Goal: Task Accomplishment & Management: Use online tool/utility

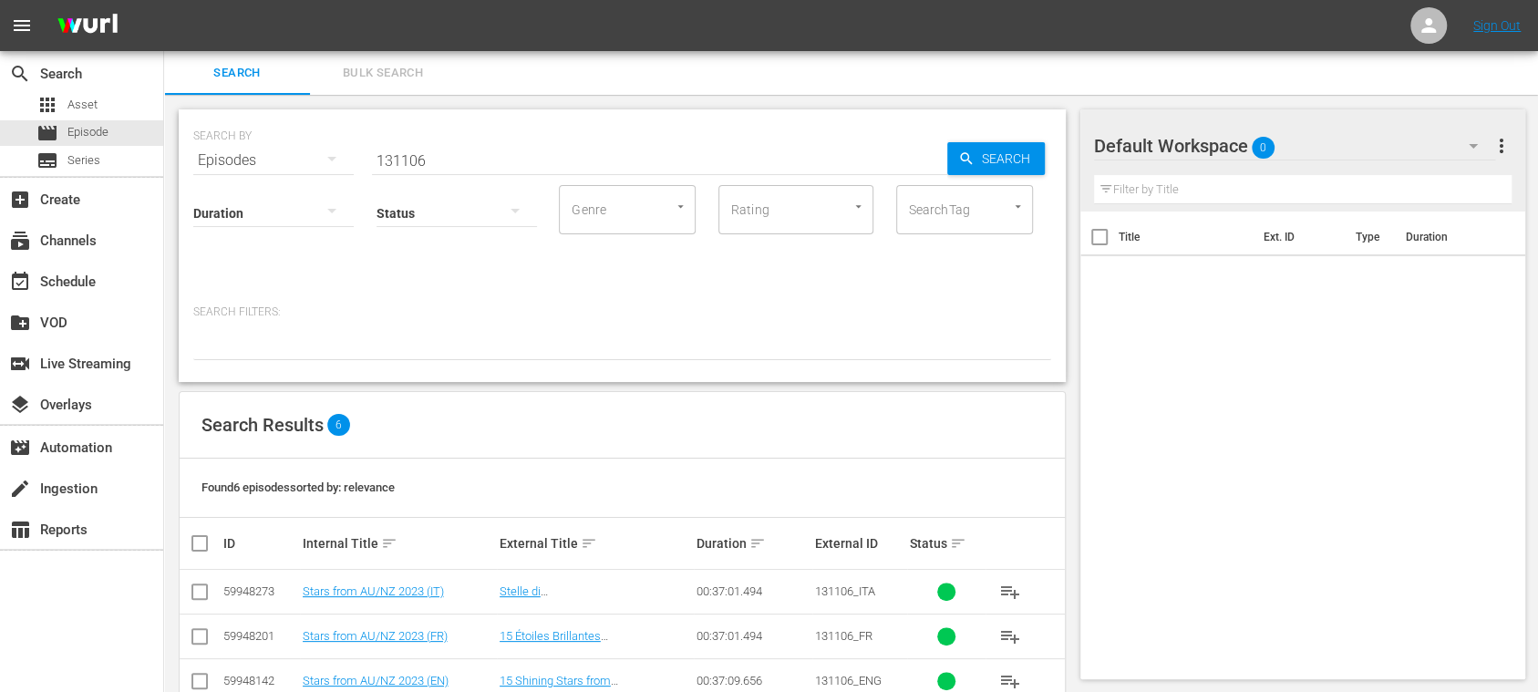
click at [401, 64] on span "Bulk Search" at bounding box center [383, 73] width 124 height 21
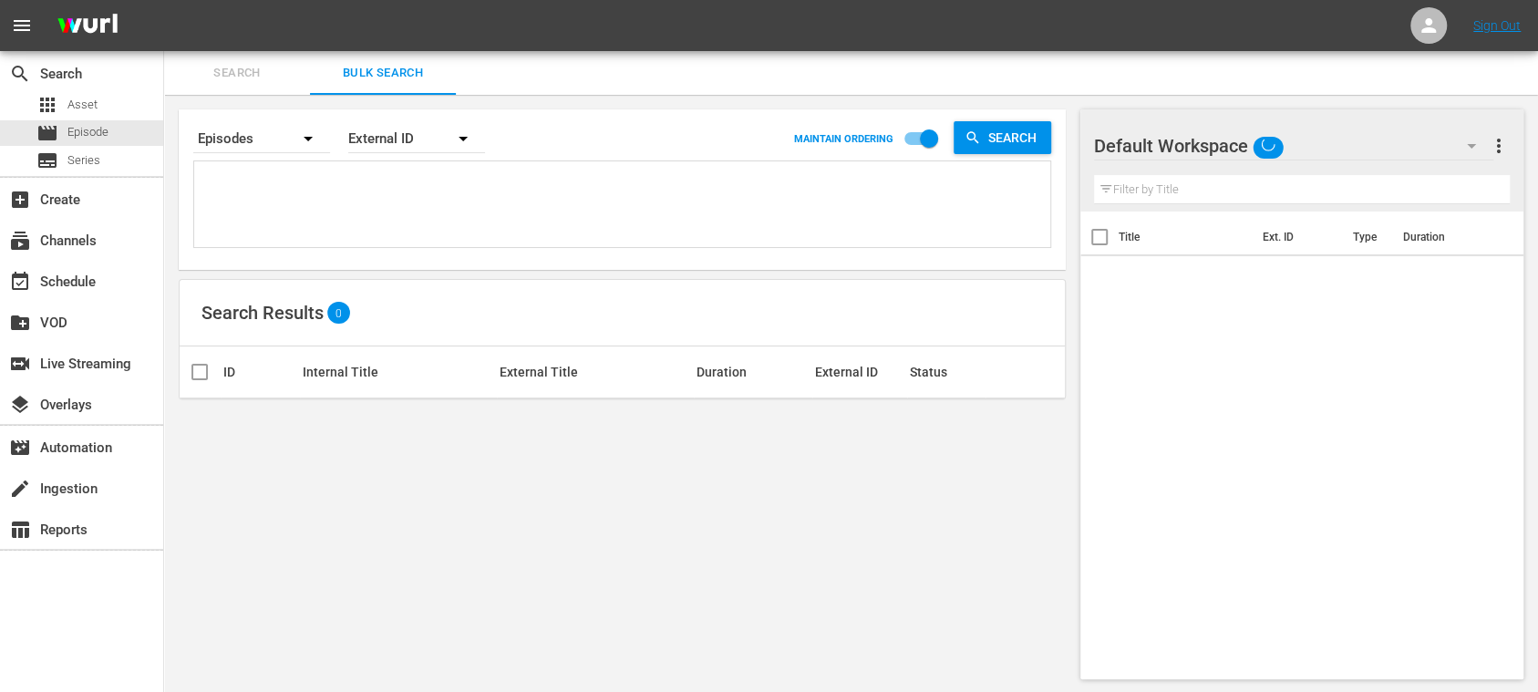
click at [332, 177] on textarea at bounding box center [624, 207] width 851 height 83
paste textarea "13255_ES 14777_ES 15559_ES 49vj3pGgnTdTtEhWYo4DbM_ES"
type textarea "13255_ES 14777_ES 15559_ES 49vj3pGgnTdTtEhWYo4DbM_ES"
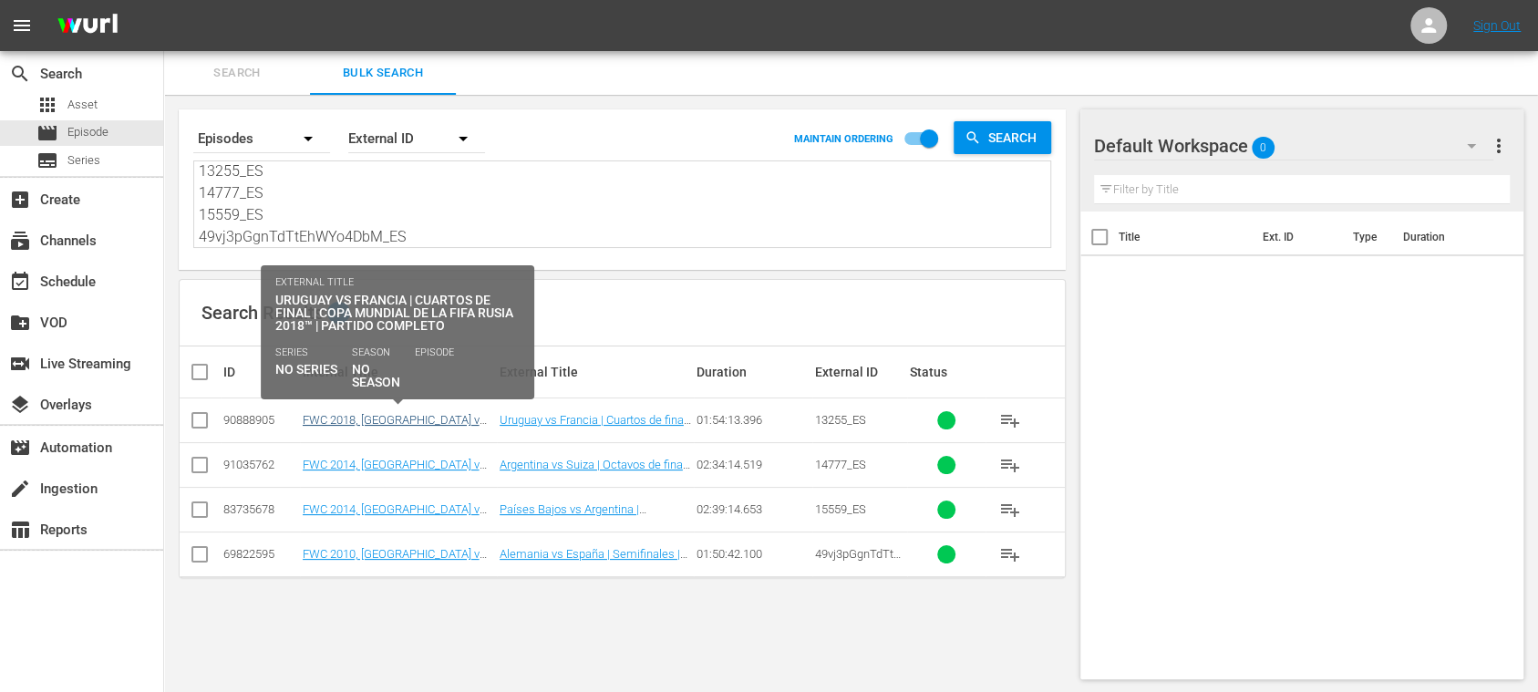
type textarea "13255_ES 14777_ES 15559_ES 49vj3pGgnTdTtEhWYo4DbM_ES"
click at [378, 416] on link "FWC 2018, Uruguay v France, Quarter-Finals - FMR (ES)" at bounding box center [397, 433] width 189 height 41
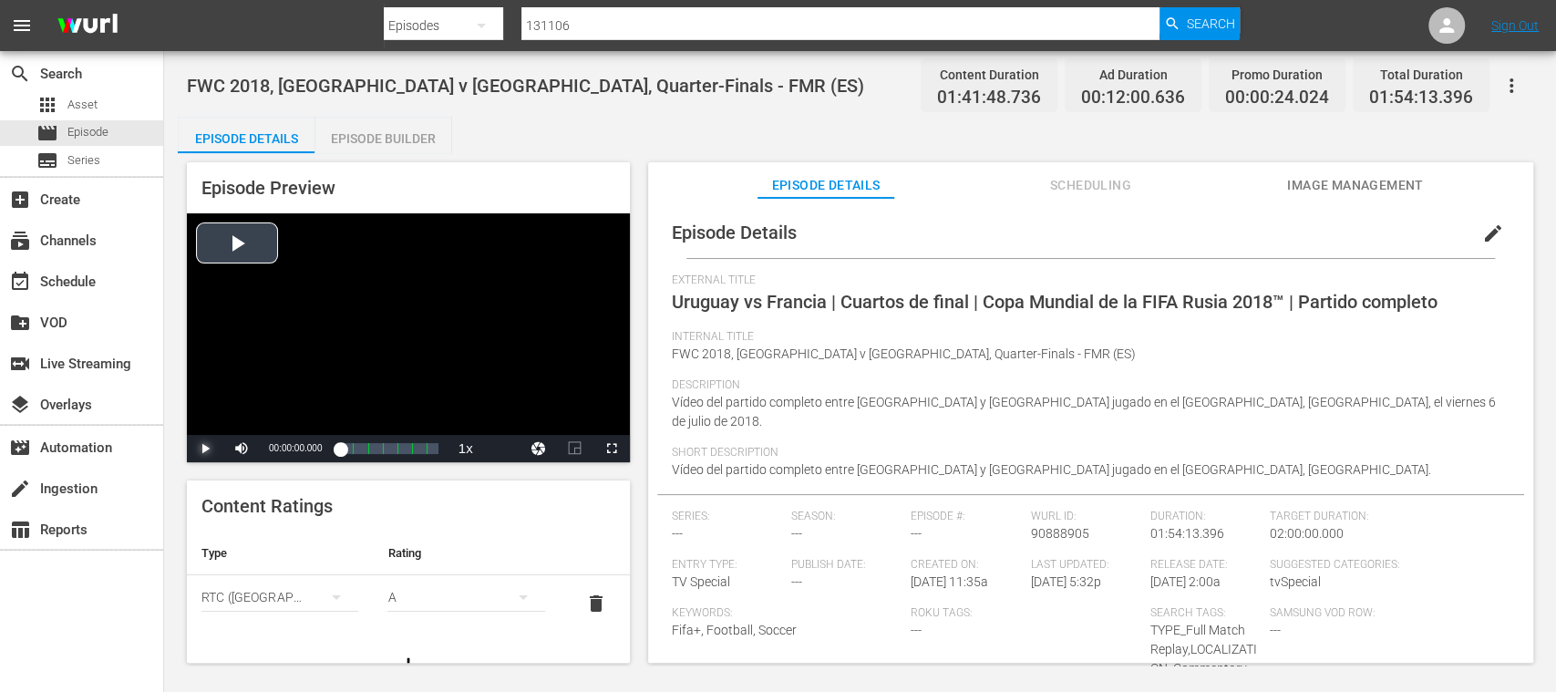
click at [205, 449] on span "Video Player" at bounding box center [205, 449] width 0 height 0
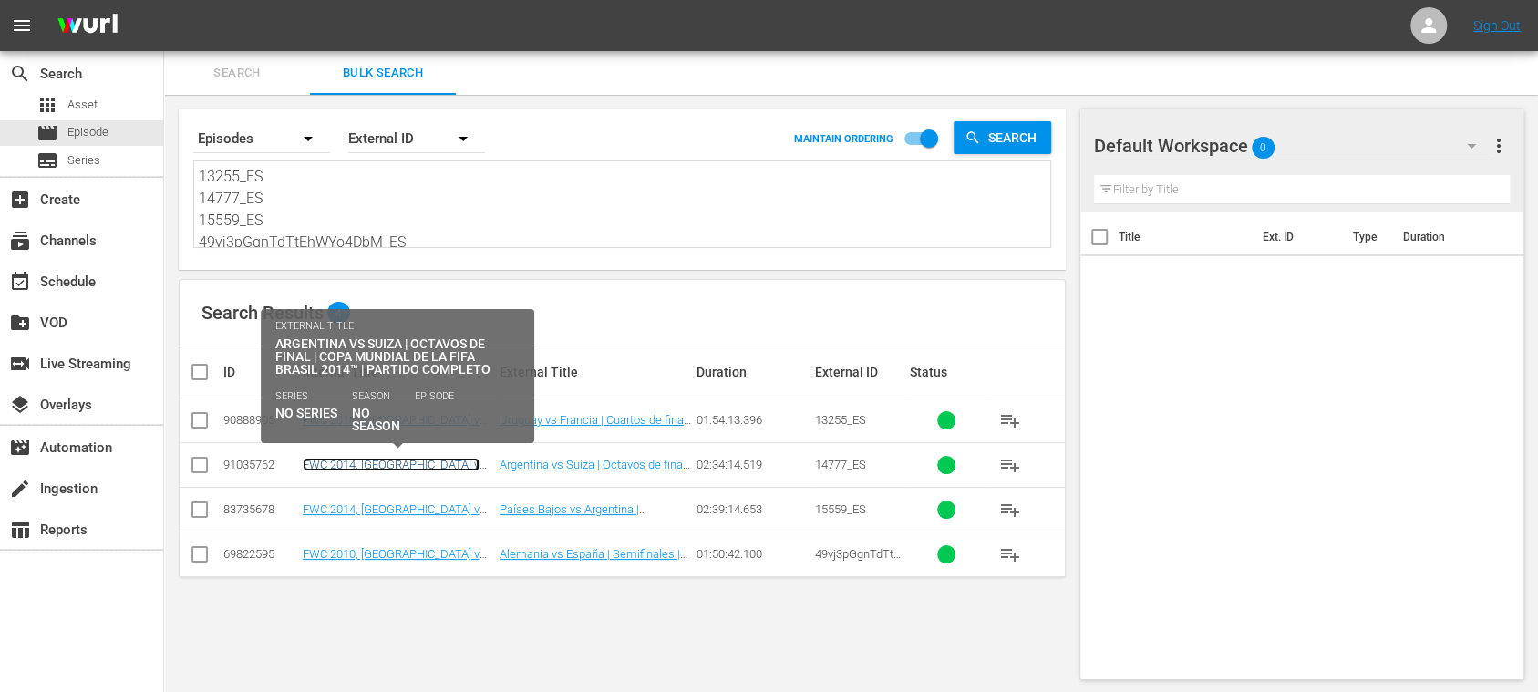
click at [416, 458] on link "FWC 2014, Argentina v Switzerland, Round of 16 - FMR (ES)" at bounding box center [394, 478] width 183 height 41
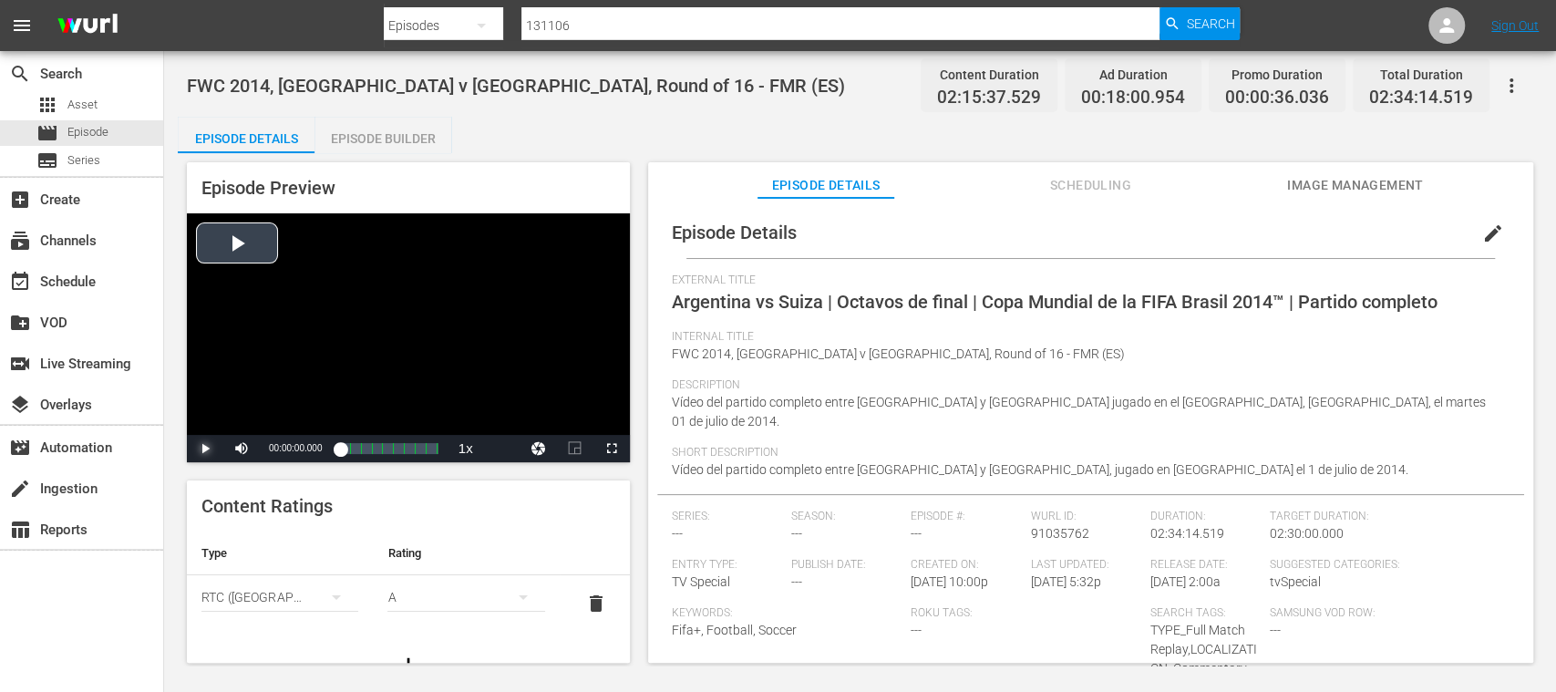
click at [205, 449] on span "Video Player" at bounding box center [205, 449] width 0 height 0
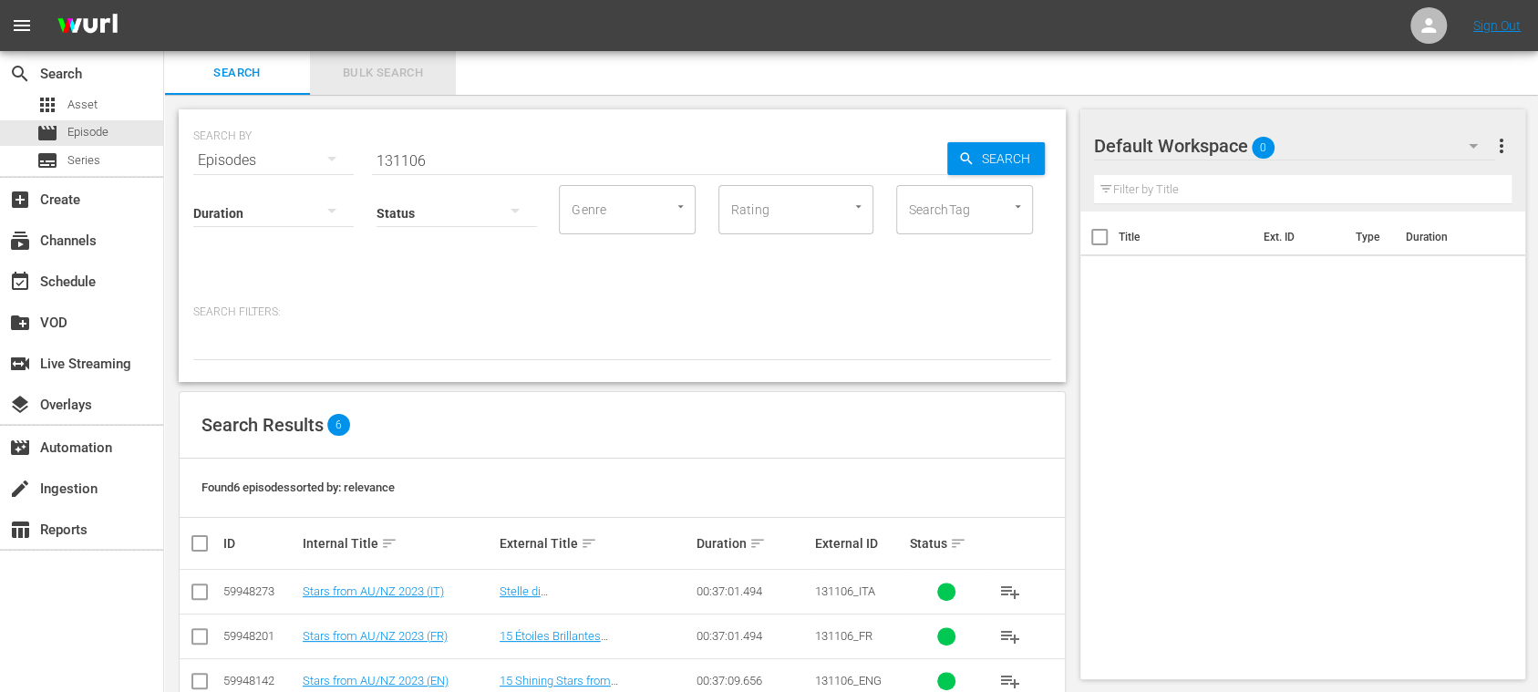
click at [397, 78] on span "Bulk Search" at bounding box center [383, 73] width 124 height 21
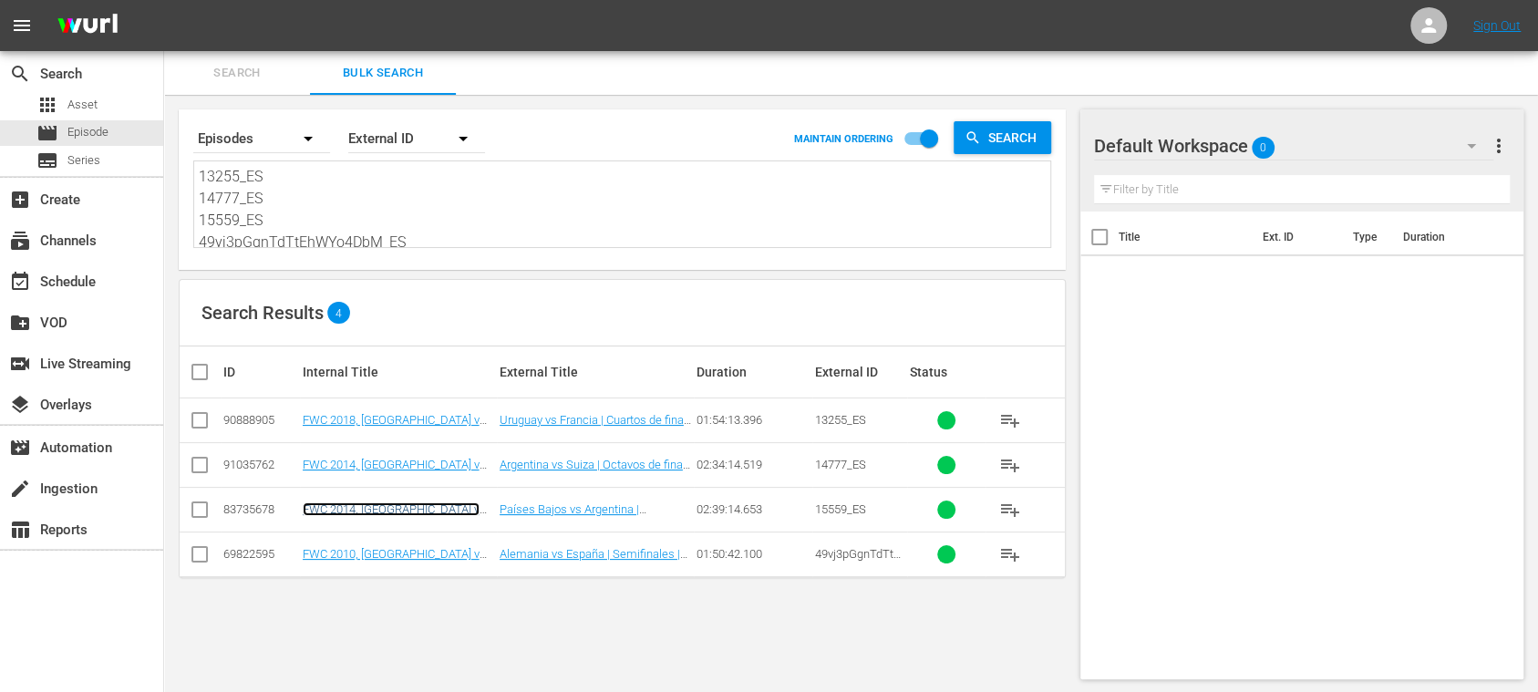
click at [353, 507] on link "FWC 2014, Netherlands v Argentina, Semi-Finals - FMR (ES)" at bounding box center [395, 522] width 184 height 41
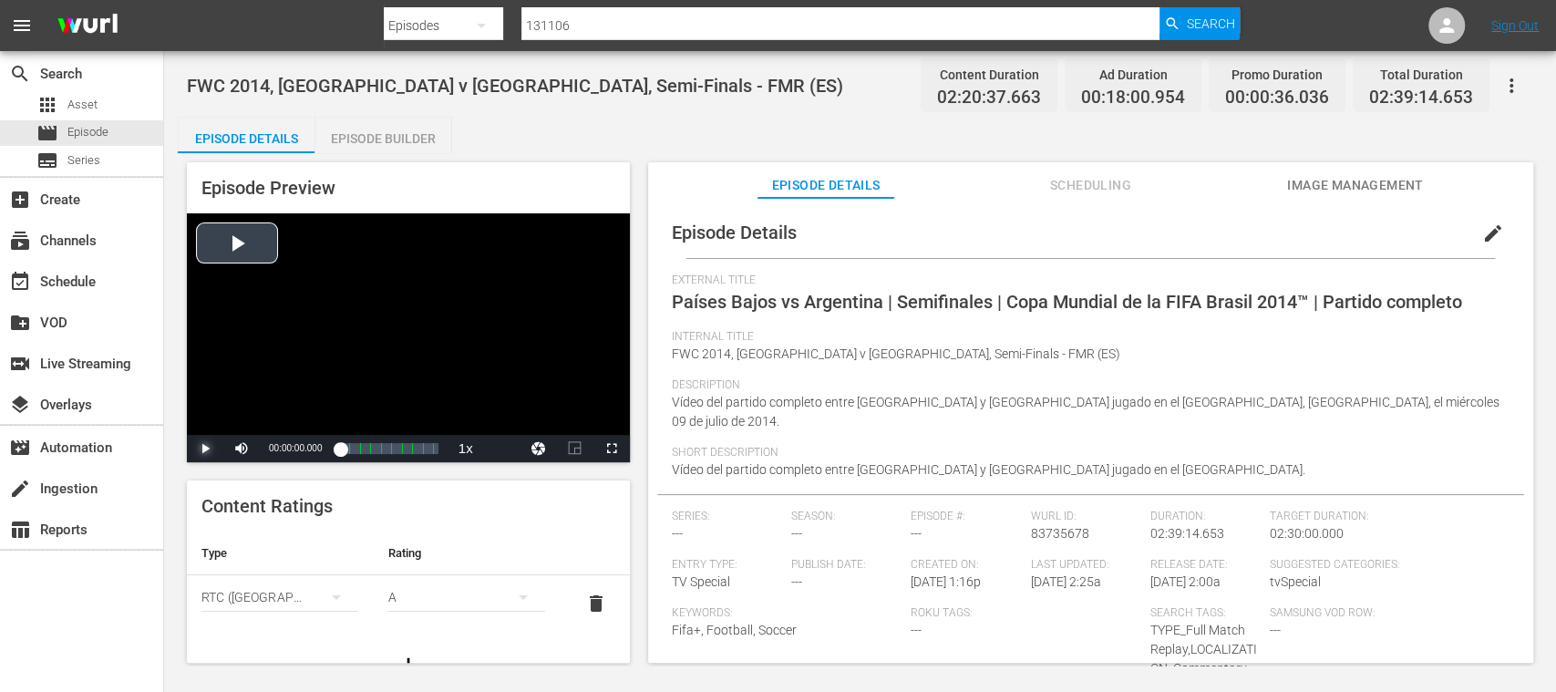
click at [205, 449] on span "Video Player" at bounding box center [205, 449] width 0 height 0
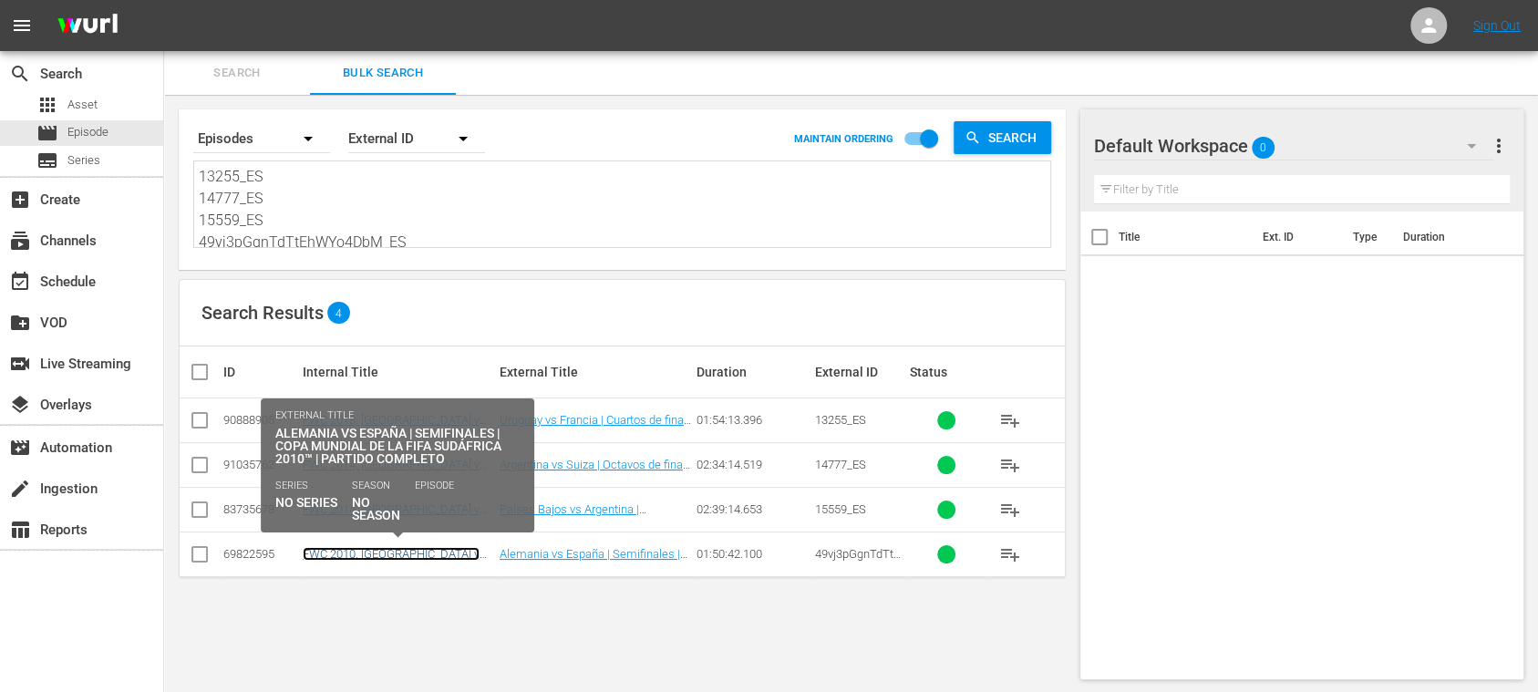
click at [398, 550] on link "FWC 2010, Germany v Spain, Semifinals, FMR - New Commentary (ES)" at bounding box center [391, 567] width 177 height 41
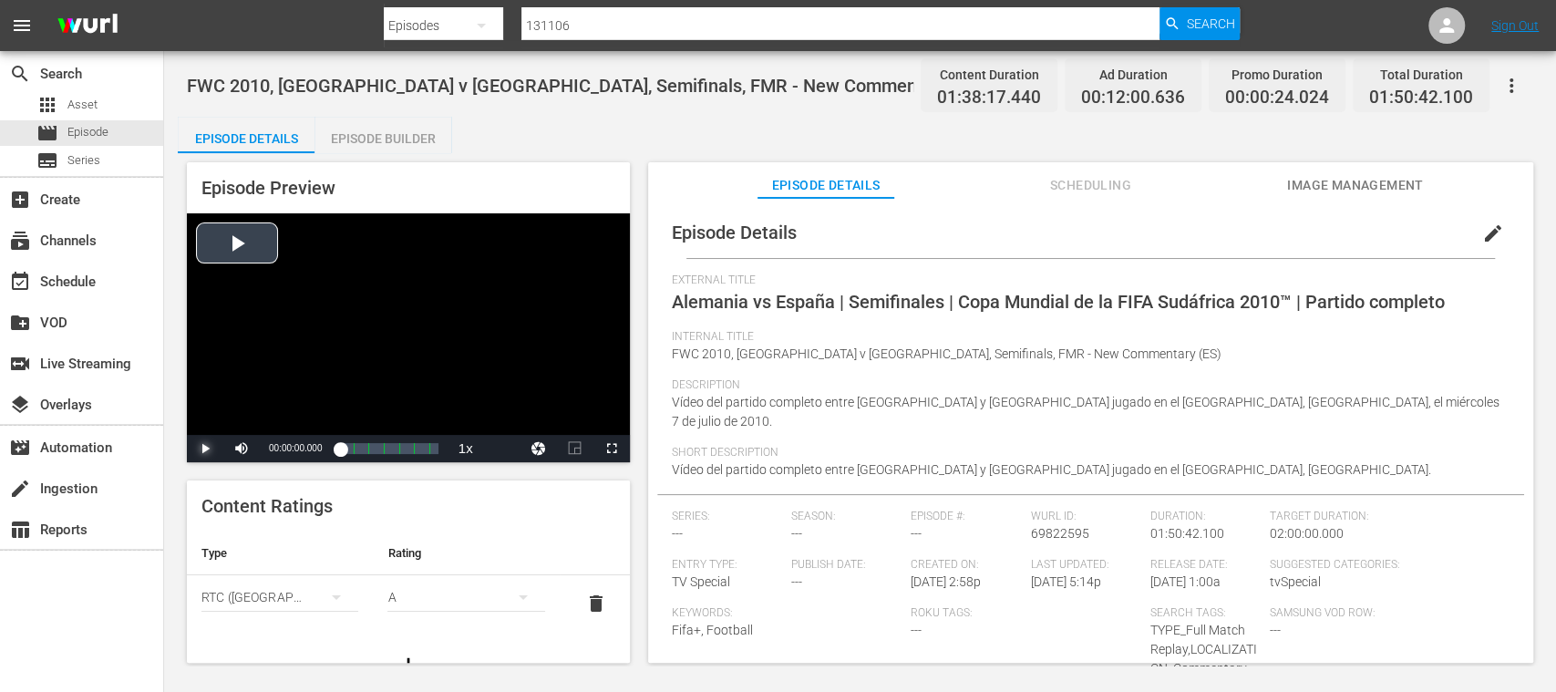
click at [205, 449] on span "Video Player" at bounding box center [205, 449] width 0 height 0
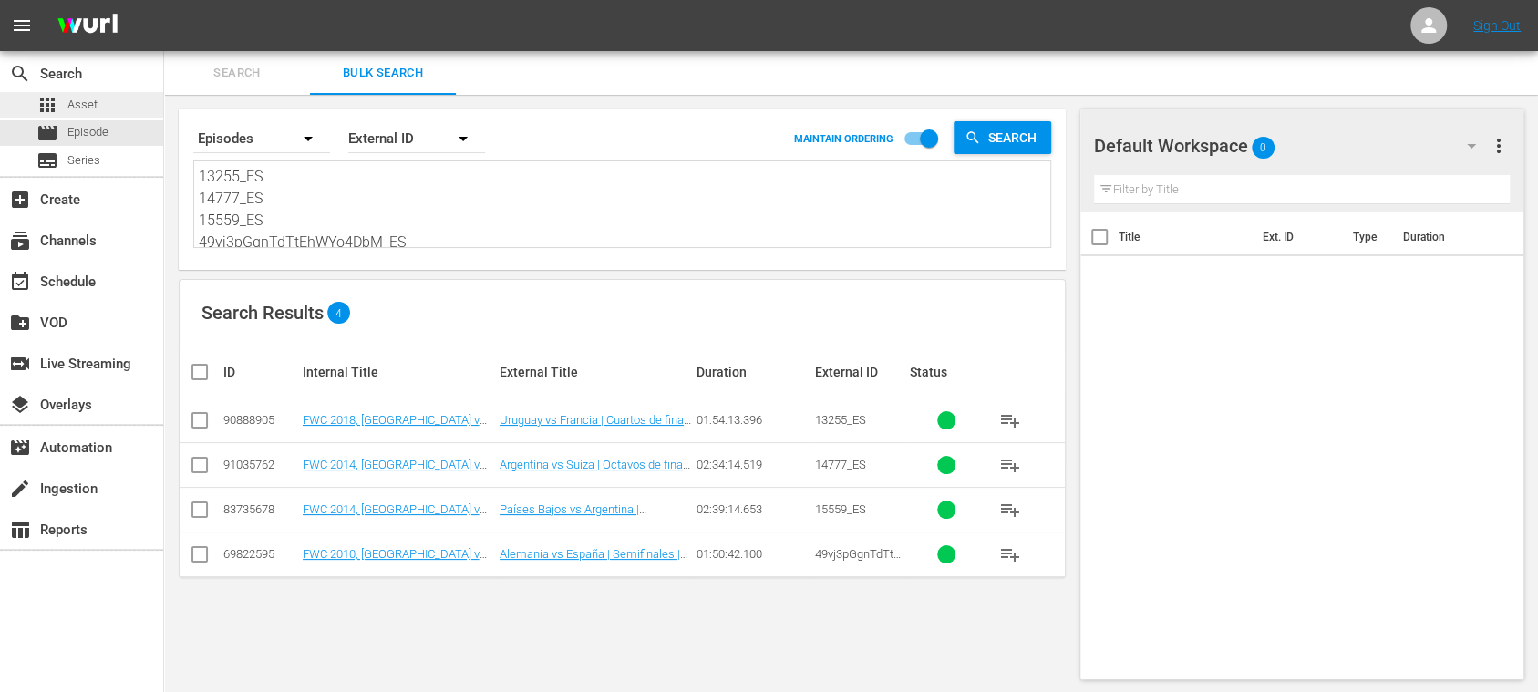
click at [87, 102] on span "Asset" at bounding box center [82, 105] width 30 height 18
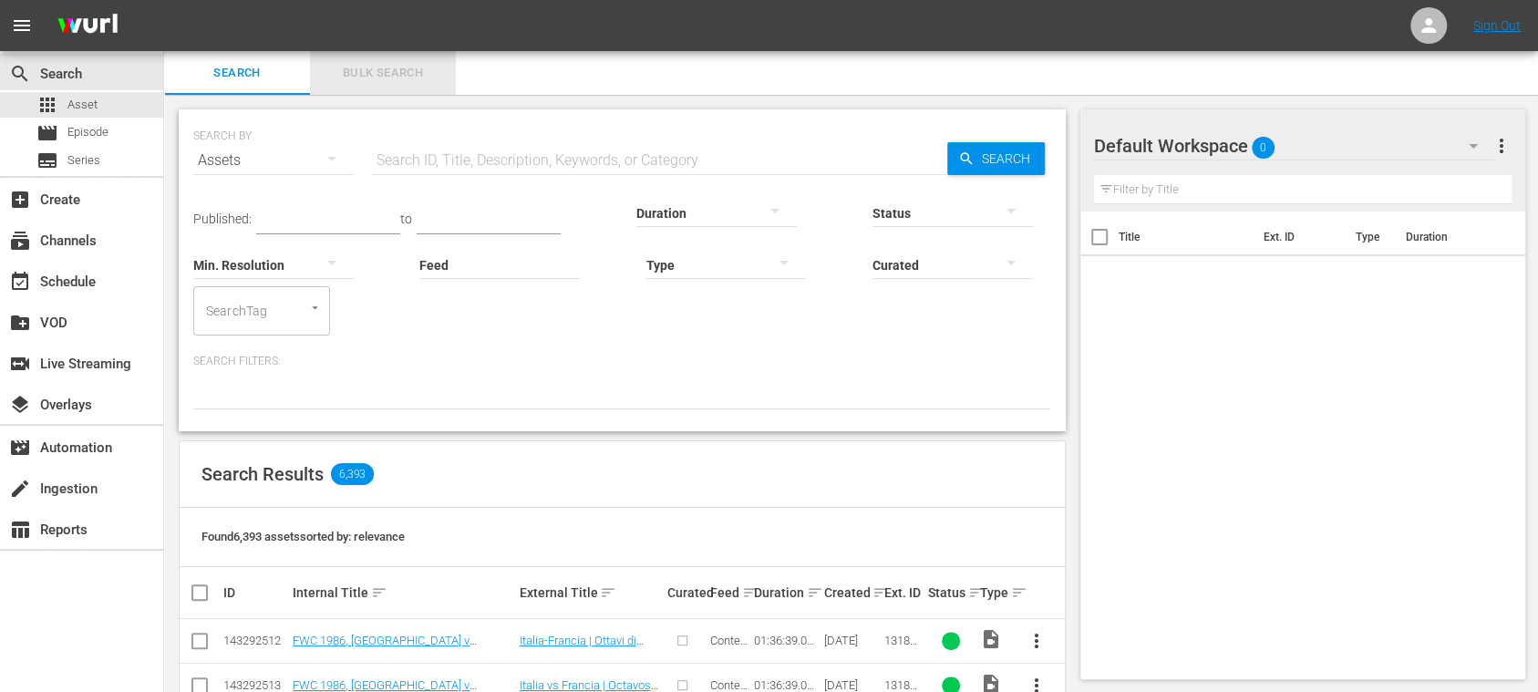
click at [397, 71] on span "Bulk Search" at bounding box center [383, 73] width 124 height 21
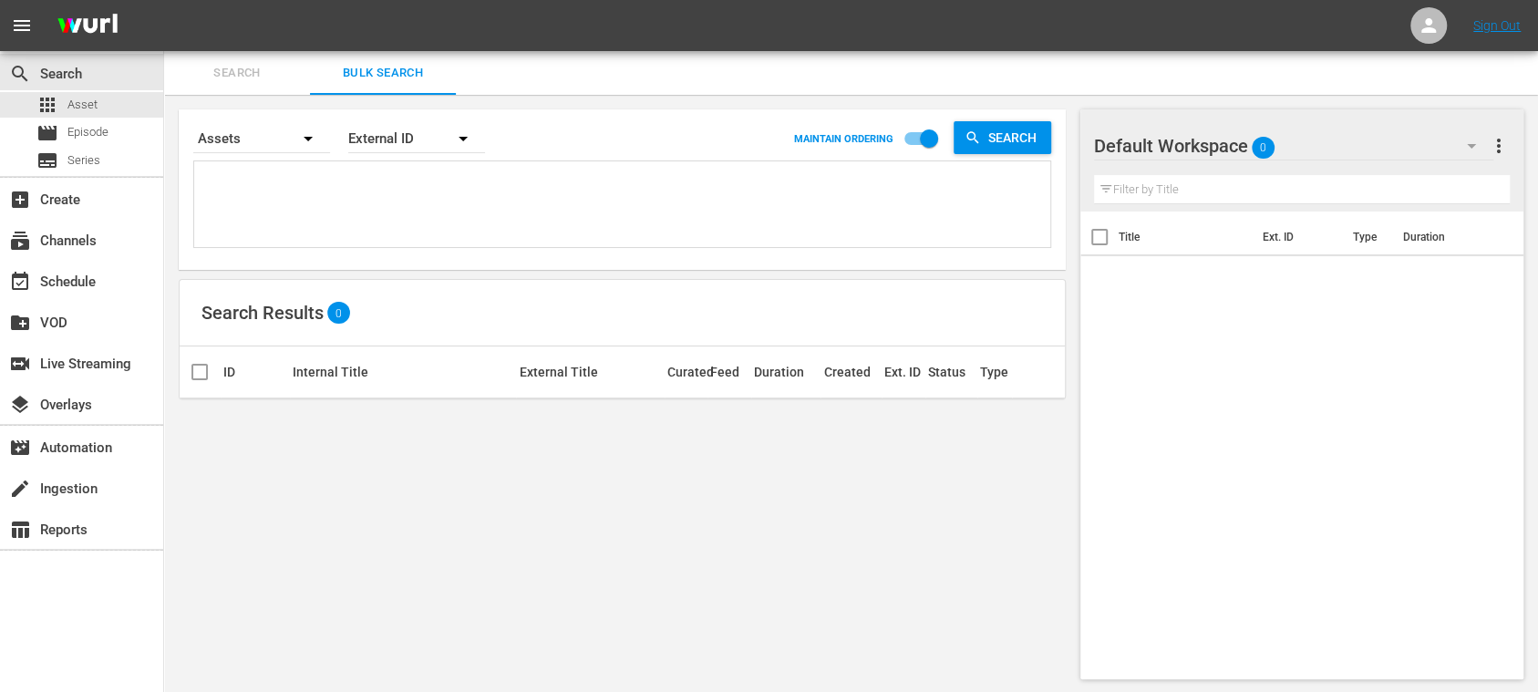
click at [380, 173] on textarea at bounding box center [624, 207] width 851 height 83
paste textarea "12438_ES 12950_ES 12972_ES 12973_ES 13256_ES 14589_ES 14643_ES 14709_ES 14800_E…"
type textarea "12438_ES 12950_ES 12972_ES 12973_ES 13256_ES 14589_ES 14643_ES 14709_ES 14800_E…"
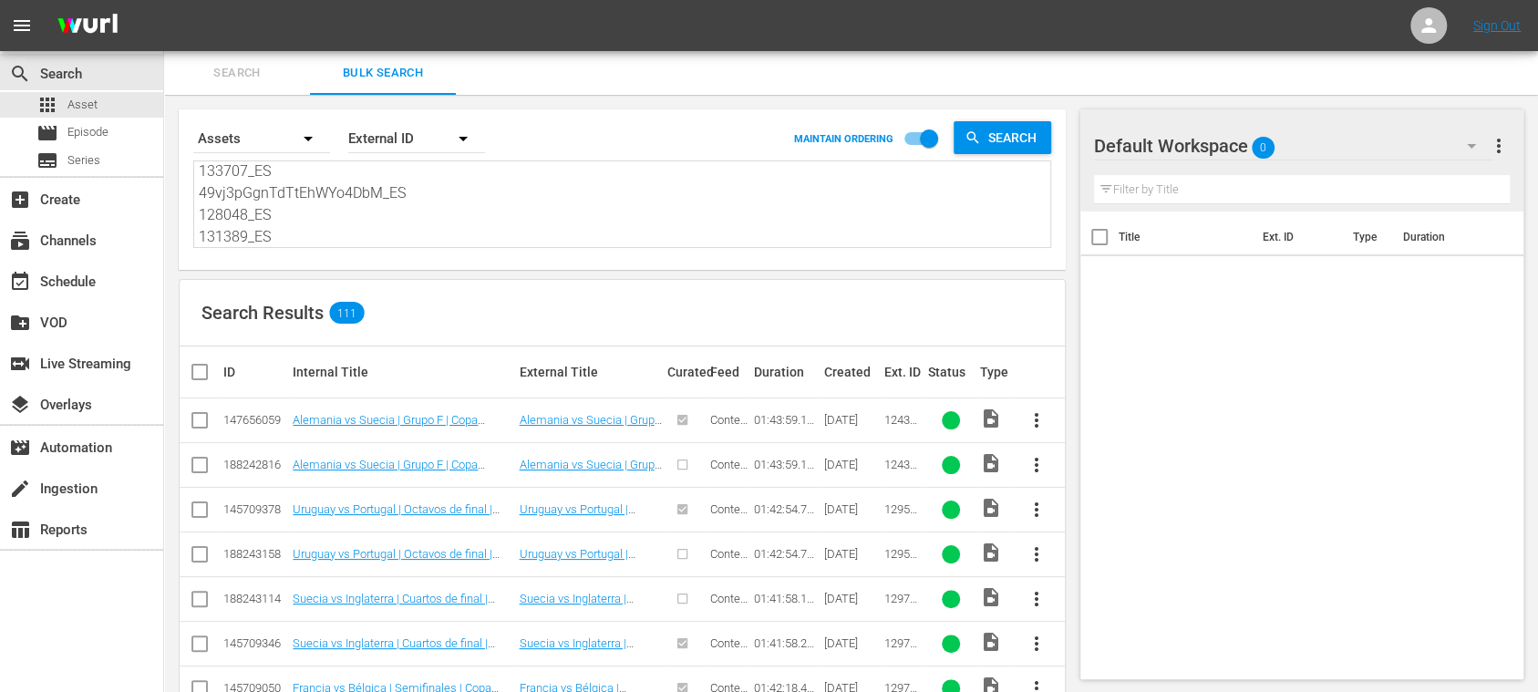
type textarea "12438_ES 12950_ES 12972_ES 12973_ES 13256_ES 14589_ES 14643_ES 14709_ES 14800_E…"
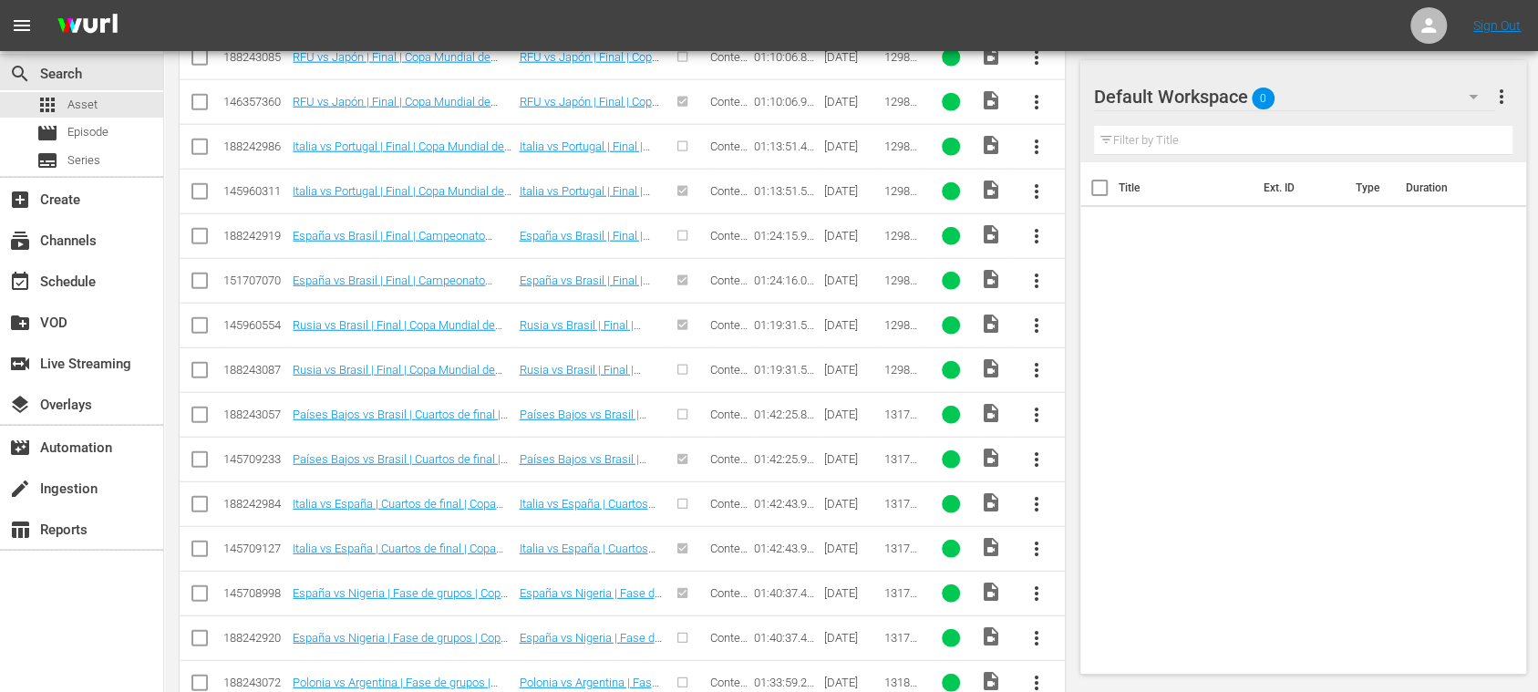
scroll to position [1422, 0]
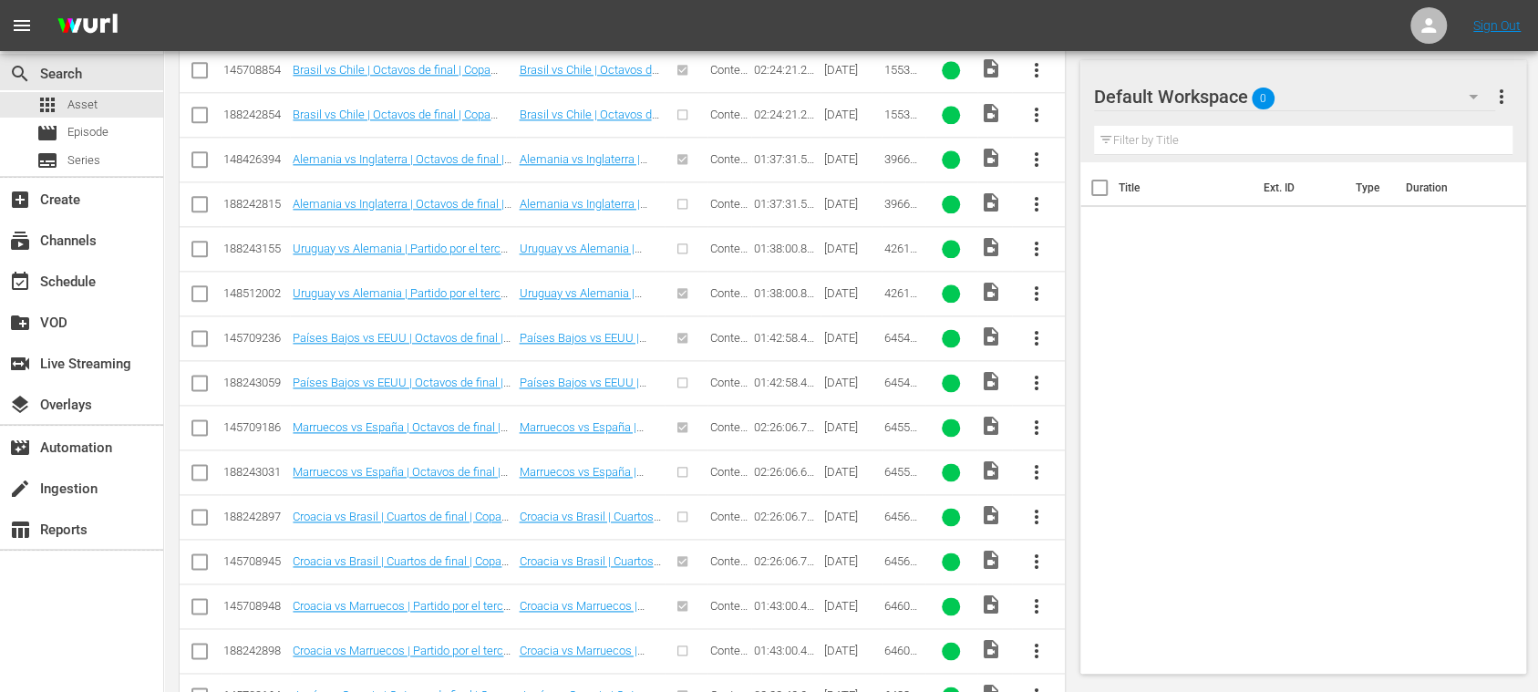
click at [201, 331] on input "checkbox" at bounding box center [200, 342] width 22 height 22
checkbox input "true"
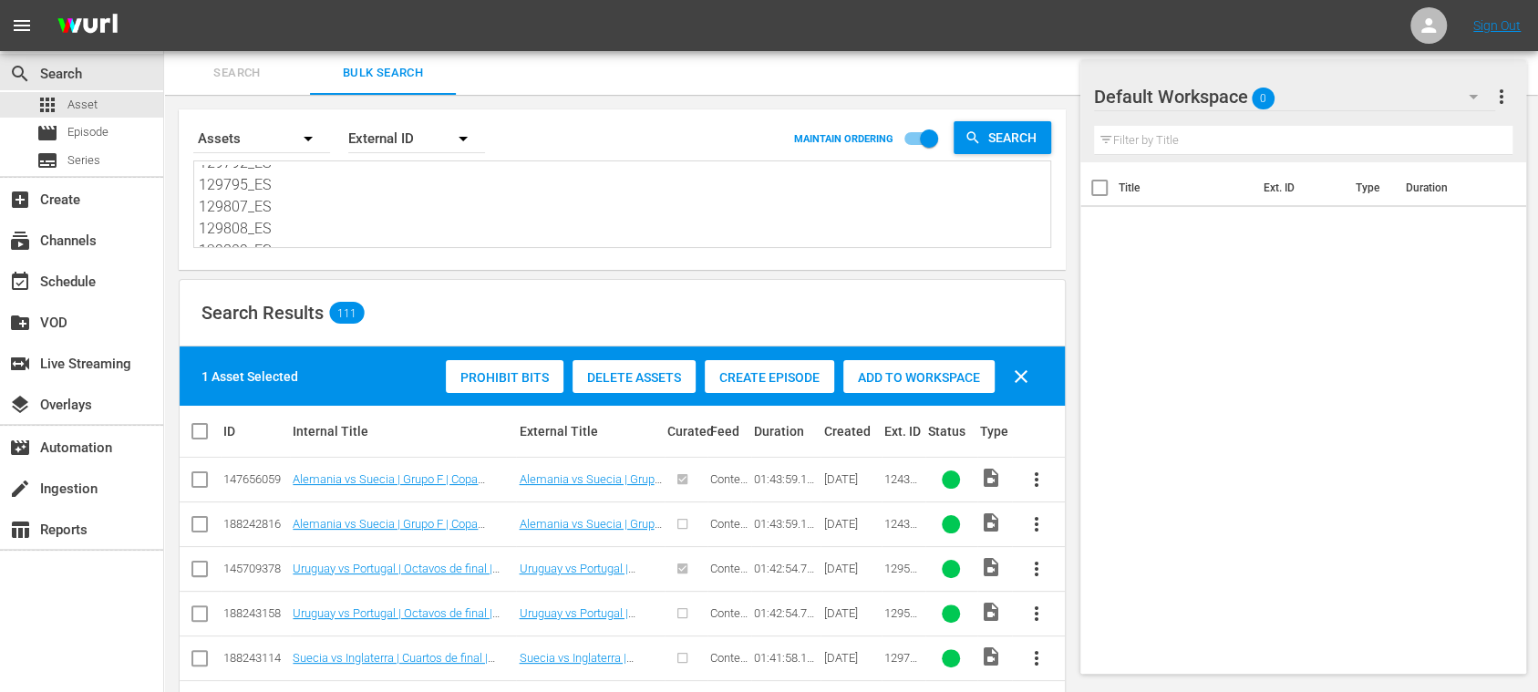
scroll to position [324, 0]
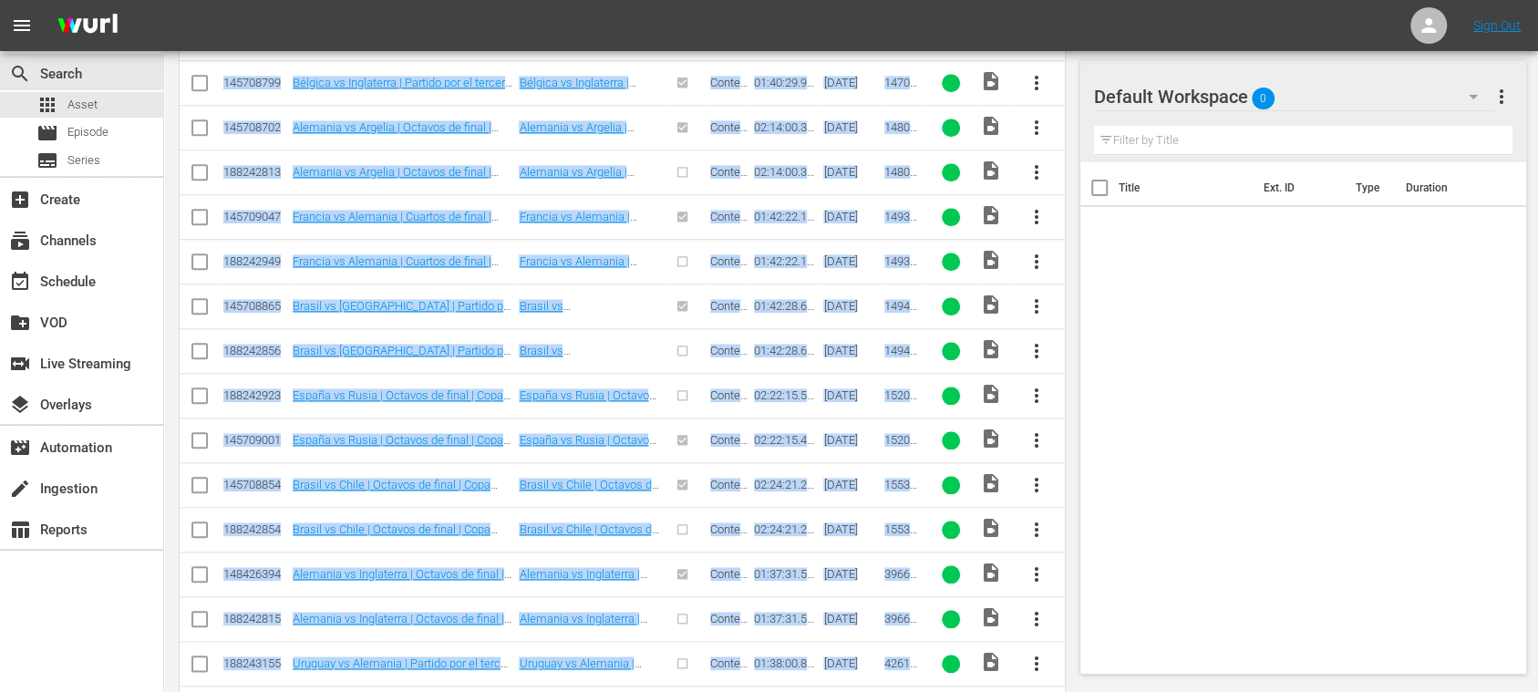
drag, startPoint x: 224, startPoint y: 151, endPoint x: 923, endPoint y: 660, distance: 864.6
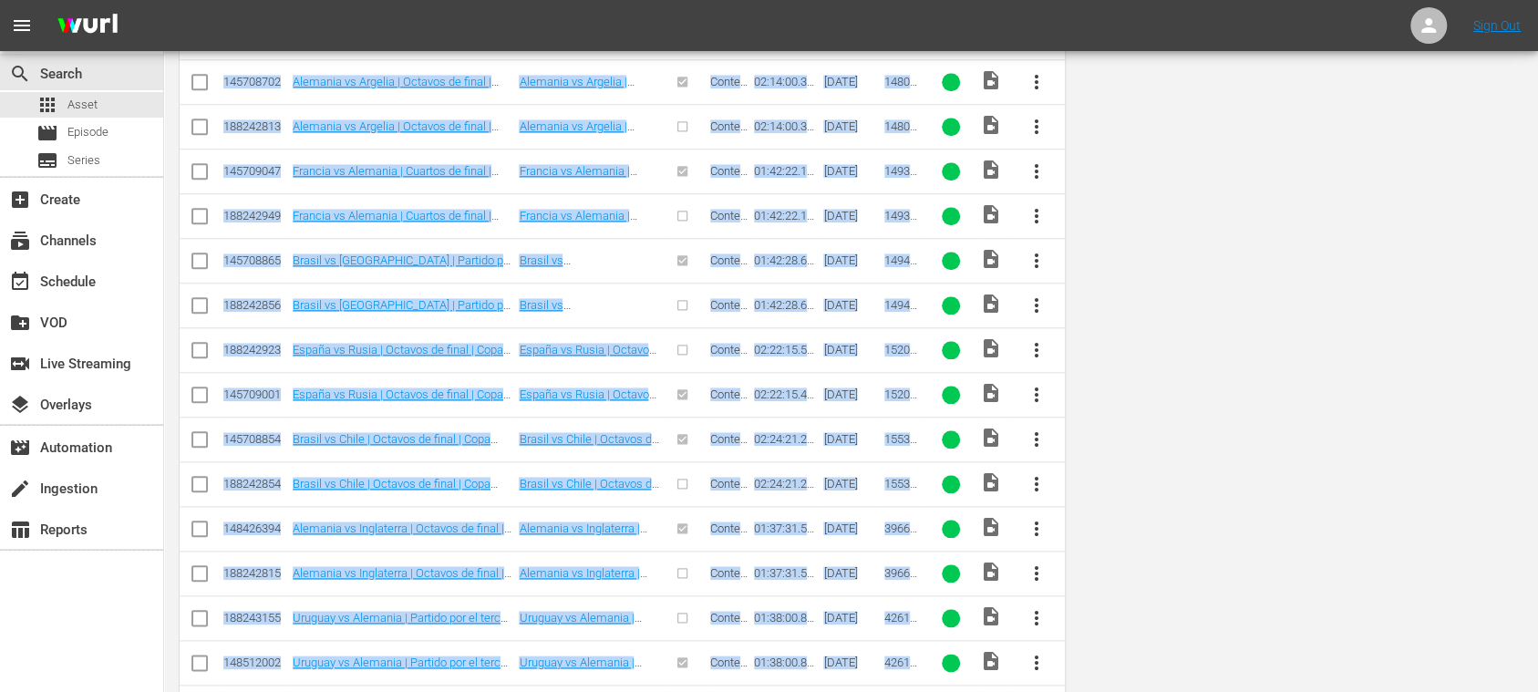
scroll to position [0, 0]
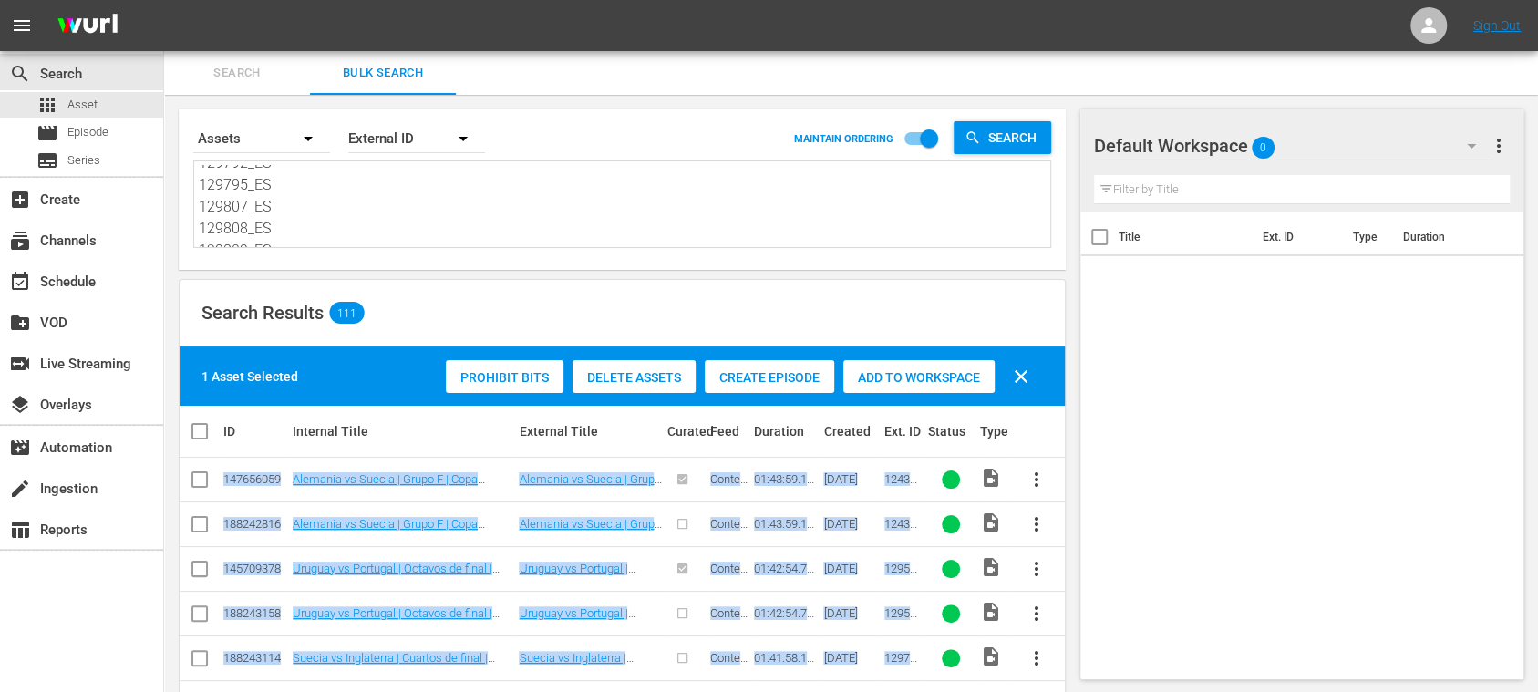
click at [1400, 368] on div "Title Ext. ID Type Duration" at bounding box center [1301, 441] width 443 height 460
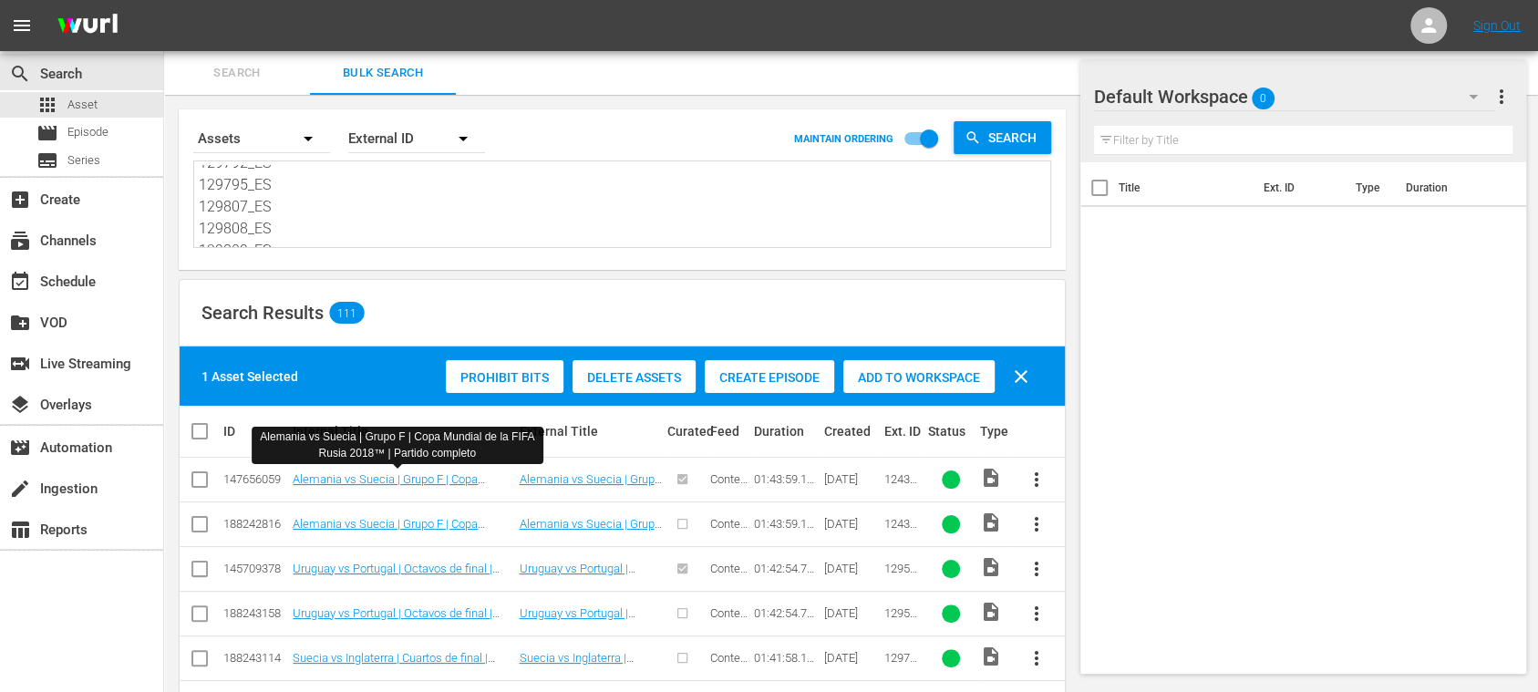
scroll to position [324, 0]
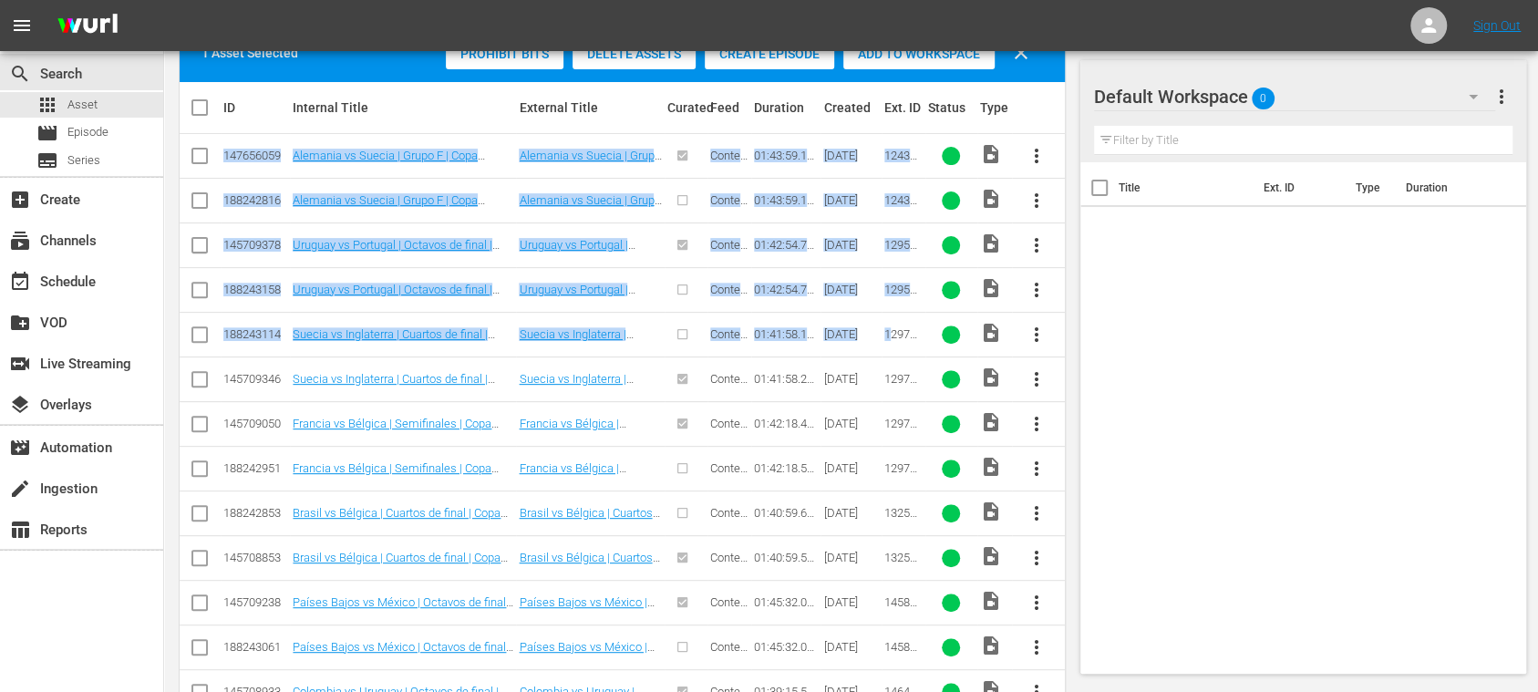
drag, startPoint x: 225, startPoint y: 150, endPoint x: 892, endPoint y: 325, distance: 690.1
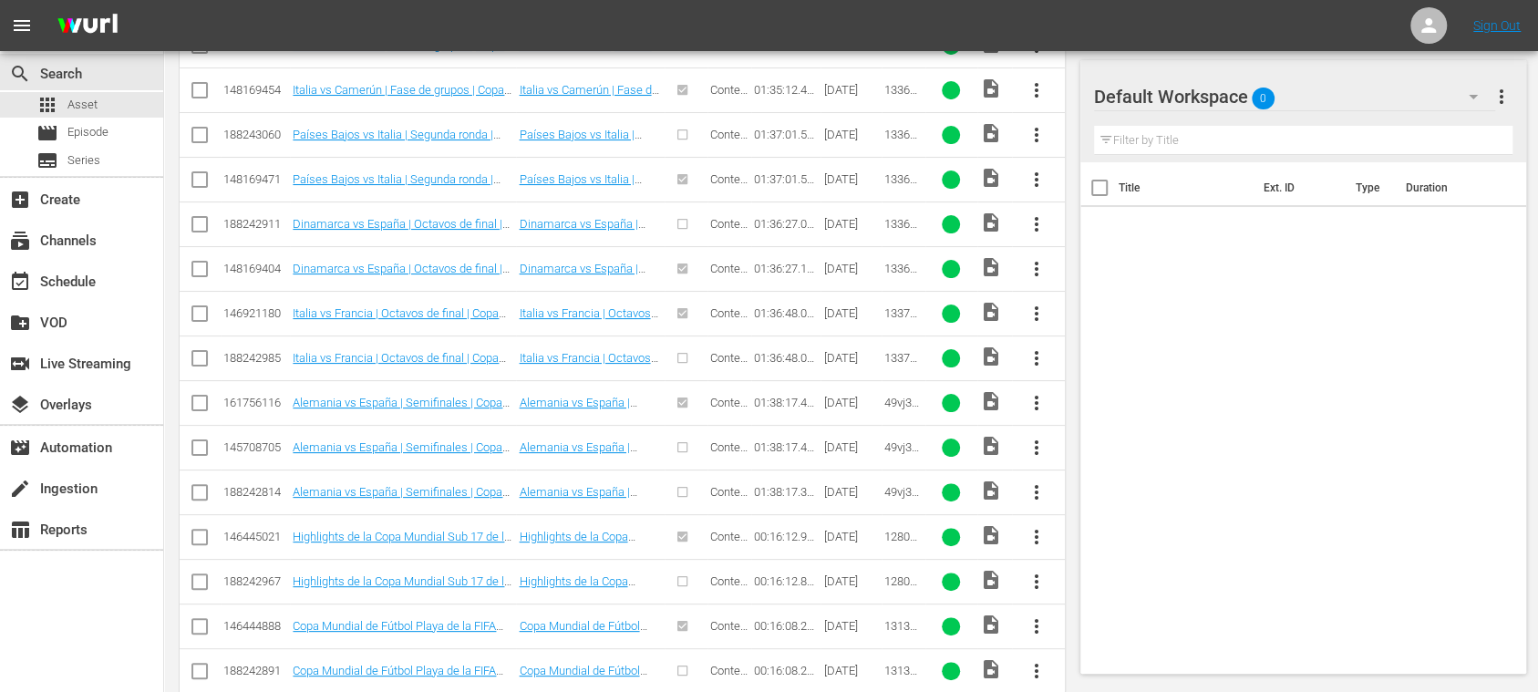
click at [920, 648] on td "131389_ES" at bounding box center [904, 670] width 44 height 45
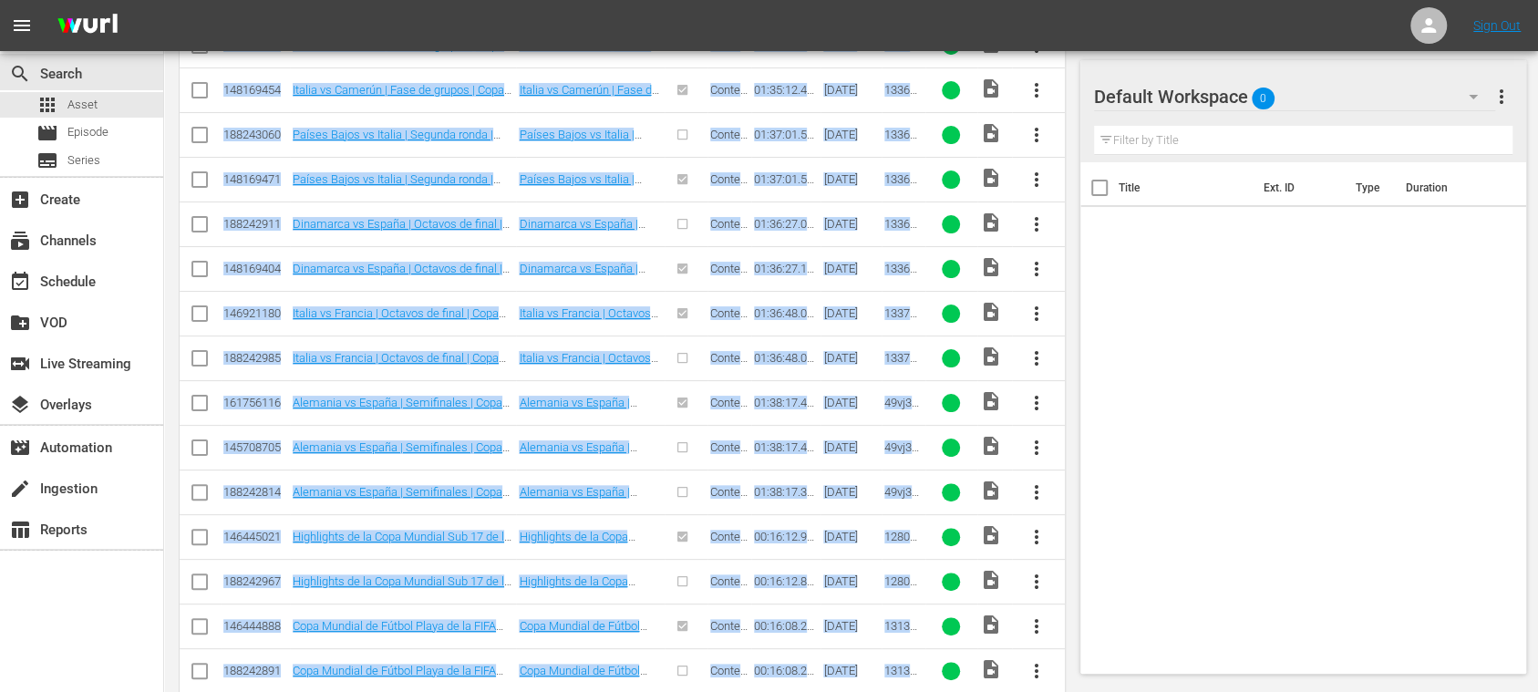
copy tbody "147656059 Alemania vs Suecia | Grupo F | Copa Mundial de la FIFA Rusia 2018™ | …"
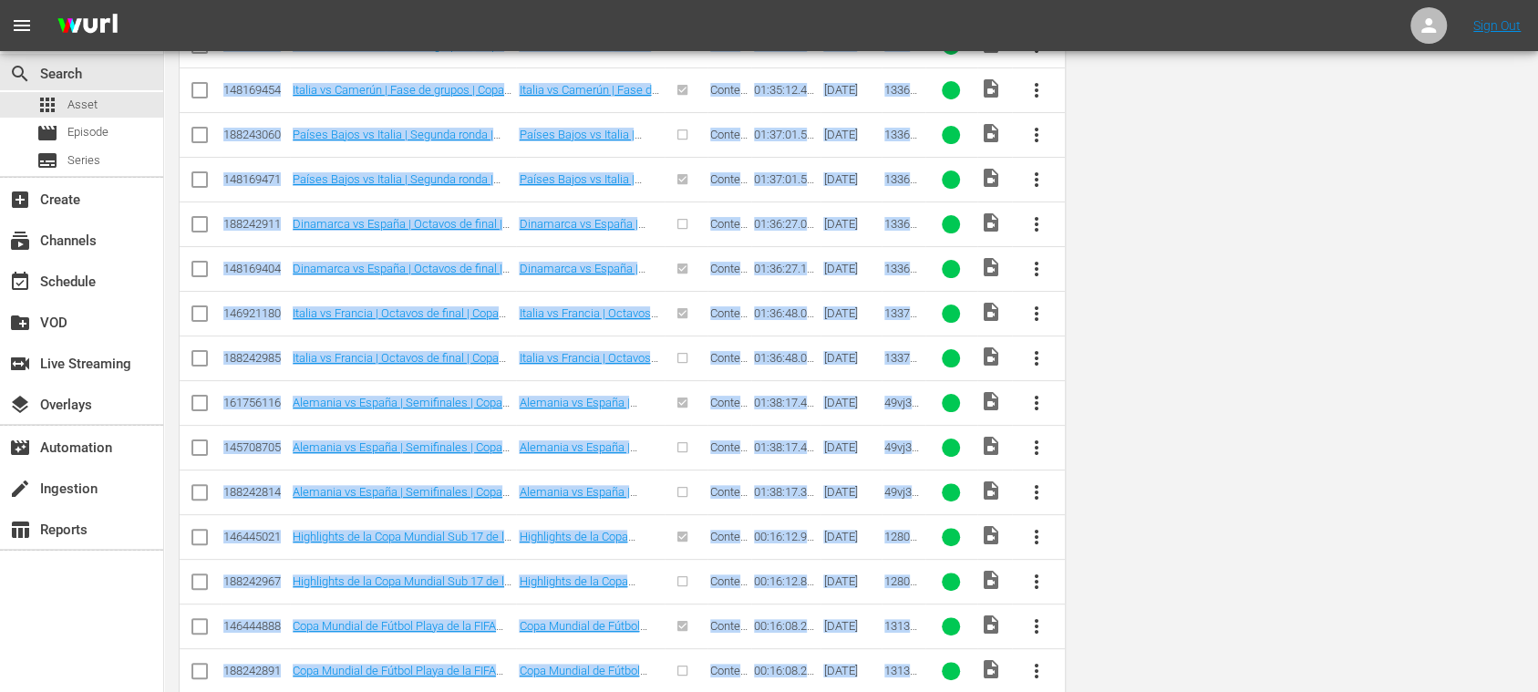
scroll to position [0, 0]
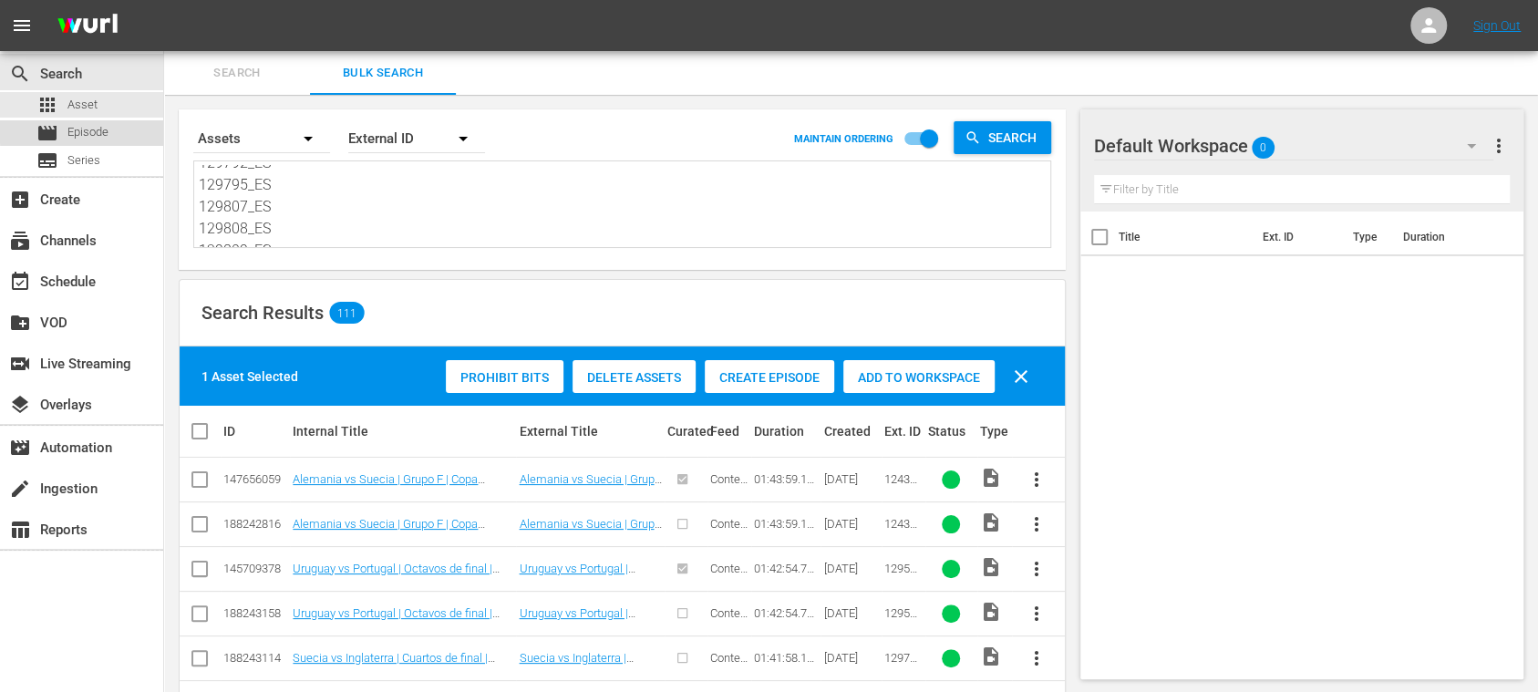
click at [98, 129] on span "Episode" at bounding box center [87, 132] width 41 height 18
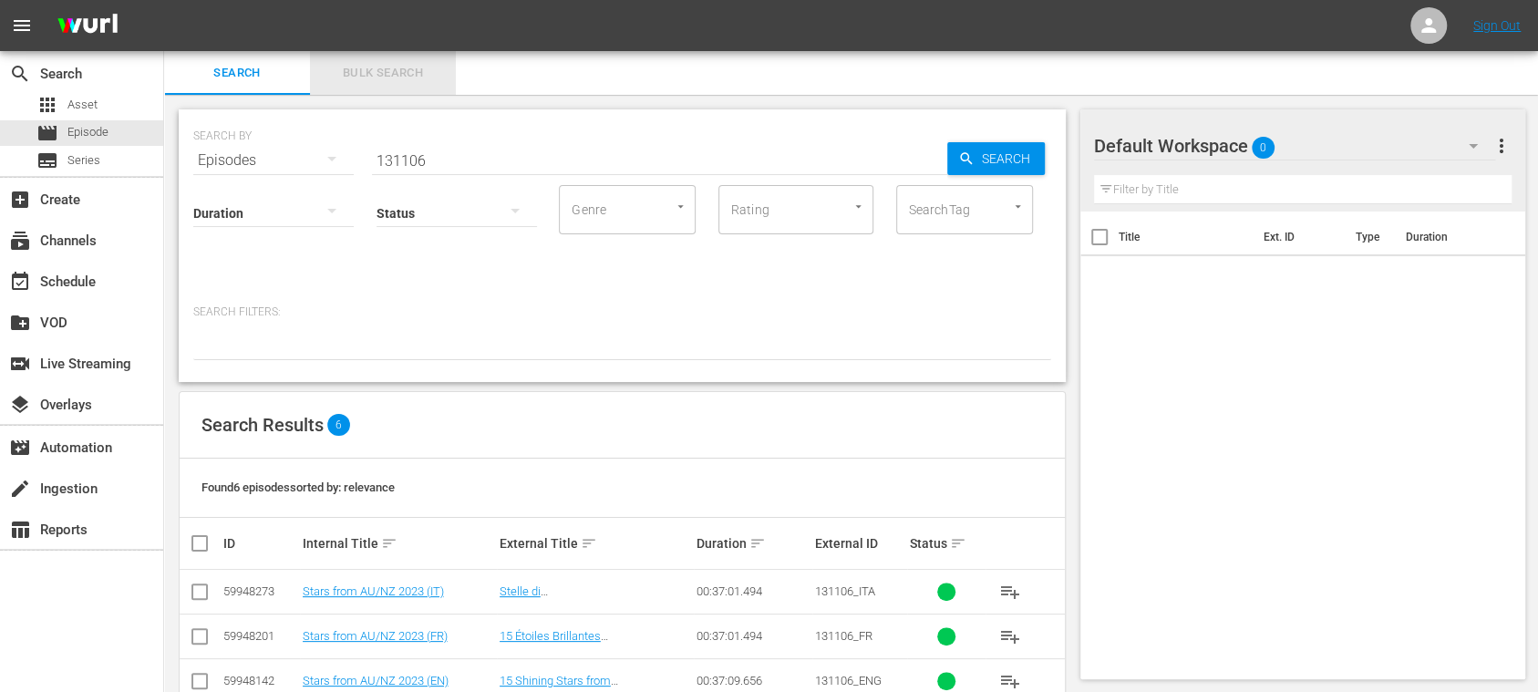
click at [390, 78] on span "Bulk Search" at bounding box center [383, 73] width 124 height 21
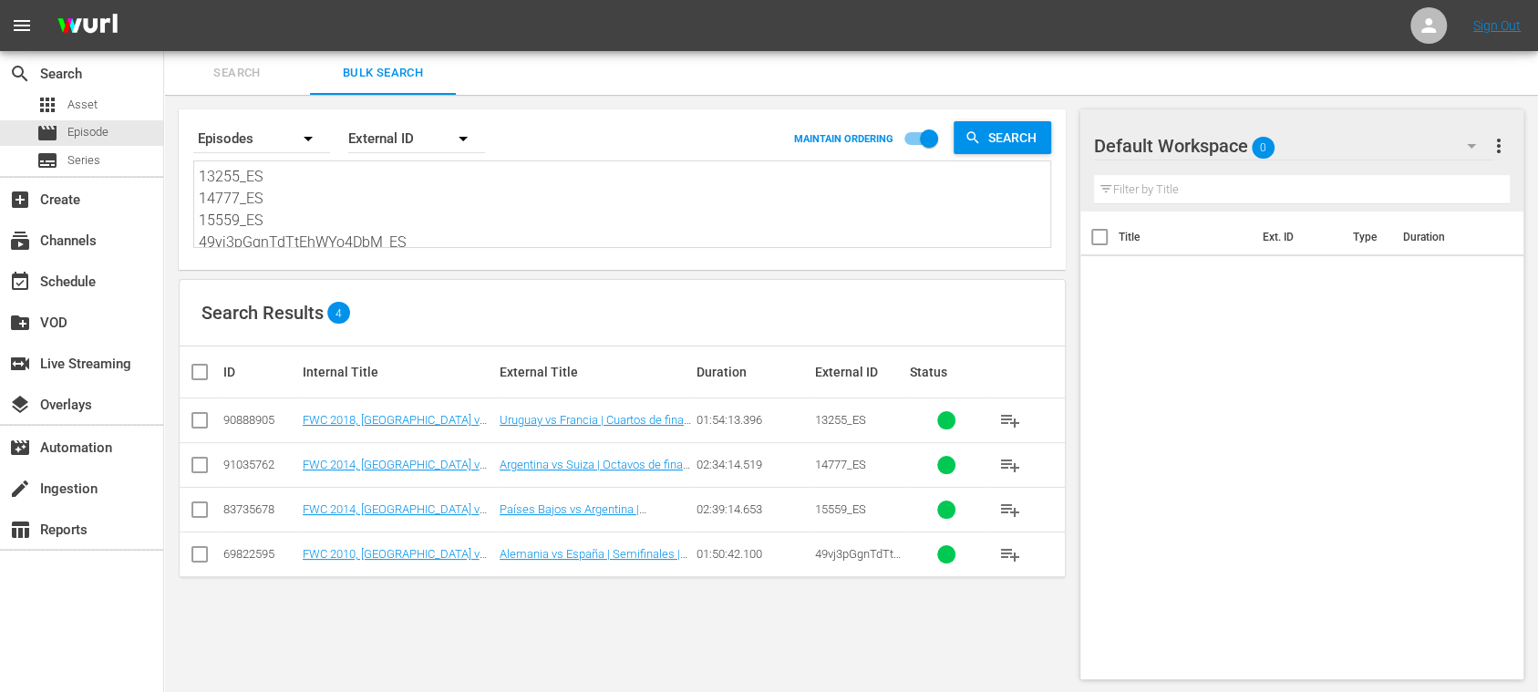
scroll to position [26, 0]
drag, startPoint x: 204, startPoint y: 173, endPoint x: 613, endPoint y: 346, distance: 443.6
click at [571, 356] on div "Search By Episodes Order By External ID MAINTAIN ORDERING Search 13255_ES 14777…" at bounding box center [622, 394] width 916 height 599
type textarea "1"
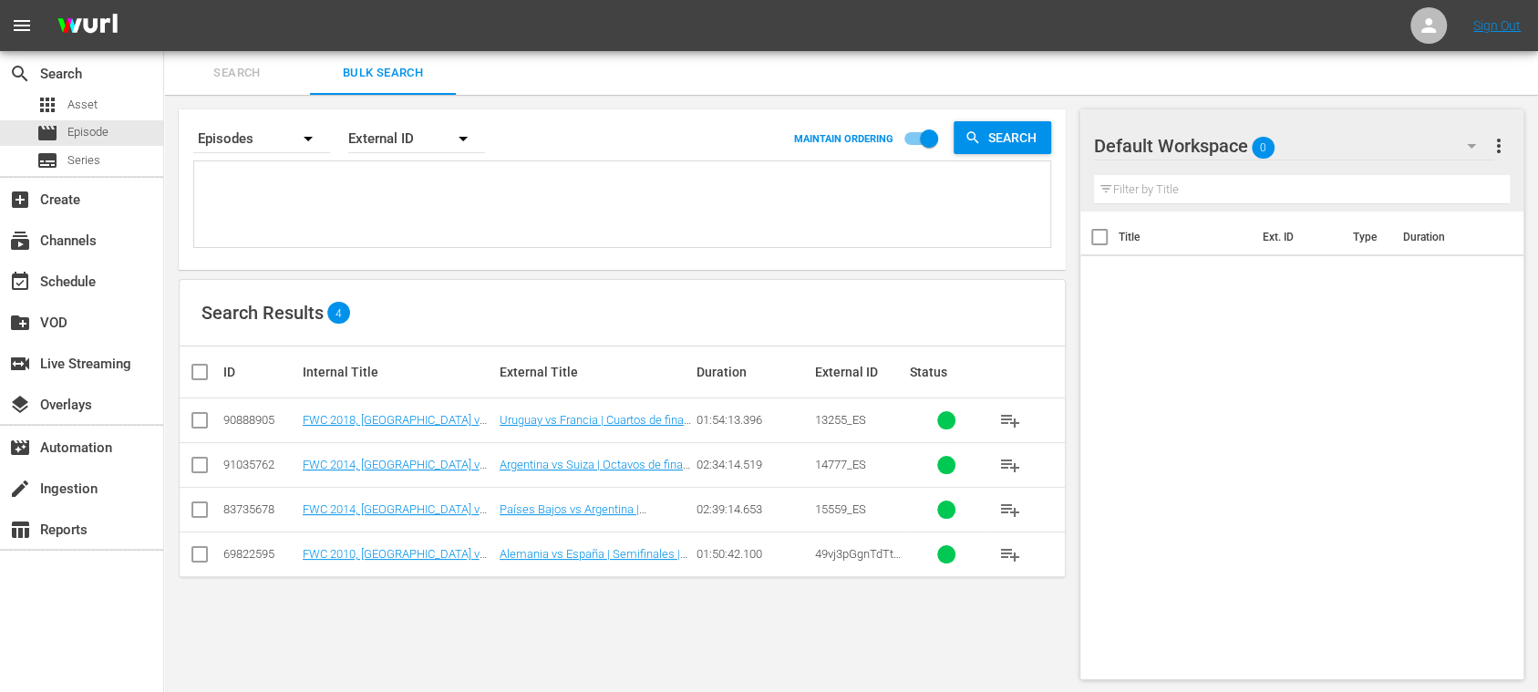
scroll to position [0, 0]
paste textarea
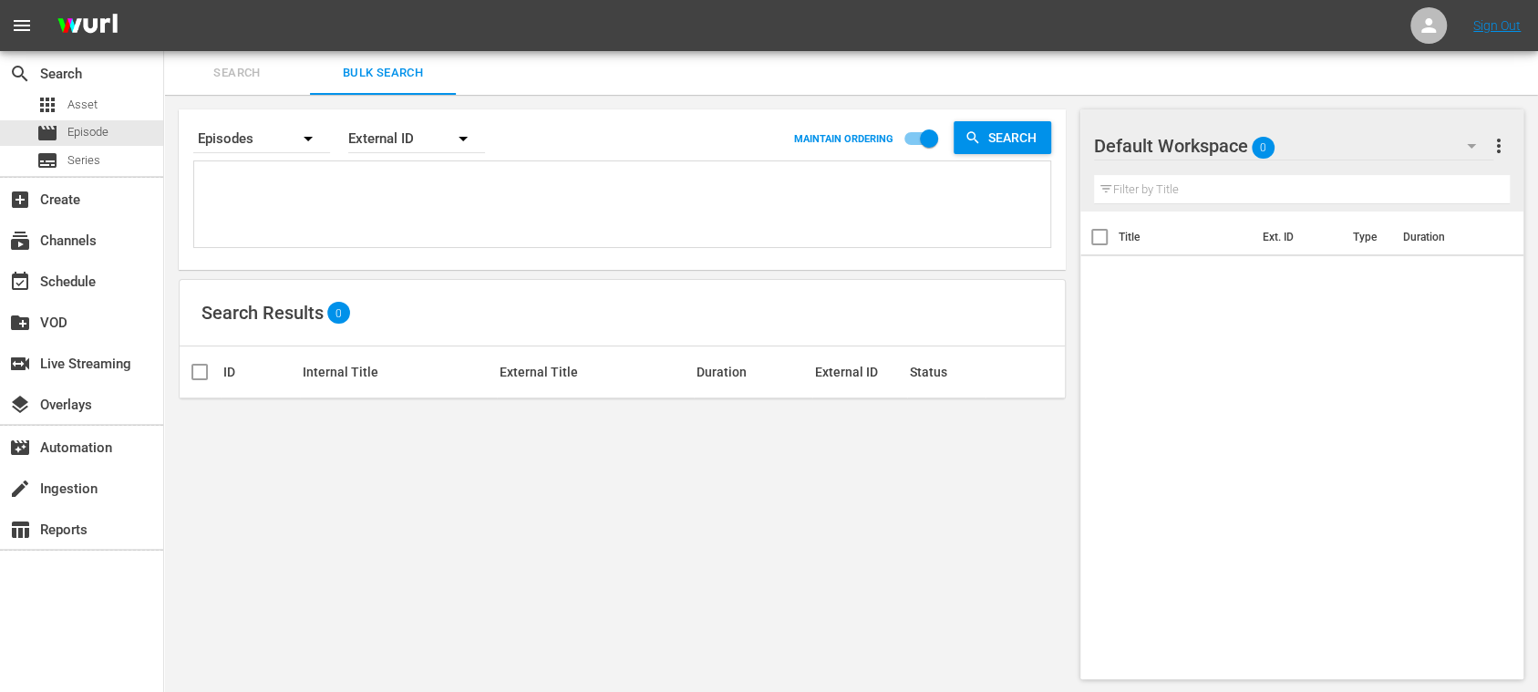
paste textarea "12438_ES 12950_ES 12972_ES 12973_ES 13256_ES 14589_ES 14643_ES 14709_ES 14800_E…"
type textarea "12438_ES 12950_ES 12972_ES 12973_ES 13256_ES 14589_ES 14643_ES 14709_ES 14800_E…"
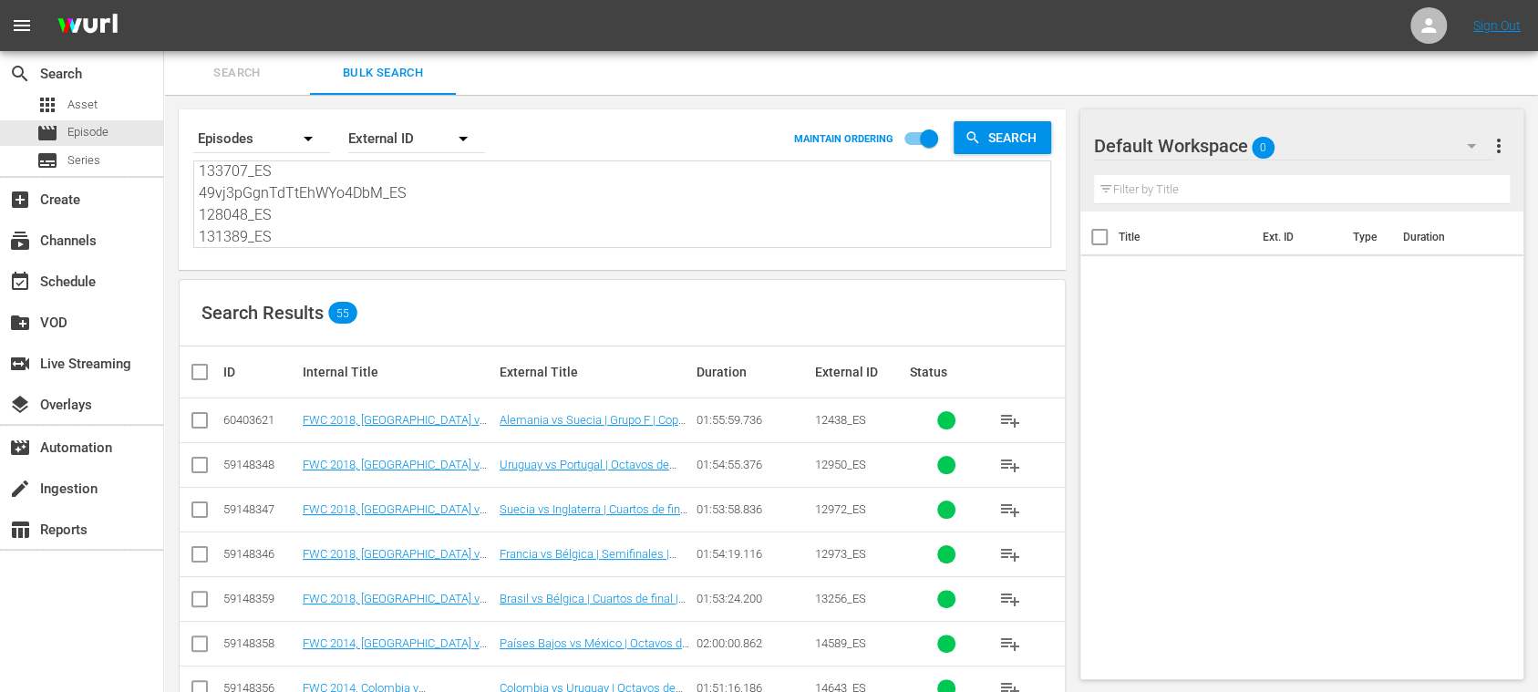
type textarea "12438_ES 12950_ES 12972_ES 12973_ES 13256_ES 14589_ES 14643_ES 14709_ES 14800_E…"
click at [201, 374] on input "checkbox" at bounding box center [207, 372] width 36 height 22
checkbox input "true"
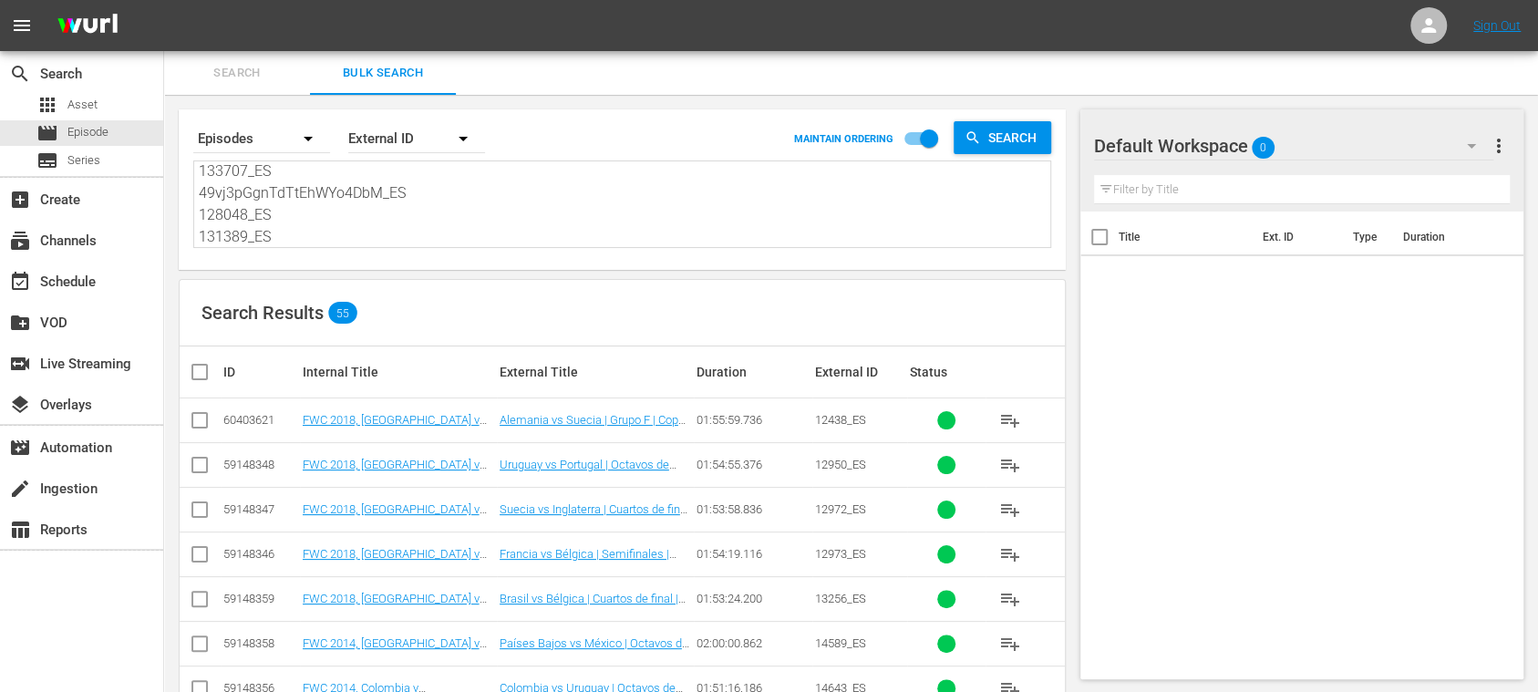
checkbox input "true"
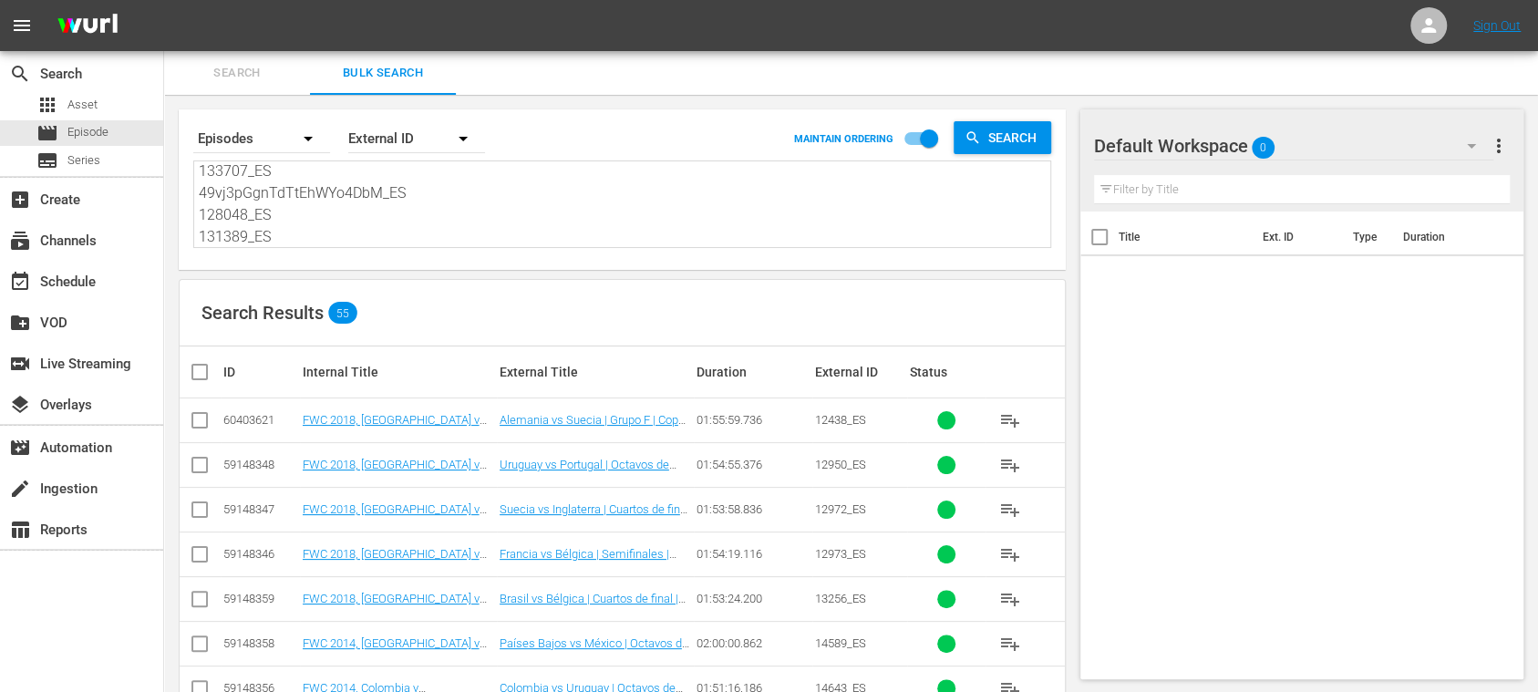
checkbox input "true"
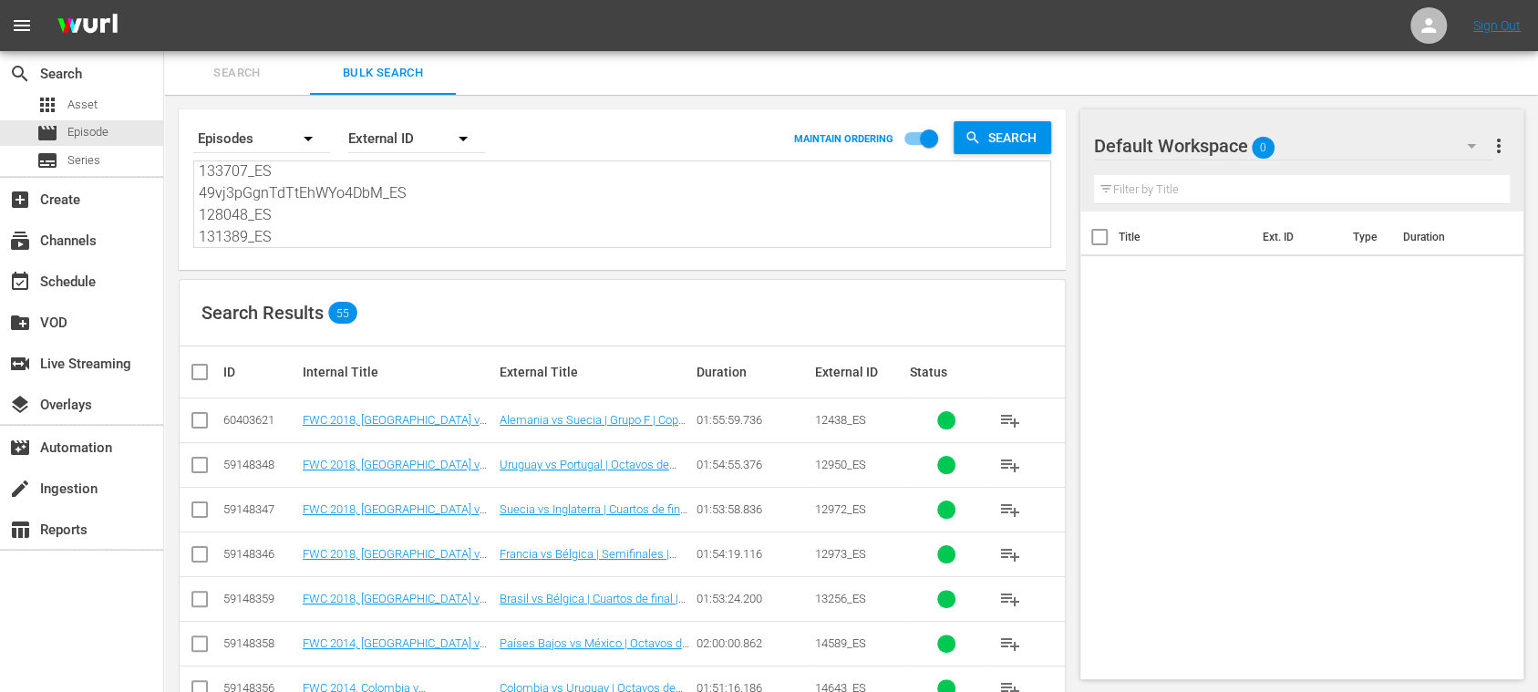
checkbox input "true"
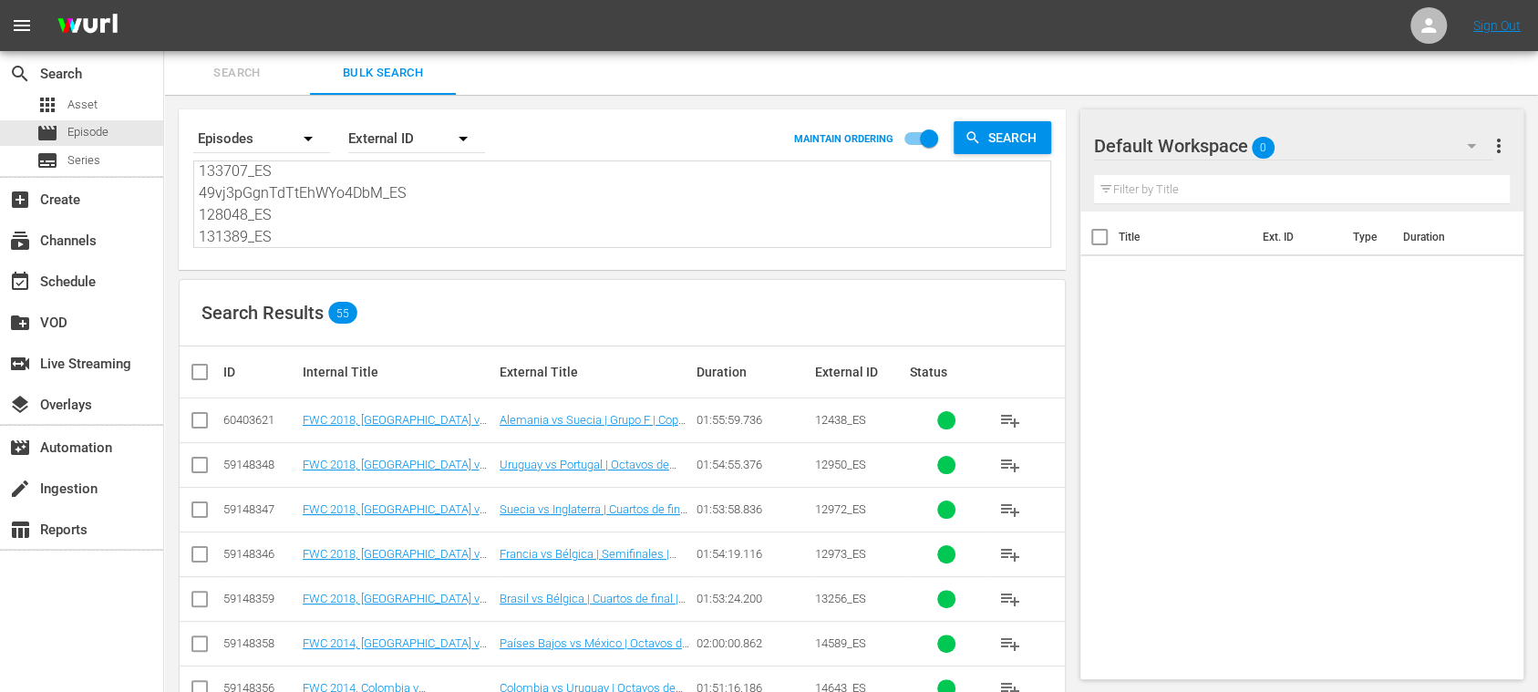
checkbox input "true"
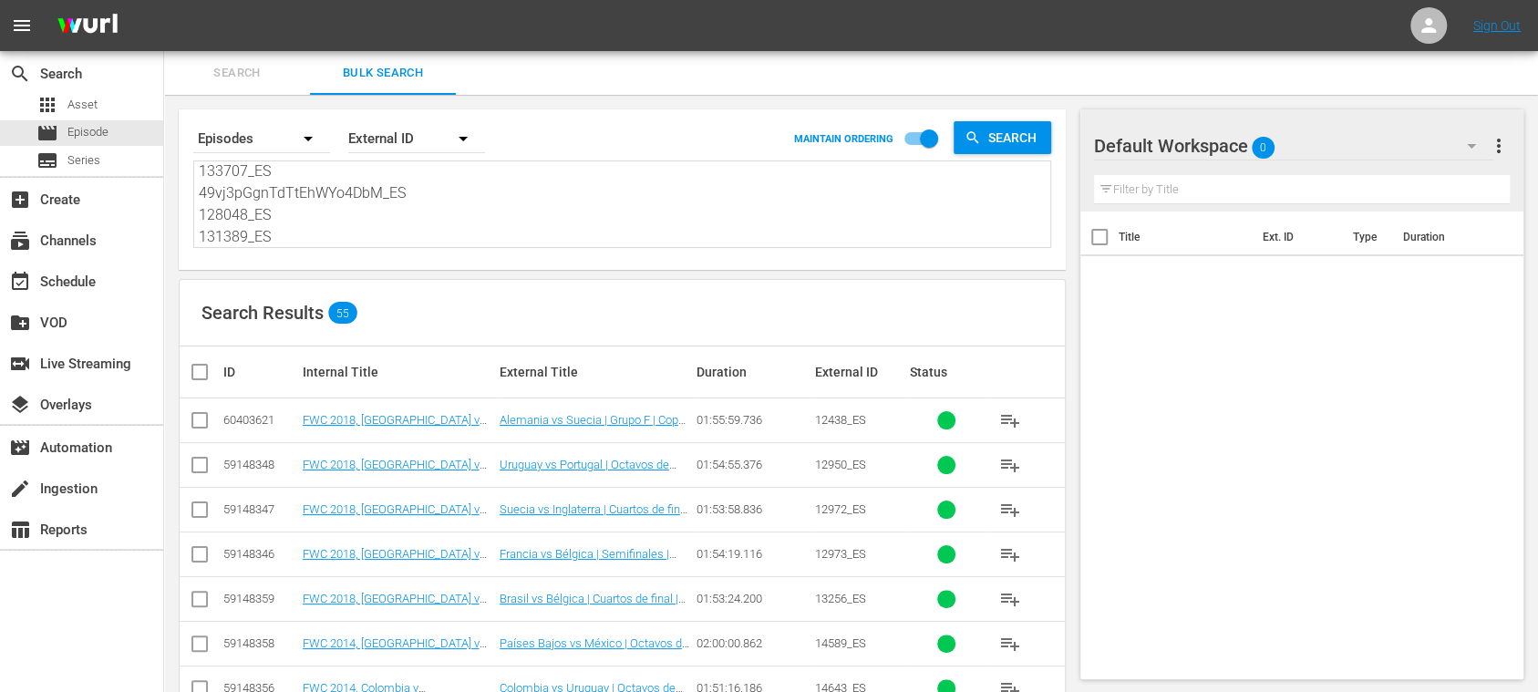
checkbox input "true"
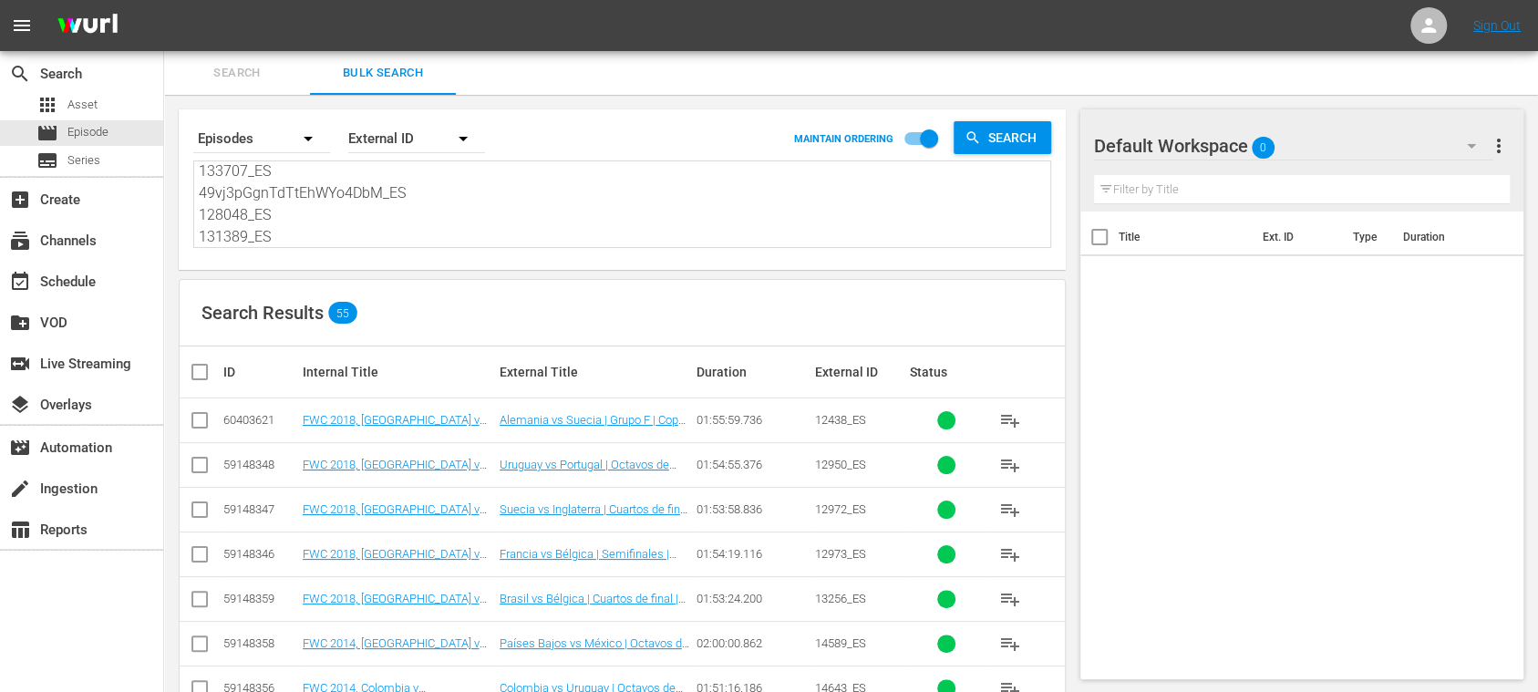
checkbox input "true"
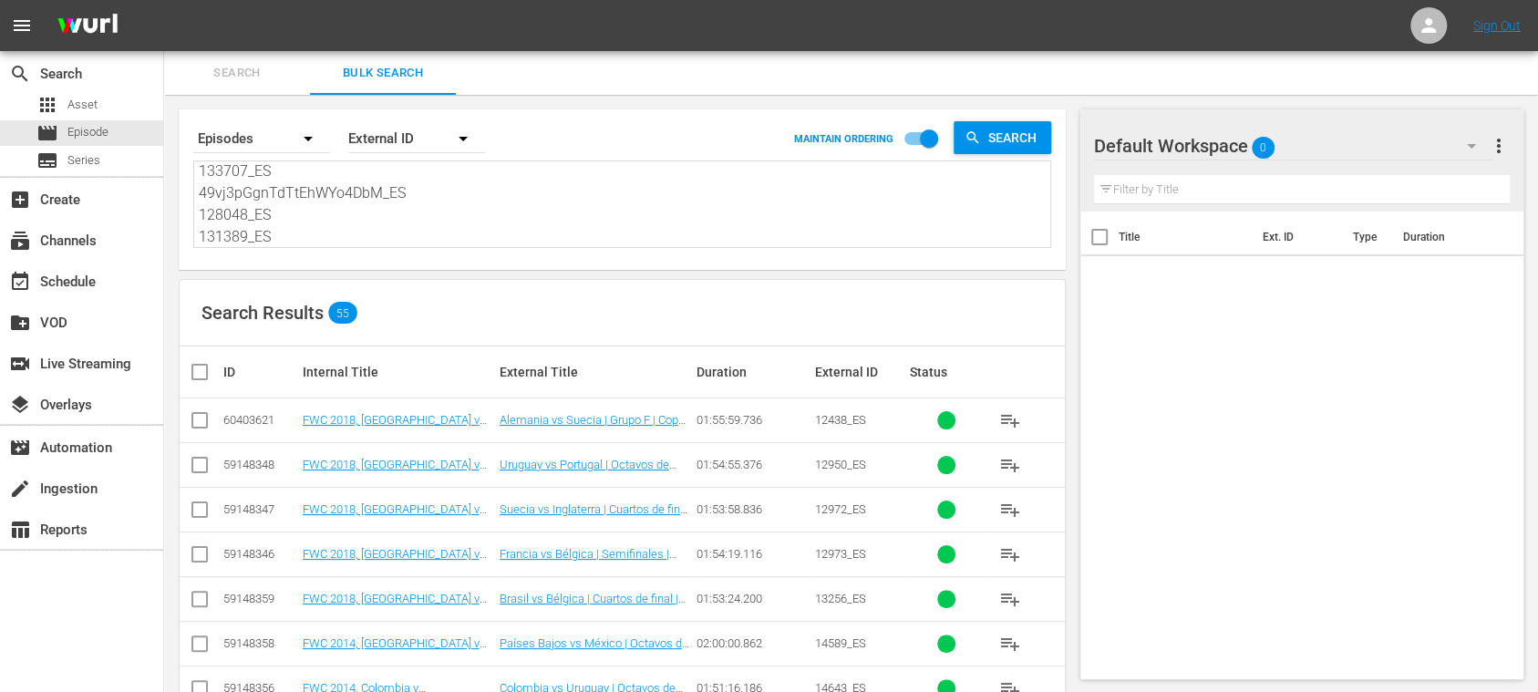
checkbox input "true"
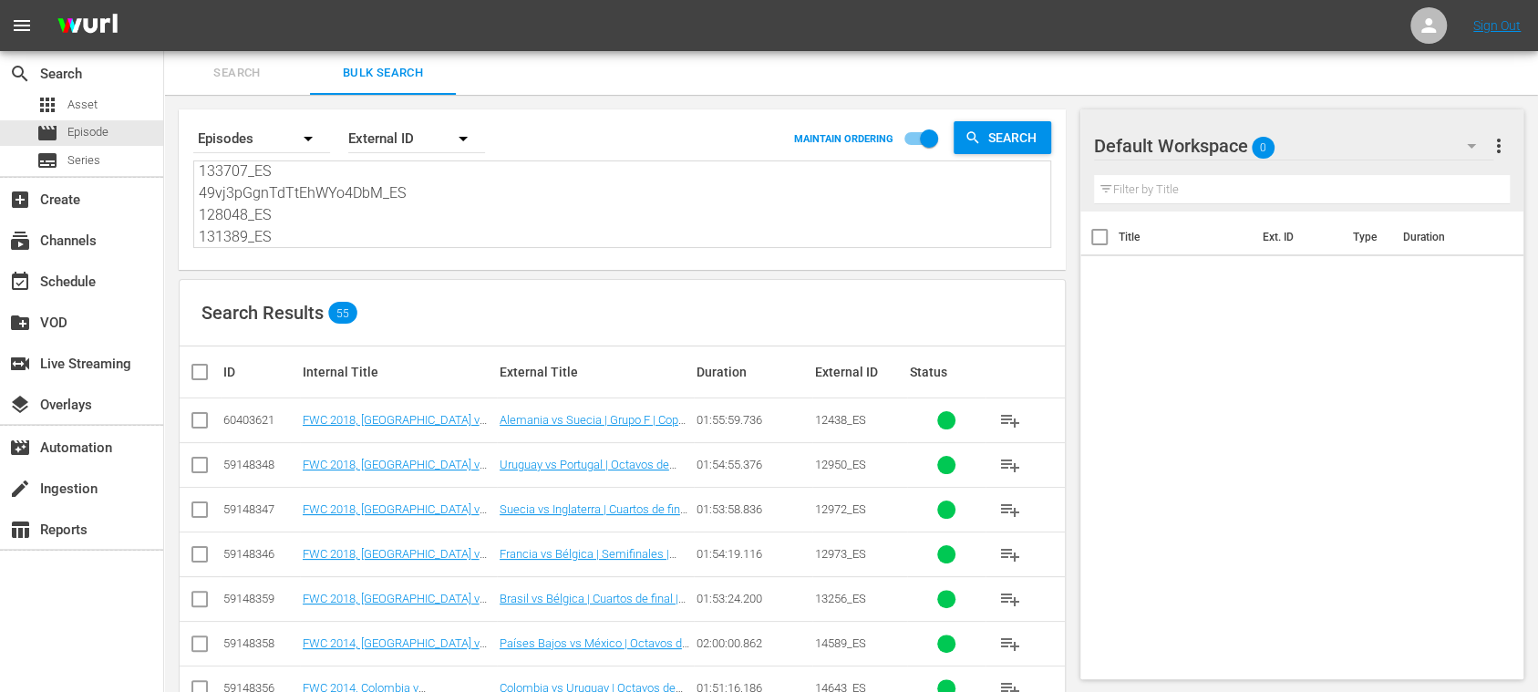
checkbox input "true"
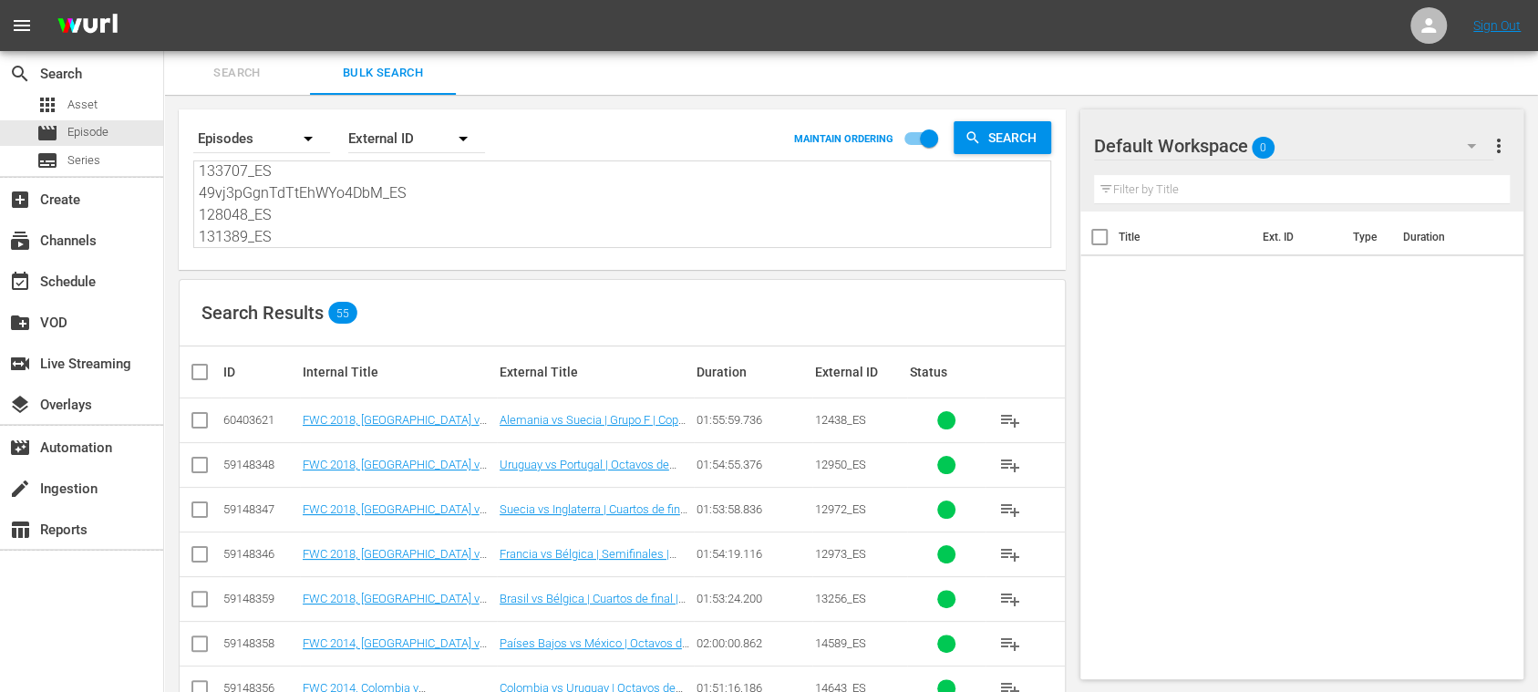
checkbox input "true"
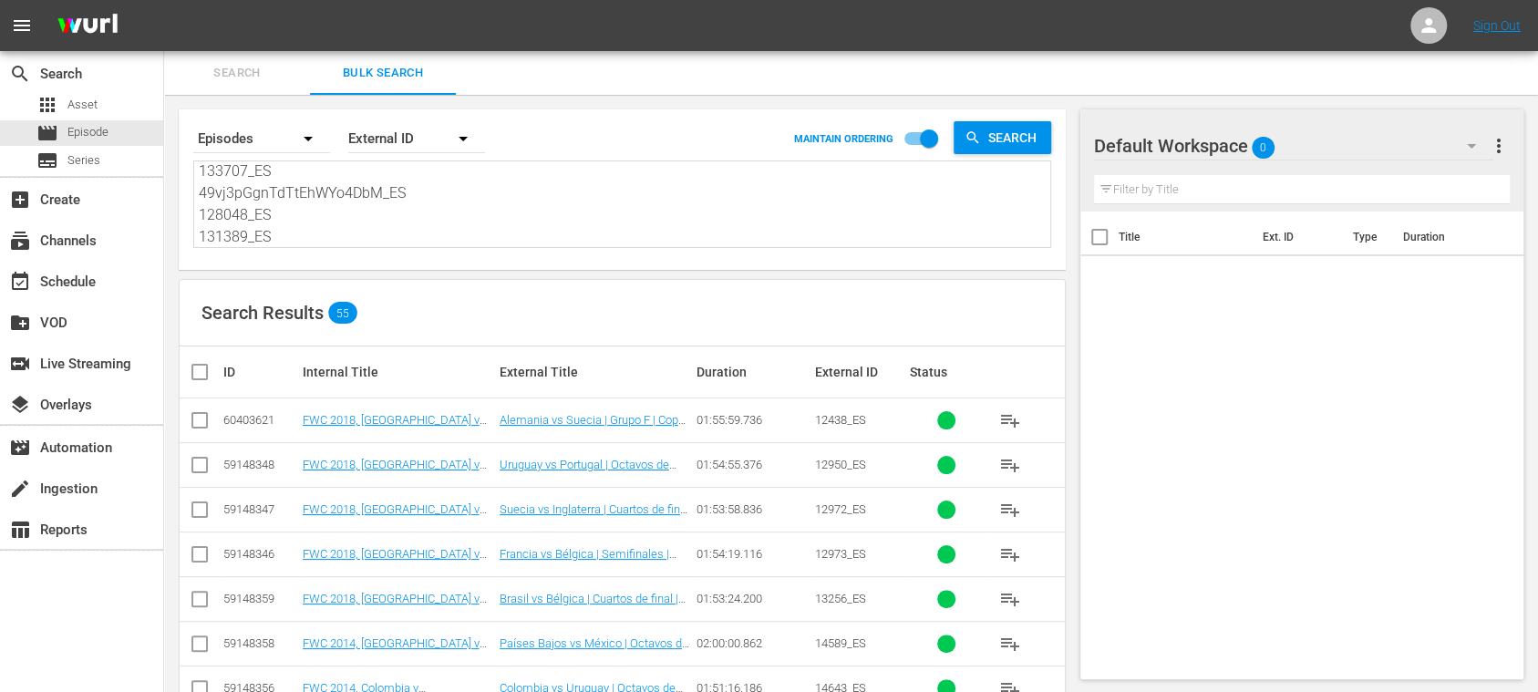
checkbox input "true"
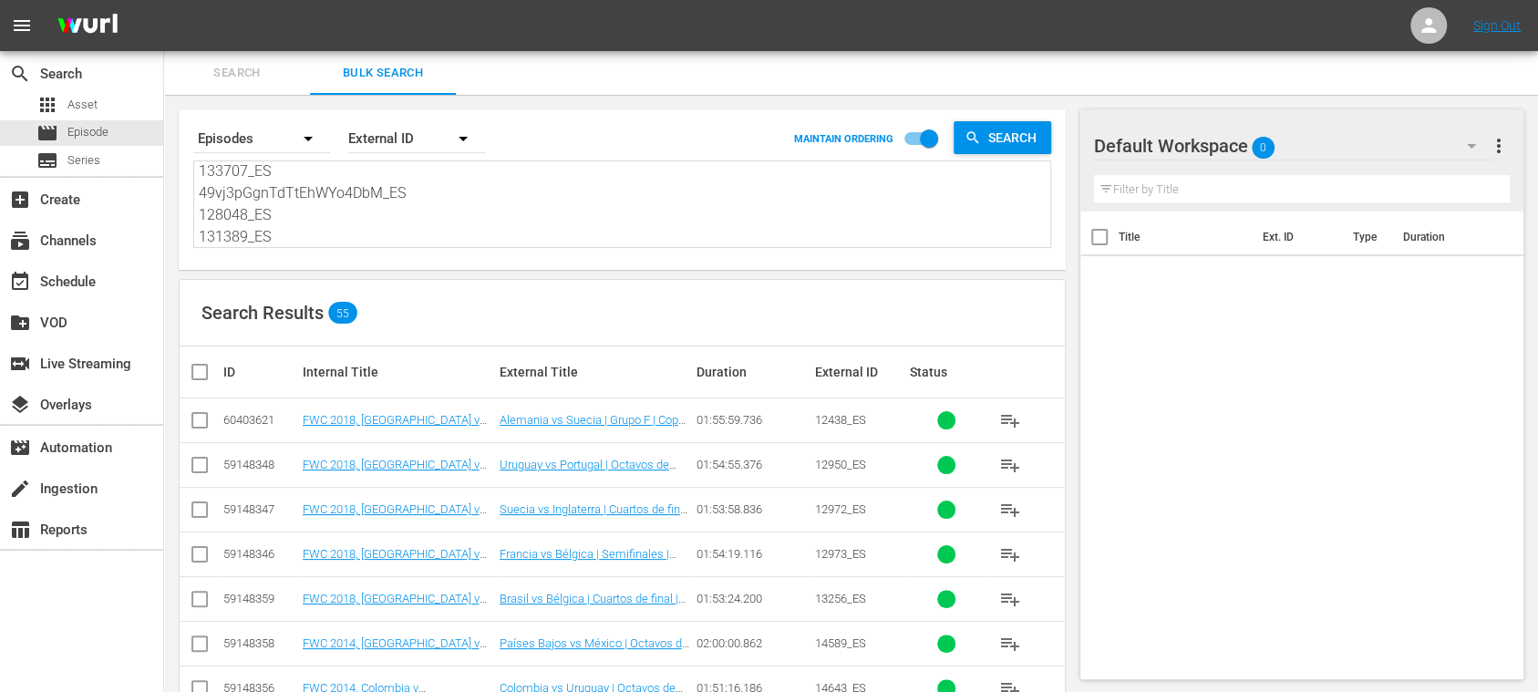
checkbox input "true"
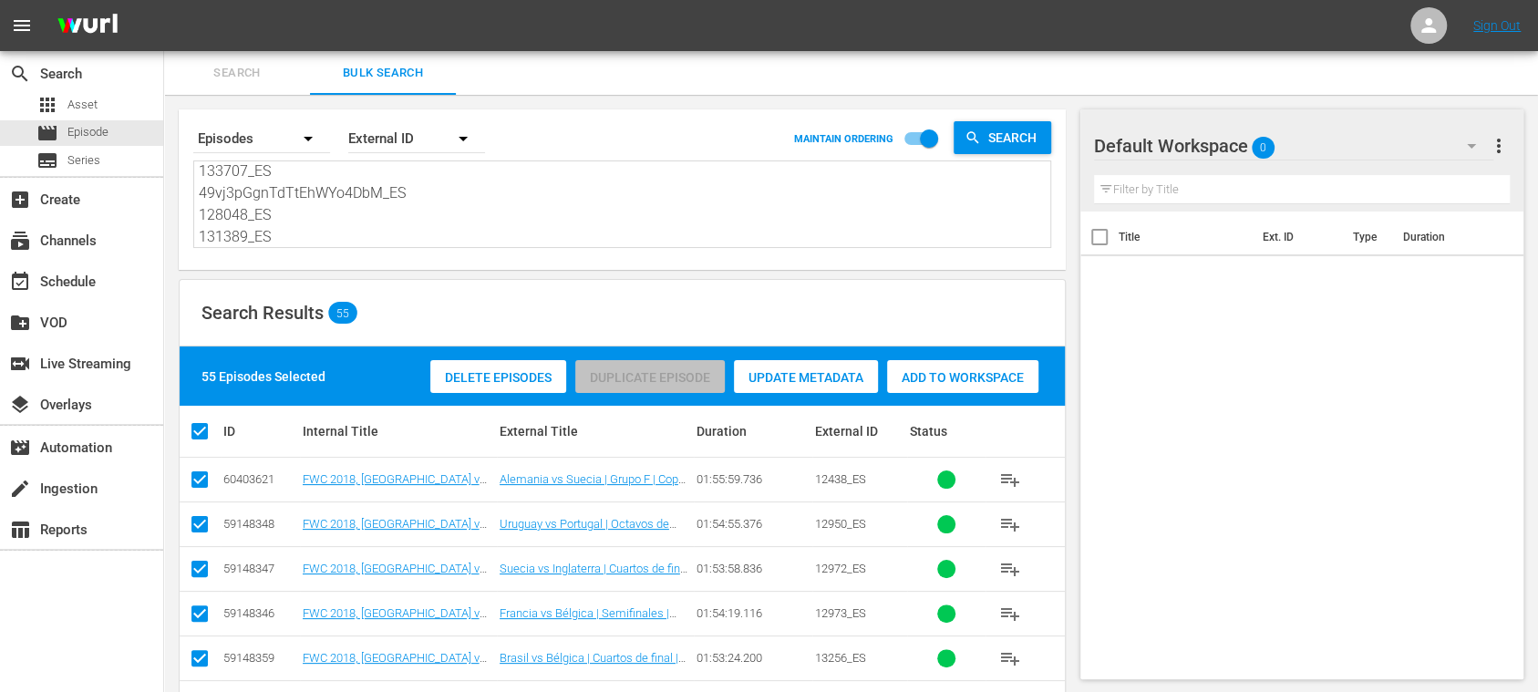
click at [470, 378] on span "Delete Episodes" at bounding box center [498, 377] width 136 height 15
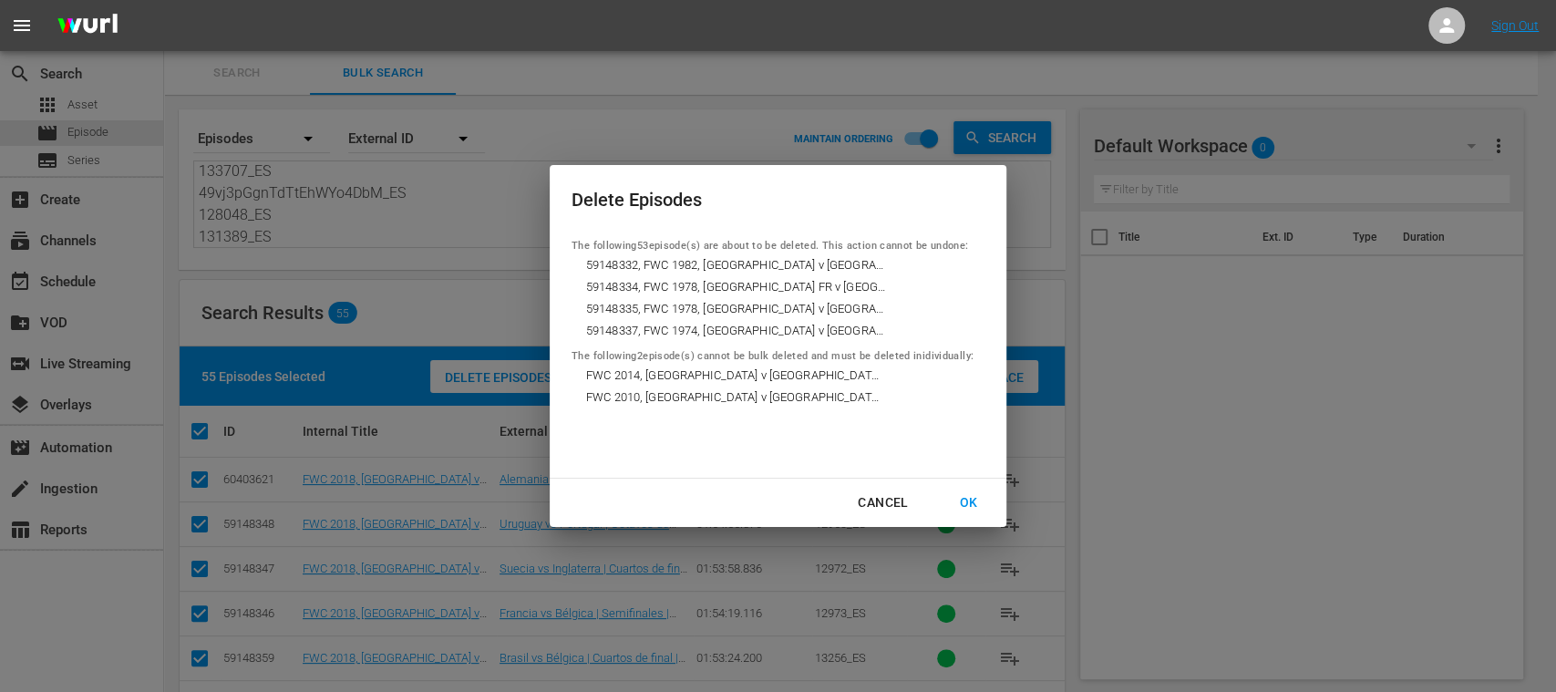
click at [972, 496] on div "OK" at bounding box center [967, 502] width 47 height 23
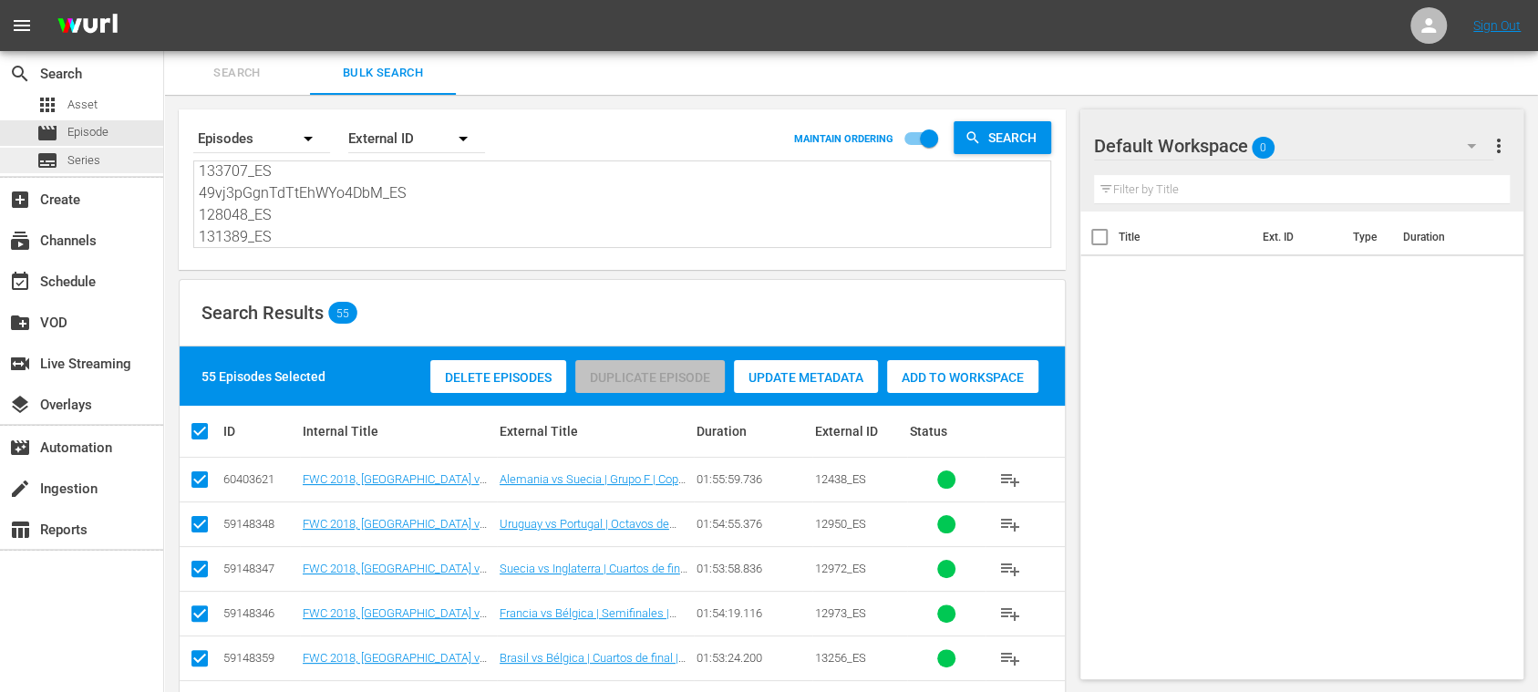
click at [87, 155] on span "Series" at bounding box center [83, 160] width 33 height 18
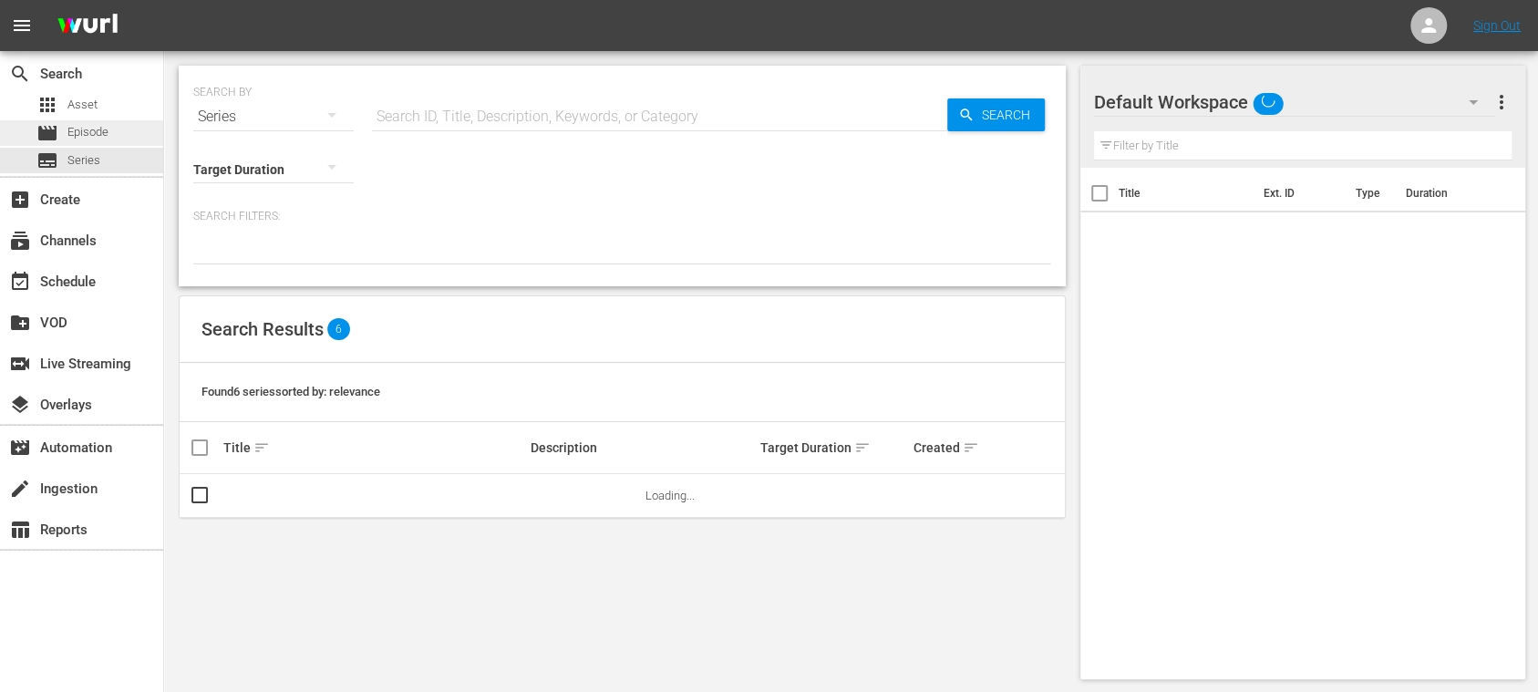
click at [95, 128] on span "Episode" at bounding box center [87, 132] width 41 height 18
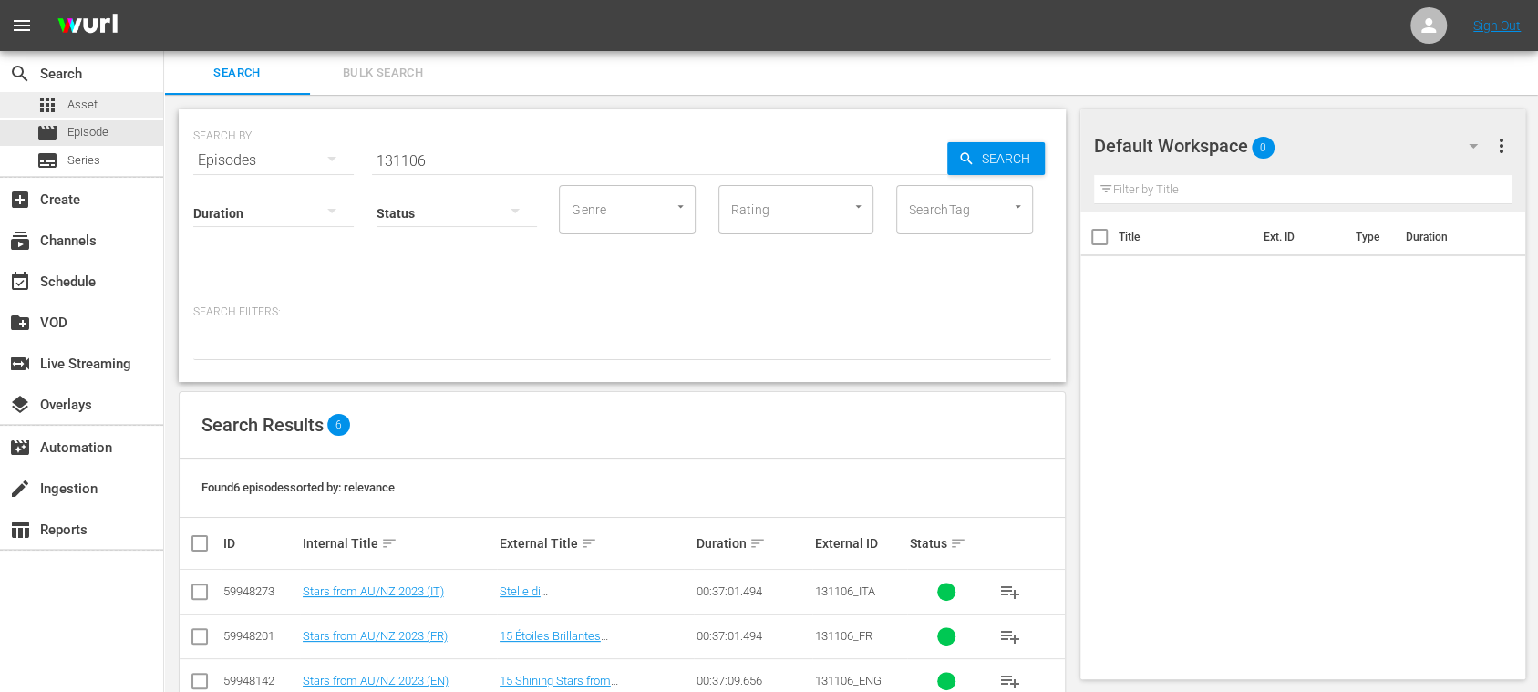
click at [98, 103] on div "apps Asset" at bounding box center [81, 105] width 163 height 26
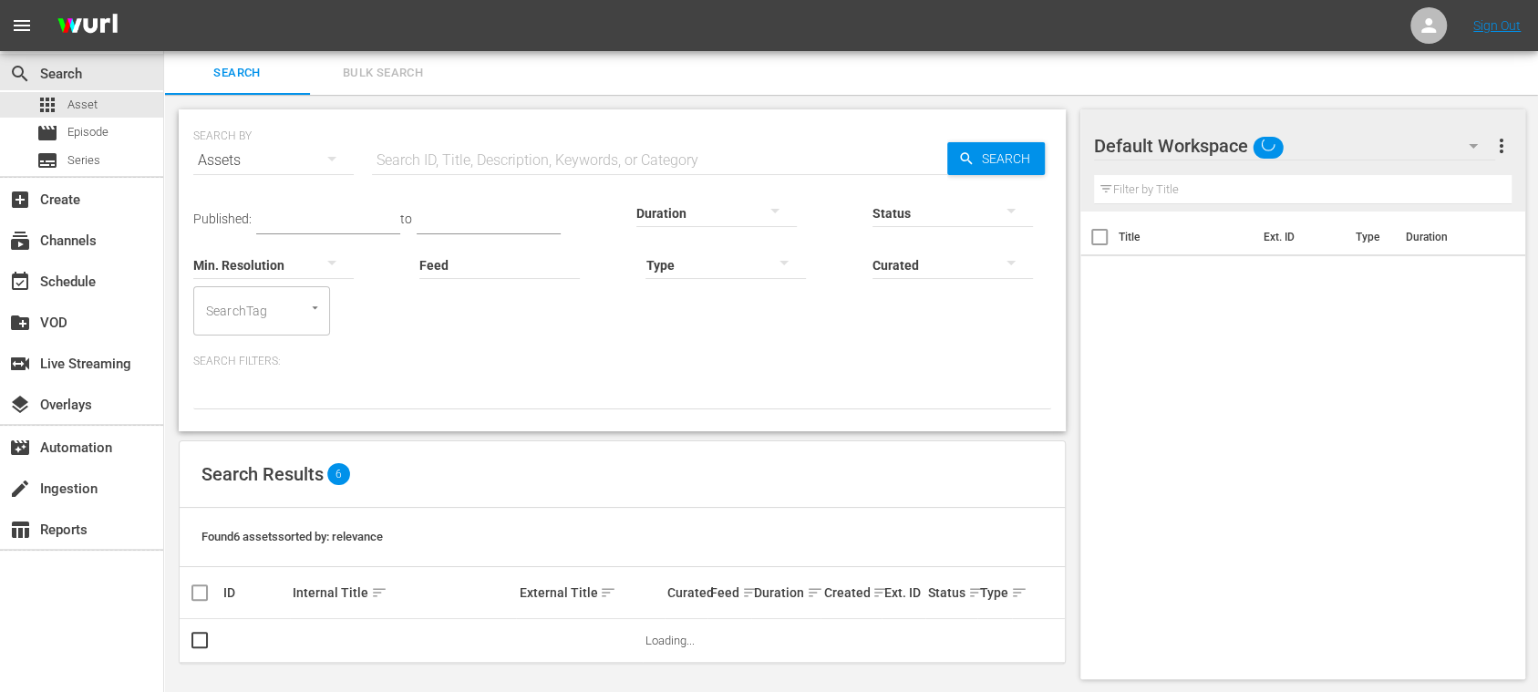
click at [391, 67] on span "Bulk Search" at bounding box center [383, 73] width 124 height 21
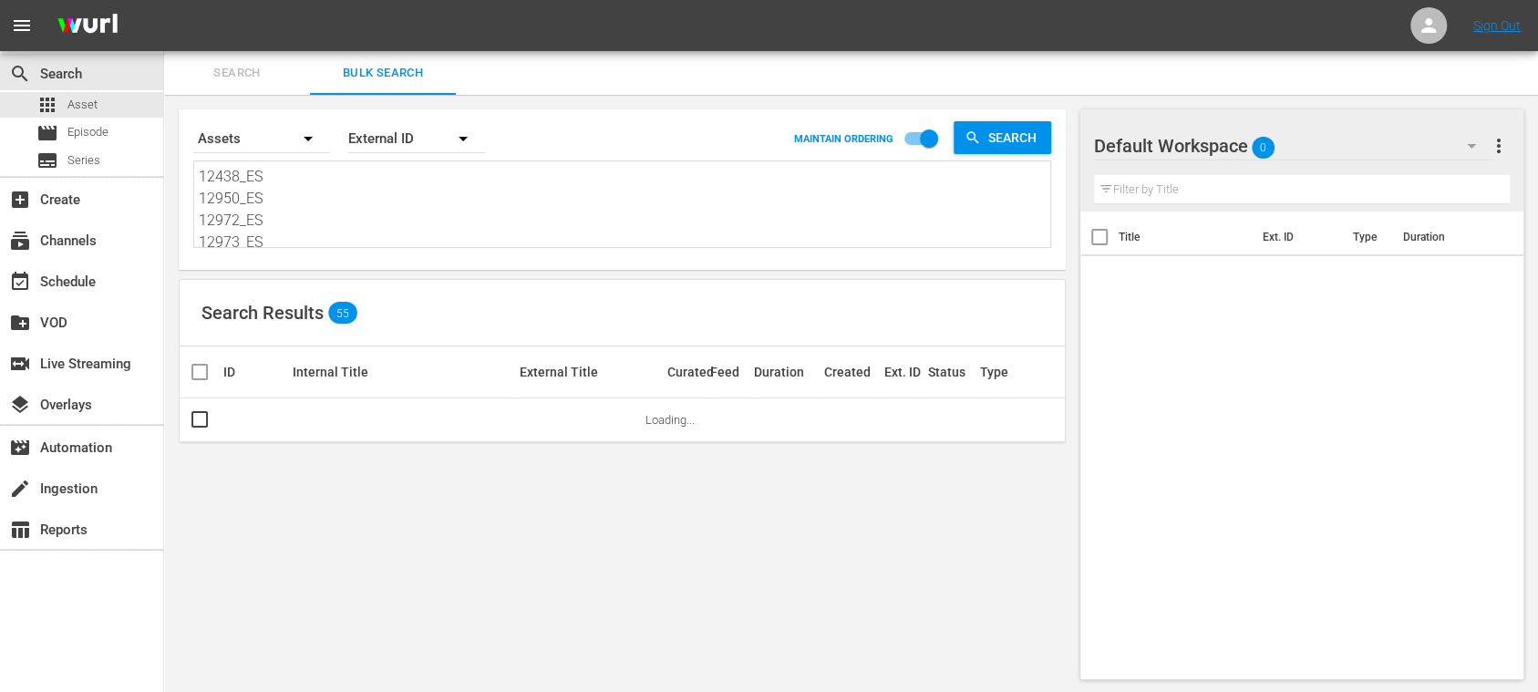
click at [354, 277] on div "Search By Assets Order By External ID MAINTAIN ORDERING Search 12438_ES 12950_E…" at bounding box center [622, 394] width 916 height 599
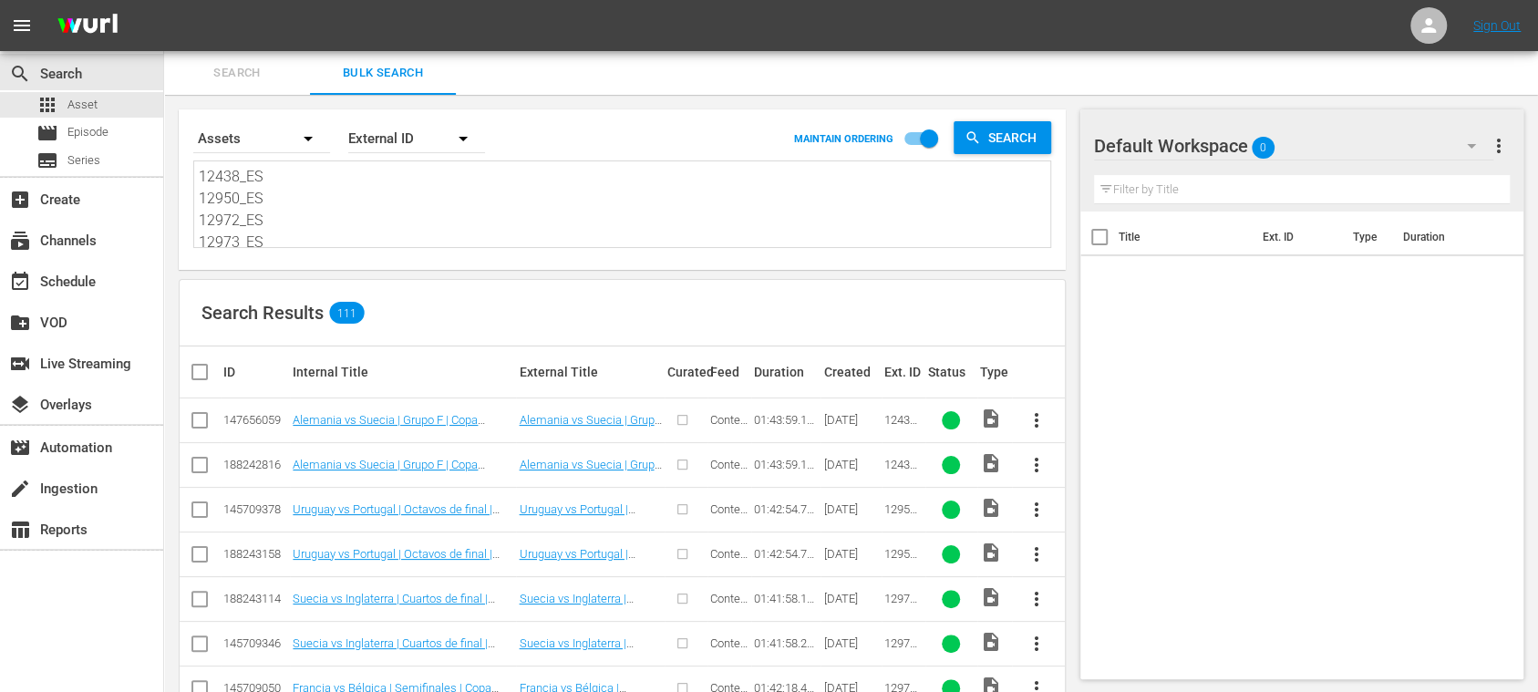
click at [298, 190] on textarea "12438_ES 12950_ES 12972_ES 12973_ES 13256_ES 14589_ES 14643_ES 14709_ES 14800_E…" at bounding box center [624, 207] width 851 height 83
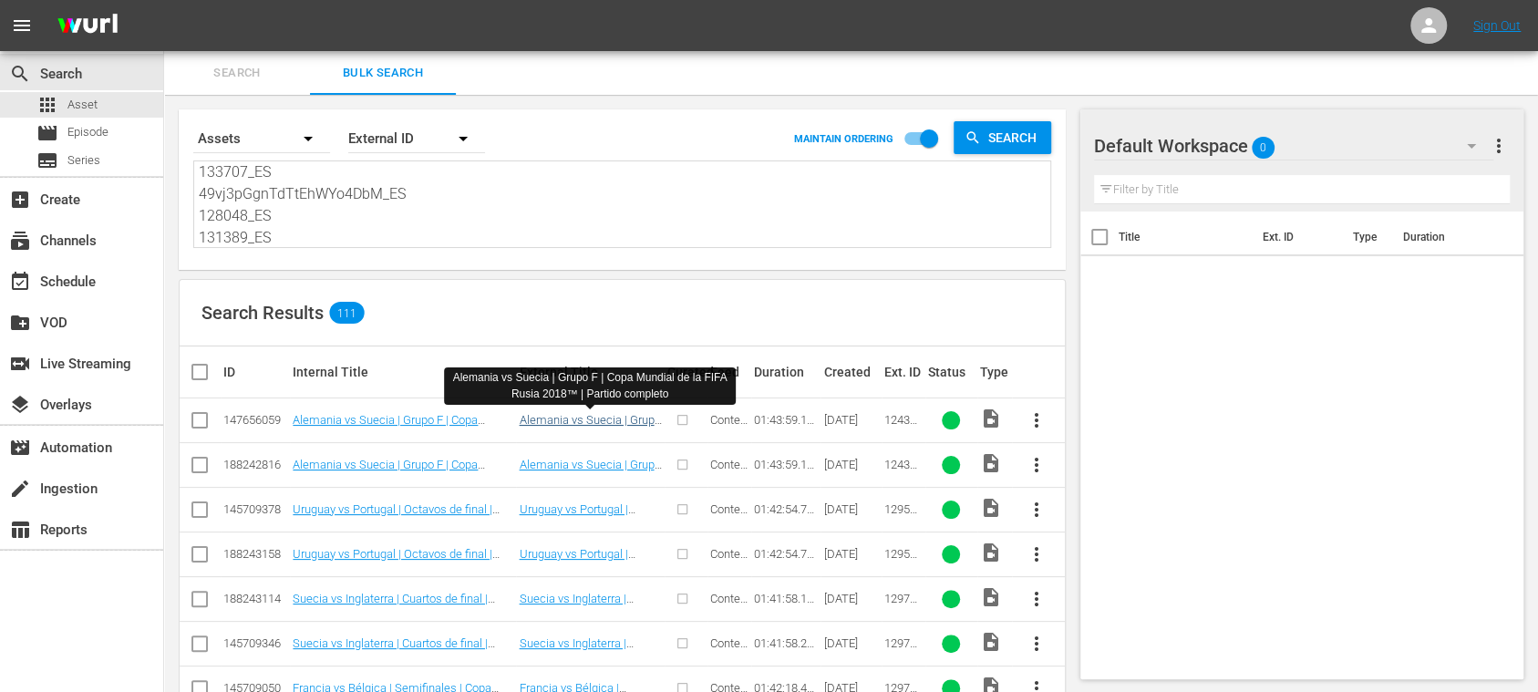
drag, startPoint x: 199, startPoint y: 174, endPoint x: 556, endPoint y: 423, distance: 435.5
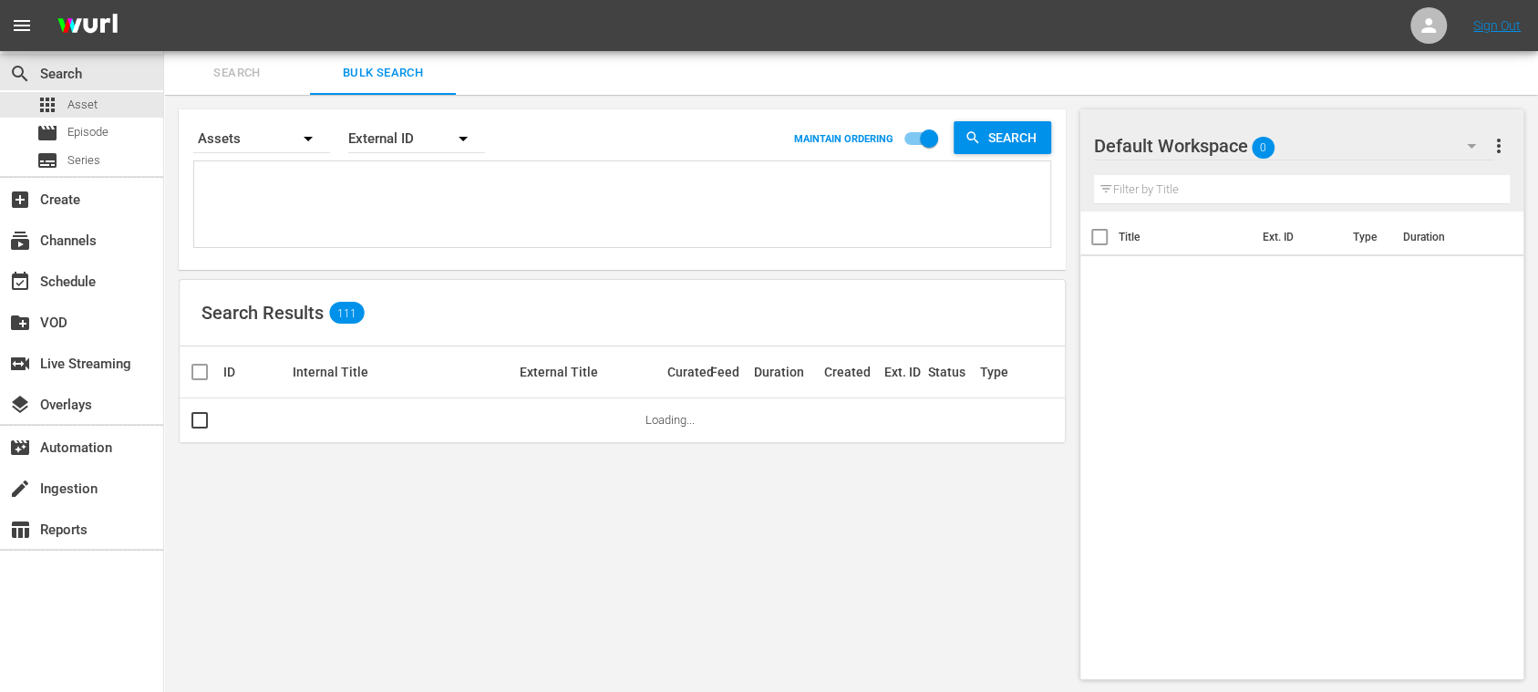
paste textarea "12438_ES 12950_ES 12972_ES 12973_ES 13256_ES 14589_ES 14643_ES 14709_ES 14800_E…"
type textarea "12438_ES 12950_ES 12972_ES 12973_ES 13256_ES 14589_ES 14643_ES 14709_ES 14800_E…"
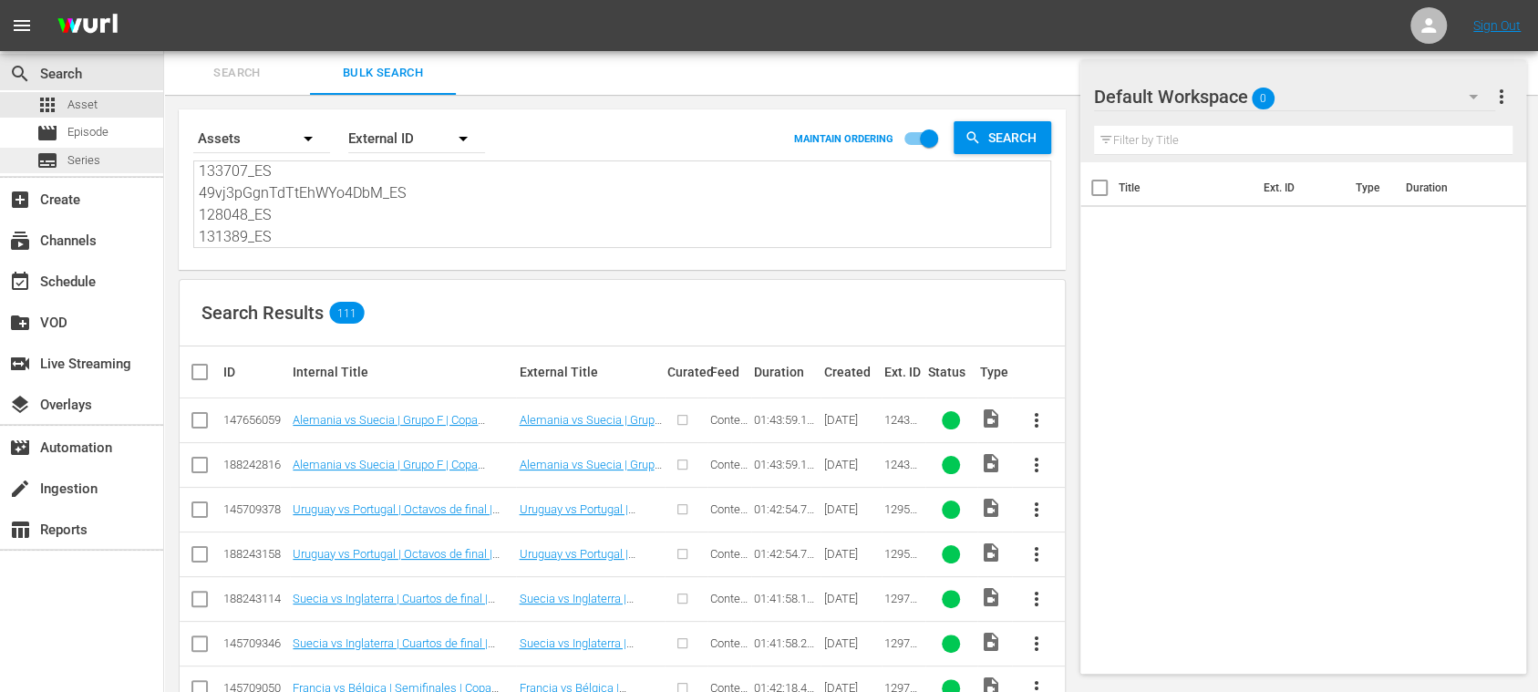
scroll to position [324, 0]
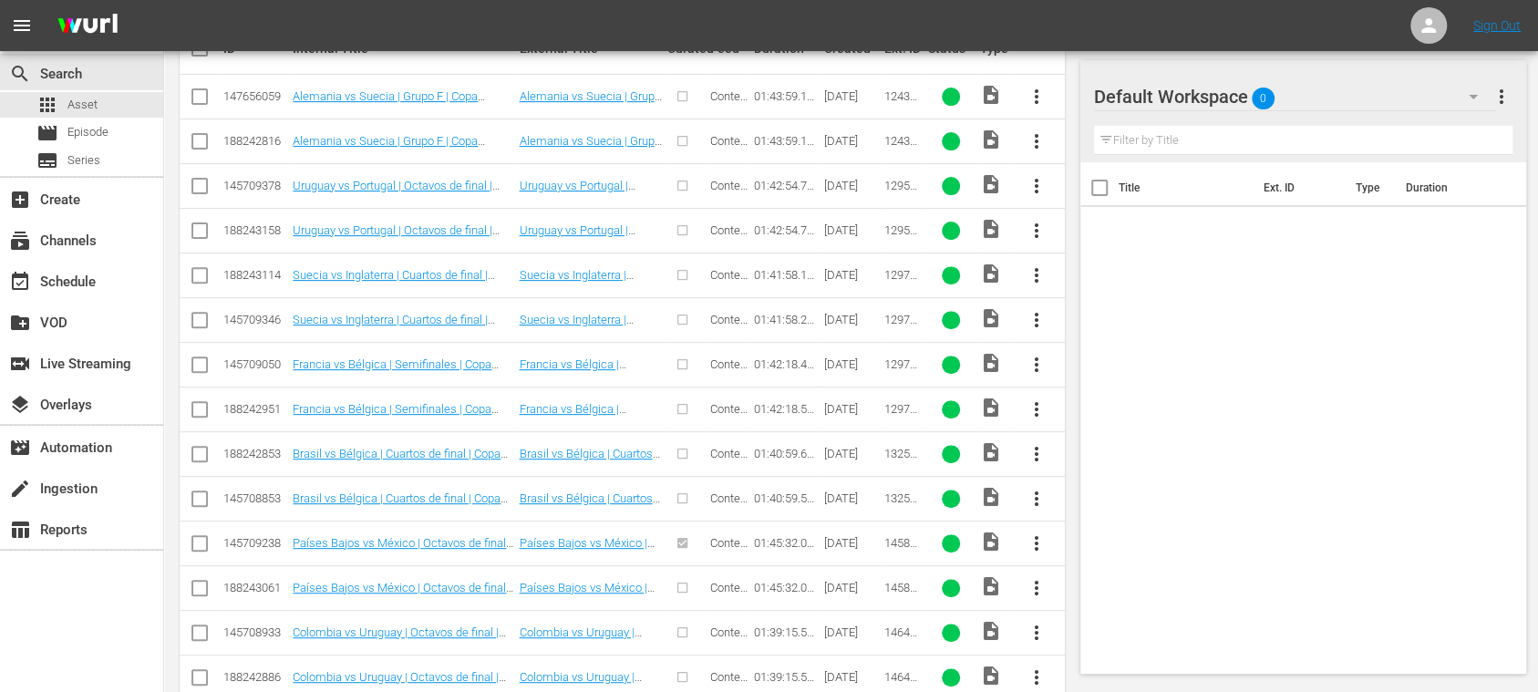
click at [203, 141] on input "checkbox" at bounding box center [200, 145] width 22 height 22
checkbox input "true"
click at [202, 228] on input "checkbox" at bounding box center [200, 234] width 22 height 22
checkbox input "true"
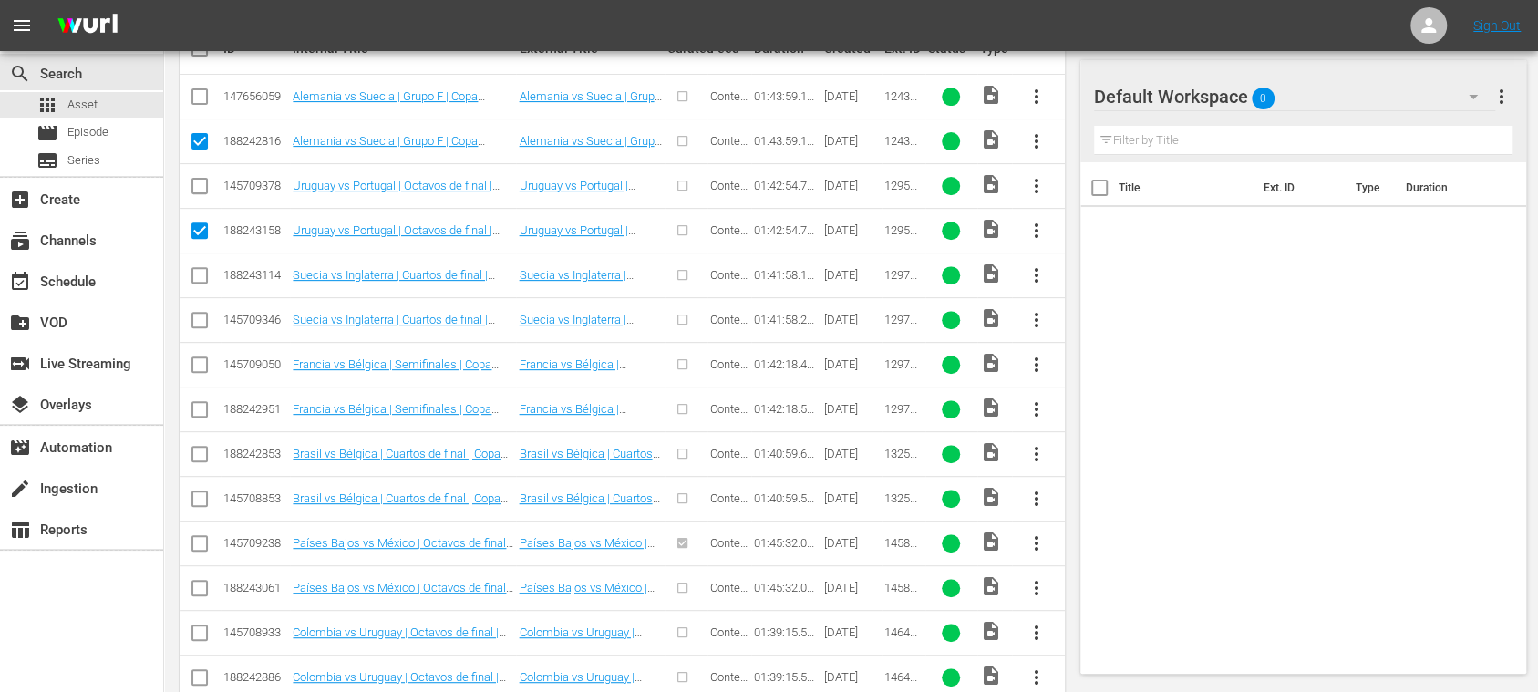
click at [204, 272] on input "checkbox" at bounding box center [200, 279] width 22 height 22
checkbox input "true"
click at [201, 406] on input "checkbox" at bounding box center [200, 413] width 22 height 22
checkbox input "true"
click at [199, 447] on input "checkbox" at bounding box center [200, 458] width 22 height 22
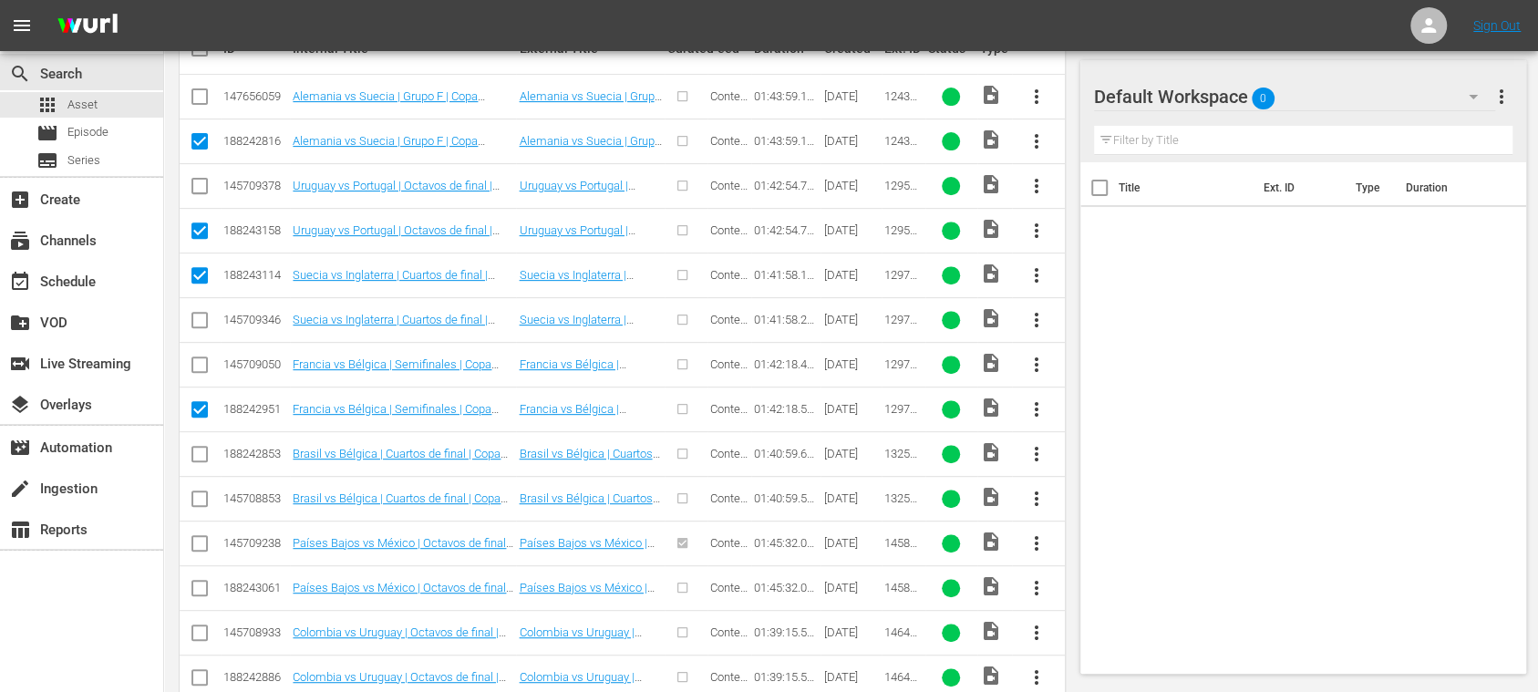
checkbox input "true"
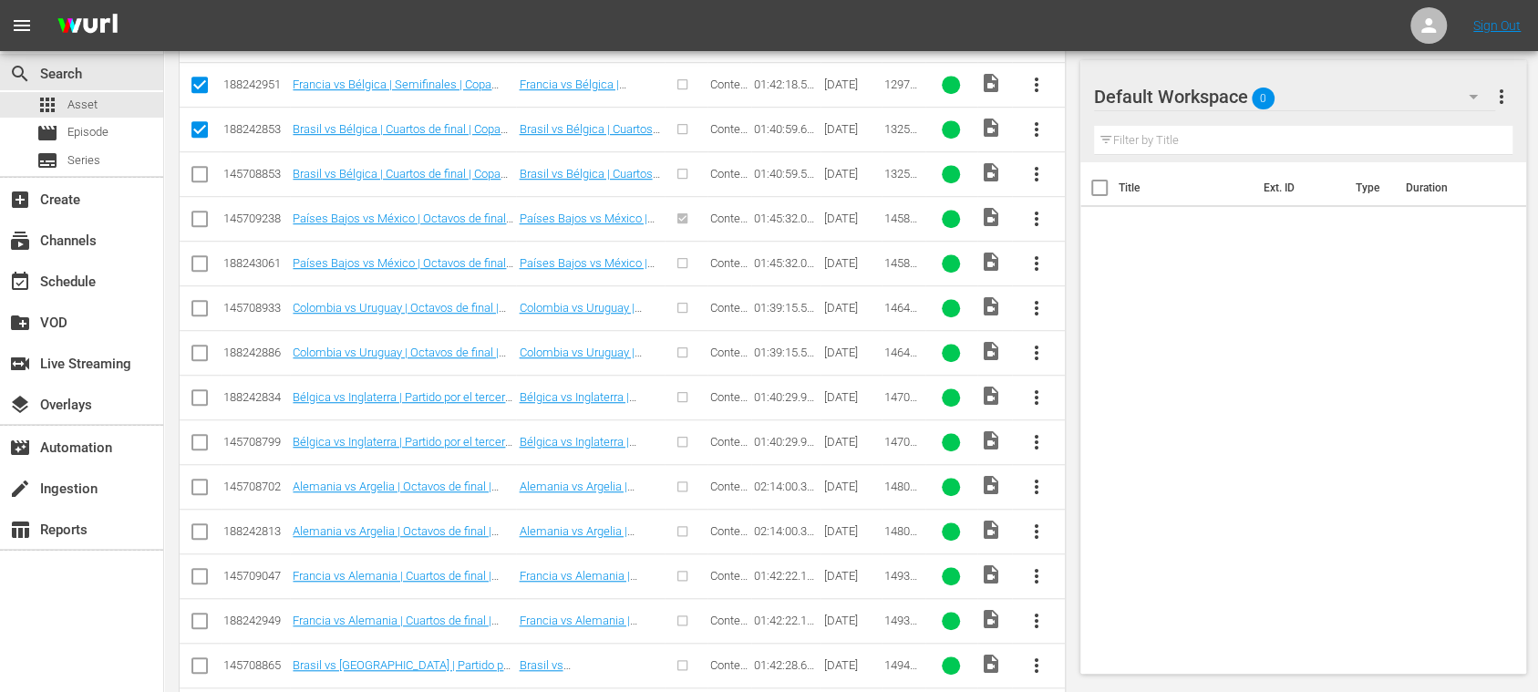
click at [201, 256] on input "checkbox" at bounding box center [200, 267] width 22 height 22
checkbox input "true"
click at [202, 348] on input "checkbox" at bounding box center [200, 356] width 22 height 22
checkbox input "true"
click at [201, 391] on input "checkbox" at bounding box center [200, 401] width 22 height 22
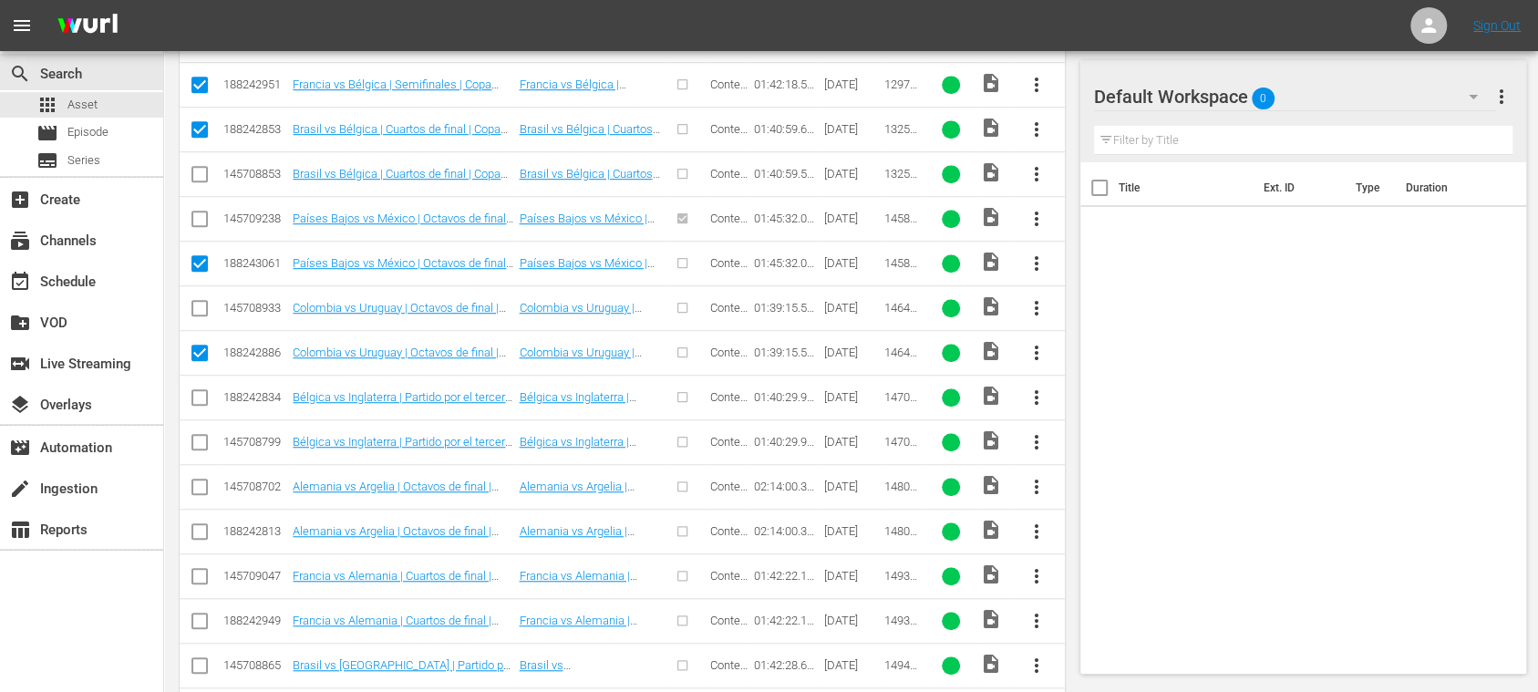
checkbox input "true"
click at [199, 527] on input "checkbox" at bounding box center [200, 535] width 22 height 22
checkbox input "true"
click at [198, 614] on input "checkbox" at bounding box center [200, 624] width 22 height 22
checkbox input "true"
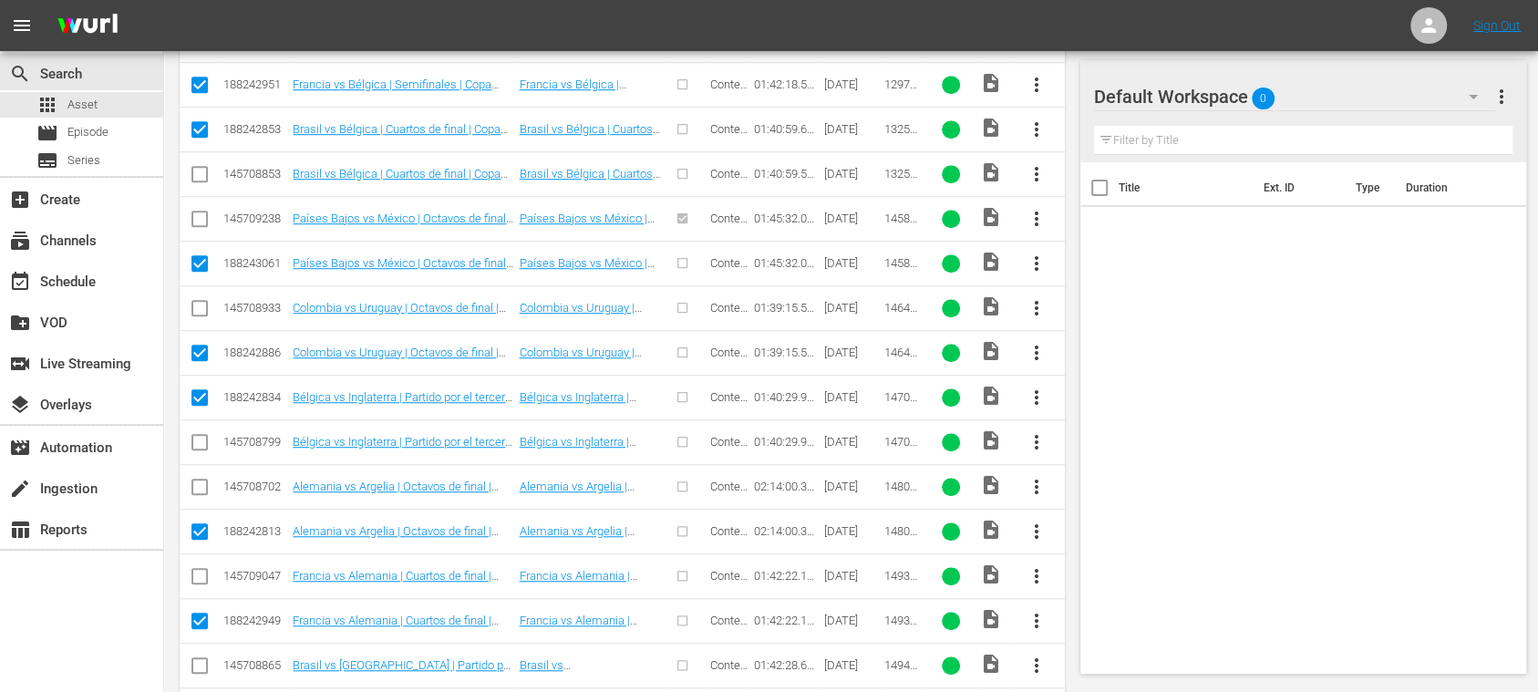
scroll to position [1031, 0]
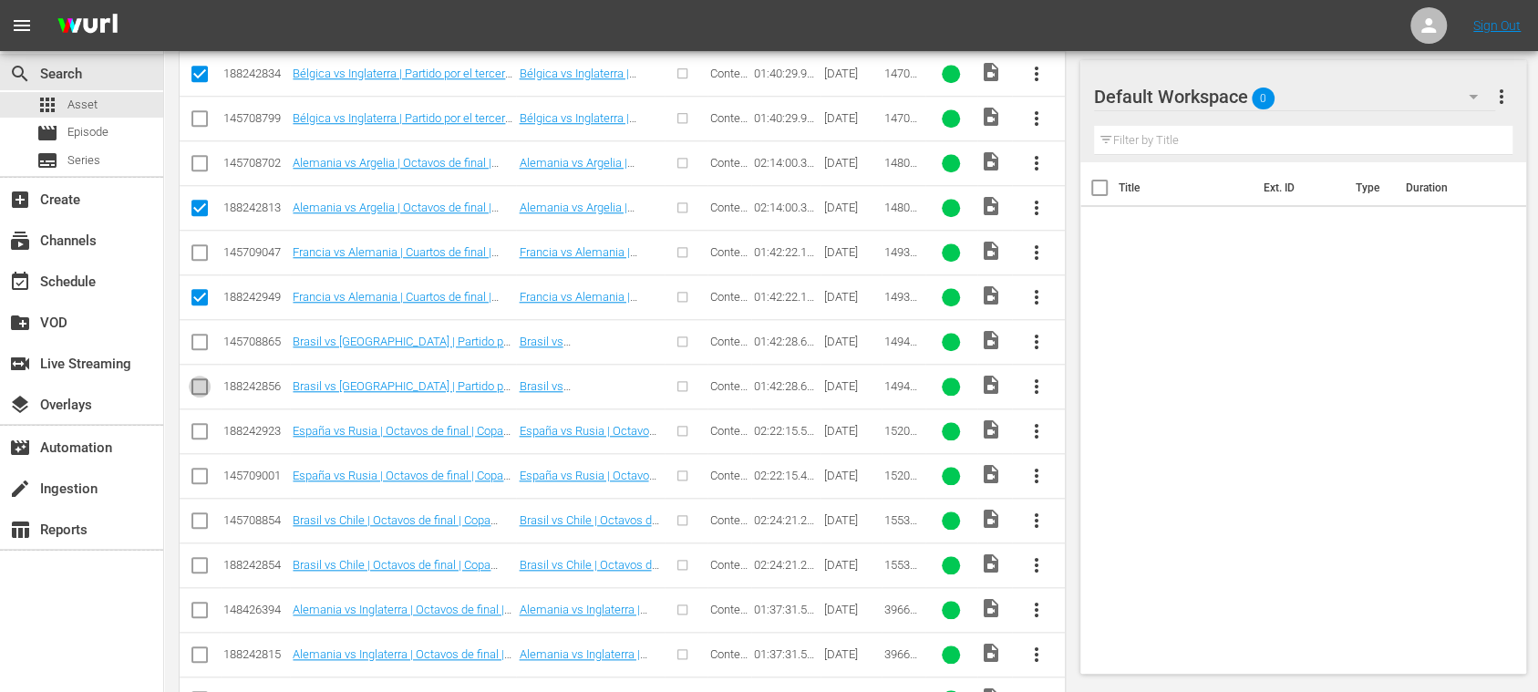
click at [204, 379] on input "checkbox" at bounding box center [200, 390] width 22 height 22
checkbox input "true"
click at [199, 424] on input "checkbox" at bounding box center [200, 435] width 22 height 22
checkbox input "true"
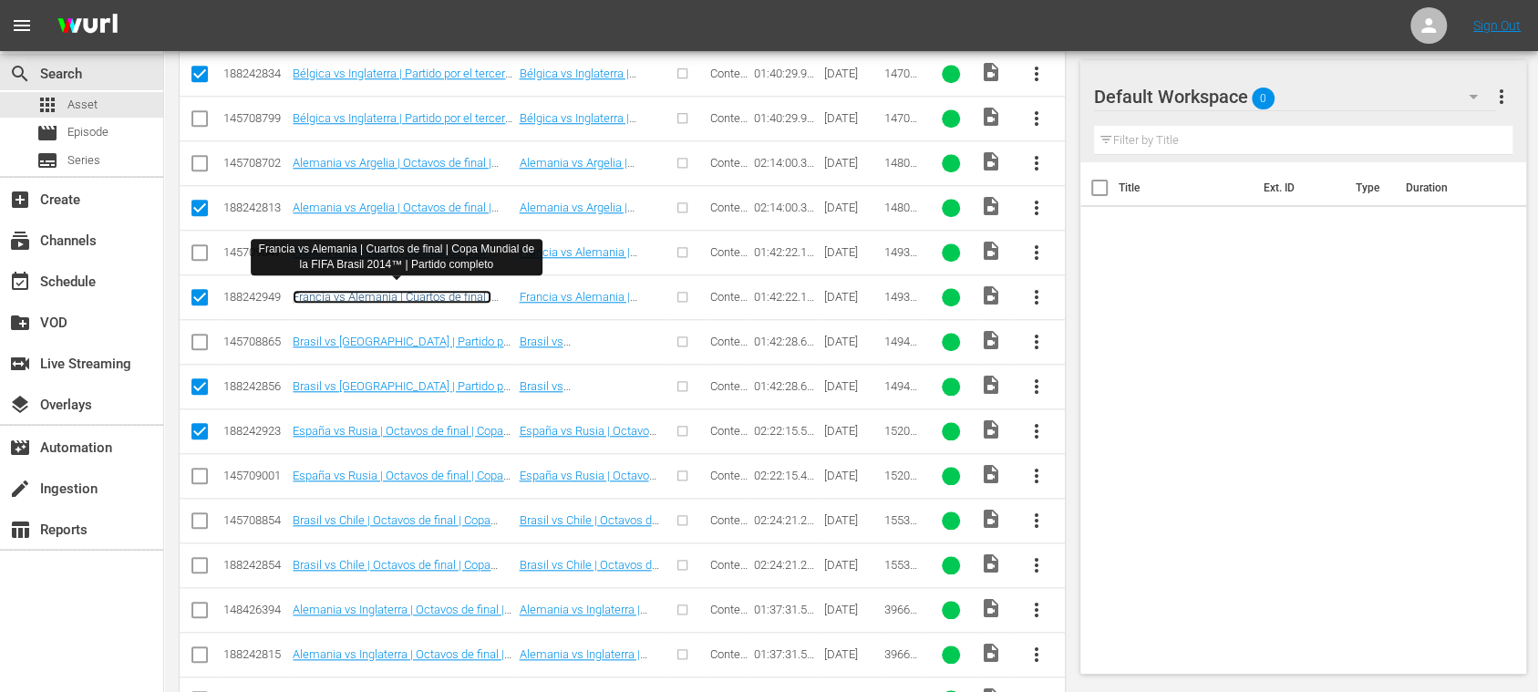
click at [432, 292] on link "Francia vs Alemania | Cuartos de final | Copa Mundial de la FIFA Brasil 2014™ |…" at bounding box center [392, 310] width 199 height 41
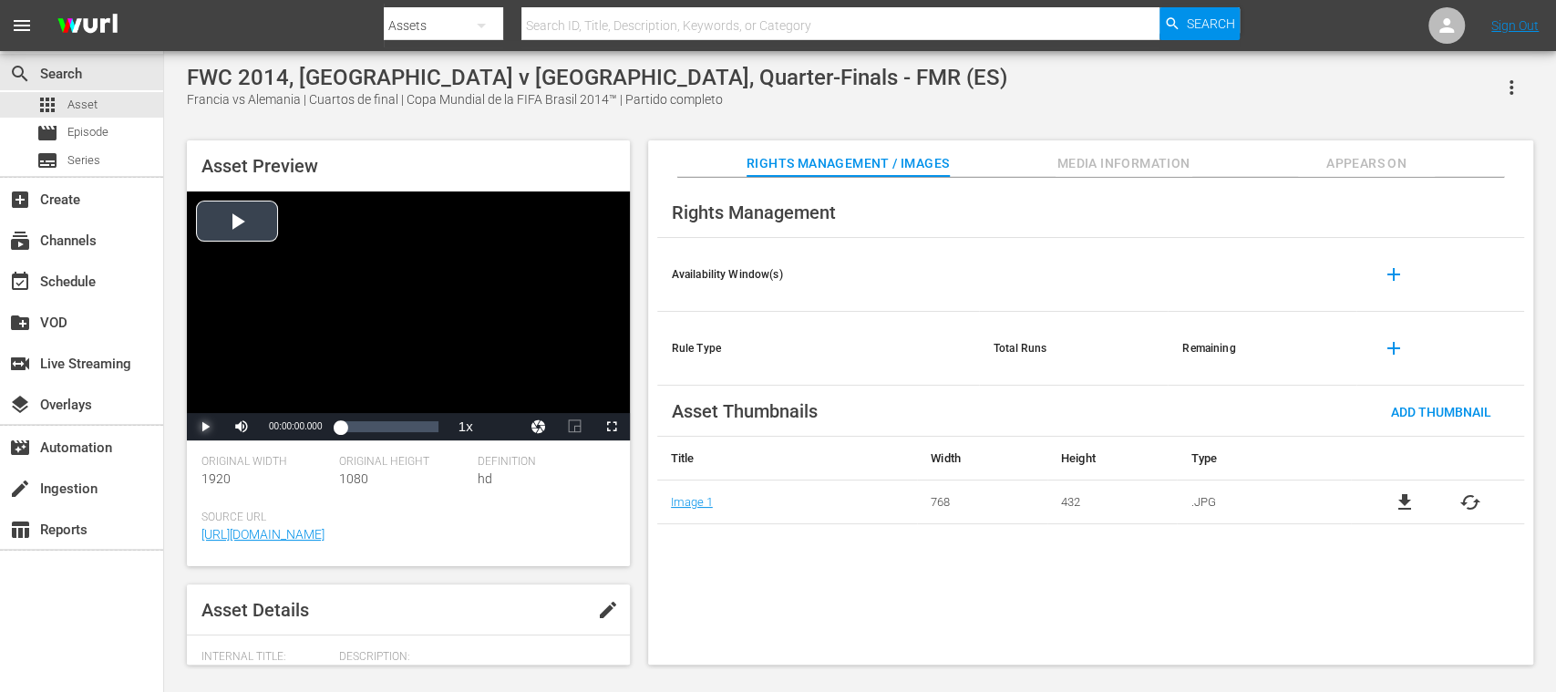
click at [205, 427] on span "Video Player" at bounding box center [205, 427] width 0 height 0
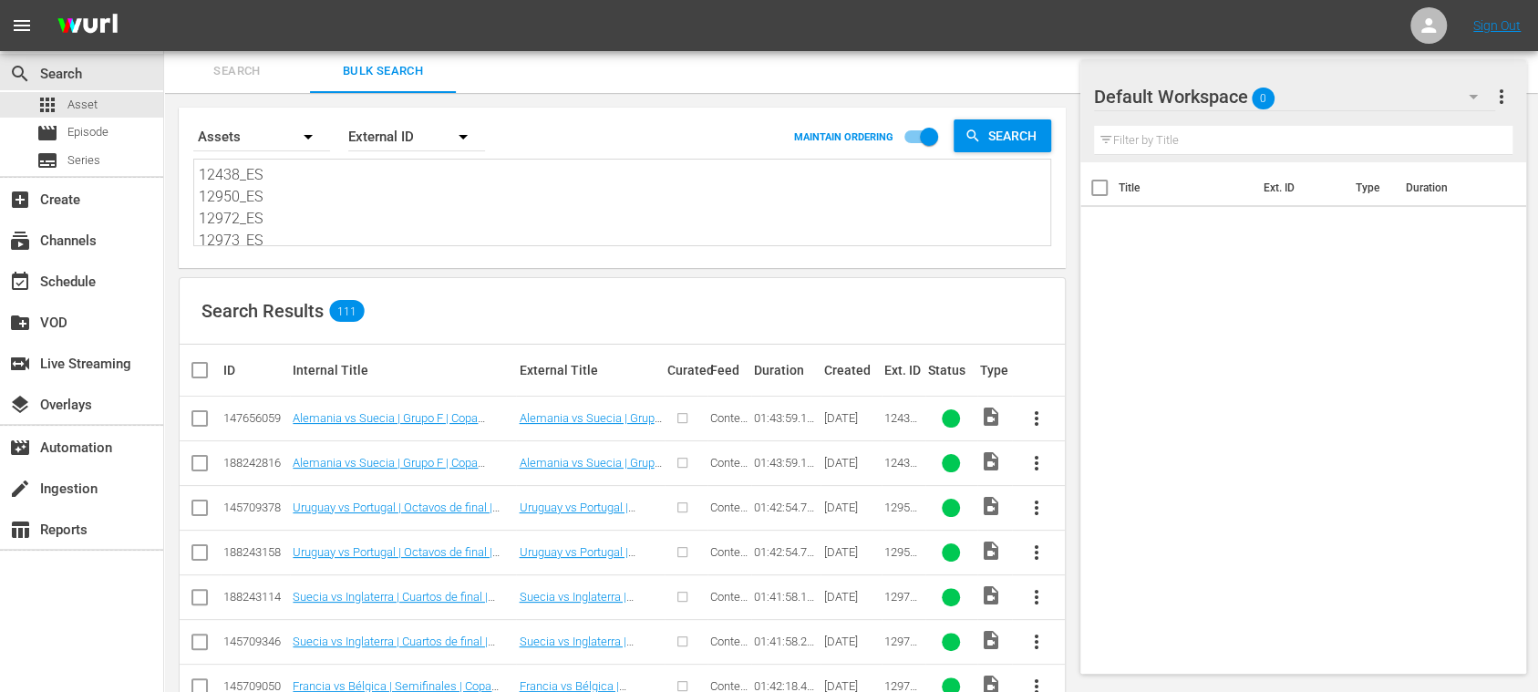
scroll to position [326, 0]
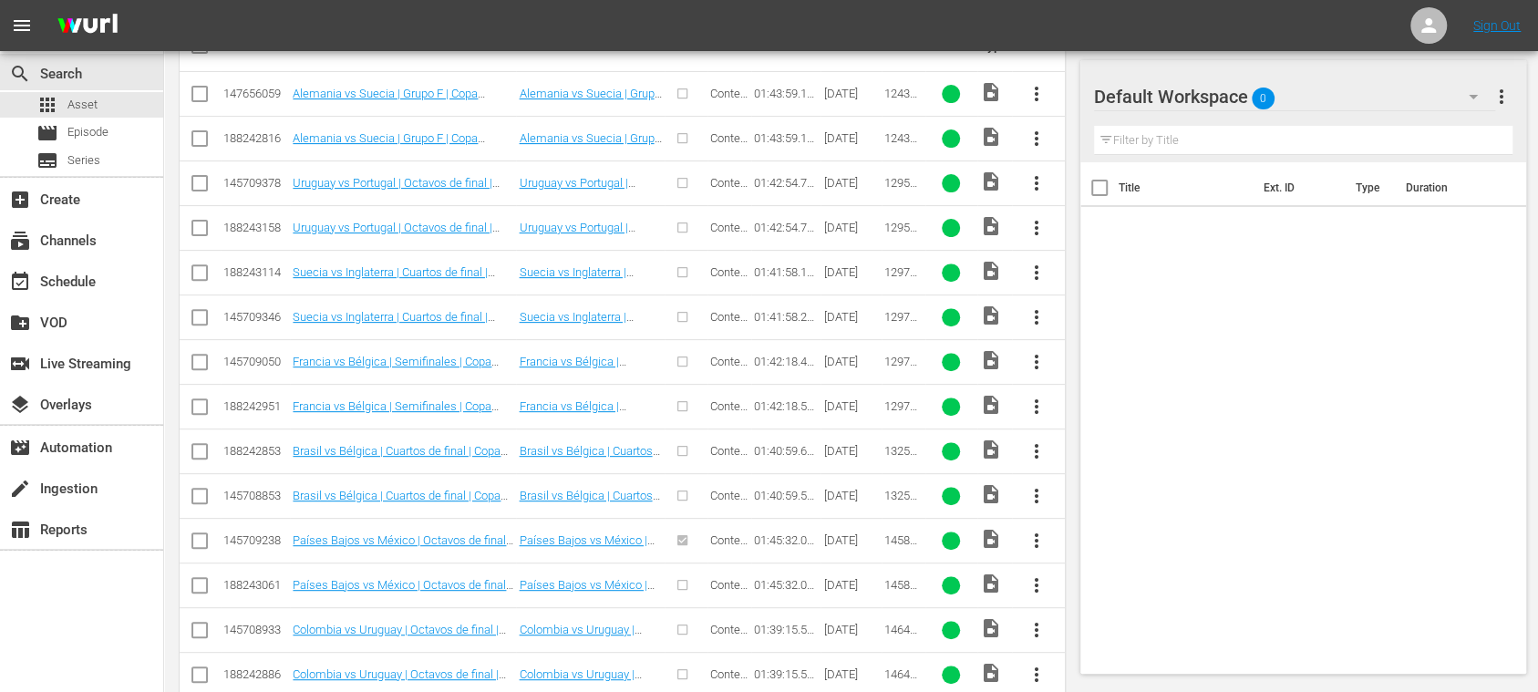
click at [202, 136] on input "checkbox" at bounding box center [200, 142] width 22 height 22
checkbox input "true"
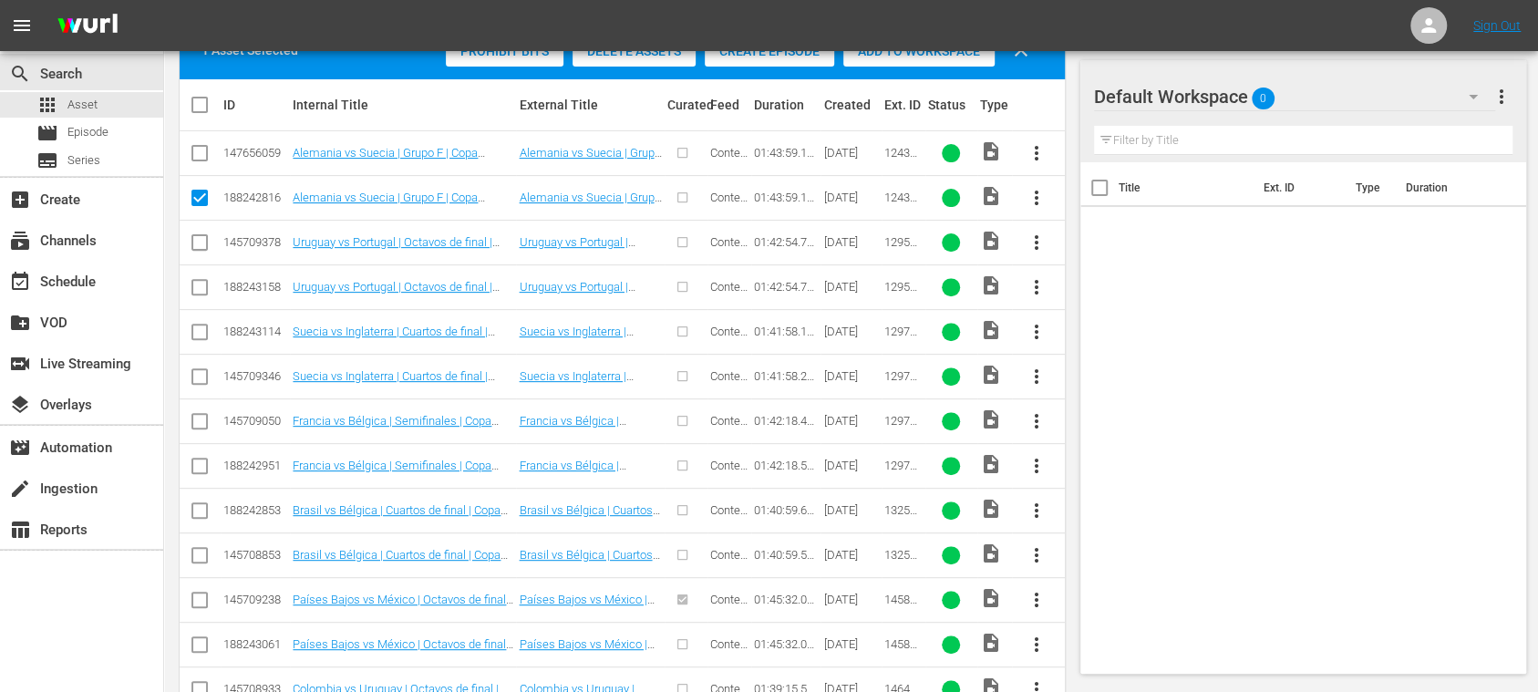
scroll to position [385, 0]
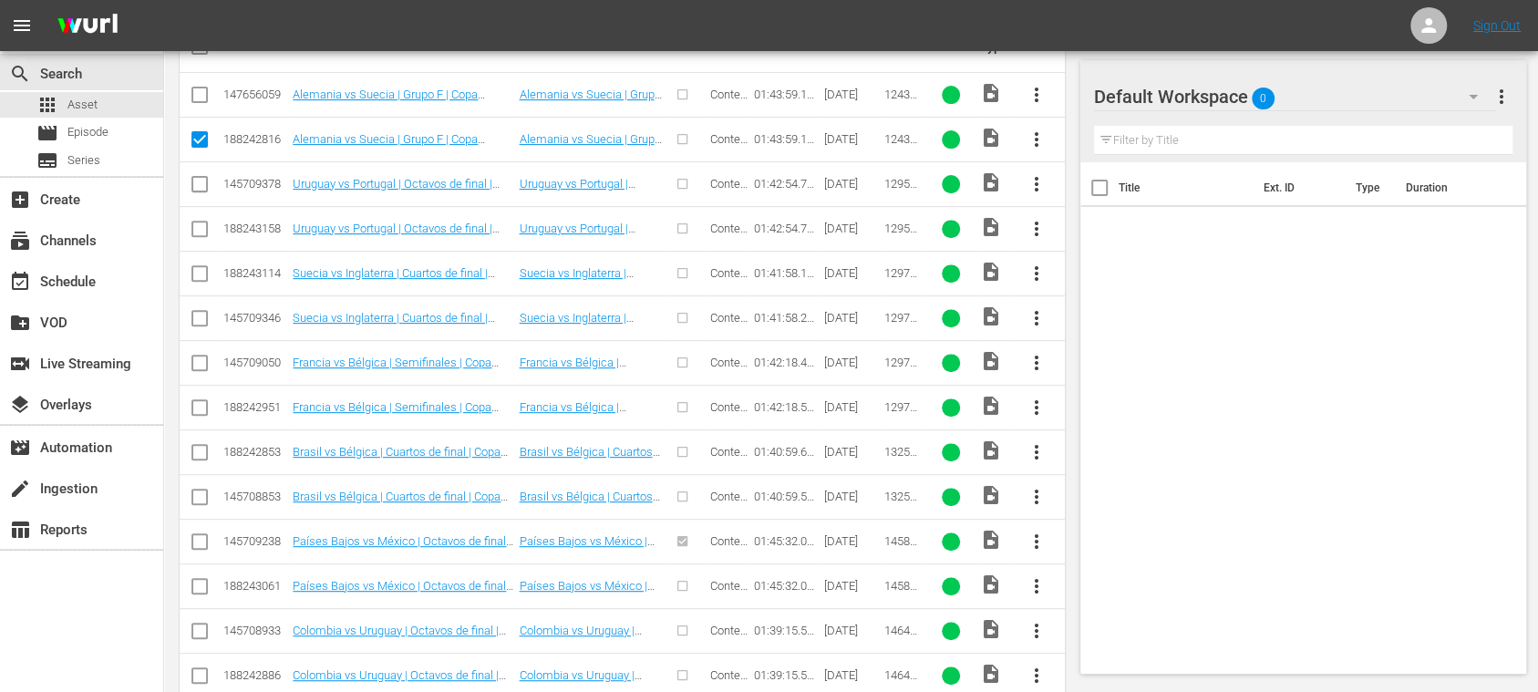
click at [204, 231] on input "checkbox" at bounding box center [200, 233] width 22 height 22
checkbox input "true"
click at [199, 266] on input "checkbox" at bounding box center [200, 277] width 22 height 22
checkbox input "true"
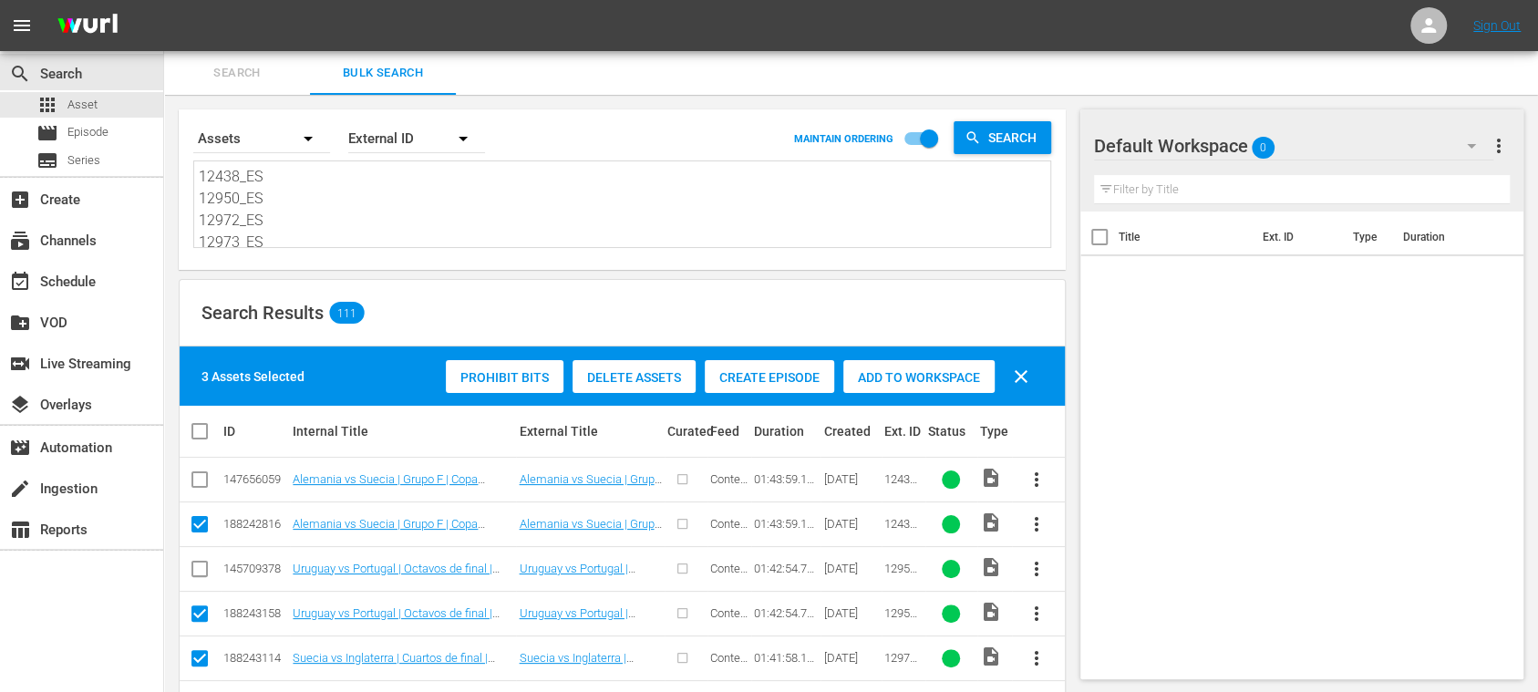
click at [850, 429] on div "Created" at bounding box center [851, 431] width 56 height 15
click at [844, 428] on div "Created" at bounding box center [851, 431] width 56 height 15
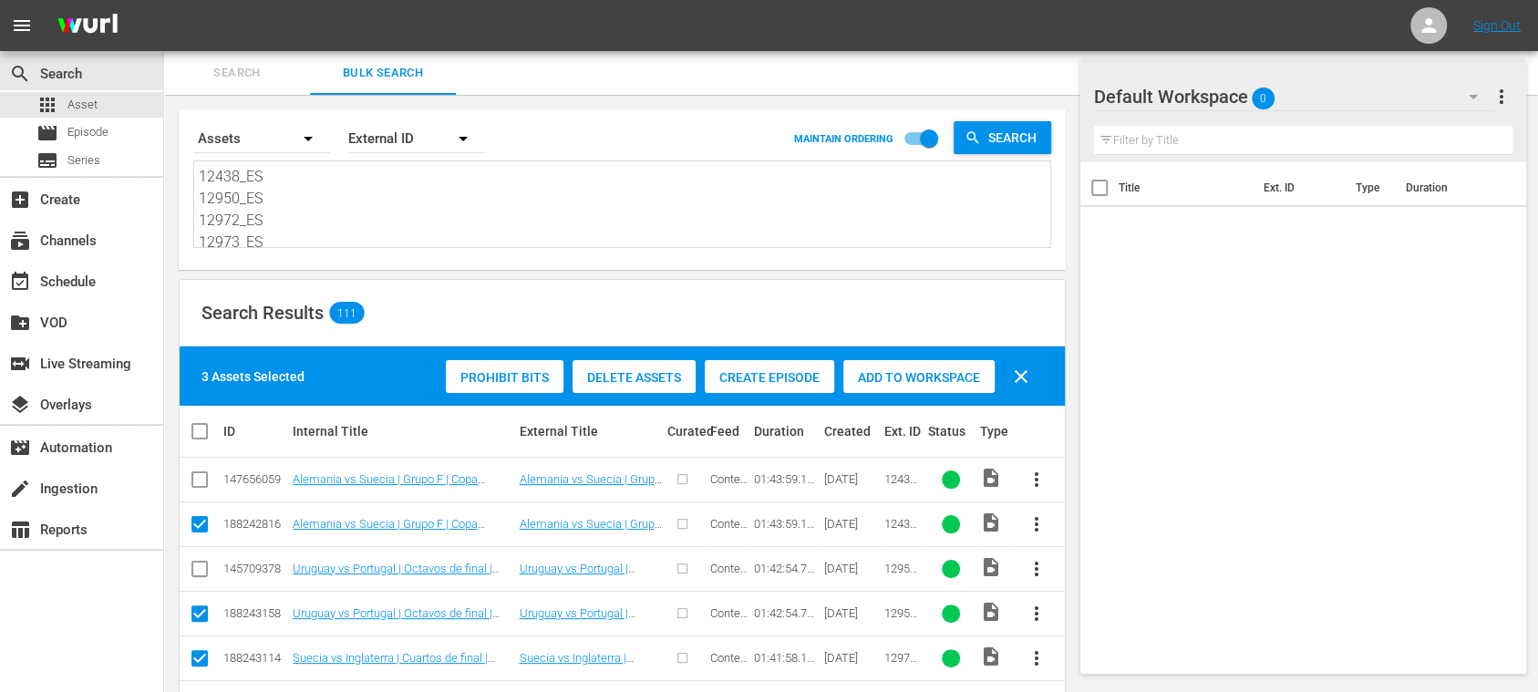
scroll to position [324, 0]
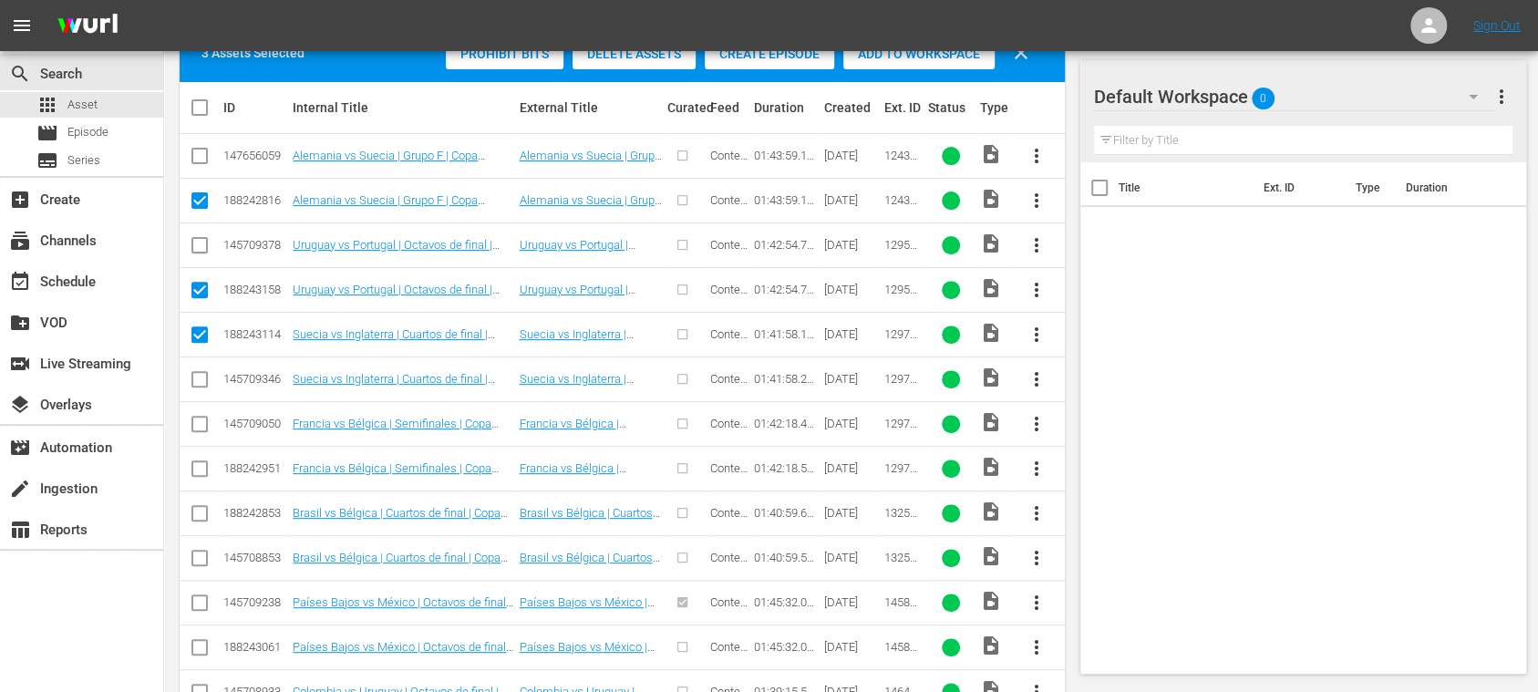
click at [191, 469] on input "checkbox" at bounding box center [200, 472] width 22 height 22
checkbox input "true"
click at [199, 506] on input "checkbox" at bounding box center [200, 517] width 22 height 22
checkbox input "true"
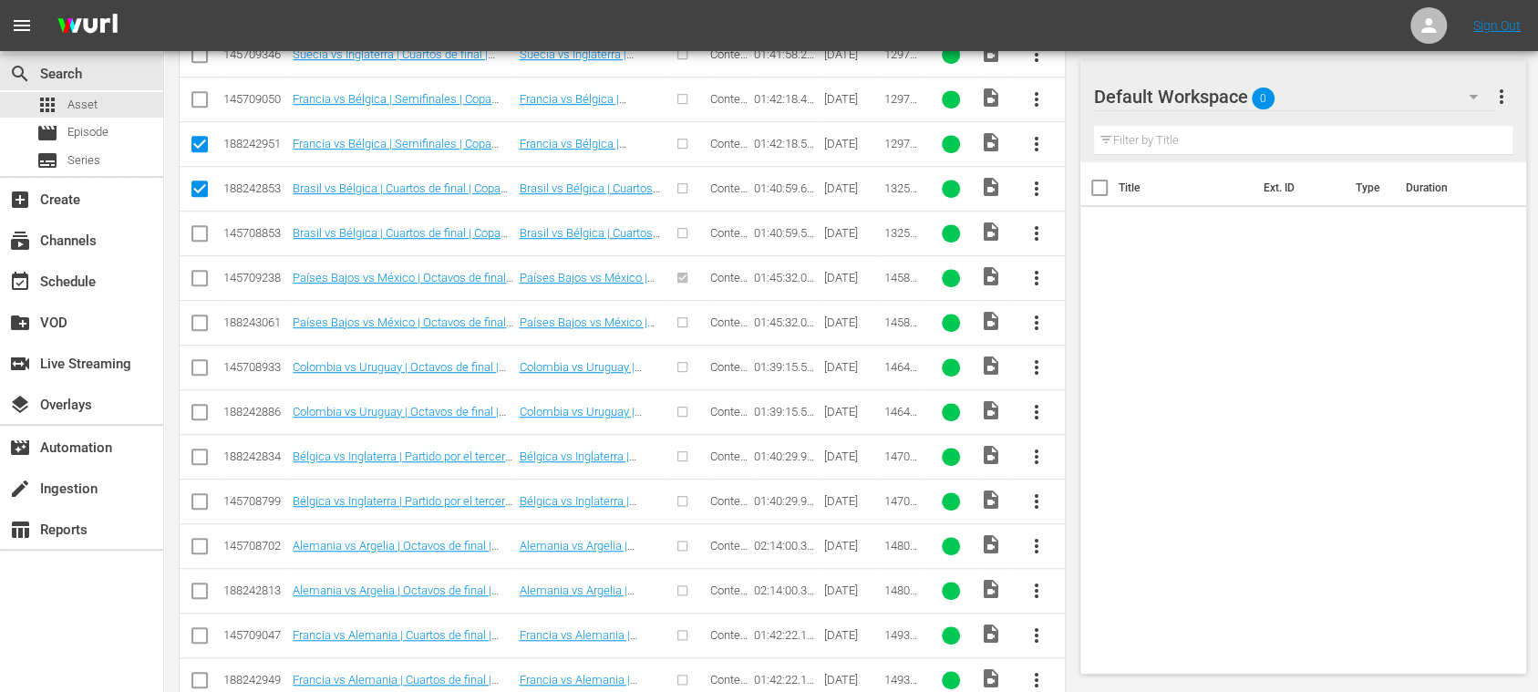
click at [195, 315] on input "checkbox" at bounding box center [200, 326] width 22 height 22
checkbox input "true"
click at [193, 405] on input "checkbox" at bounding box center [200, 416] width 22 height 22
checkbox input "true"
click at [199, 449] on input "checkbox" at bounding box center [200, 460] width 22 height 22
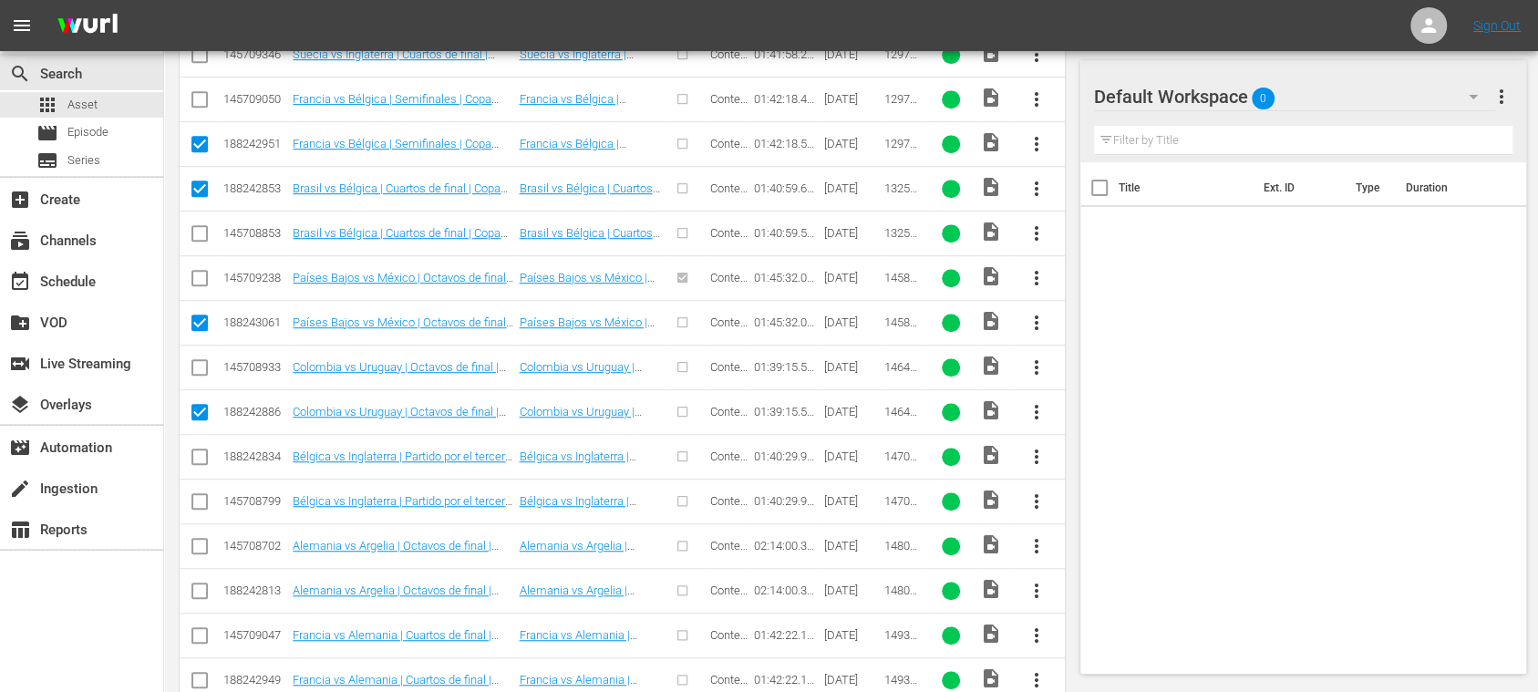
checkbox input "true"
click at [202, 585] on input "checkbox" at bounding box center [200, 594] width 22 height 22
checkbox input "true"
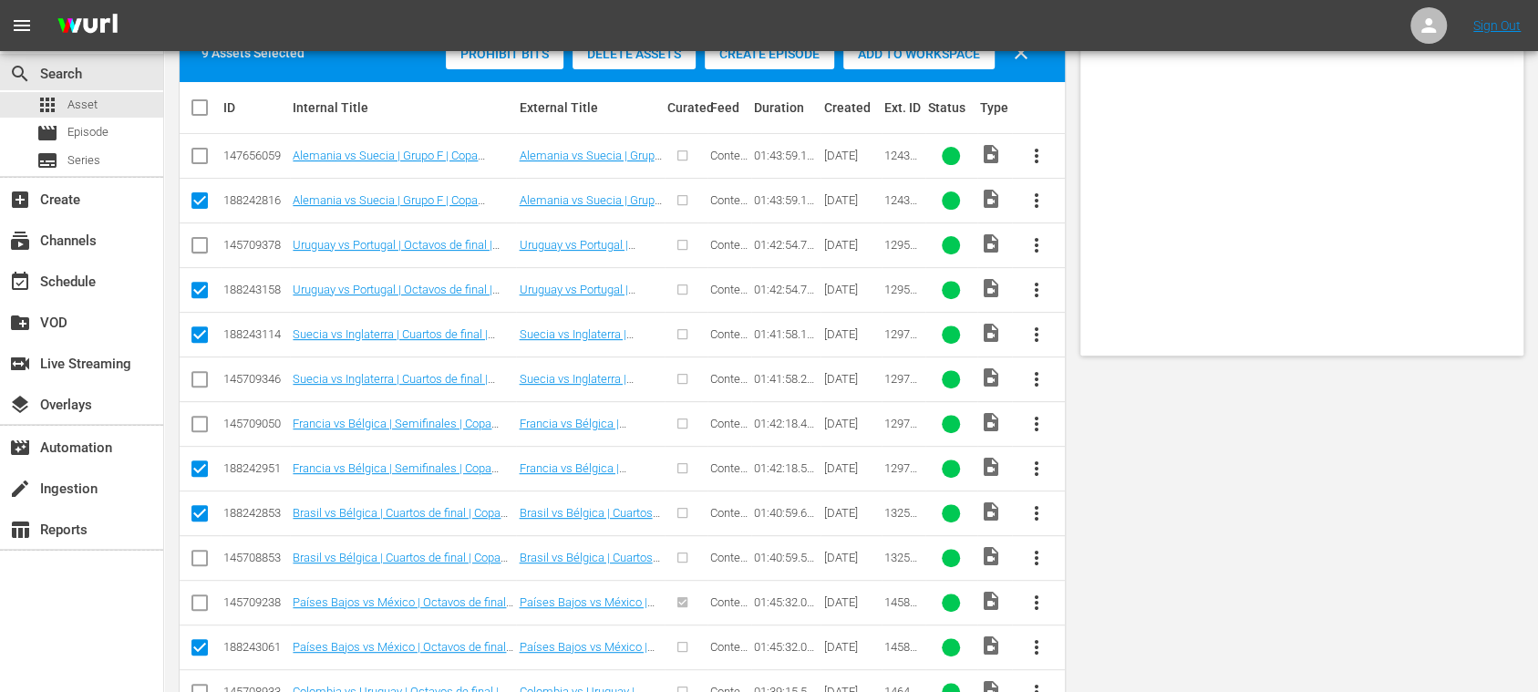
scroll to position [0, 0]
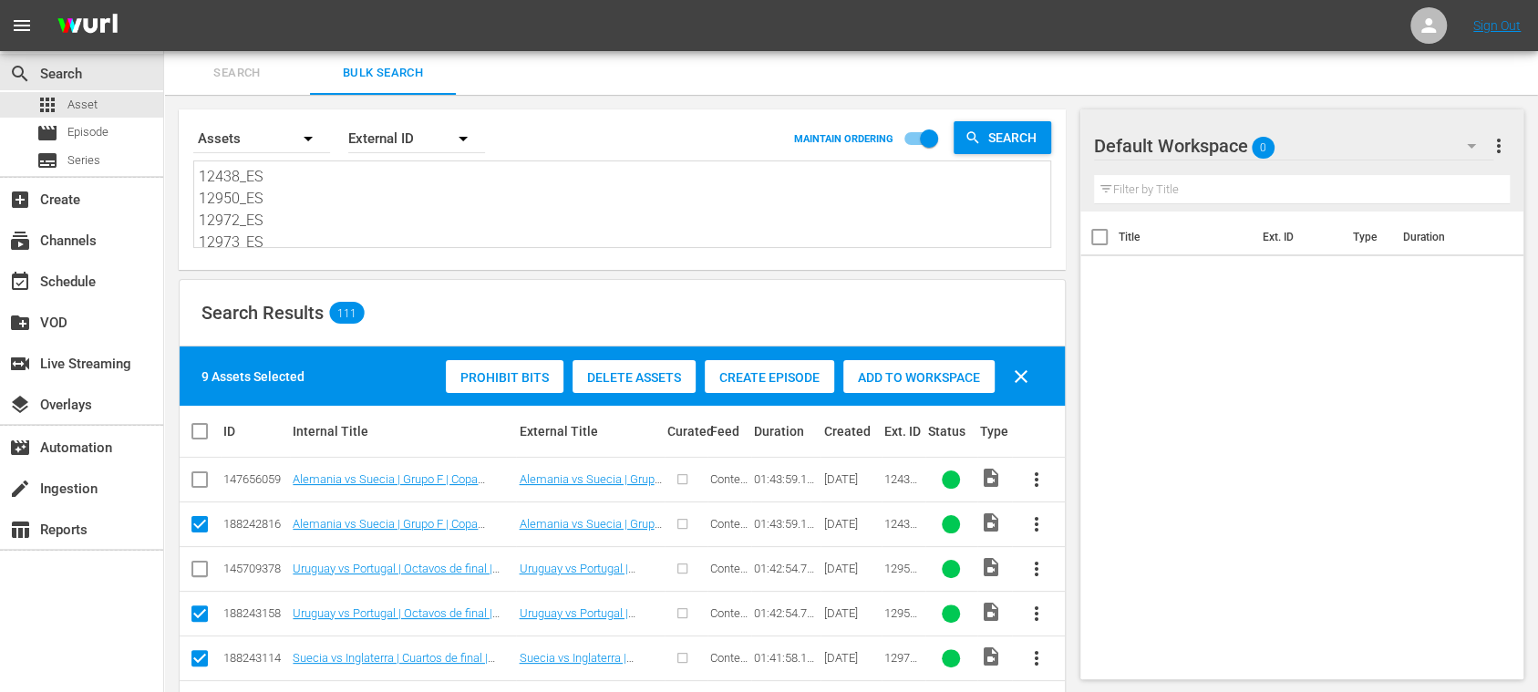
click at [784, 376] on span "Create Episode" at bounding box center [769, 377] width 129 height 15
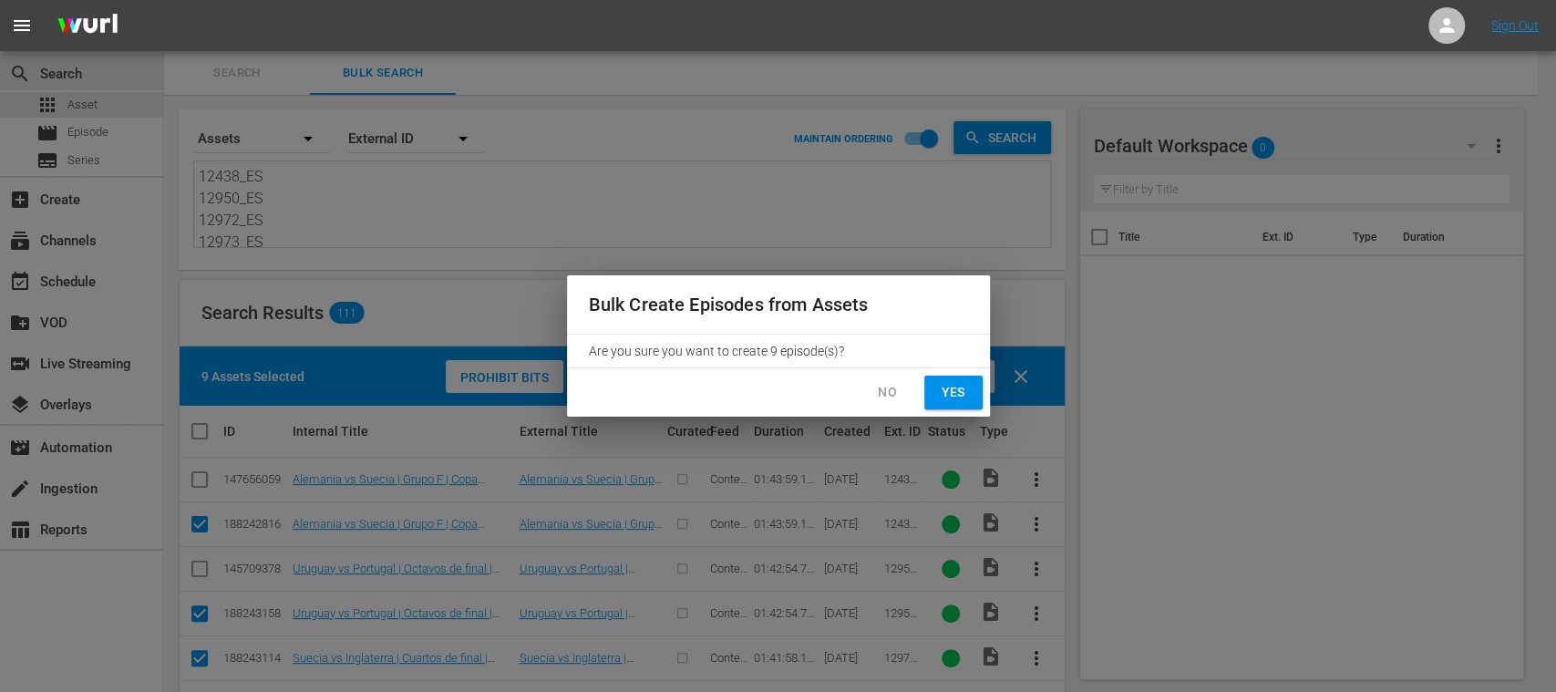
click at [954, 392] on span "Yes" at bounding box center [953, 392] width 29 height 23
checkbox input "false"
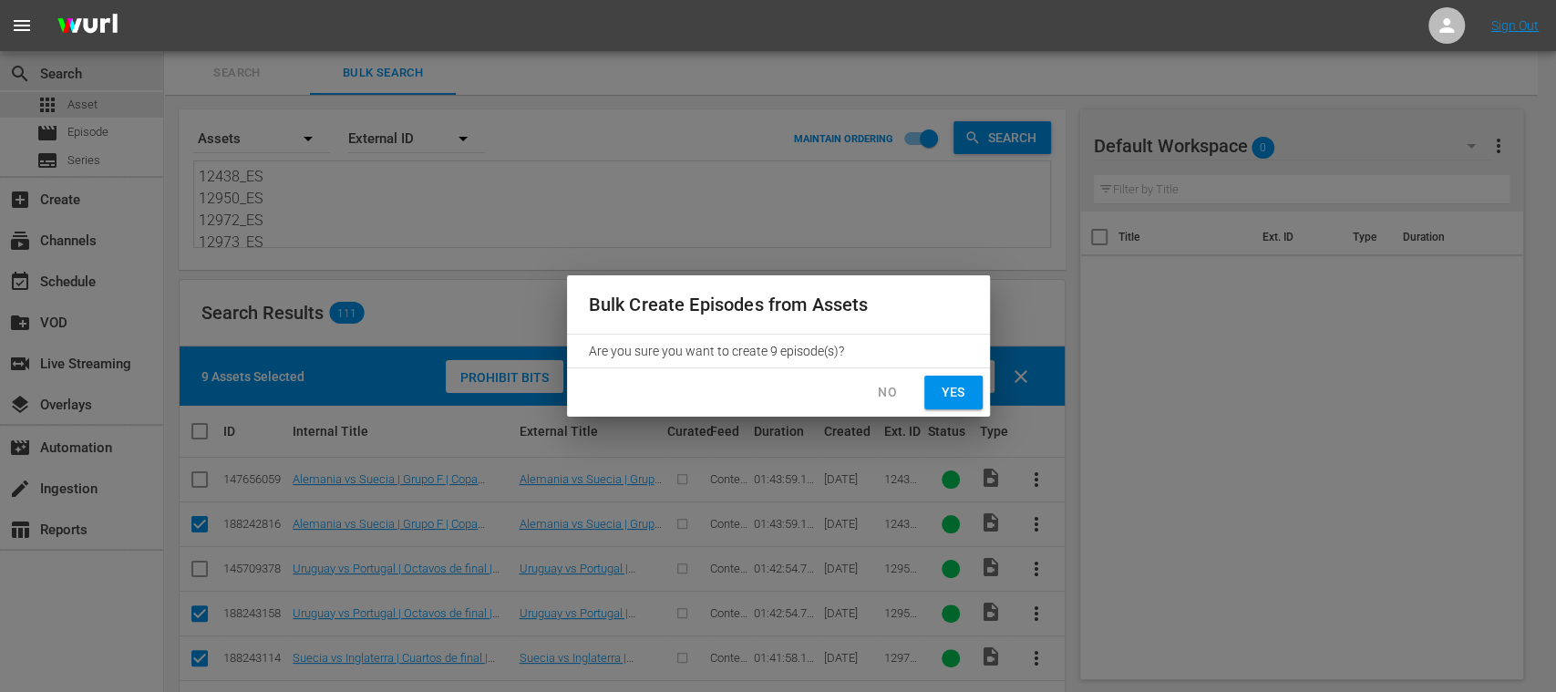
checkbox input "false"
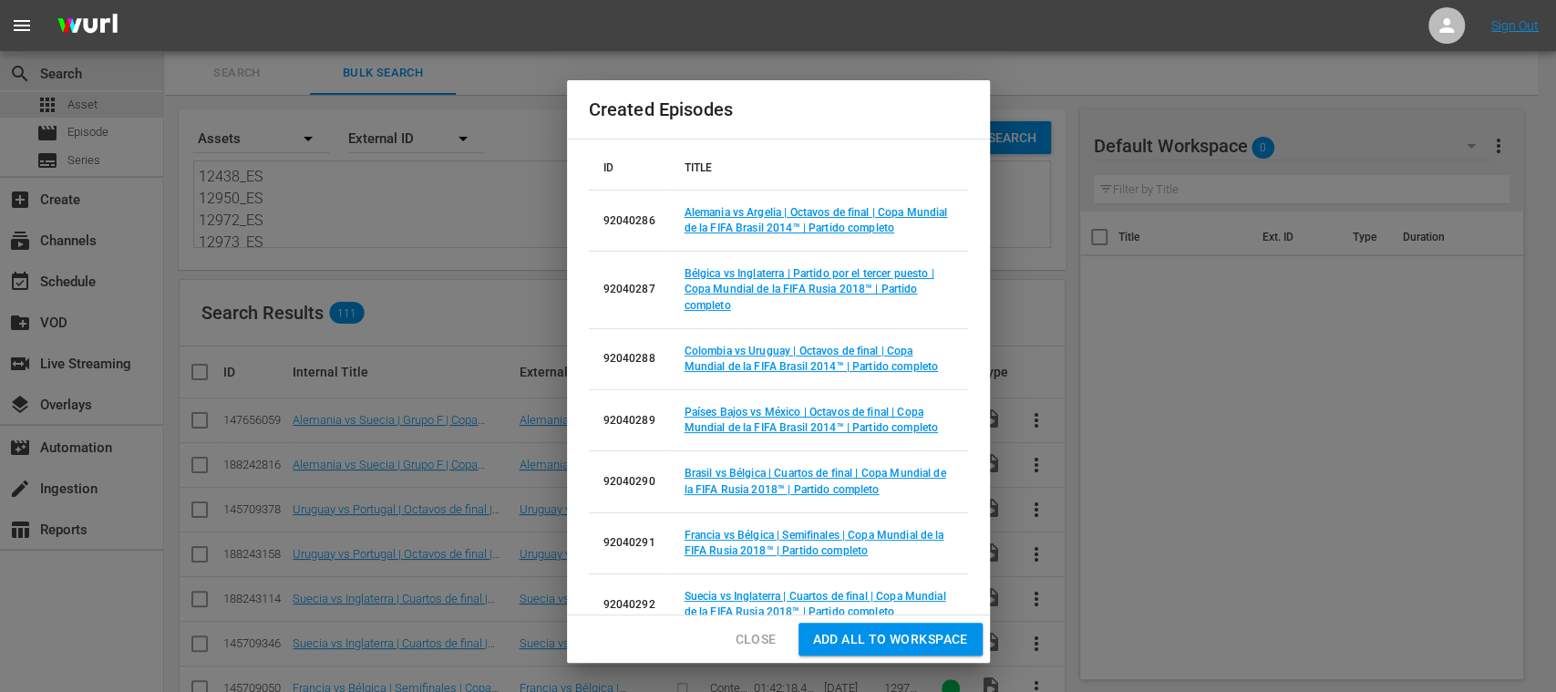
click at [875, 639] on span "Add all to Workspace" at bounding box center [890, 639] width 155 height 23
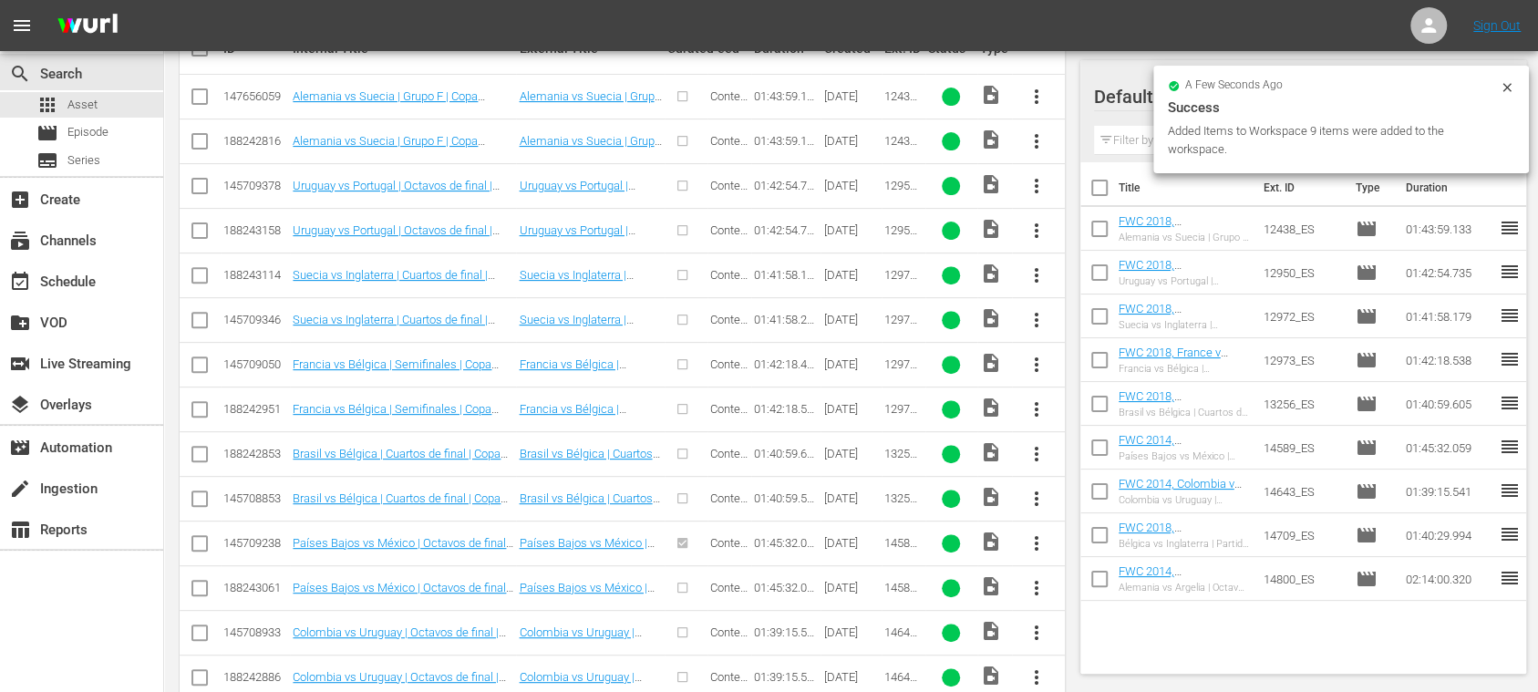
scroll to position [648, 0]
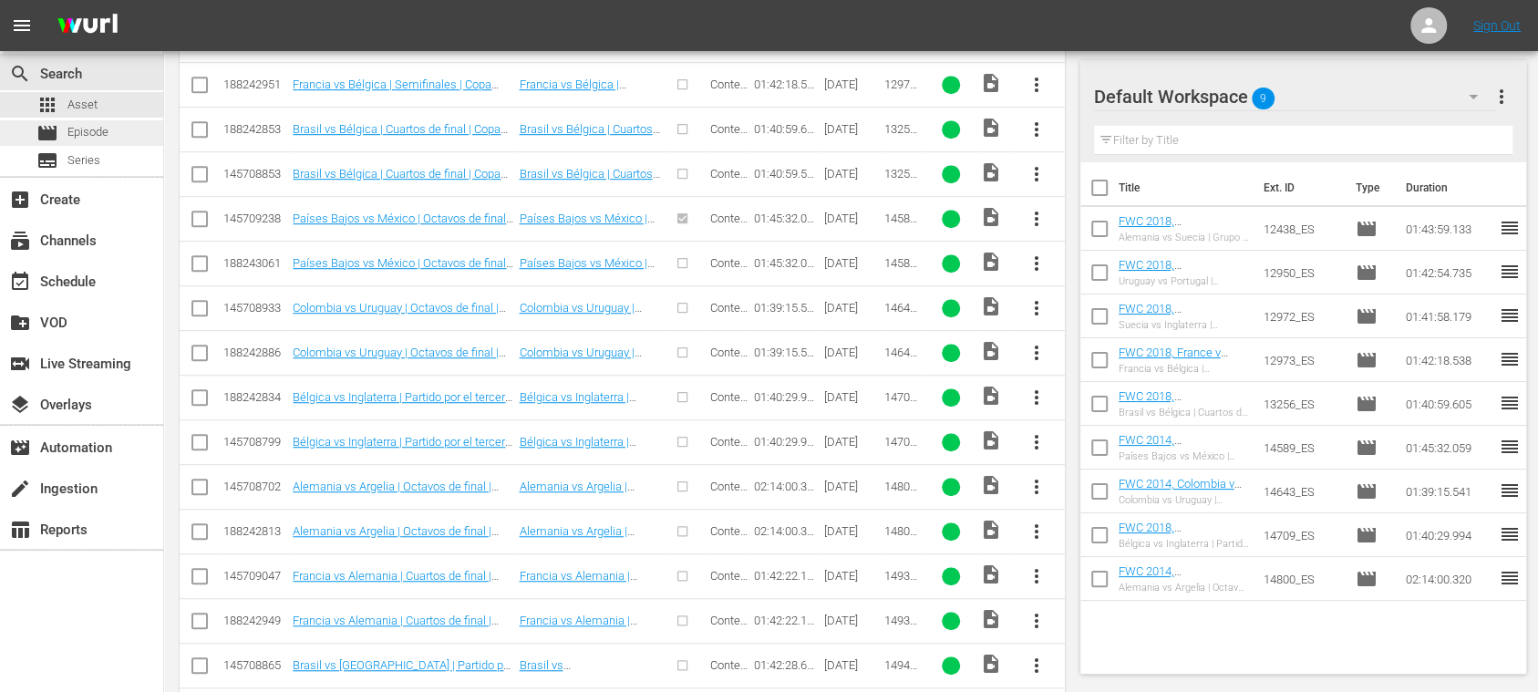
click at [98, 128] on span "Episode" at bounding box center [87, 132] width 41 height 18
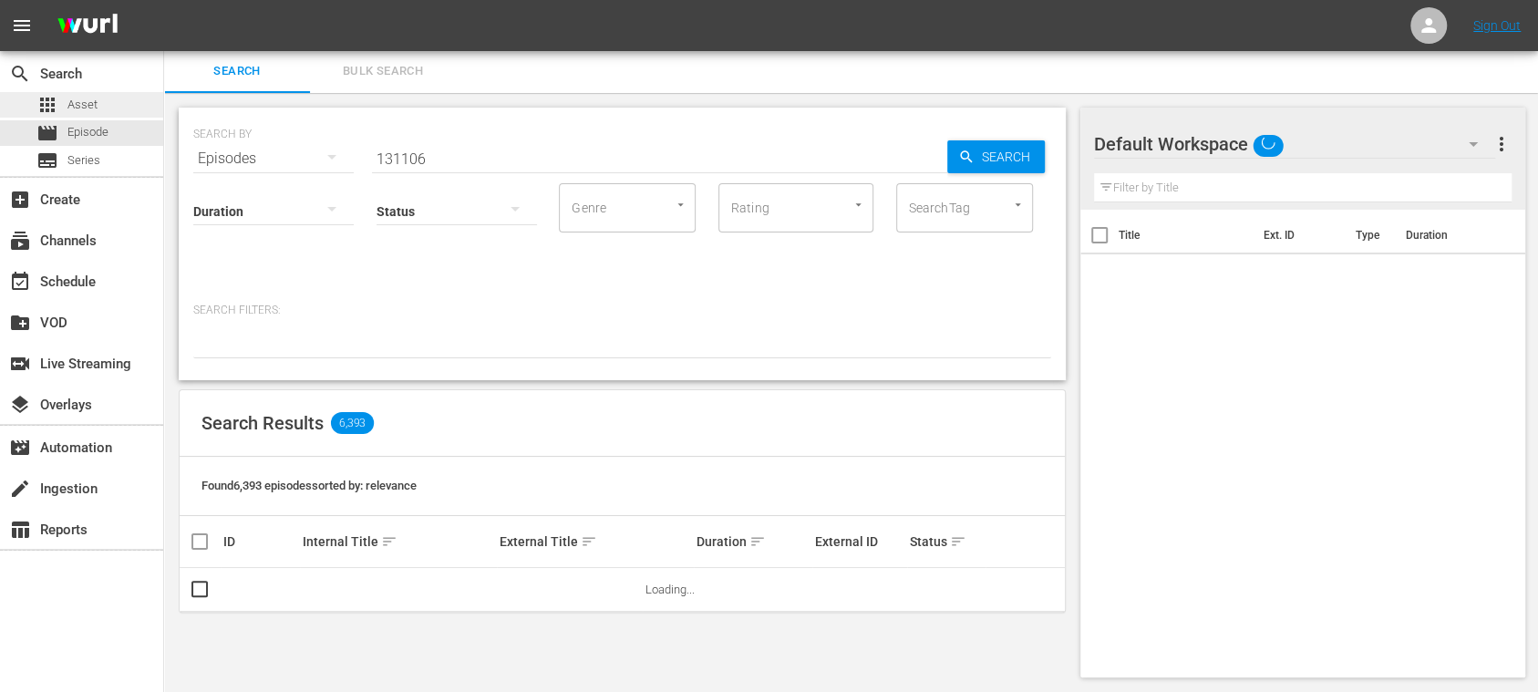
scroll to position [2, 0]
click at [96, 104] on span "Asset" at bounding box center [82, 105] width 30 height 18
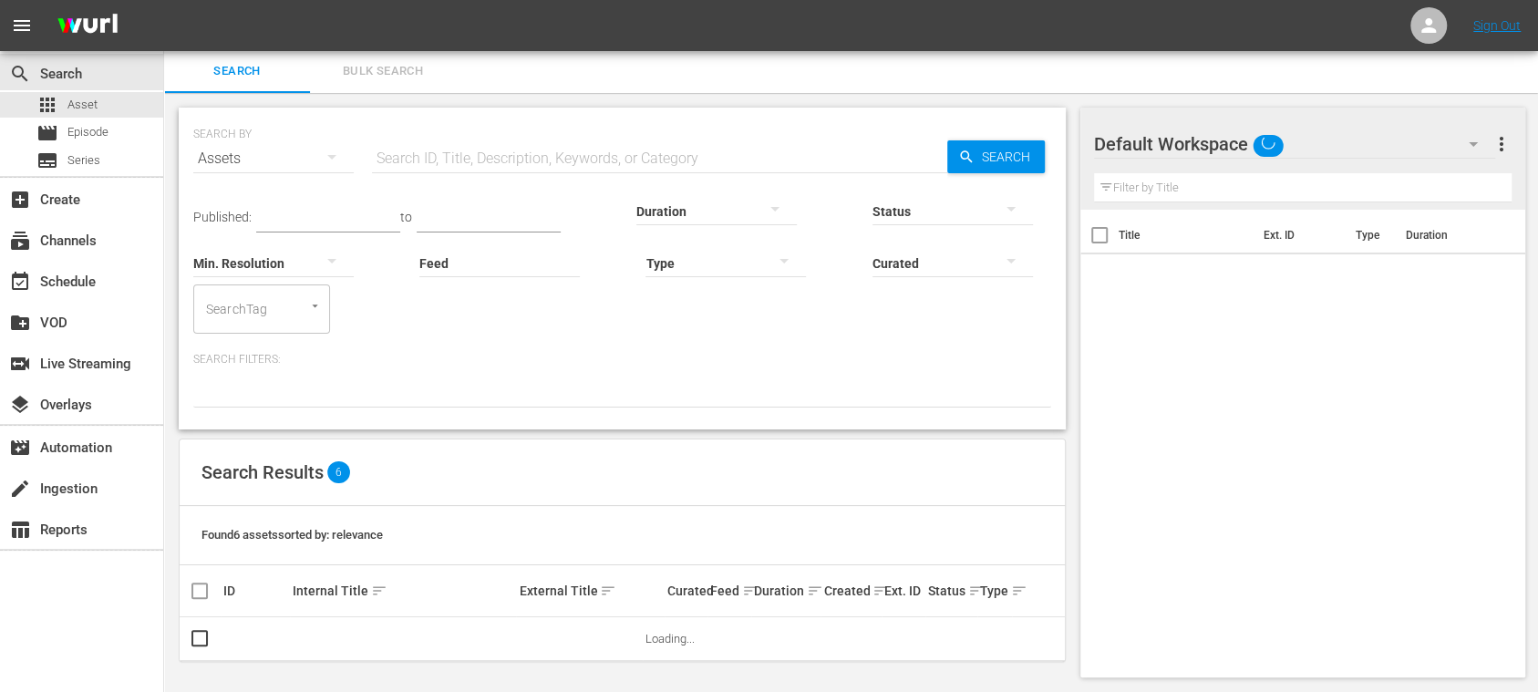
click at [407, 75] on span "Bulk Search" at bounding box center [383, 71] width 124 height 21
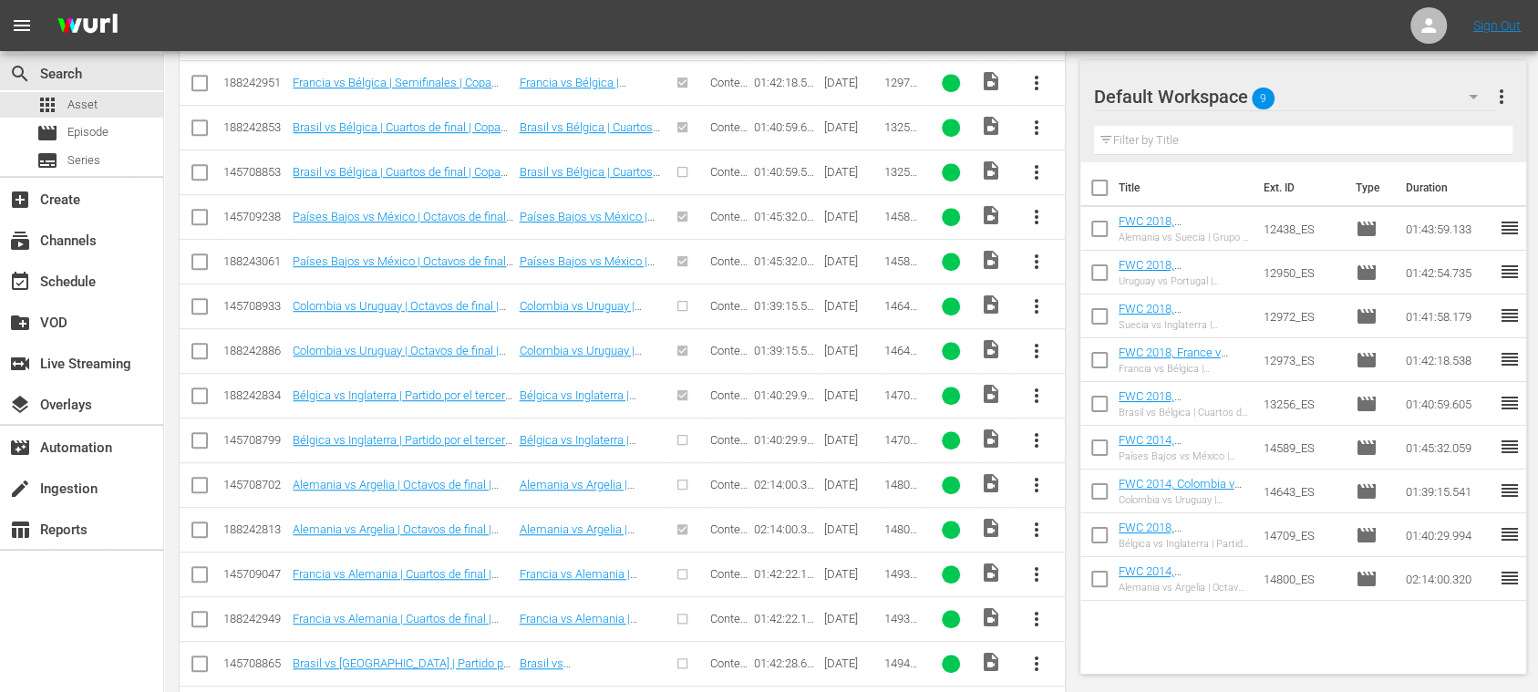
scroll to position [974, 0]
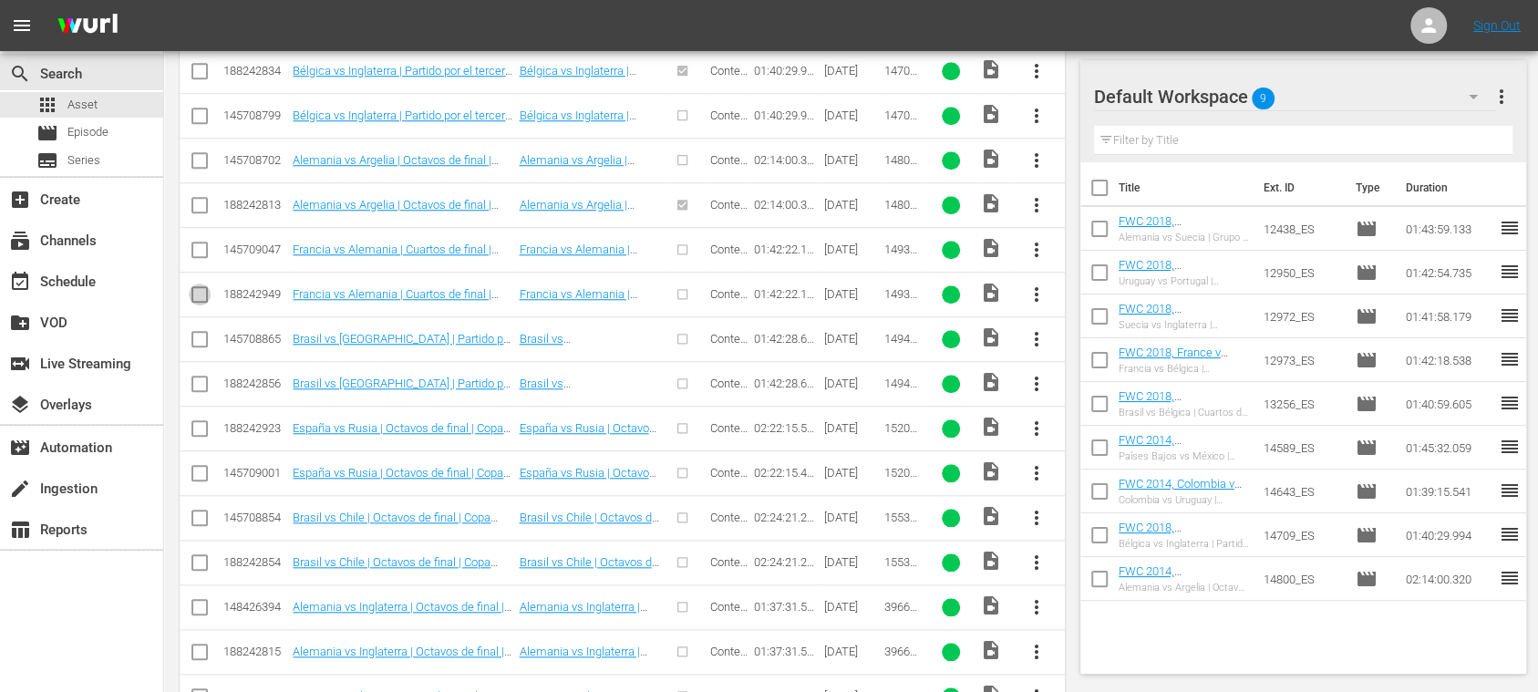
click at [202, 289] on input "checkbox" at bounding box center [200, 298] width 22 height 22
checkbox input "true"
click at [200, 376] on input "checkbox" at bounding box center [200, 387] width 22 height 22
checkbox input "true"
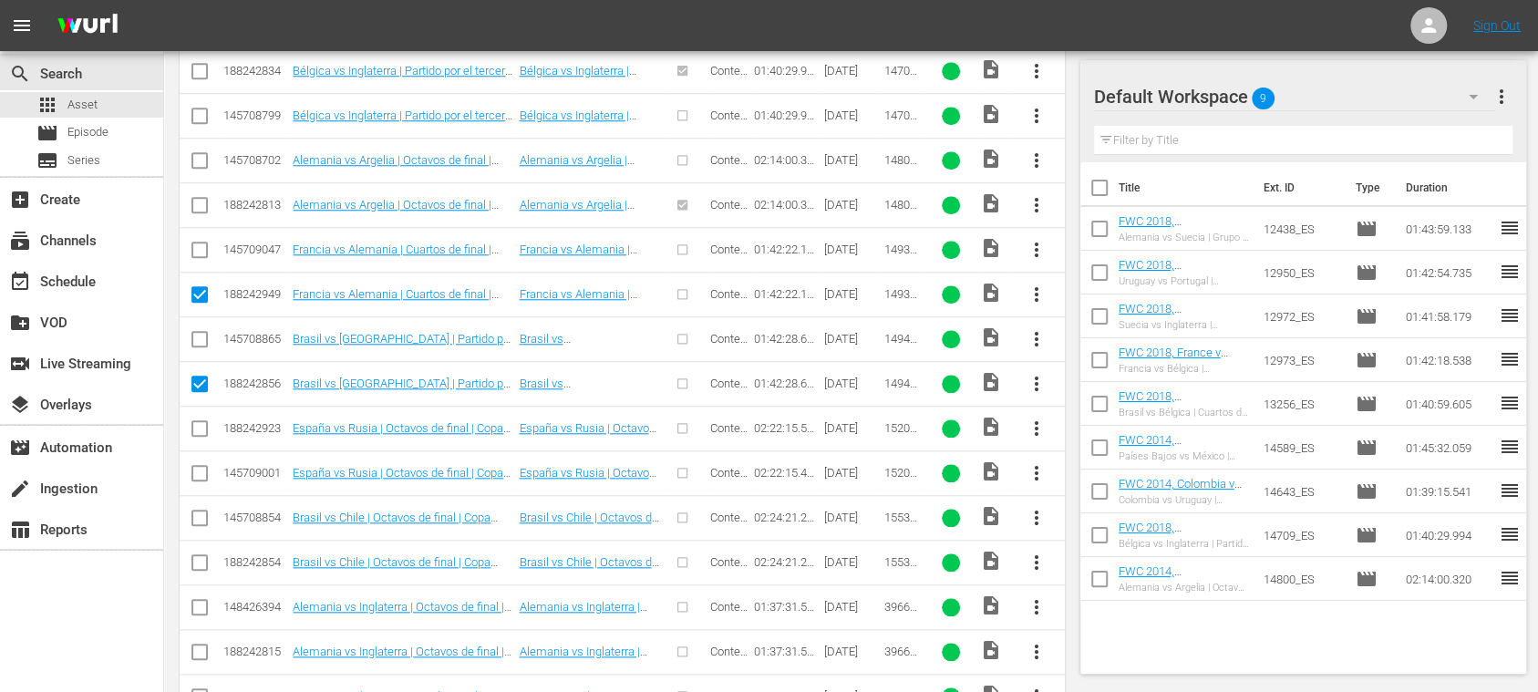
click at [201, 421] on input "checkbox" at bounding box center [200, 432] width 22 height 22
checkbox input "true"
click at [203, 555] on input "checkbox" at bounding box center [200, 566] width 22 height 22
checkbox input "true"
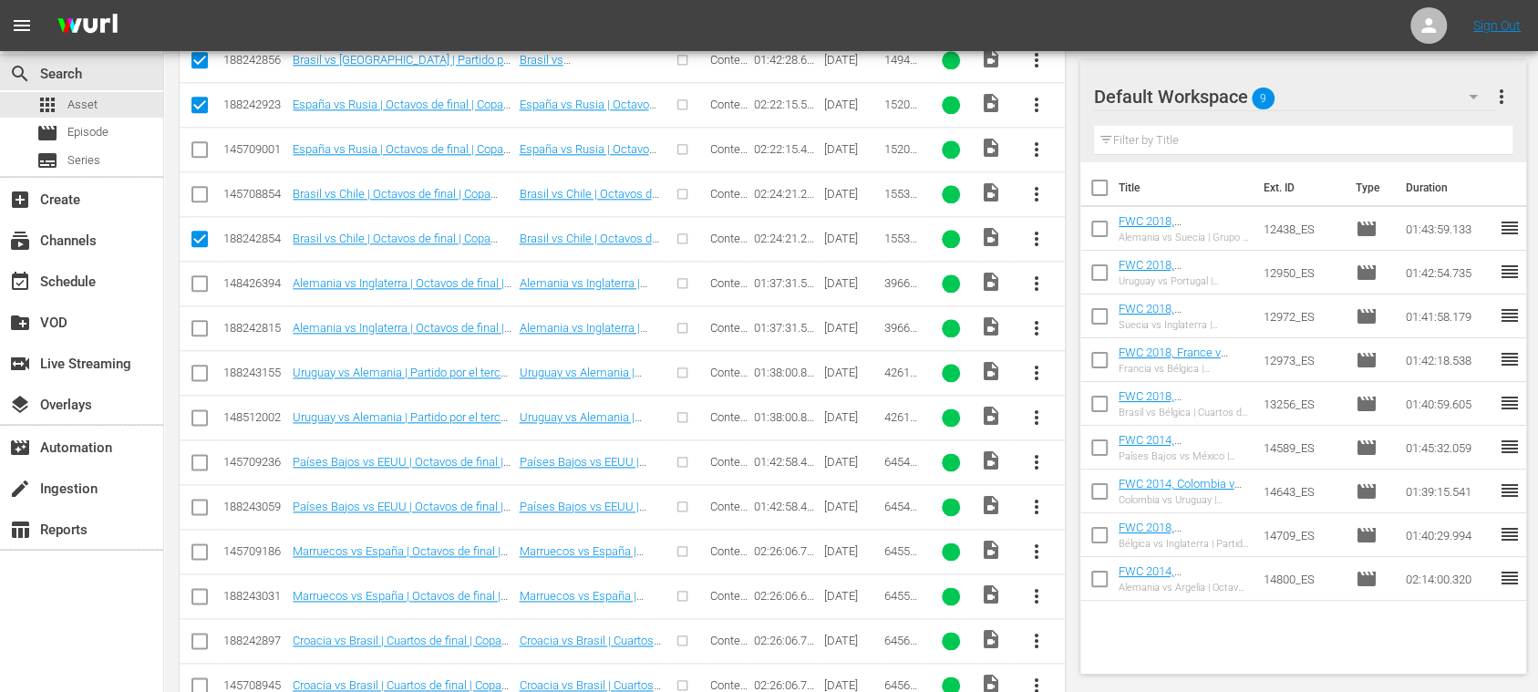
click at [201, 321] on input "checkbox" at bounding box center [200, 332] width 22 height 22
checkbox input "true"
click at [199, 366] on input "checkbox" at bounding box center [200, 377] width 22 height 22
checkbox input "true"
click at [201, 500] on input "checkbox" at bounding box center [200, 511] width 22 height 22
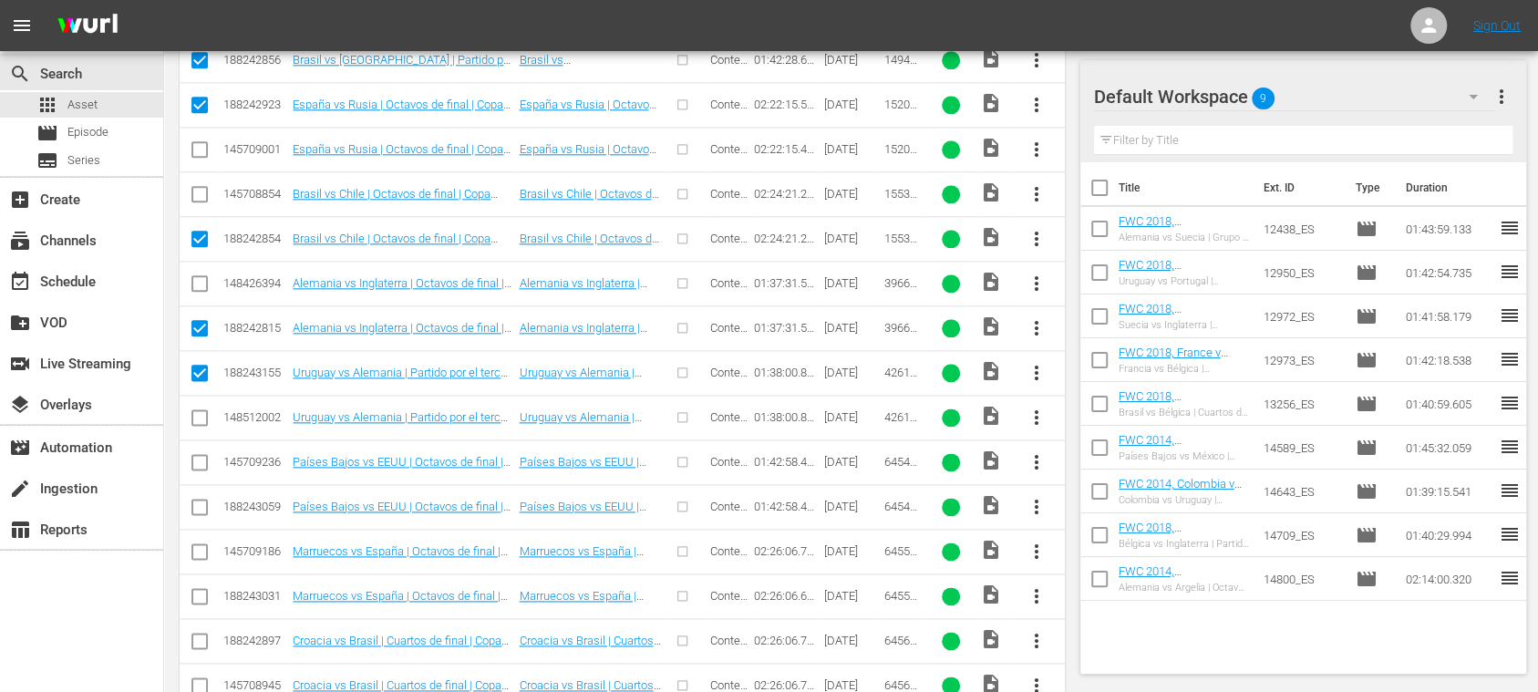
checkbox input "true"
click at [192, 589] on input "checkbox" at bounding box center [200, 600] width 22 height 22
checkbox input "true"
click at [201, 630] on icon at bounding box center [200, 641] width 22 height 22
click at [201, 634] on input "checkbox" at bounding box center [200, 645] width 22 height 22
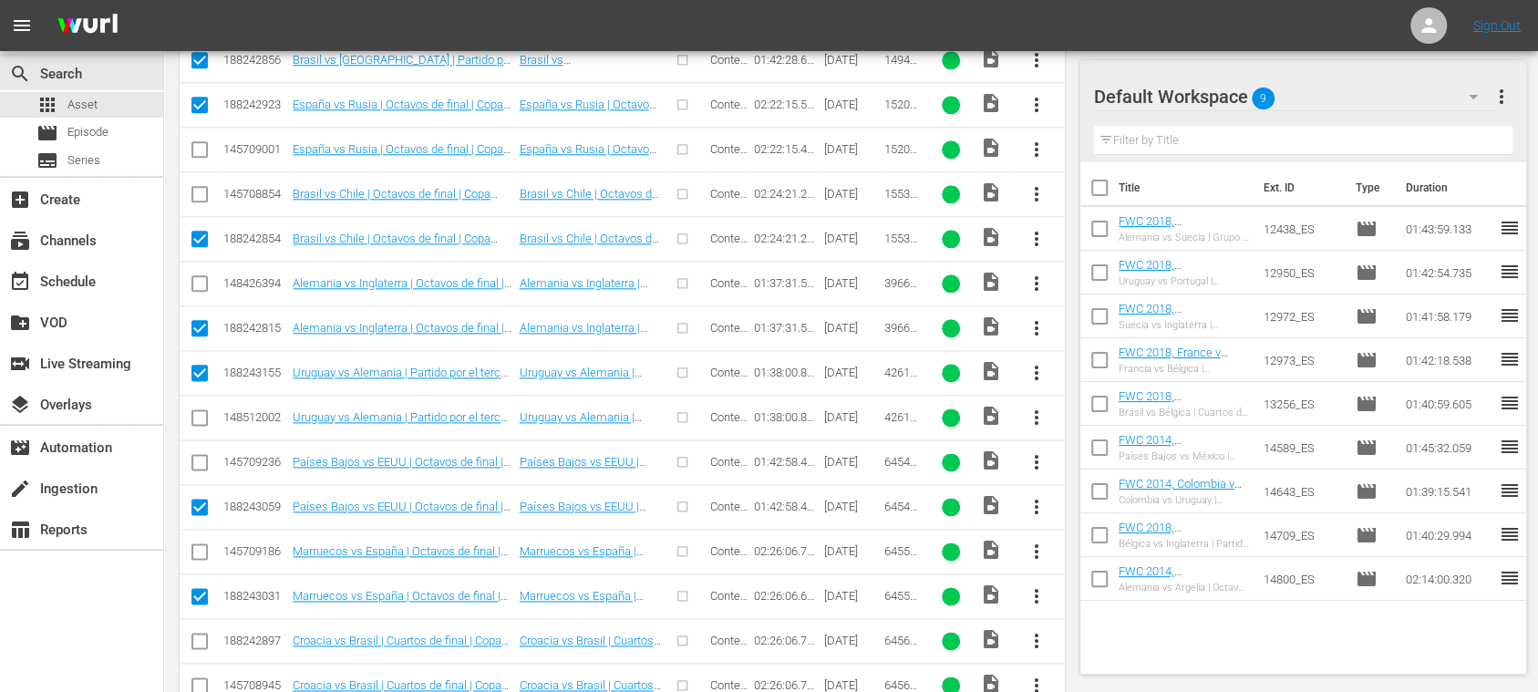
checkbox input "true"
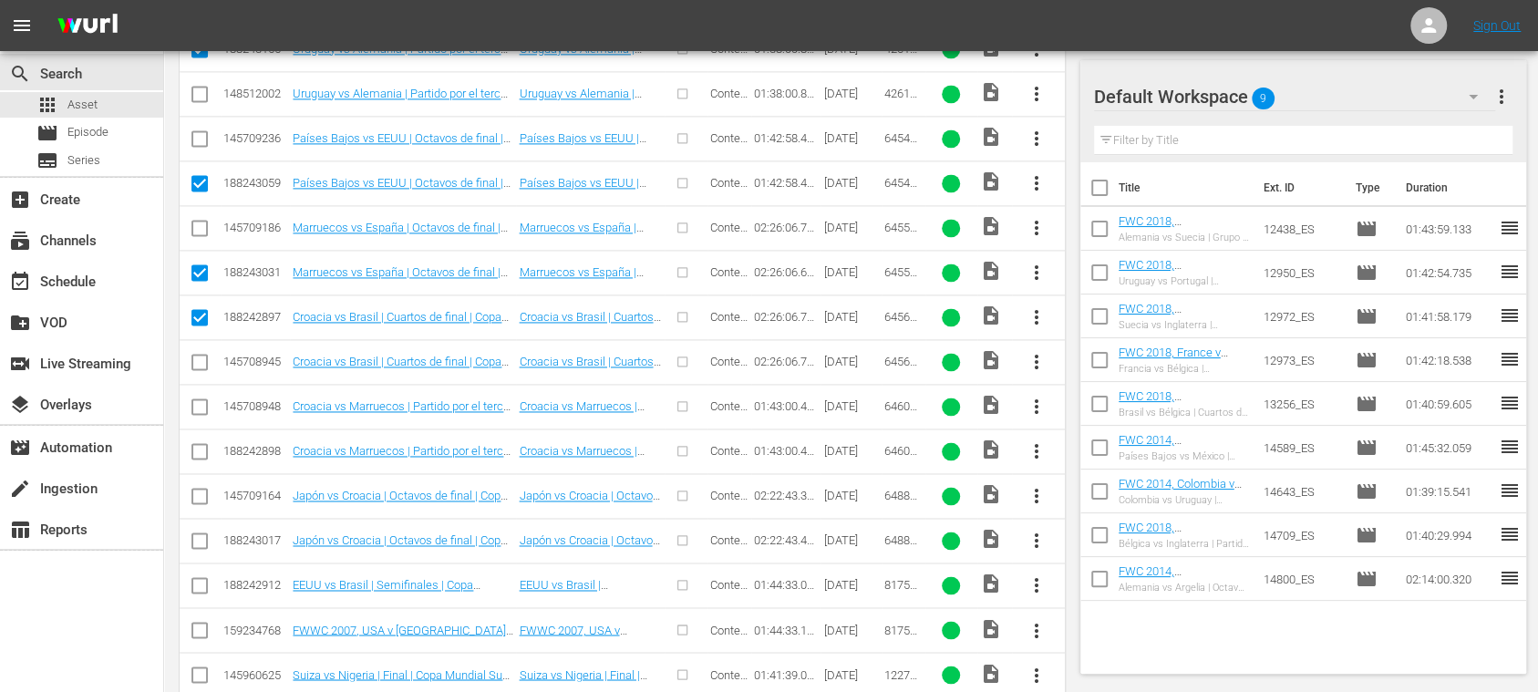
click at [204, 444] on input "checkbox" at bounding box center [200, 455] width 22 height 22
checkbox input "true"
click at [201, 533] on input "checkbox" at bounding box center [200, 544] width 22 height 22
checkbox input "true"
click at [198, 578] on input "checkbox" at bounding box center [200, 589] width 22 height 22
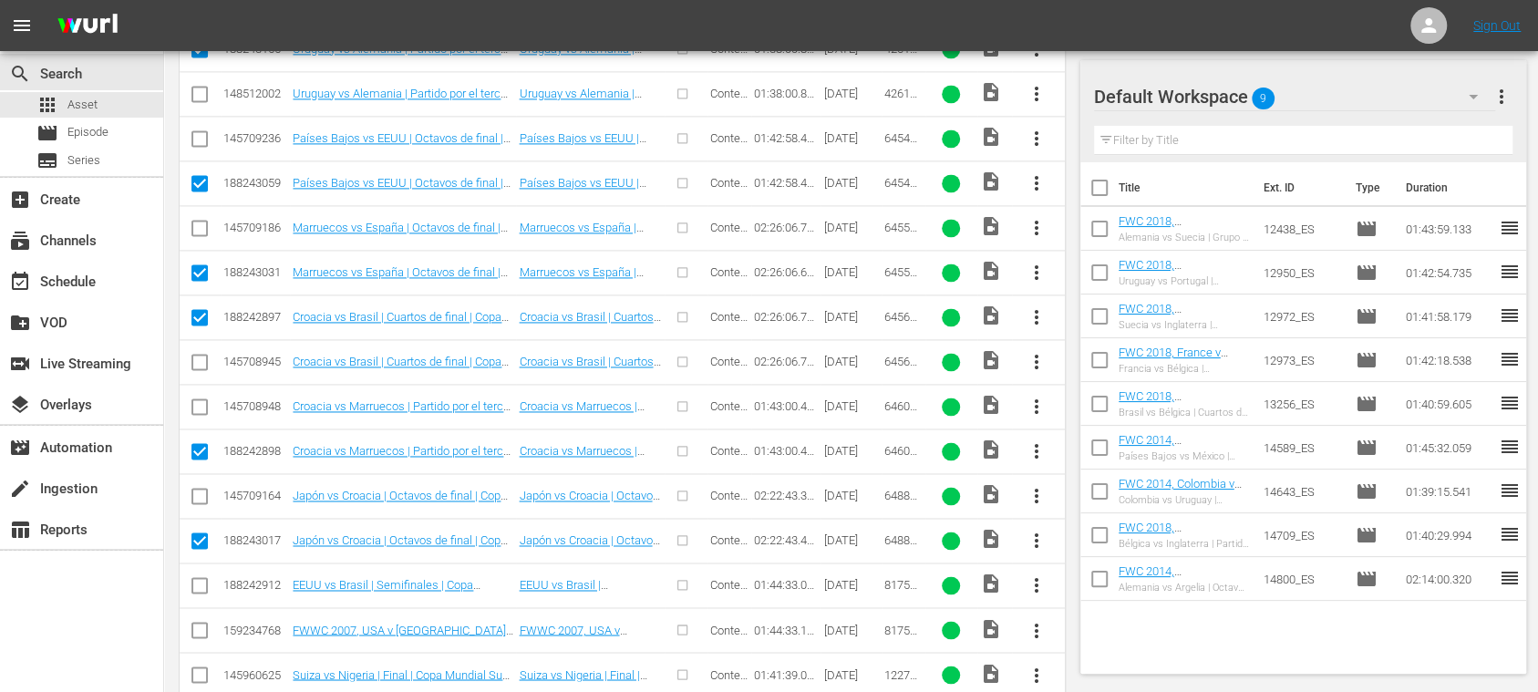
checkbox input "true"
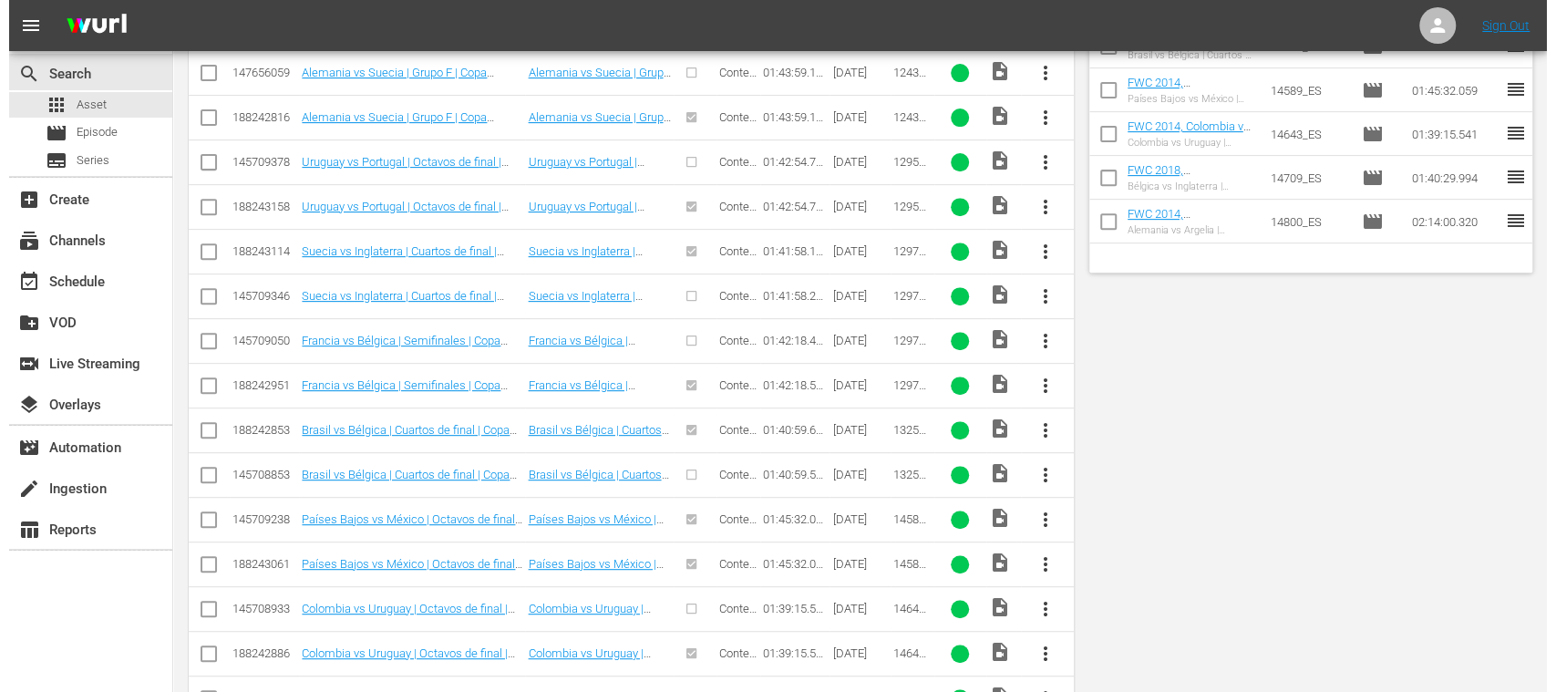
scroll to position [5, 0]
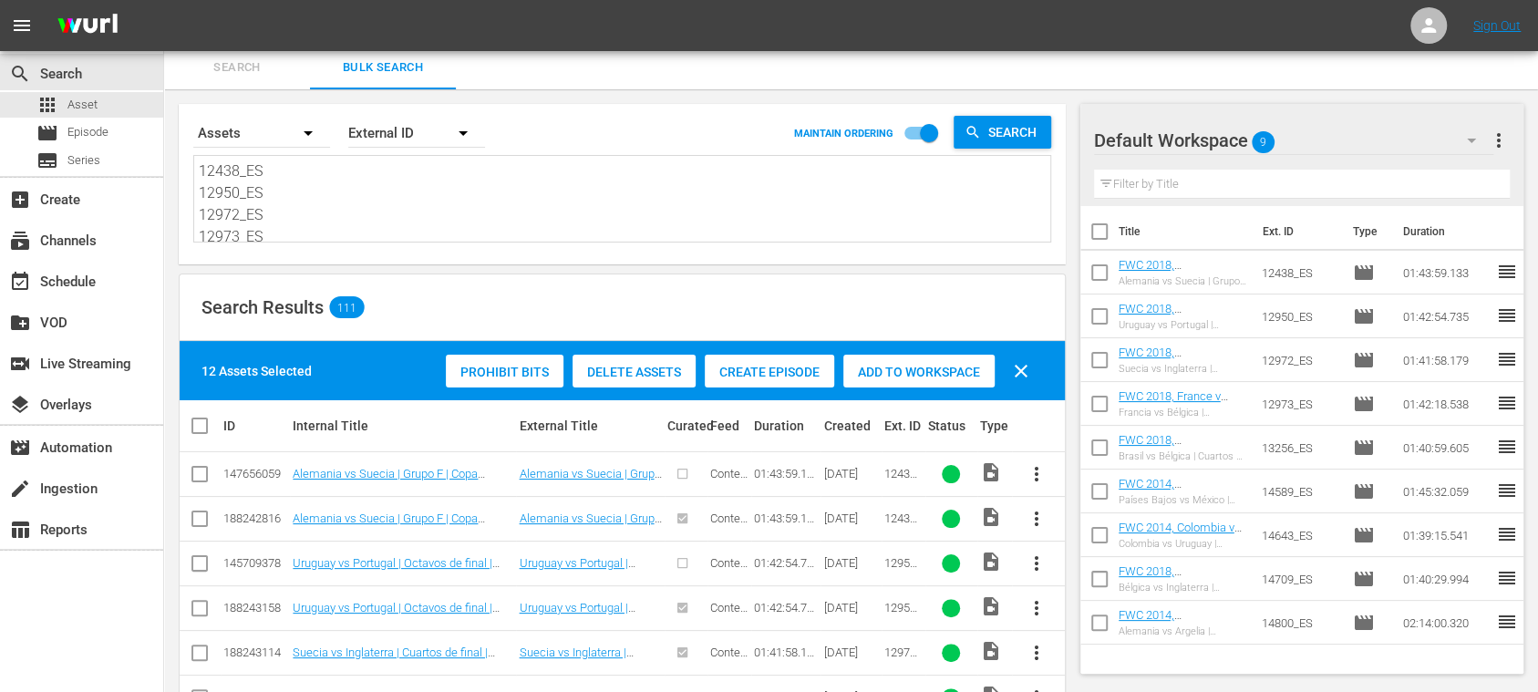
click at [776, 369] on span "Create Episode" at bounding box center [769, 372] width 129 height 15
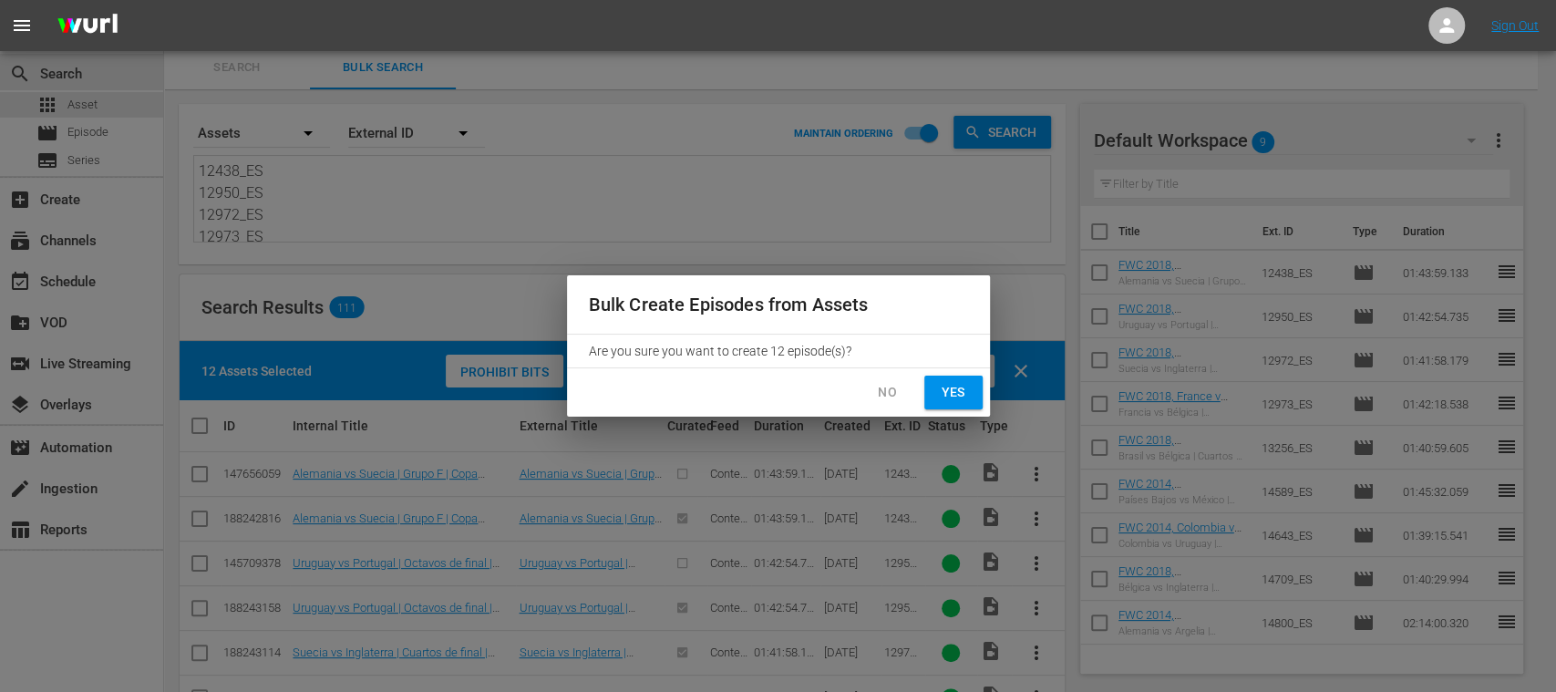
click at [964, 391] on span "Yes" at bounding box center [953, 392] width 29 height 23
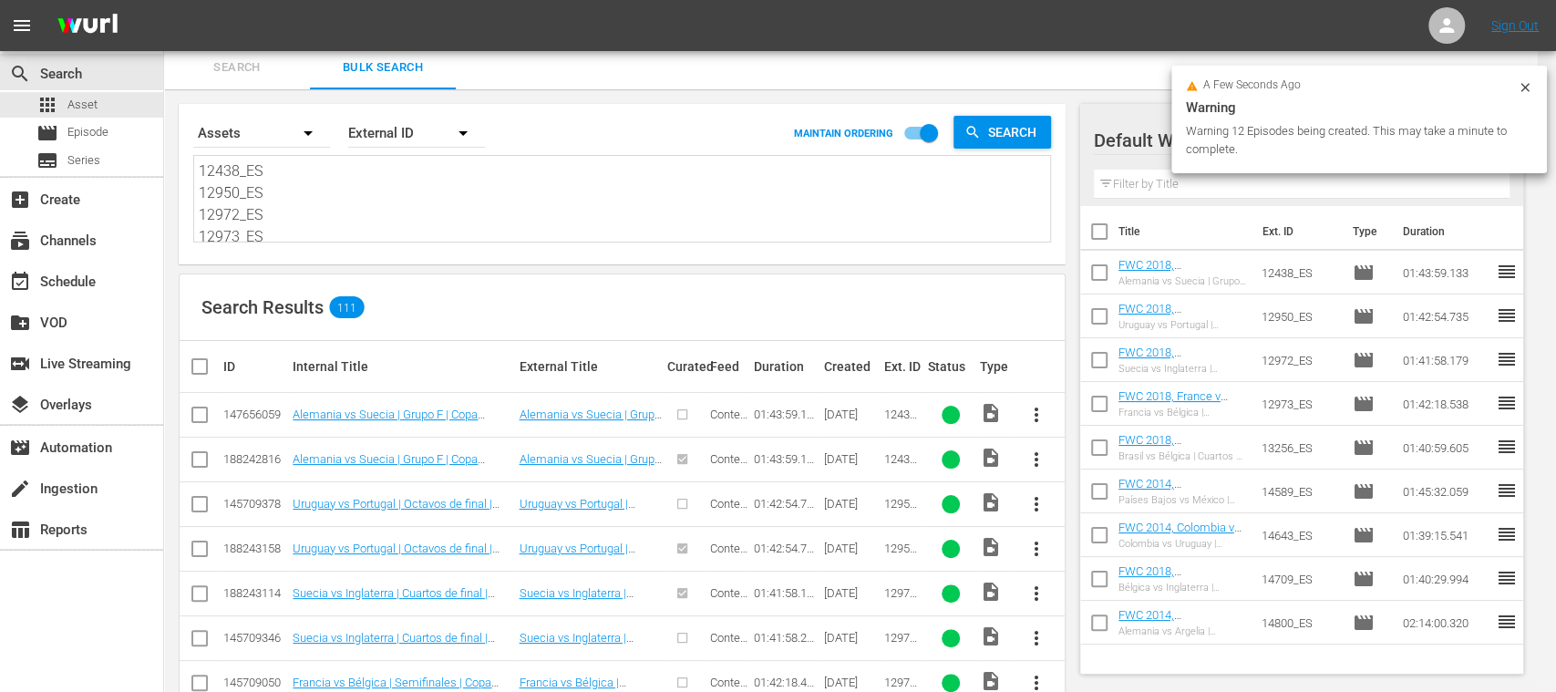
checkbox input "false"
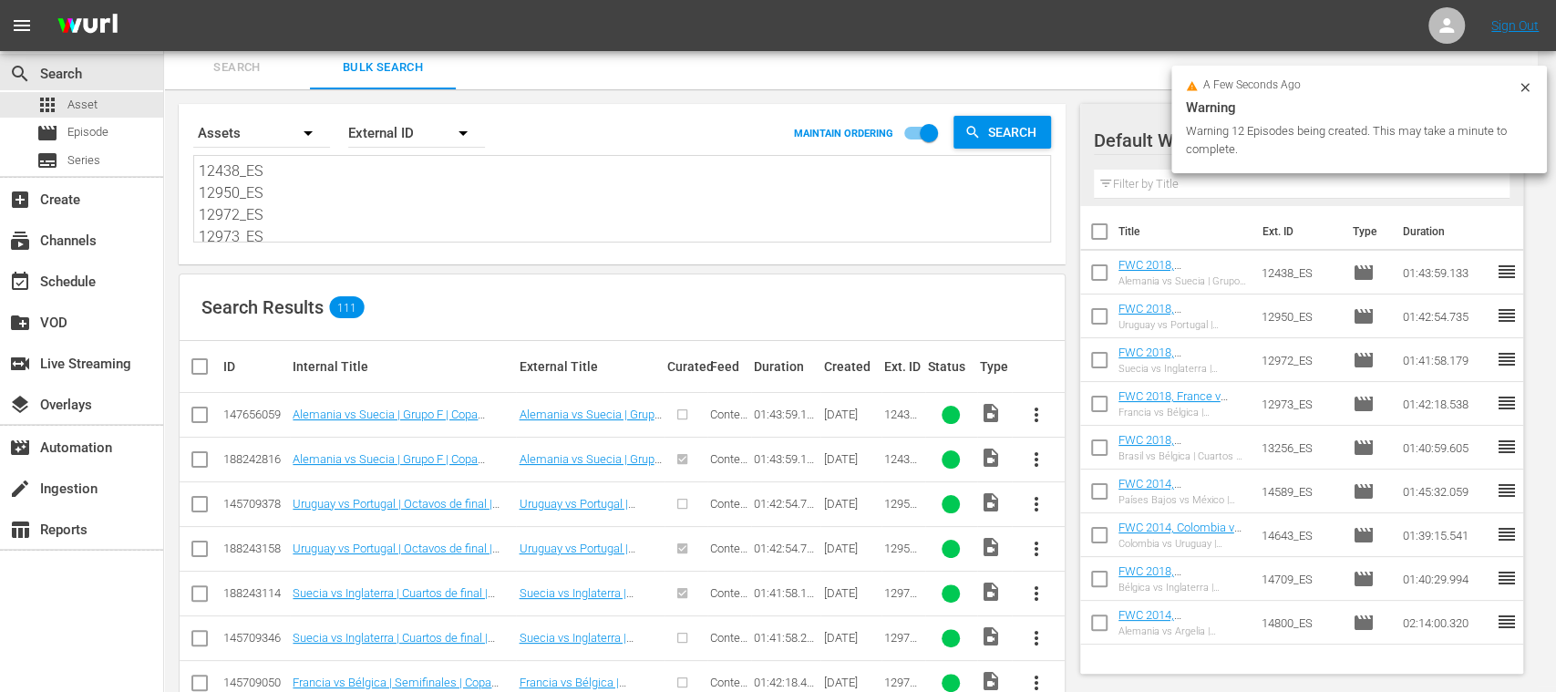
checkbox input "false"
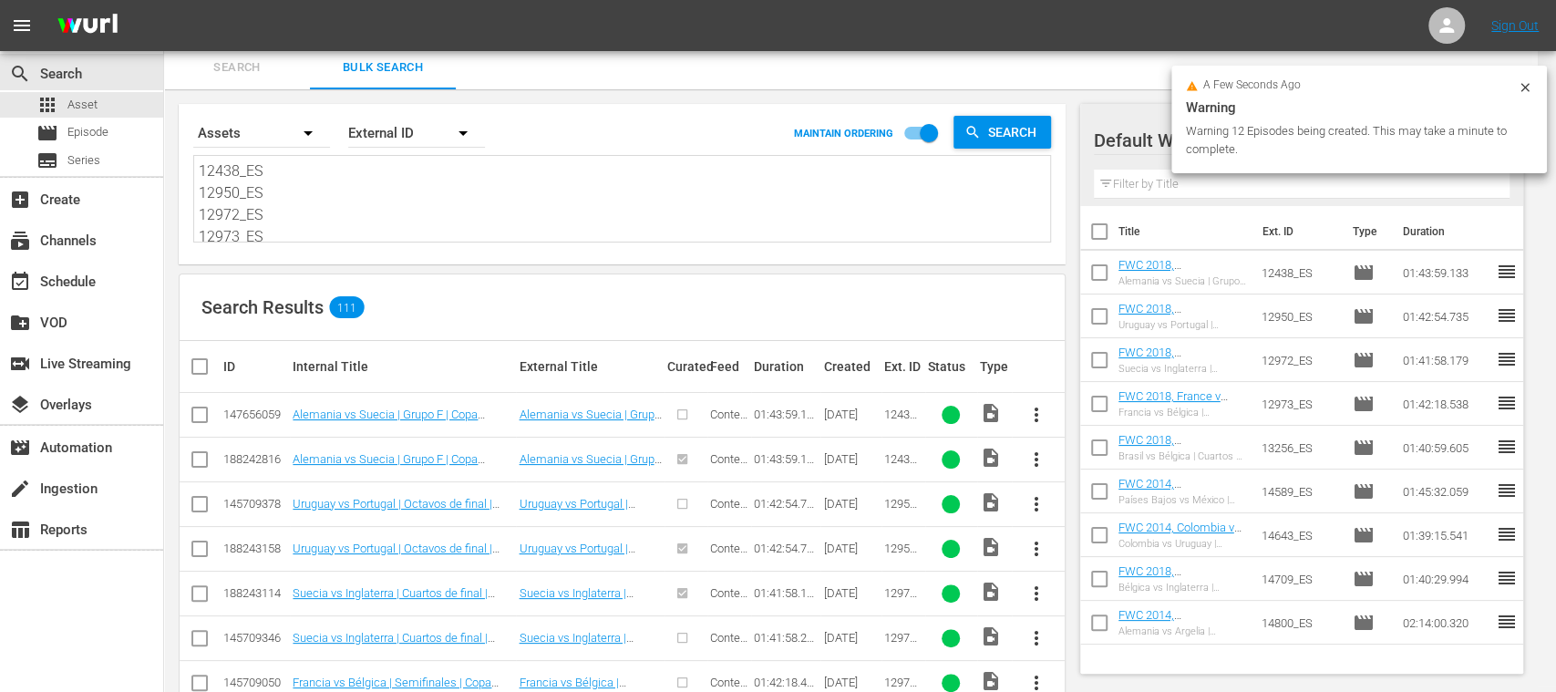
checkbox input "false"
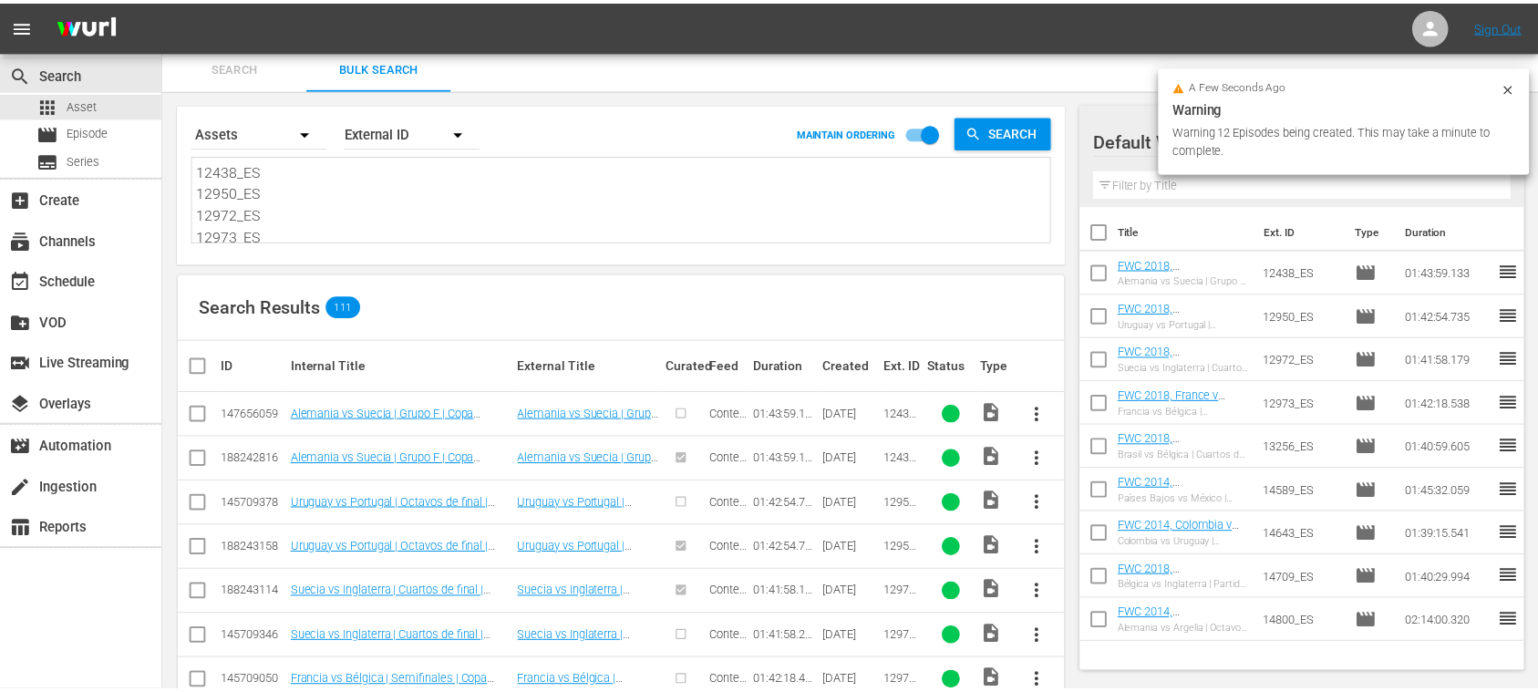
scroll to position [0, 0]
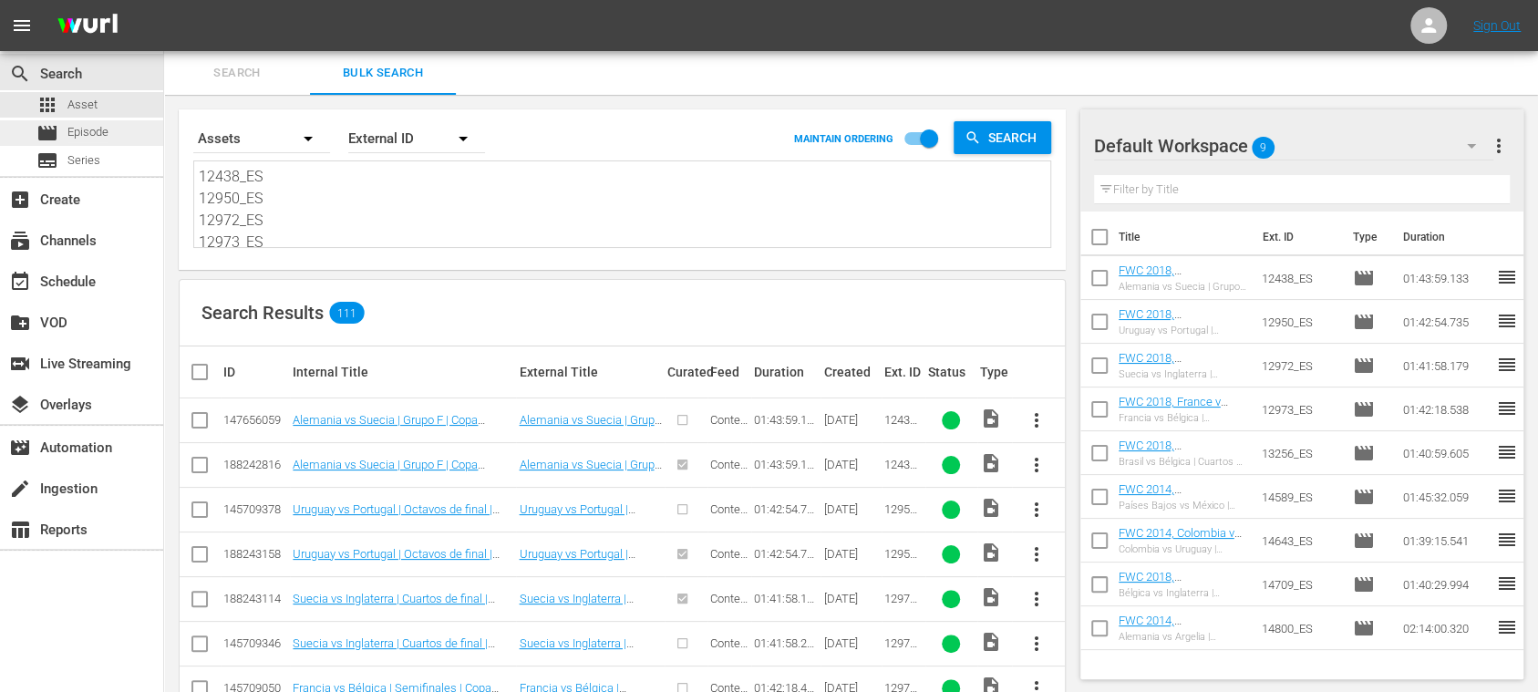
click at [93, 128] on span "Episode" at bounding box center [87, 132] width 41 height 18
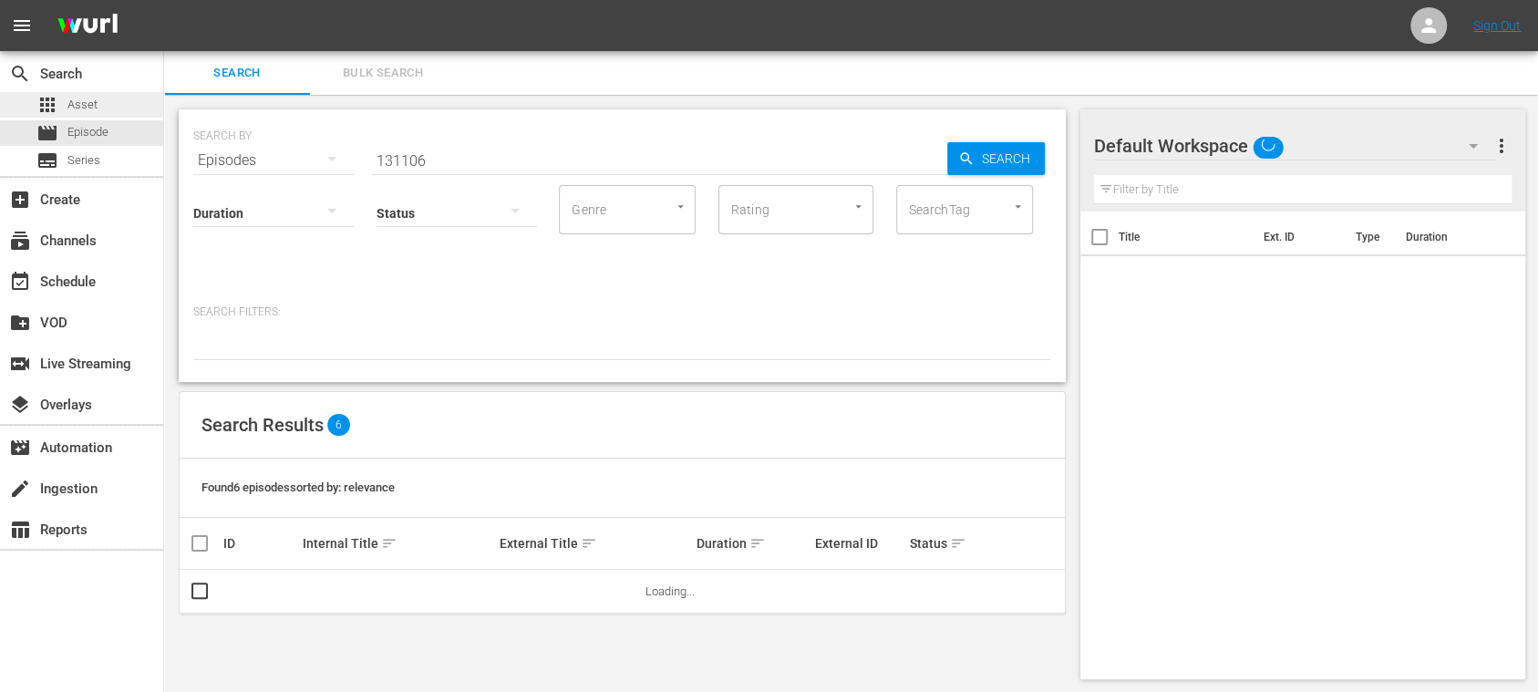
click at [98, 100] on div "apps Asset" at bounding box center [81, 105] width 163 height 26
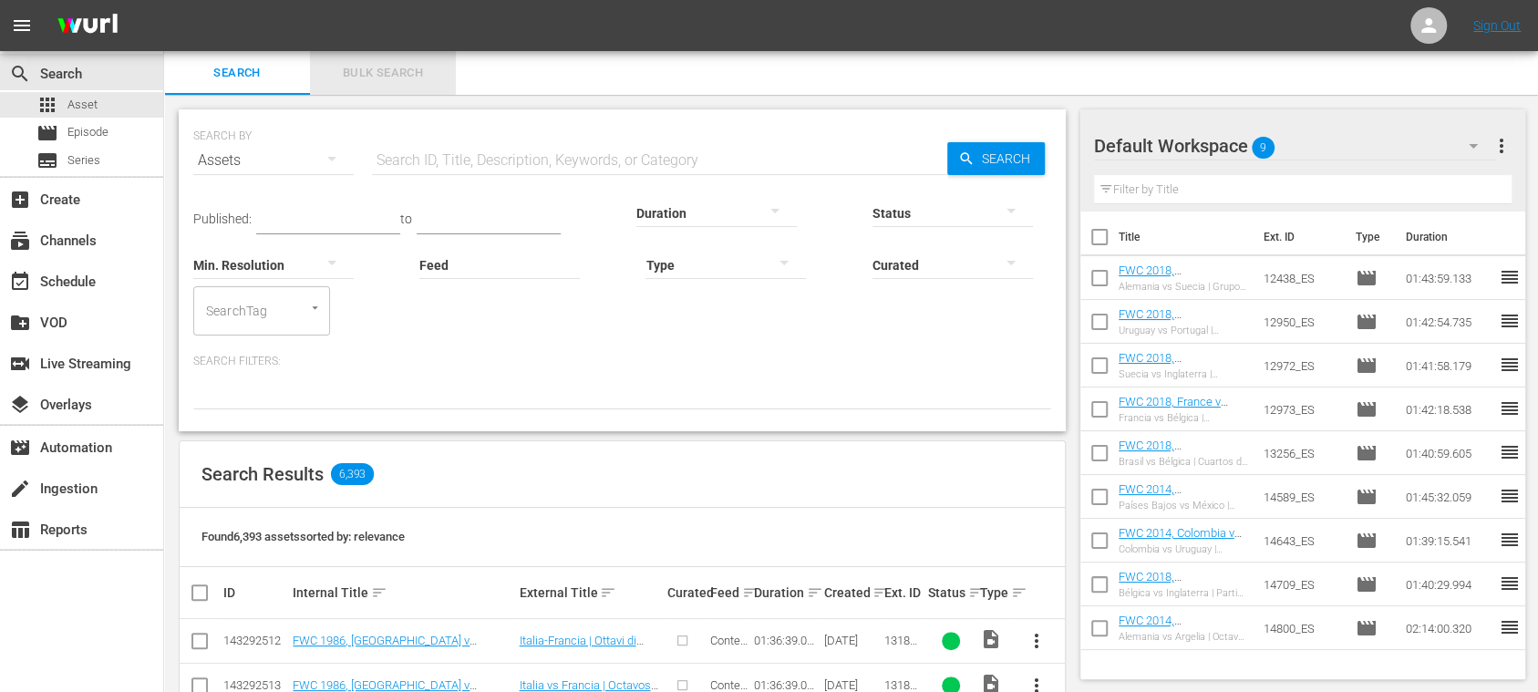
click at [410, 61] on button "Bulk Search" at bounding box center [383, 73] width 146 height 44
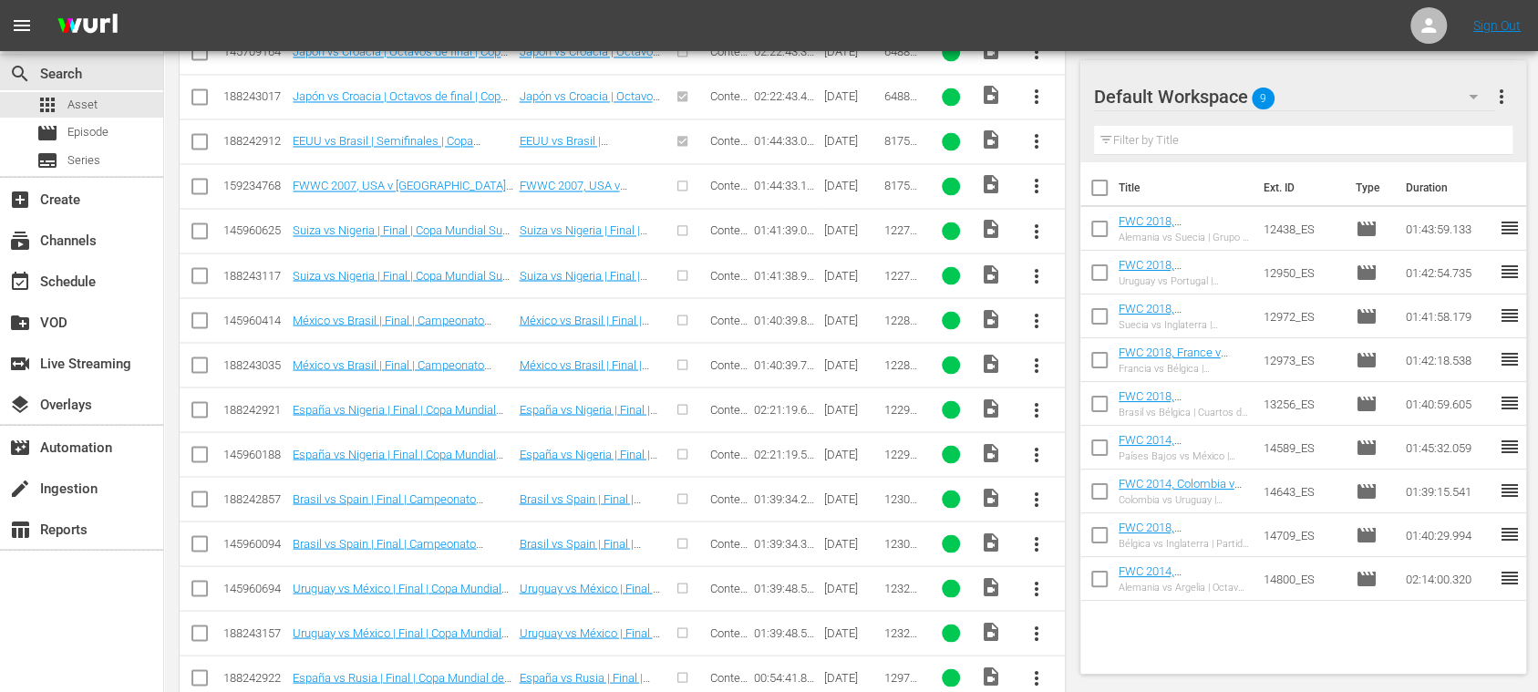
scroll to position [2070, 0]
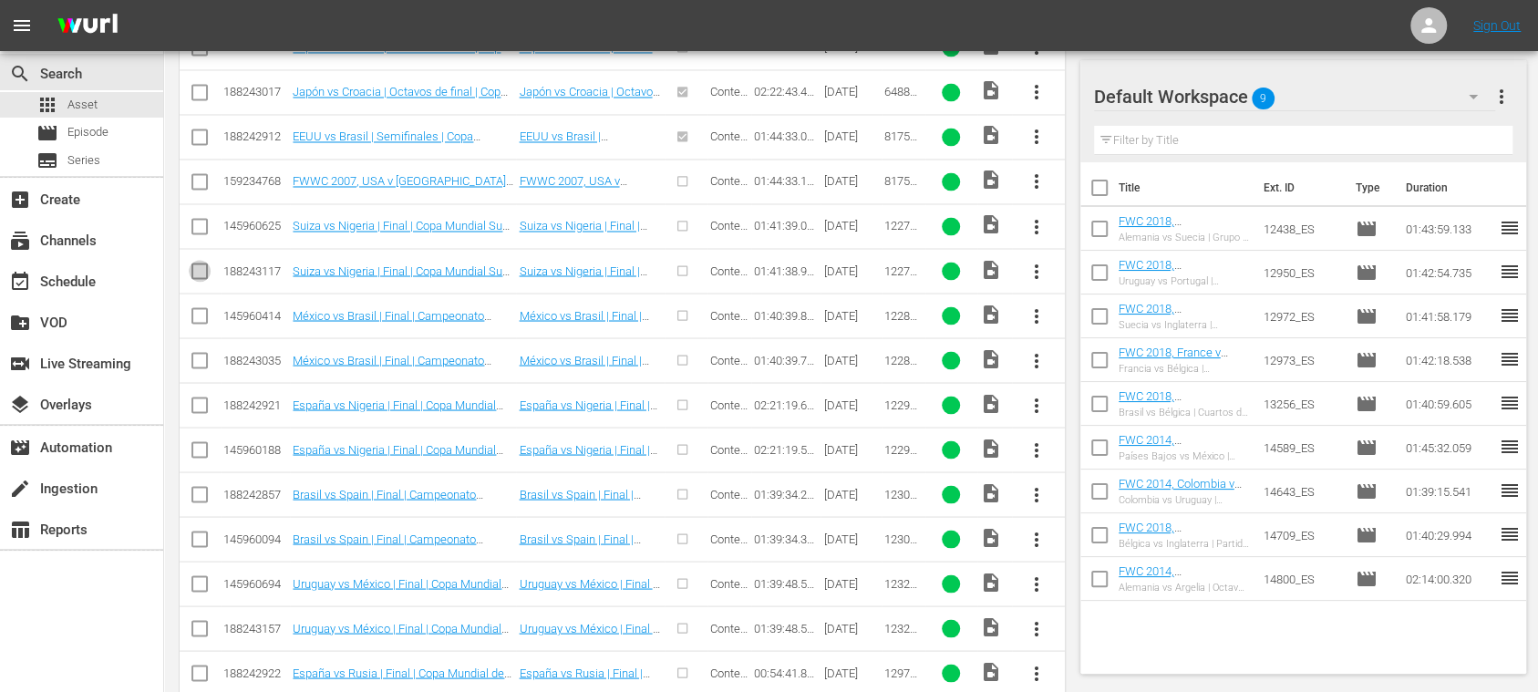
click at [202, 263] on input "checkbox" at bounding box center [200, 274] width 22 height 22
checkbox input "true"
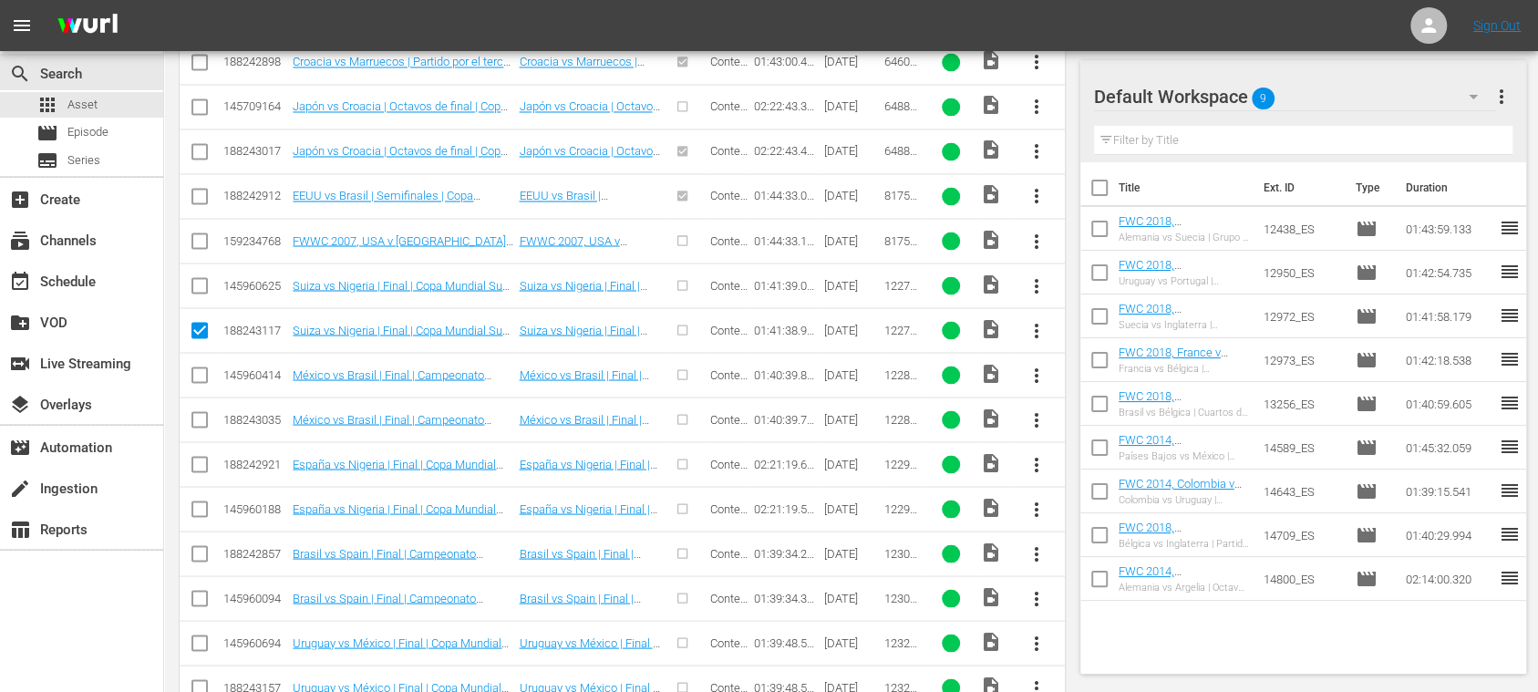
scroll to position [2129, 0]
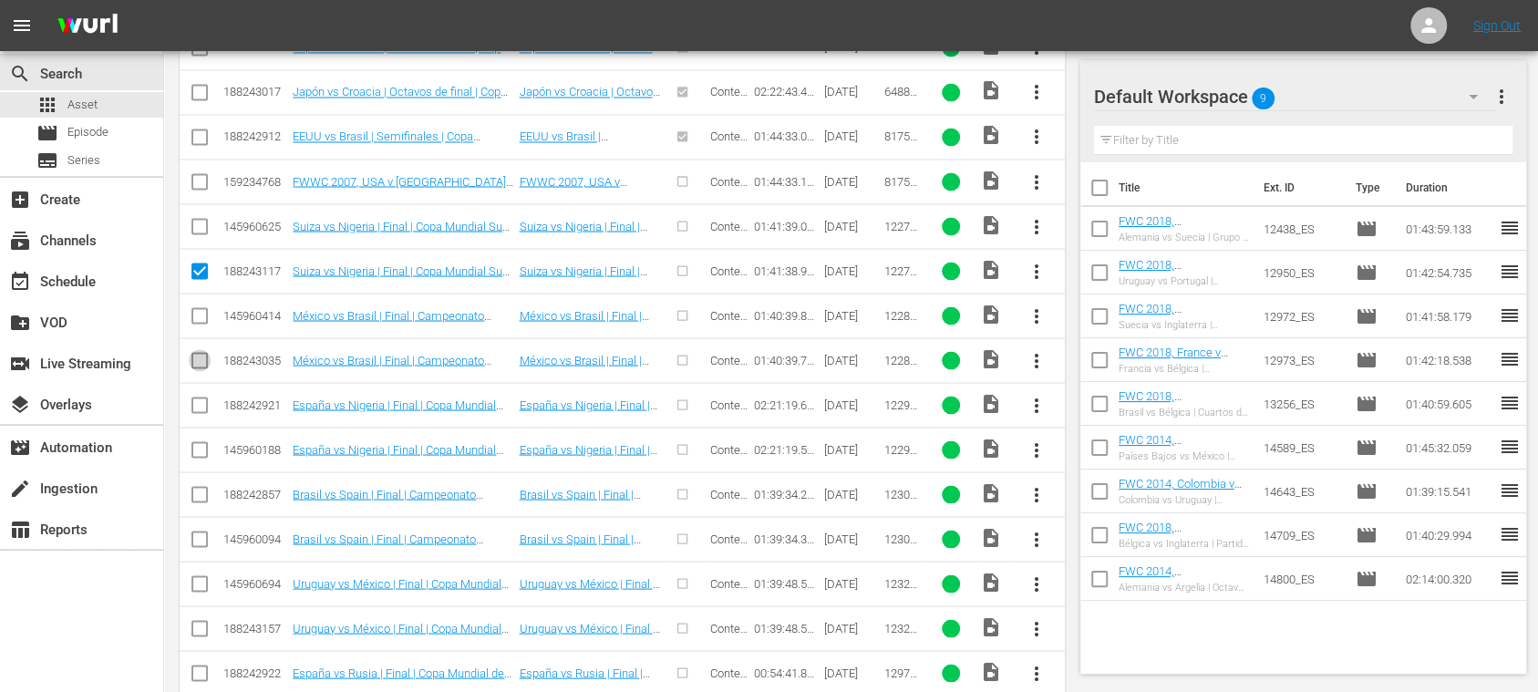
click at [199, 353] on input "checkbox" at bounding box center [200, 364] width 22 height 22
checkbox input "true"
click at [202, 397] on input "checkbox" at bounding box center [200, 408] width 22 height 22
checkbox input "true"
click at [197, 487] on input "checkbox" at bounding box center [200, 498] width 22 height 22
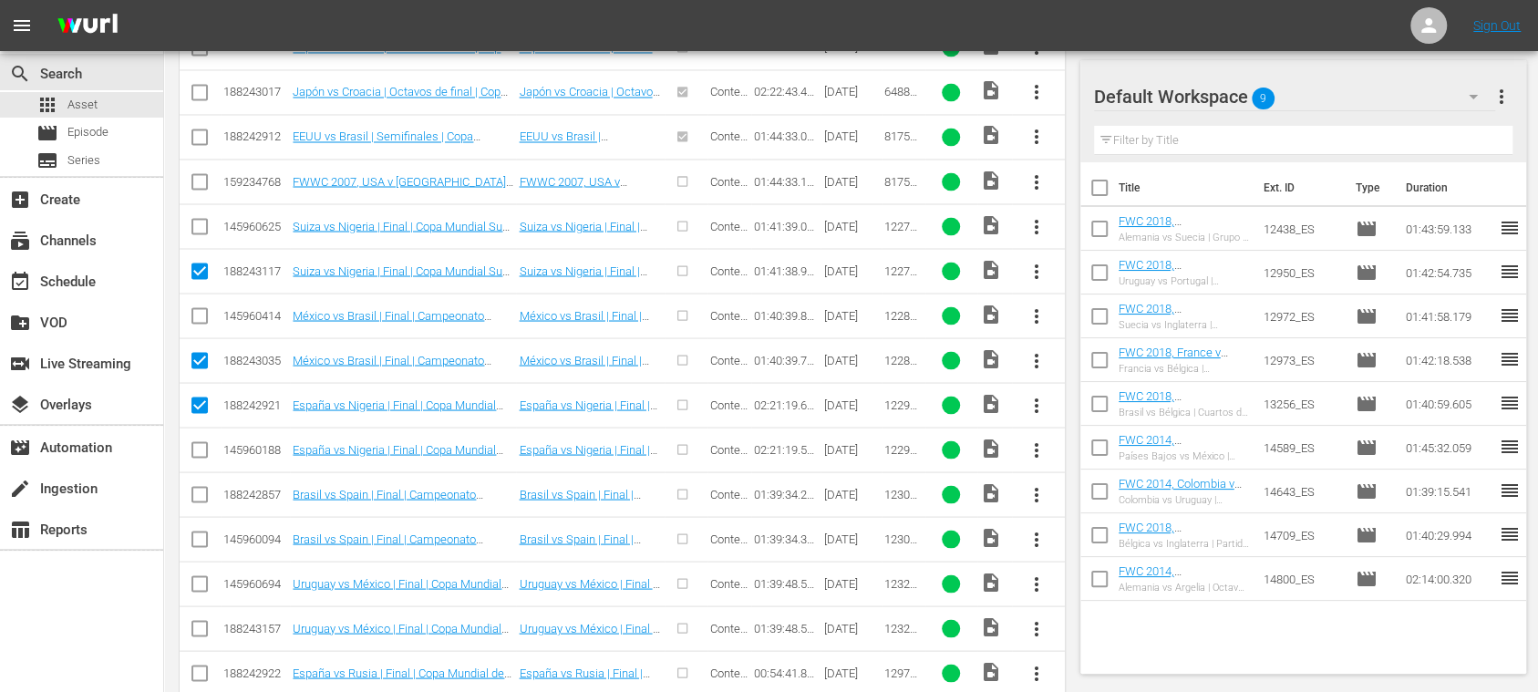
checkbox input "true"
click at [202, 621] on input "checkbox" at bounding box center [200, 632] width 22 height 22
checkbox input "true"
drag, startPoint x: 202, startPoint y: 655, endPoint x: 447, endPoint y: 607, distance: 249.0
click at [200, 665] on input "checkbox" at bounding box center [200, 676] width 22 height 22
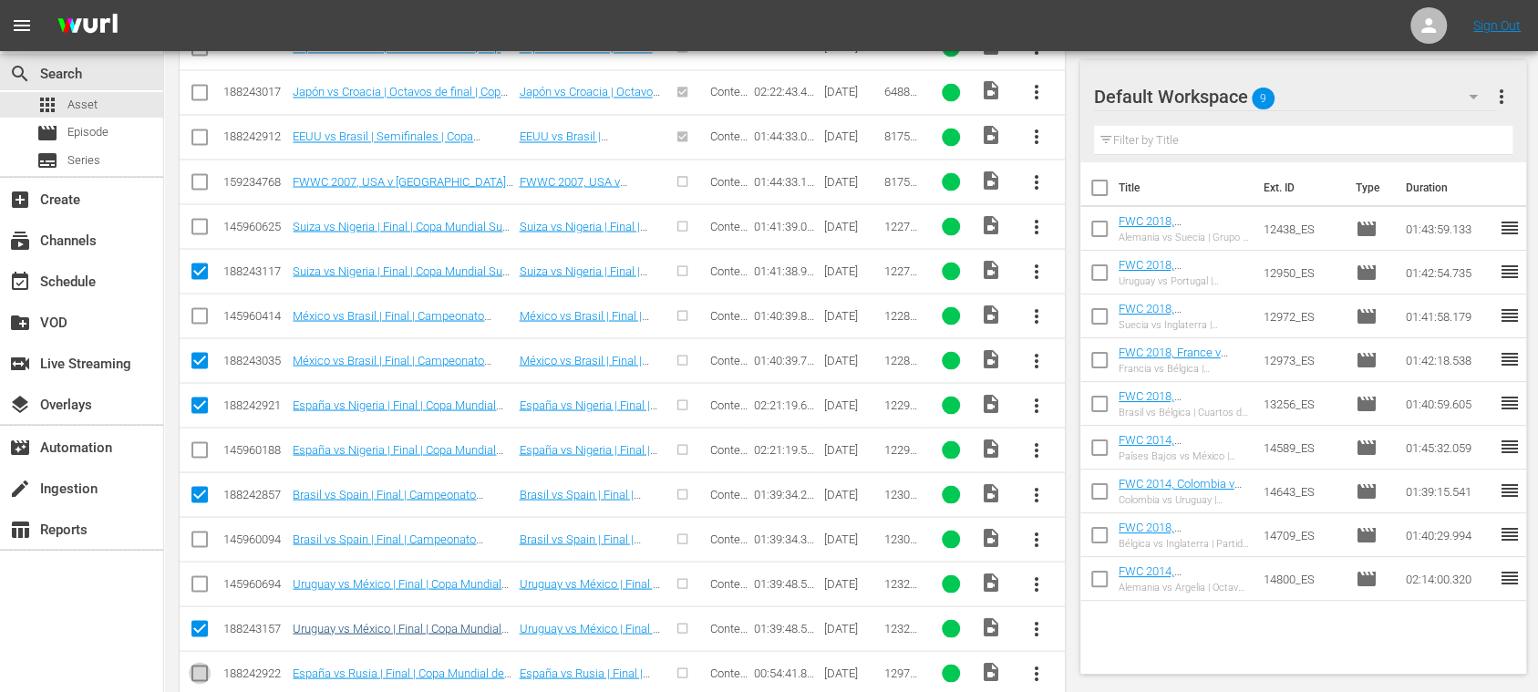
checkbox input "true"
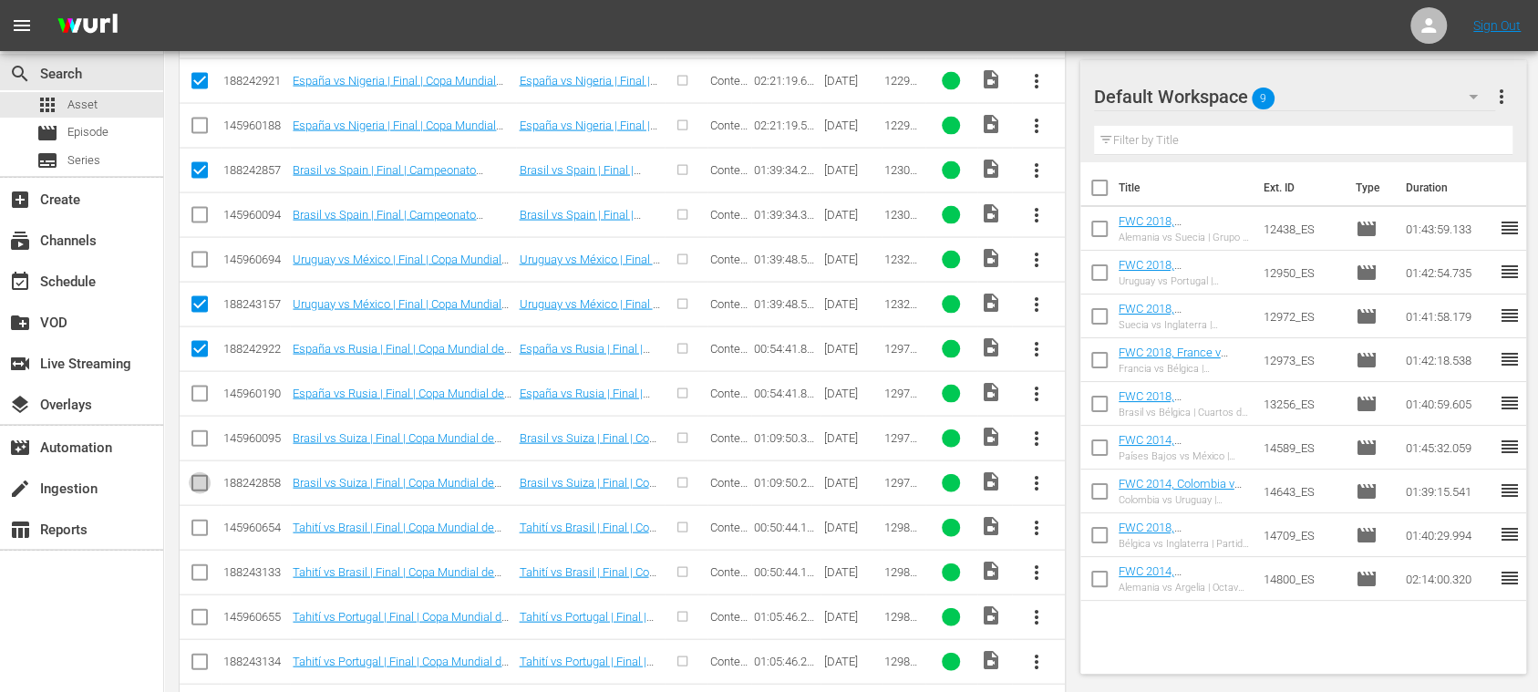
click at [205, 476] on input "checkbox" at bounding box center [200, 487] width 22 height 22
checkbox input "true"
click at [197, 565] on input "checkbox" at bounding box center [200, 576] width 22 height 22
checkbox input "true"
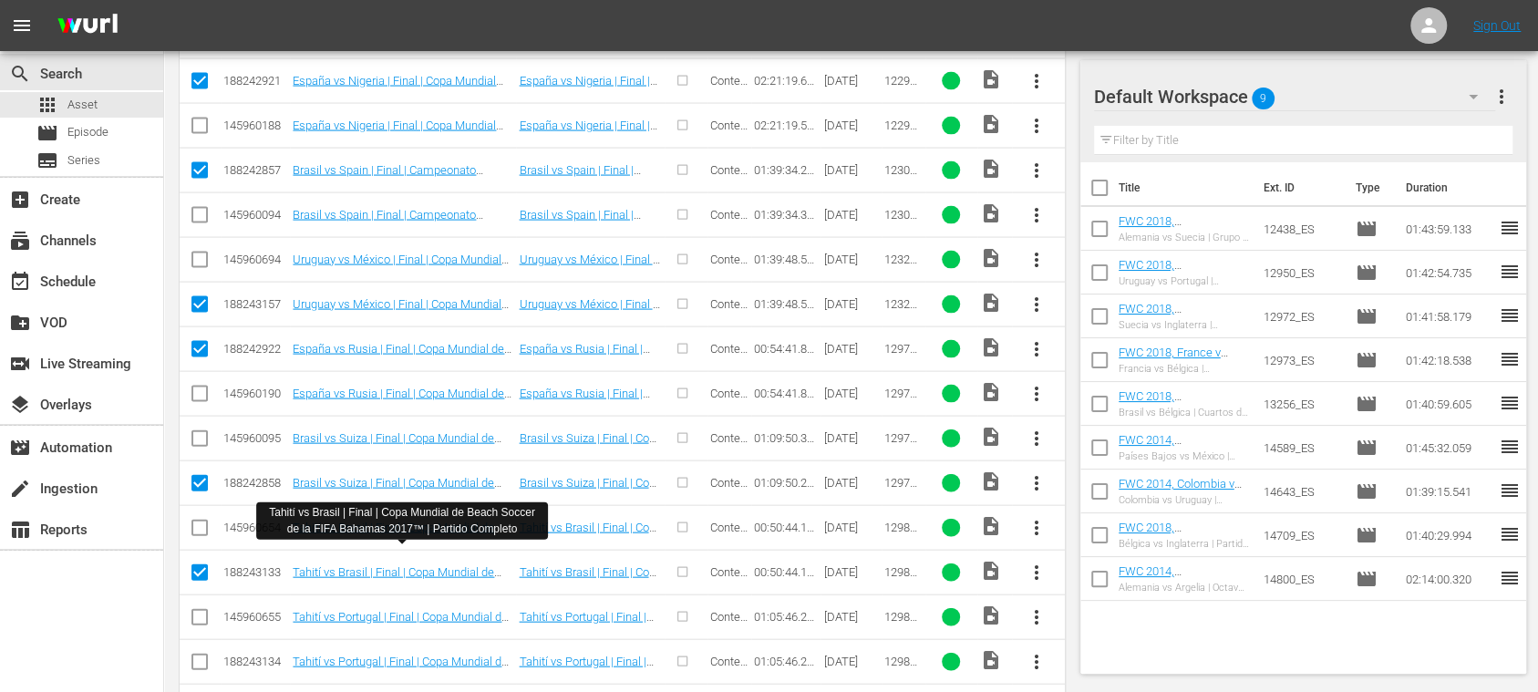
scroll to position [2777, 0]
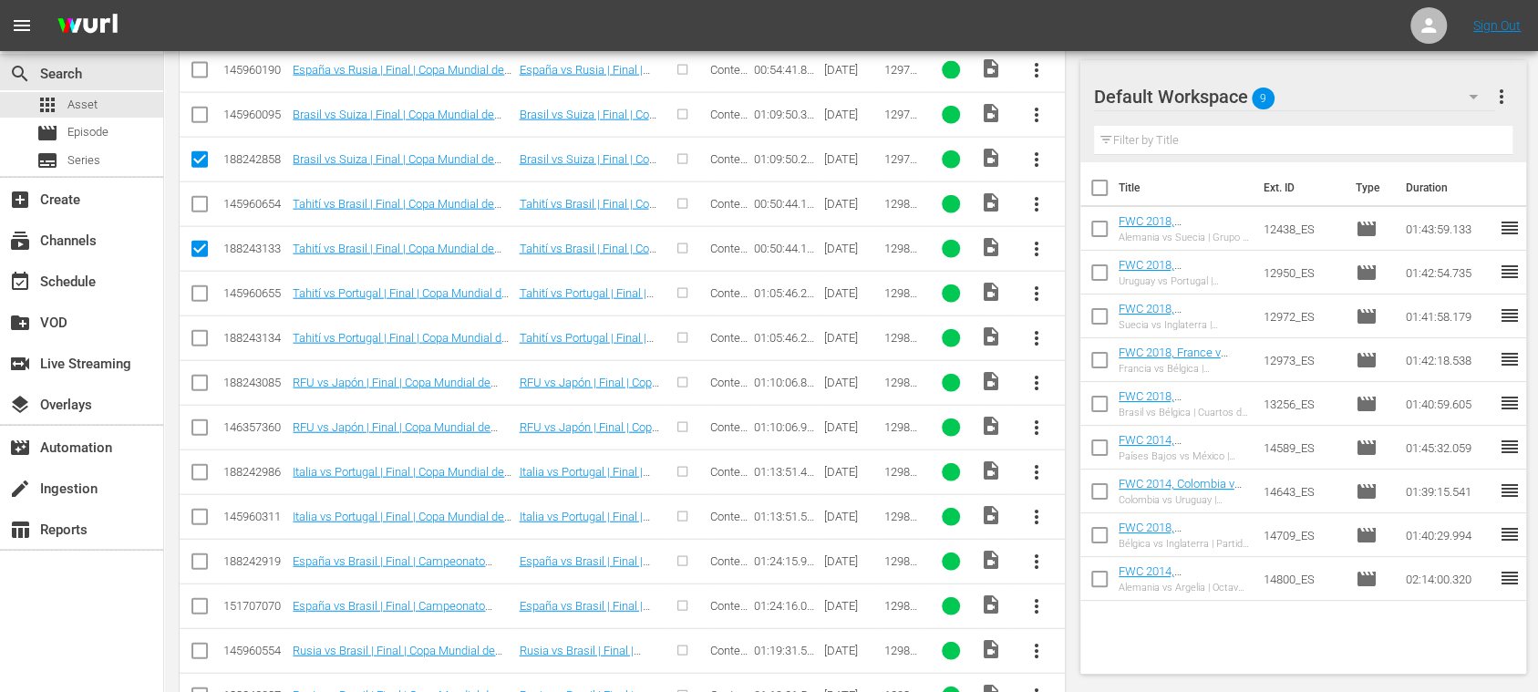
click at [203, 331] on input "checkbox" at bounding box center [200, 342] width 22 height 22
checkbox input "true"
click at [202, 376] on input "checkbox" at bounding box center [200, 387] width 22 height 22
checkbox input "true"
click at [197, 465] on input "checkbox" at bounding box center [200, 476] width 22 height 22
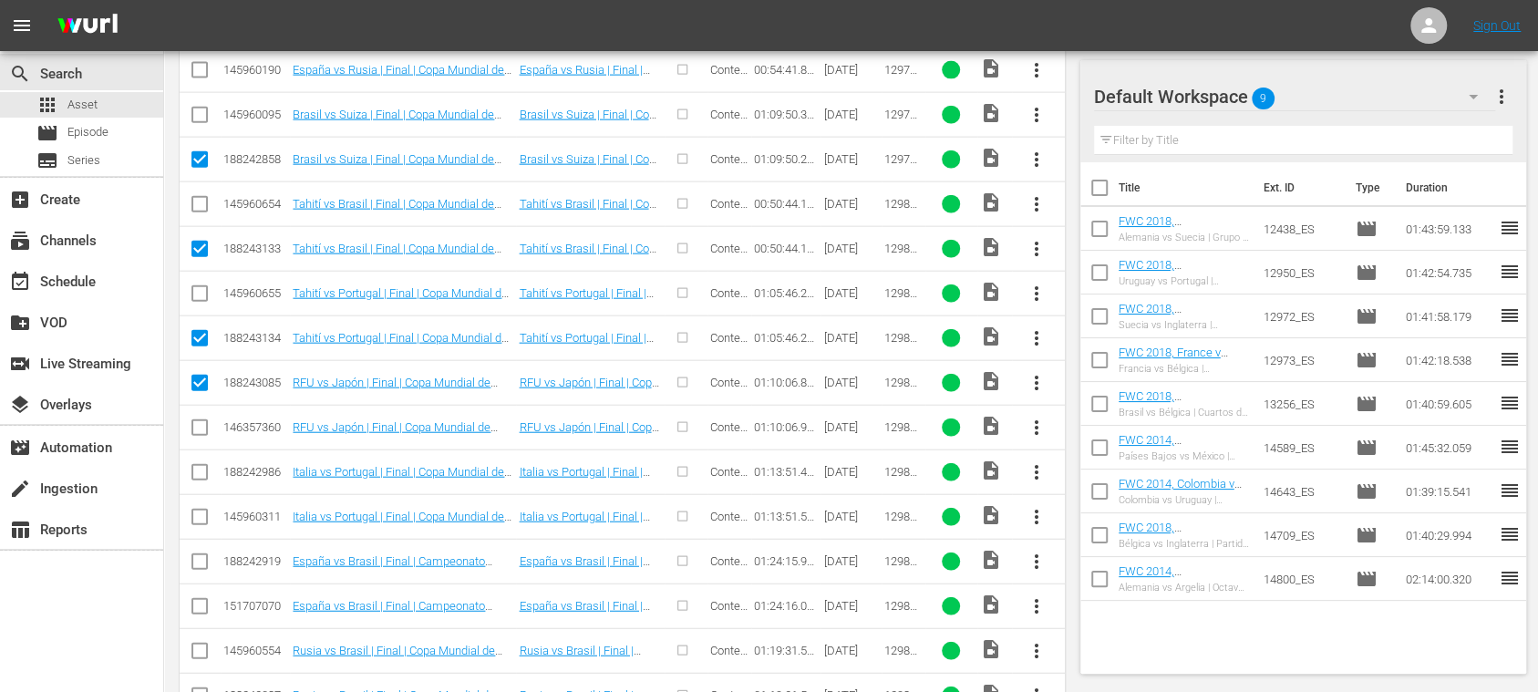
checkbox input "true"
click at [199, 554] on input "checkbox" at bounding box center [200, 565] width 22 height 22
checkbox input "true"
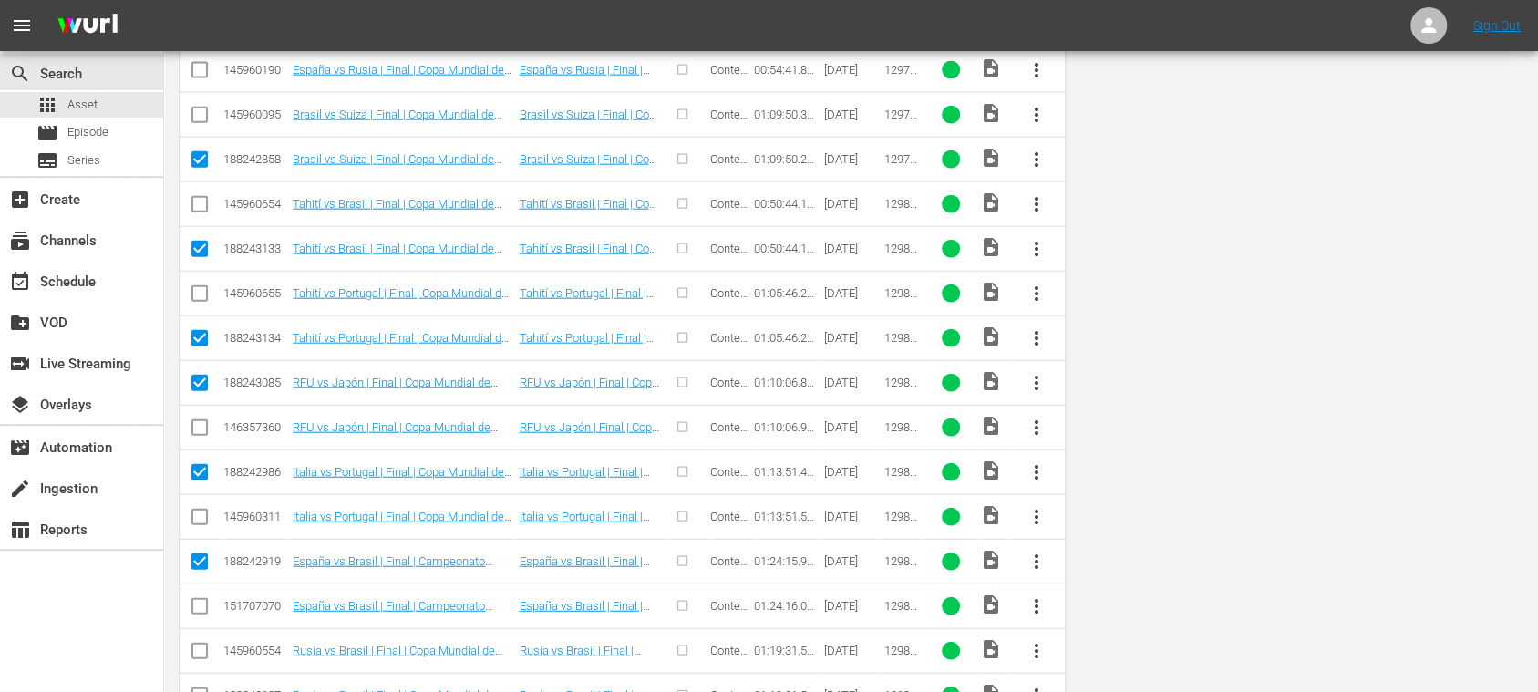
scroll to position [0, 0]
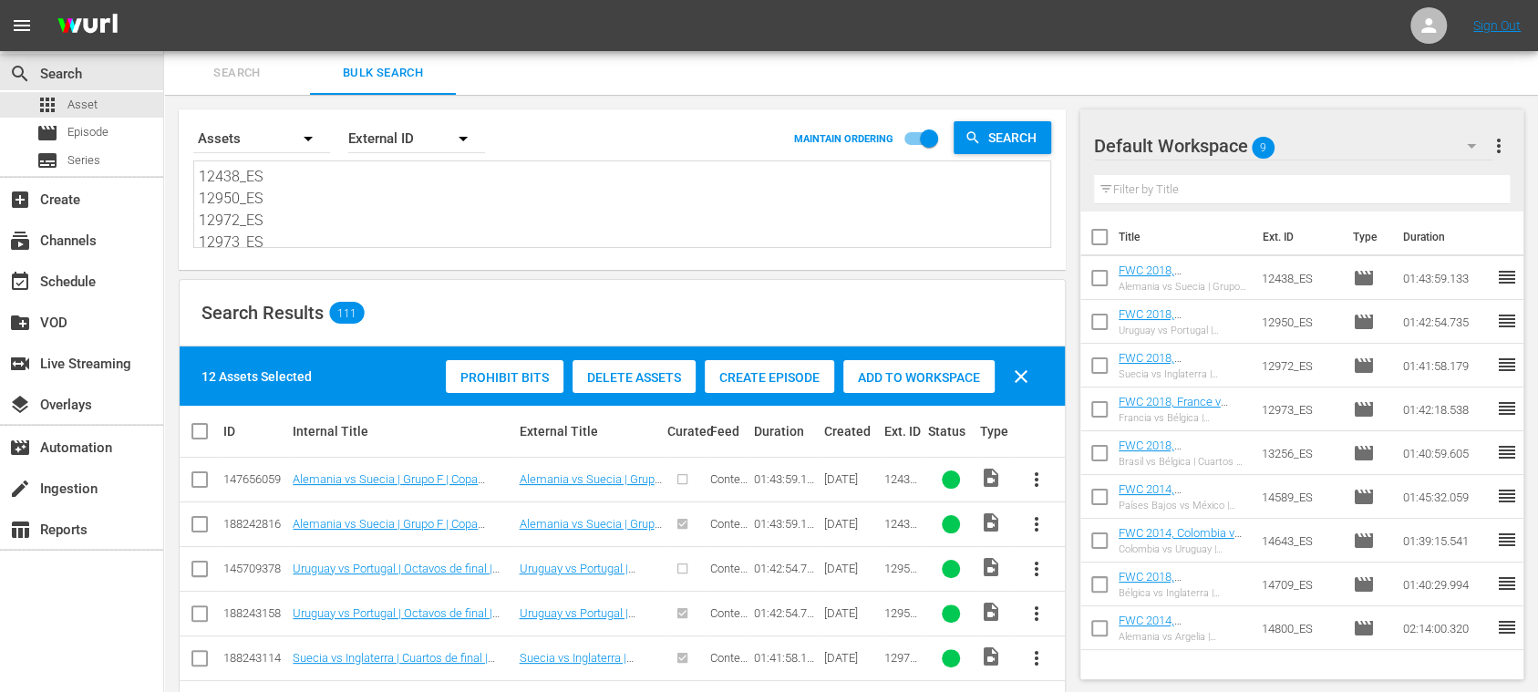
click at [745, 383] on span "Create Episode" at bounding box center [769, 377] width 129 height 15
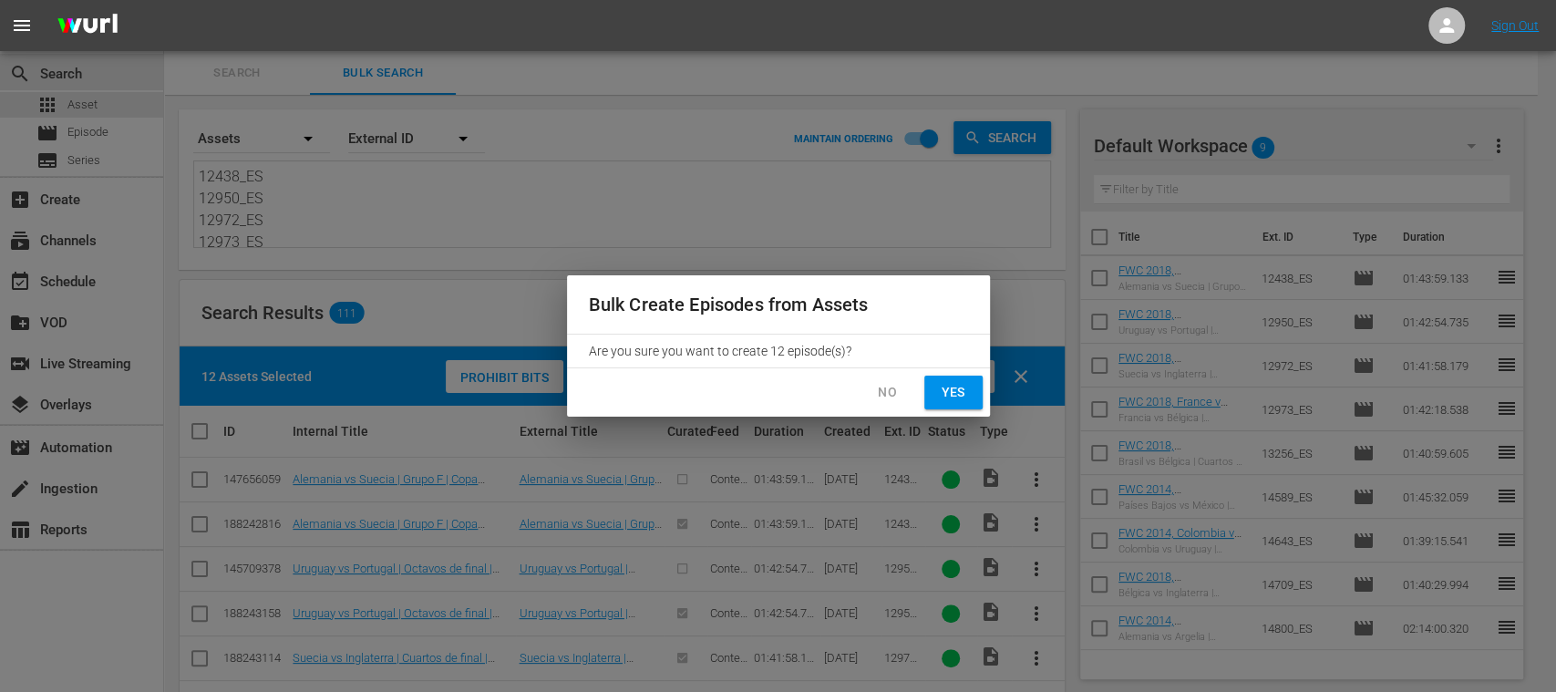
click at [957, 392] on span "Yes" at bounding box center [953, 392] width 29 height 23
checkbox input "false"
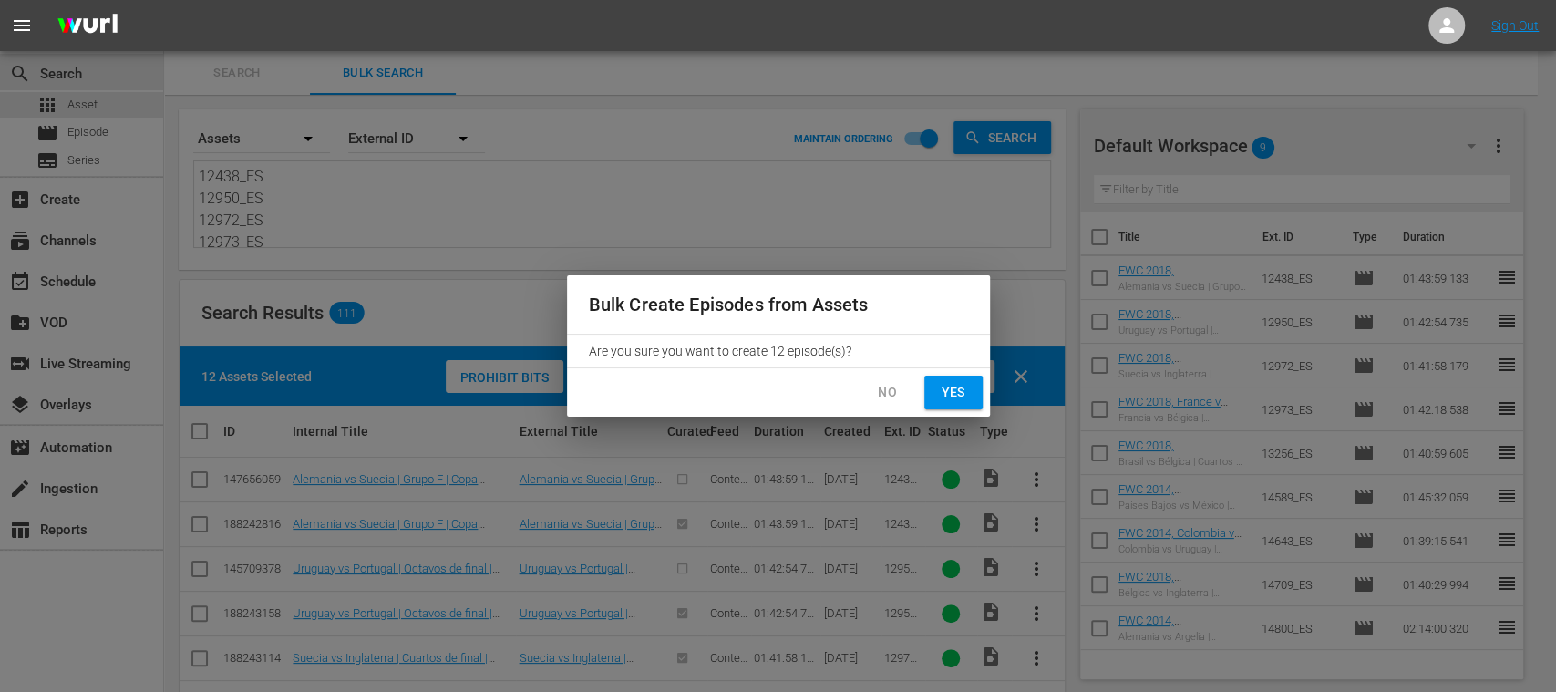
checkbox input "false"
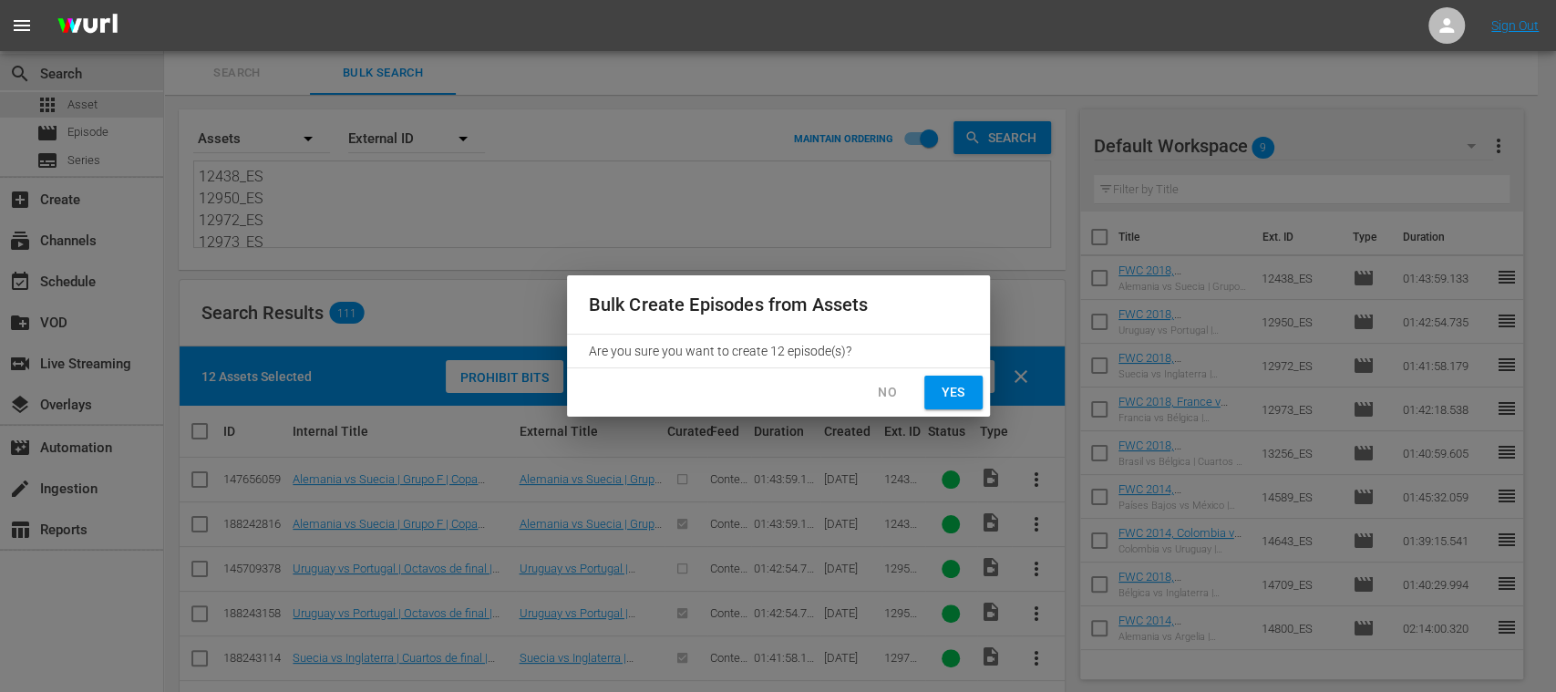
checkbox input "false"
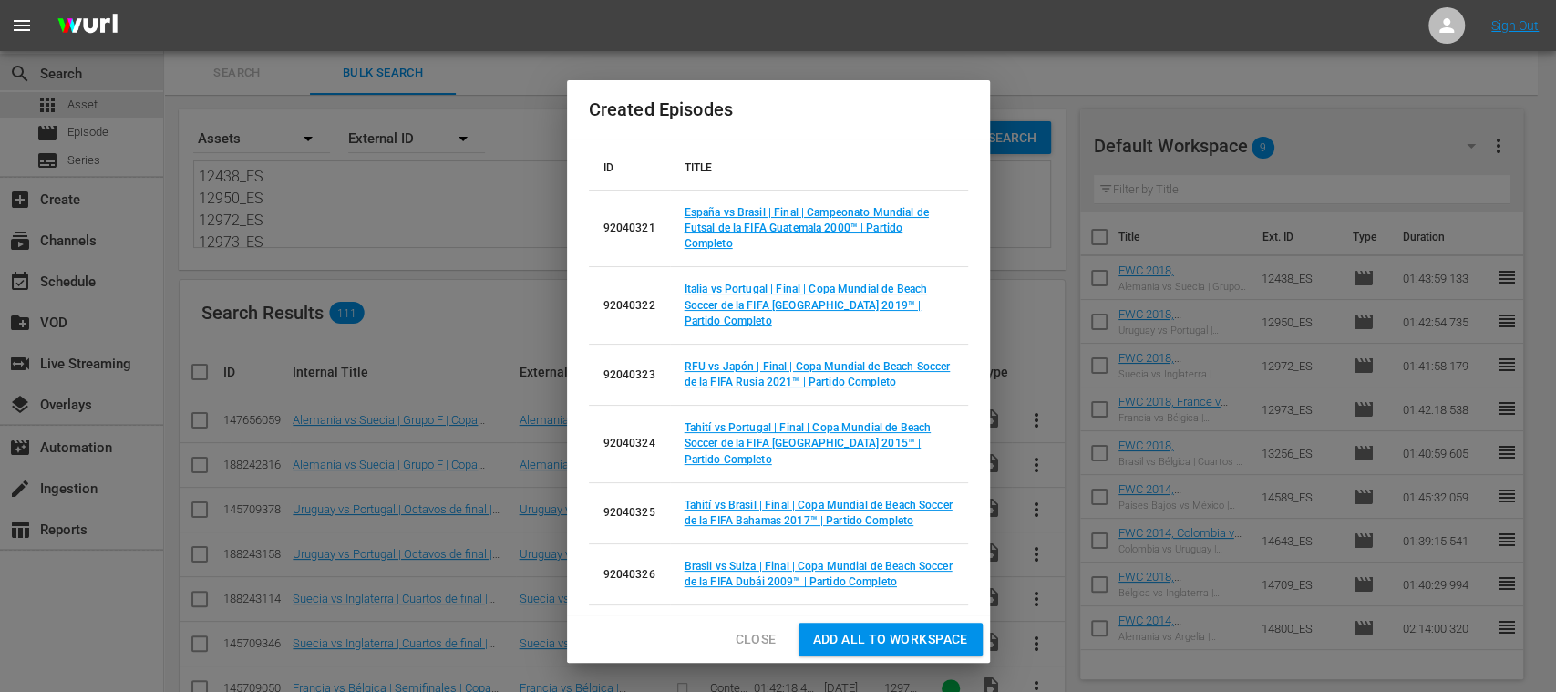
click at [892, 637] on span "Add all to Workspace" at bounding box center [890, 639] width 155 height 23
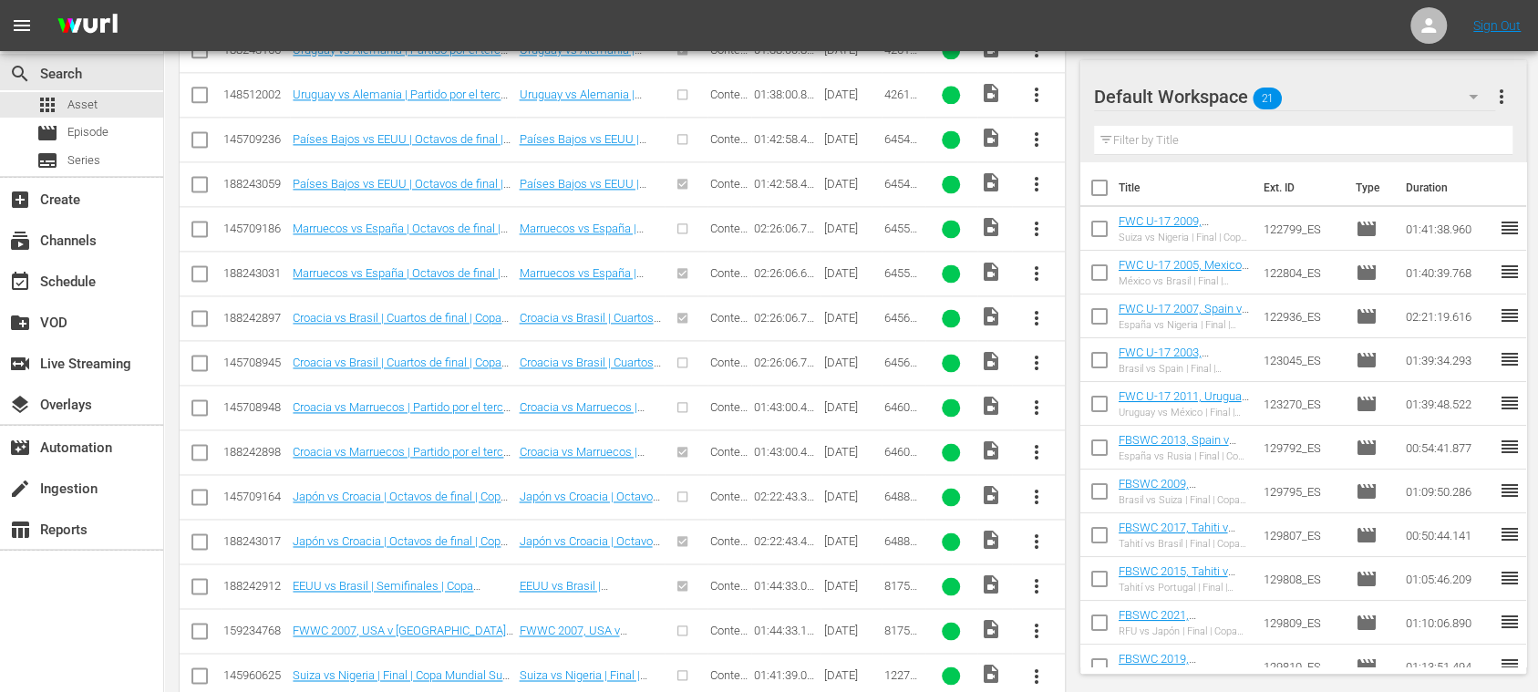
scroll to position [1944, 0]
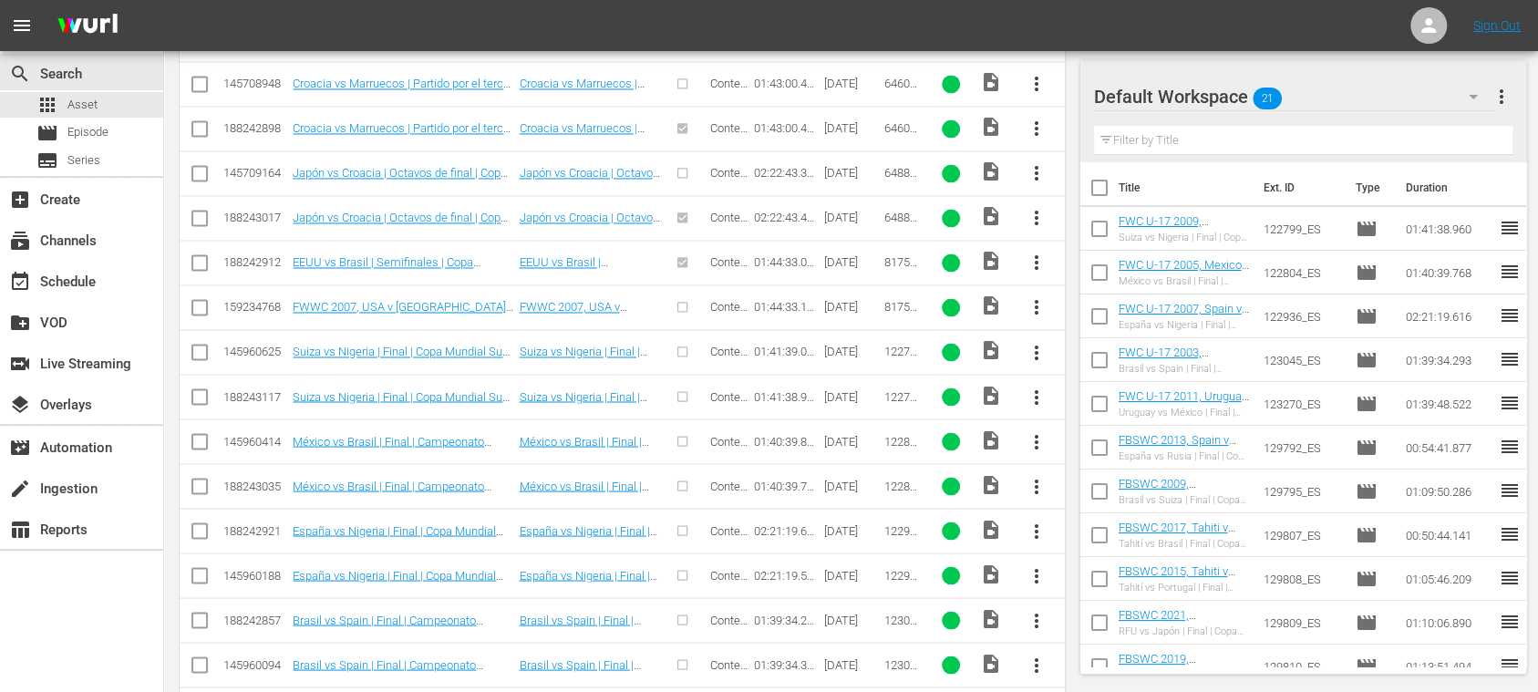
click at [200, 389] on input "checkbox" at bounding box center [200, 400] width 22 height 22
checkbox input "true"
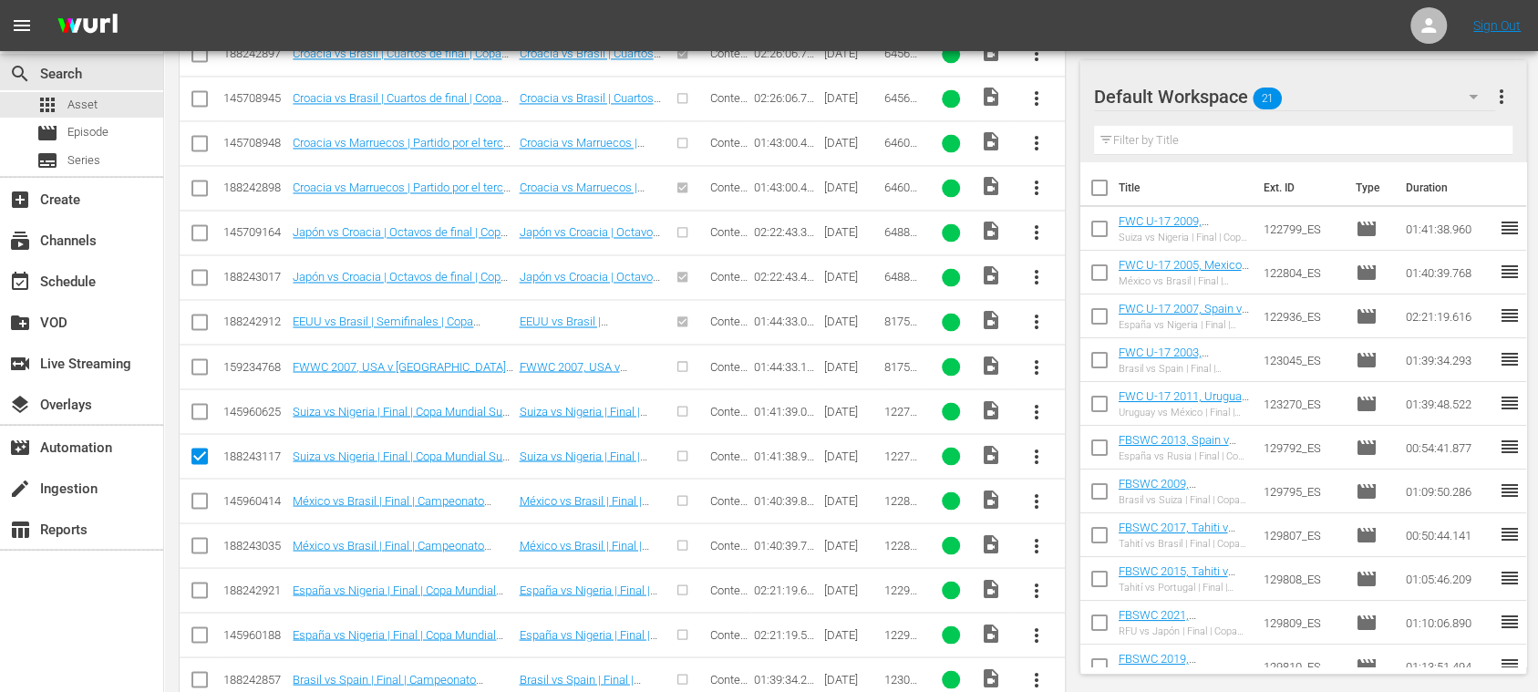
scroll to position [2004, 0]
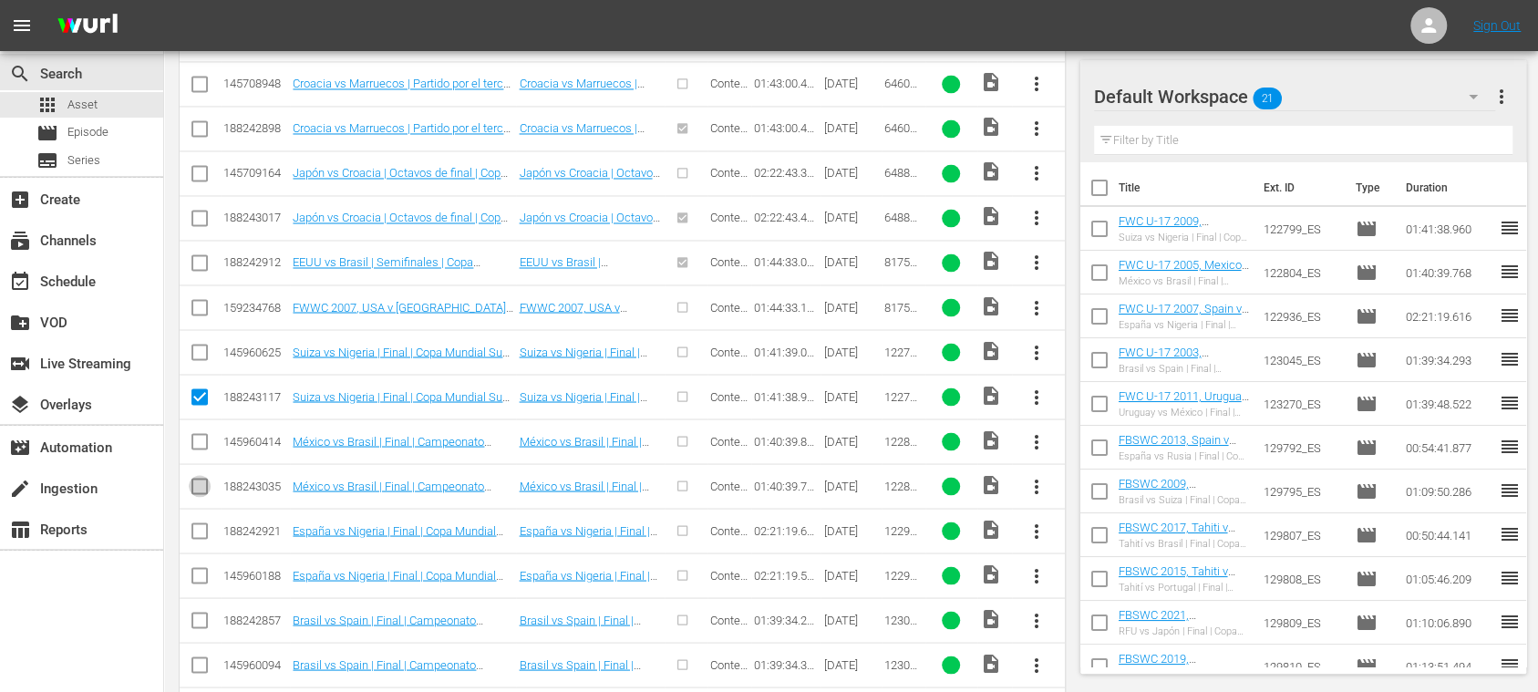
click at [202, 479] on input "checkbox" at bounding box center [200, 490] width 22 height 22
checkbox input "true"
click at [200, 523] on input "checkbox" at bounding box center [200, 534] width 22 height 22
checkbox input "true"
click at [195, 613] on input "checkbox" at bounding box center [200, 624] width 22 height 22
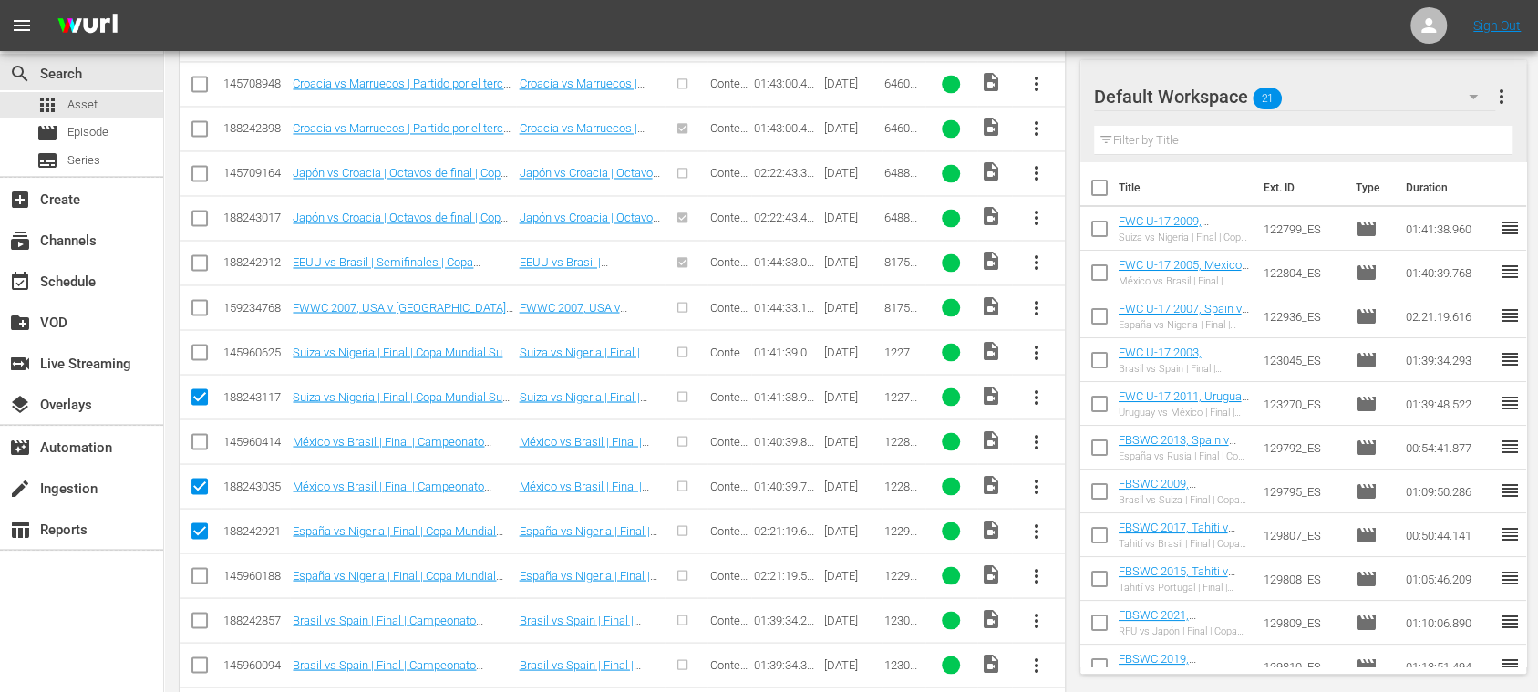
checkbox input "true"
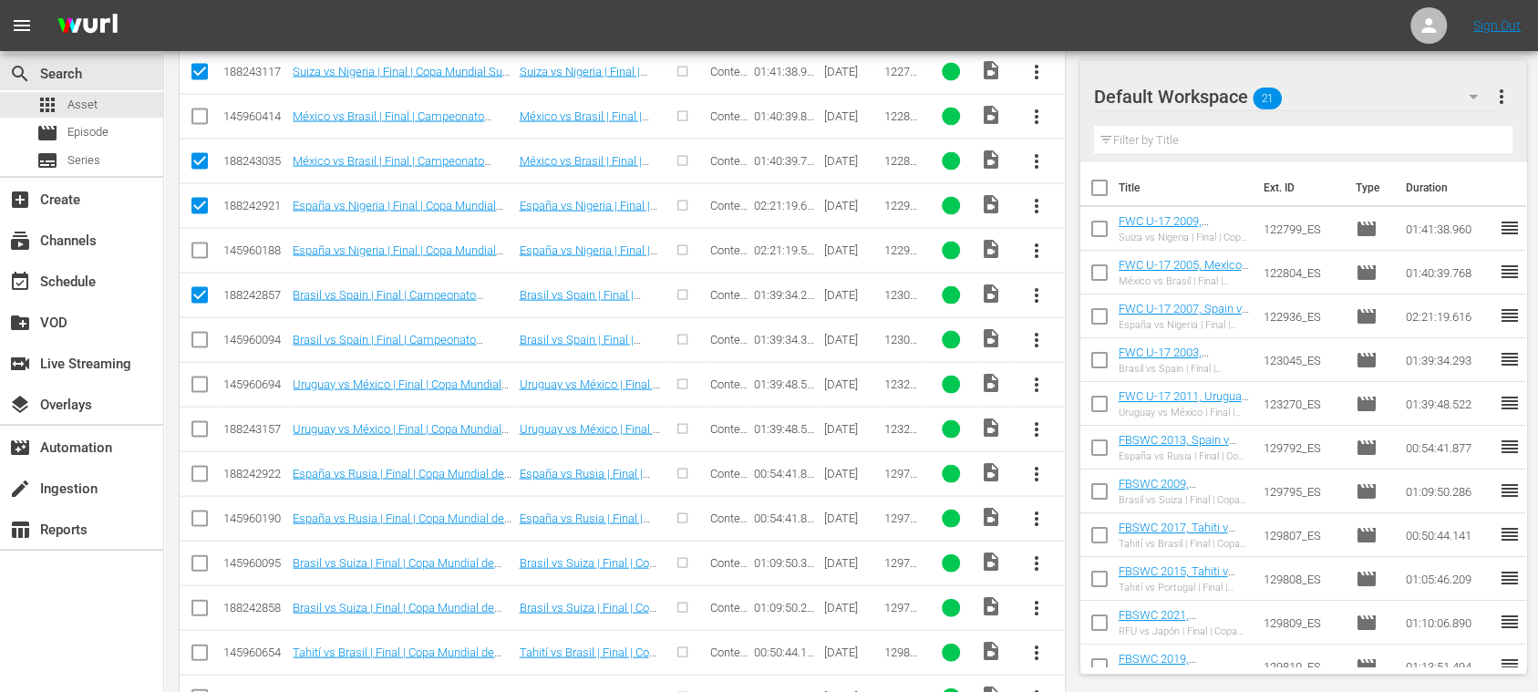
click at [196, 422] on input "checkbox" at bounding box center [200, 433] width 22 height 22
checkbox input "true"
click at [200, 467] on input "checkbox" at bounding box center [200, 478] width 22 height 22
checkbox input "true"
click at [198, 601] on input "checkbox" at bounding box center [200, 612] width 22 height 22
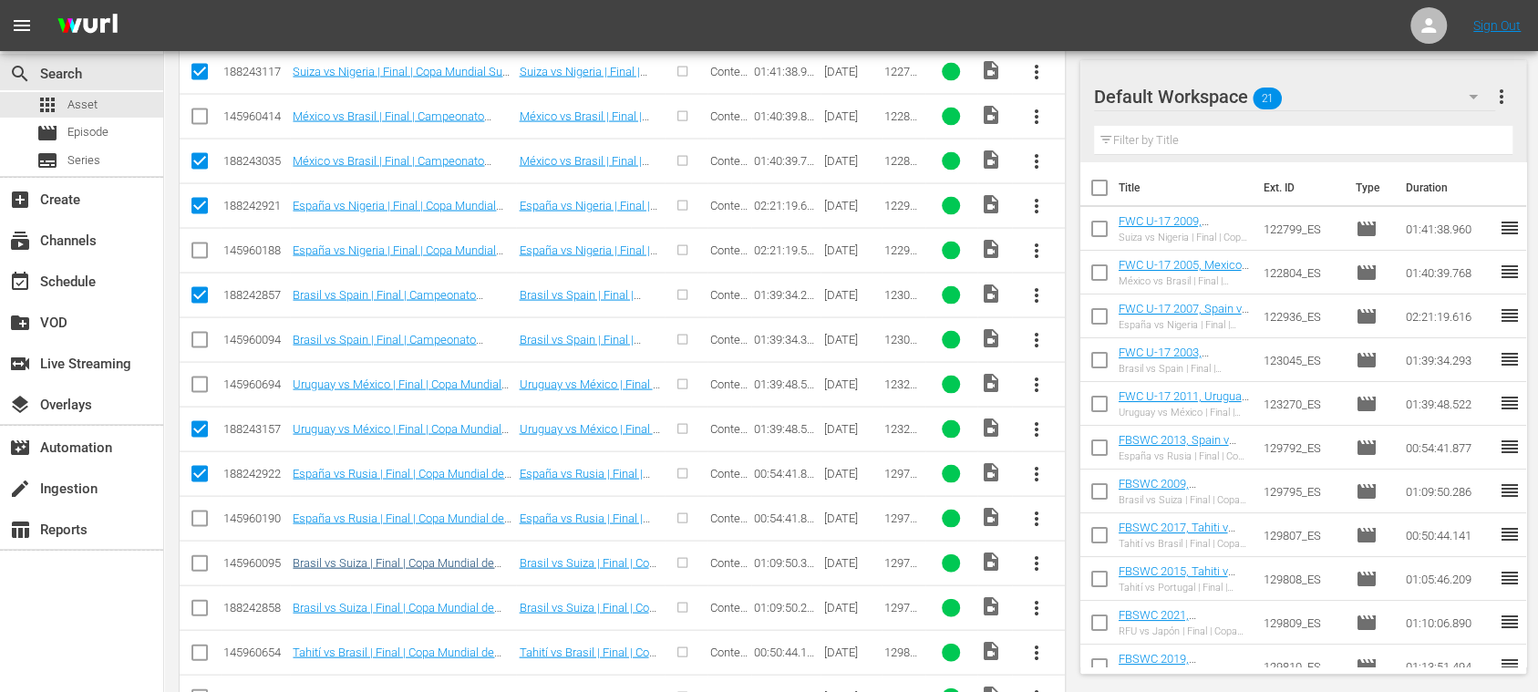
checkbox input "true"
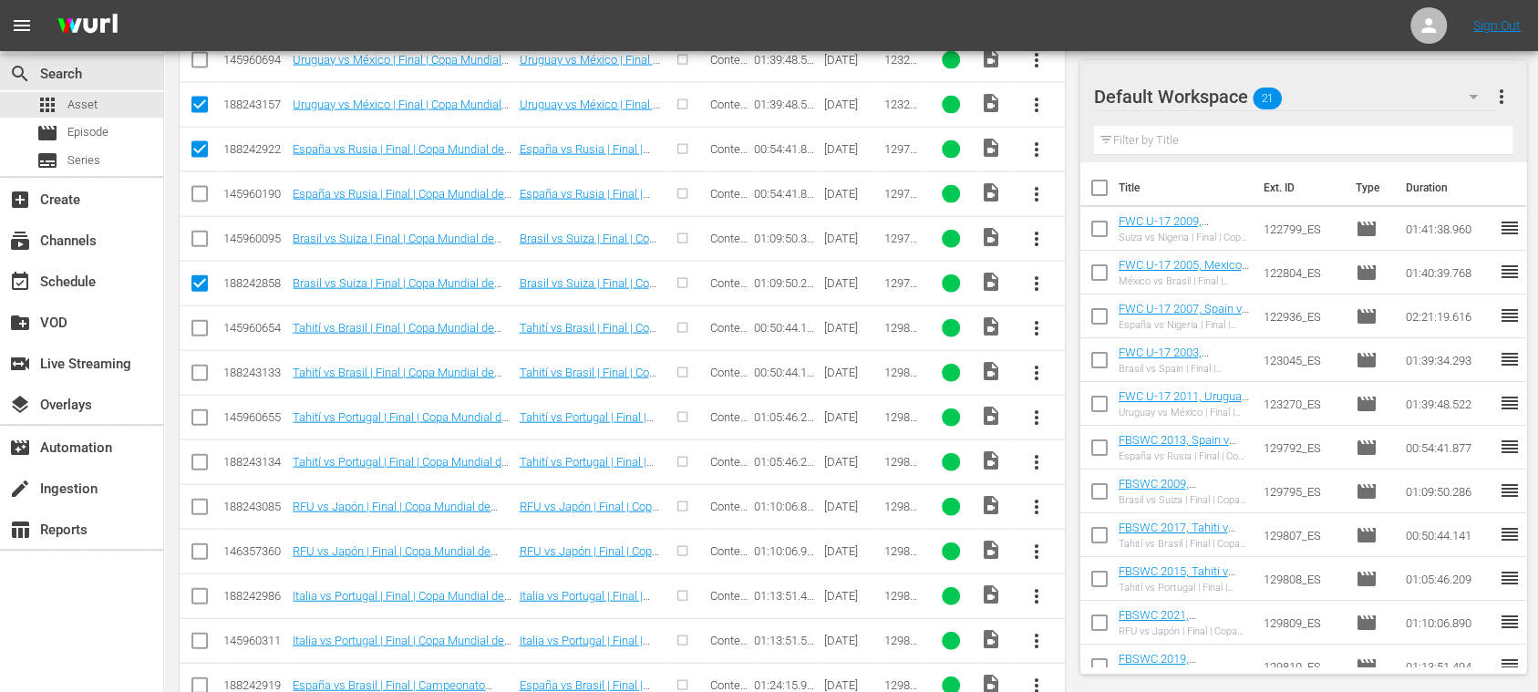
click at [203, 366] on input "checkbox" at bounding box center [200, 377] width 22 height 22
checkbox input "true"
click at [199, 455] on input "checkbox" at bounding box center [200, 466] width 22 height 22
checkbox input "true"
click at [199, 500] on input "checkbox" at bounding box center [200, 511] width 22 height 22
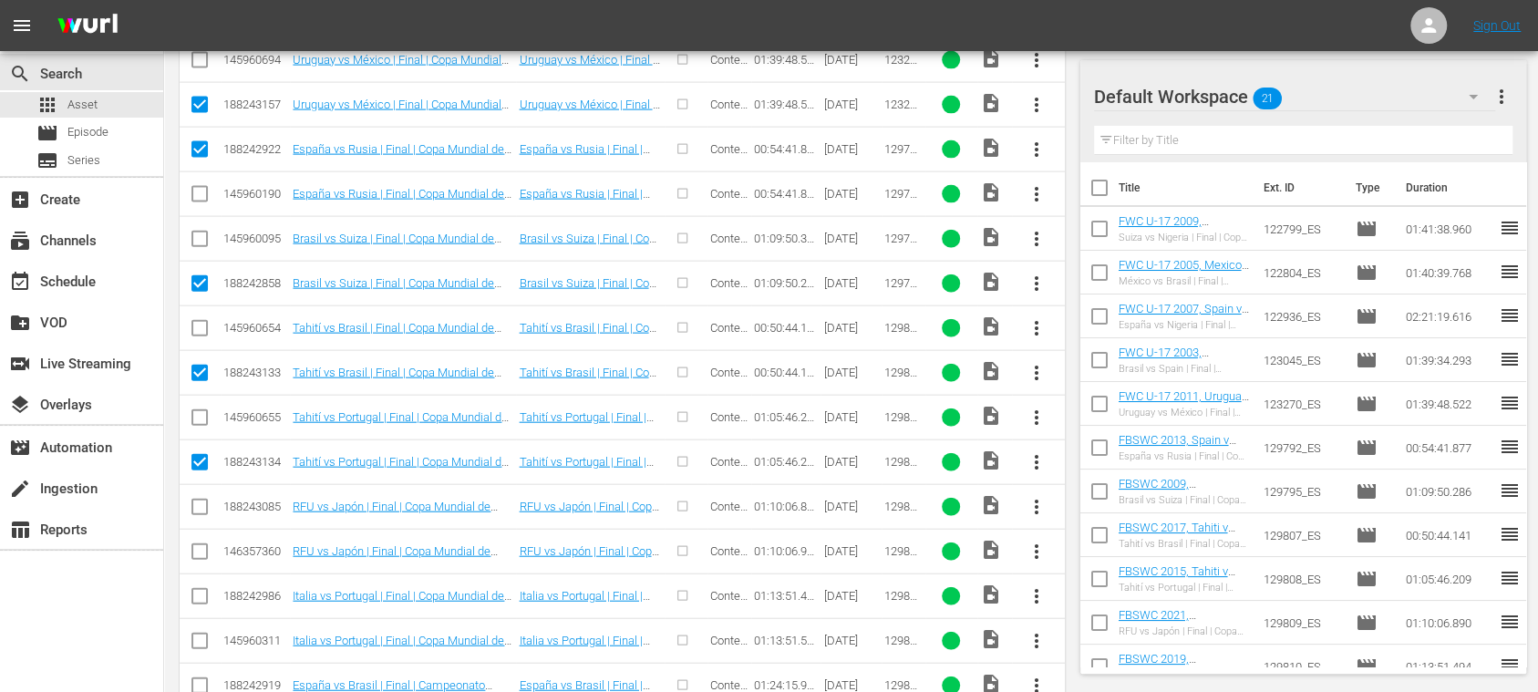
checkbox input "true"
click at [200, 589] on input "checkbox" at bounding box center [200, 600] width 22 height 22
checkbox input "true"
click at [103, 133] on span "Episode" at bounding box center [87, 132] width 41 height 18
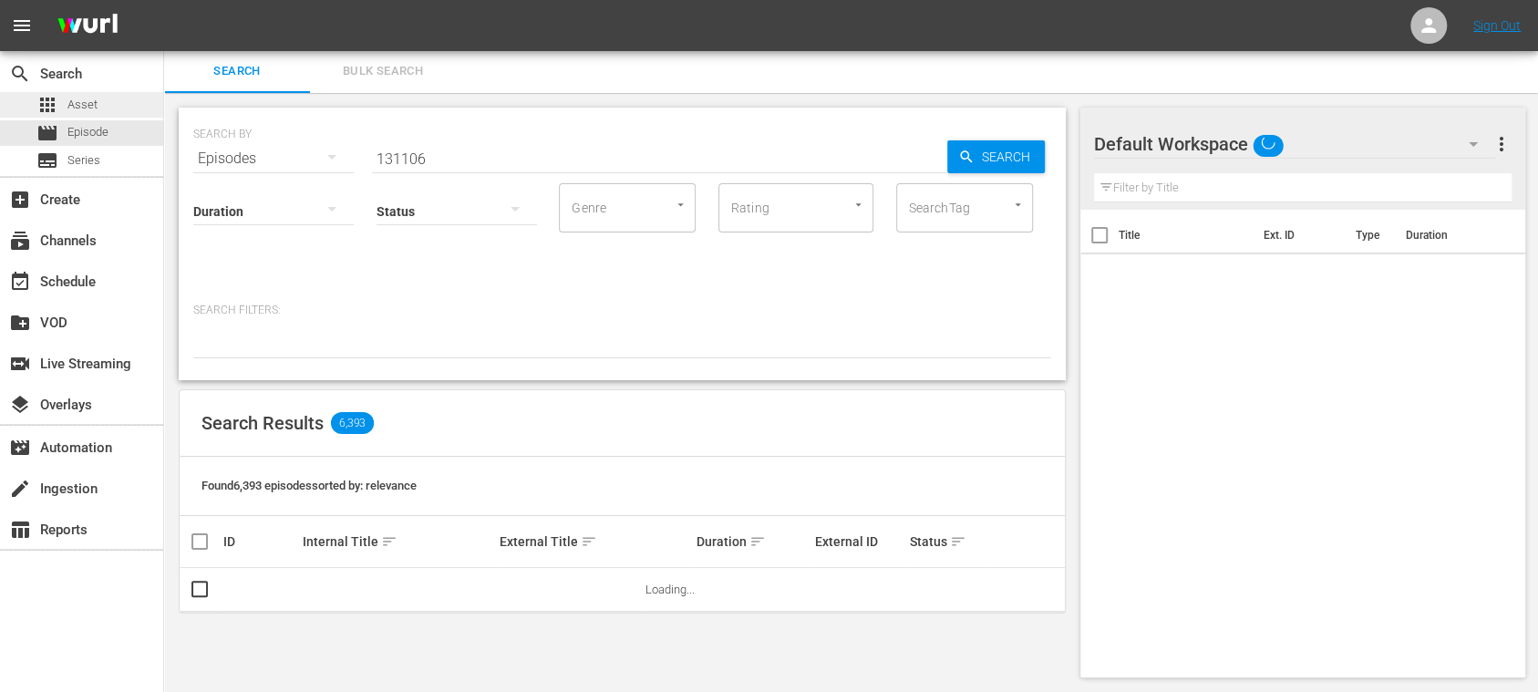
click at [93, 101] on span "Asset" at bounding box center [82, 105] width 30 height 18
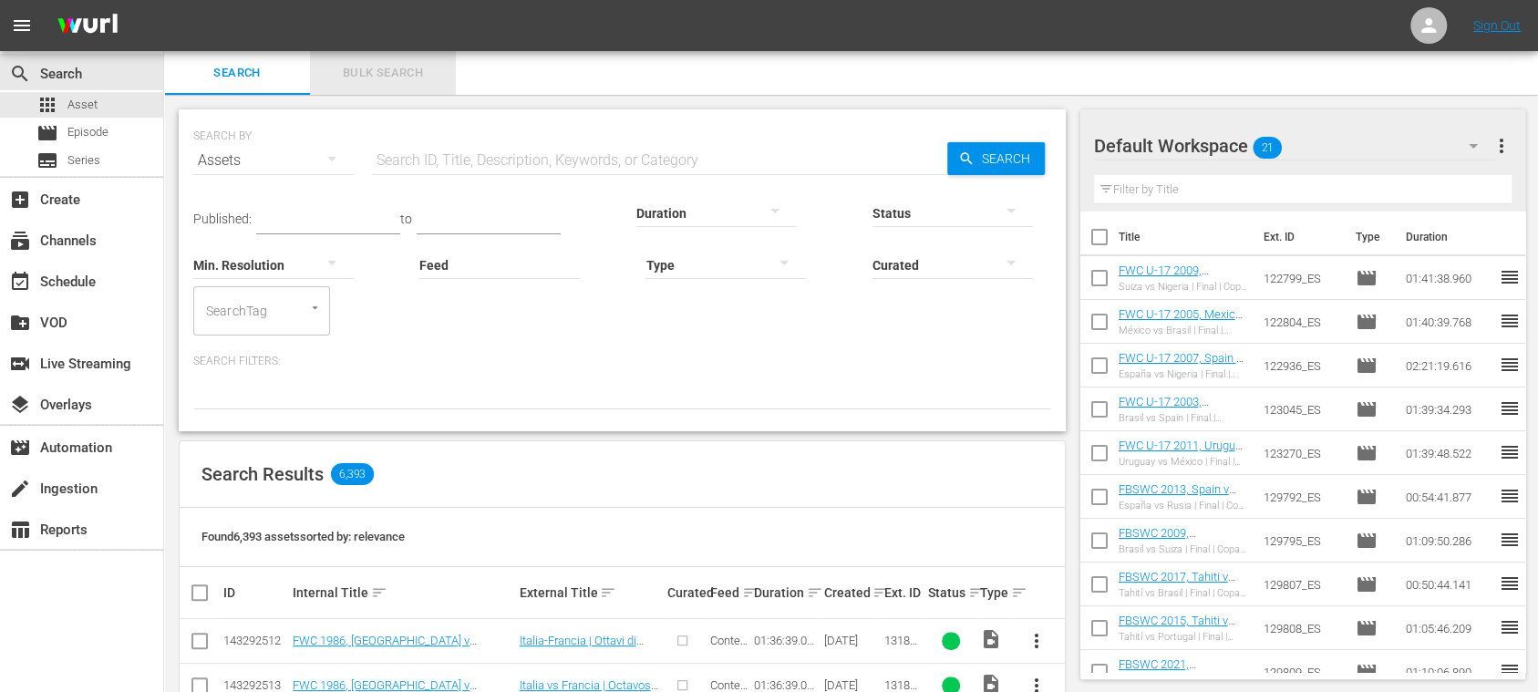
click at [385, 68] on span "Bulk Search" at bounding box center [383, 73] width 124 height 21
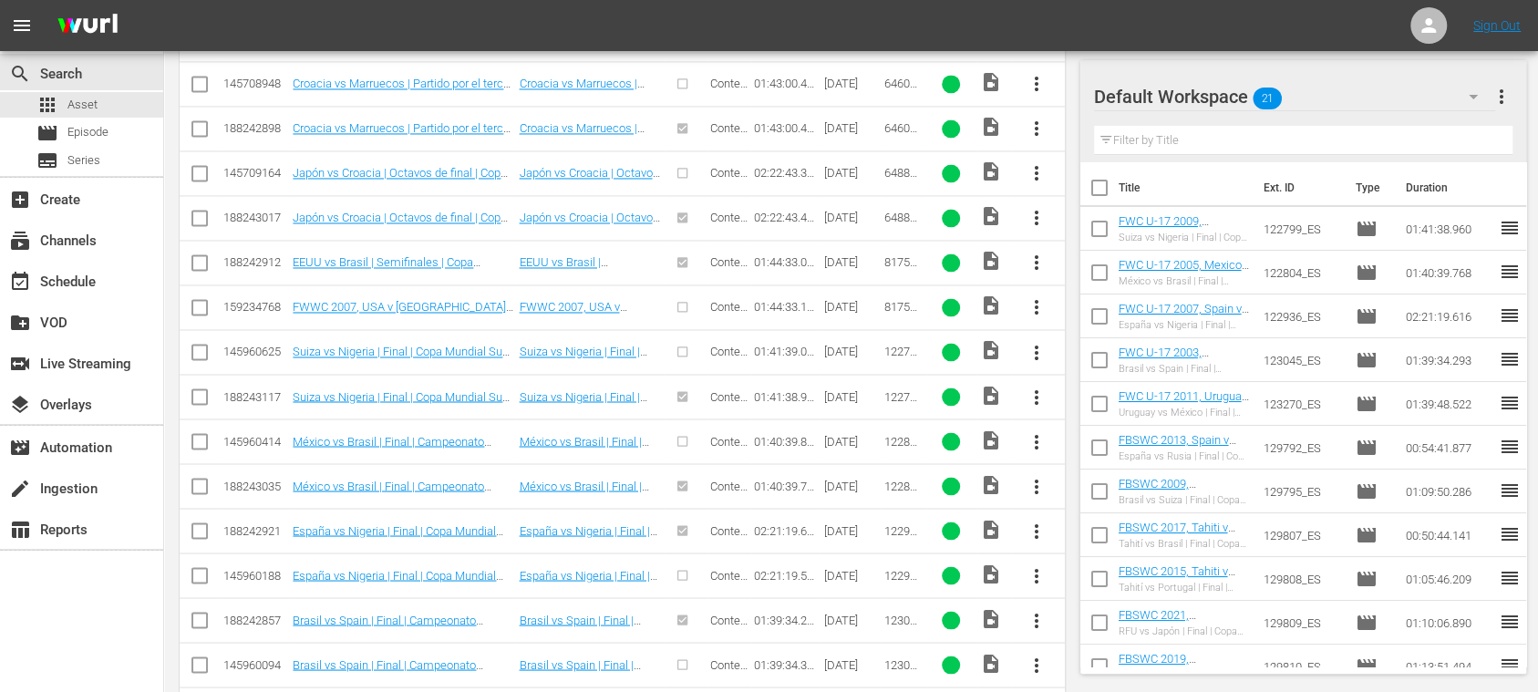
scroll to position [2917, 0]
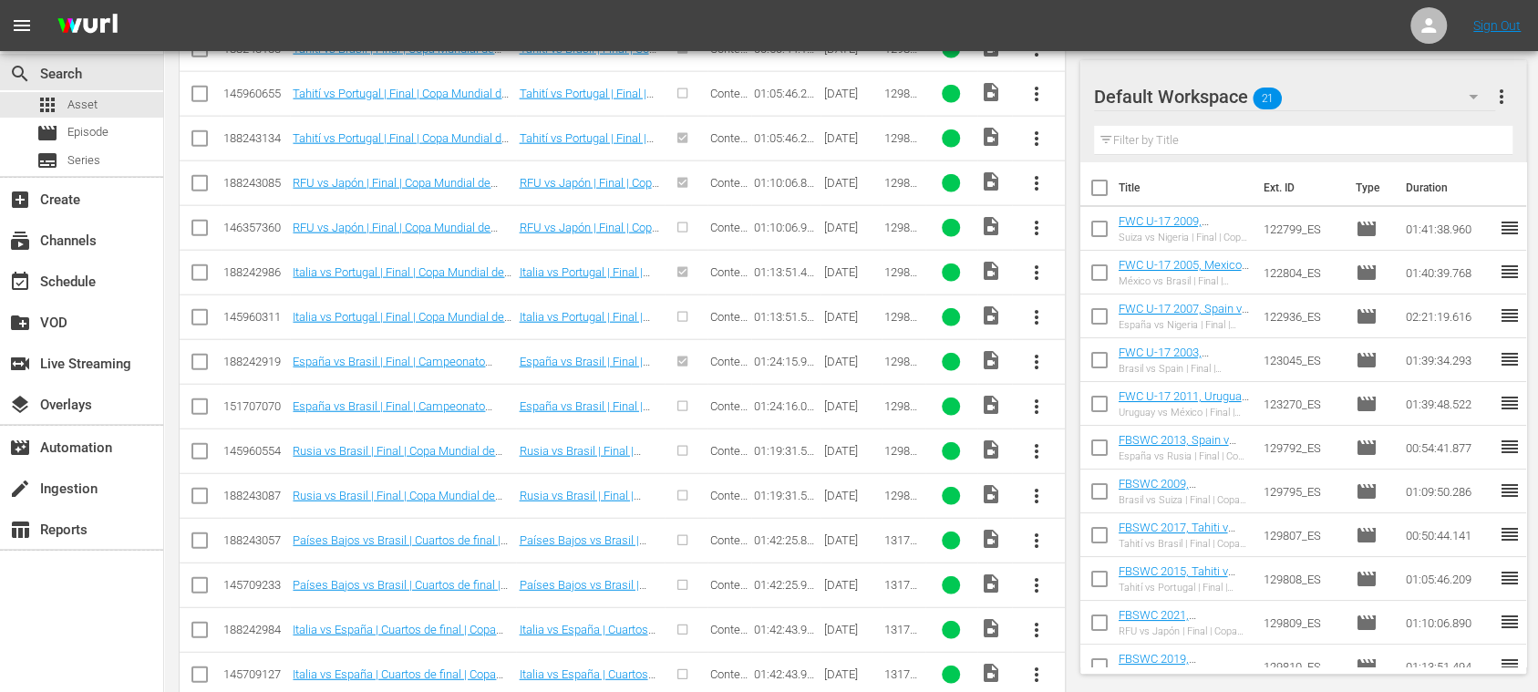
drag, startPoint x: 183, startPoint y: 478, endPoint x: 194, endPoint y: 478, distance: 10.9
click at [185, 478] on td at bounding box center [200, 495] width 41 height 45
click at [197, 489] on input "checkbox" at bounding box center [200, 500] width 22 height 22
checkbox input "true"
click at [202, 533] on input "checkbox" at bounding box center [200, 544] width 22 height 22
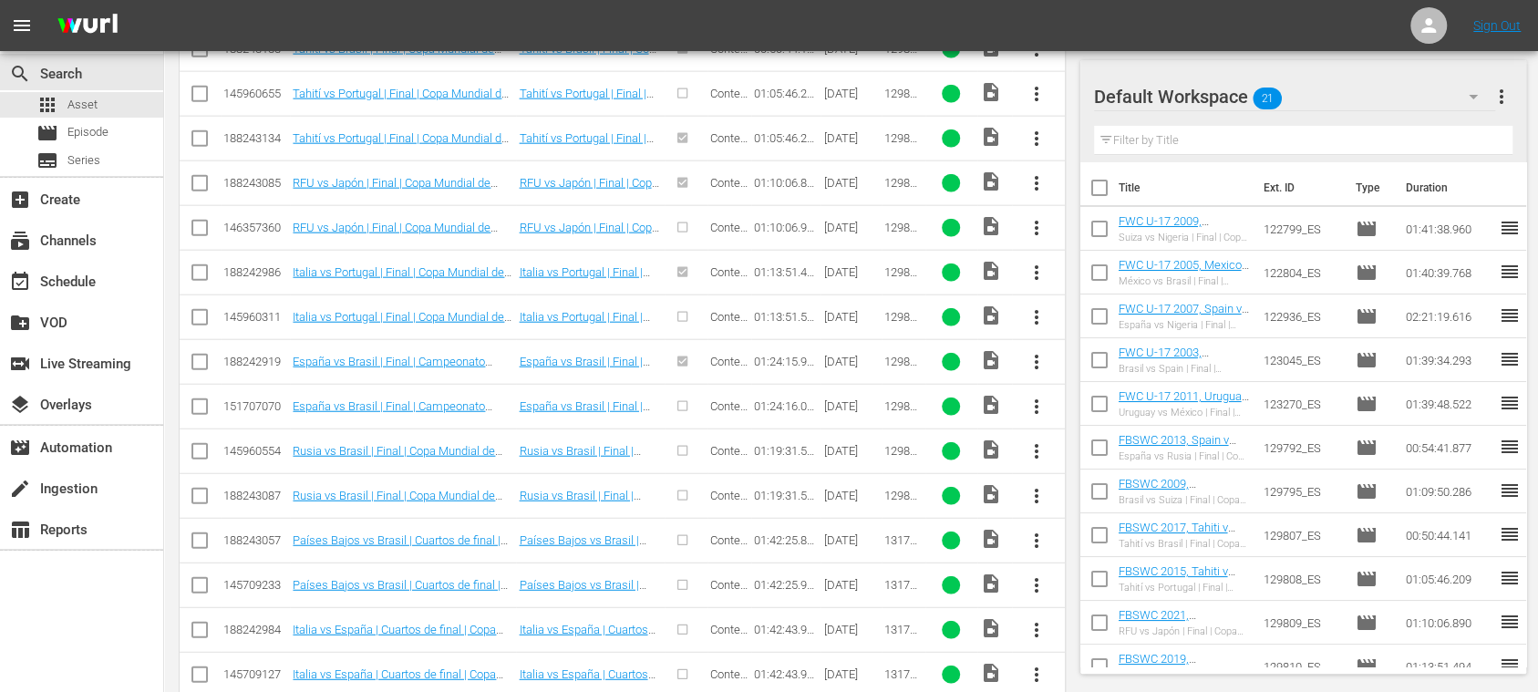
checkbox input "true"
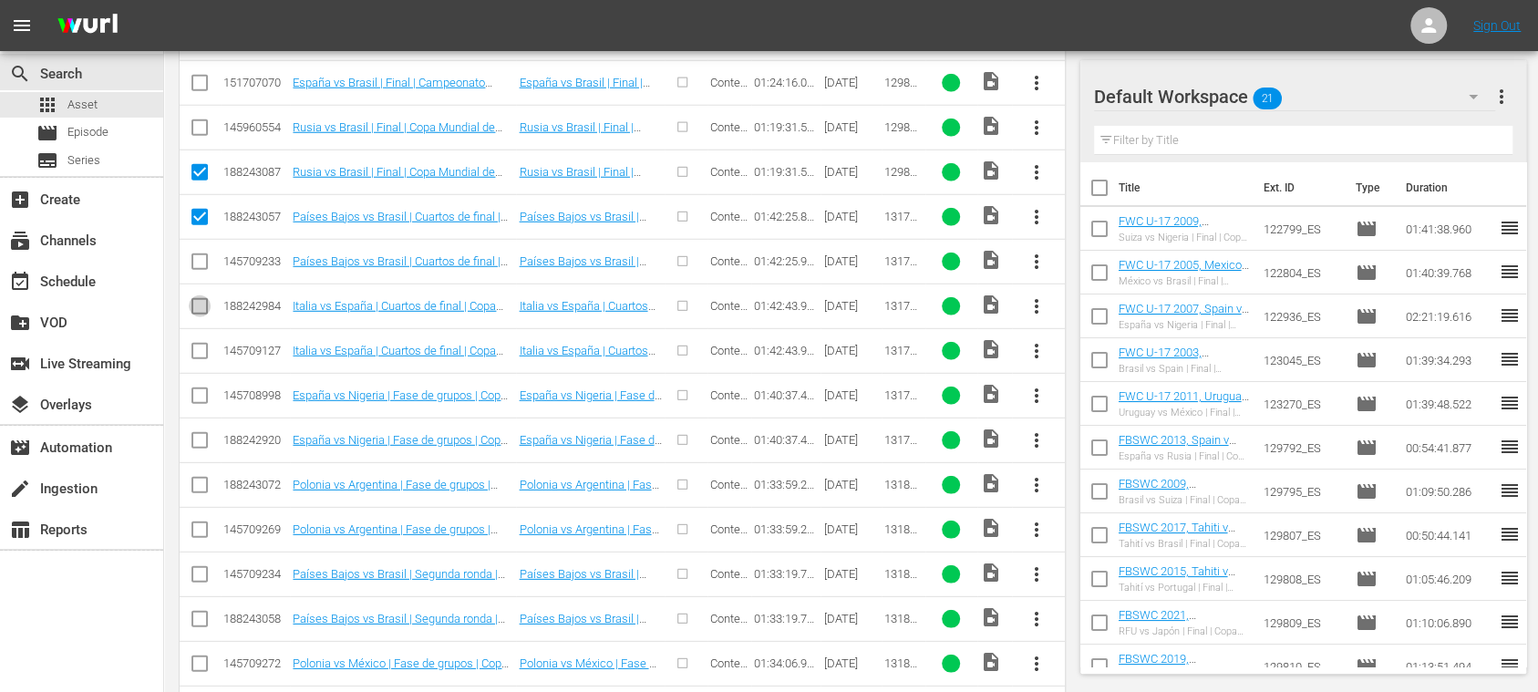
click at [197, 299] on input "checkbox" at bounding box center [200, 310] width 22 height 22
checkbox input "true"
click at [205, 433] on input "checkbox" at bounding box center [200, 444] width 22 height 22
checkbox input "true"
click at [200, 478] on input "checkbox" at bounding box center [200, 489] width 22 height 22
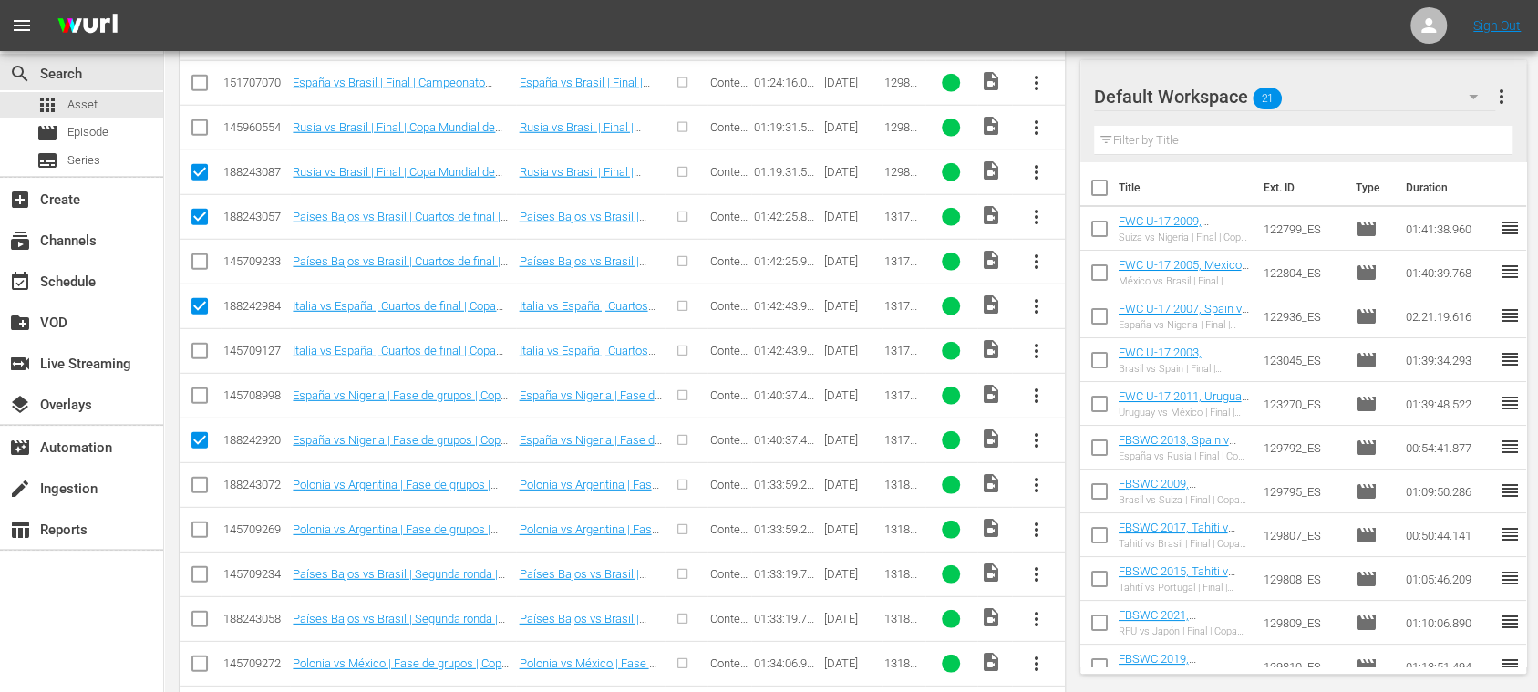
checkbox input "true"
click at [204, 612] on input "checkbox" at bounding box center [200, 623] width 22 height 22
checkbox input "true"
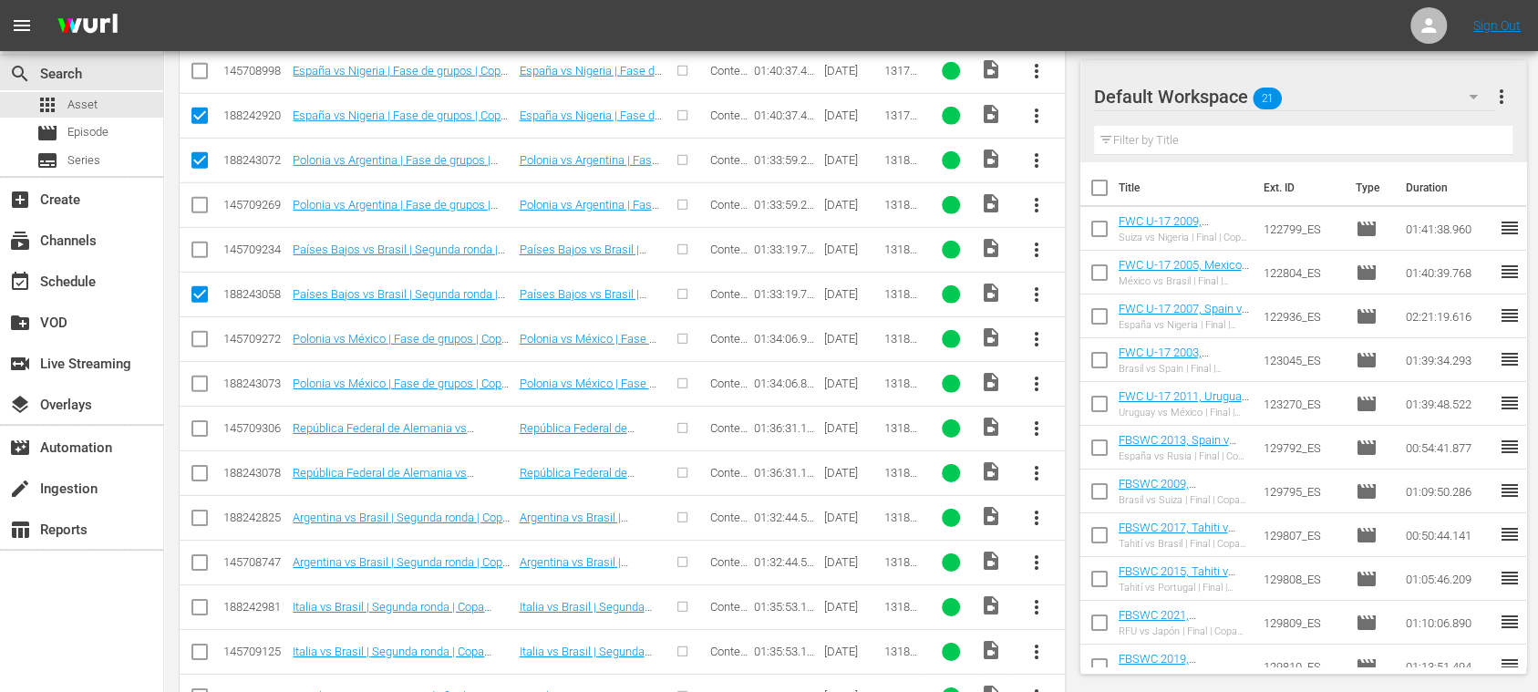
click at [201, 376] on input "checkbox" at bounding box center [200, 387] width 22 height 22
checkbox input "true"
click at [199, 466] on input "checkbox" at bounding box center [200, 477] width 22 height 22
checkbox input "true"
click at [201, 510] on input "checkbox" at bounding box center [200, 521] width 22 height 22
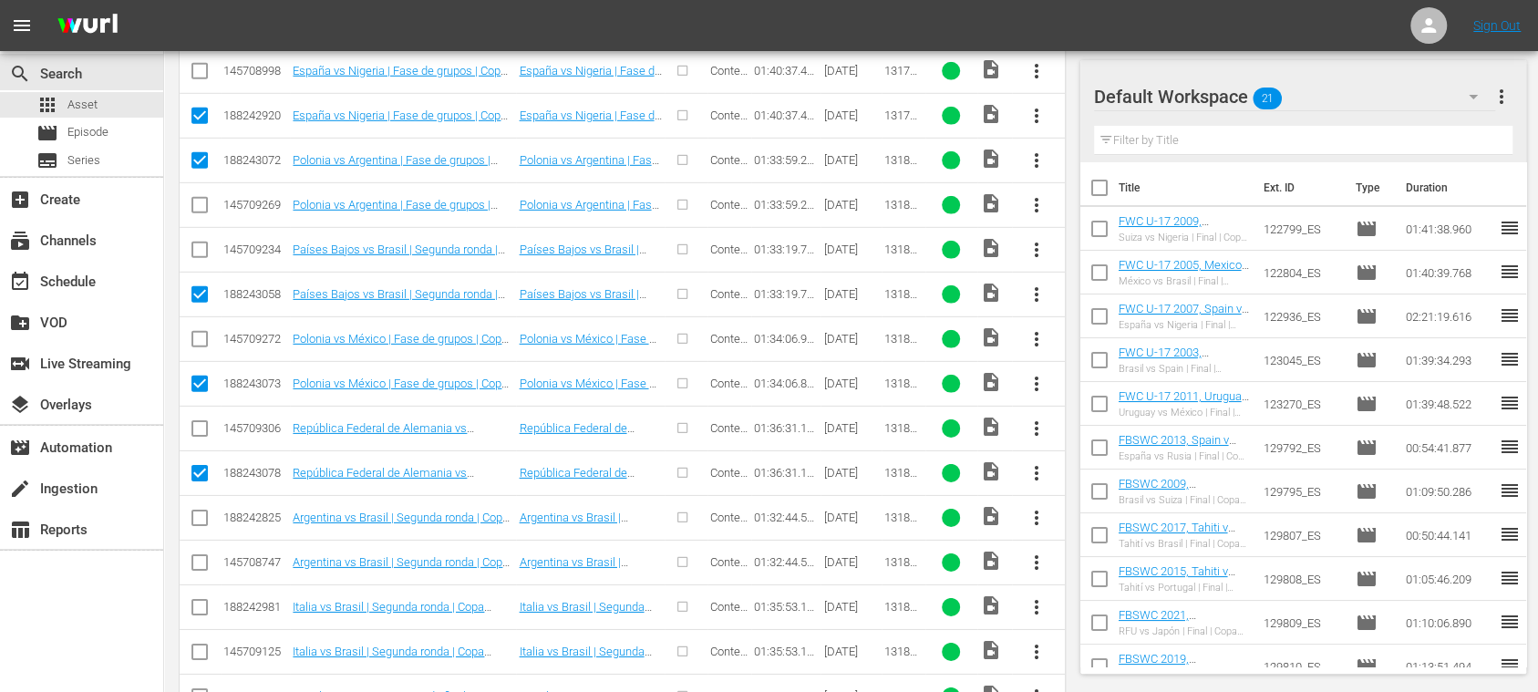
checkbox input "true"
click at [204, 600] on input "checkbox" at bounding box center [200, 611] width 22 height 22
checkbox input "true"
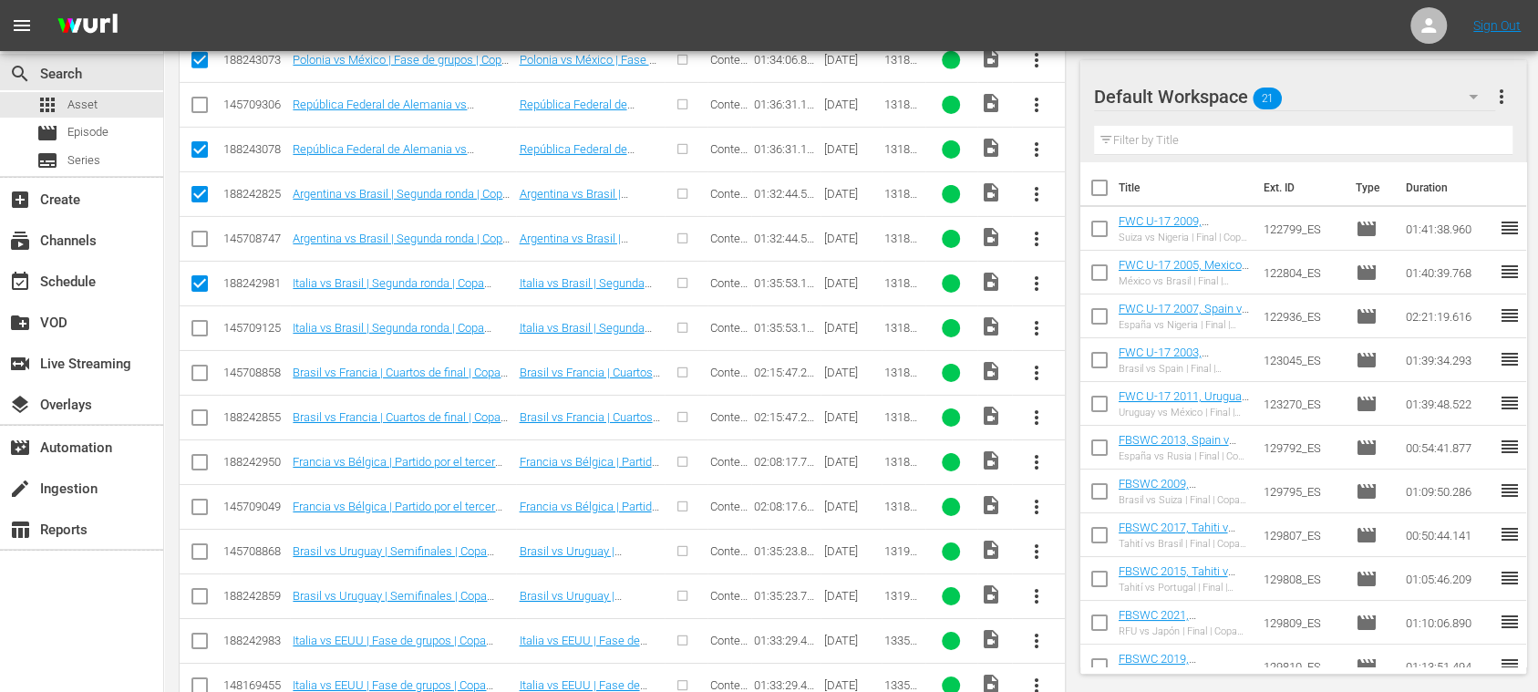
click at [200, 410] on input "checkbox" at bounding box center [200, 421] width 22 height 22
checkbox input "true"
click at [197, 455] on input "checkbox" at bounding box center [200, 466] width 22 height 22
checkbox input "true"
click at [201, 589] on input "checkbox" at bounding box center [200, 600] width 22 height 22
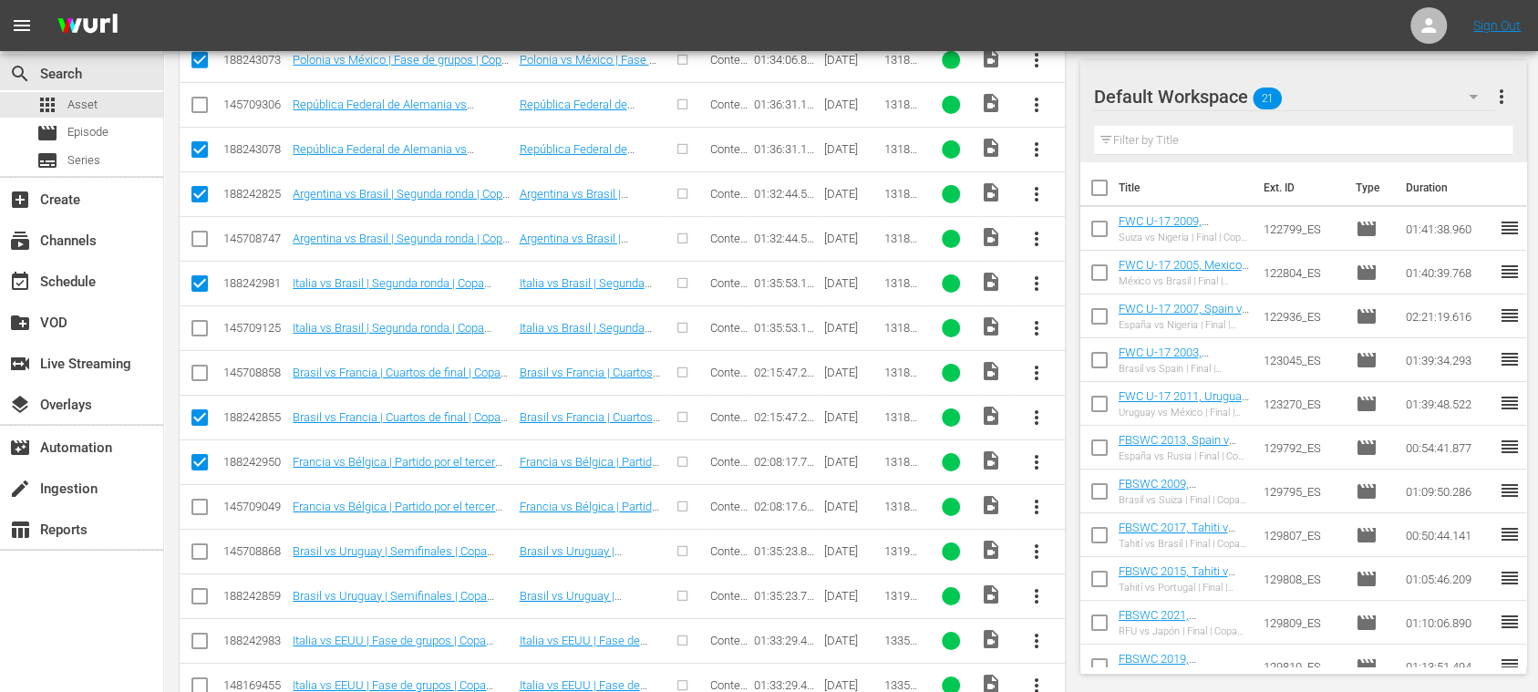
checkbox input "true"
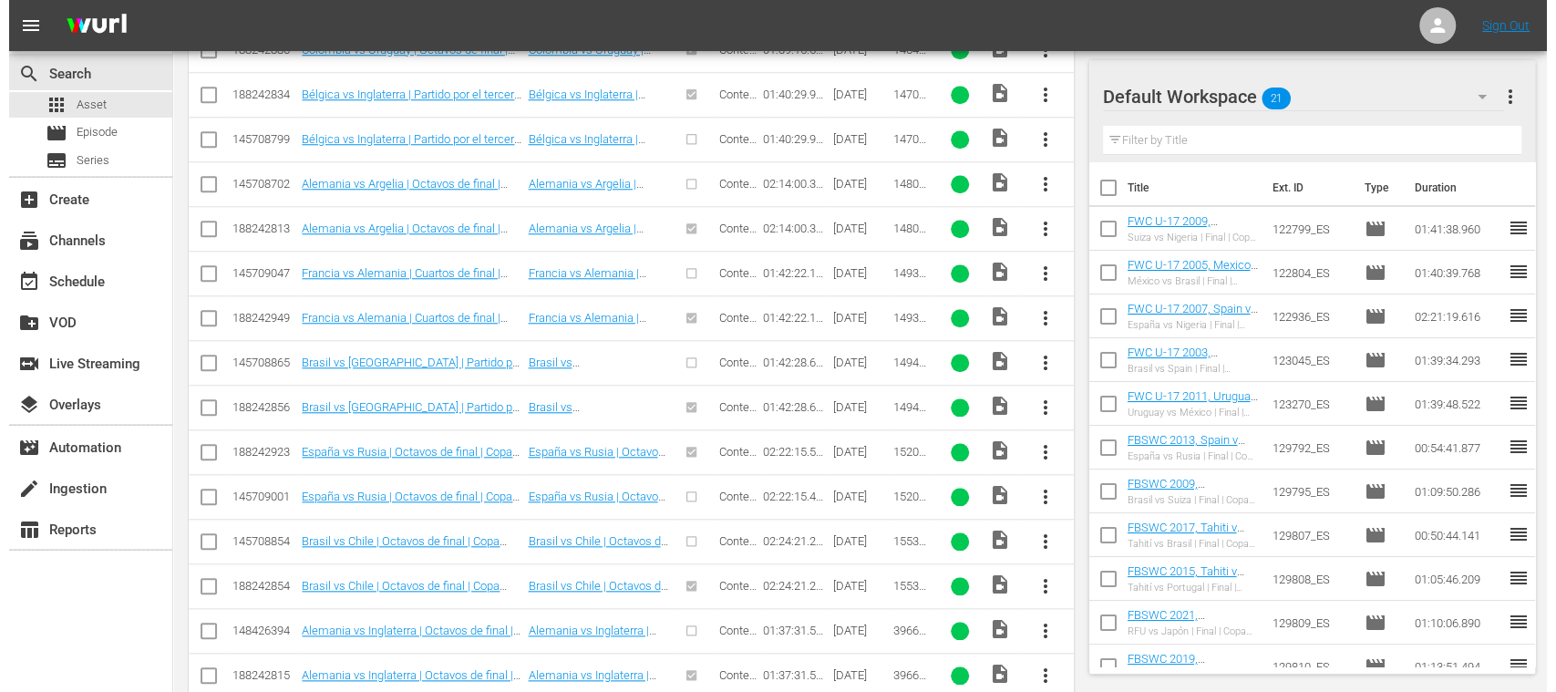
scroll to position [58, 0]
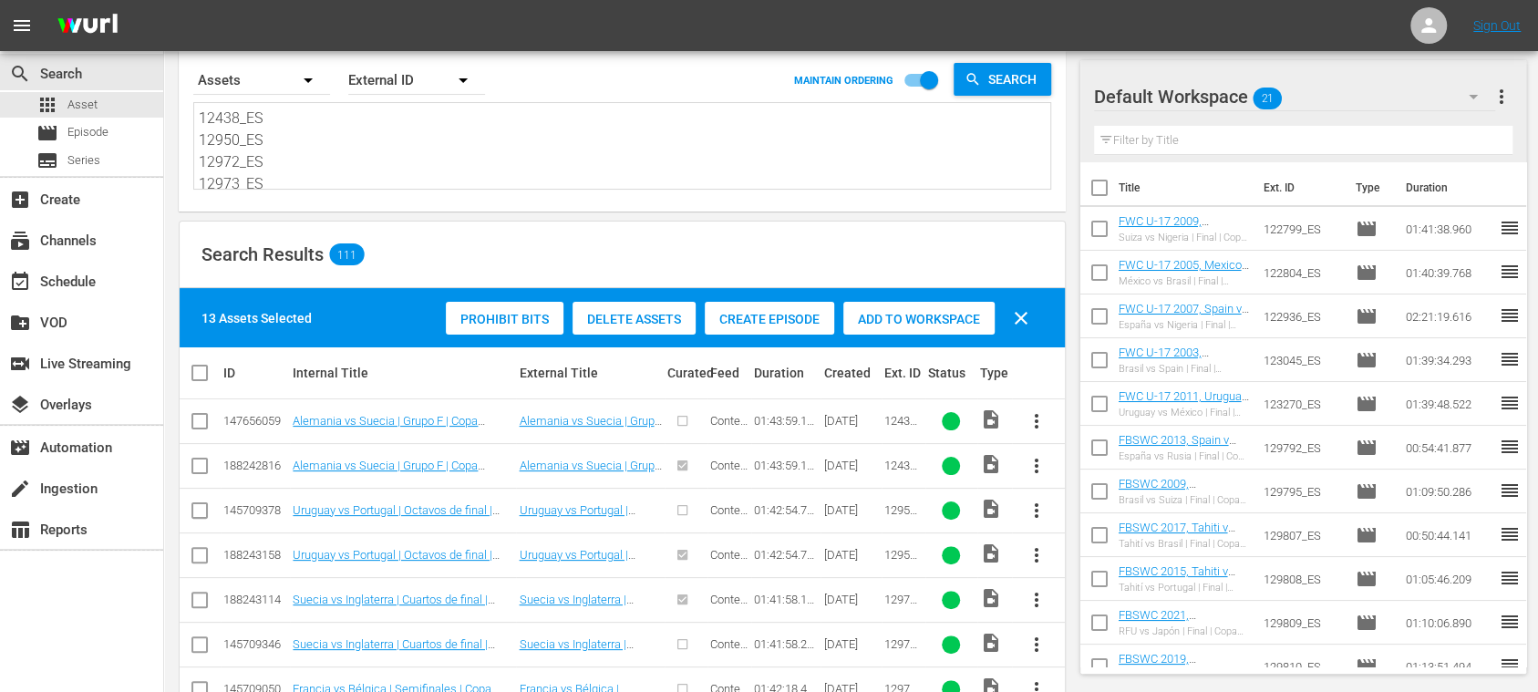
click at [778, 318] on span "Create Episode" at bounding box center [769, 319] width 129 height 15
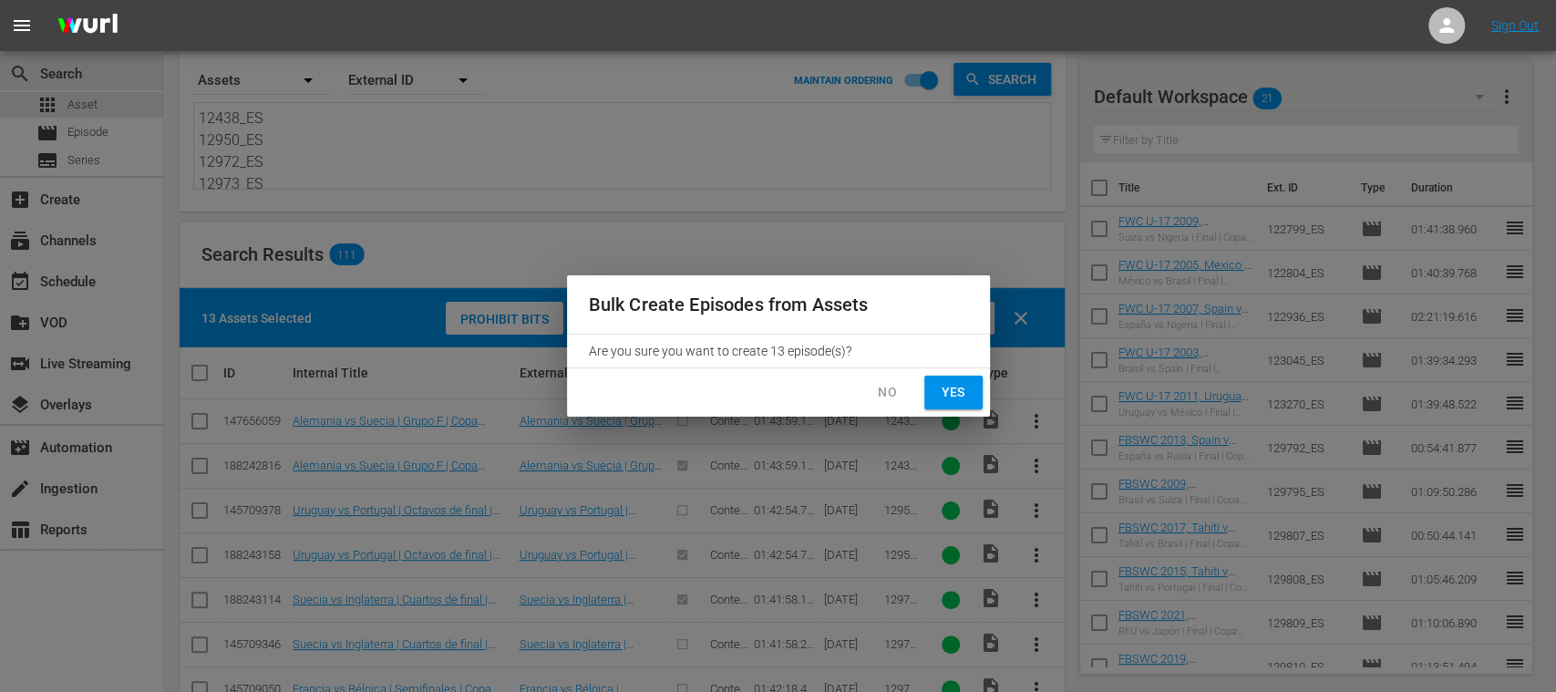
click at [952, 395] on span "Yes" at bounding box center [953, 392] width 29 height 23
checkbox input "false"
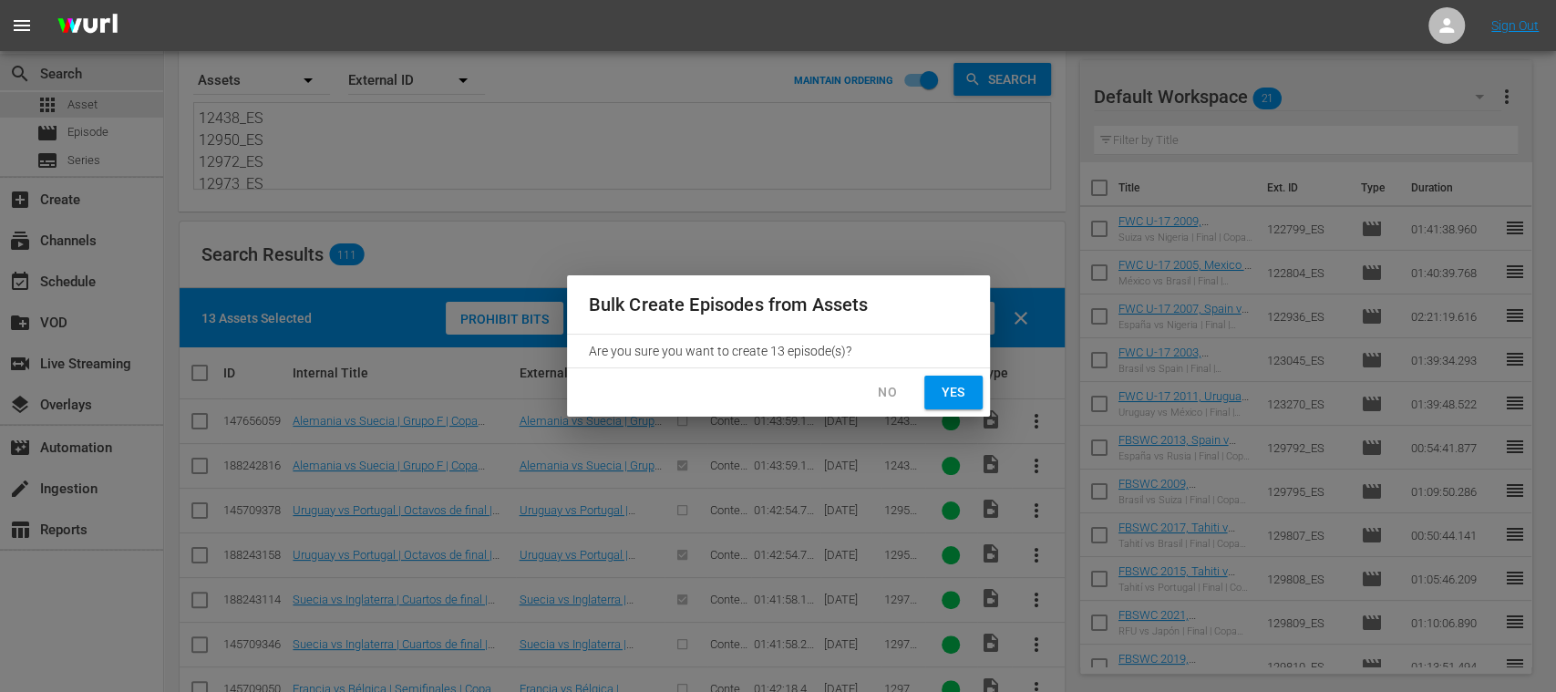
checkbox input "false"
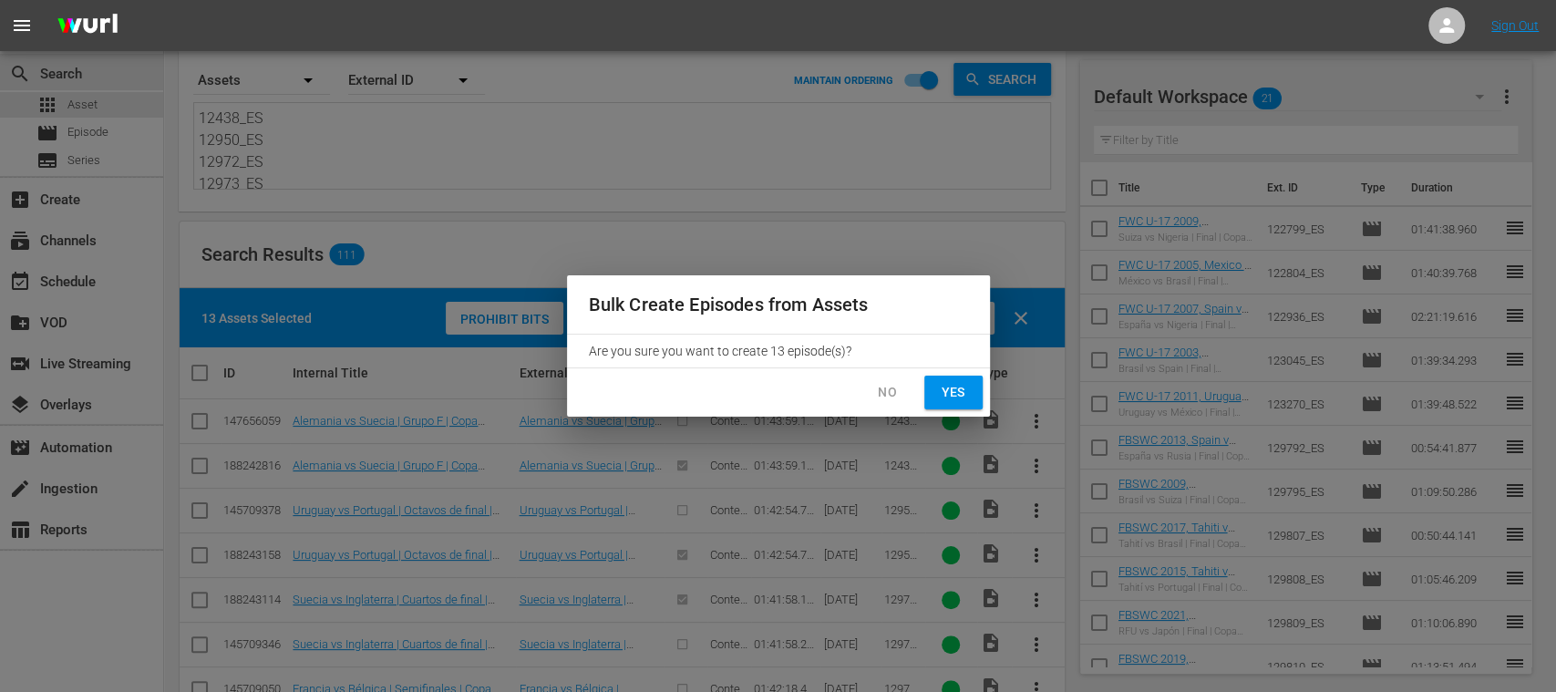
checkbox input "false"
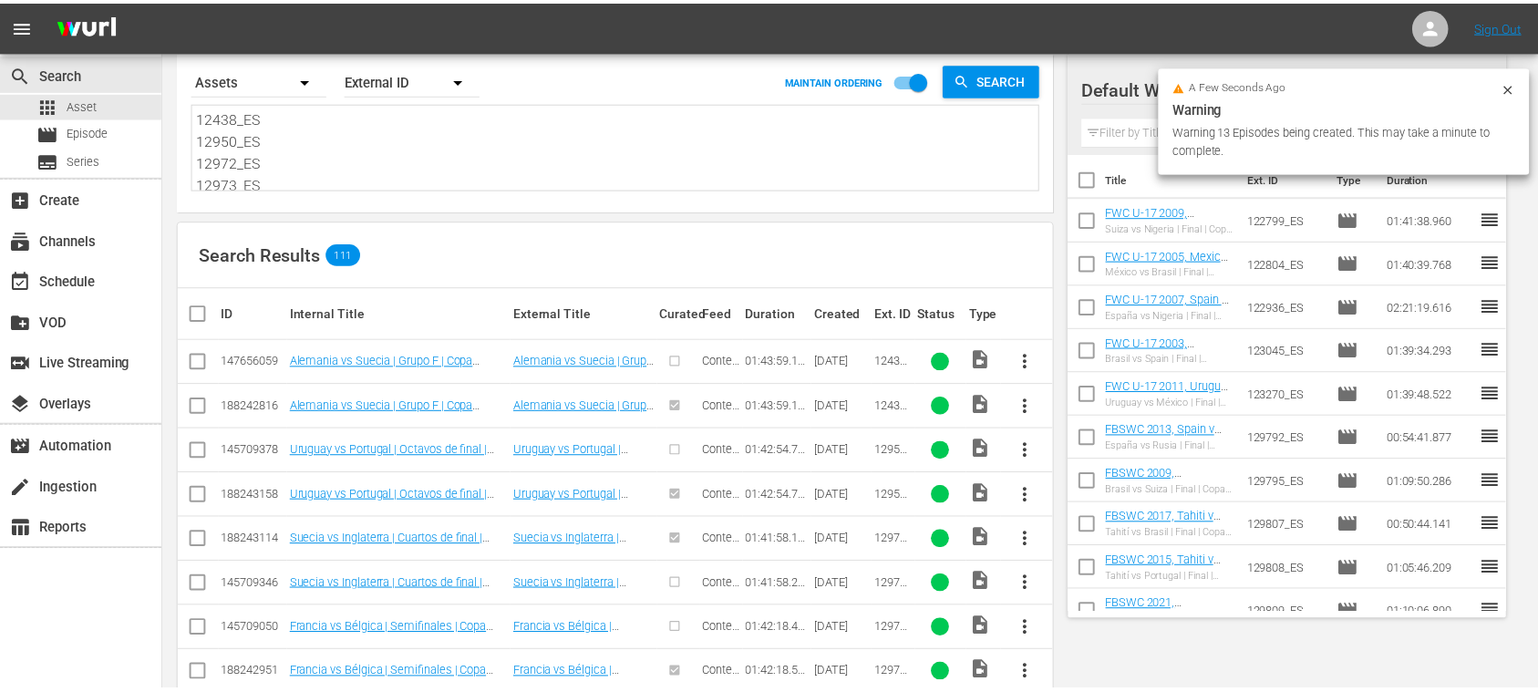
scroll to position [0, 0]
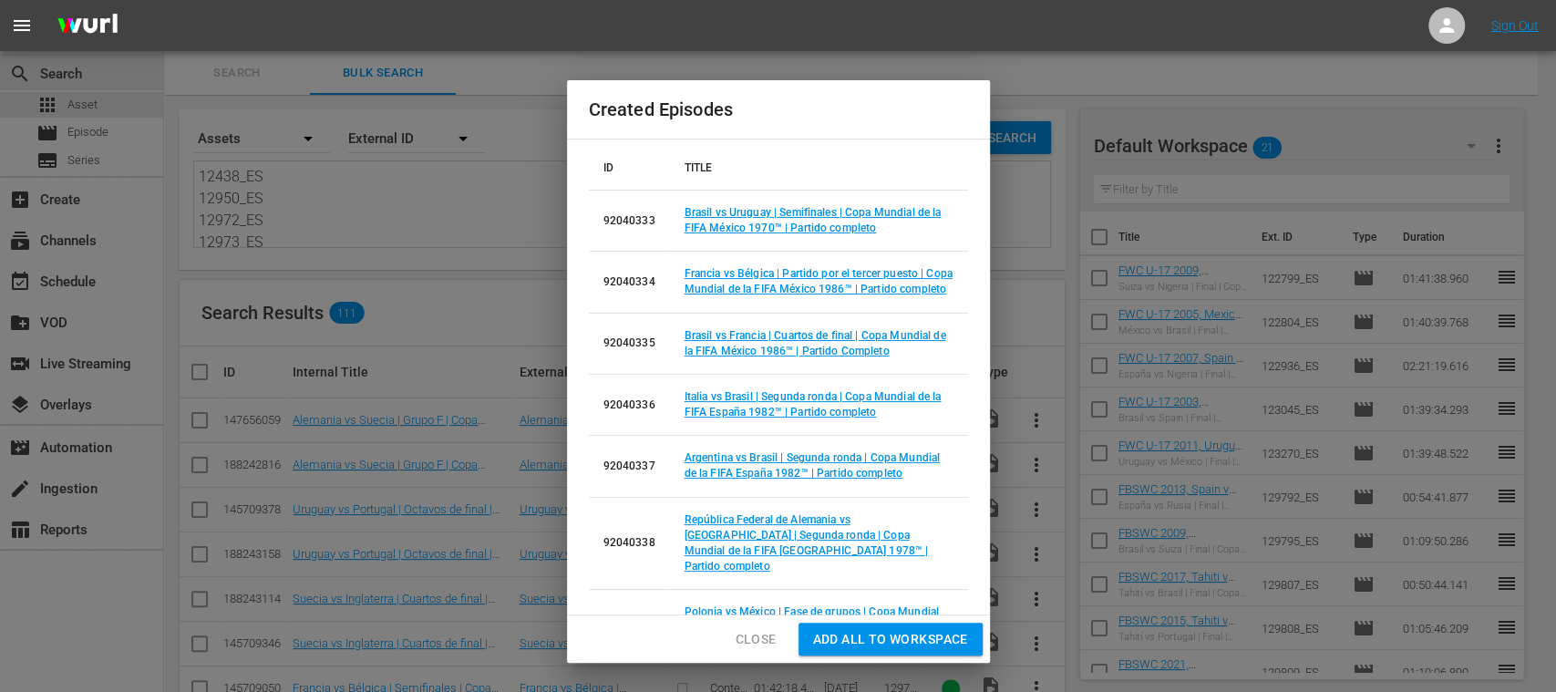
click at [911, 643] on span "Add all to Workspace" at bounding box center [890, 639] width 155 height 23
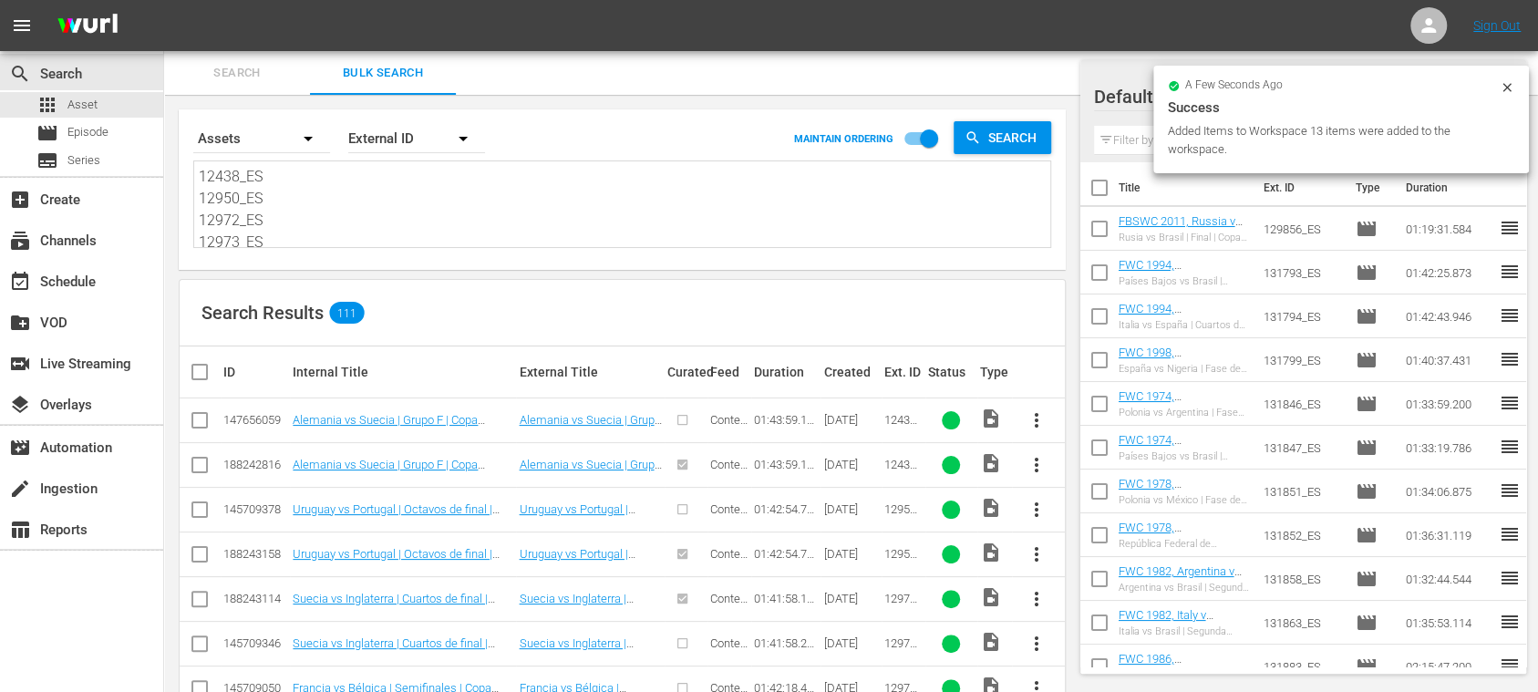
scroll to position [972, 0]
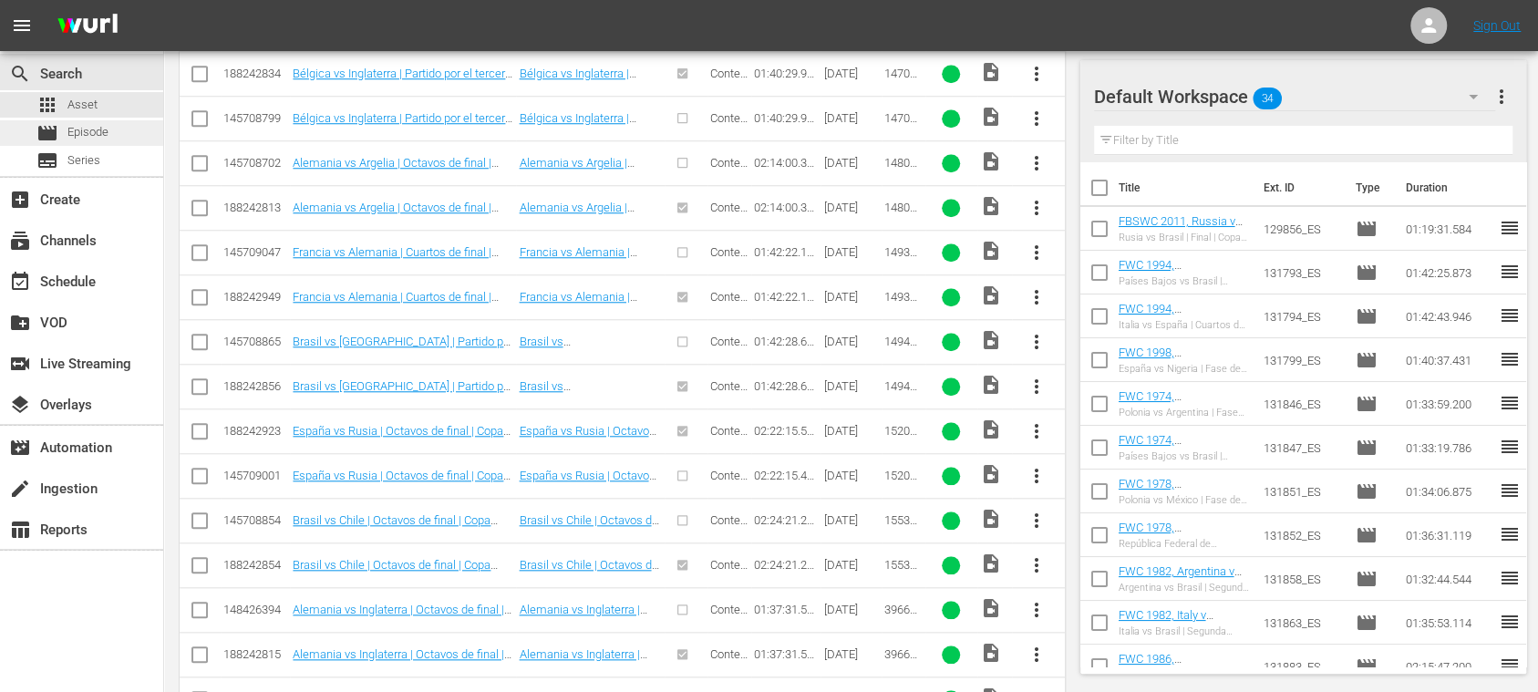
click at [112, 133] on div "movie Episode" at bounding box center [81, 133] width 163 height 26
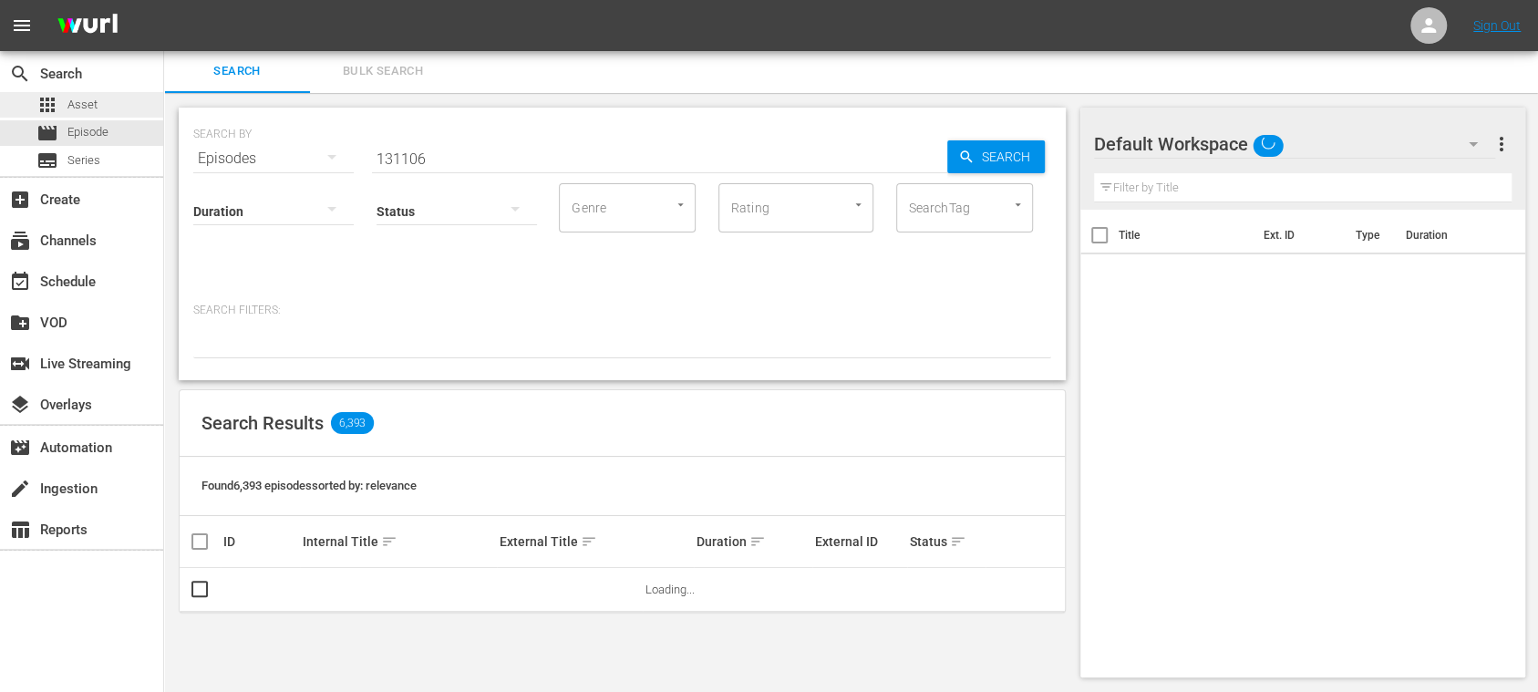
scroll to position [2, 0]
click at [98, 110] on div "apps Asset" at bounding box center [81, 105] width 163 height 26
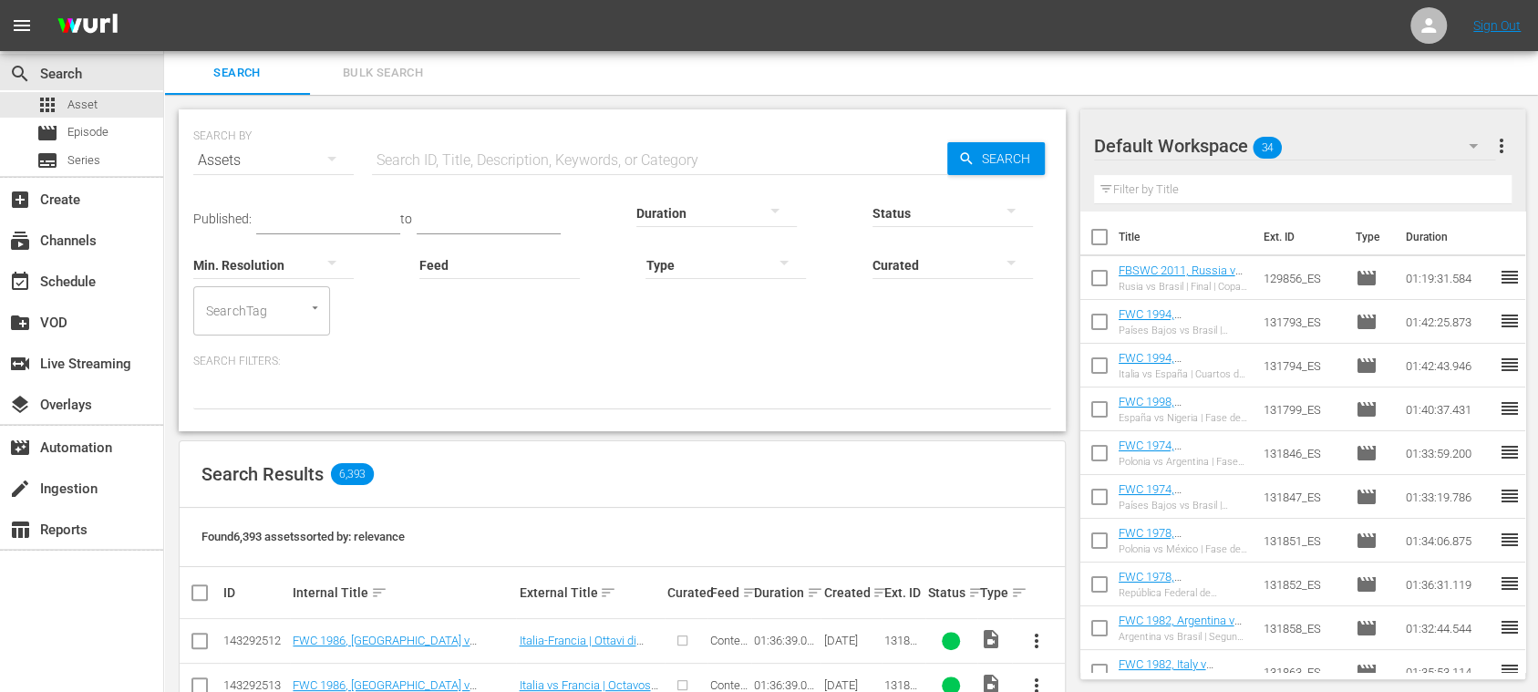
click at [414, 73] on span "Bulk Search" at bounding box center [383, 73] width 124 height 21
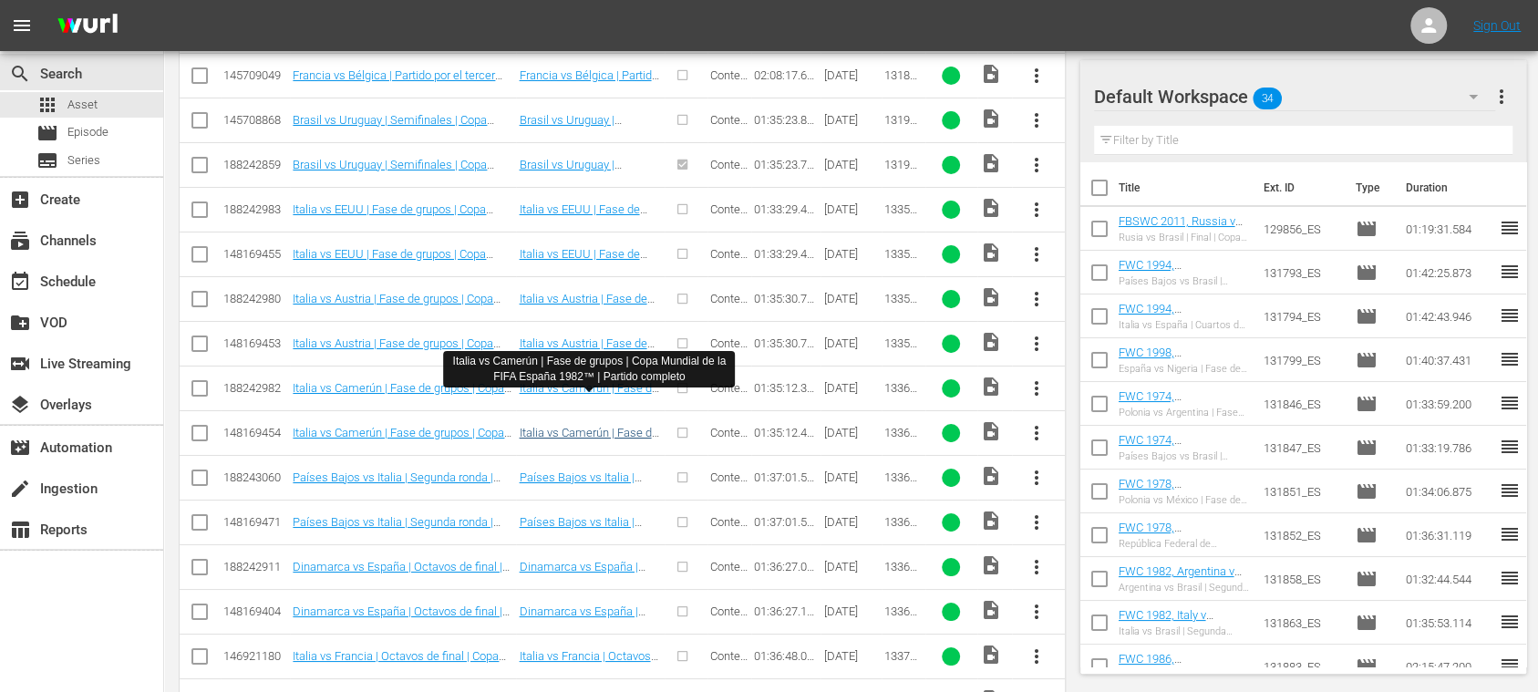
scroll to position [4015, 0]
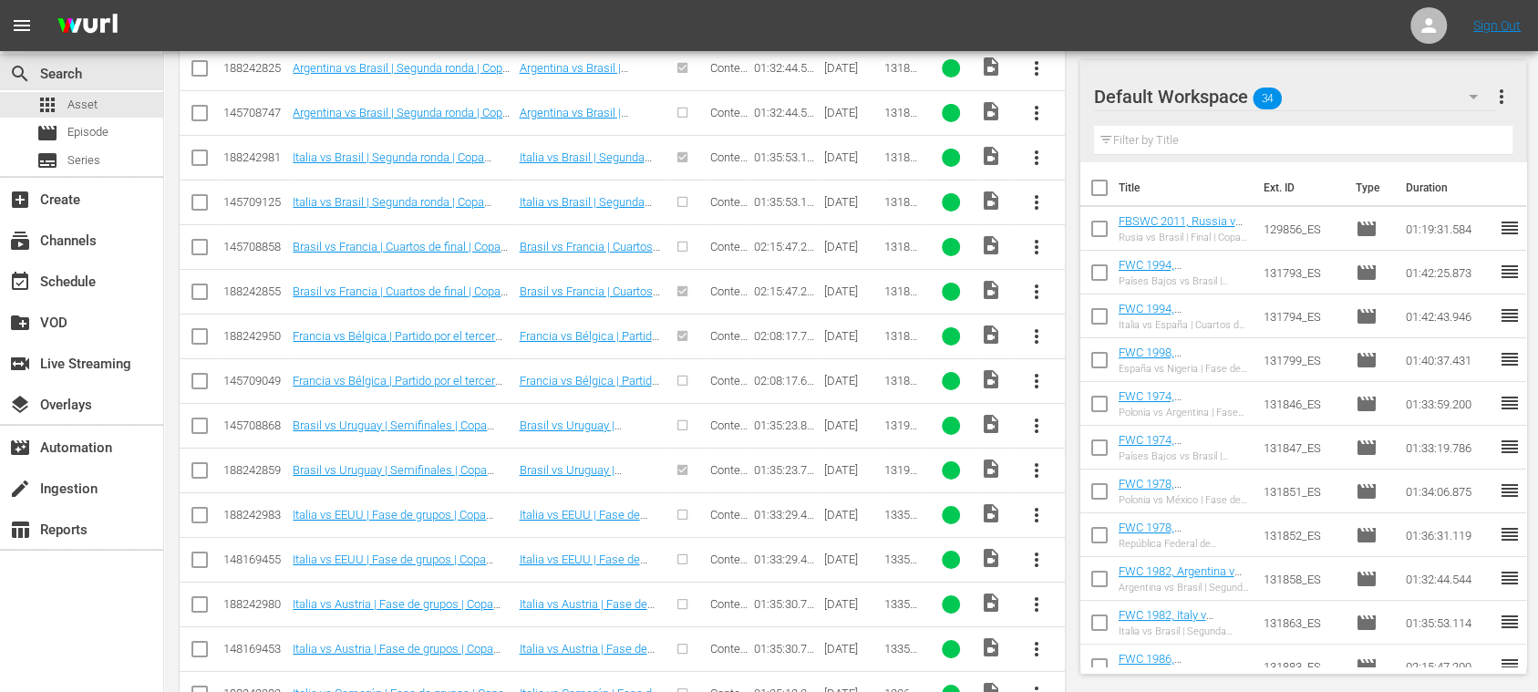
click at [203, 508] on input "checkbox" at bounding box center [200, 519] width 22 height 22
checkbox input "true"
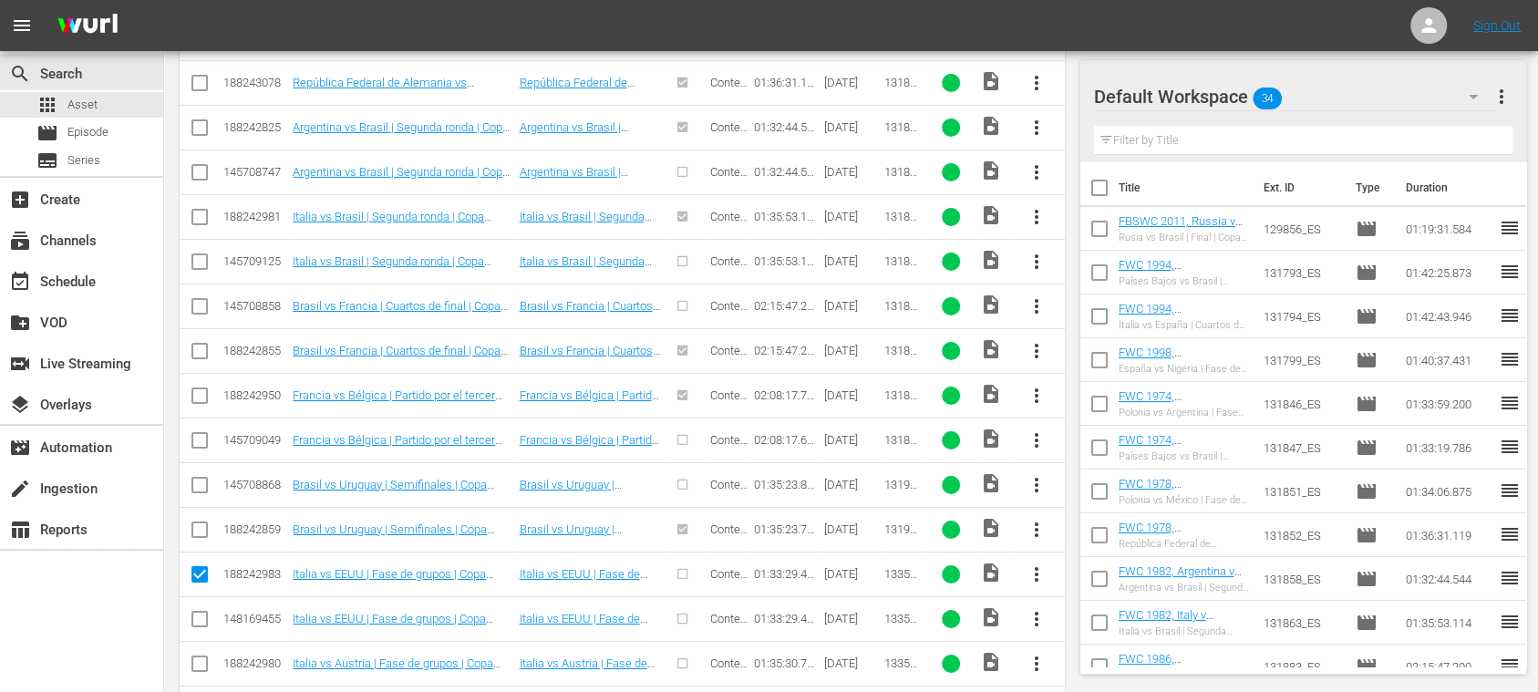
scroll to position [4074, 0]
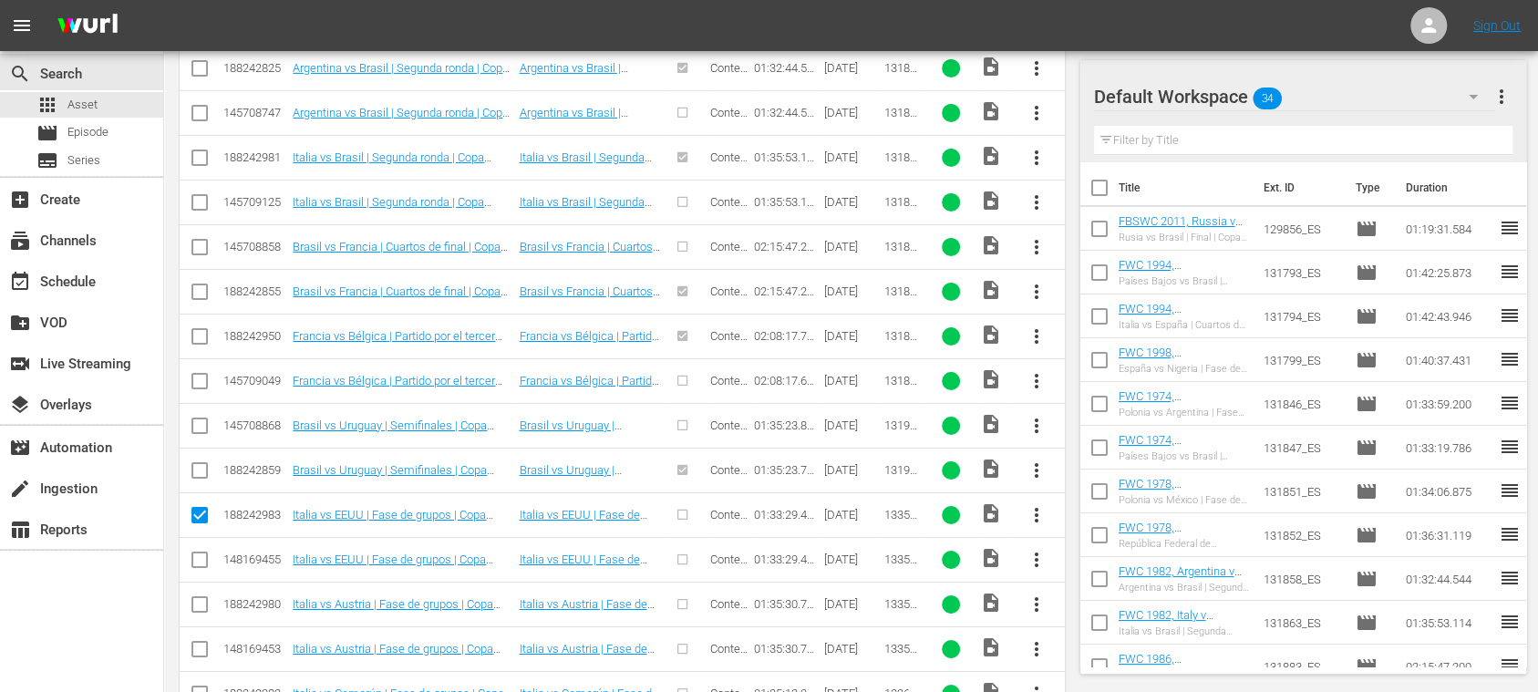
click at [201, 597] on input "checkbox" at bounding box center [200, 608] width 22 height 22
checkbox input "true"
click at [201, 686] on input "checkbox" at bounding box center [200, 697] width 22 height 22
checkbox input "true"
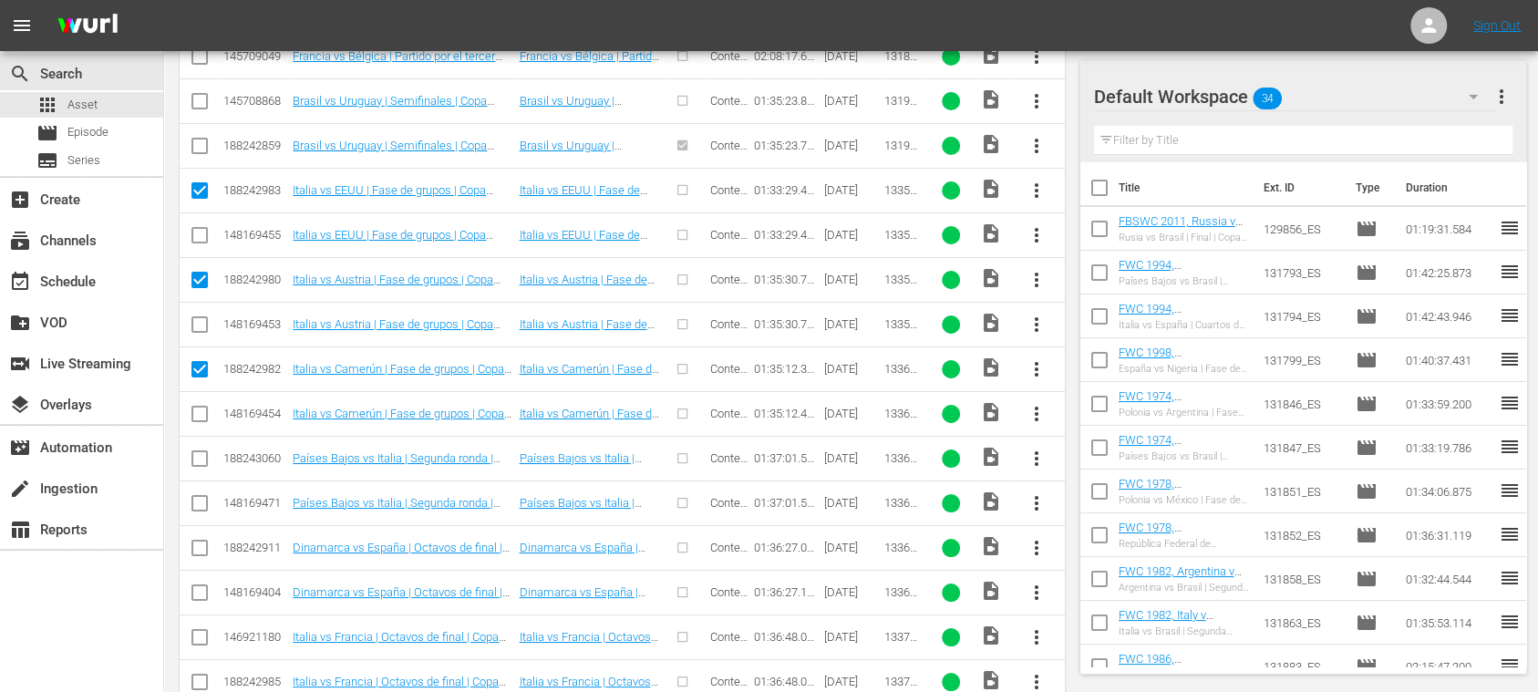
click at [199, 451] on input "checkbox" at bounding box center [200, 462] width 22 height 22
checkbox input "true"
click at [204, 541] on input "checkbox" at bounding box center [200, 552] width 22 height 22
checkbox input "true"
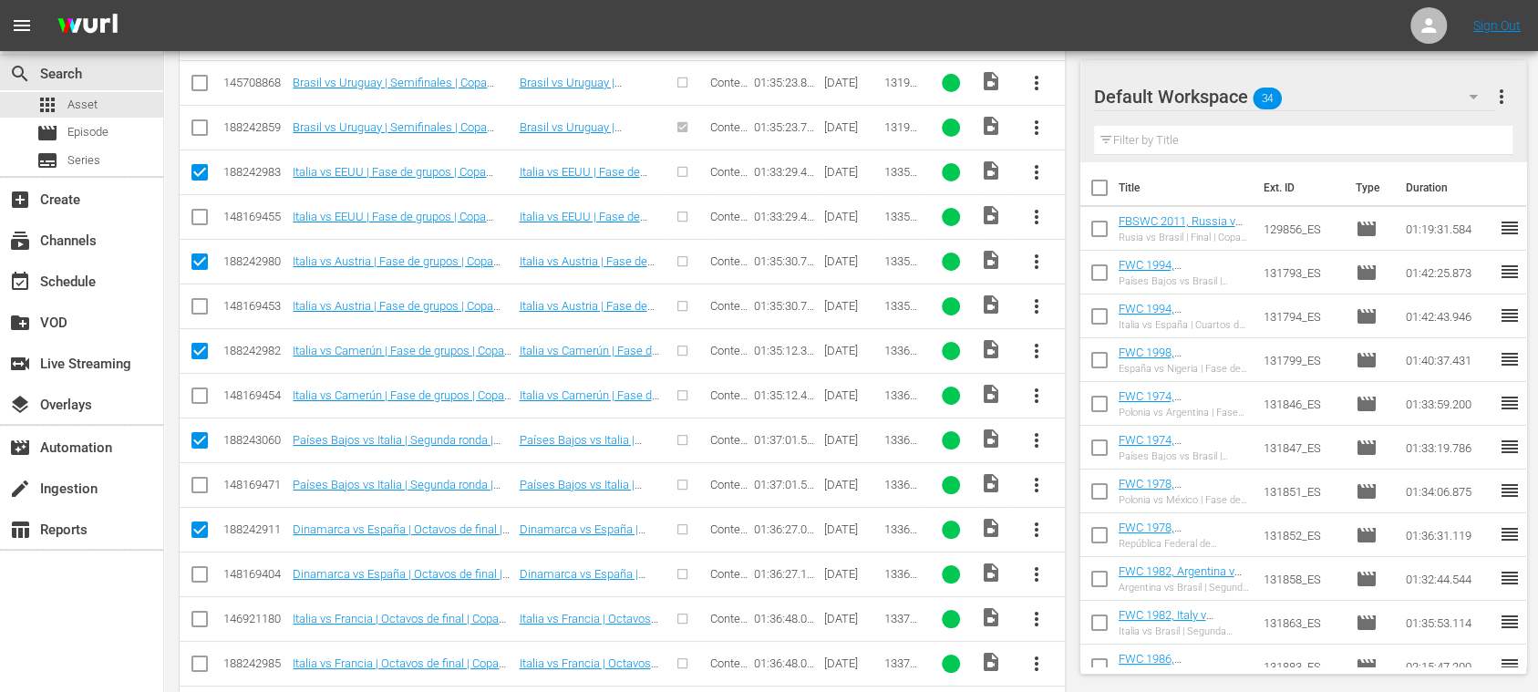
scroll to position [4722, 0]
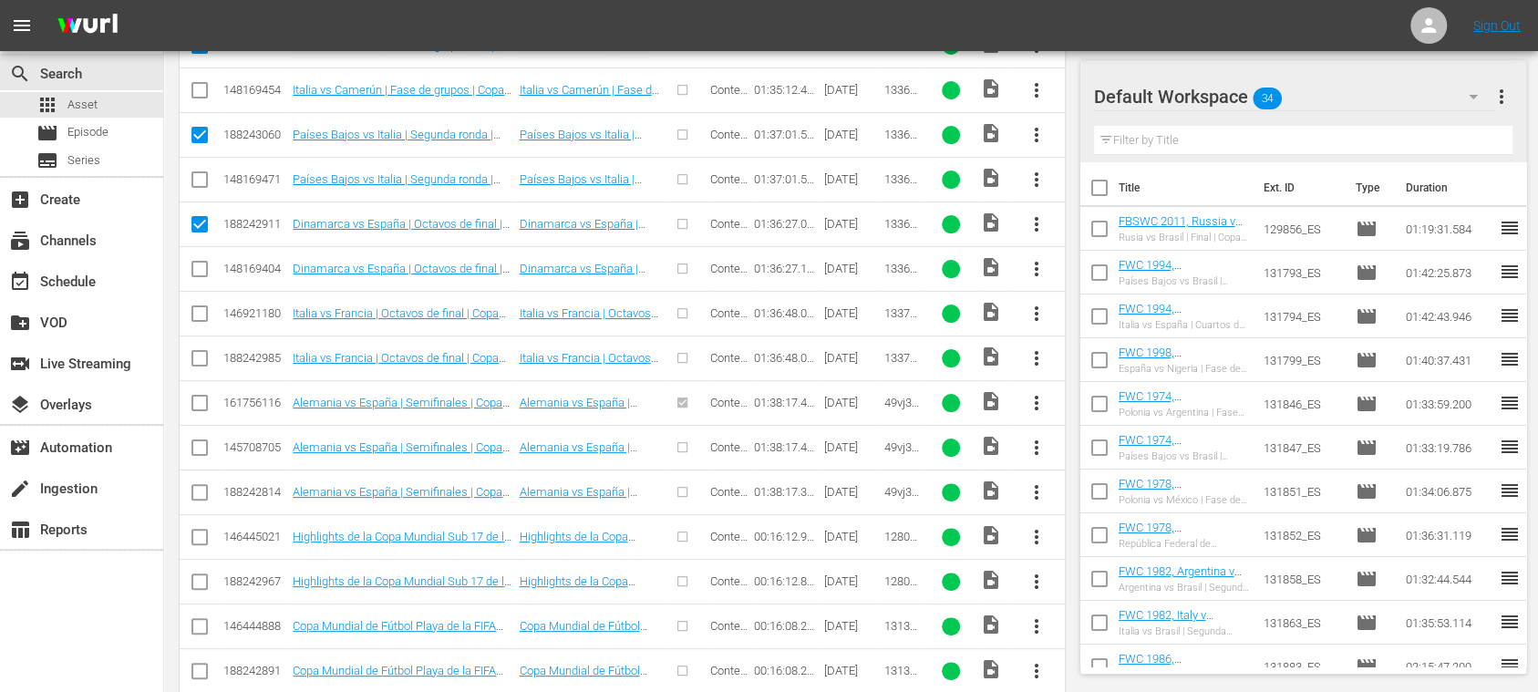
click at [204, 351] on input "checkbox" at bounding box center [200, 362] width 22 height 22
checkbox input "true"
click at [196, 485] on input "checkbox" at bounding box center [200, 496] width 22 height 22
checkbox input "true"
click at [198, 574] on input "checkbox" at bounding box center [200, 585] width 22 height 22
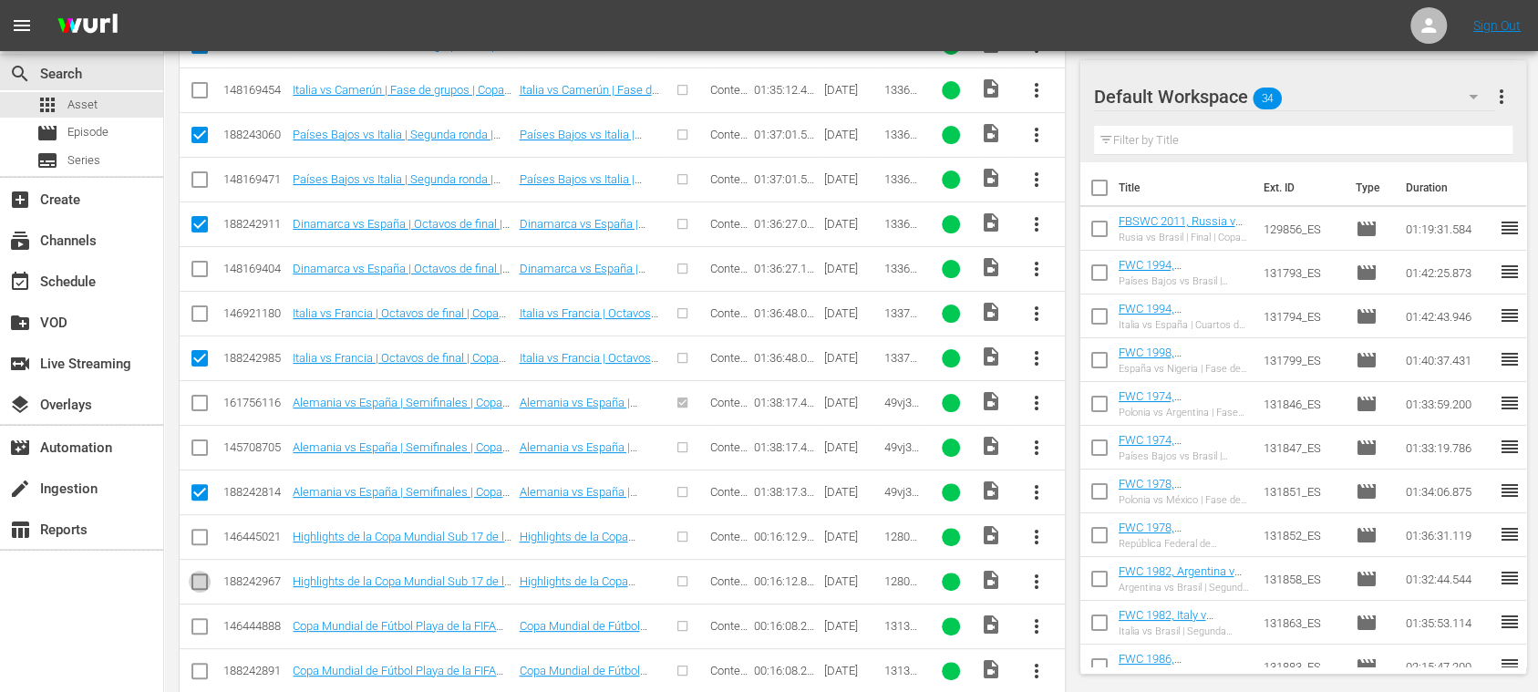
checkbox input "true"
click at [197, 664] on input "checkbox" at bounding box center [200, 675] width 22 height 22
checkbox input "true"
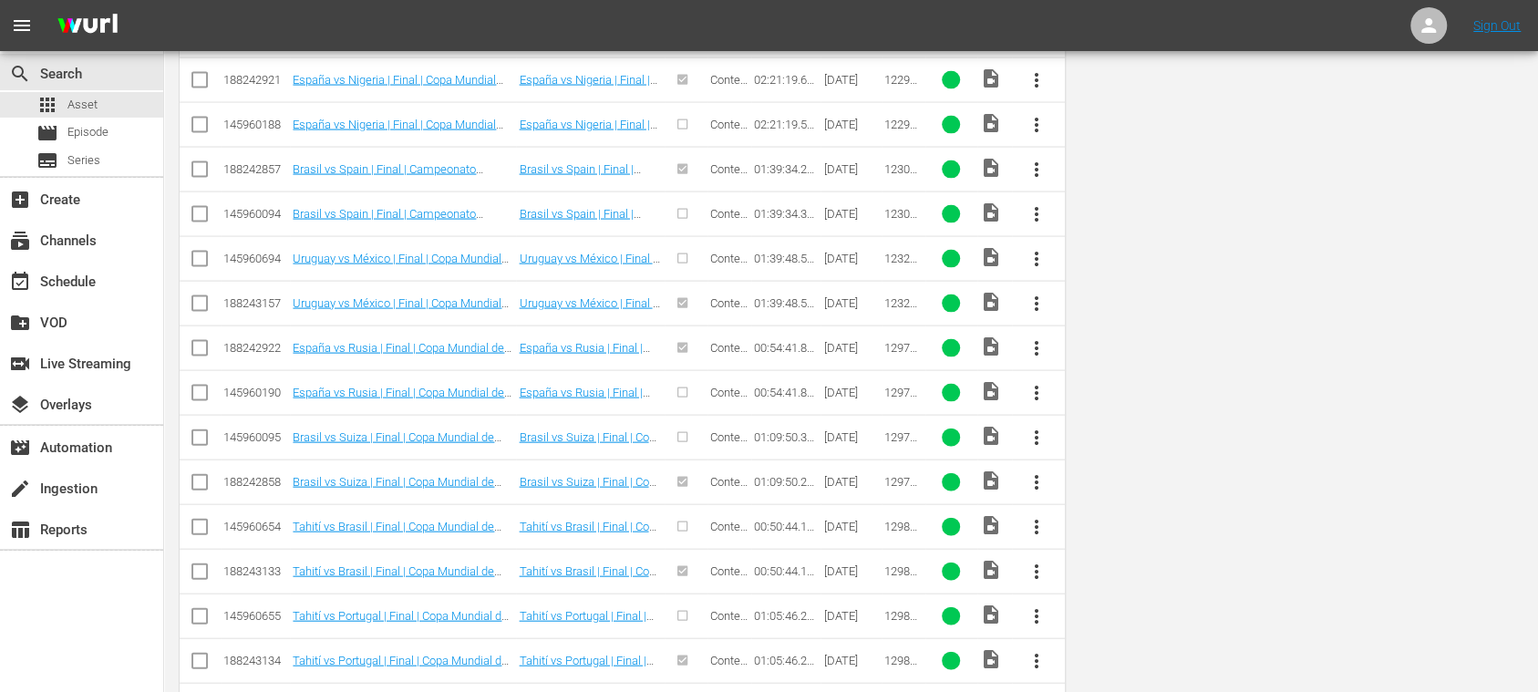
scroll to position [0, 0]
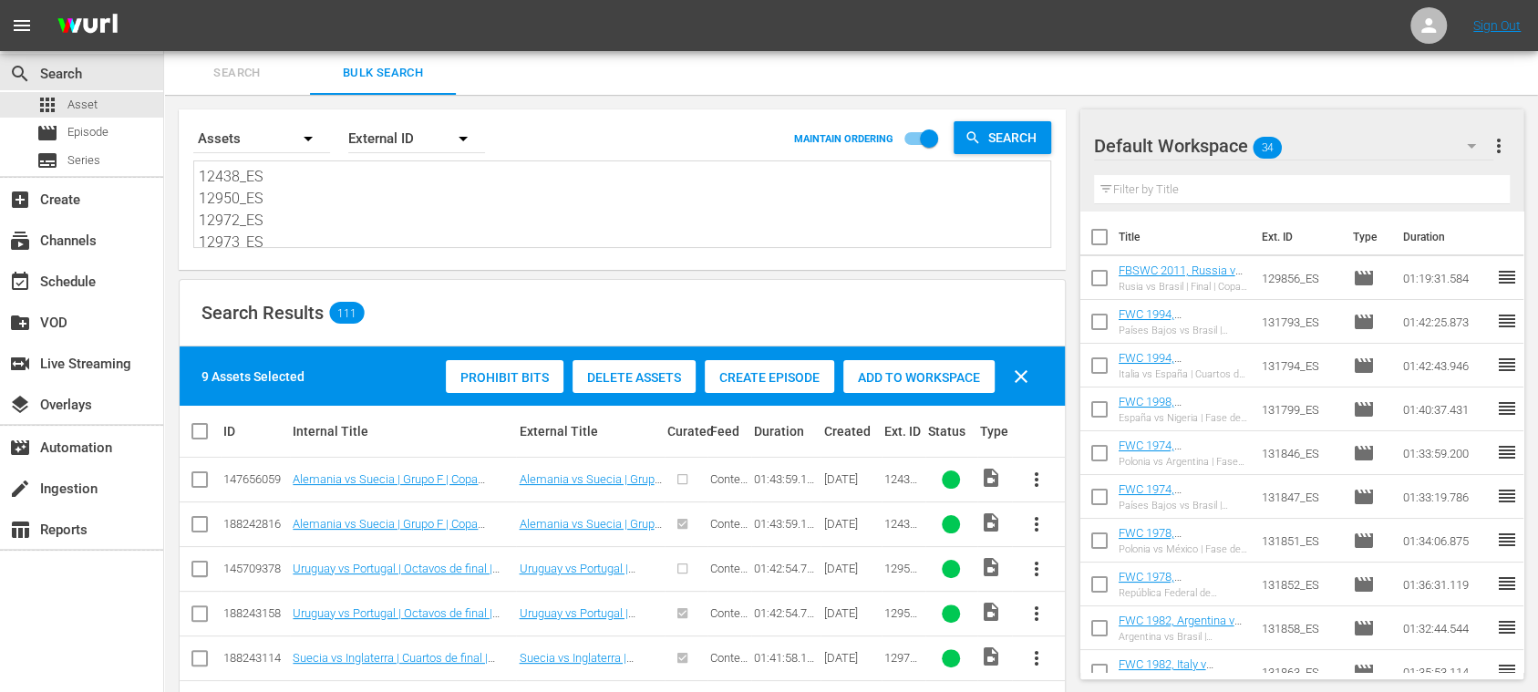
click at [767, 379] on span "Create Episode" at bounding box center [769, 377] width 129 height 15
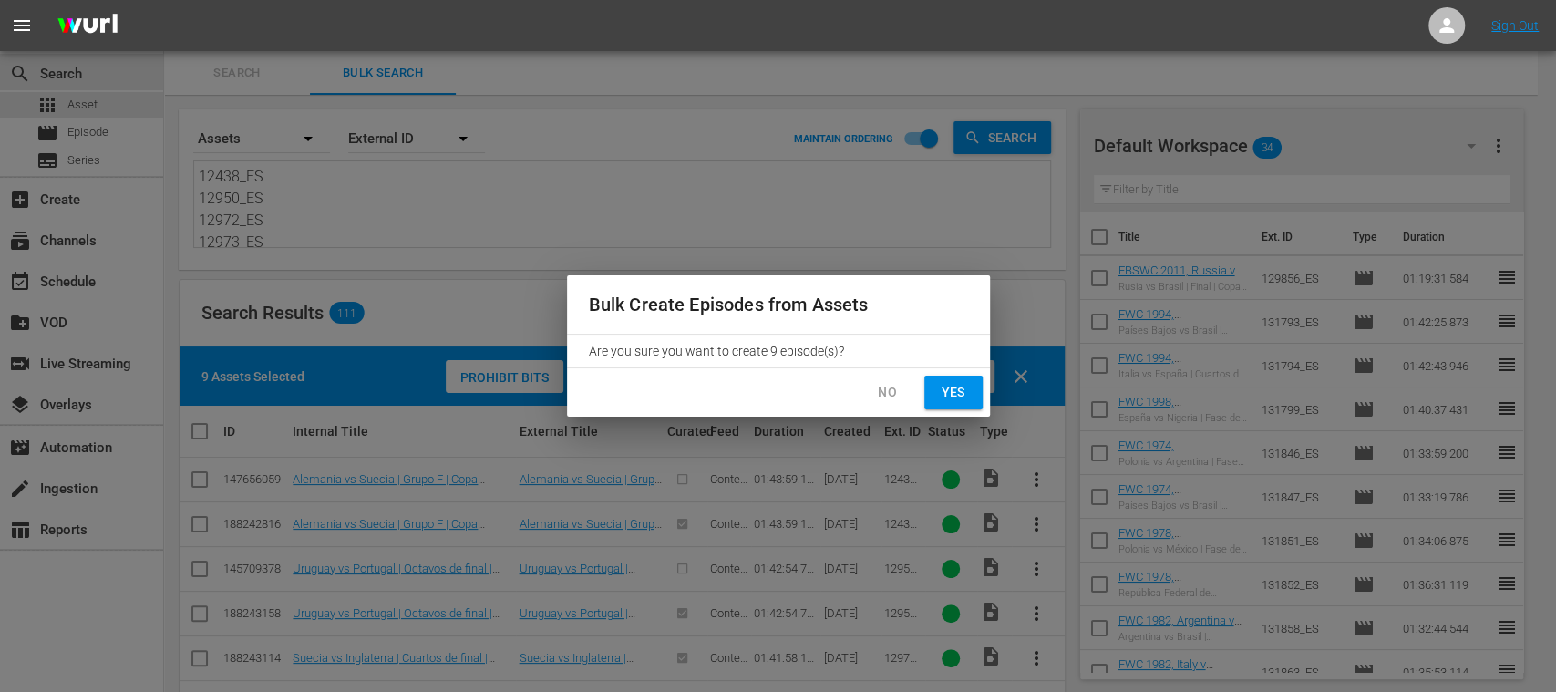
click at [958, 394] on span "Yes" at bounding box center [953, 392] width 29 height 23
checkbox input "false"
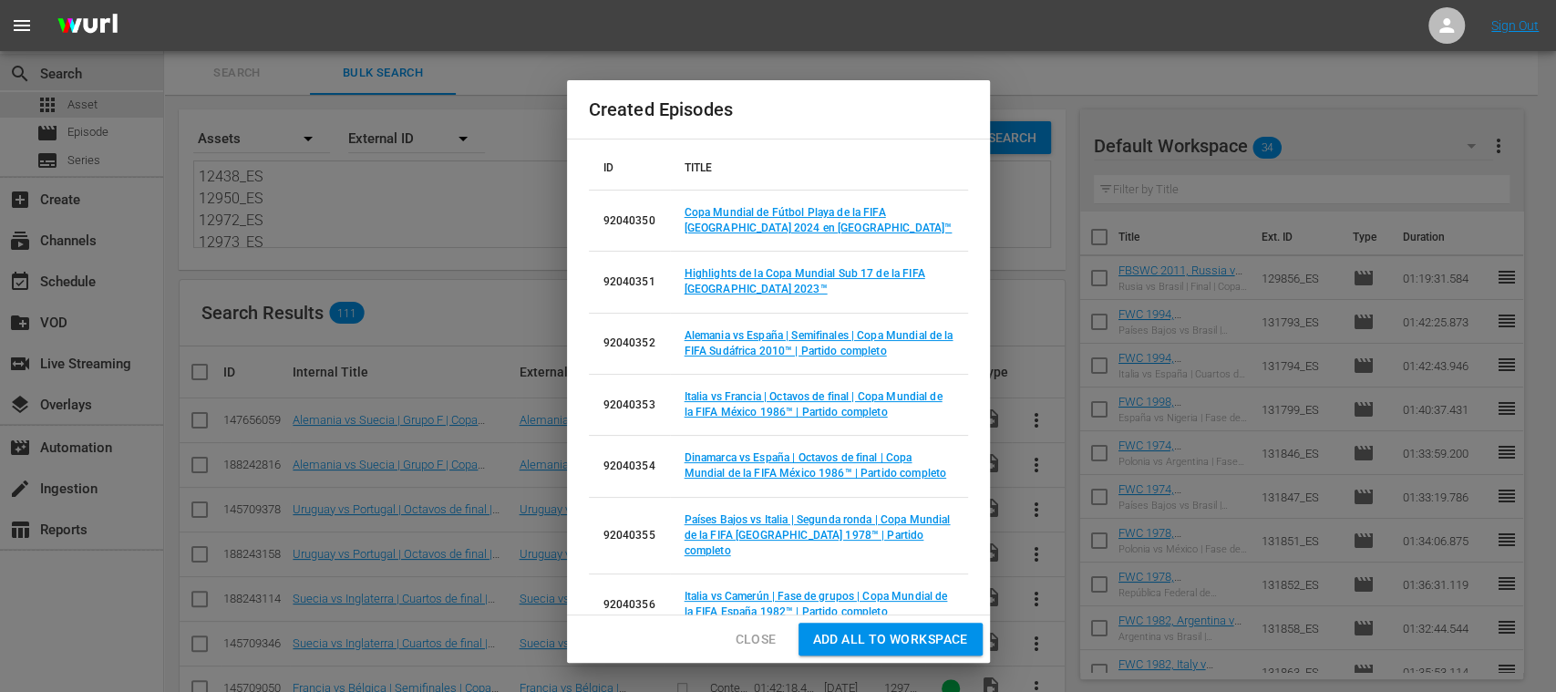
click at [887, 636] on span "Add all to Workspace" at bounding box center [890, 639] width 155 height 23
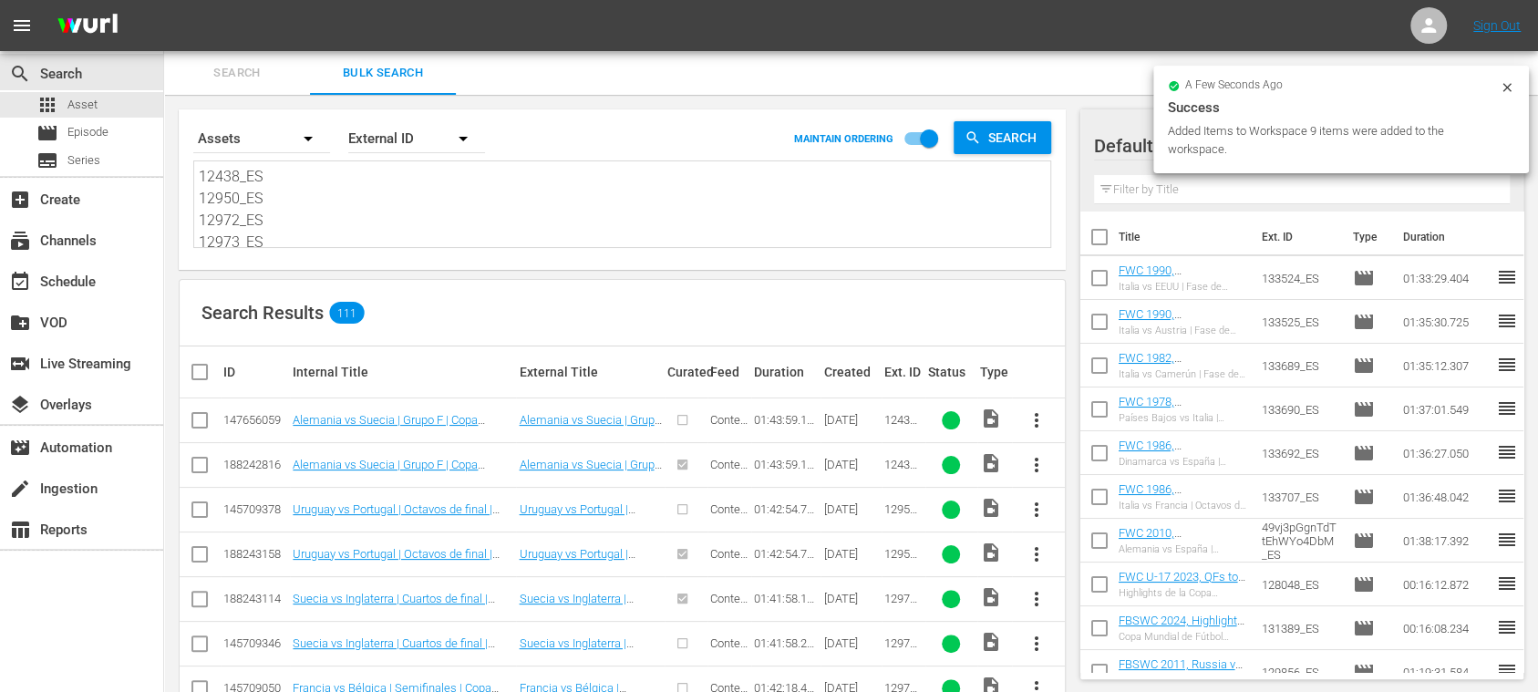
click at [1511, 87] on icon at bounding box center [1507, 87] width 15 height 15
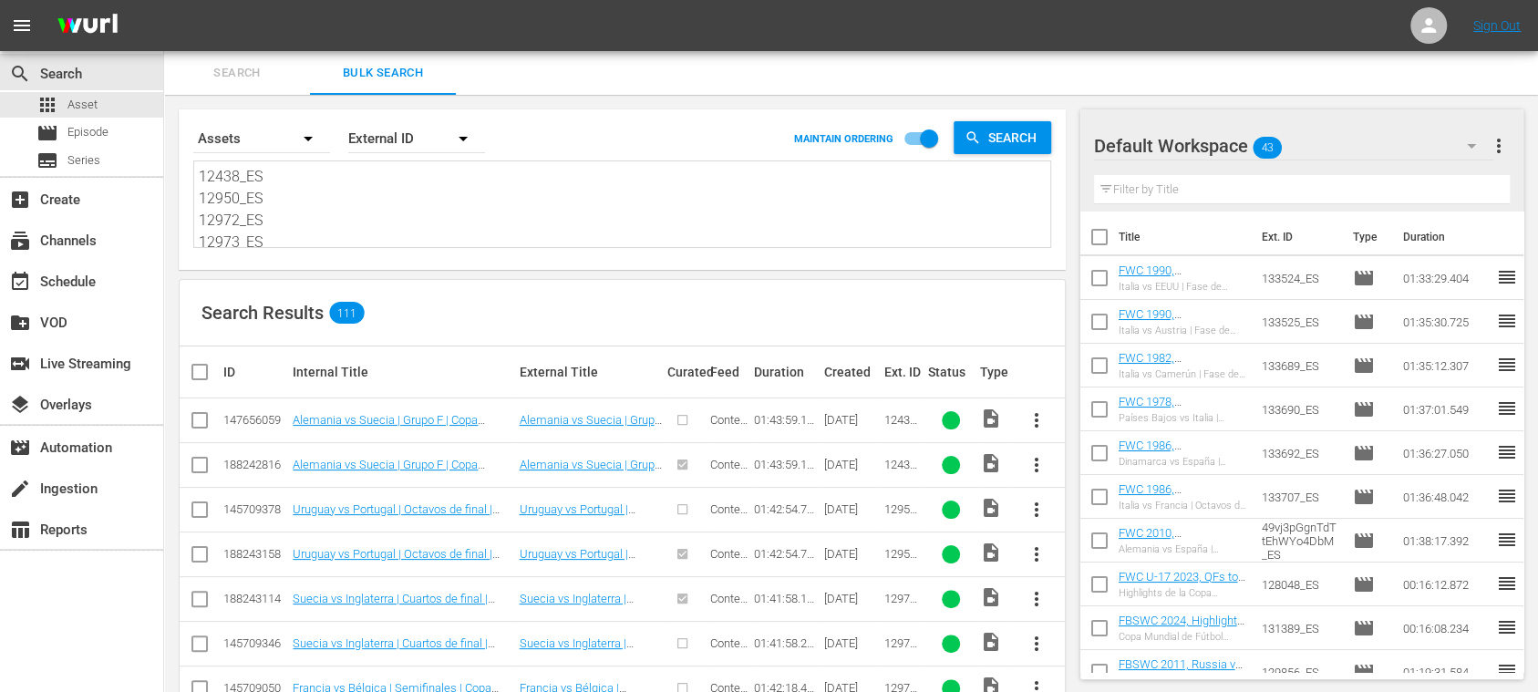
click at [1107, 239] on input "checkbox" at bounding box center [1099, 241] width 38 height 38
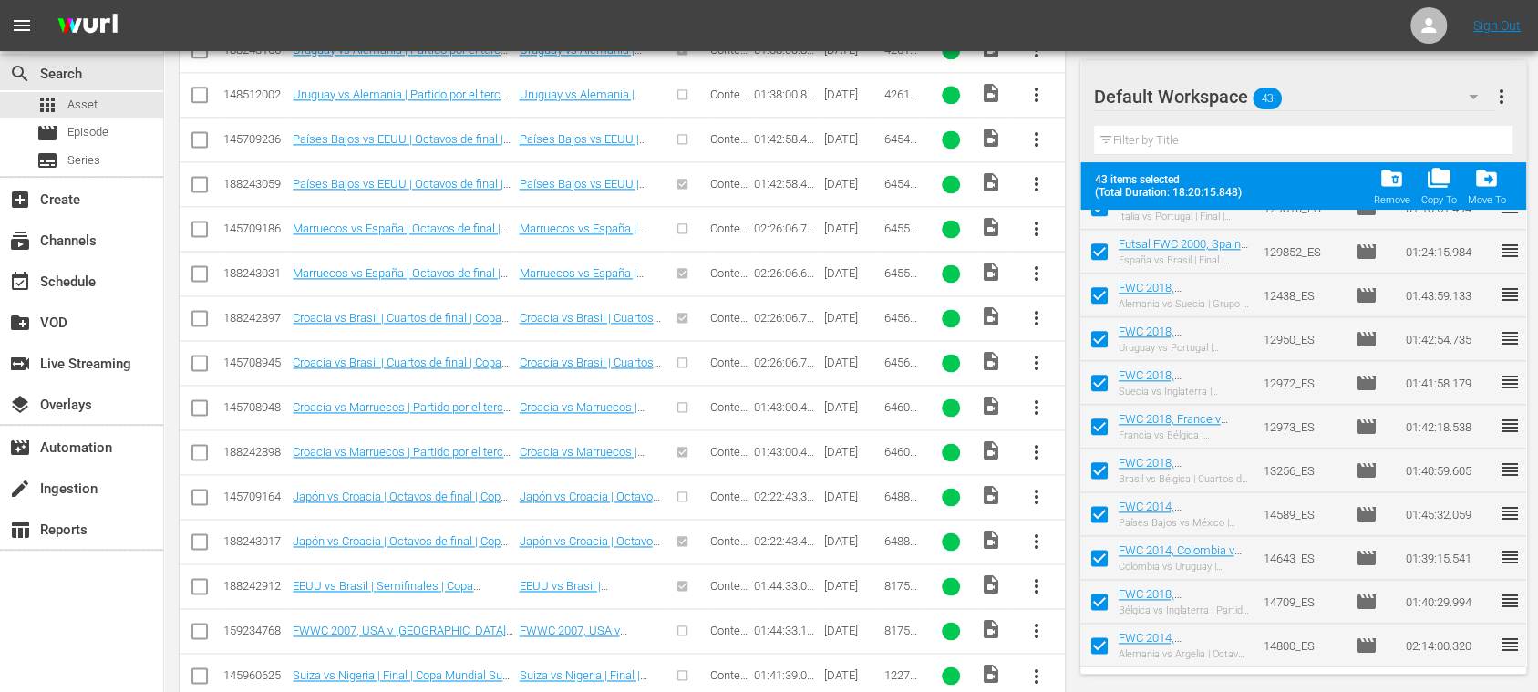
scroll to position [4664, 0]
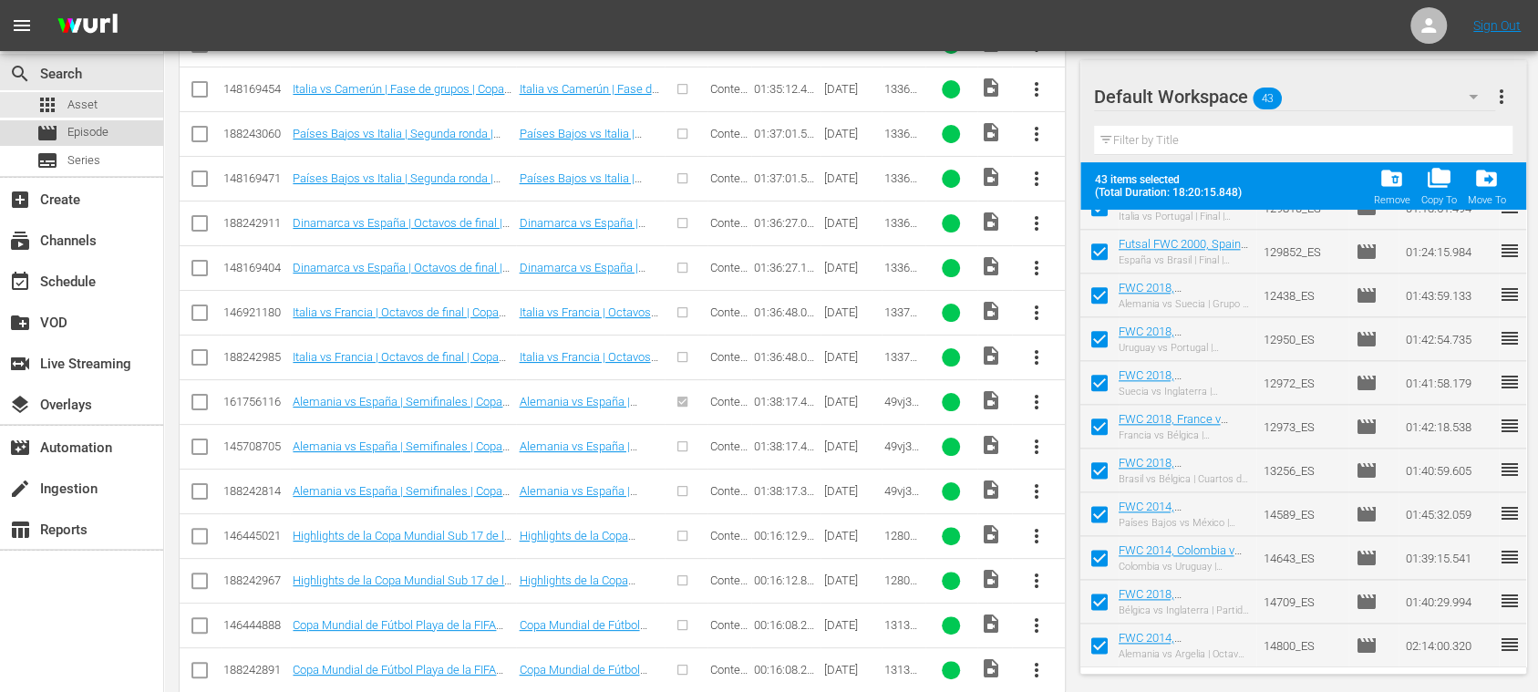
click at [90, 129] on span "Episode" at bounding box center [87, 132] width 41 height 18
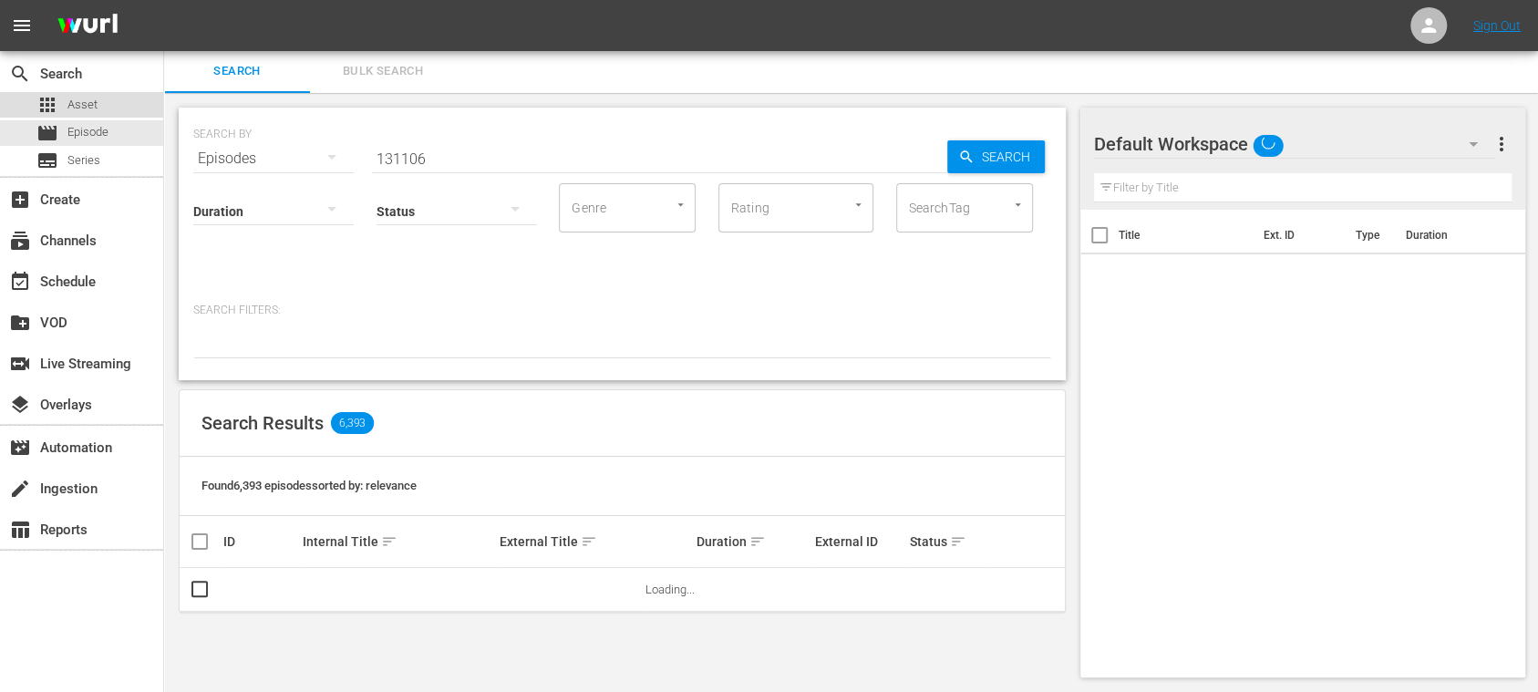
click at [88, 98] on span "Asset" at bounding box center [82, 105] width 30 height 18
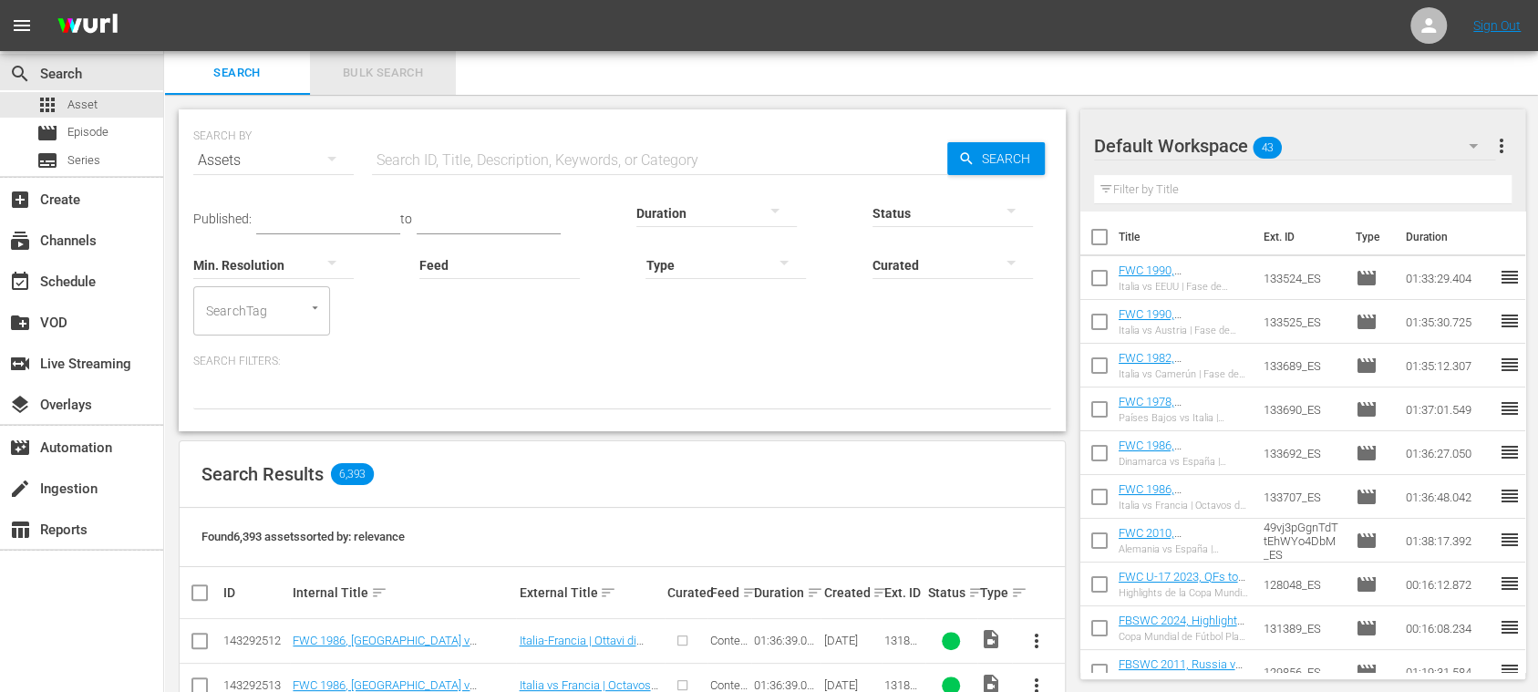
click at [410, 67] on span "Bulk Search" at bounding box center [383, 73] width 124 height 21
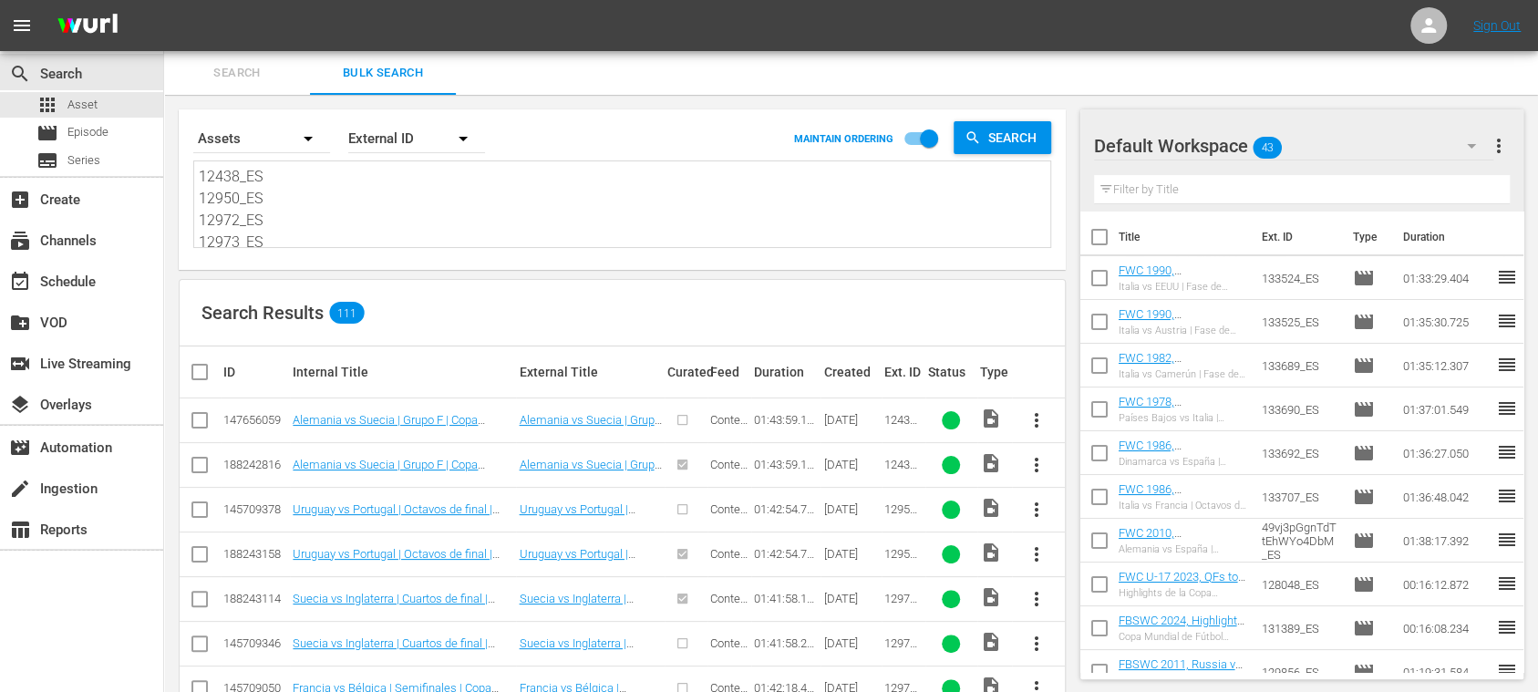
click at [1105, 235] on input "checkbox" at bounding box center [1099, 241] width 38 height 38
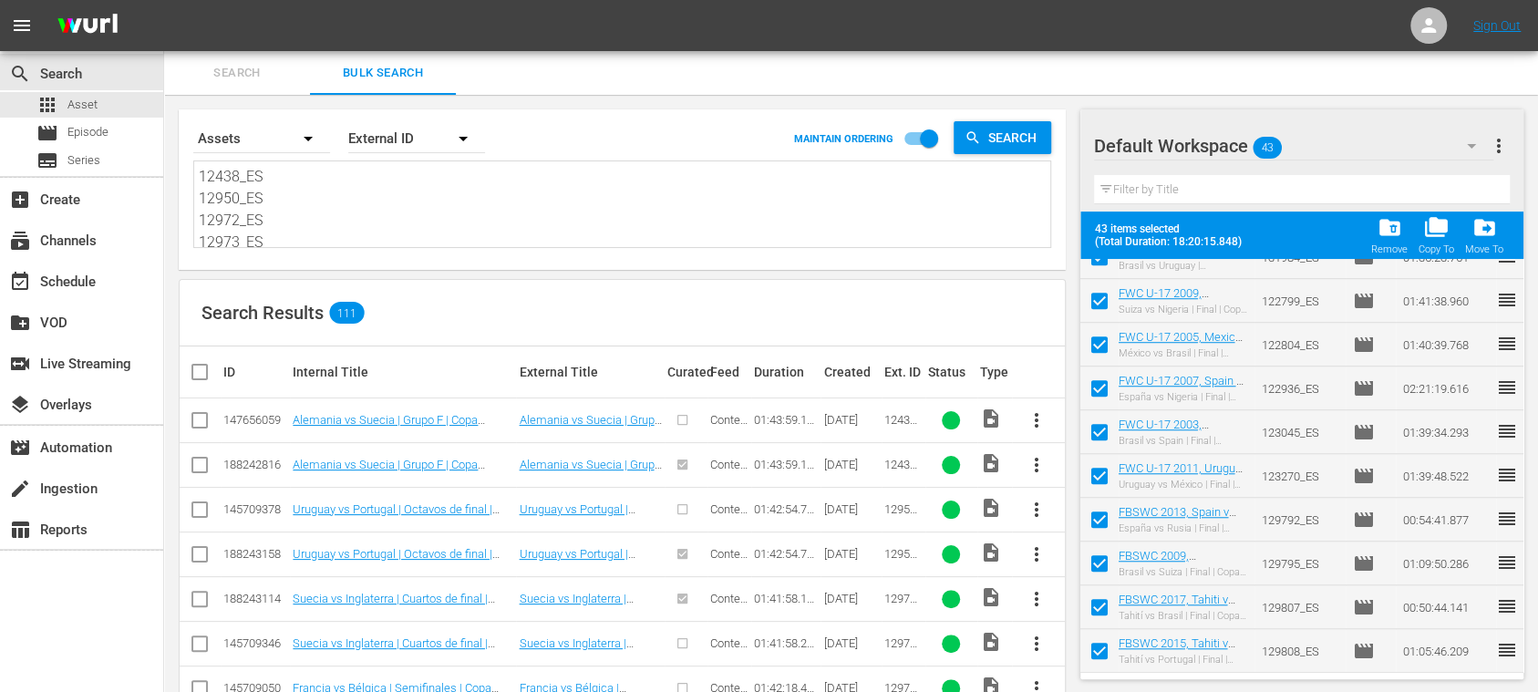
scroll to position [1512, 0]
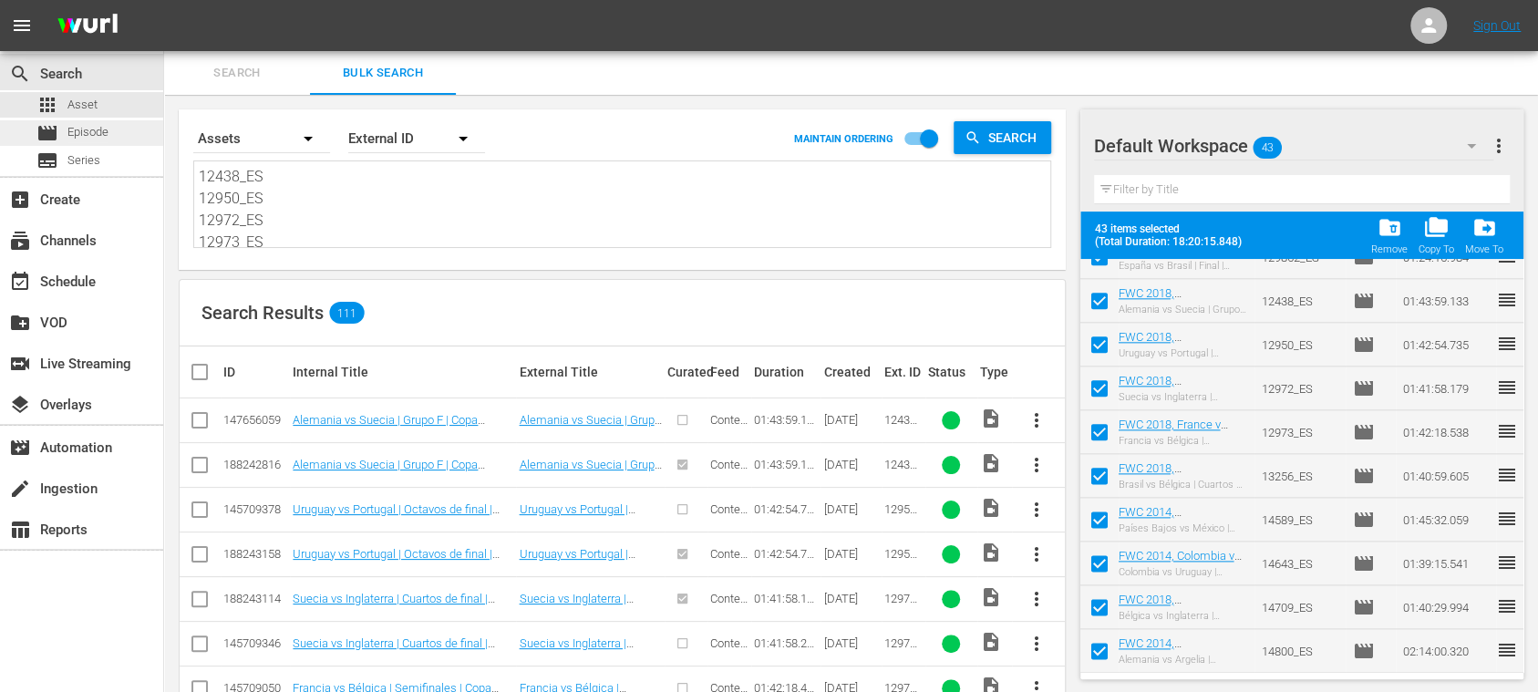
click at [86, 130] on span "Episode" at bounding box center [87, 132] width 41 height 18
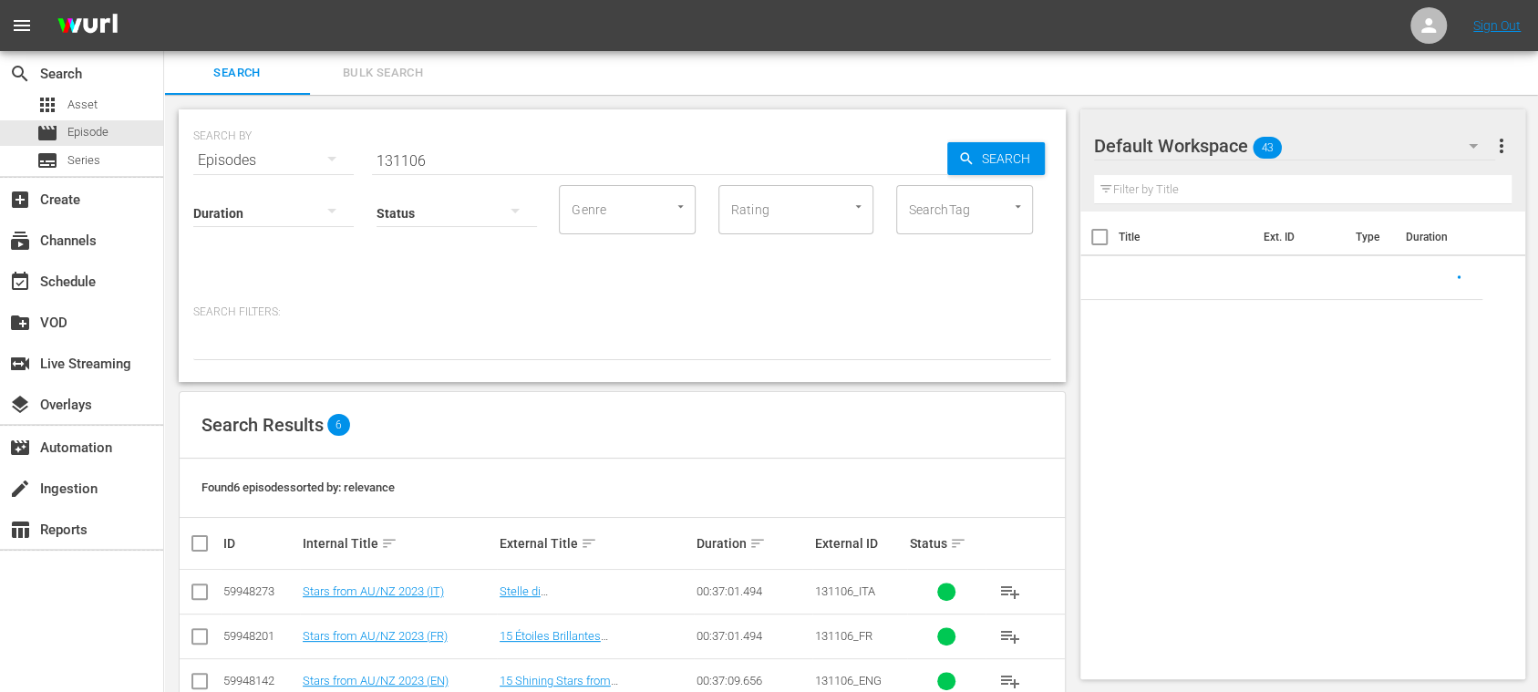
click at [371, 74] on span "Bulk Search" at bounding box center [383, 73] width 124 height 21
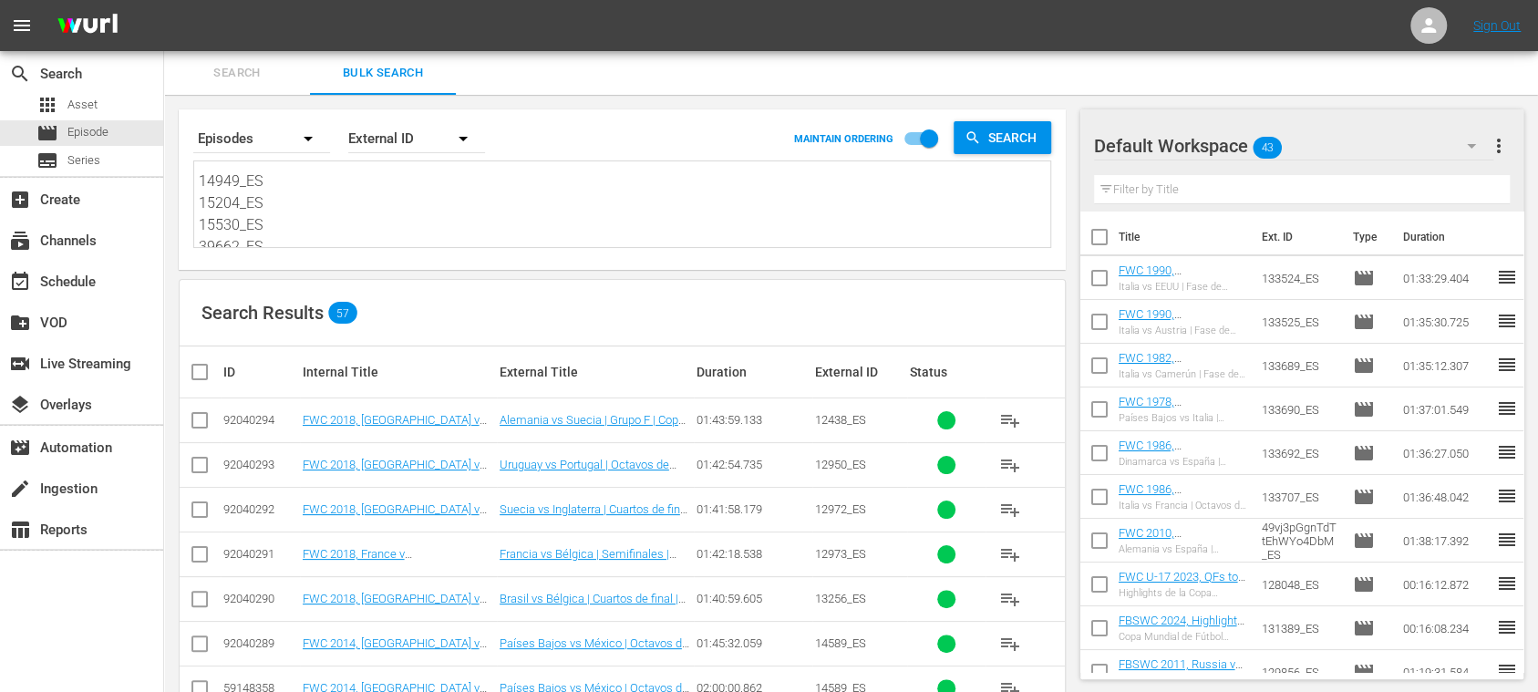
scroll to position [1141, 0]
drag, startPoint x: 201, startPoint y: 174, endPoint x: 496, endPoint y: 328, distance: 333.1
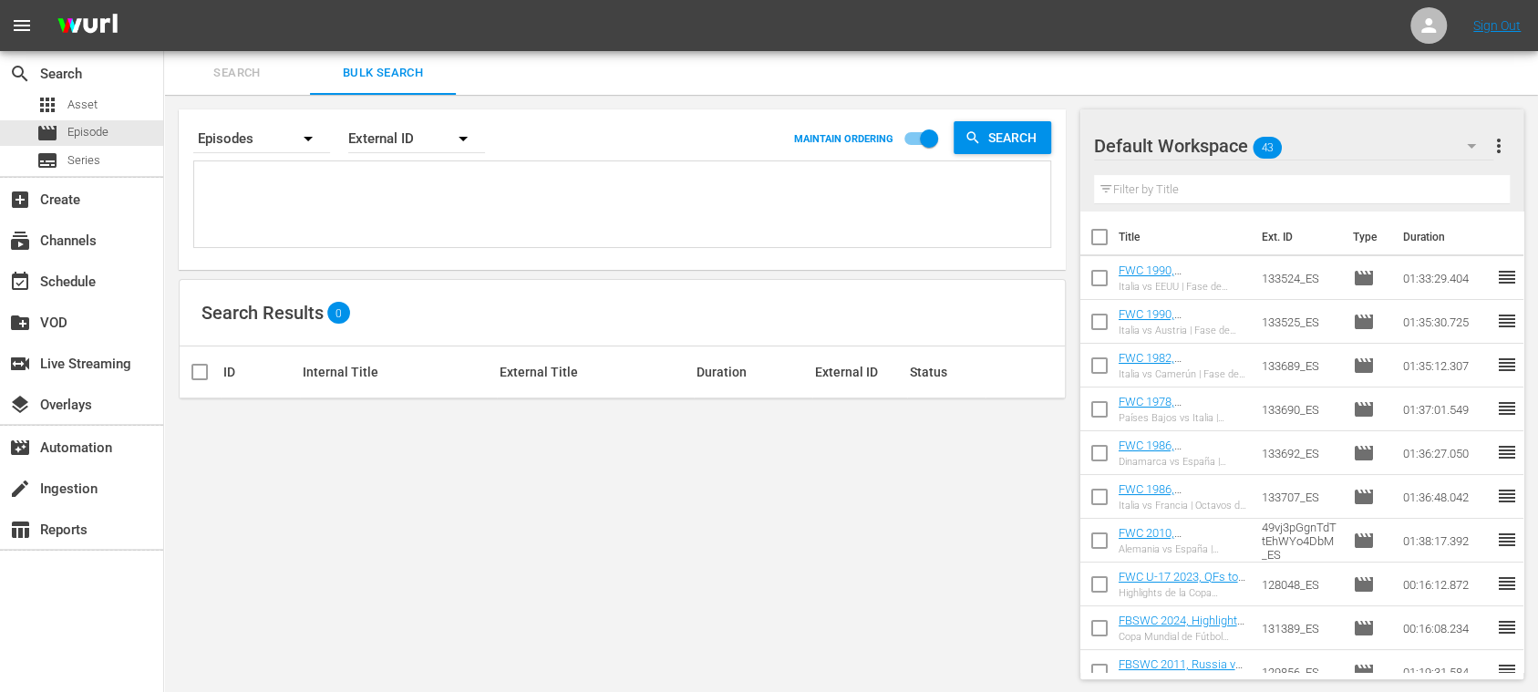
click at [246, 185] on textarea at bounding box center [624, 207] width 851 height 83
paste textarea "12438_ES 12950_ES 12972_ES 12973_ES 13256_ES 14589_ES 14643_ES 14709_ES 14800_E…"
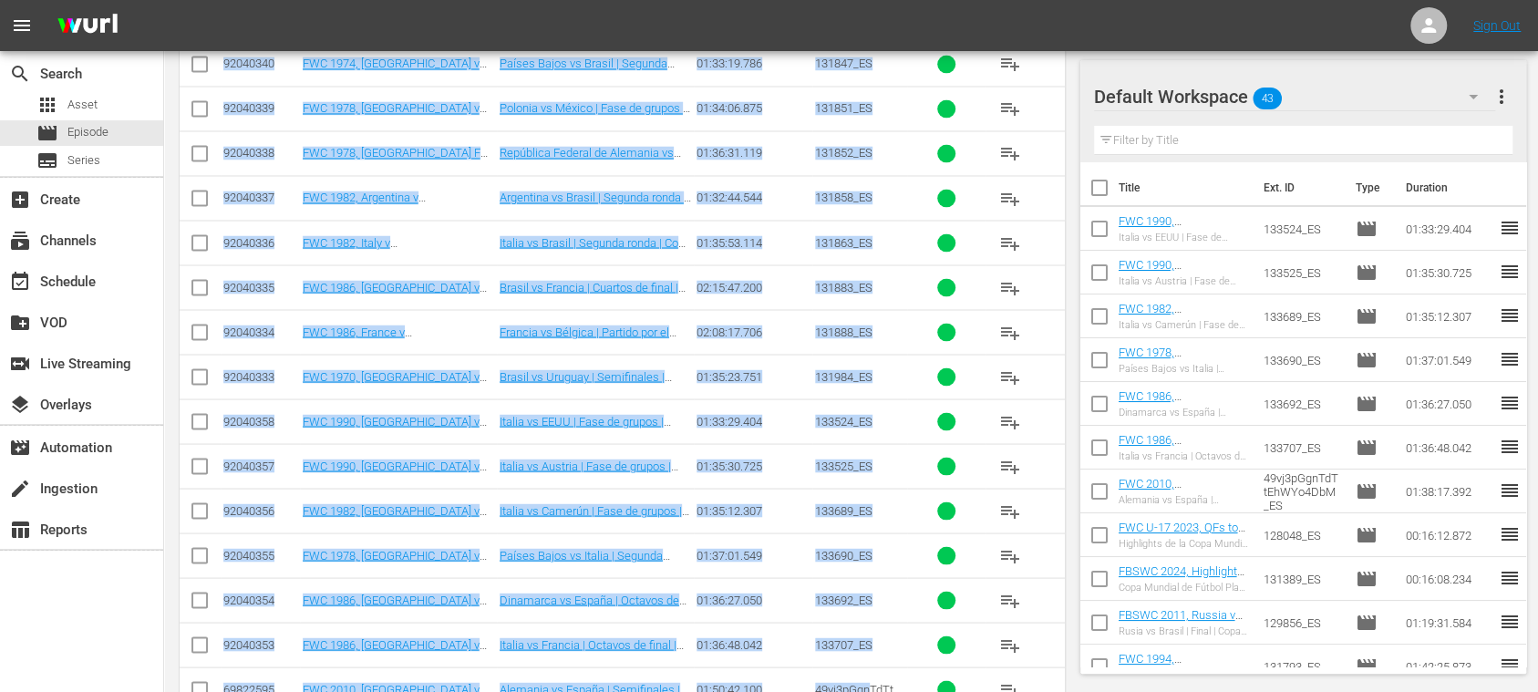
scroll to position [2268, 0]
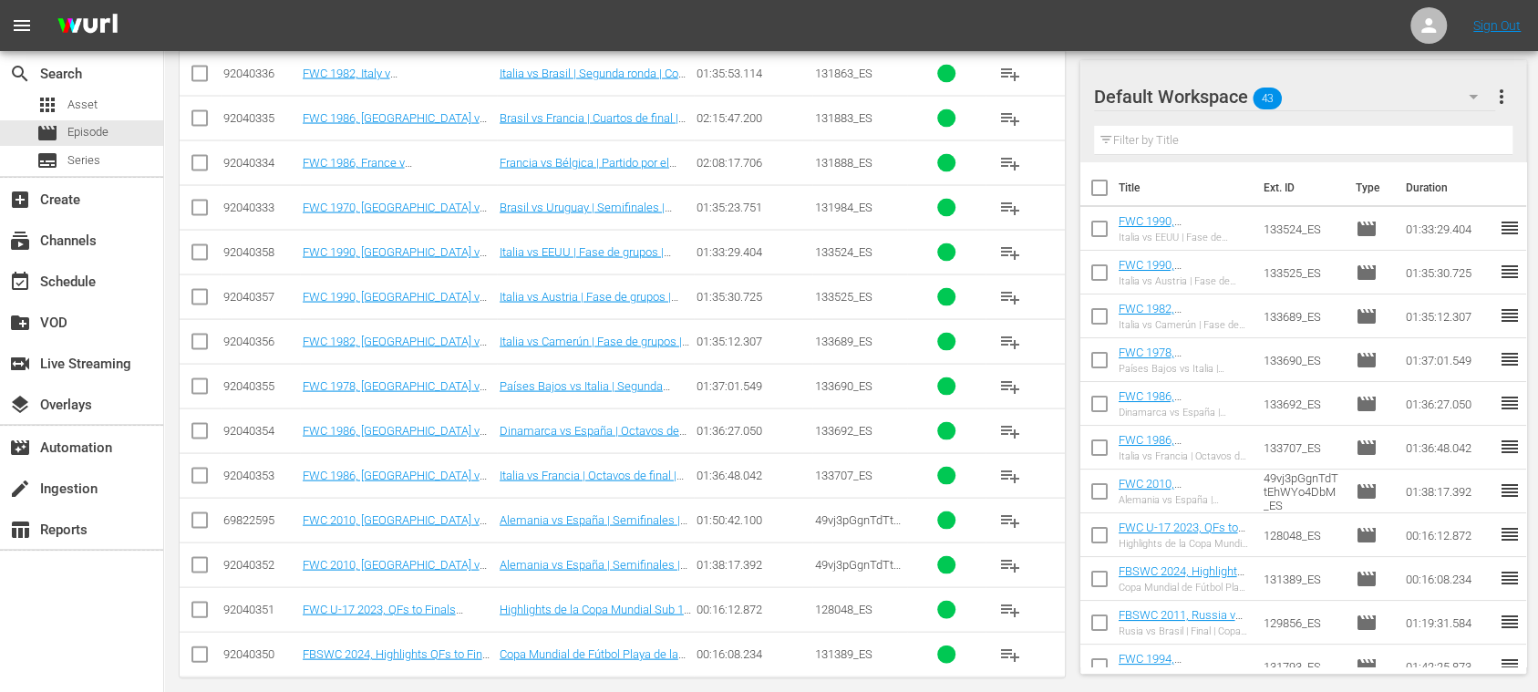
drag, startPoint x: 232, startPoint y: 400, endPoint x: 893, endPoint y: 696, distance: 724.3
copy tbody "9"
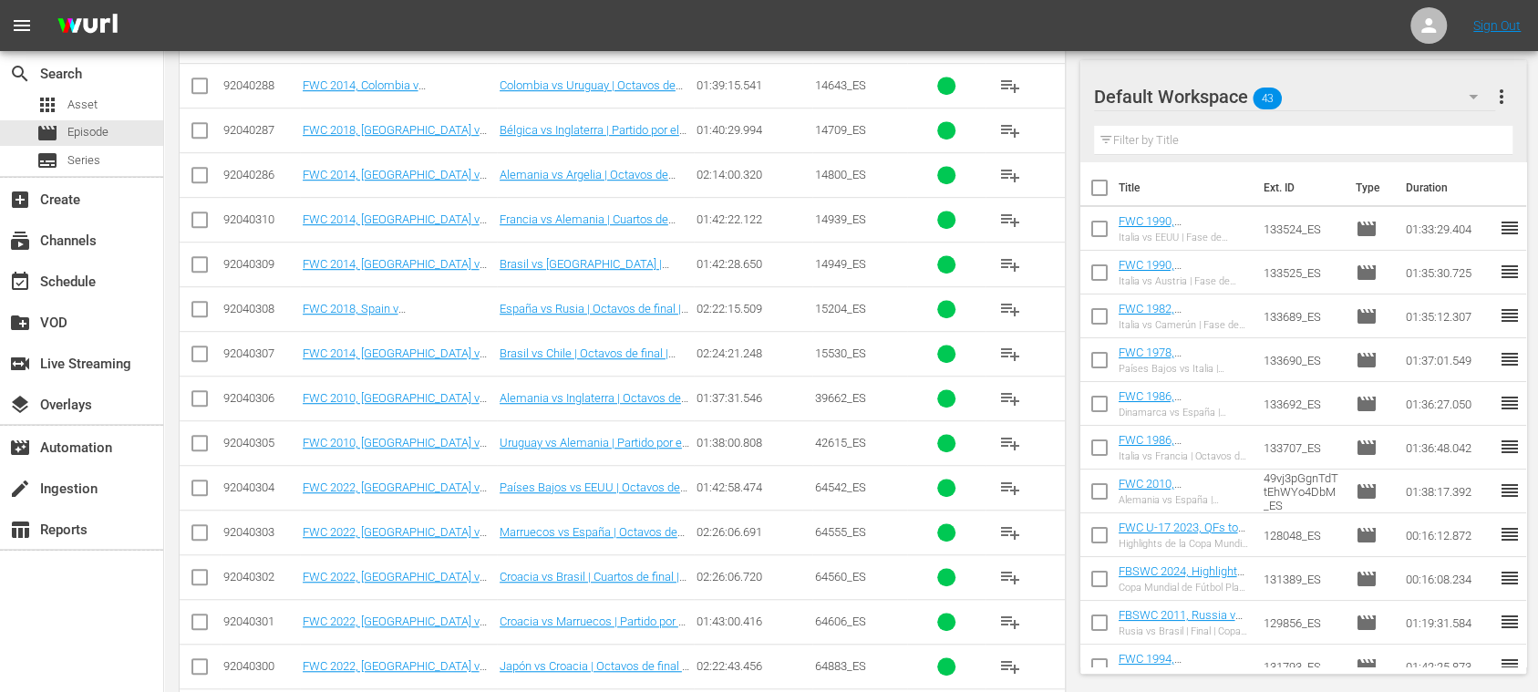
scroll to position [0, 0]
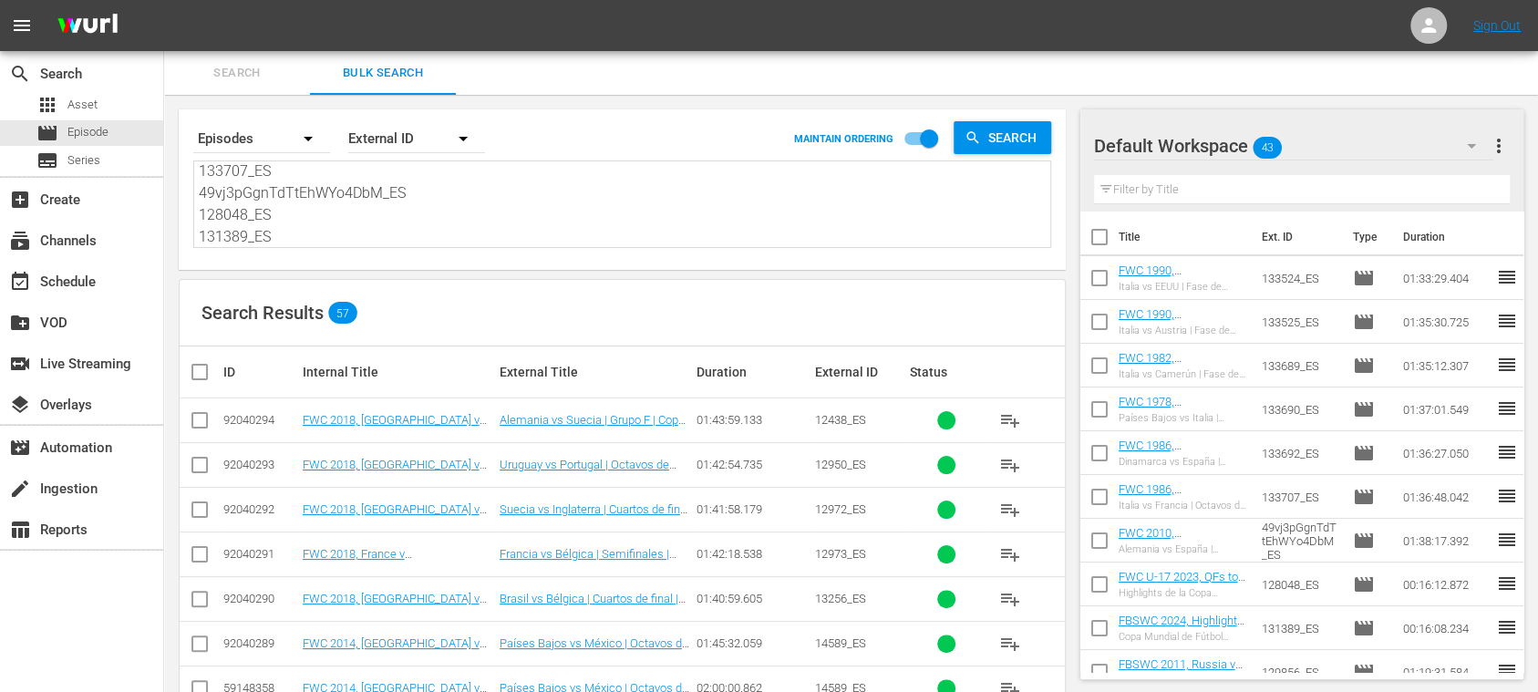
click at [778, 361] on th "Duration" at bounding box center [753, 371] width 119 height 51
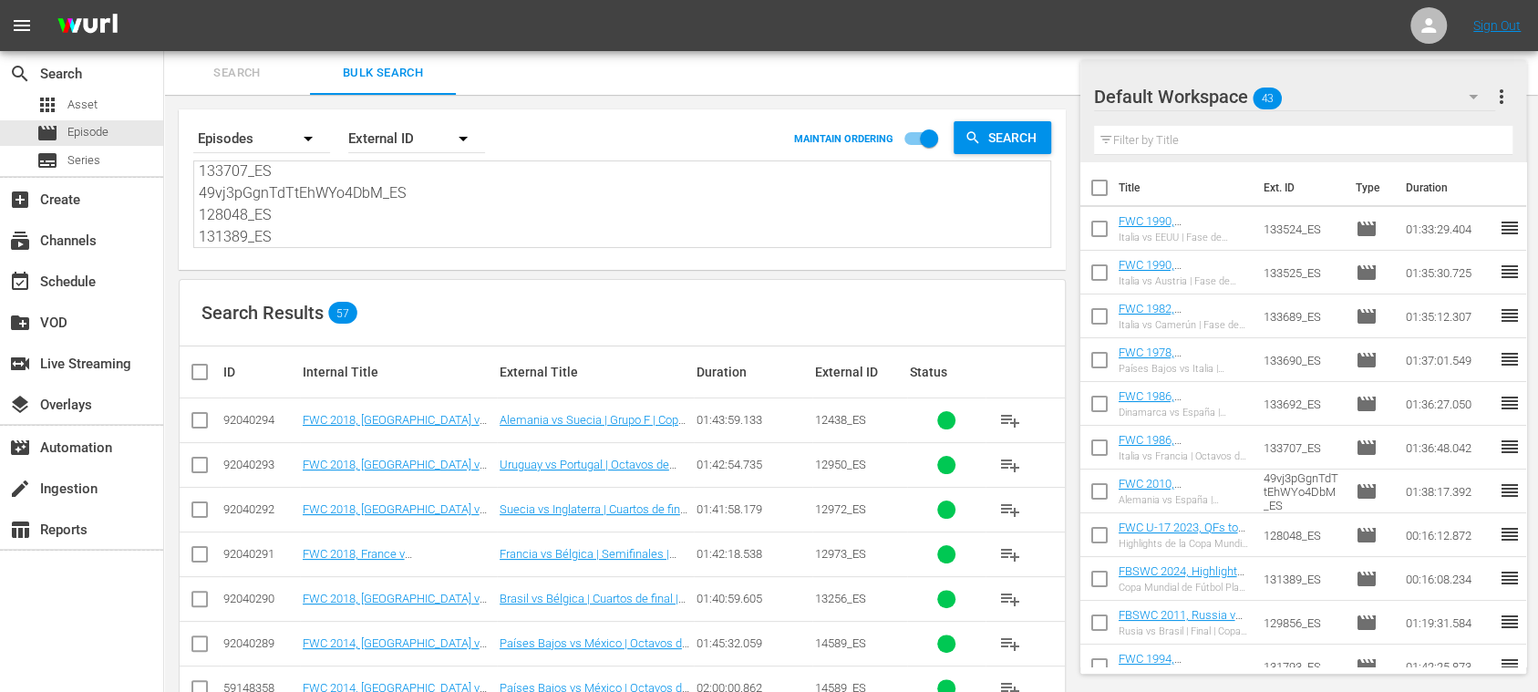
scroll to position [324, 0]
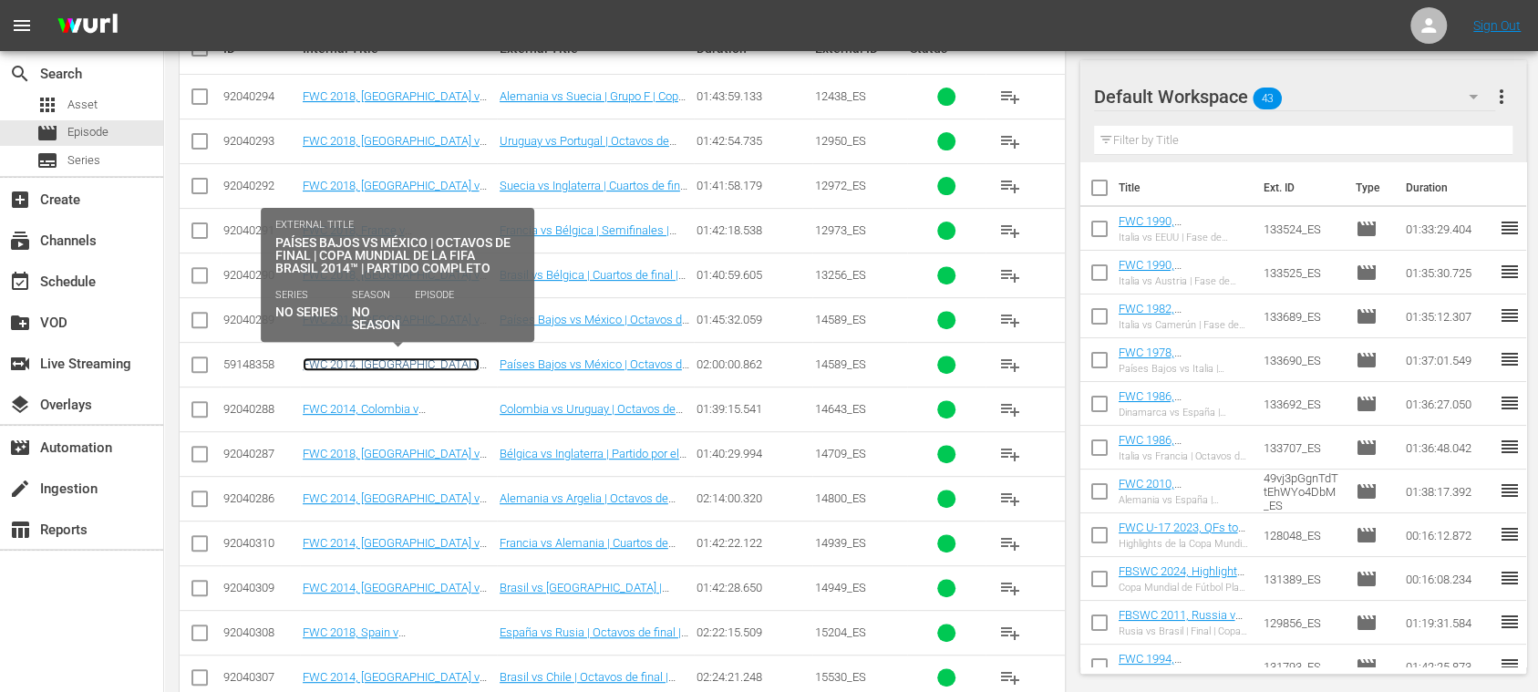
click at [365, 363] on link "FWC 2014, Netherlands v Mexico (ES)" at bounding box center [391, 370] width 177 height 27
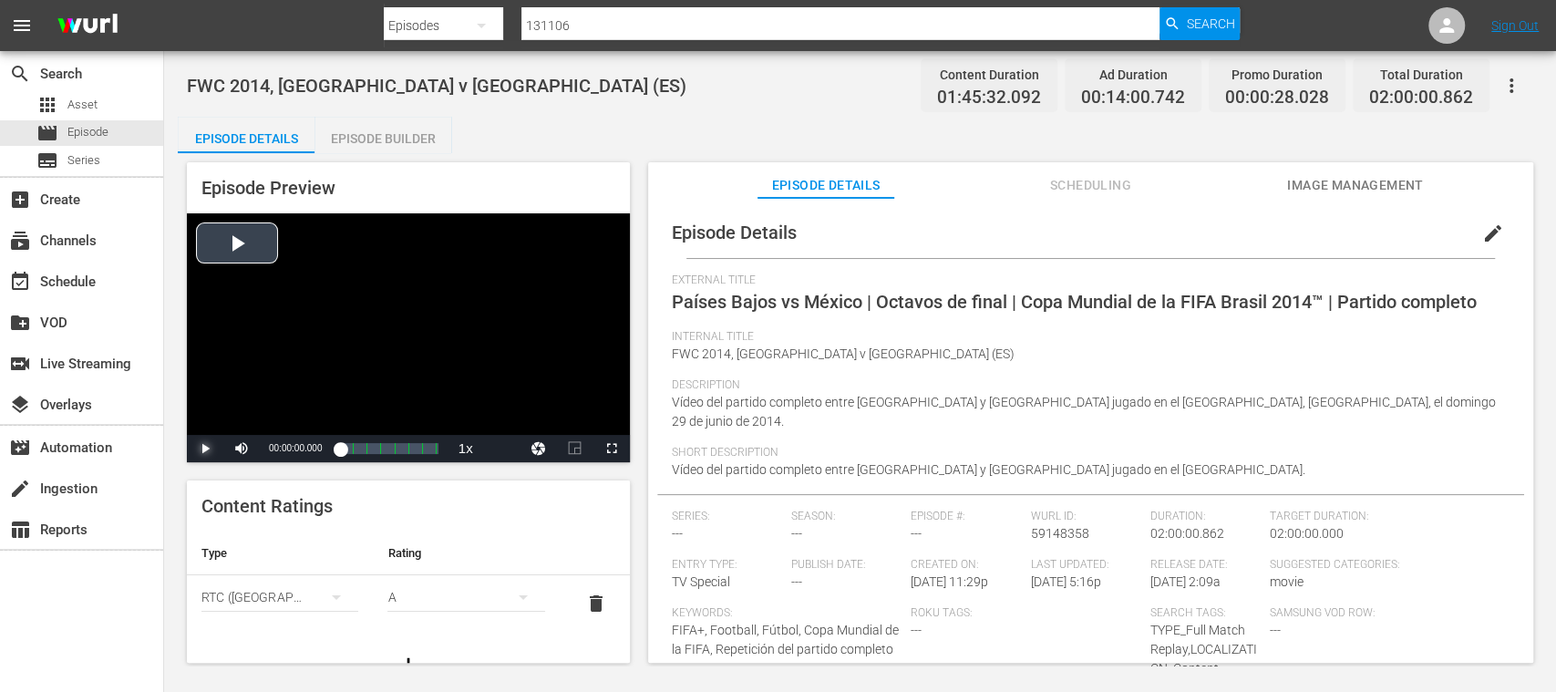
click at [205, 449] on span "Video Player" at bounding box center [205, 449] width 0 height 0
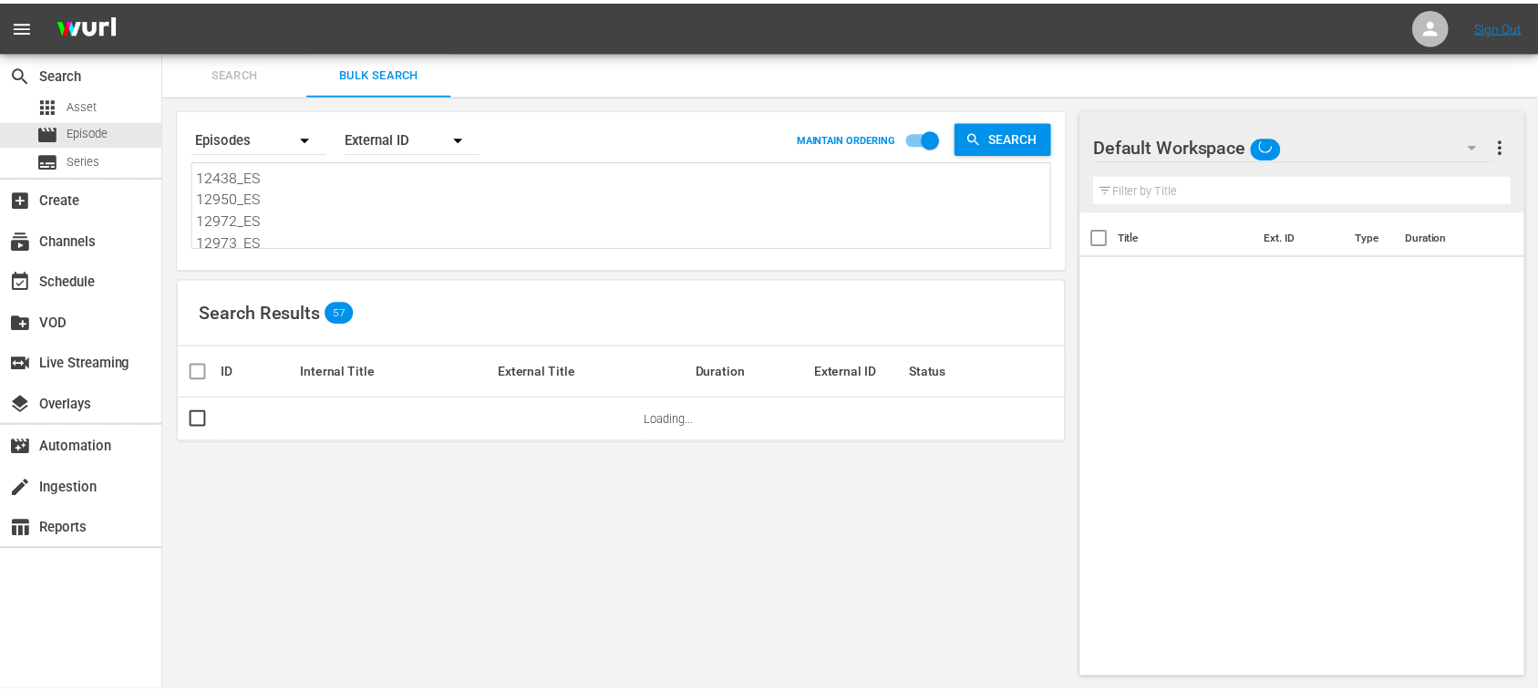
scroll to position [2, 0]
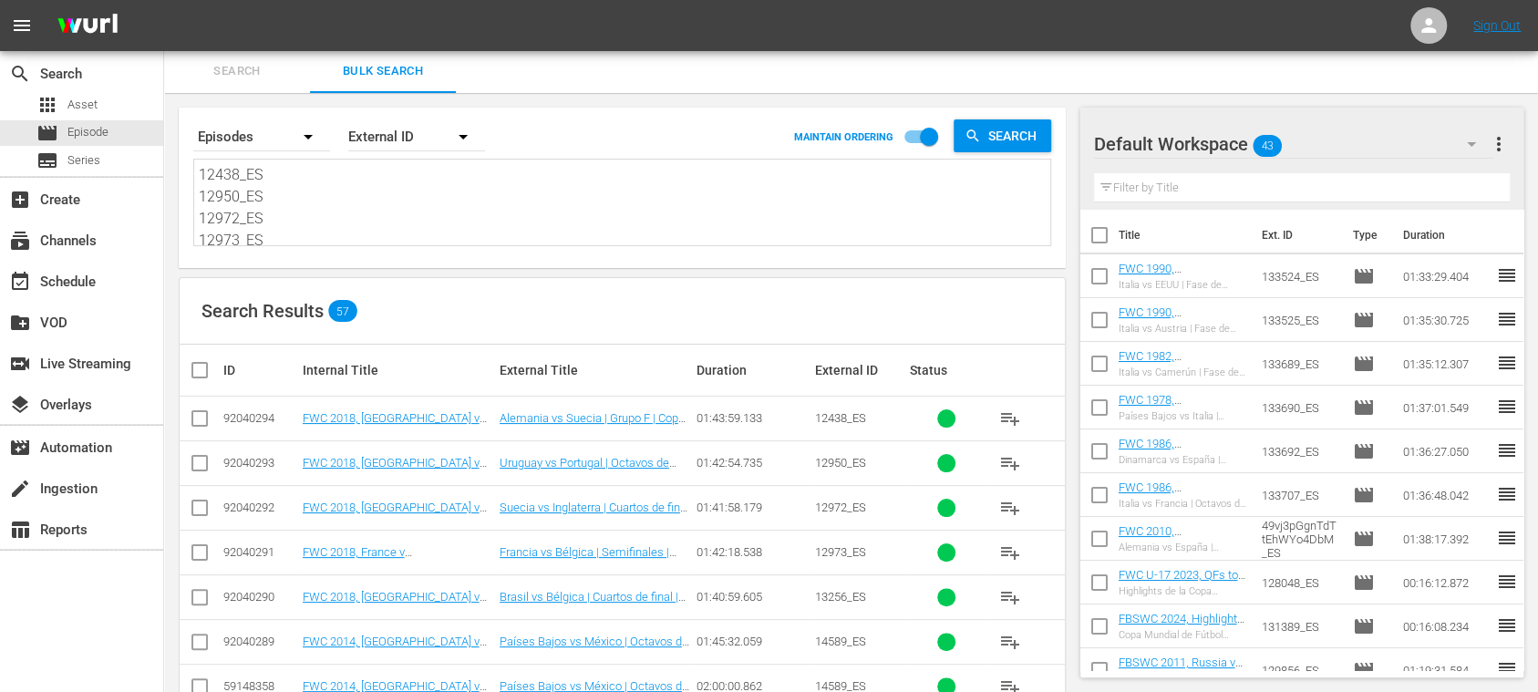
click at [202, 370] on input "checkbox" at bounding box center [207, 370] width 36 height 22
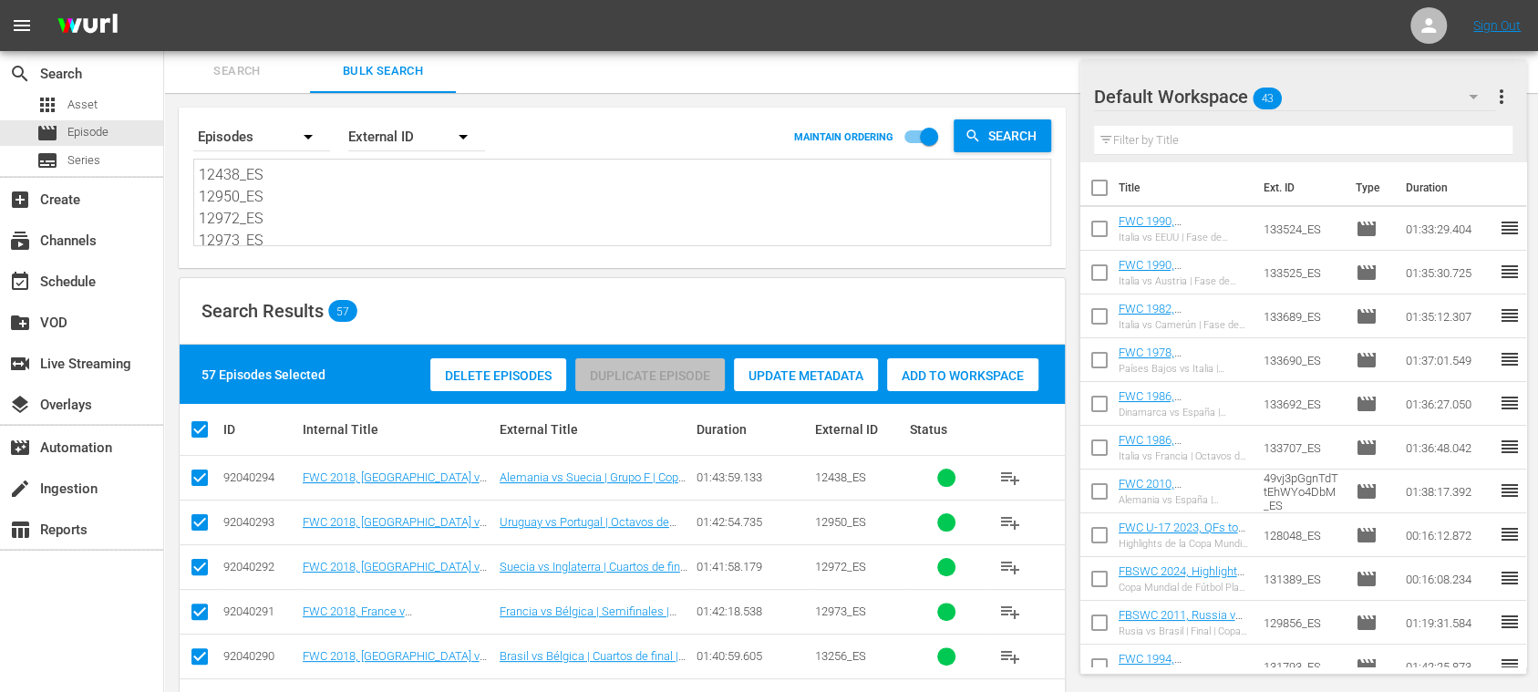
scroll to position [326, 0]
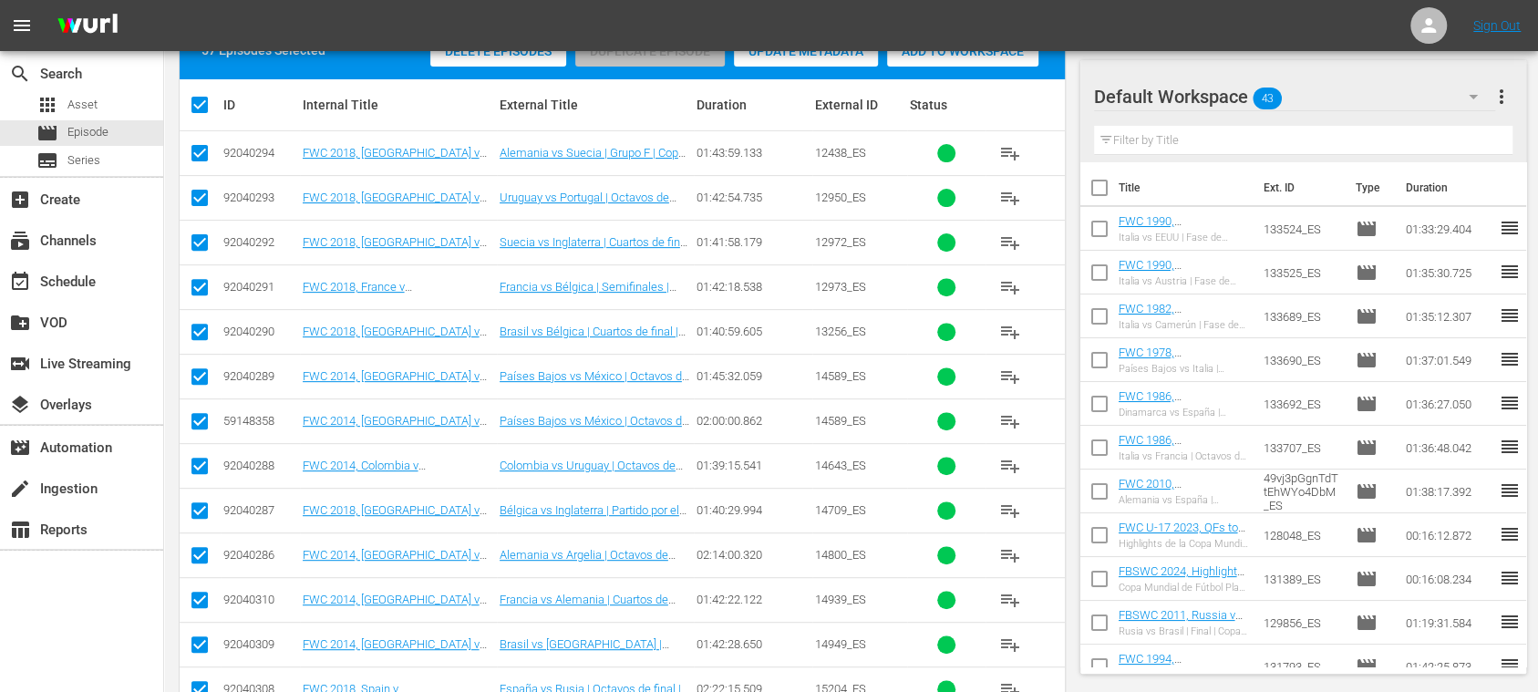
click at [1505, 97] on span "more_vert" at bounding box center [1501, 97] width 22 height 22
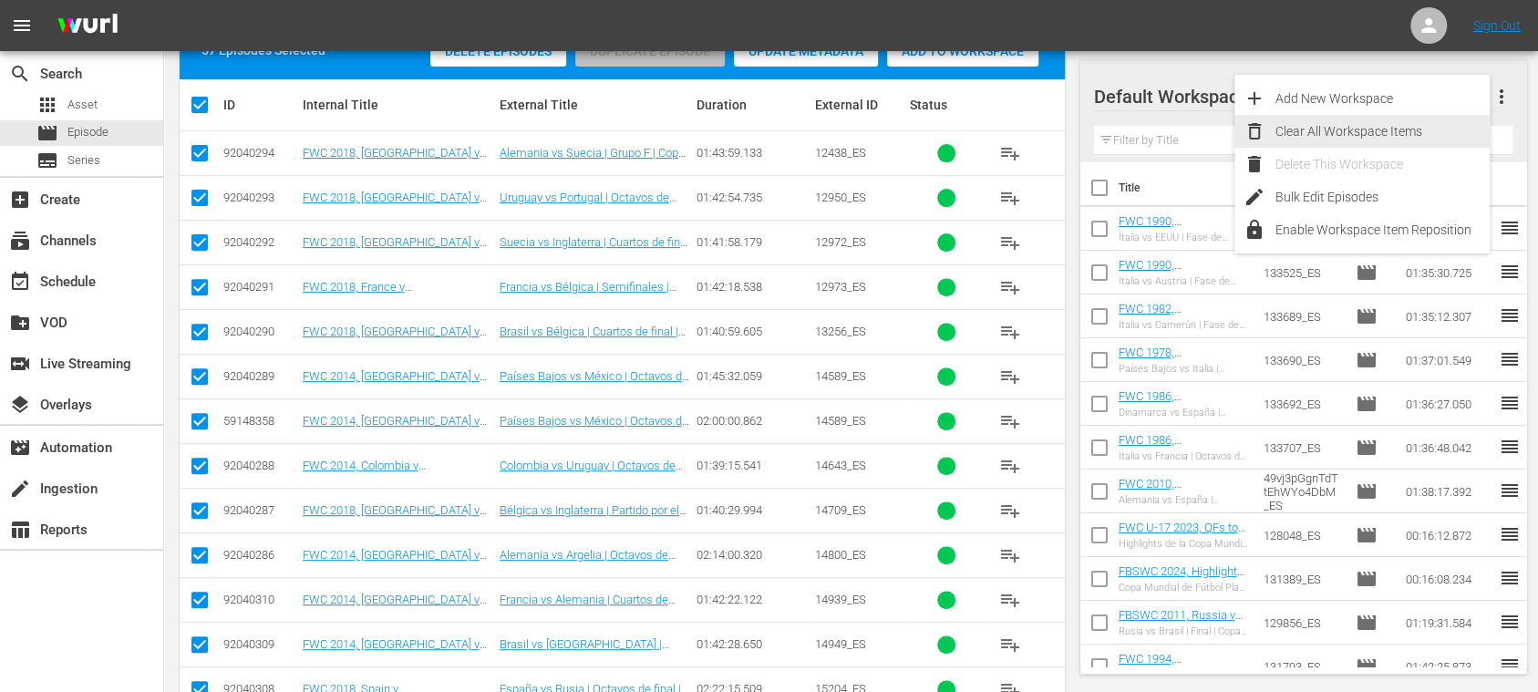
click at [1416, 140] on div "Clear All Workspace Items" at bounding box center [1382, 131] width 214 height 33
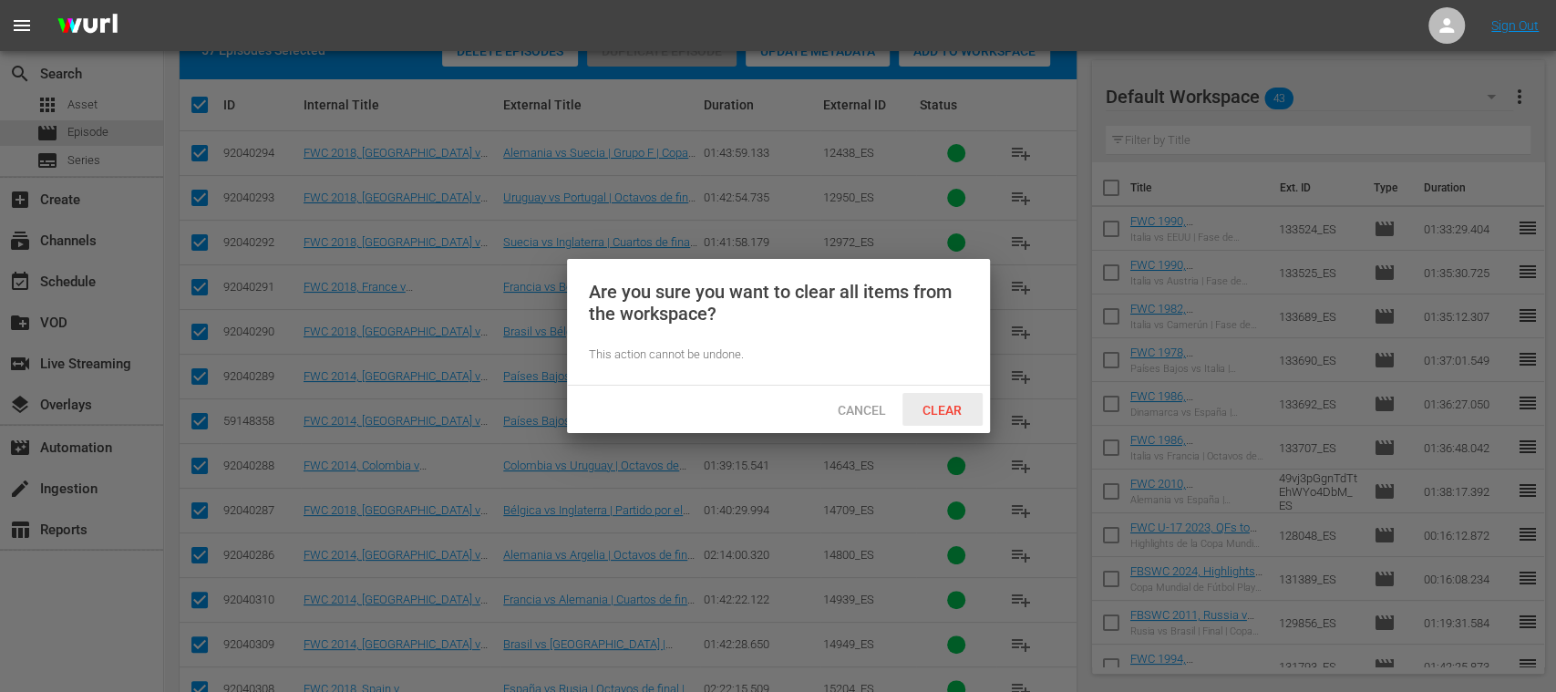
click at [952, 400] on div "Clear" at bounding box center [942, 410] width 80 height 34
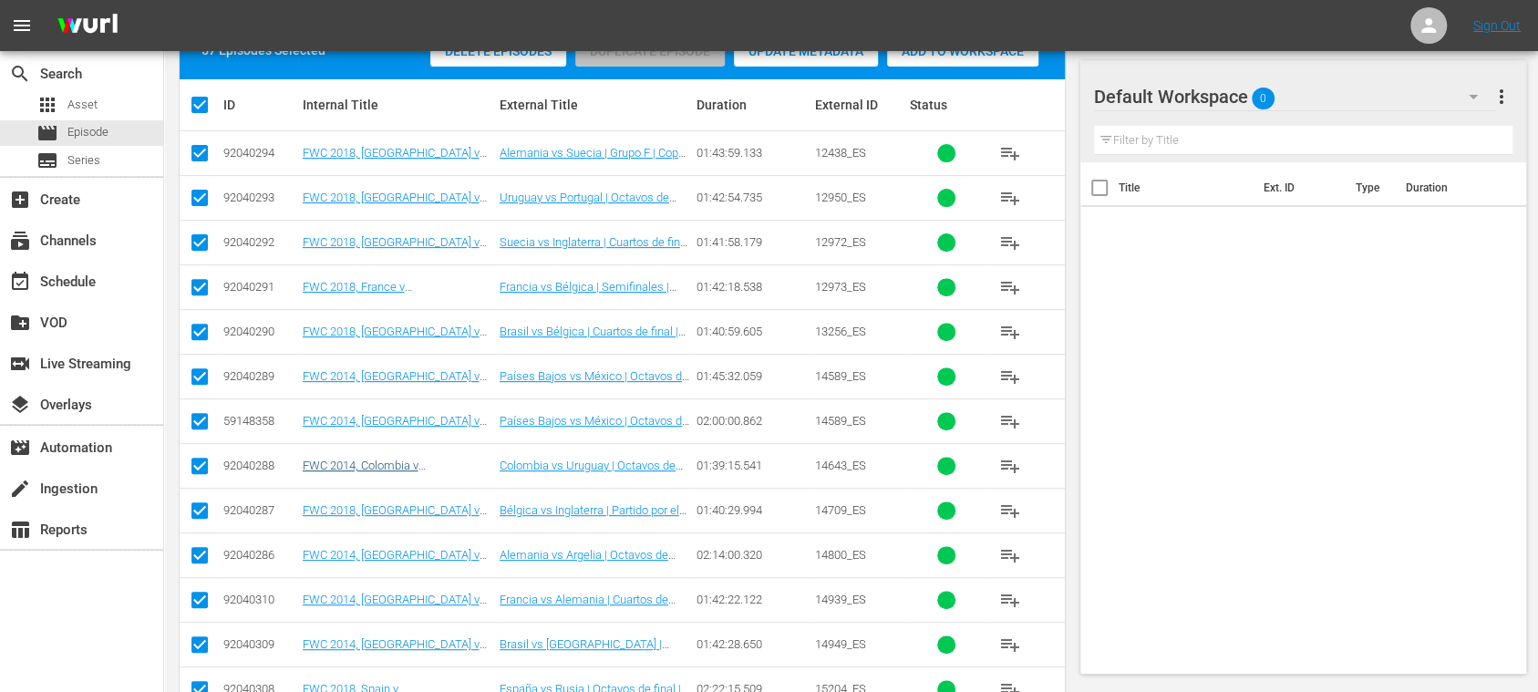
click at [202, 419] on input "checkbox" at bounding box center [200, 425] width 22 height 22
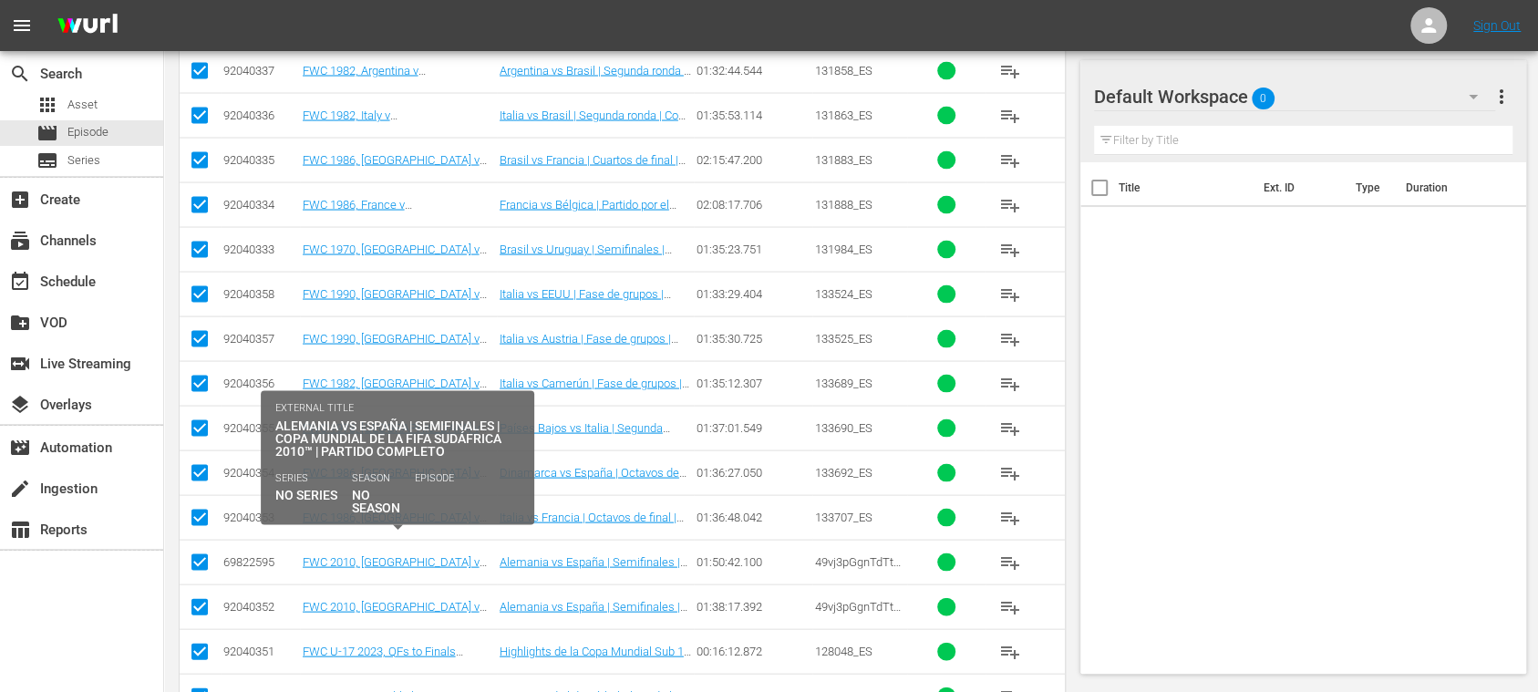
scroll to position [2326, 0]
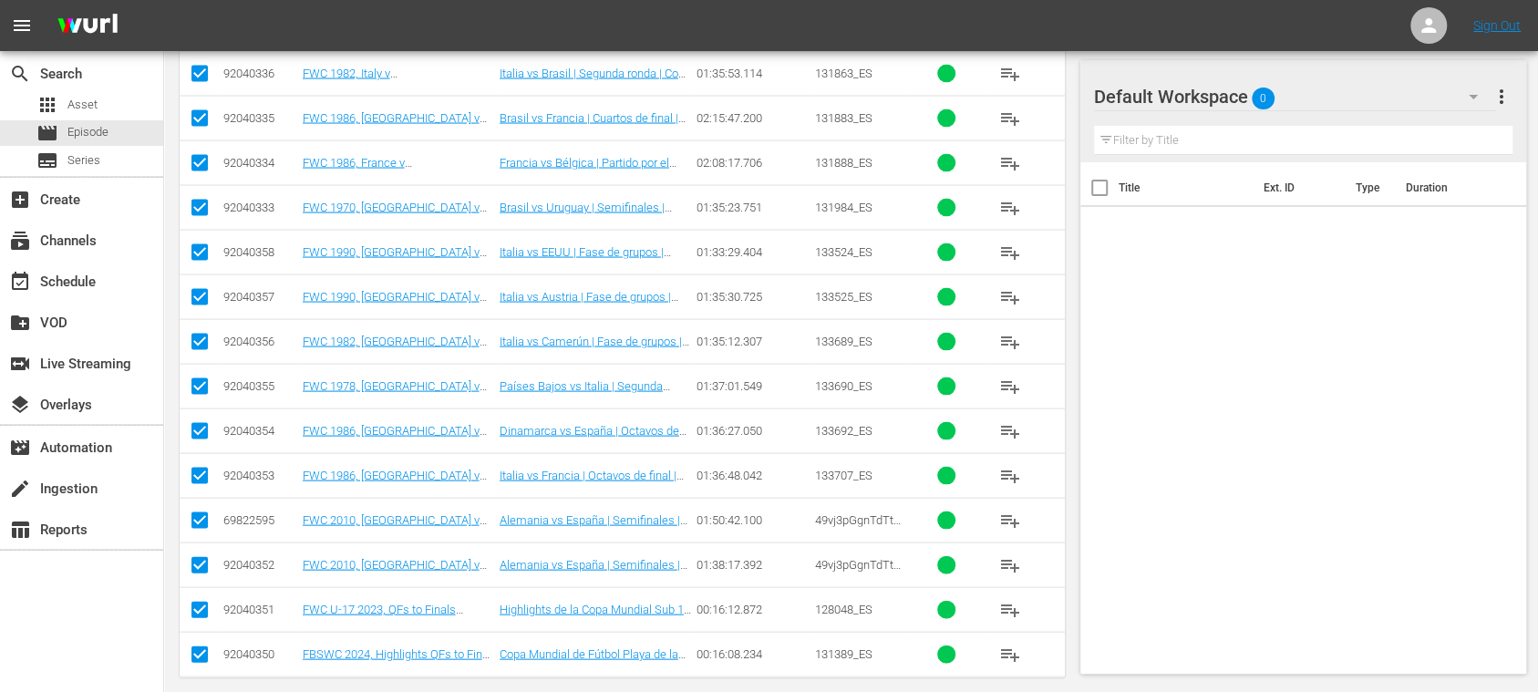
click at [204, 513] on input "checkbox" at bounding box center [200, 524] width 22 height 22
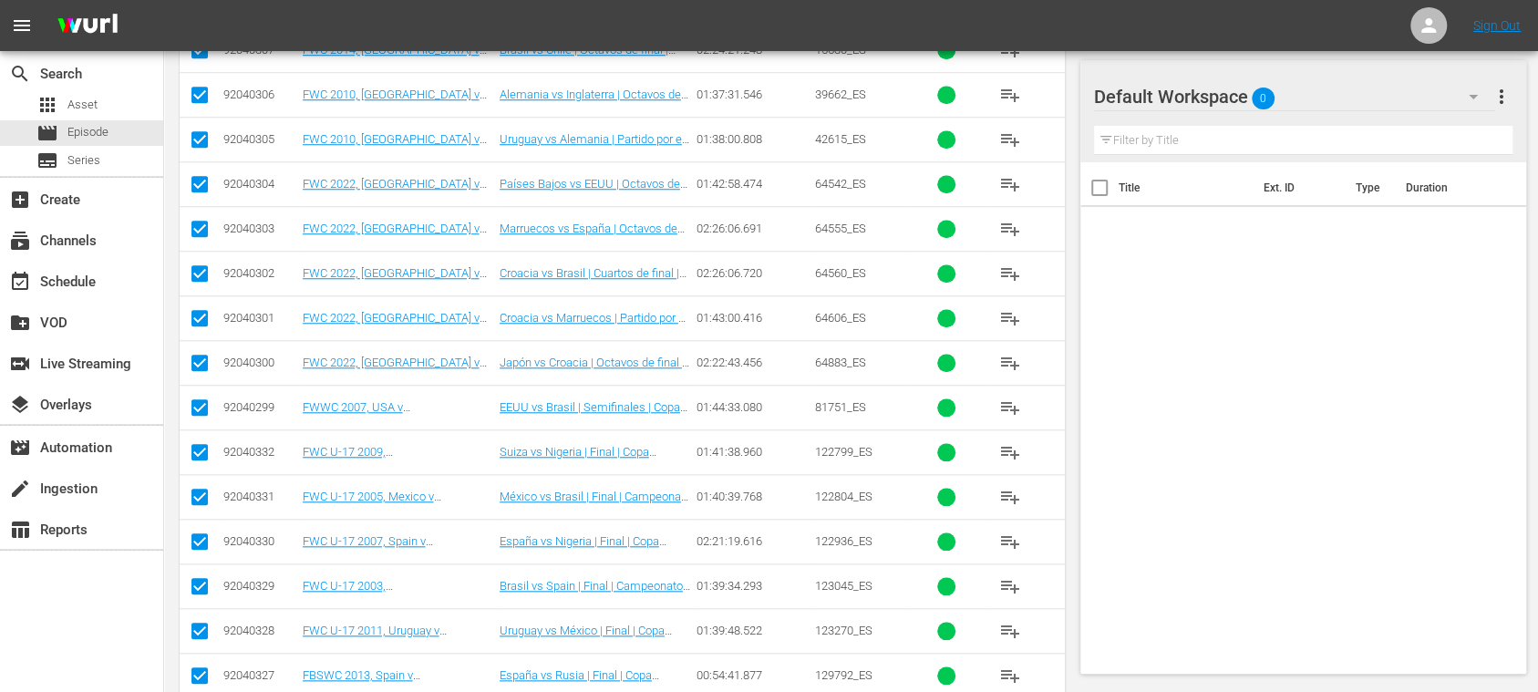
scroll to position [58, 0]
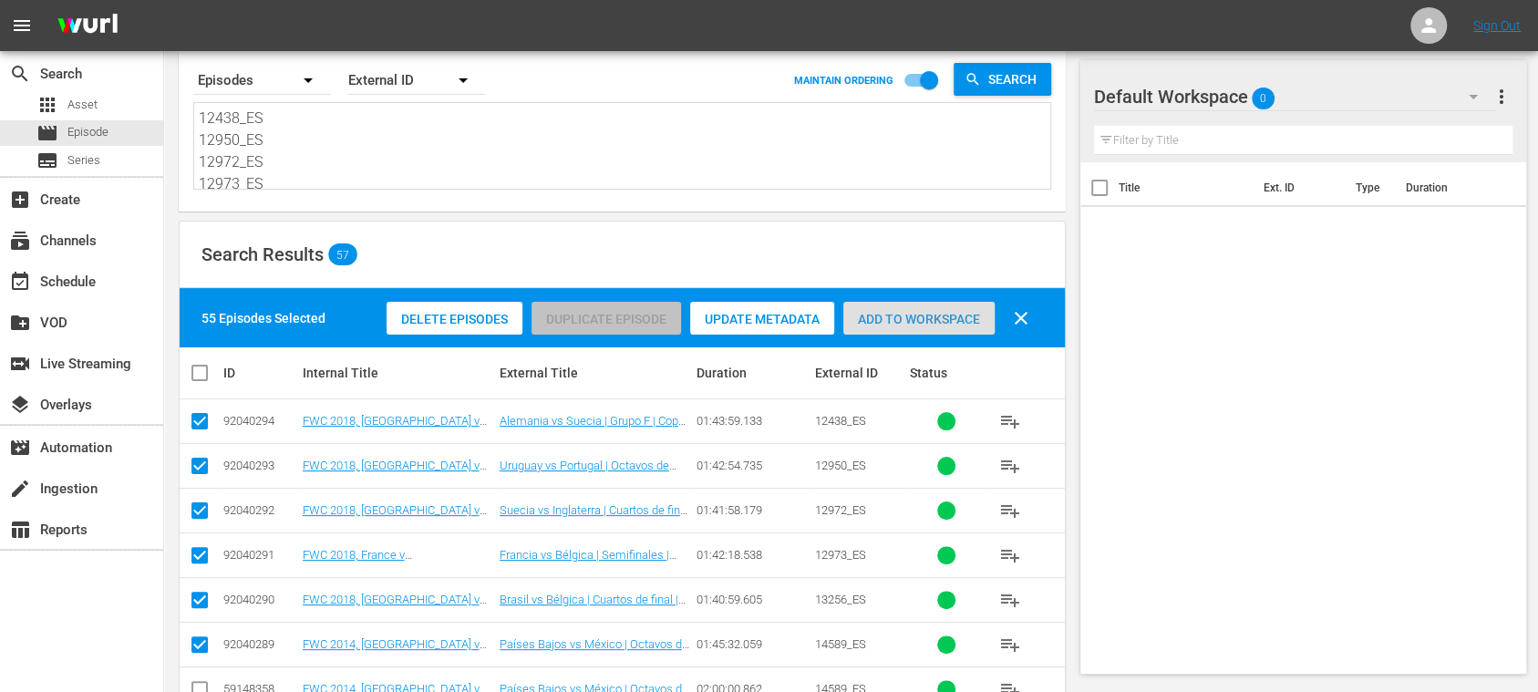
click at [925, 324] on span "Add to Workspace" at bounding box center [918, 319] width 151 height 15
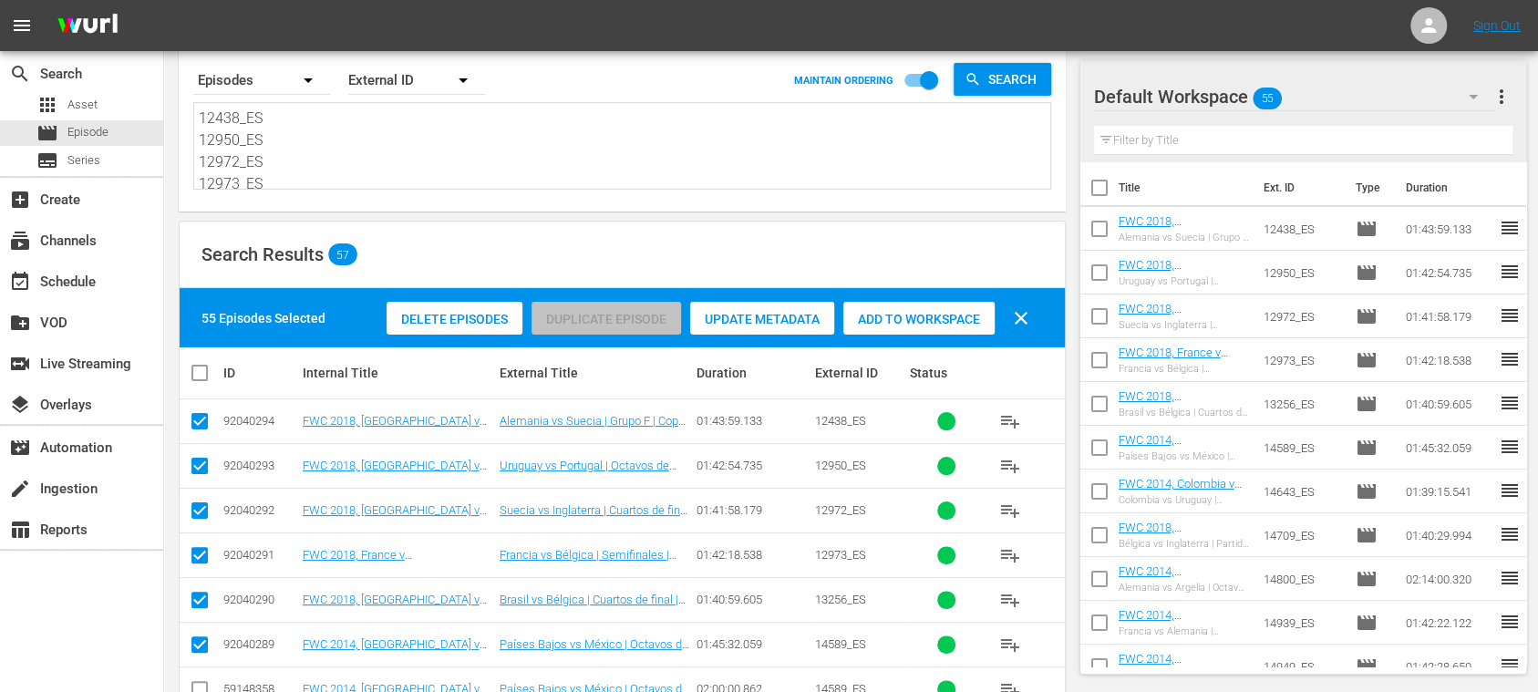
click at [424, 83] on div "External ID" at bounding box center [416, 80] width 137 height 51
click at [412, 156] on div "Wurl ID" at bounding box center [406, 160] width 73 height 29
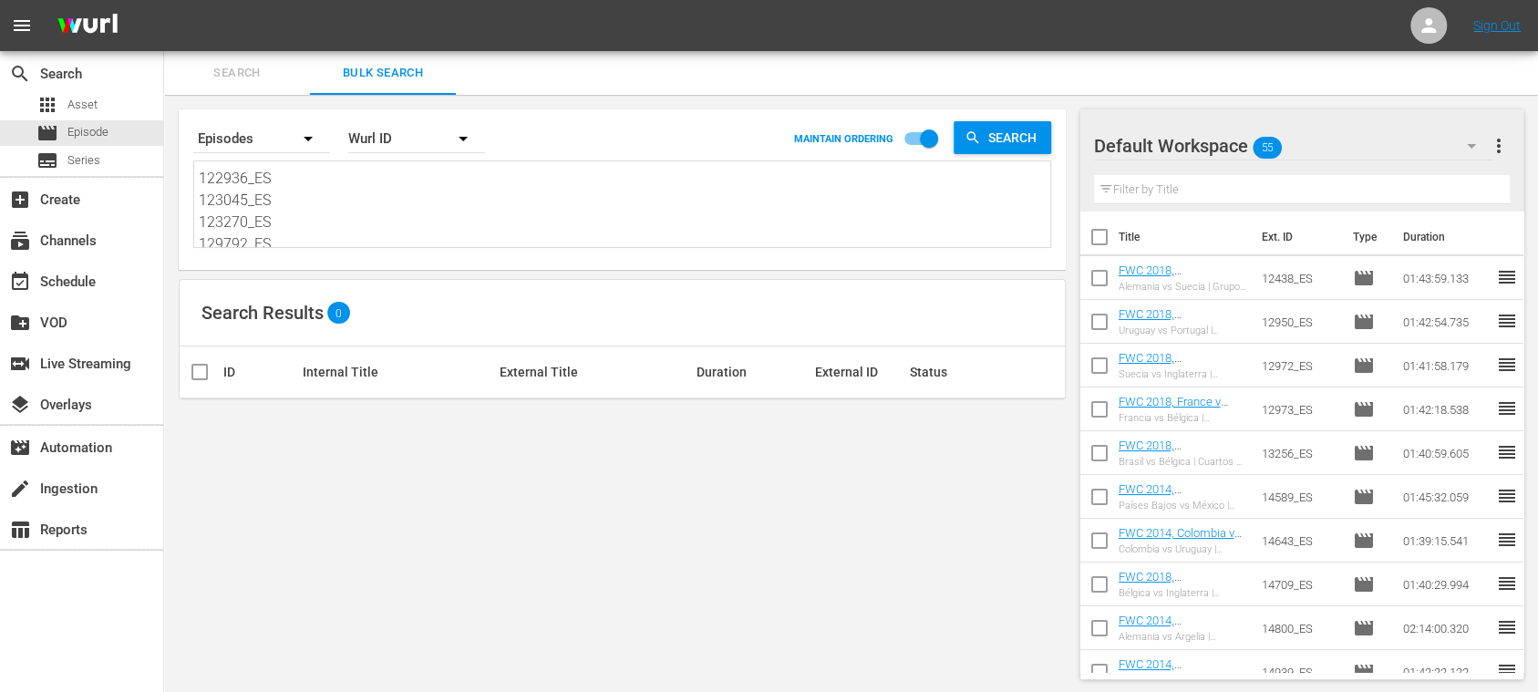
scroll to position [1141, 0]
drag, startPoint x: 199, startPoint y: 175, endPoint x: 906, endPoint y: 498, distance: 777.5
click at [906, 498] on div "Search By Episodes Order By Wurl ID MAINTAIN ORDERING Search 12438_ES 12950_ES …" at bounding box center [622, 394] width 916 height 599
paste textarea "2040294"
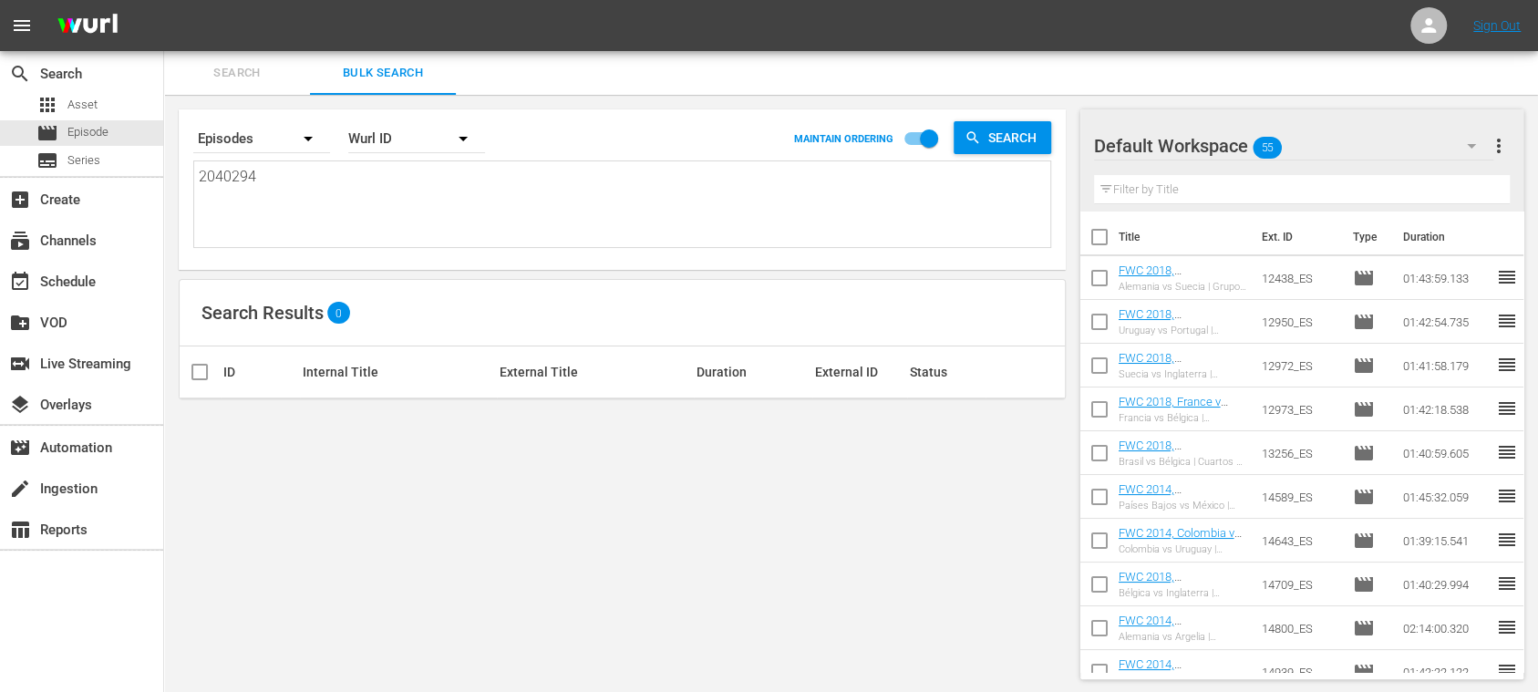
click at [1504, 142] on span "more_vert" at bounding box center [1499, 146] width 22 height 22
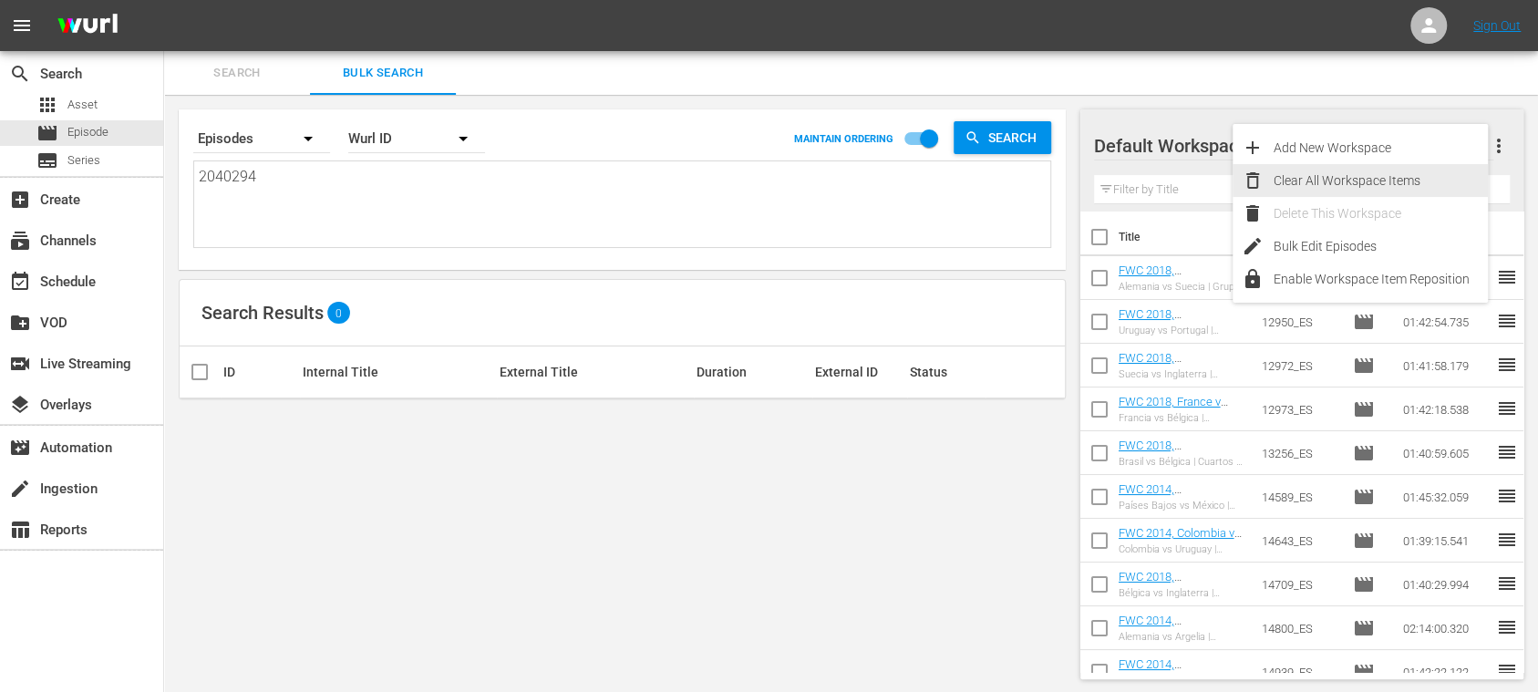
click at [1379, 181] on div "Clear All Workspace Items" at bounding box center [1380, 180] width 214 height 33
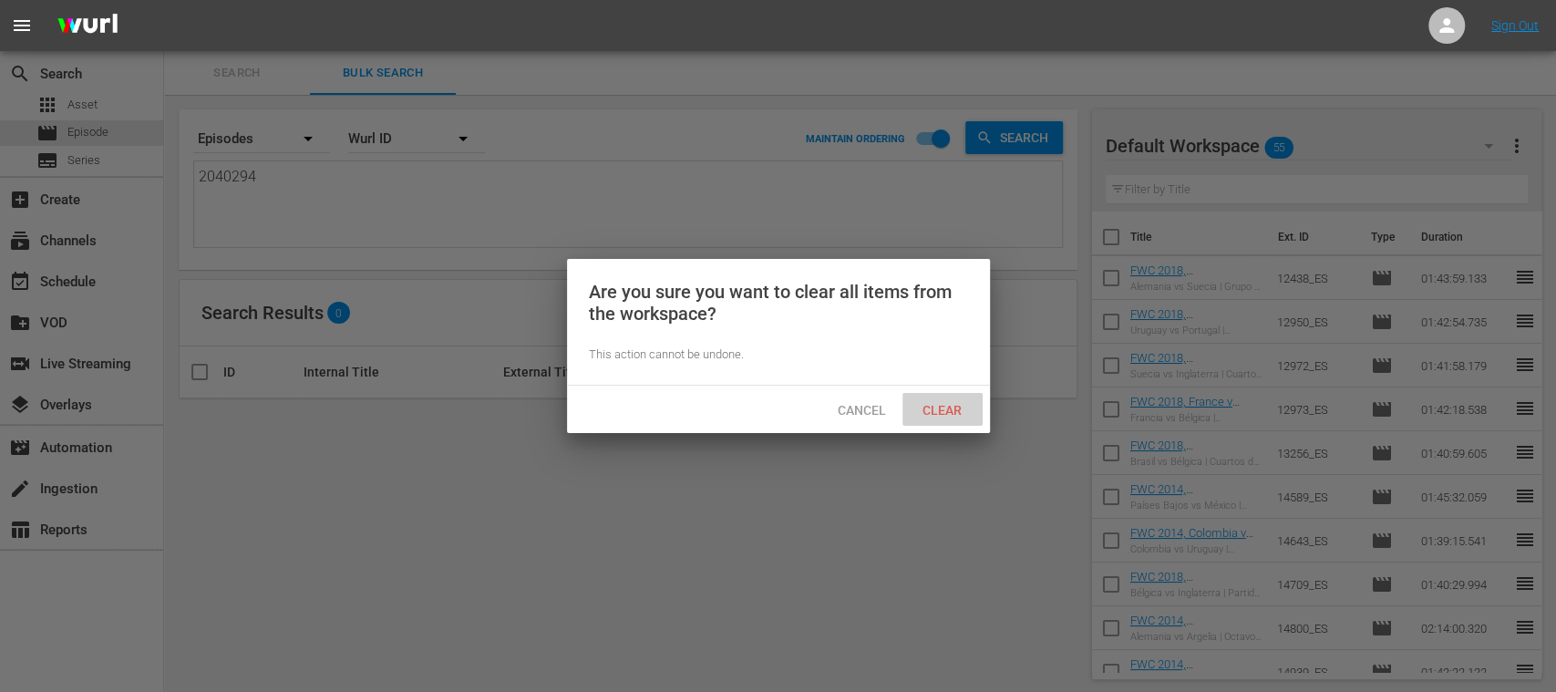
click at [930, 407] on span "Clear" at bounding box center [942, 410] width 68 height 15
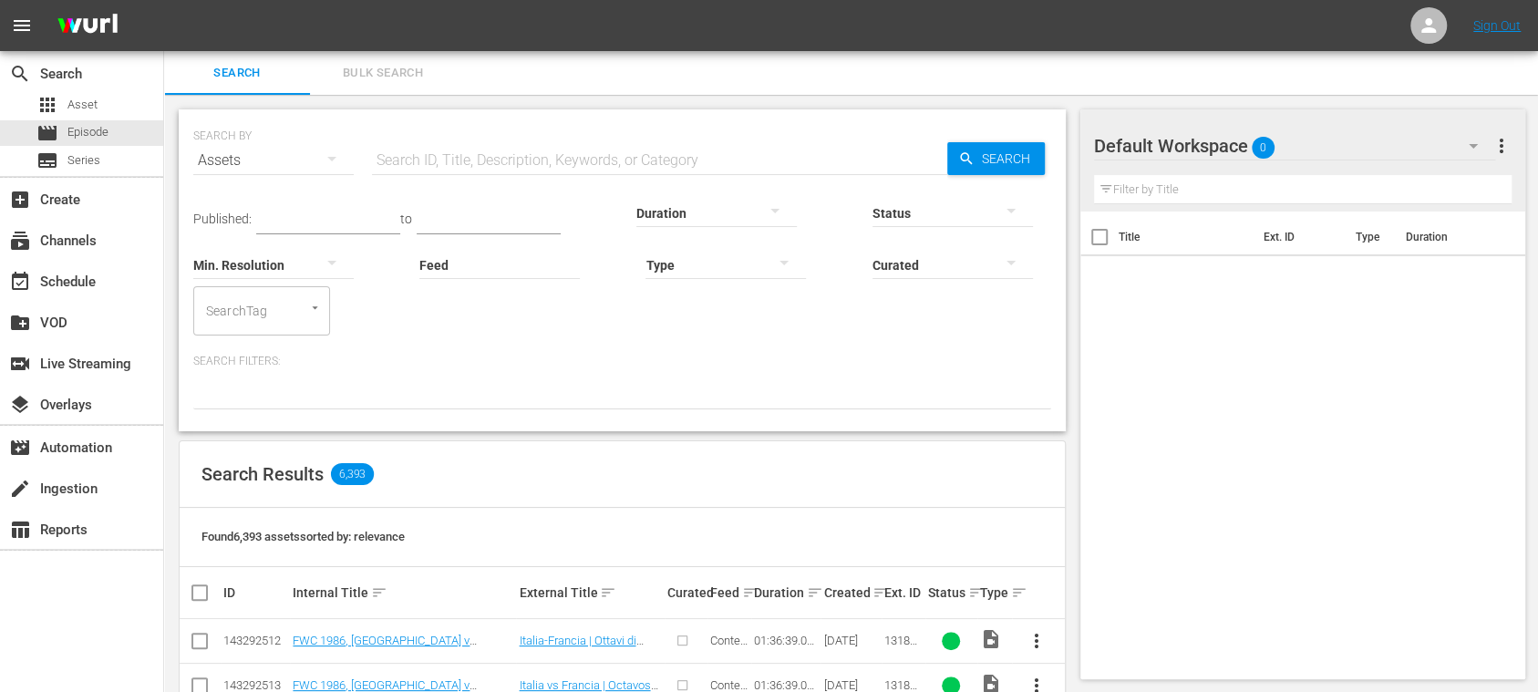
click at [390, 70] on span "Bulk Search" at bounding box center [383, 73] width 124 height 21
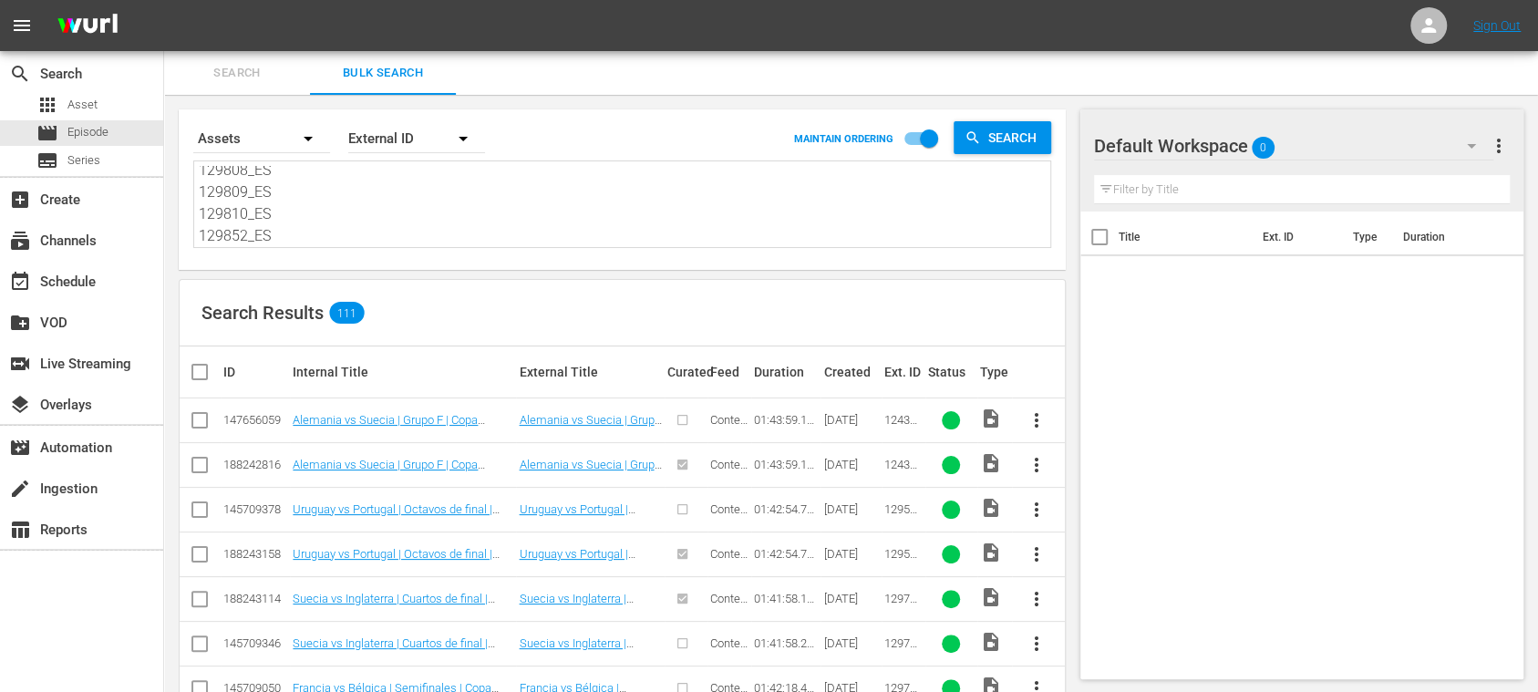
scroll to position [1141, 0]
drag, startPoint x: 203, startPoint y: 176, endPoint x: 937, endPoint y: 409, distance: 770.0
paste textarea "12438_ES 12950_ES 12972_ES 12973_ES 13256_ES 14589_ES 14643_ES 14709_ES 14800_E…"
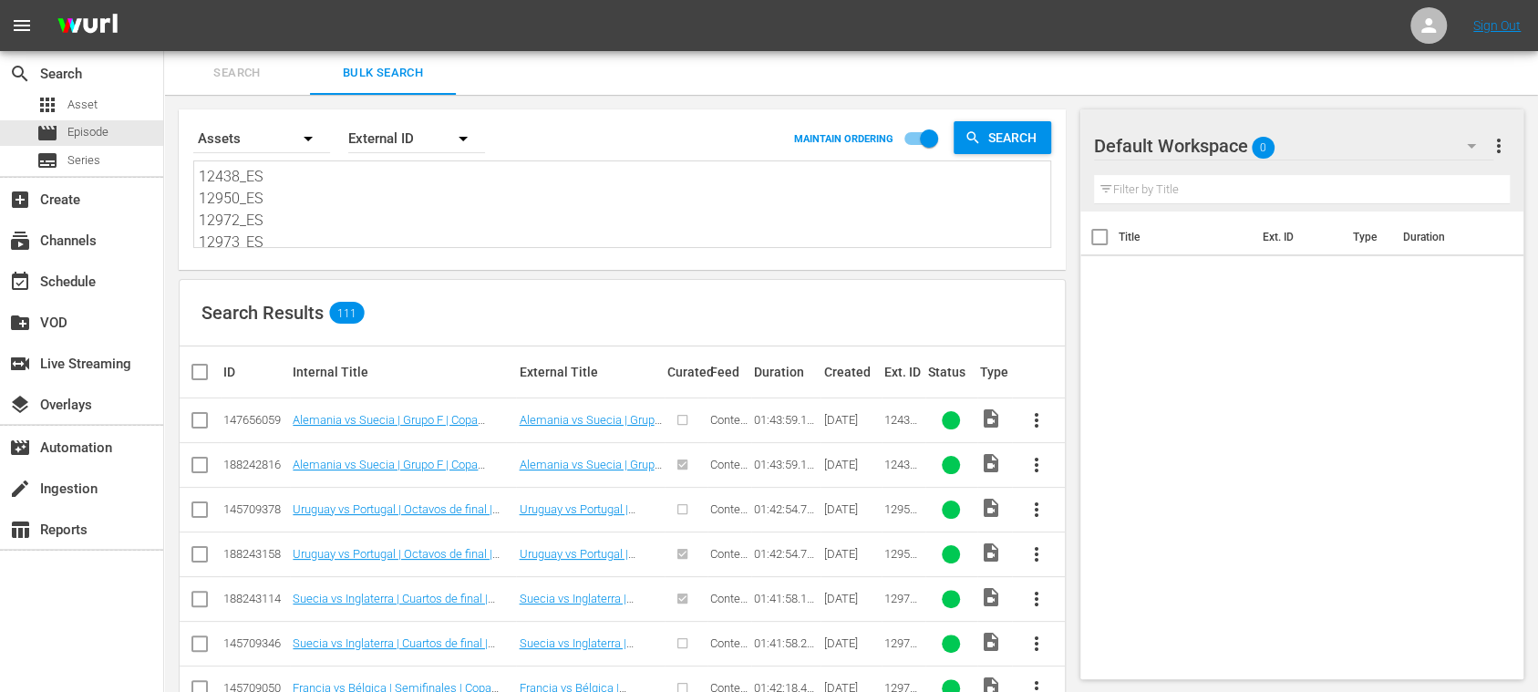
scroll to position [1, 0]
click at [67, 160] on span "Series" at bounding box center [83, 160] width 33 height 18
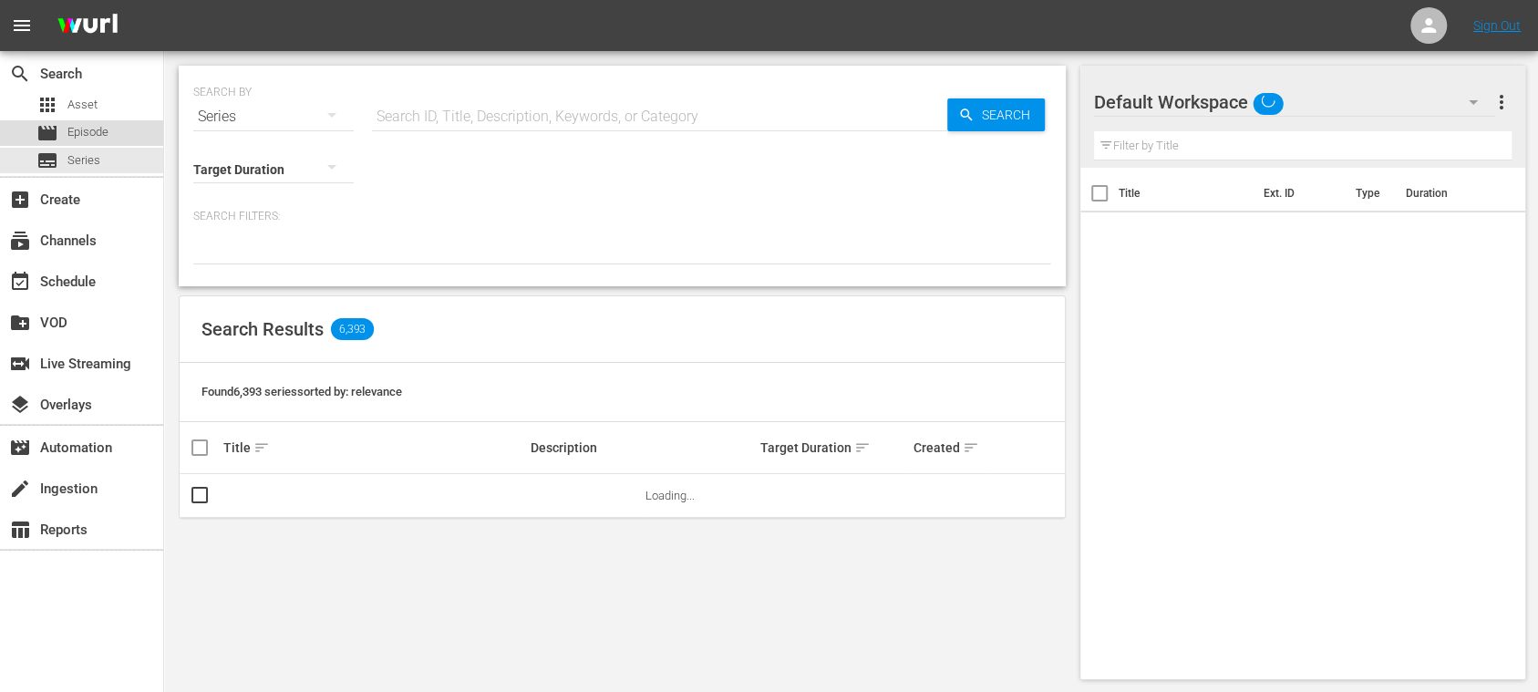
click at [92, 131] on span "Episode" at bounding box center [87, 132] width 41 height 18
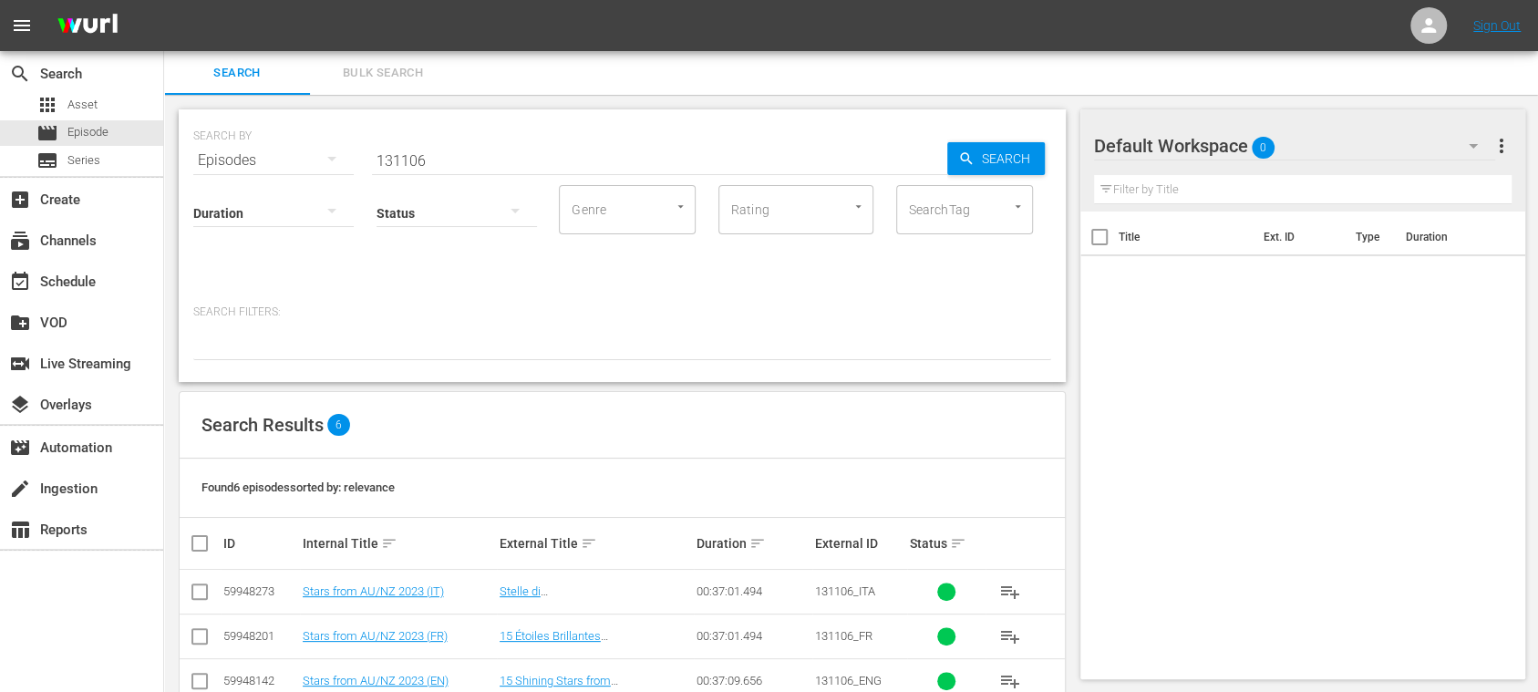
click at [379, 64] on span "Bulk Search" at bounding box center [383, 73] width 124 height 21
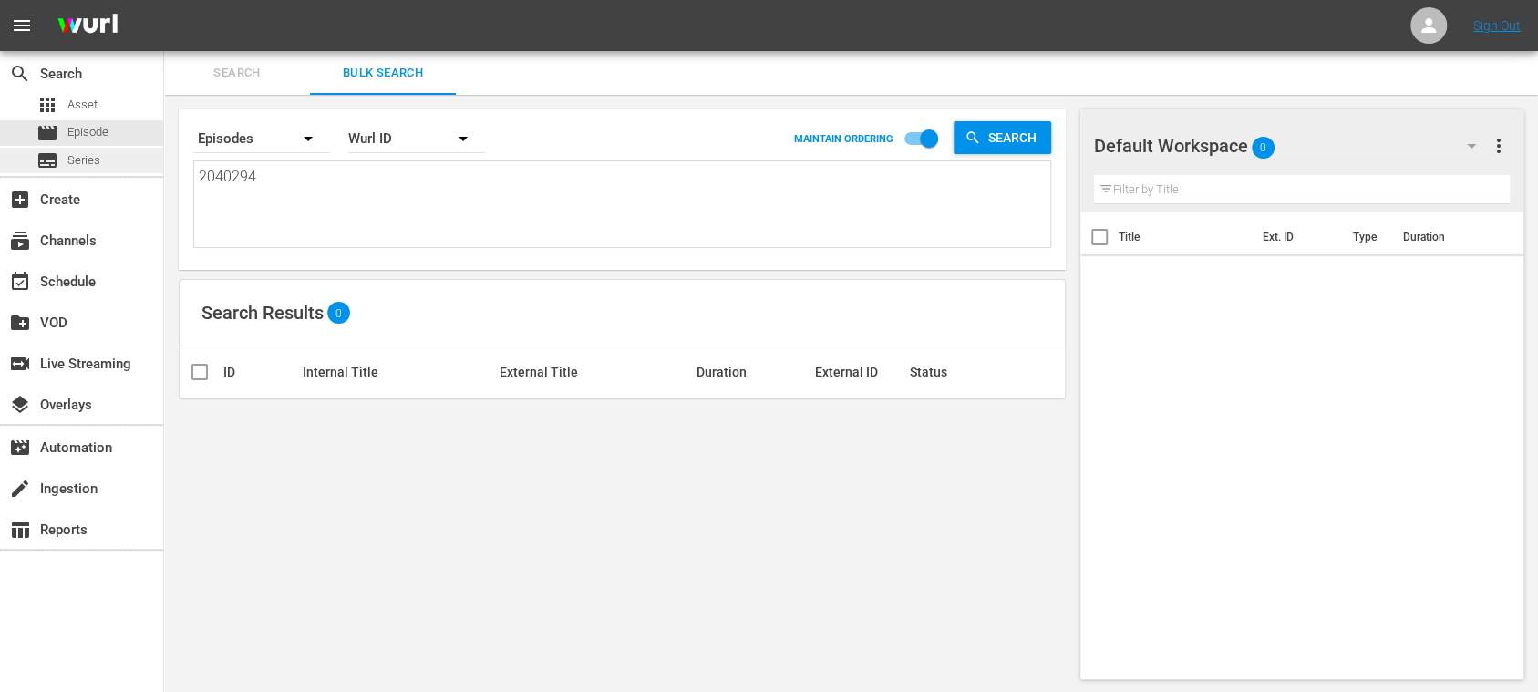
drag, startPoint x: 275, startPoint y: 178, endPoint x: 133, endPoint y: 164, distance: 142.9
click at [164, 0] on div "search Search apps Asset movie Episode subtitles Series add_box Create subscrip…" at bounding box center [851, 0] width 1374 height 0
paste textarea "12438_ES 12950_ES 12972_ES 12973_ES 13256_ES 14589_ES 14643_ES 14709_ES 14800_E…"
click at [403, 144] on div "Wurl ID" at bounding box center [416, 138] width 137 height 51
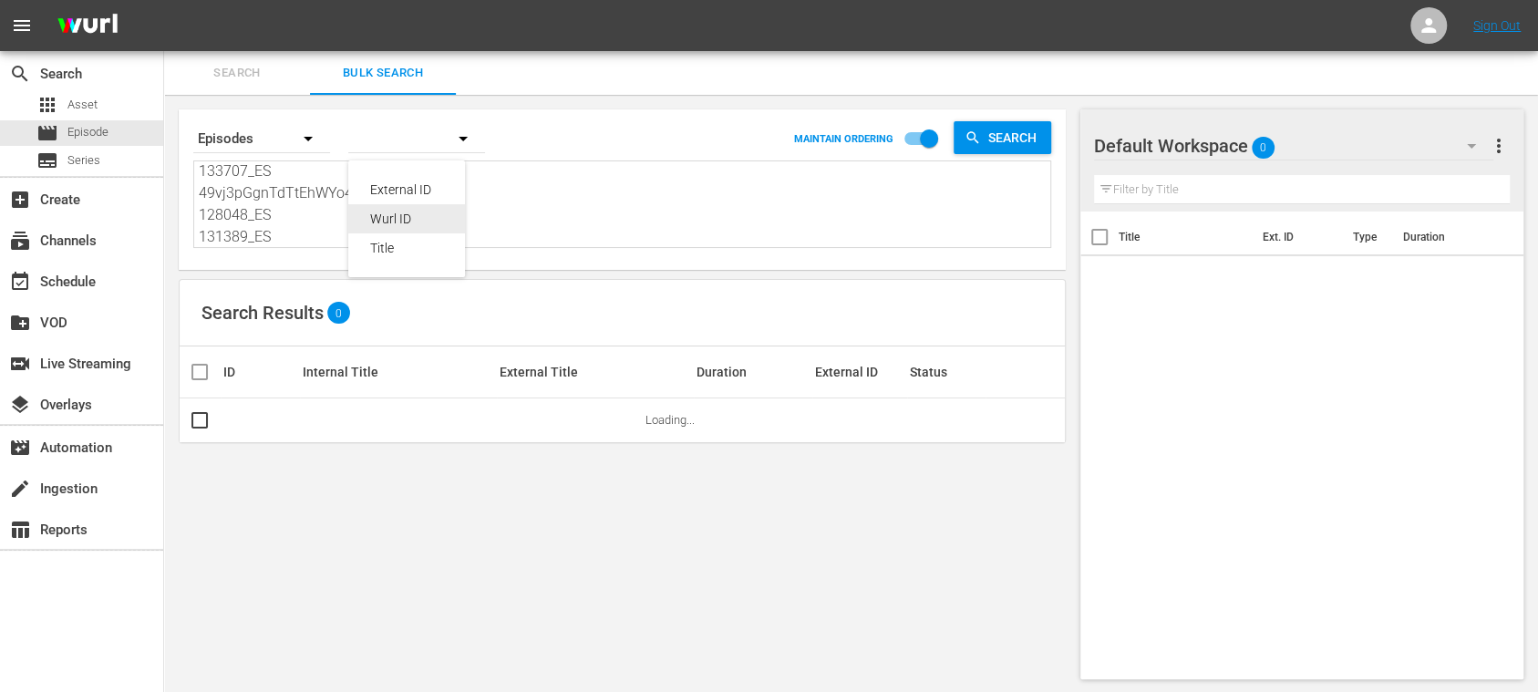
click at [415, 186] on div "External ID" at bounding box center [406, 189] width 73 height 29
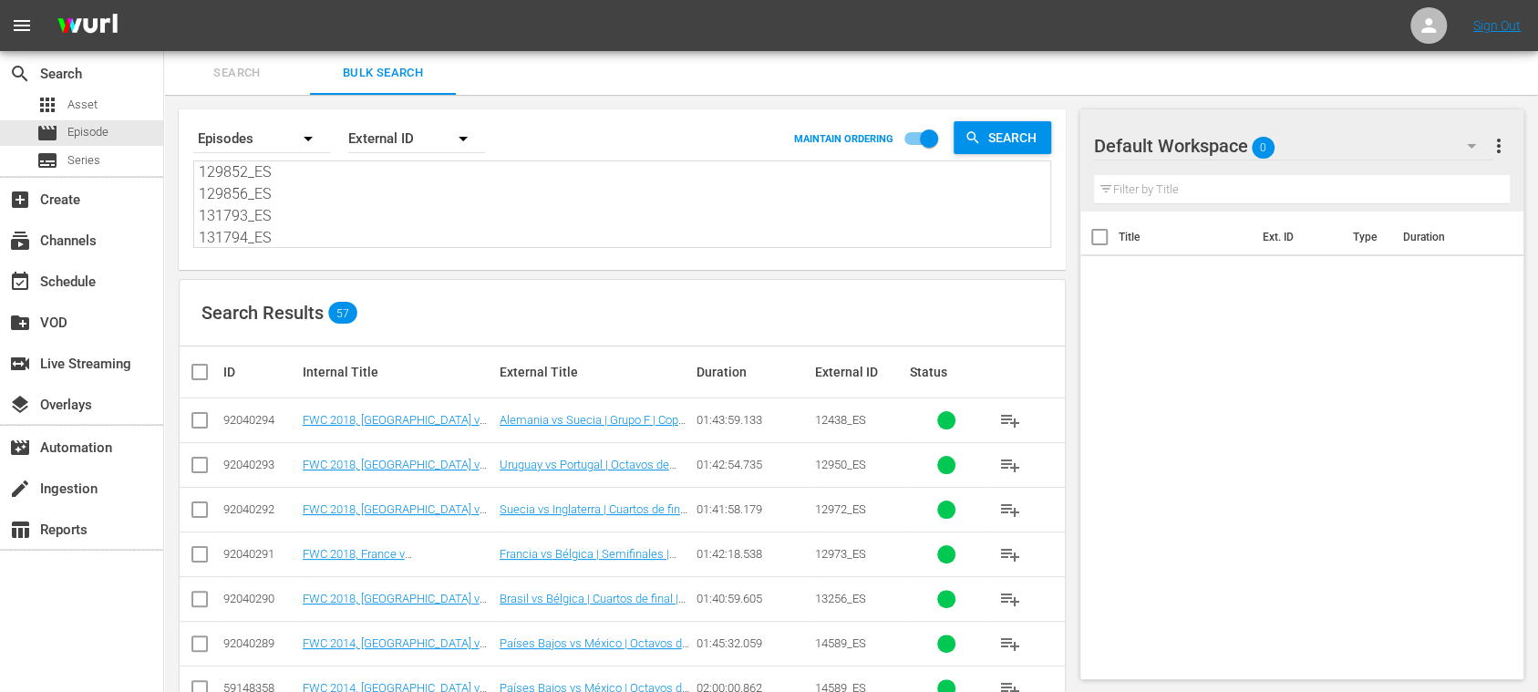
scroll to position [1163, 0]
drag, startPoint x: 204, startPoint y: 177, endPoint x: 1116, endPoint y: 521, distance: 974.5
paste textarea "92040294 92040293 92040292 92040291 92040290 92040289 92040288 92040287 9204028…"
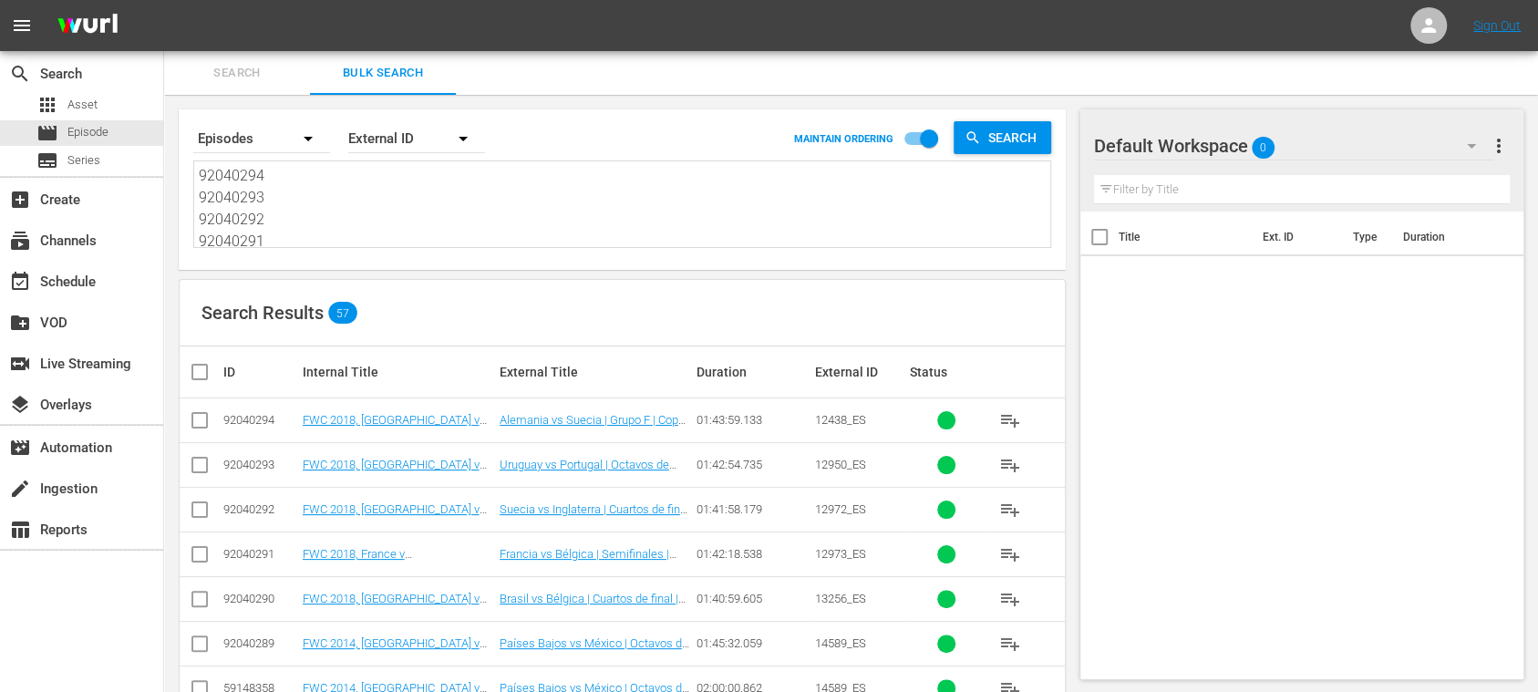
scroll to position [1139, 0]
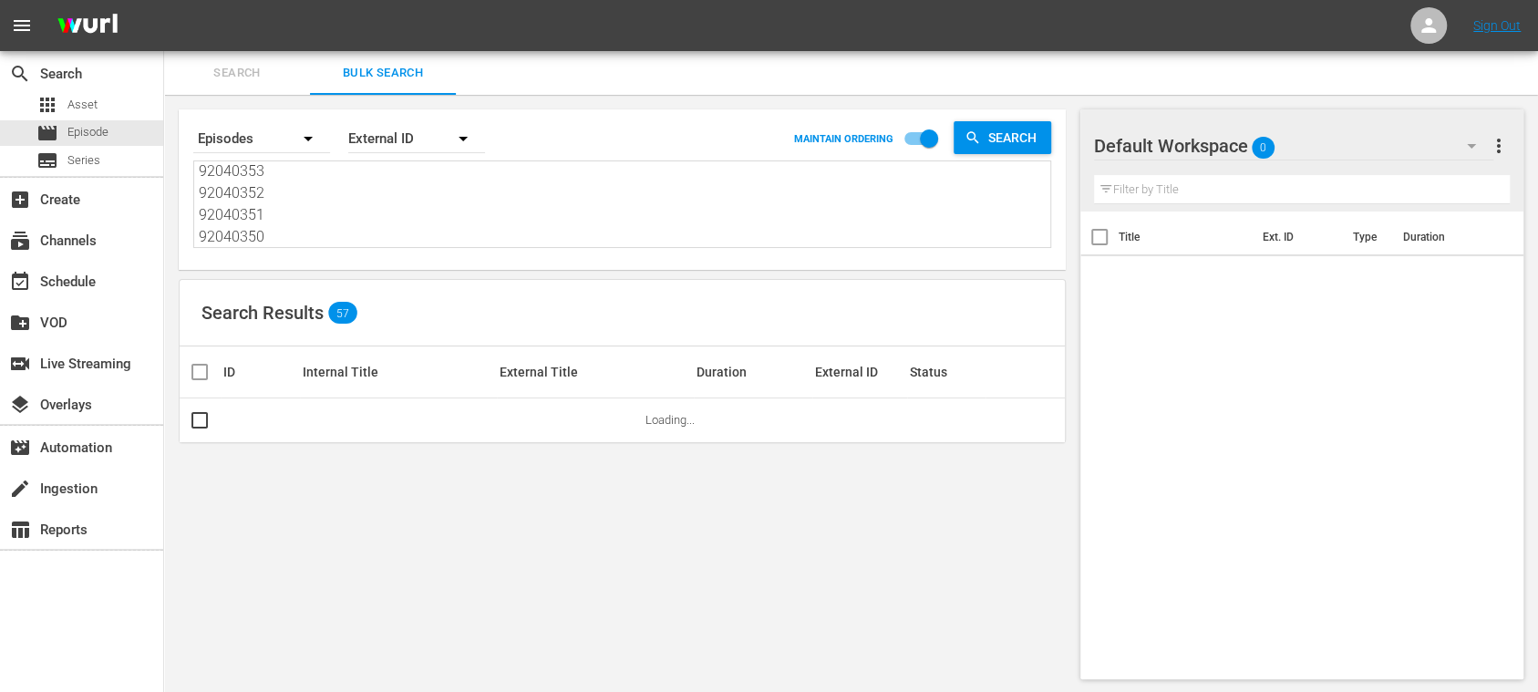
click at [461, 142] on icon "button" at bounding box center [463, 139] width 22 height 22
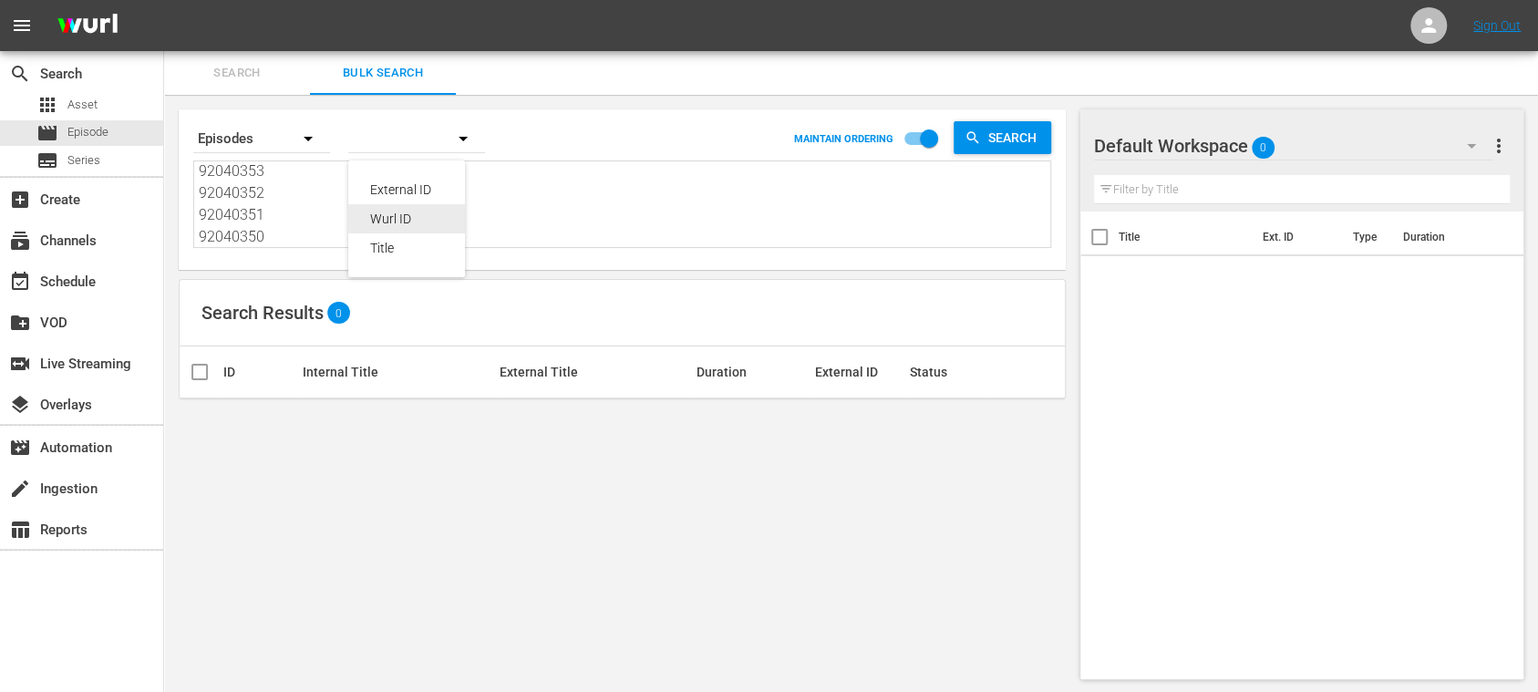
click at [399, 211] on div "Wurl ID" at bounding box center [406, 218] width 73 height 29
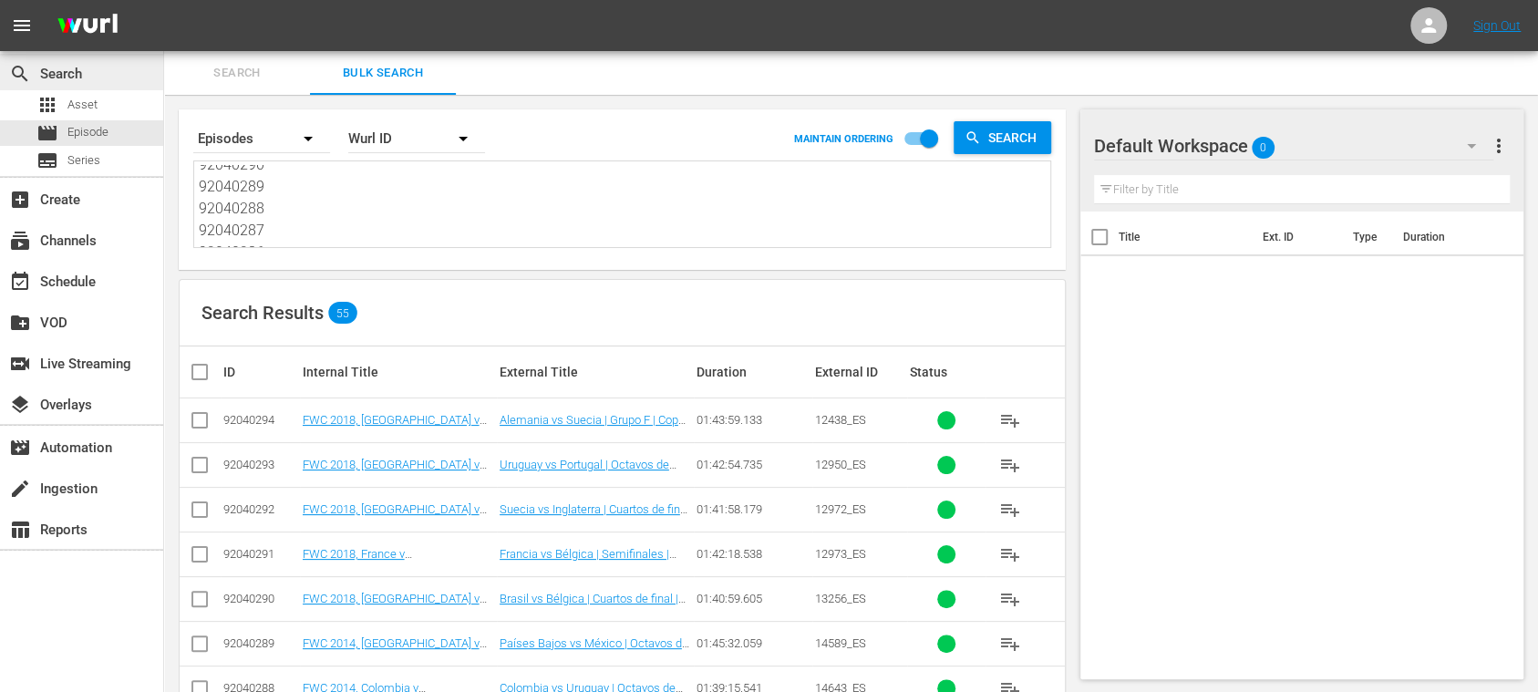
scroll to position [0, 0]
drag, startPoint x: 285, startPoint y: 217, endPoint x: 0, endPoint y: 62, distance: 324.7
click at [164, 0] on div "search Search apps Asset movie Episode subtitles Series add_box Create subscrip…" at bounding box center [851, 0] width 1374 height 0
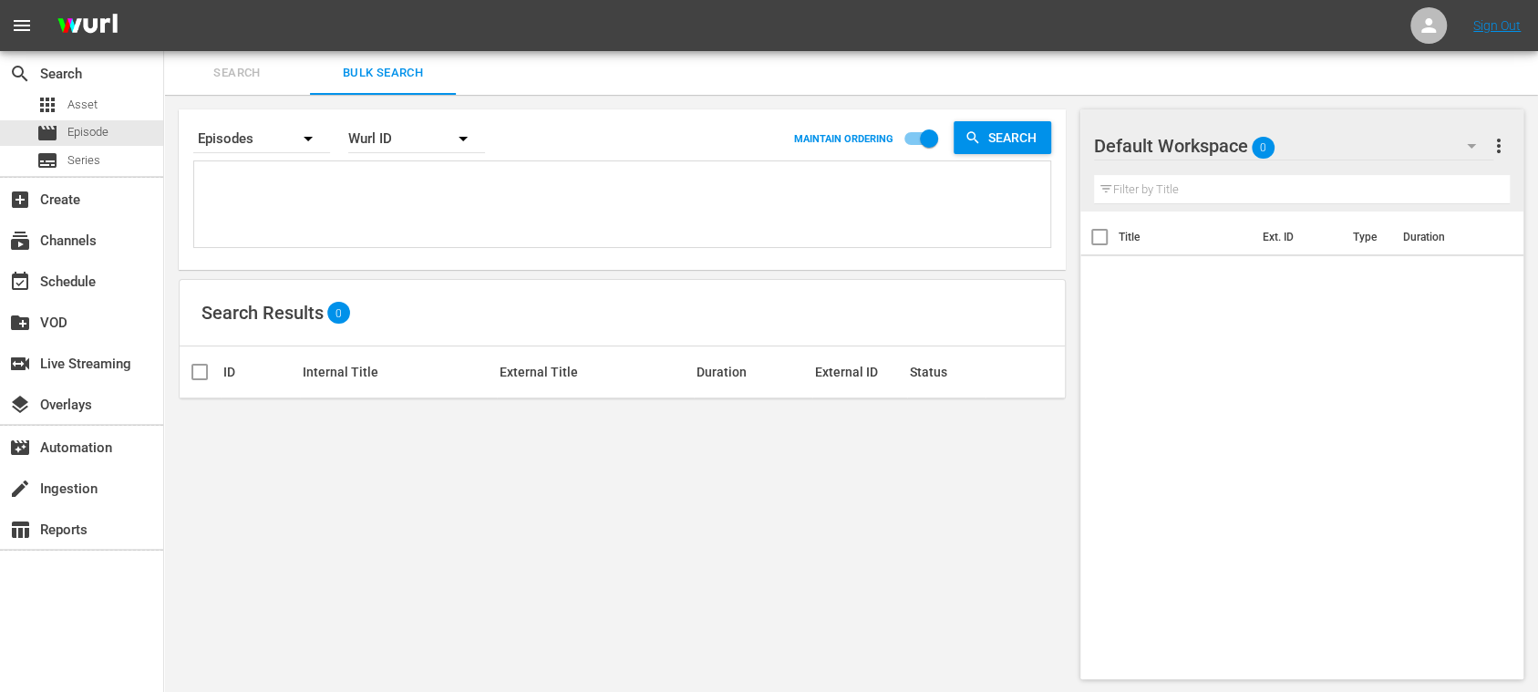
click at [284, 203] on textarea at bounding box center [624, 206] width 851 height 83
paste textarea "92040294 92040293 92040292 92040291 92040290 92040289 92040288 92040287 9204028…"
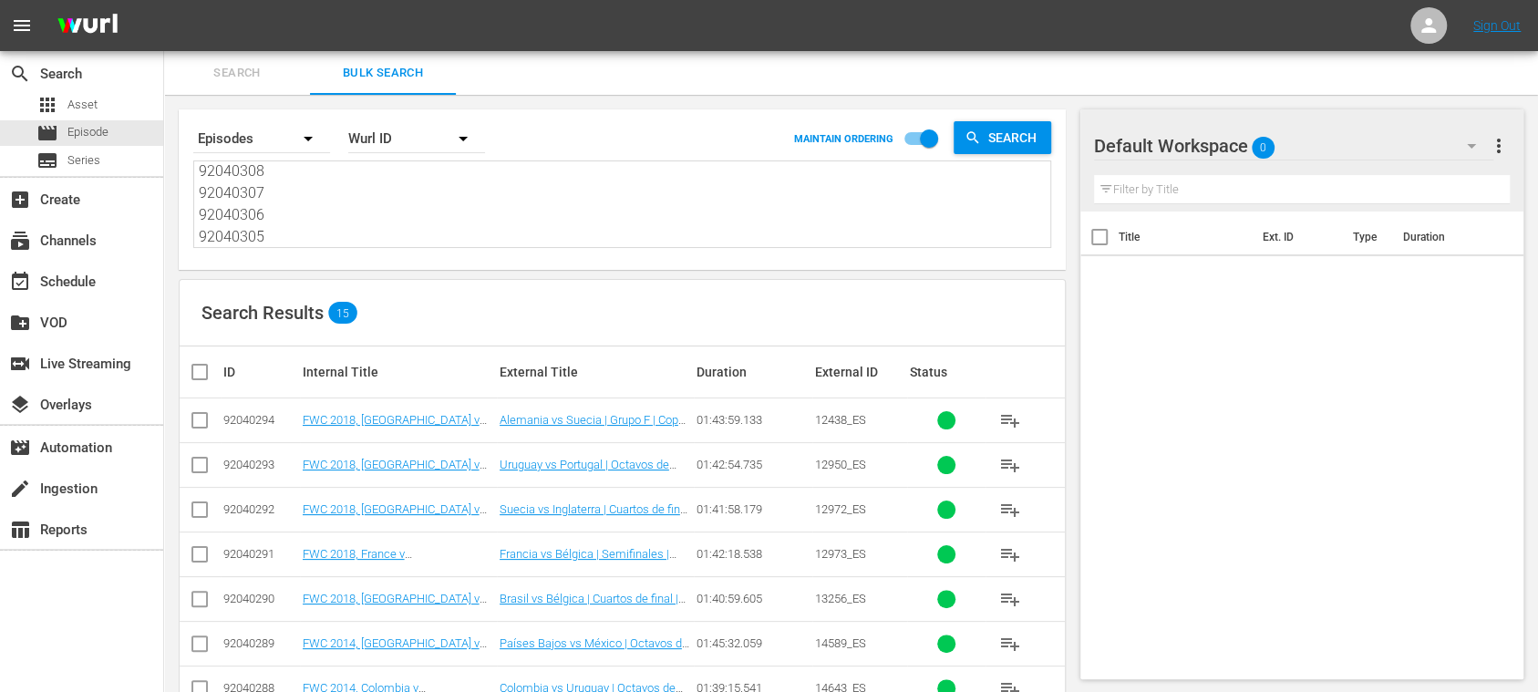
click at [201, 370] on input "checkbox" at bounding box center [207, 372] width 36 height 22
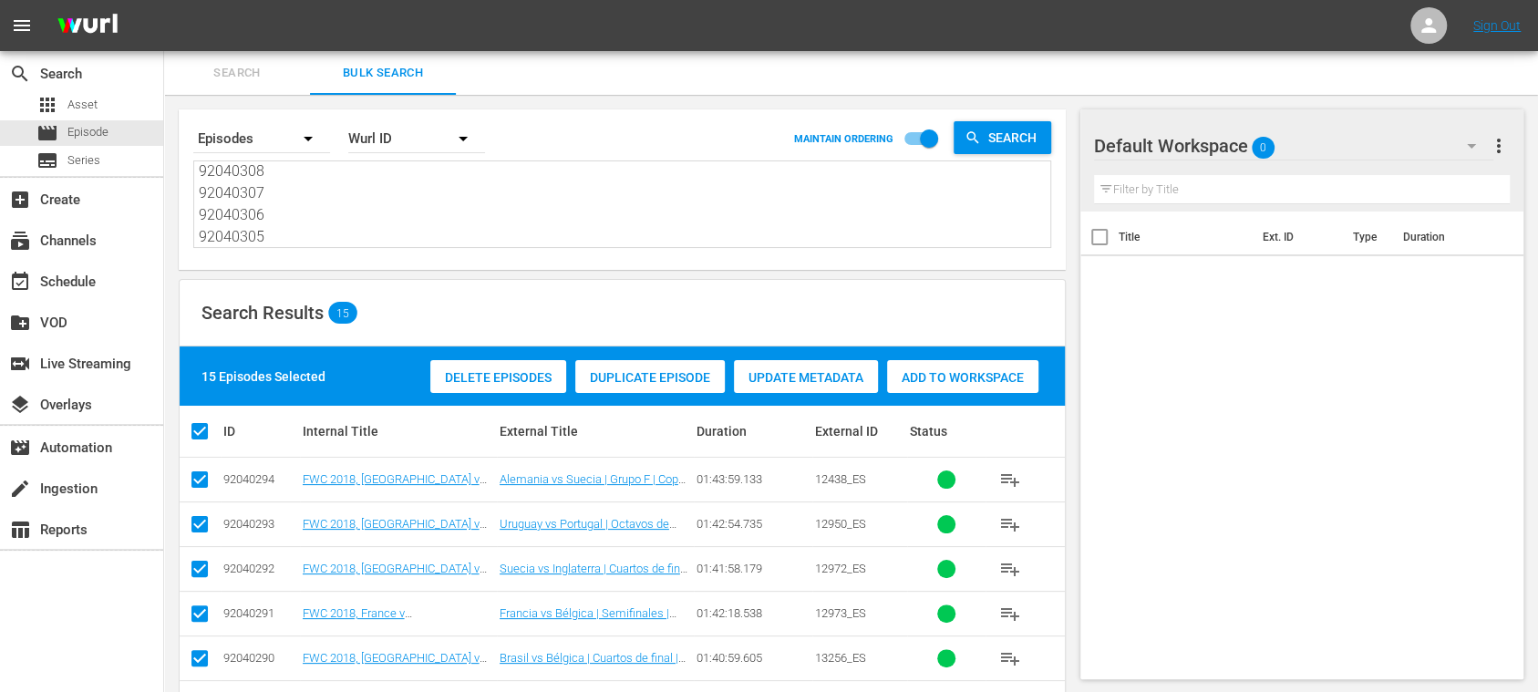
click at [986, 374] on span "Add to Workspace" at bounding box center [962, 377] width 151 height 15
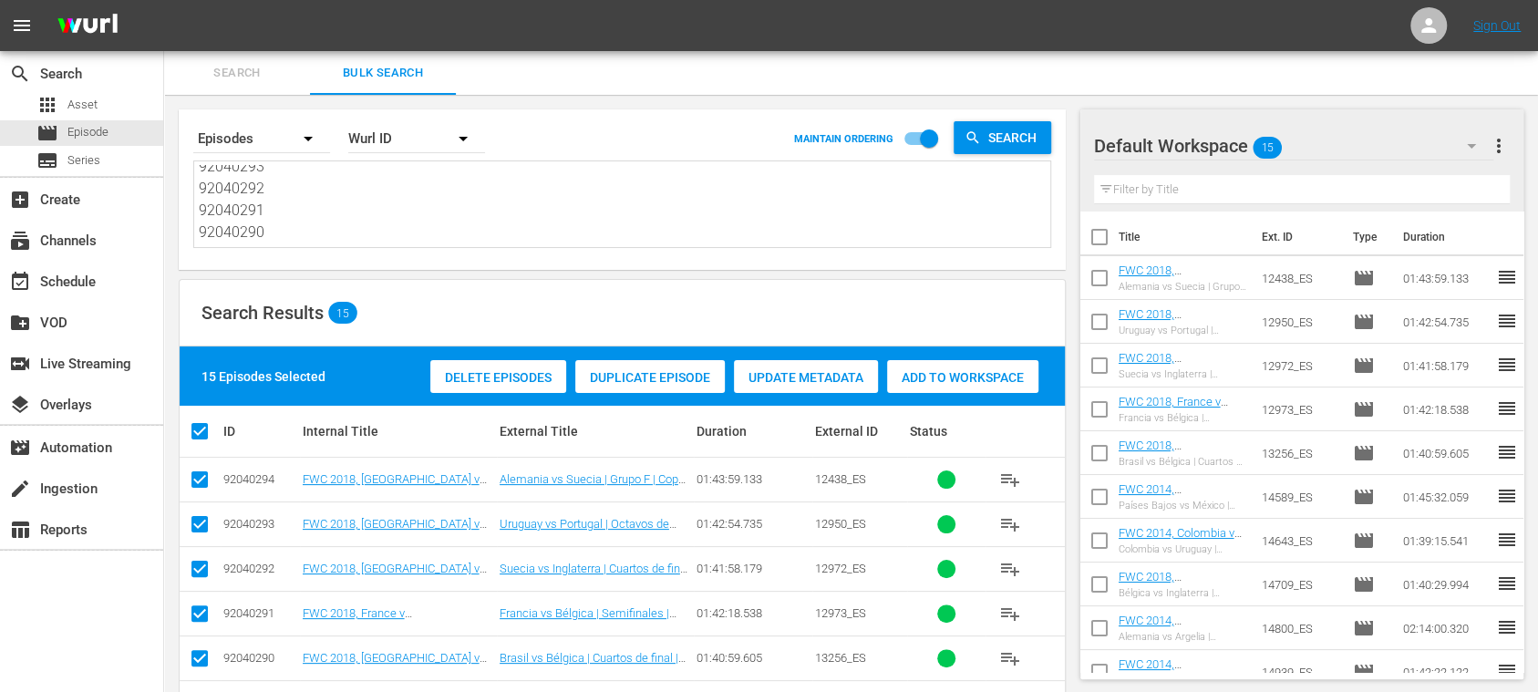
scroll to position [0, 0]
drag, startPoint x: 180, startPoint y: 171, endPoint x: 46, endPoint y: 26, distance: 198.1
click at [46, 26] on div "menu Sign Out search Search apps Asset movie Episode subtitles Series add_box C…" at bounding box center [769, 580] width 1538 height 1161
paste textarea "92040307 92040306 92040305 92040304 92040303 92040302 92040301 92040300 9204029…"
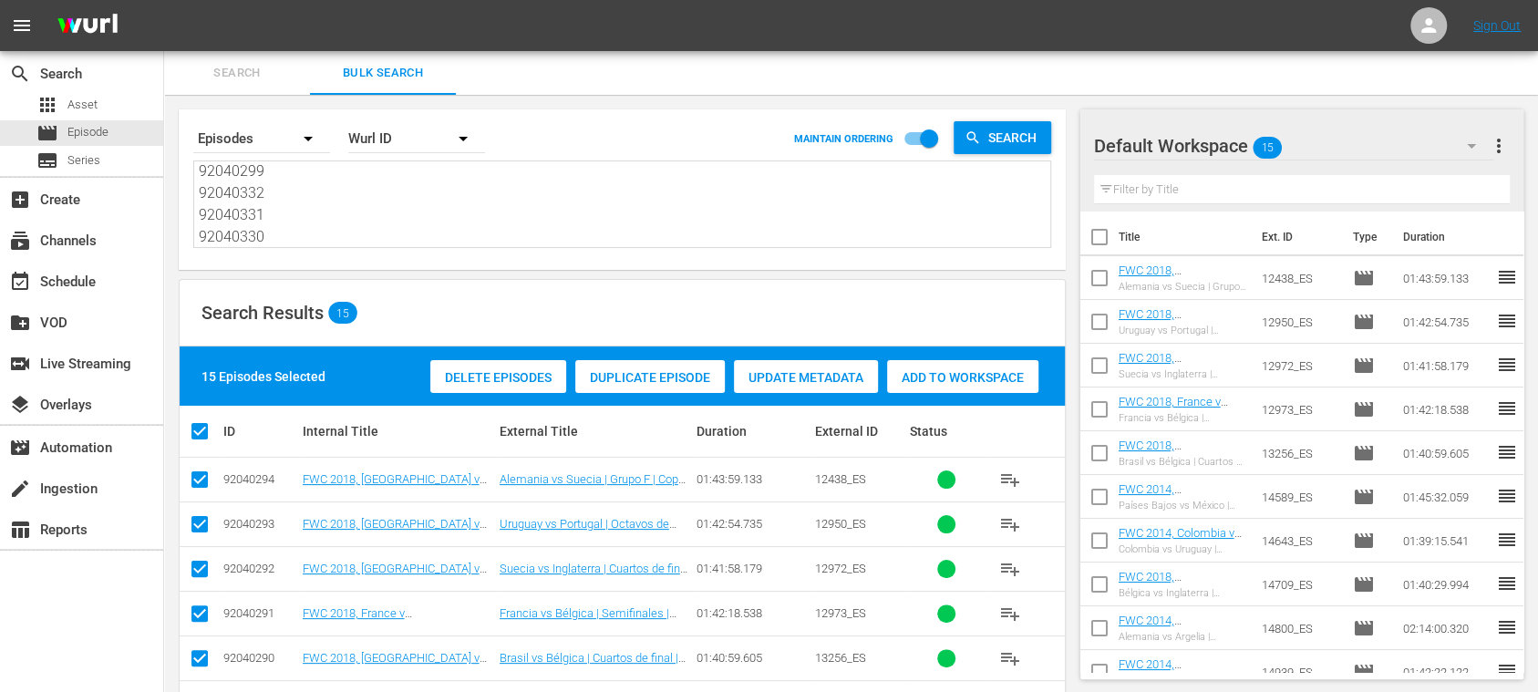
click at [1493, 136] on span "more_vert" at bounding box center [1499, 146] width 22 height 22
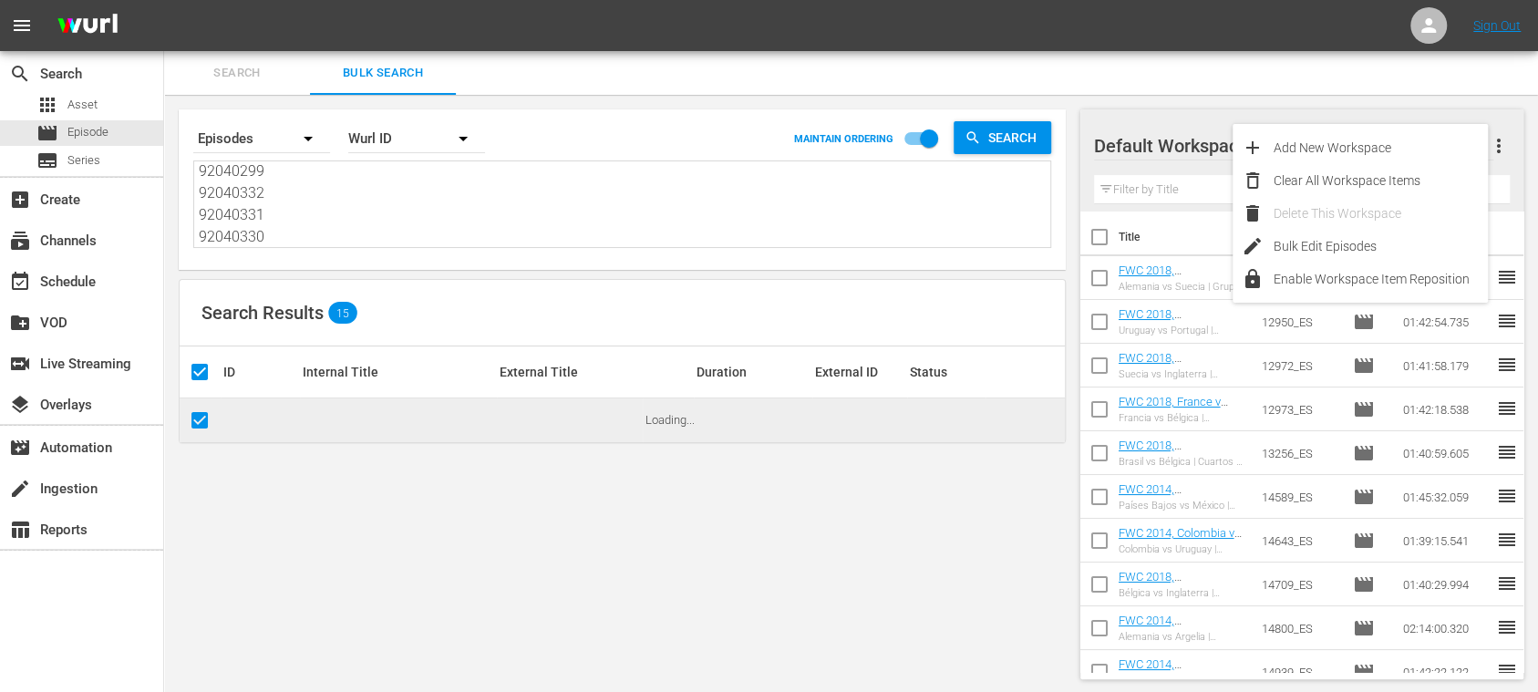
click at [1424, 174] on div "Clear All Workspace Items" at bounding box center [1380, 180] width 214 height 33
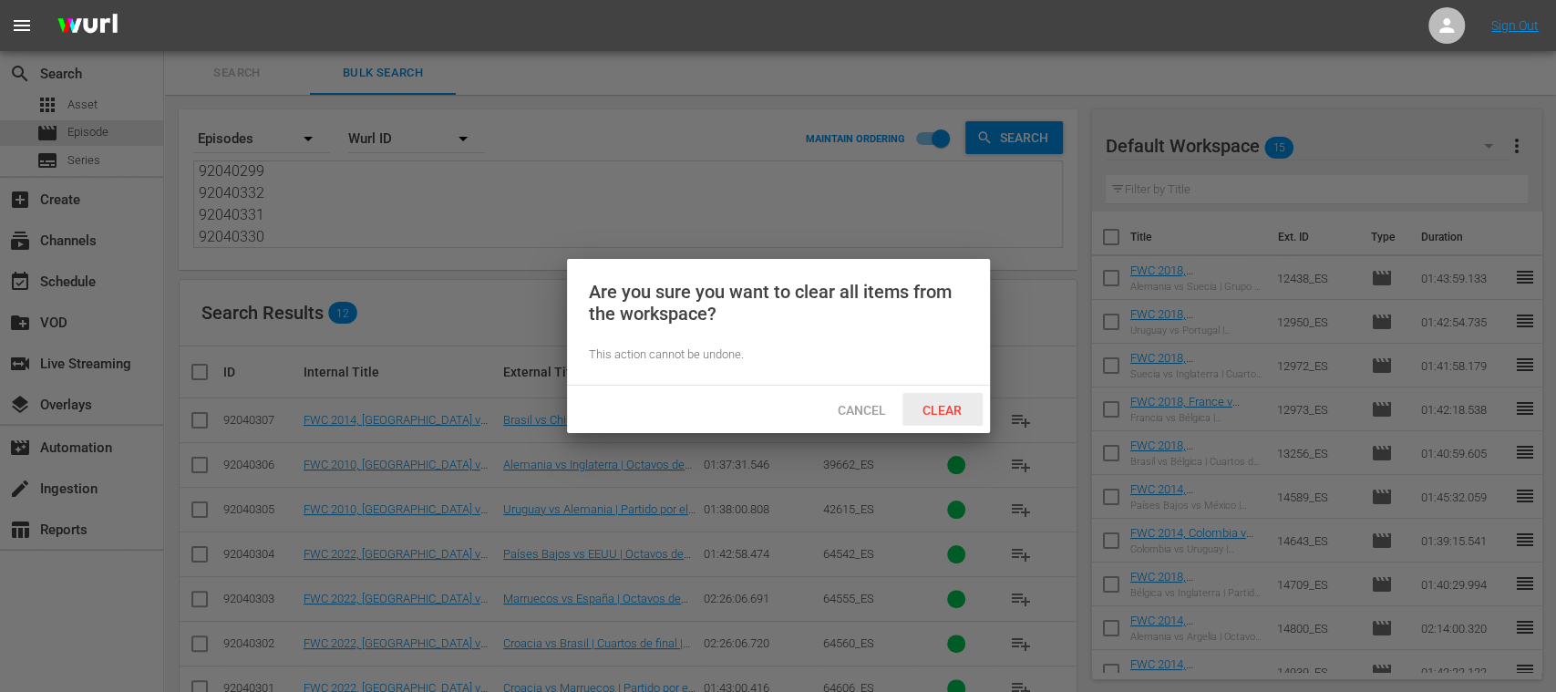
drag, startPoint x: 953, startPoint y: 410, endPoint x: 656, endPoint y: 397, distance: 296.6
click at [953, 408] on span "Clear" at bounding box center [942, 410] width 68 height 15
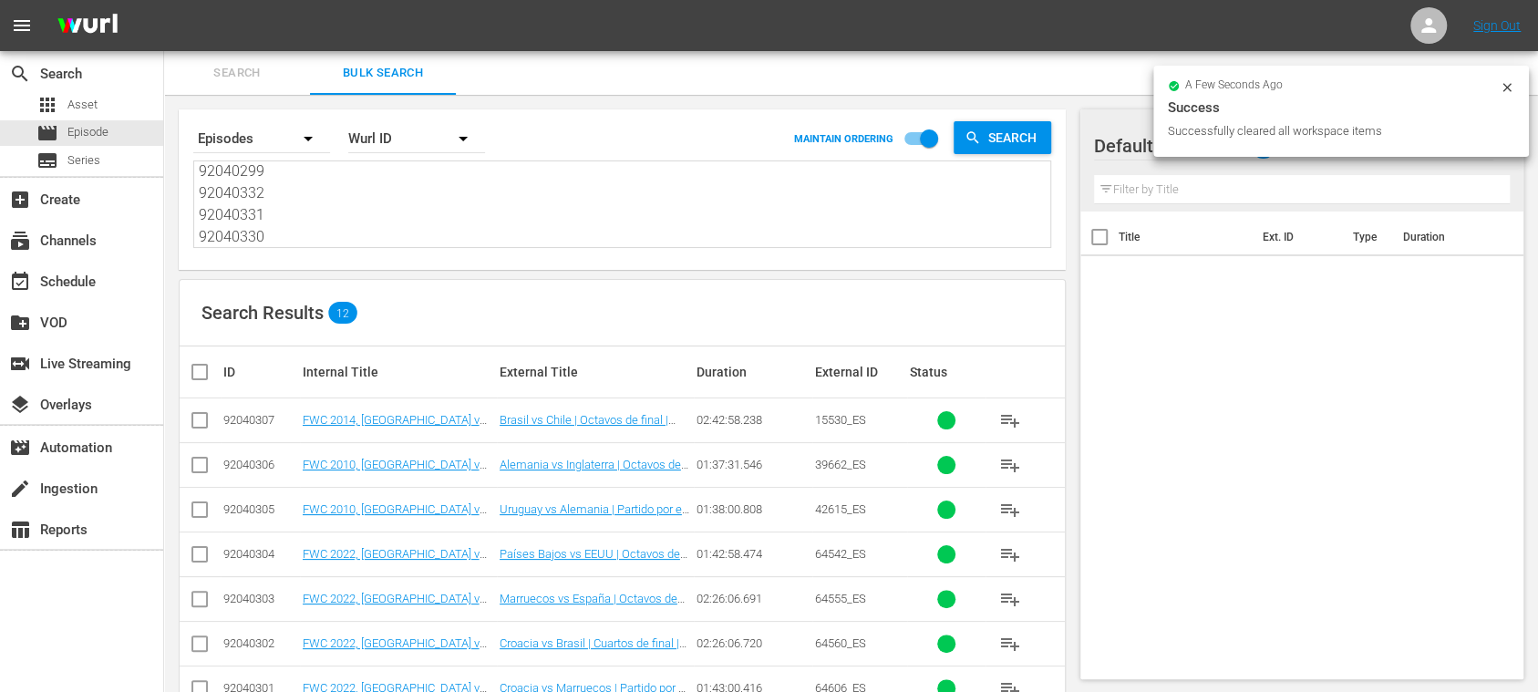
click at [197, 370] on input "checkbox" at bounding box center [207, 372] width 36 height 22
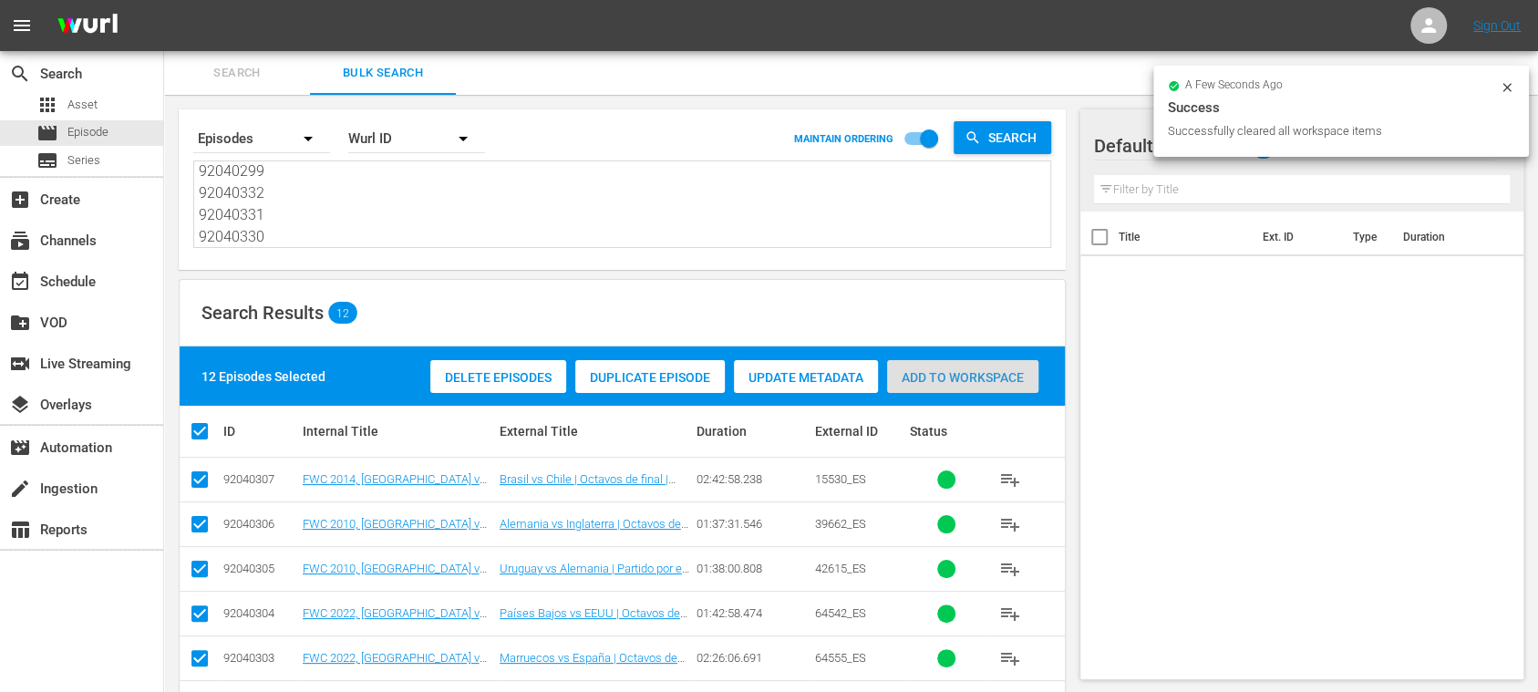
click at [993, 378] on span "Add to Workspace" at bounding box center [962, 377] width 151 height 15
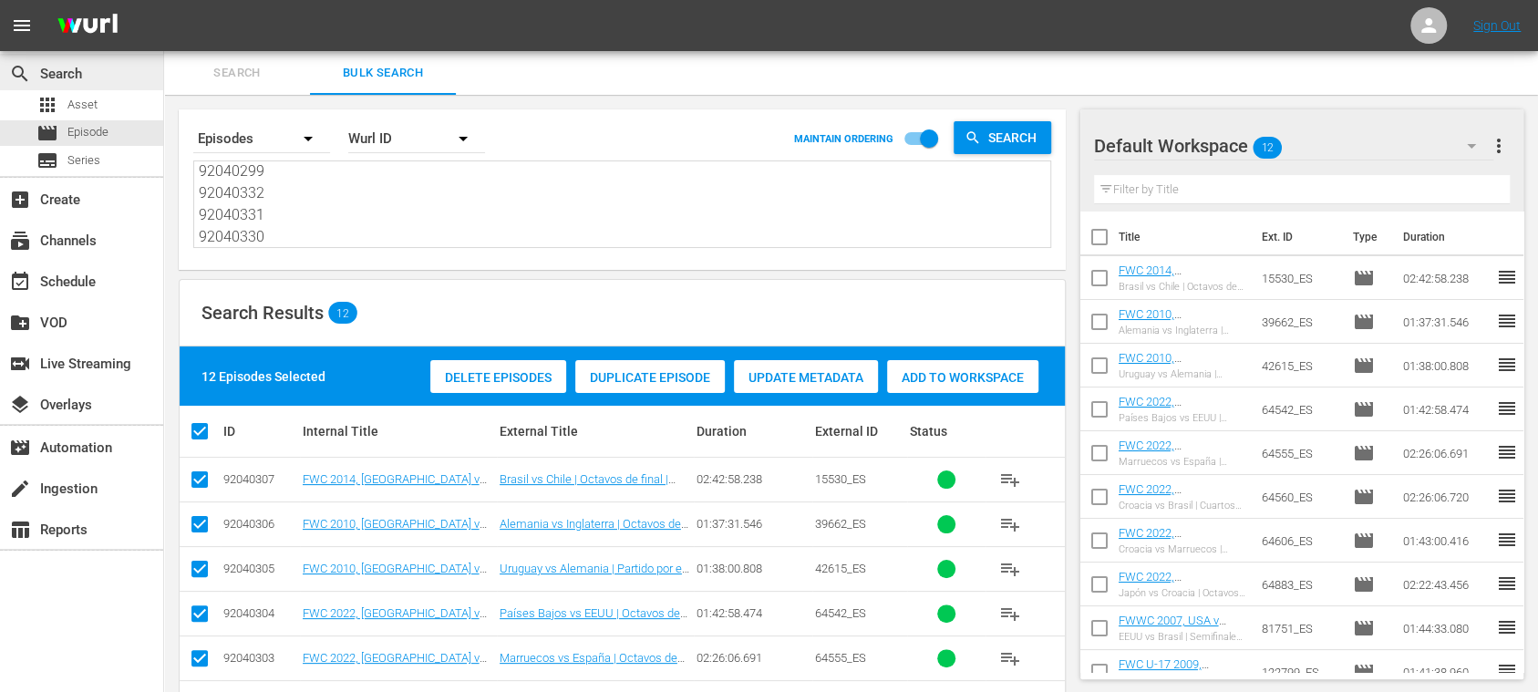
scroll to position [0, 0]
drag, startPoint x: 304, startPoint y: 215, endPoint x: 95, endPoint y: 57, distance: 262.9
click at [164, 0] on div "search Search apps Asset movie Episode subtitles Series add_box Create subscrip…" at bounding box center [851, 0] width 1374 height 0
paste textarea
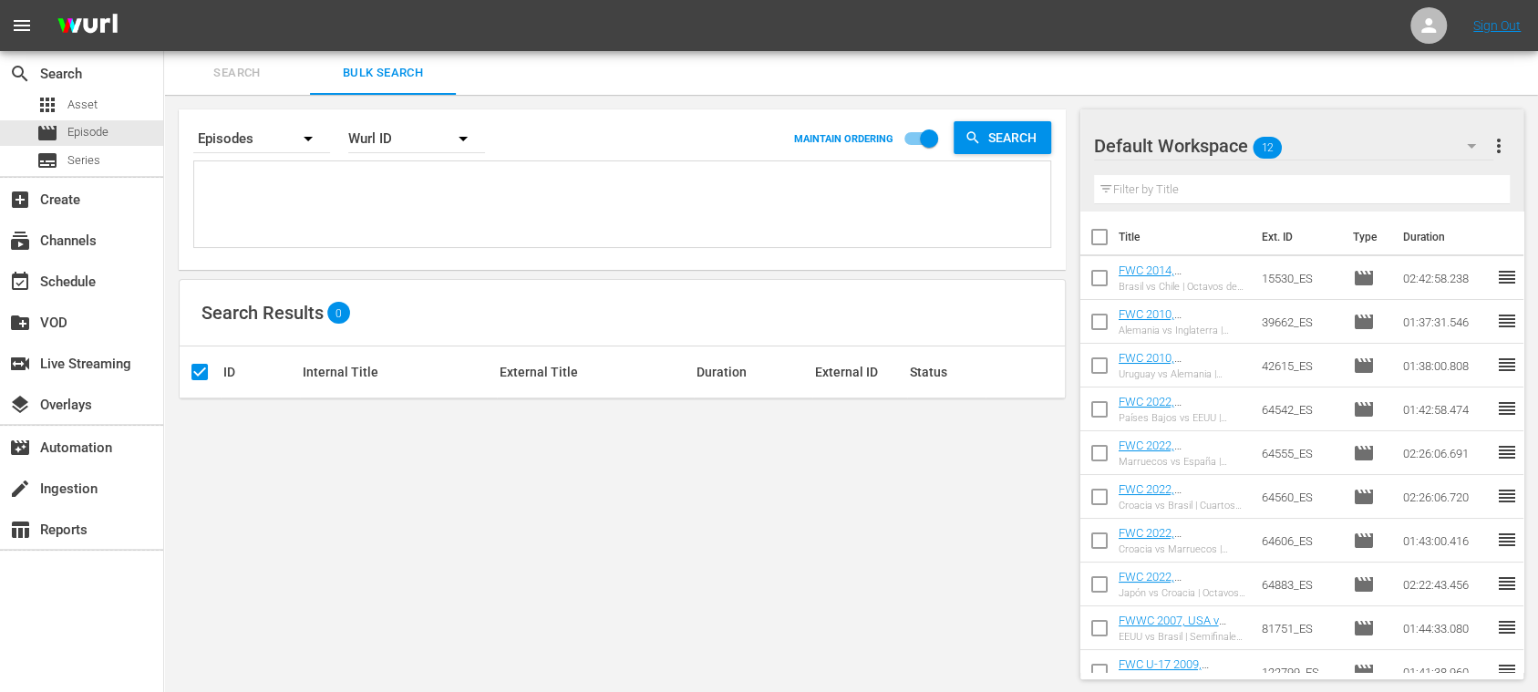
click at [1501, 129] on button "more_vert" at bounding box center [1499, 146] width 22 height 44
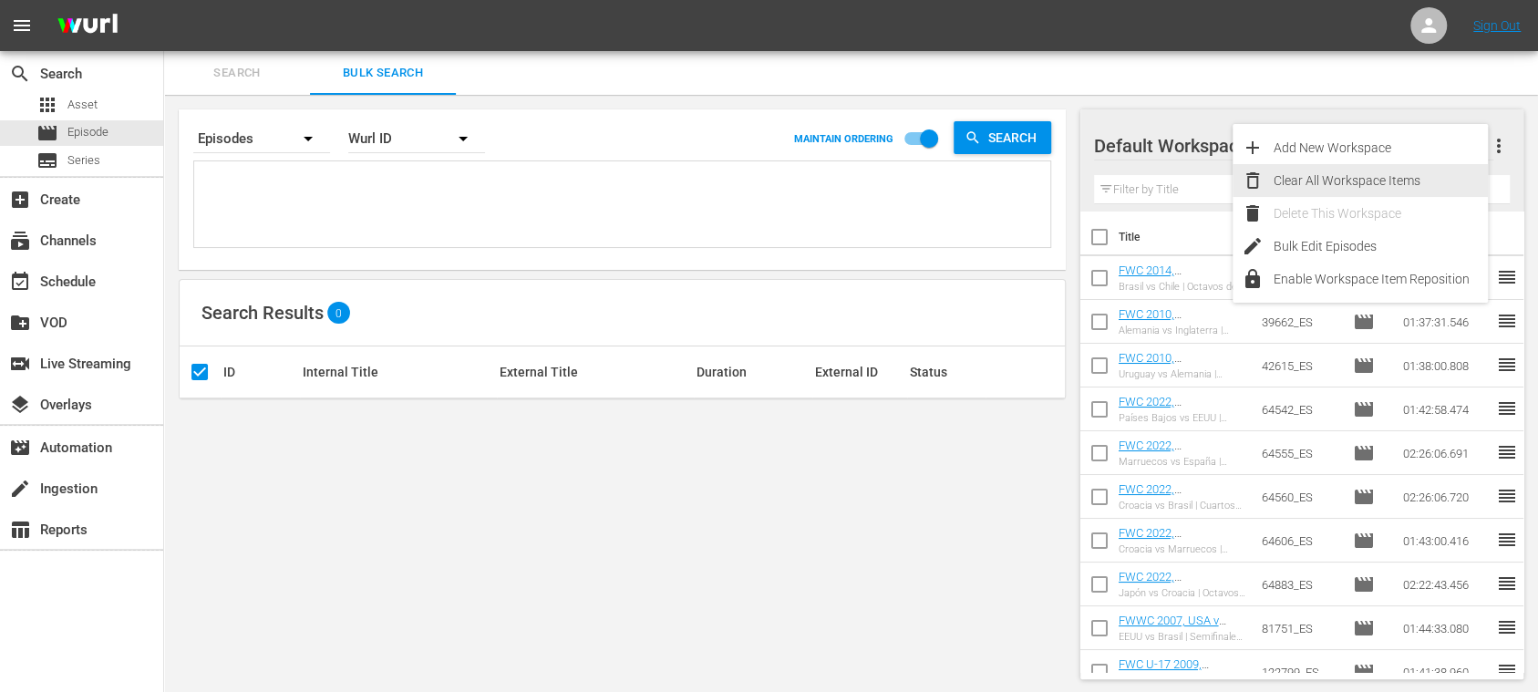
click at [1393, 184] on div "Clear All Workspace Items" at bounding box center [1380, 180] width 214 height 33
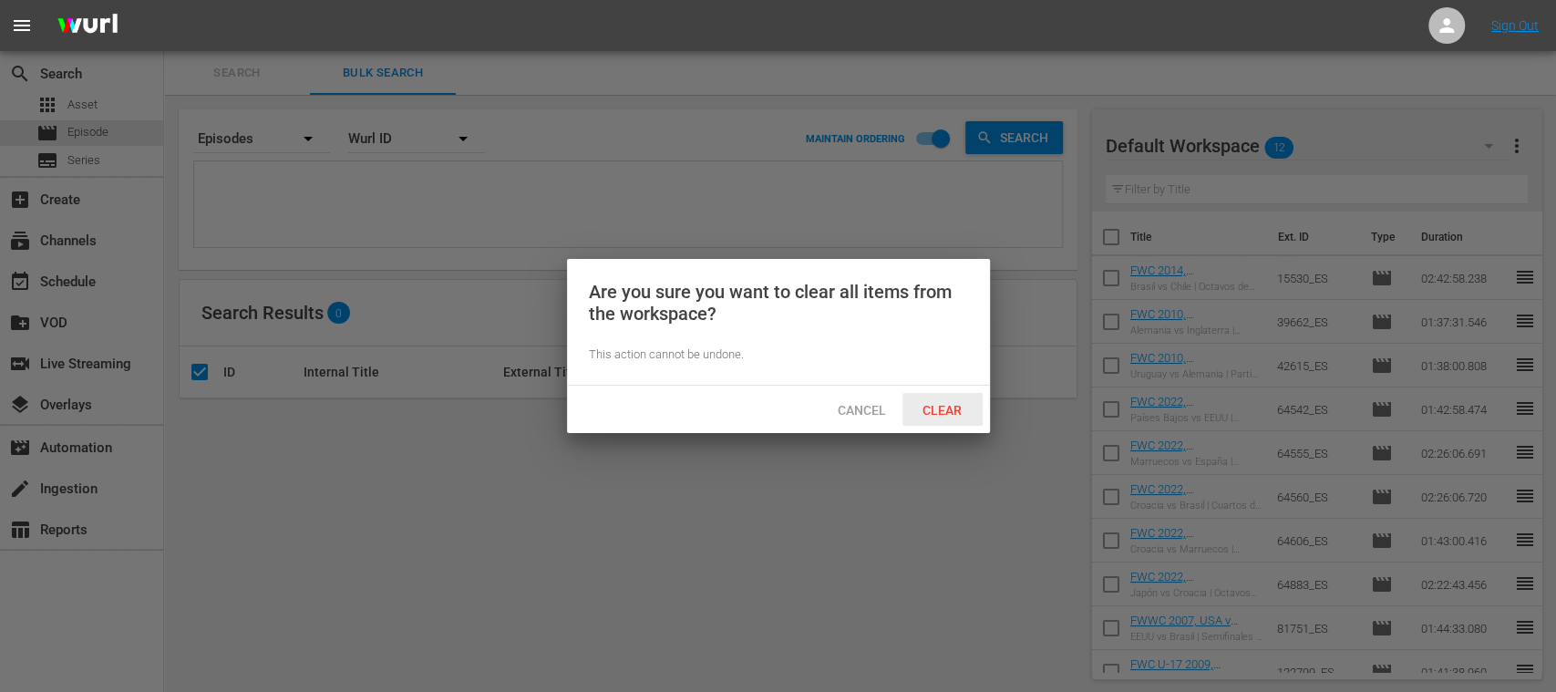
drag, startPoint x: 955, startPoint y: 404, endPoint x: 452, endPoint y: 424, distance: 503.6
click at [953, 404] on span "Clear" at bounding box center [942, 410] width 68 height 15
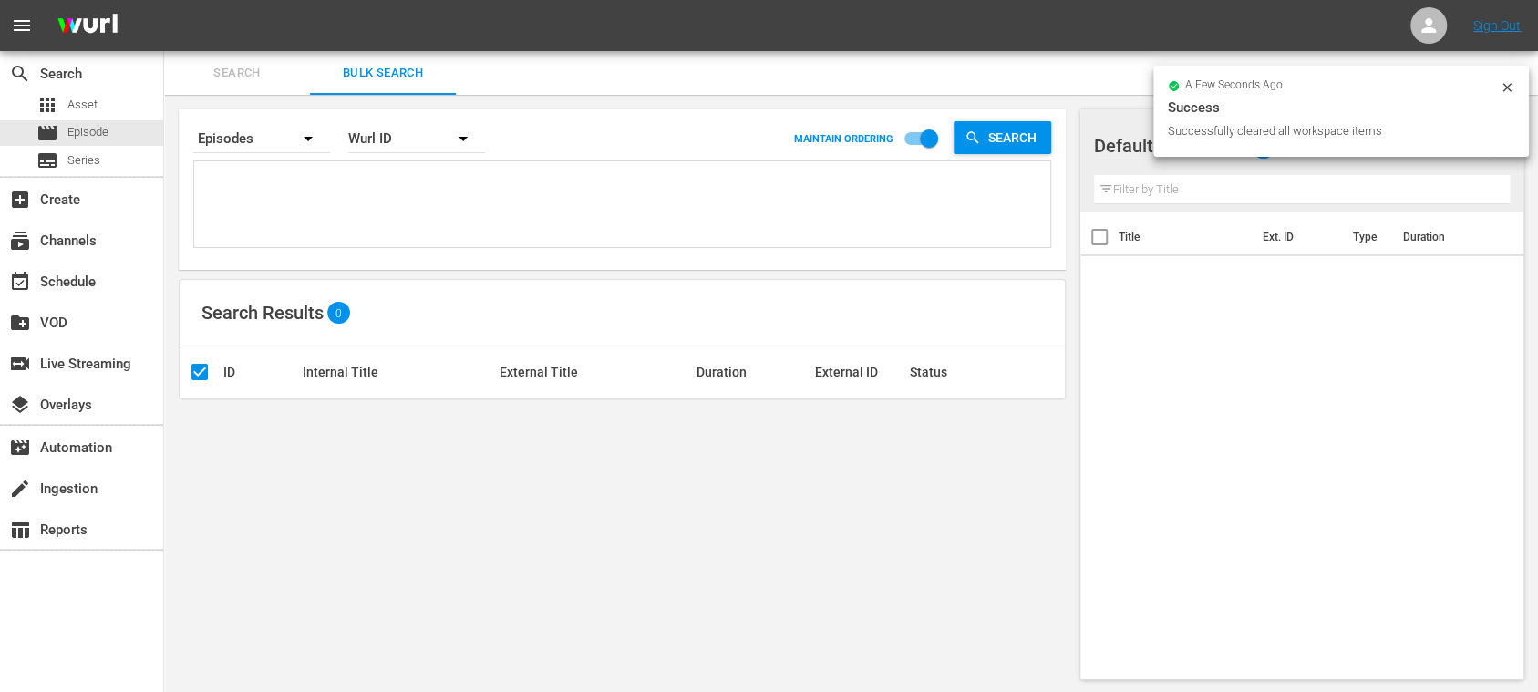
click at [1289, 403] on div "Title Ext. ID Type Duration" at bounding box center [1301, 441] width 443 height 460
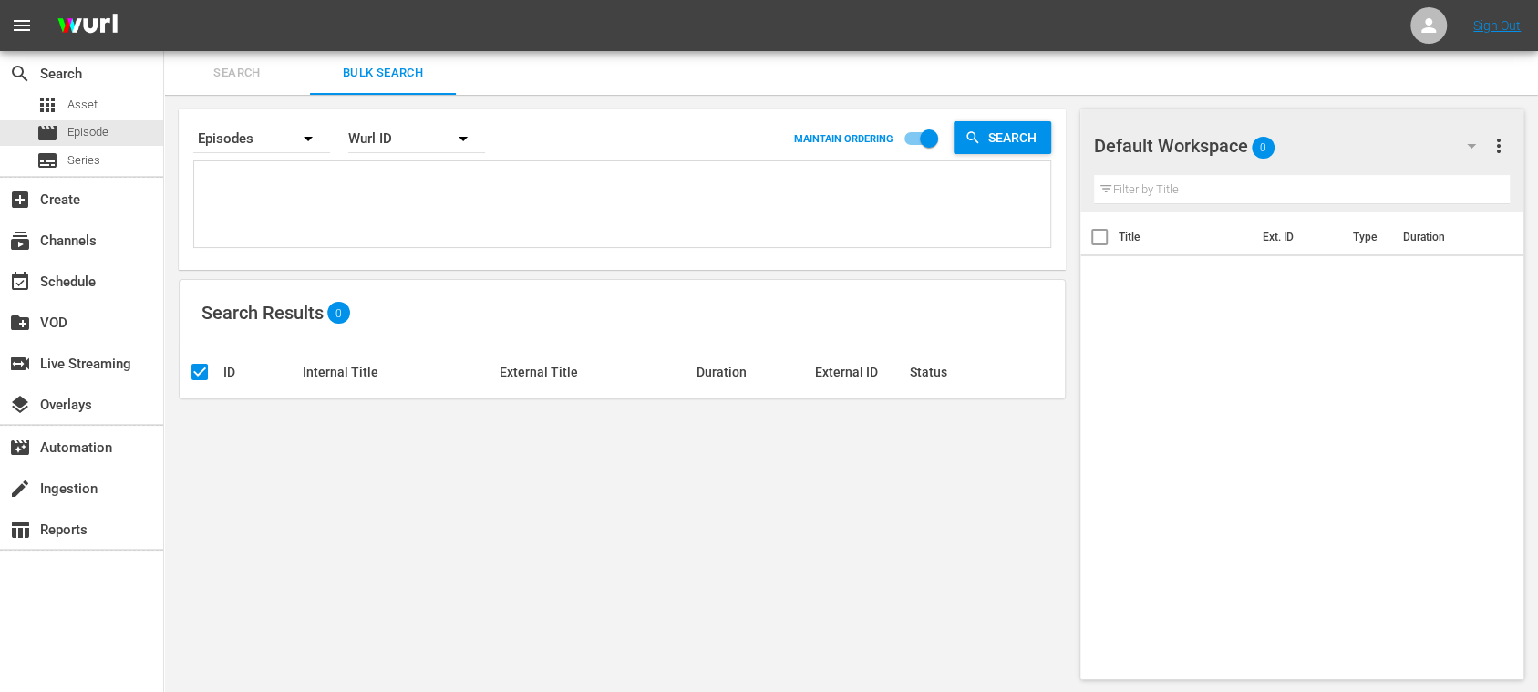
click at [295, 203] on textarea at bounding box center [624, 206] width 851 height 83
click at [274, 182] on textarea at bounding box center [624, 206] width 851 height 83
click at [277, 175] on textarea at bounding box center [624, 206] width 851 height 83
paste textarea "92040329 92040328 92040327 92040326 92040325 92040324 92040323 92040322 9204032…"
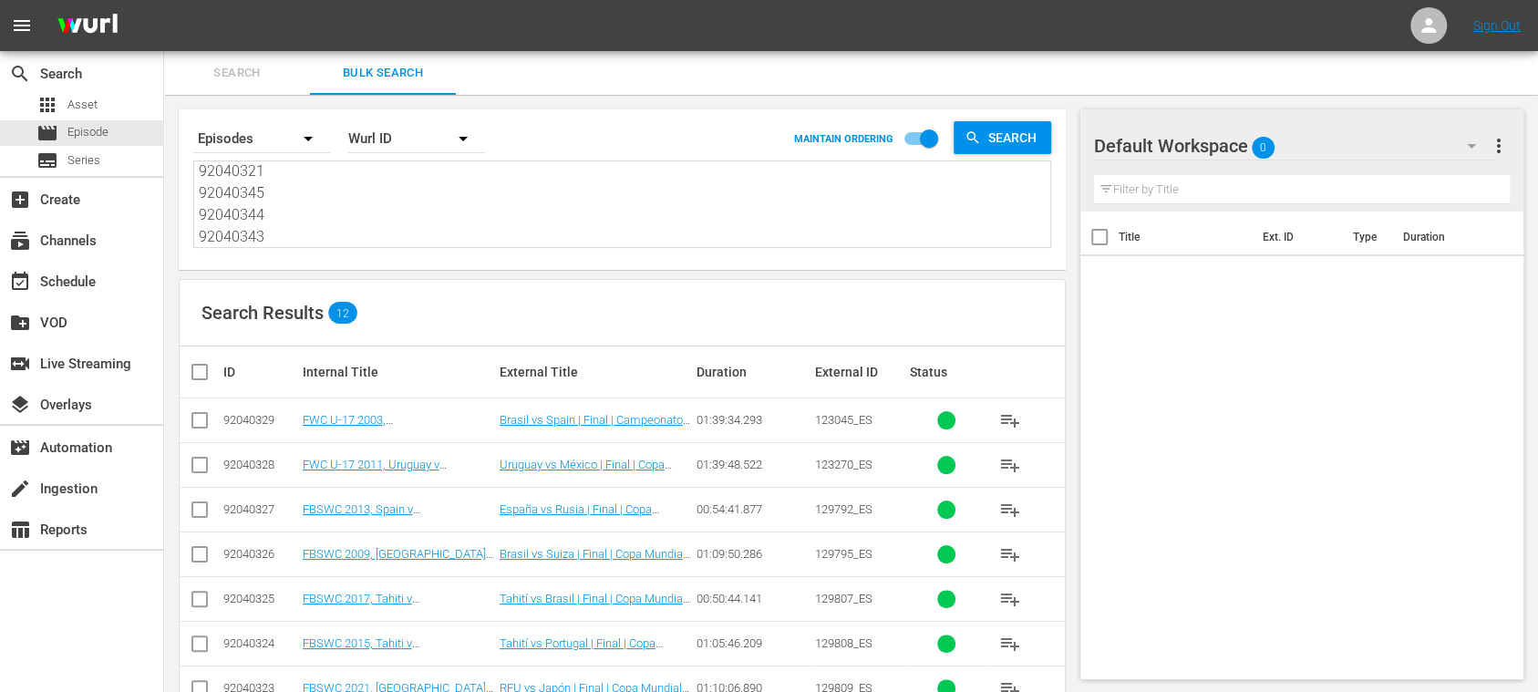
click at [206, 370] on input "checkbox" at bounding box center [207, 372] width 36 height 22
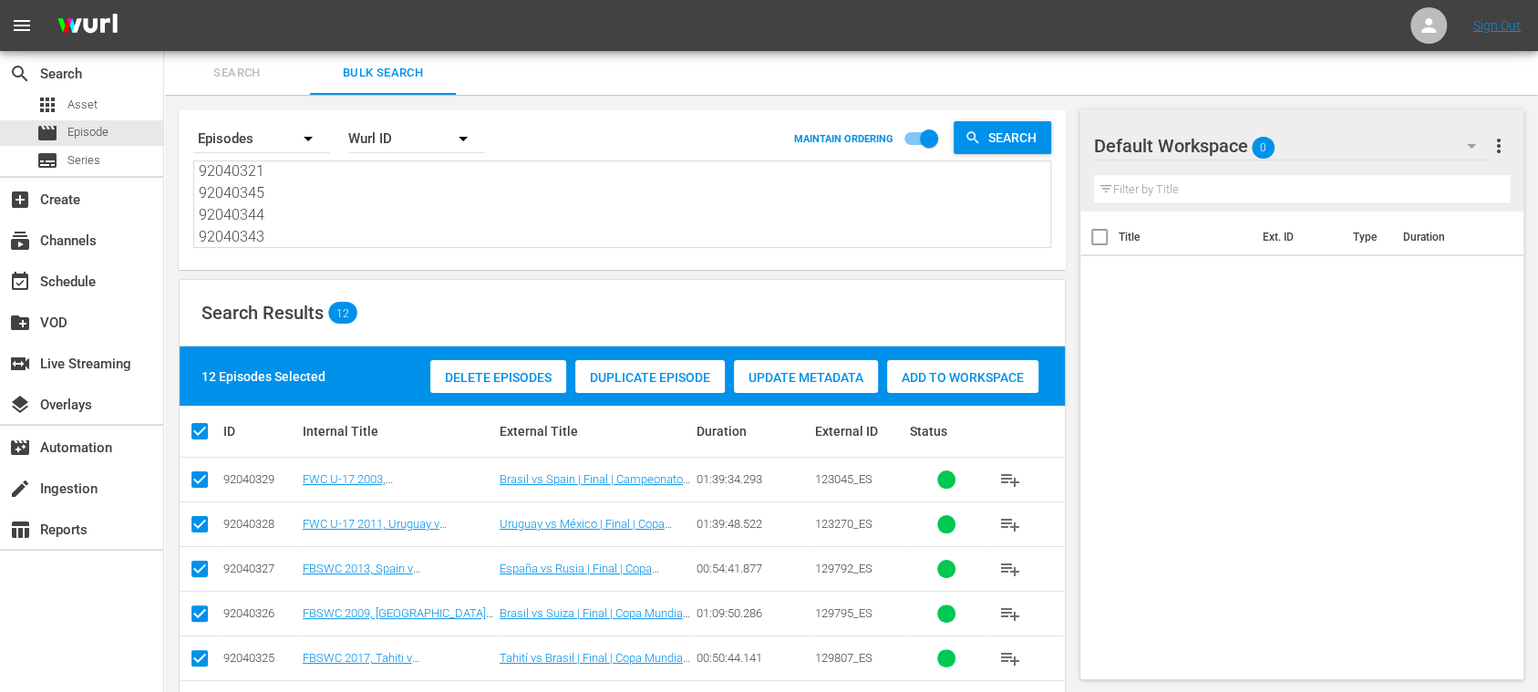
click at [938, 372] on span "Add to Workspace" at bounding box center [962, 377] width 151 height 15
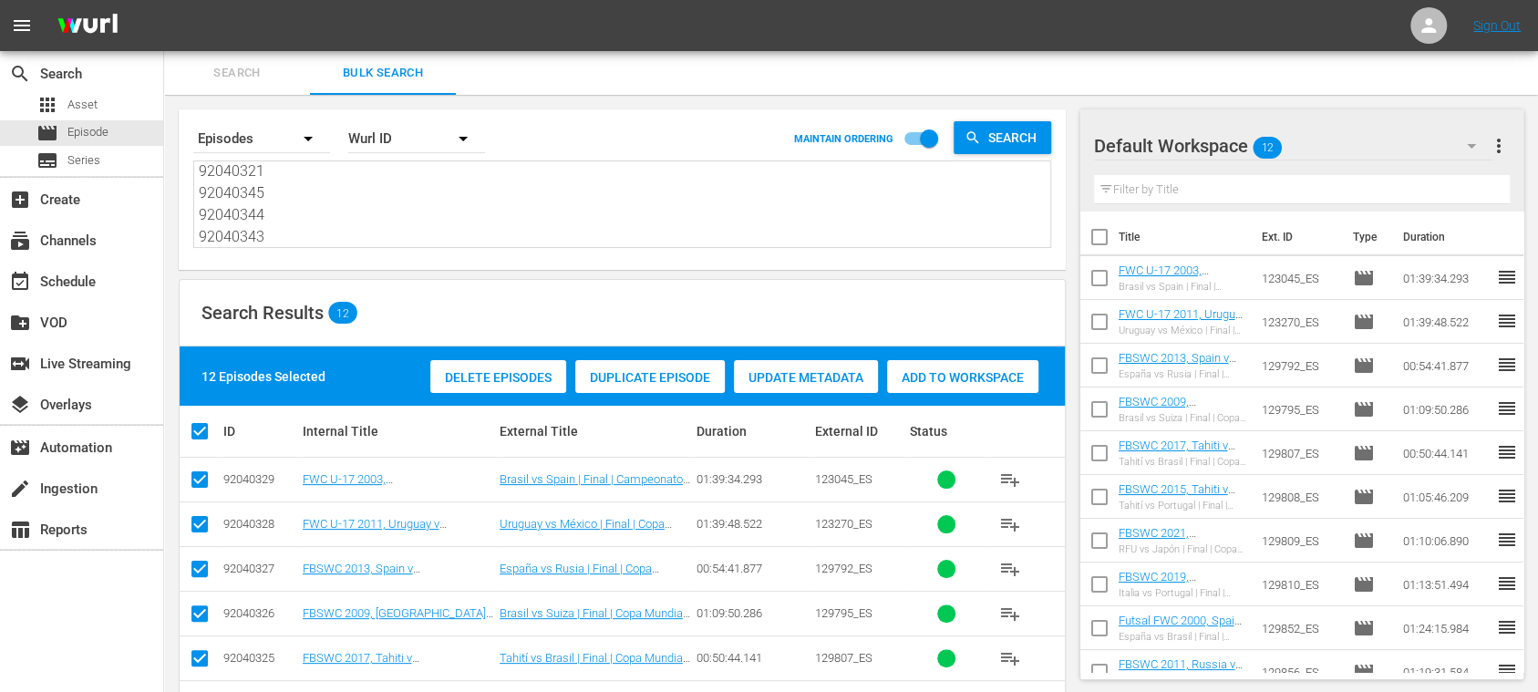
click at [1500, 144] on span "more_vert" at bounding box center [1499, 146] width 22 height 22
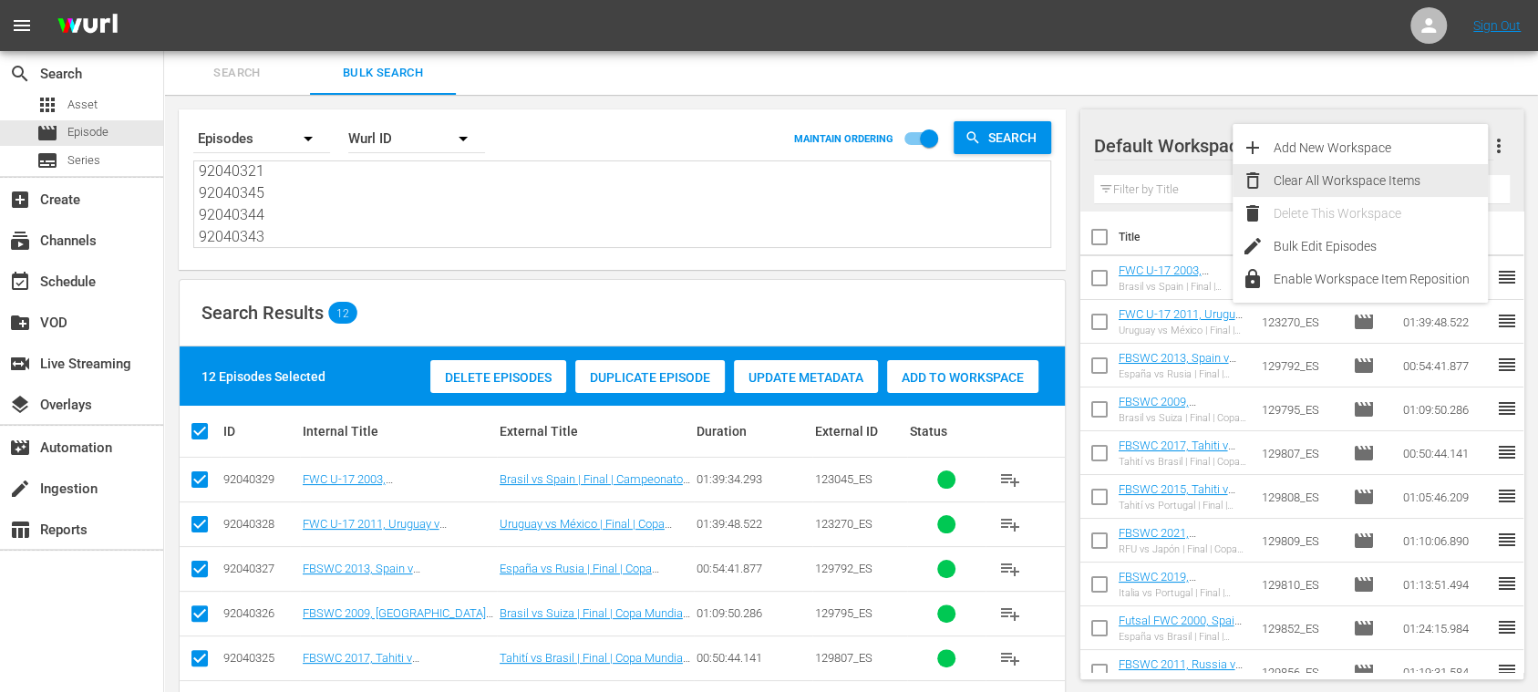
drag, startPoint x: 1418, startPoint y: 170, endPoint x: 1401, endPoint y: 188, distance: 25.1
click at [1418, 170] on div "Clear All Workspace Items" at bounding box center [1380, 180] width 214 height 33
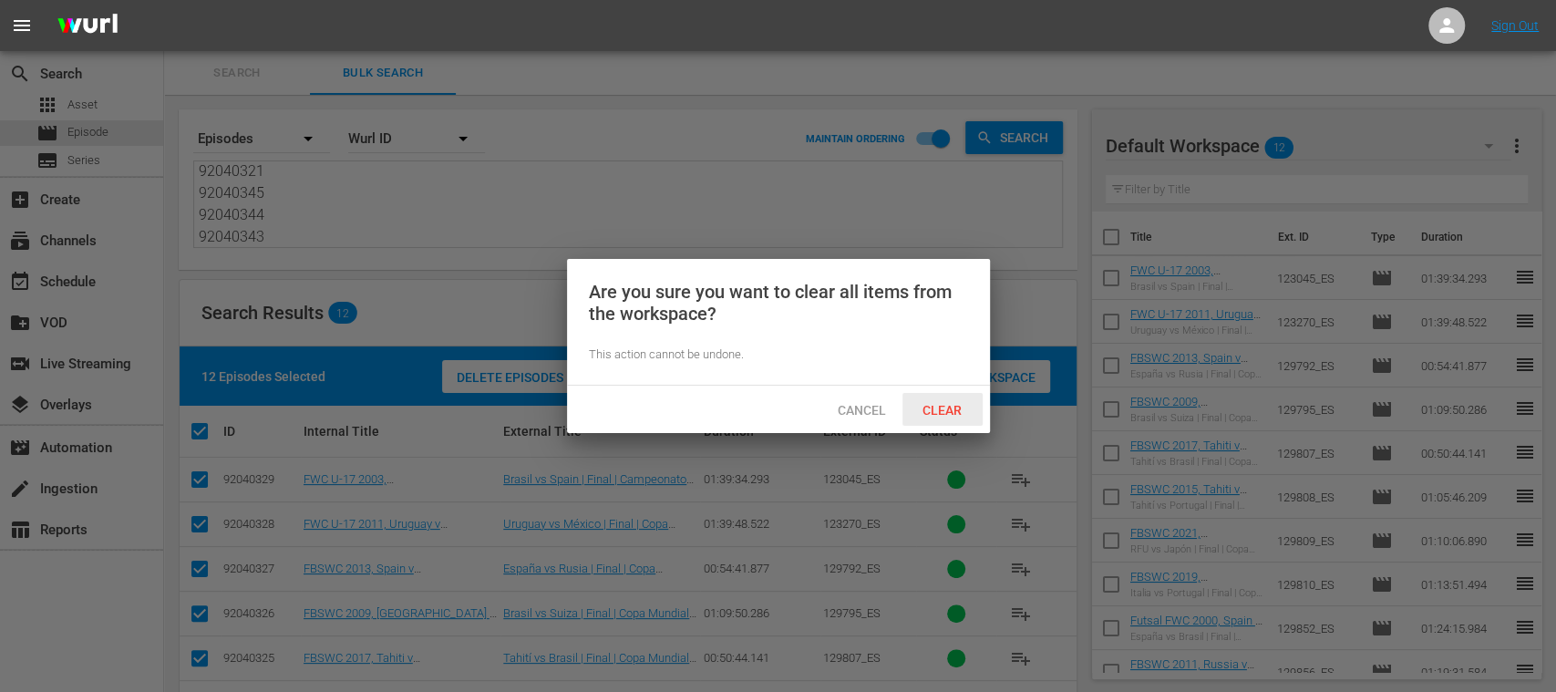
click at [954, 400] on div "Clear" at bounding box center [942, 410] width 80 height 34
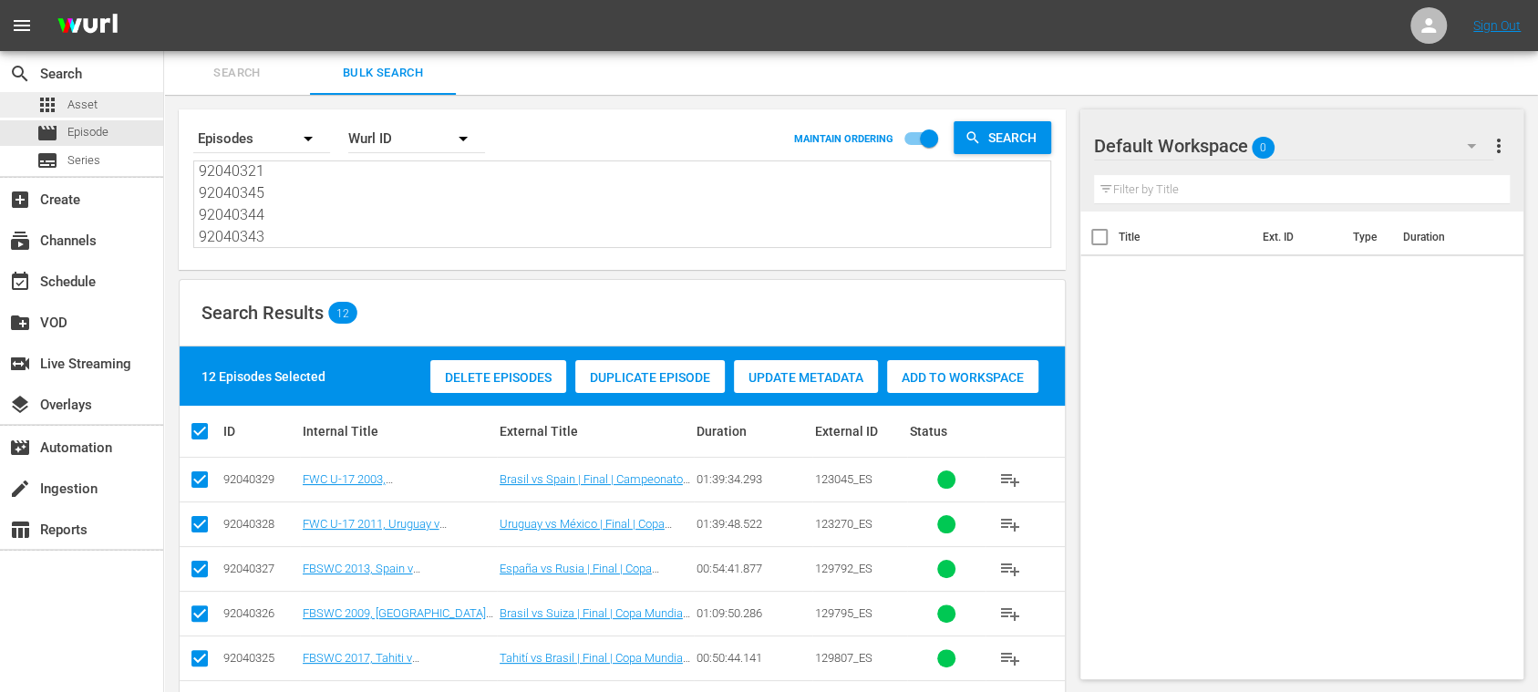
scroll to position [0, 0]
drag, startPoint x: 284, startPoint y: 219, endPoint x: 76, endPoint y: 29, distance: 282.0
click at [76, 29] on div "menu Sign Out search Search apps Asset movie Episode subtitles Series add_box C…" at bounding box center [769, 513] width 1538 height 1027
paste textarea
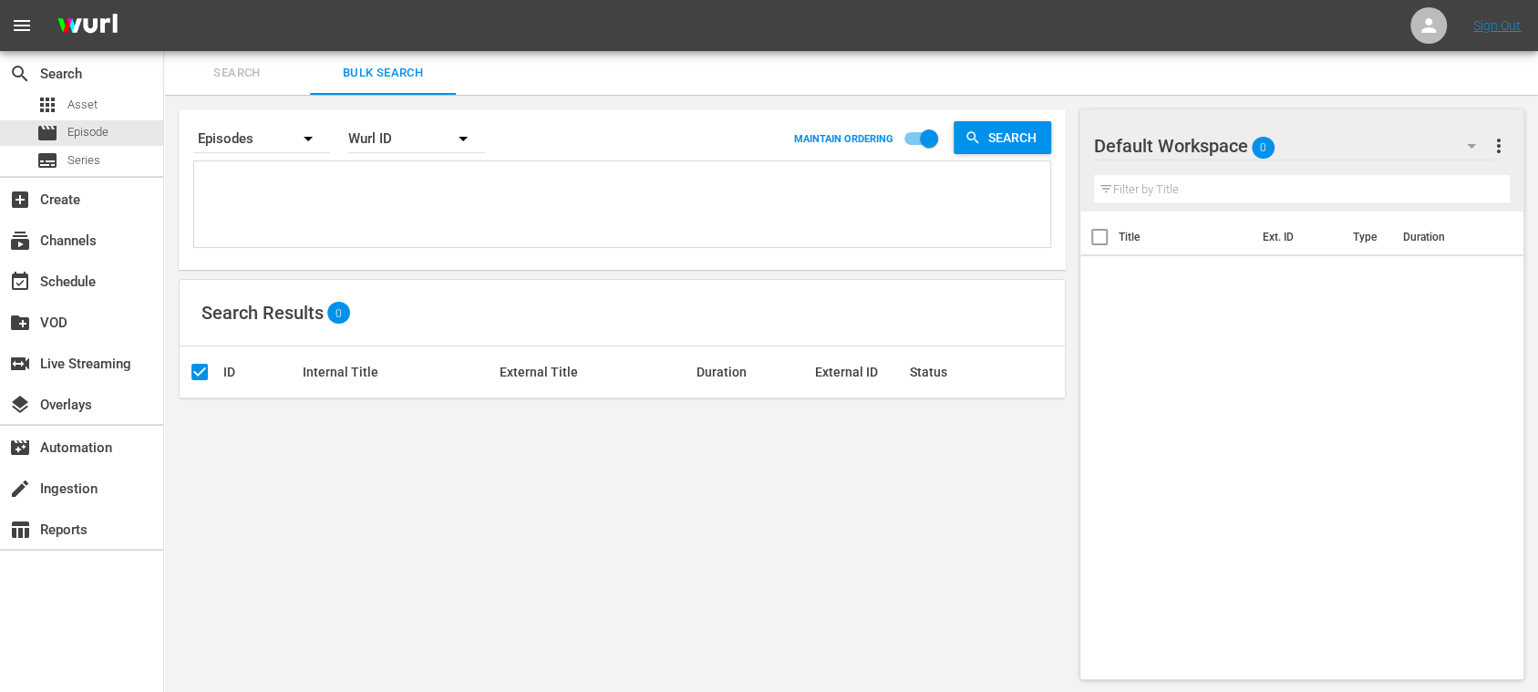
paste textarea "92040342 92040341 92040340 92040339 92040338 92040337 92040336 92040335 9204033…"
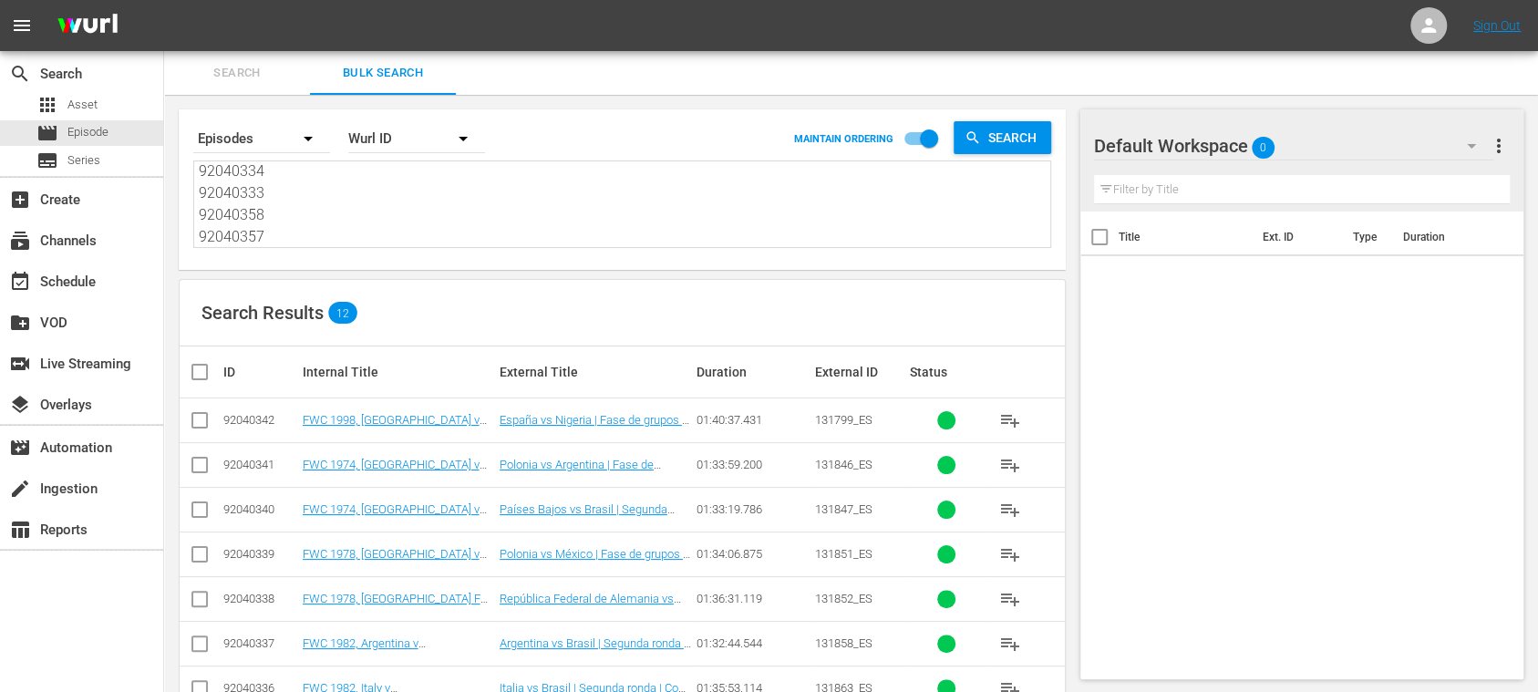
click at [201, 371] on input "checkbox" at bounding box center [207, 372] width 36 height 22
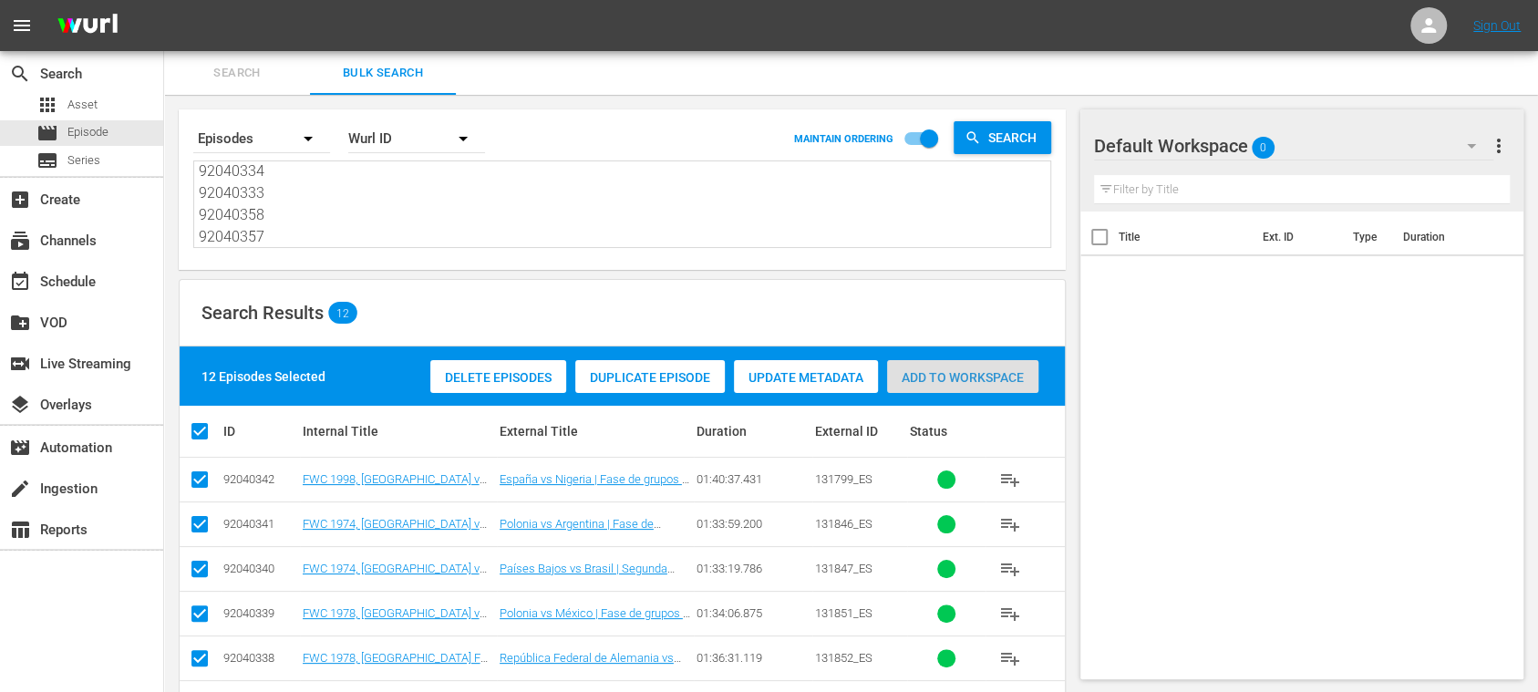
click at [970, 376] on span "Add to Workspace" at bounding box center [962, 377] width 151 height 15
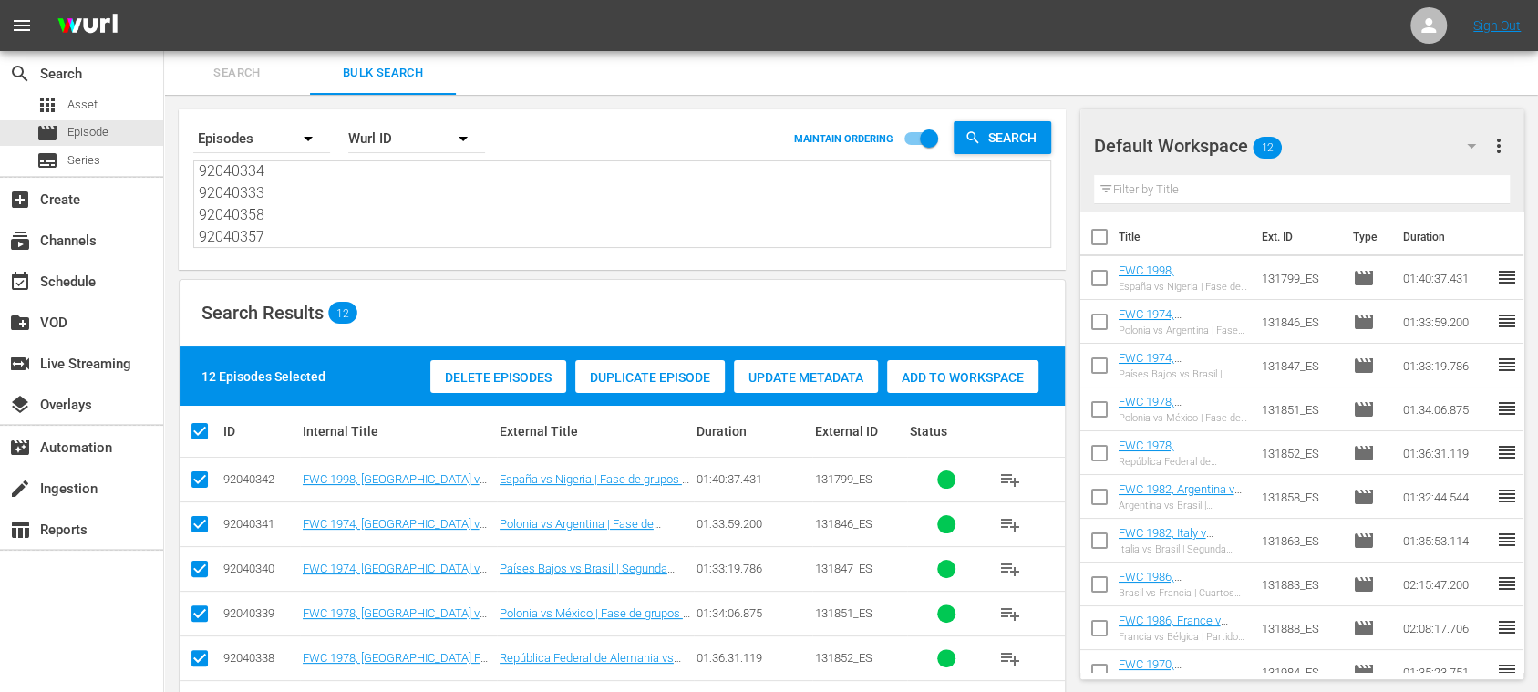
click at [1496, 150] on span "more_vert" at bounding box center [1499, 146] width 22 height 22
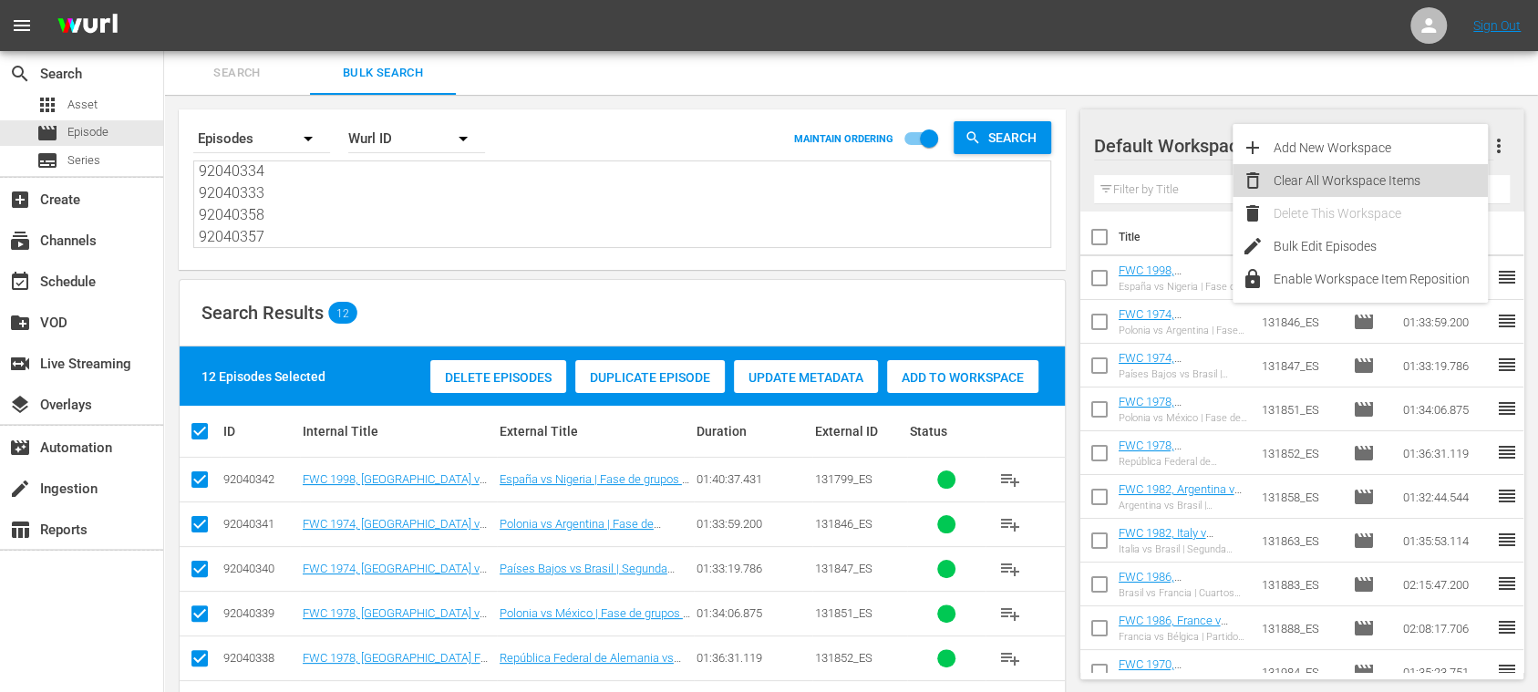
click at [1359, 175] on div "Clear All Workspace Items" at bounding box center [1380, 180] width 214 height 33
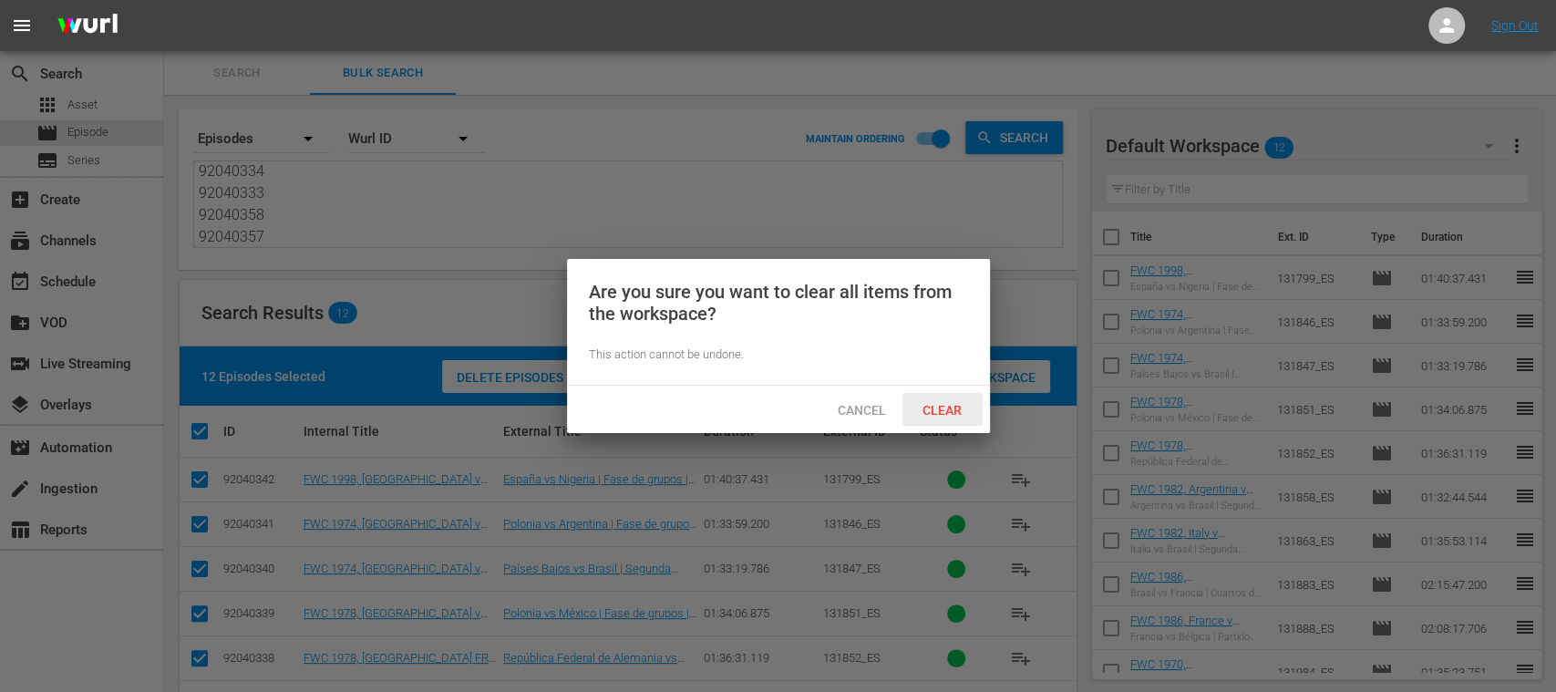
drag, startPoint x: 951, startPoint y: 401, endPoint x: 936, endPoint y: 404, distance: 14.8
click at [952, 403] on span "Clear" at bounding box center [942, 410] width 68 height 15
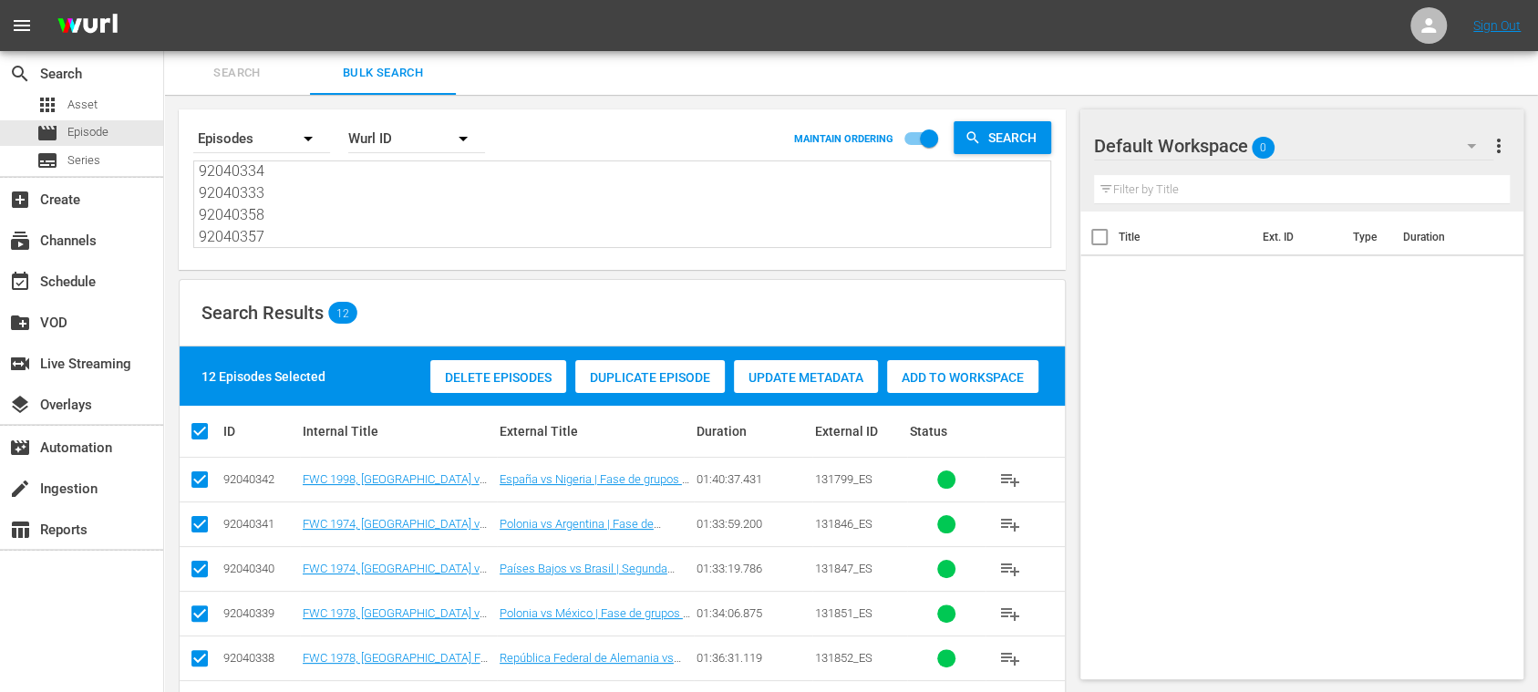
scroll to position [0, 0]
drag, startPoint x: 298, startPoint y: 213, endPoint x: 26, endPoint y: 27, distance: 330.0
click at [12, 30] on div "menu Sign Out search Search apps Asset movie Episode subtitles Series add_box C…" at bounding box center [769, 513] width 1538 height 1027
paste textarea "56 92040355 92040354 92040353 92040352 92040351 92040350"
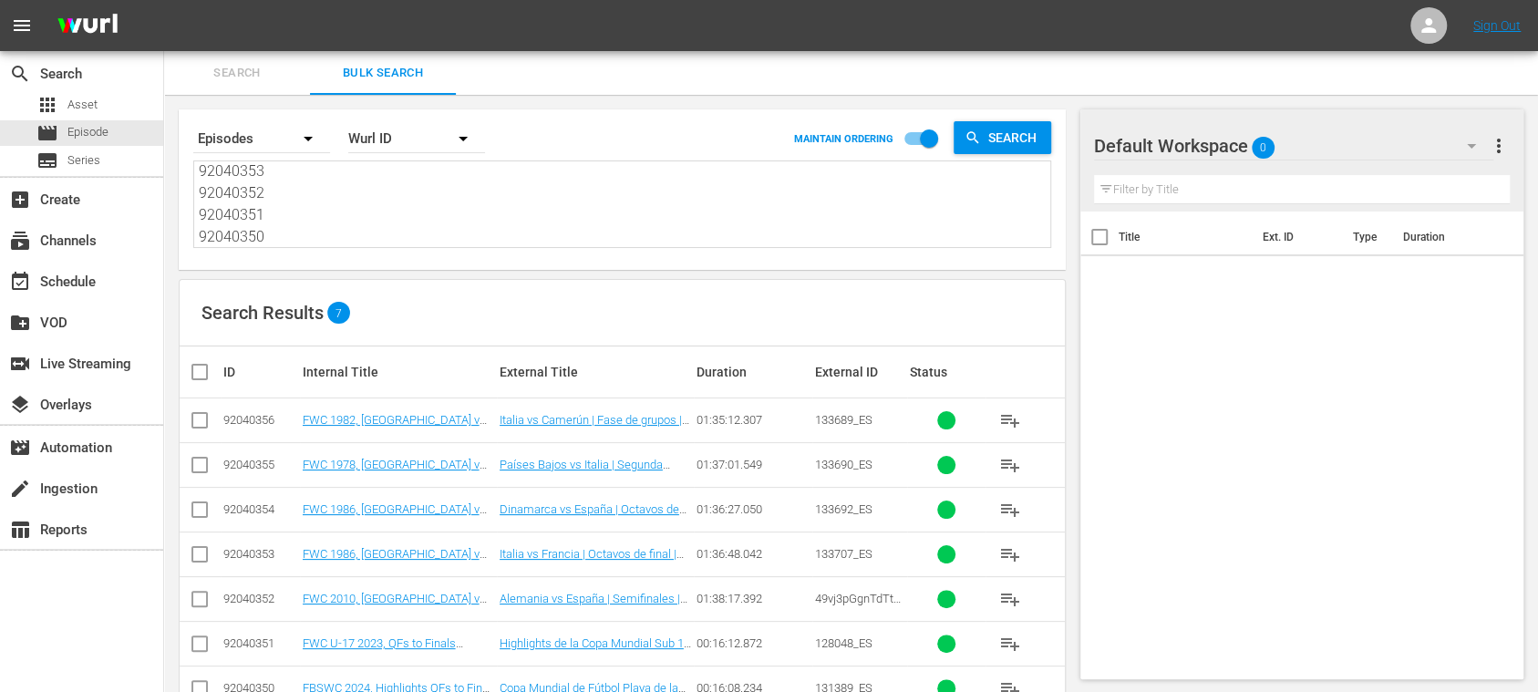
click at [201, 376] on input "checkbox" at bounding box center [207, 372] width 36 height 22
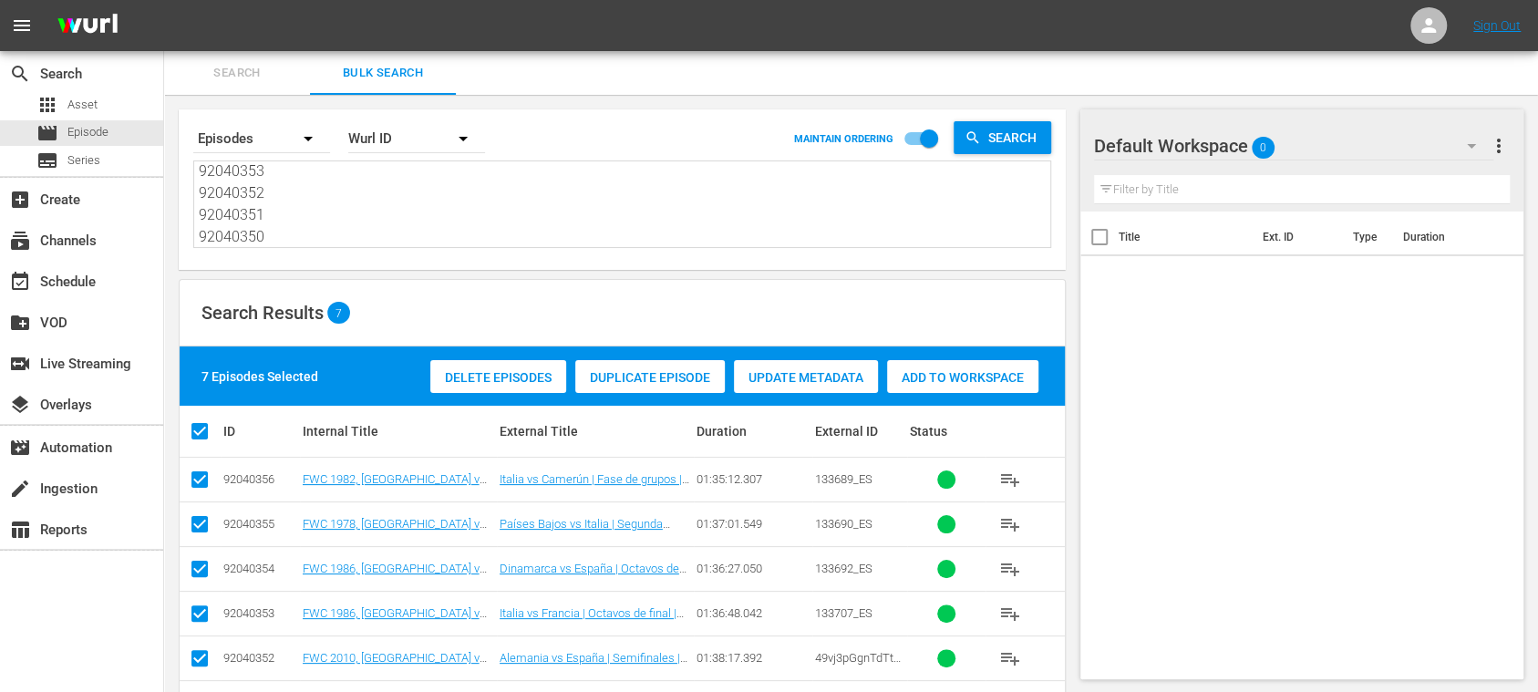
click at [952, 383] on span "Add to Workspace" at bounding box center [962, 377] width 151 height 15
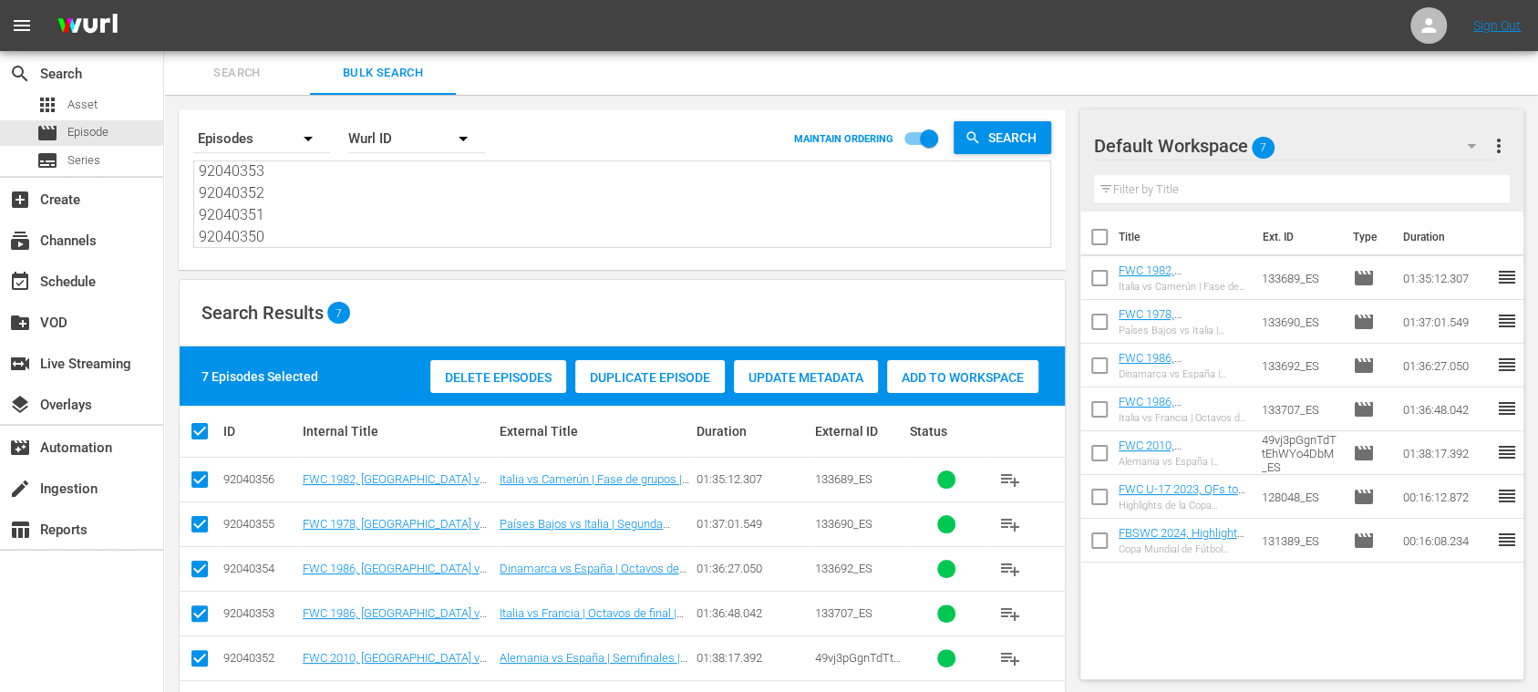
click at [389, 146] on div "Wurl ID" at bounding box center [416, 138] width 137 height 51
click at [400, 190] on div "External ID" at bounding box center [406, 189] width 73 height 29
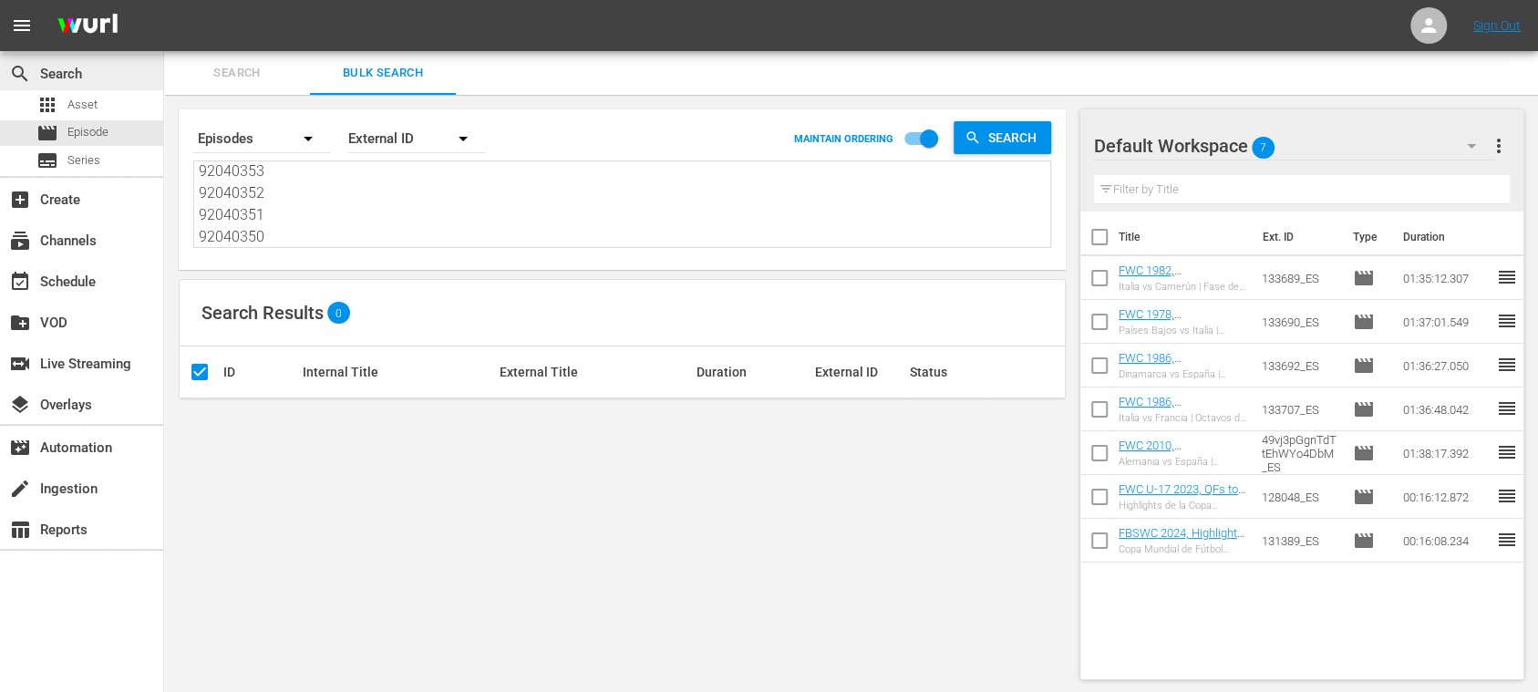
scroll to position [0, 0]
drag, startPoint x: 251, startPoint y: 206, endPoint x: 77, endPoint y: 67, distance: 222.5
click at [164, 0] on div "search Search apps Asset movie Episode subtitles Series add_box Create subscrip…" at bounding box center [851, 0] width 1374 height 0
paste textarea "12438_ES 12950_ES 12972_ES 12973_ES 13256_ES 14589_ES 14643_ES 14709_ES 14800_E…"
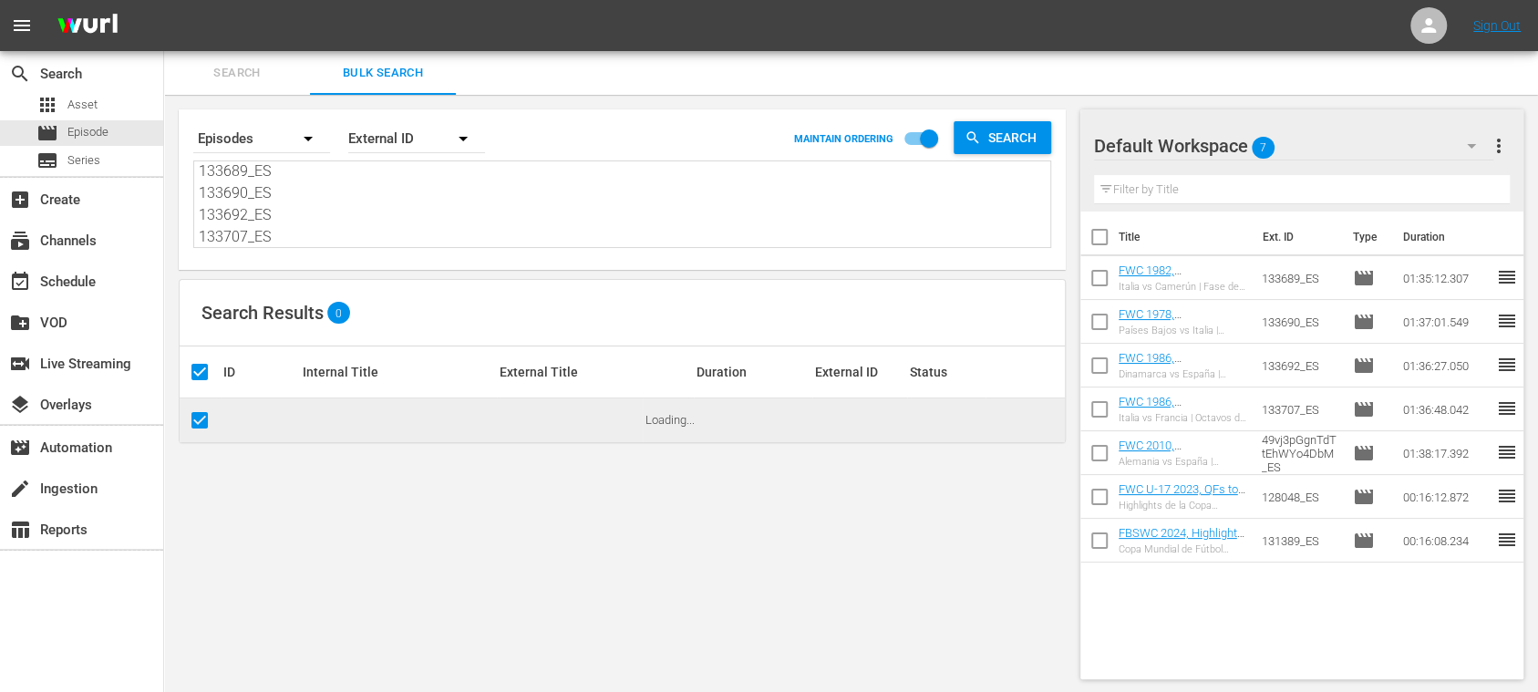
click at [1500, 150] on span "more_vert" at bounding box center [1499, 146] width 22 height 22
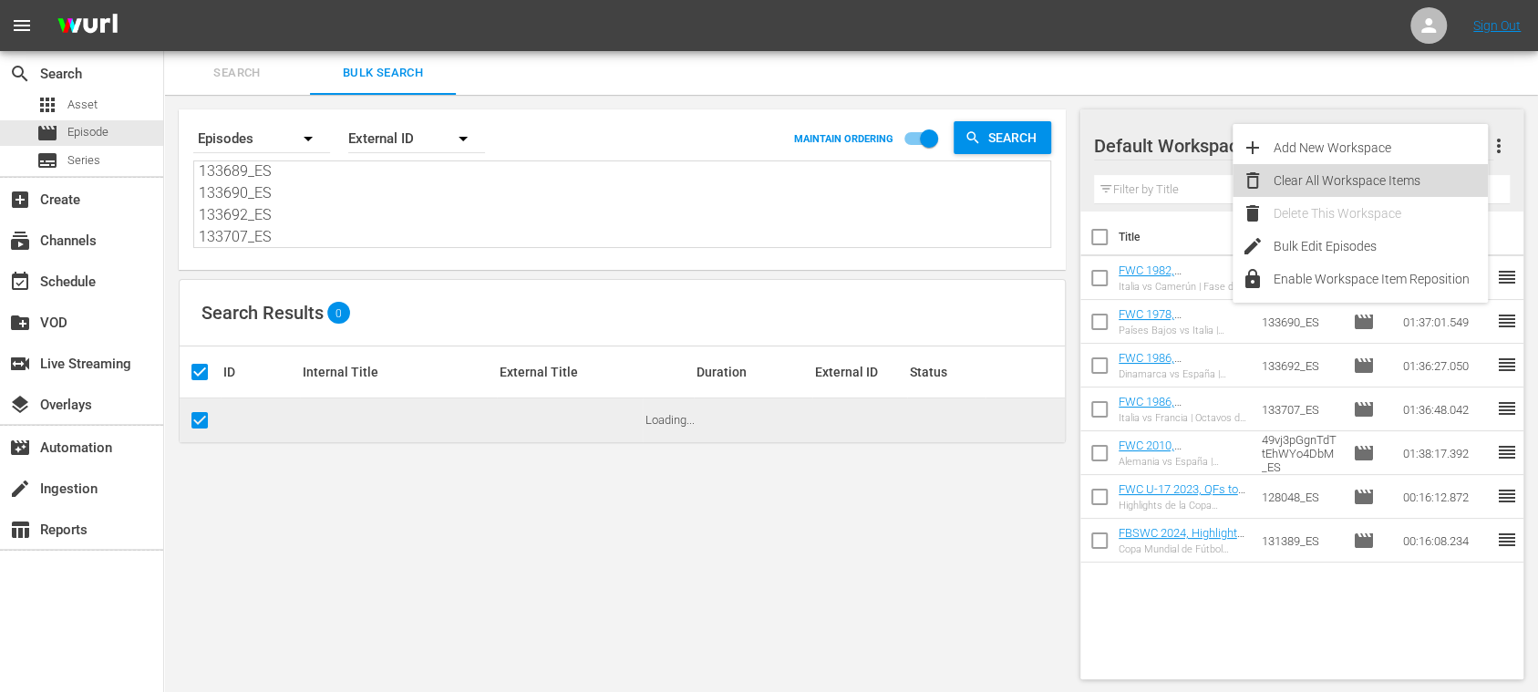
click at [1435, 179] on div "Clear All Workspace Items" at bounding box center [1380, 180] width 214 height 33
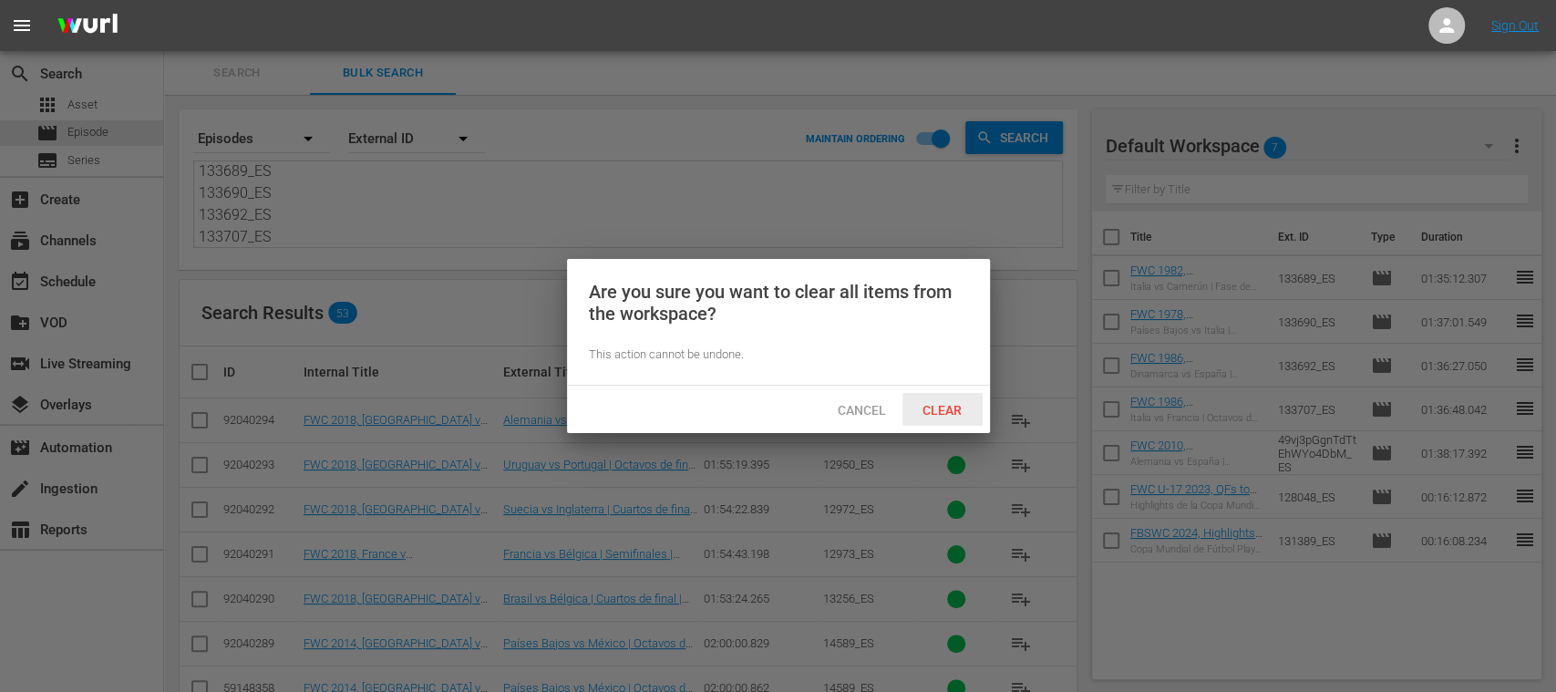
click at [943, 412] on span "Clear" at bounding box center [942, 410] width 68 height 15
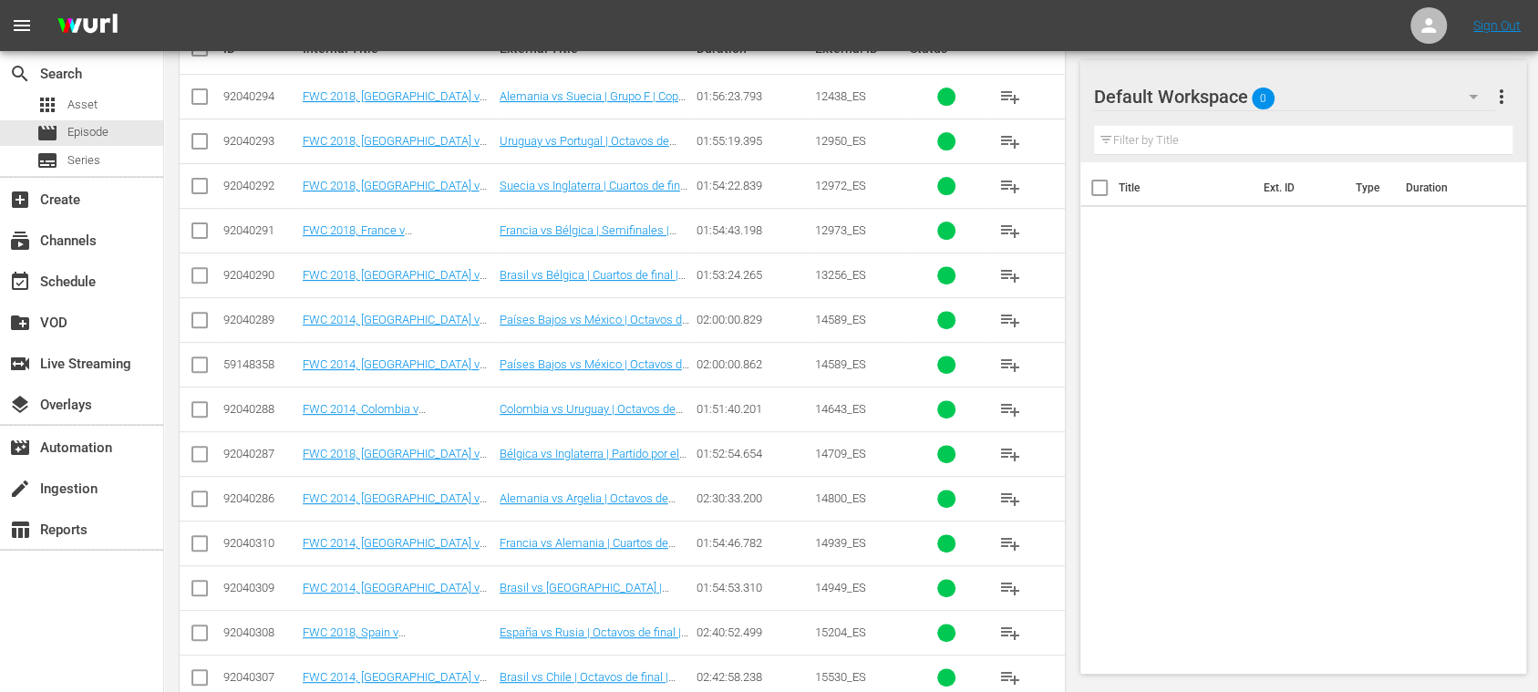
scroll to position [0, 0]
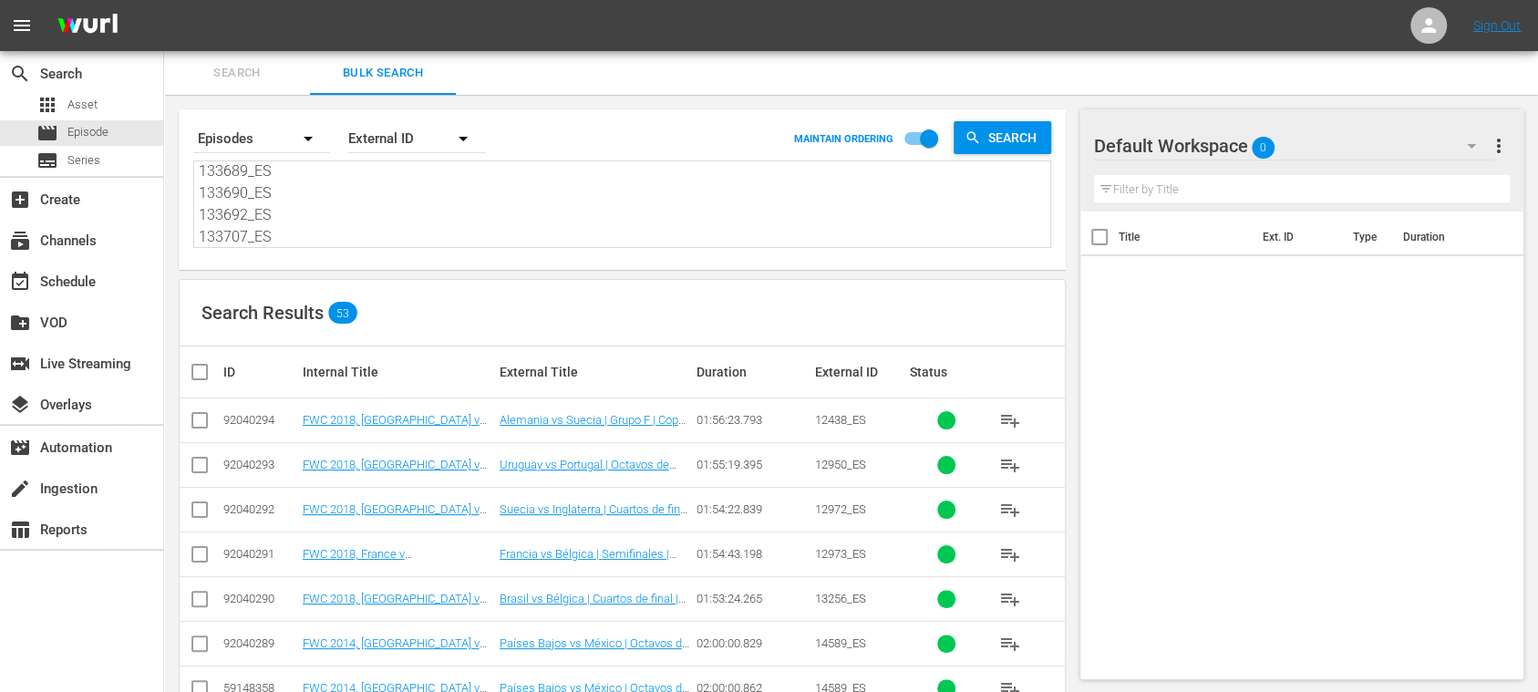
click at [203, 367] on input "checkbox" at bounding box center [207, 372] width 36 height 22
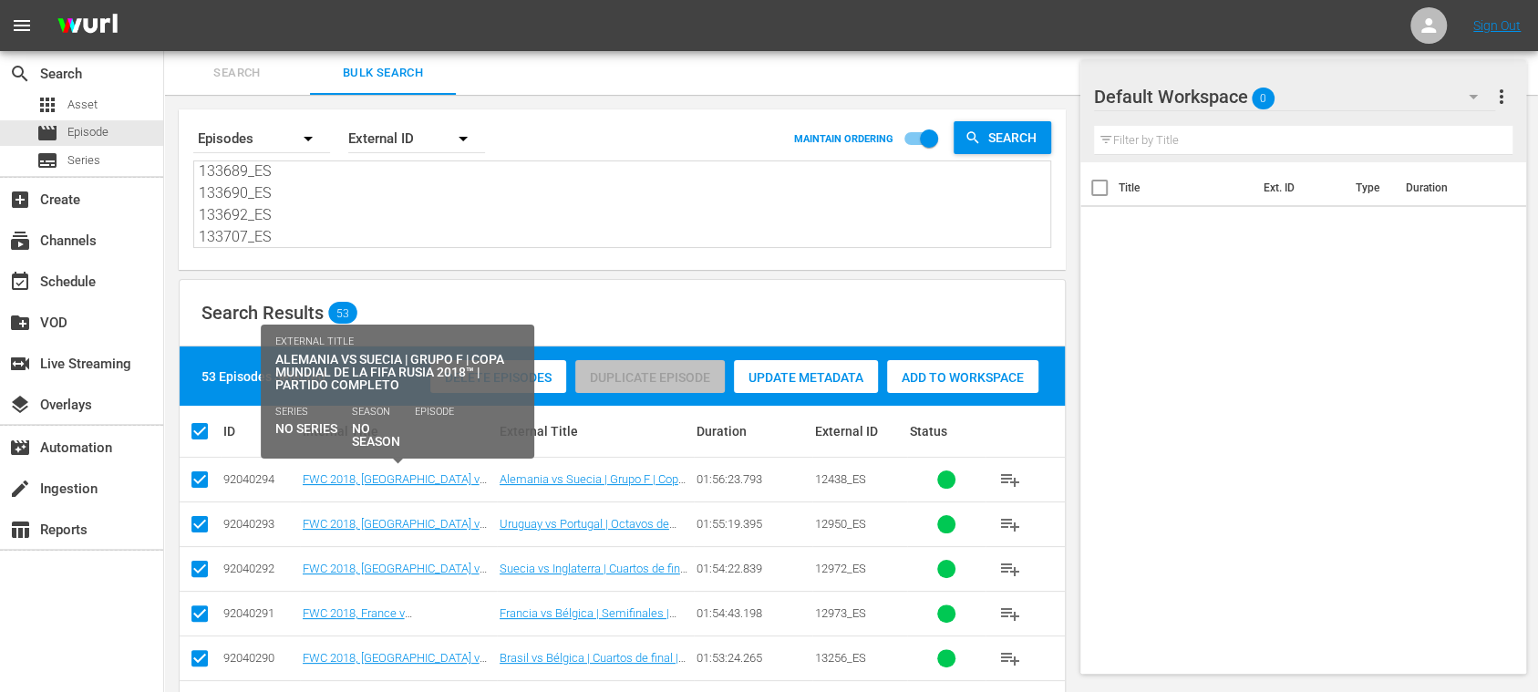
scroll to position [324, 0]
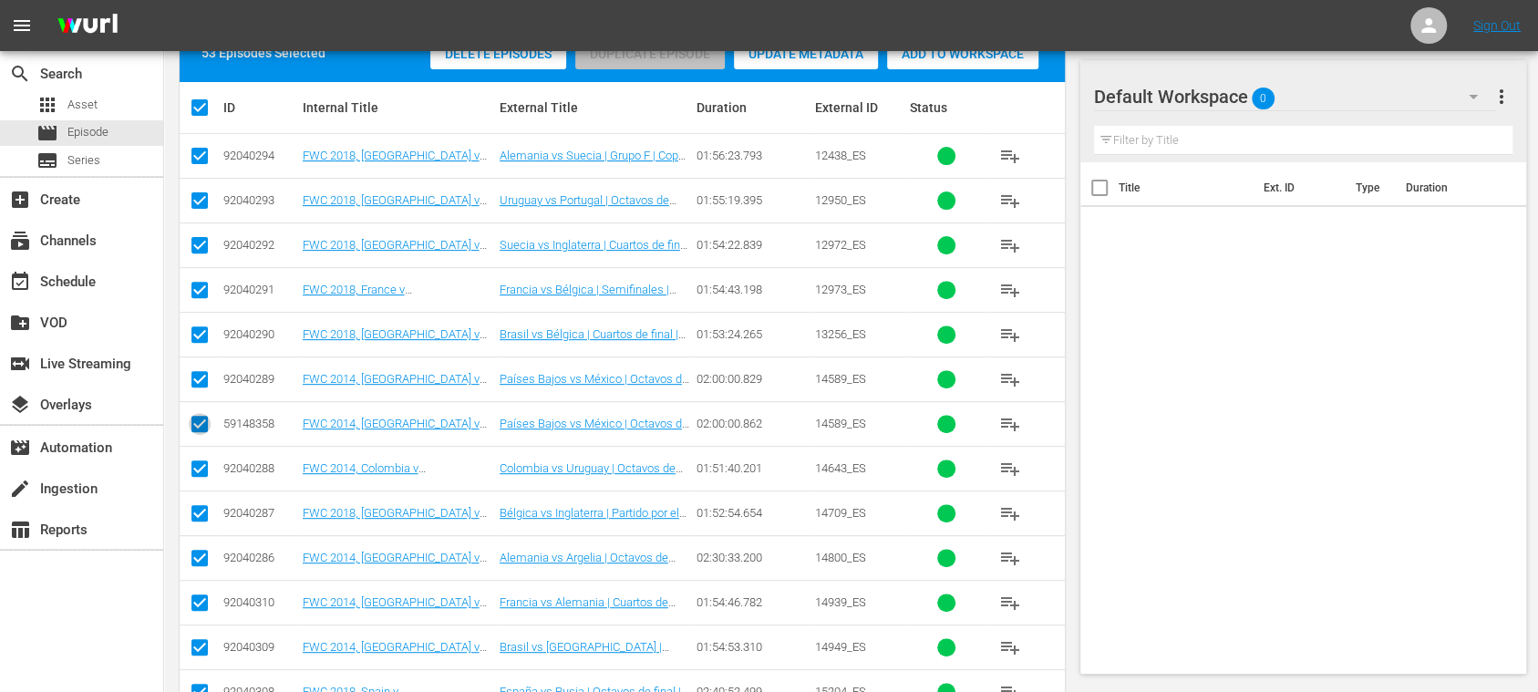
click at [202, 426] on input "checkbox" at bounding box center [200, 428] width 22 height 22
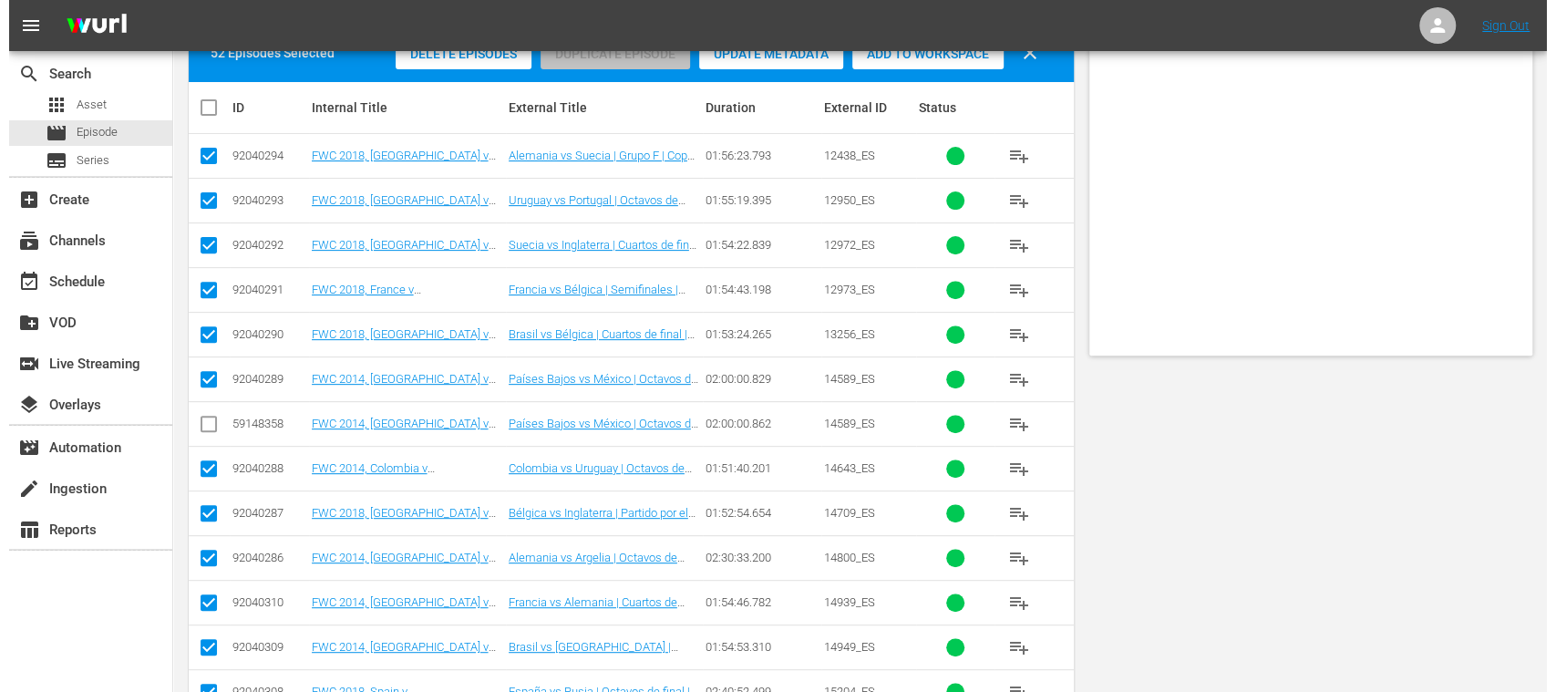
scroll to position [0, 0]
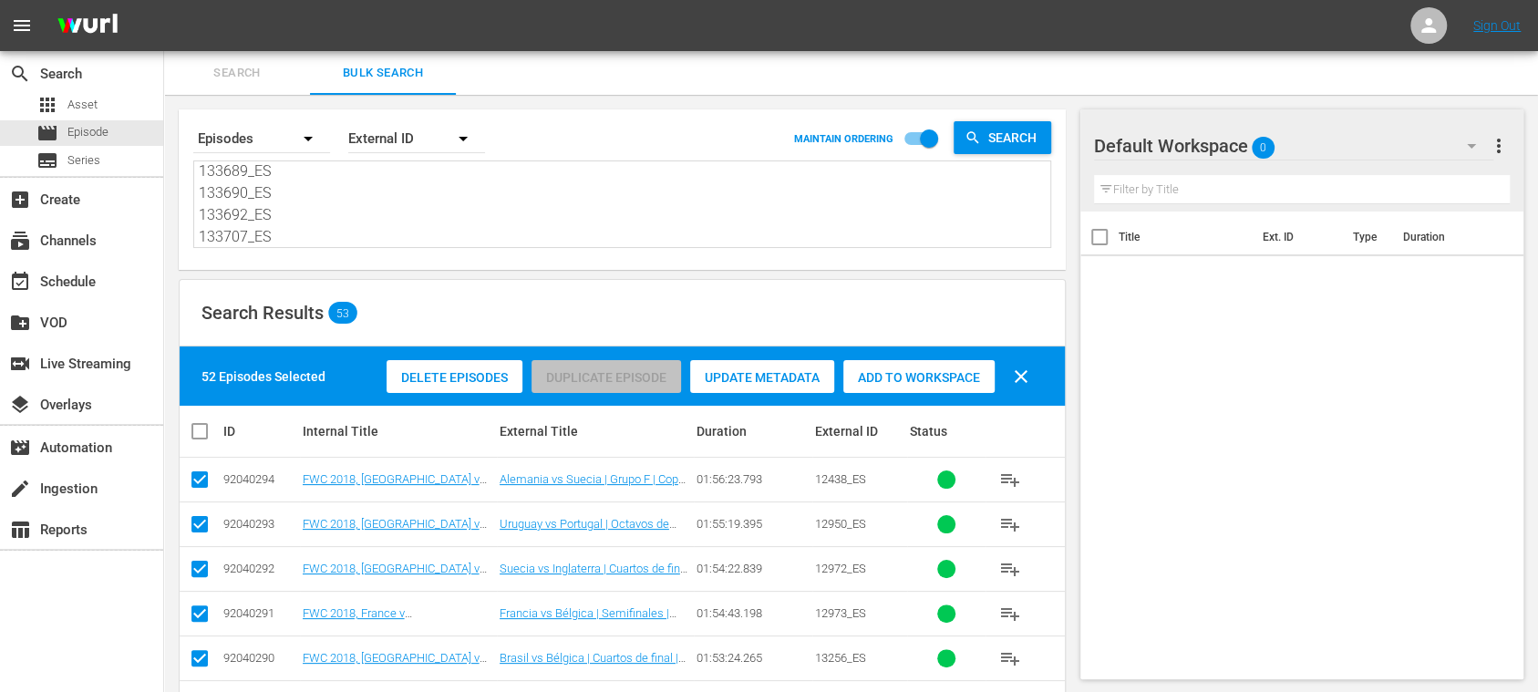
click at [940, 379] on span "Add to Workspace" at bounding box center [918, 377] width 151 height 15
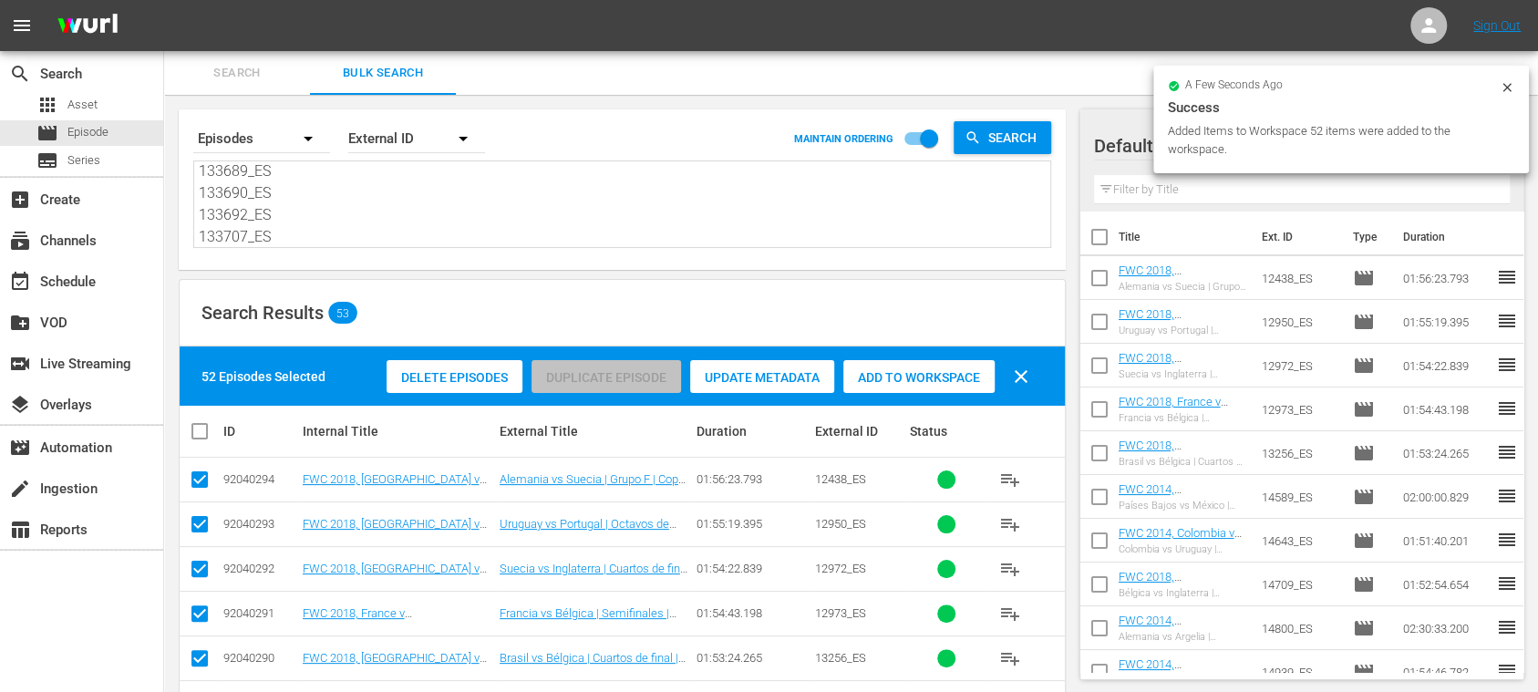
click at [1510, 82] on icon at bounding box center [1507, 87] width 15 height 15
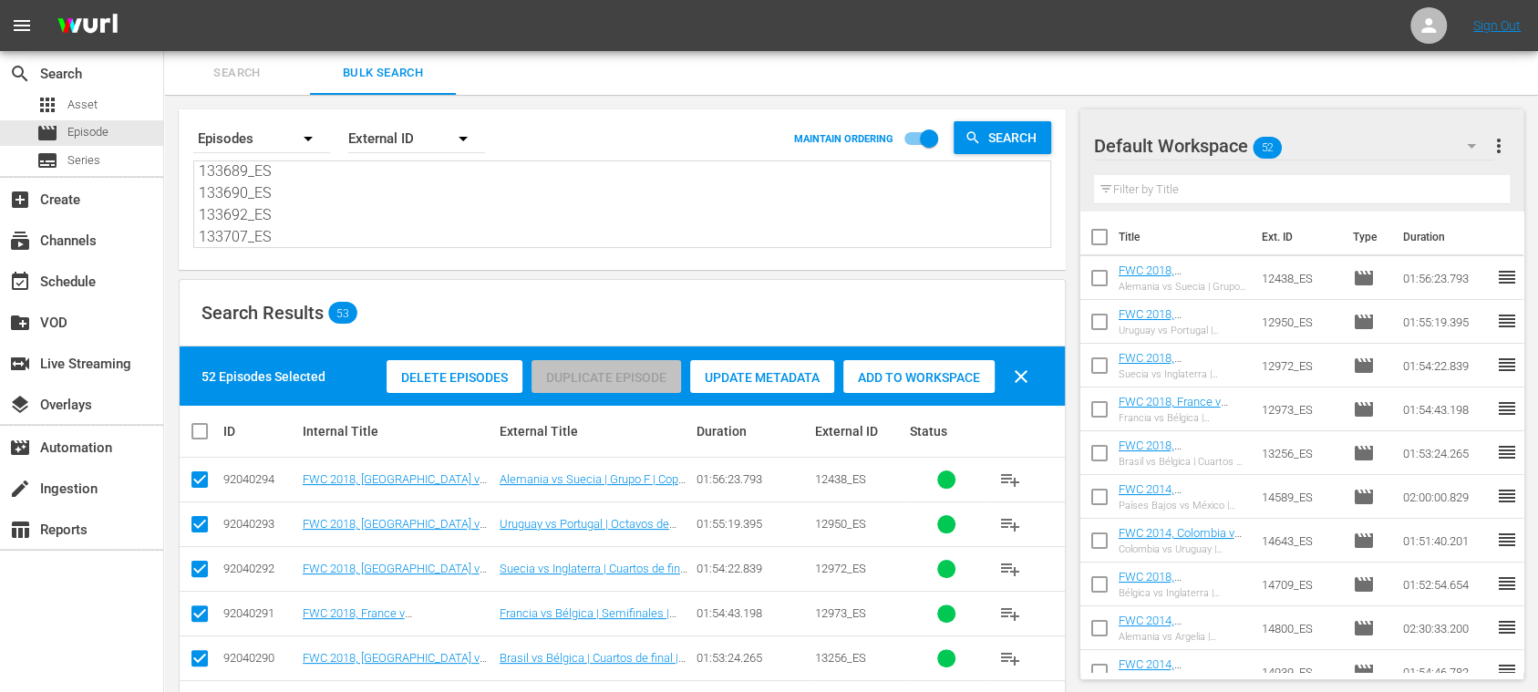
click at [1499, 147] on span "more_vert" at bounding box center [1499, 146] width 22 height 22
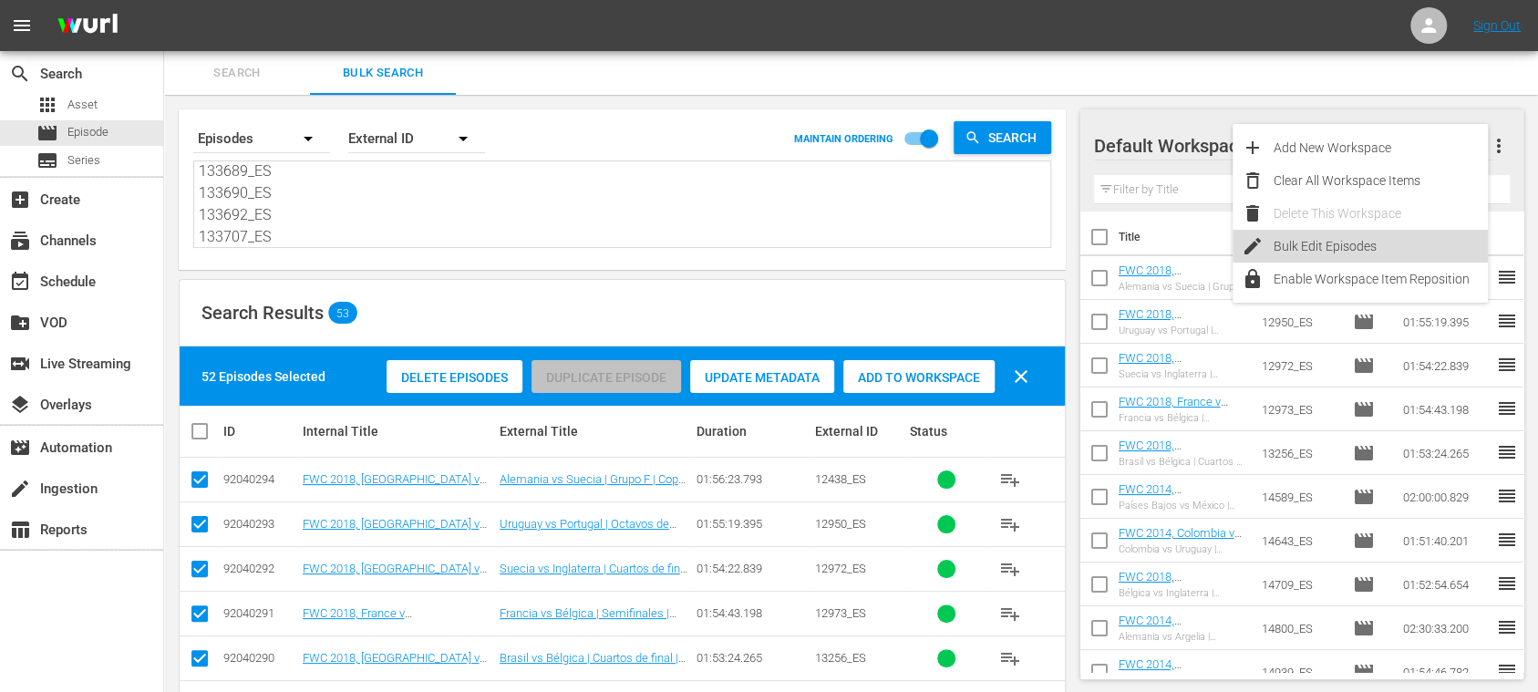
click at [1367, 252] on div "Bulk Edit Episodes" at bounding box center [1380, 246] width 214 height 33
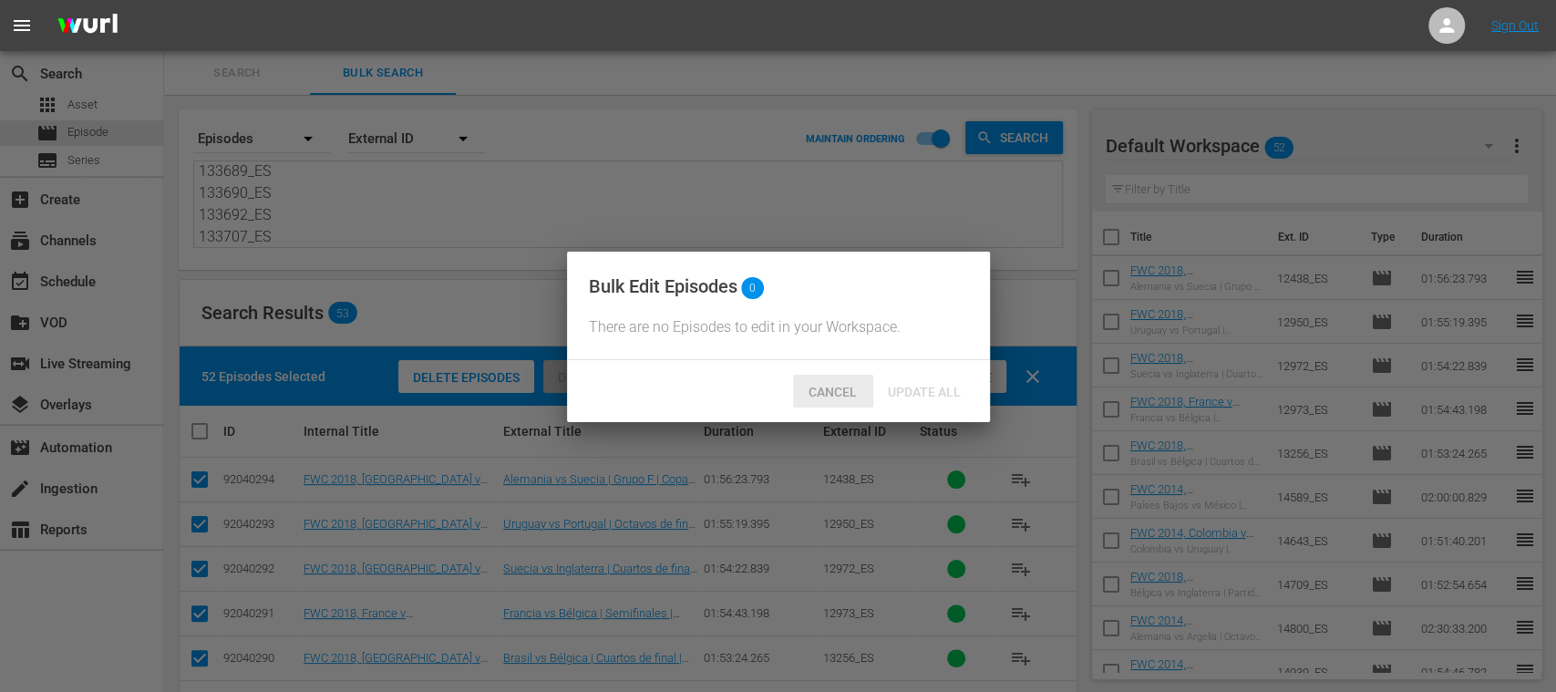
click at [831, 399] on span "Cancel" at bounding box center [832, 392] width 77 height 15
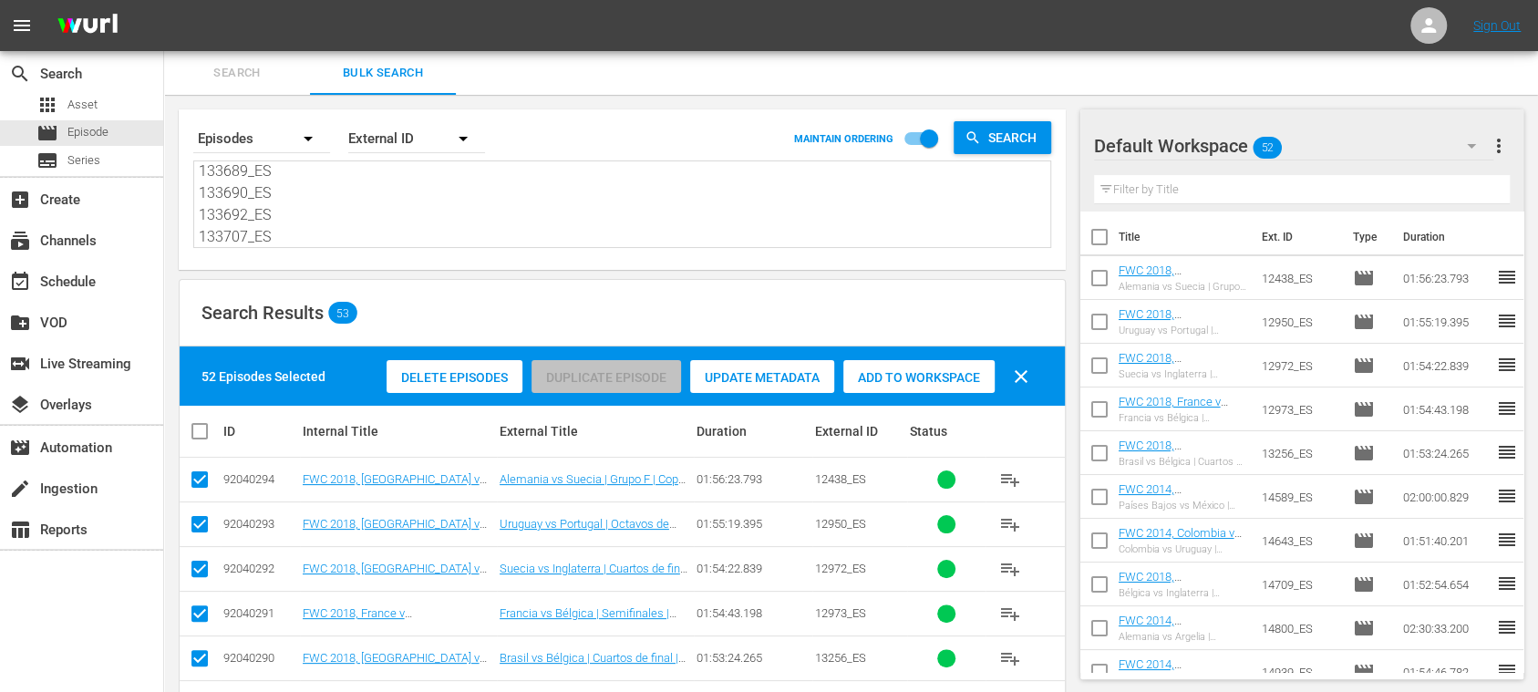
click at [1506, 137] on span "more_vert" at bounding box center [1499, 146] width 22 height 22
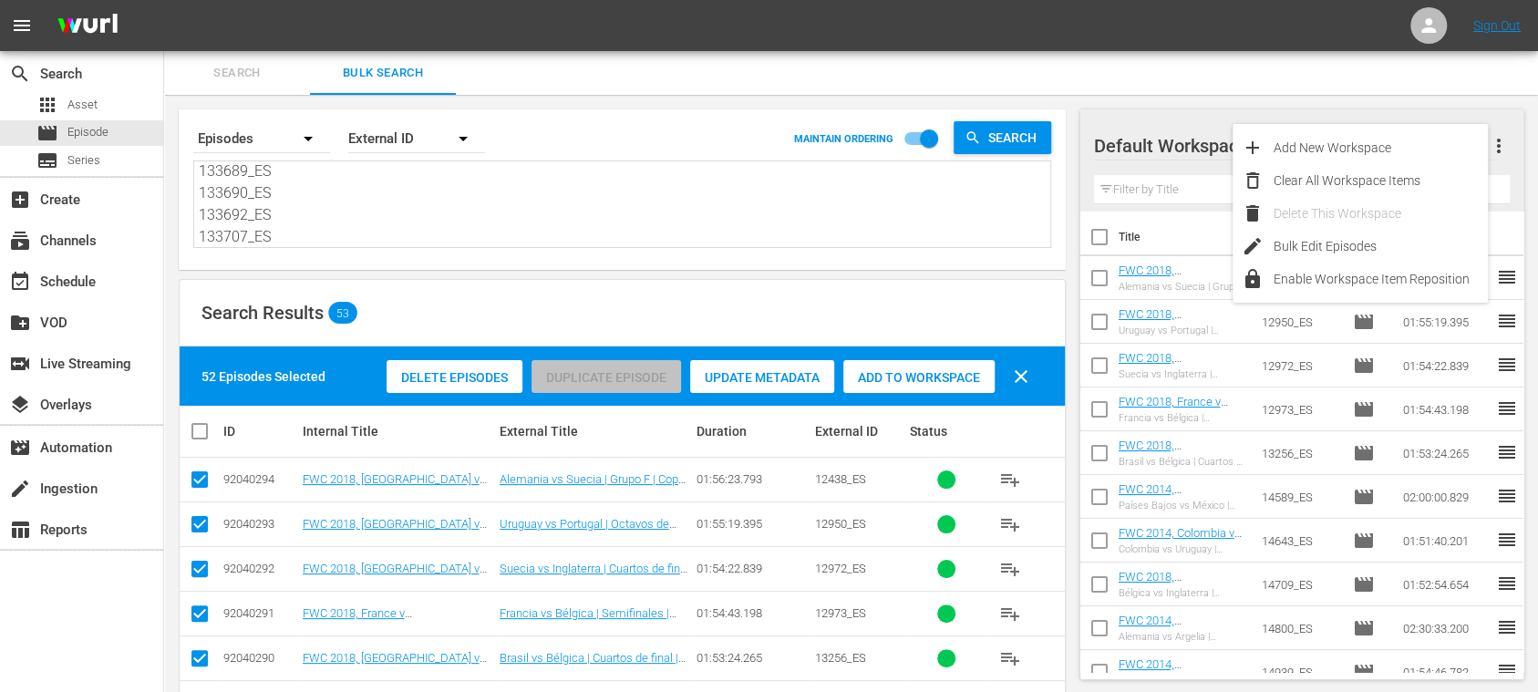
click at [1089, 239] on input "checkbox" at bounding box center [1099, 241] width 38 height 38
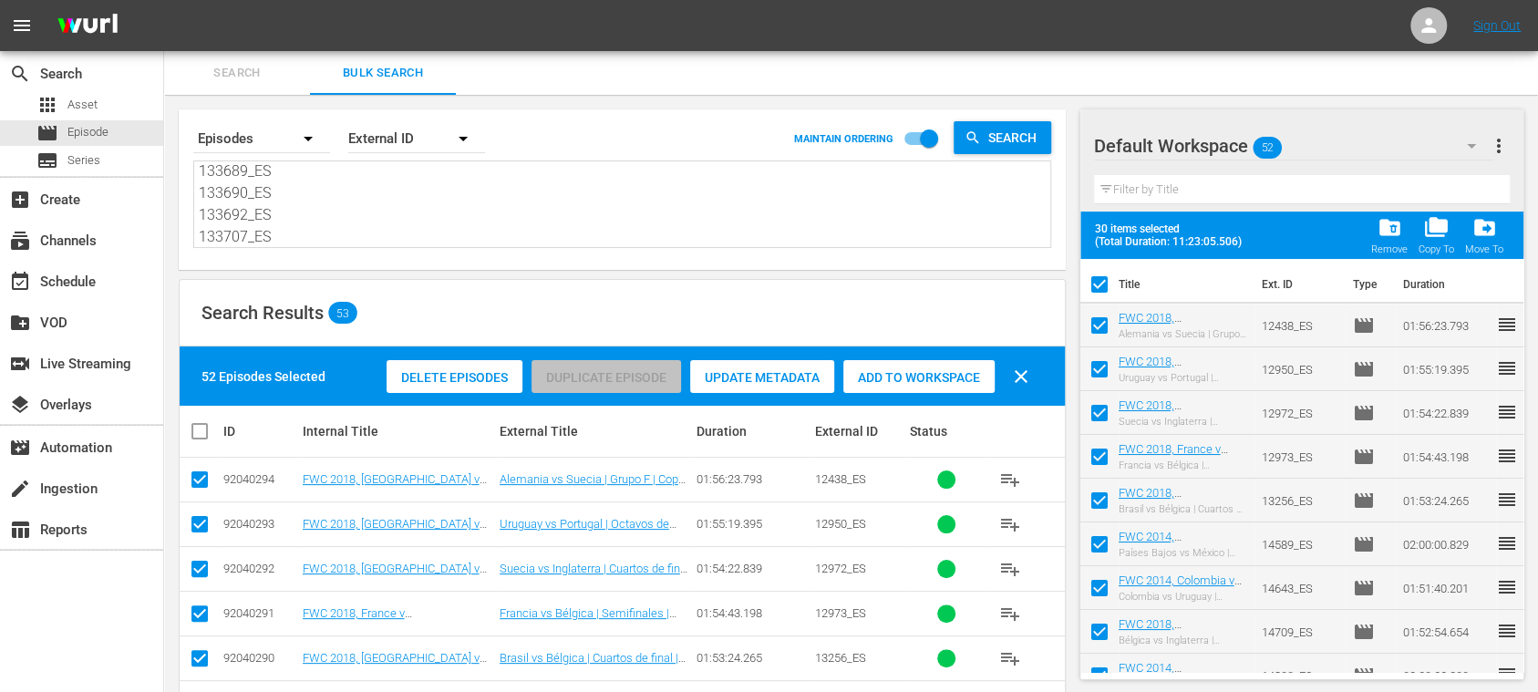
click at [1504, 148] on span "more_vert" at bounding box center [1499, 146] width 22 height 22
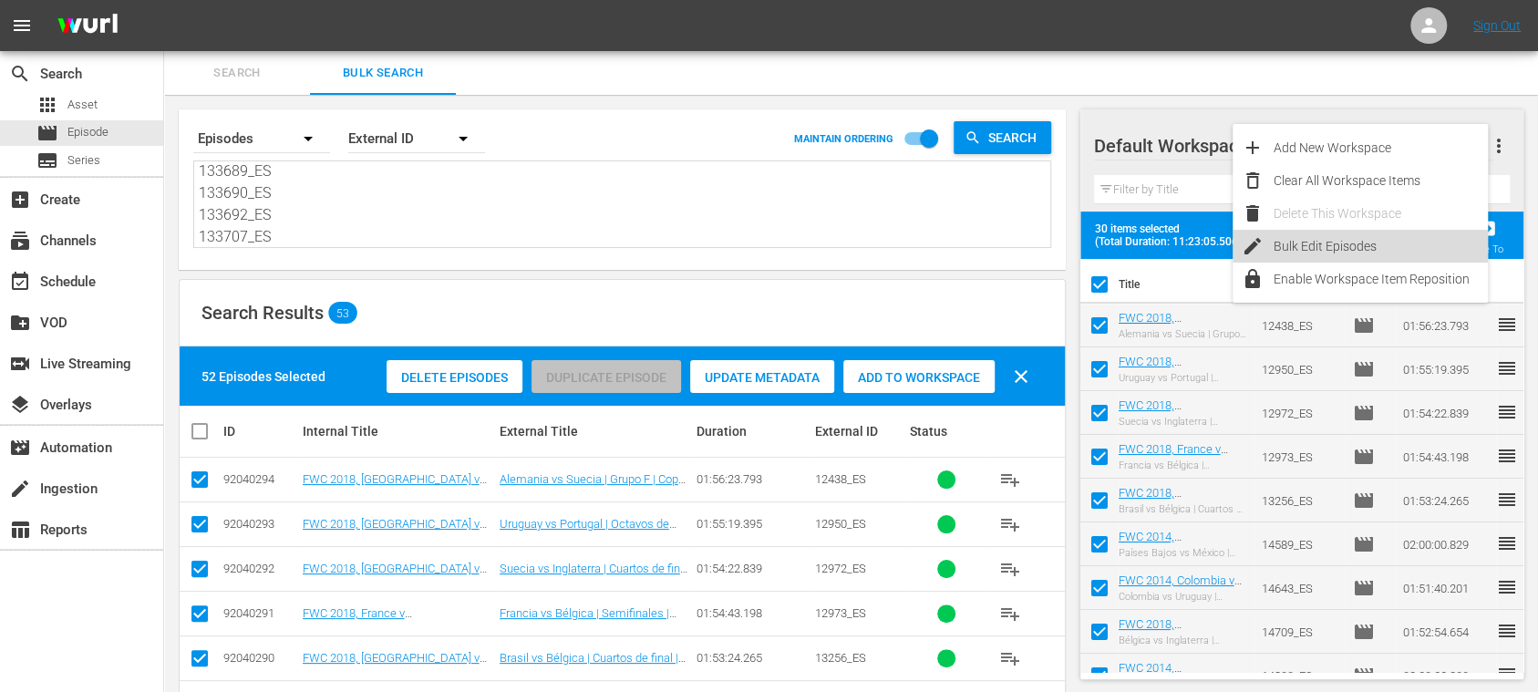
click at [1381, 244] on div "Bulk Edit Episodes" at bounding box center [1380, 246] width 214 height 33
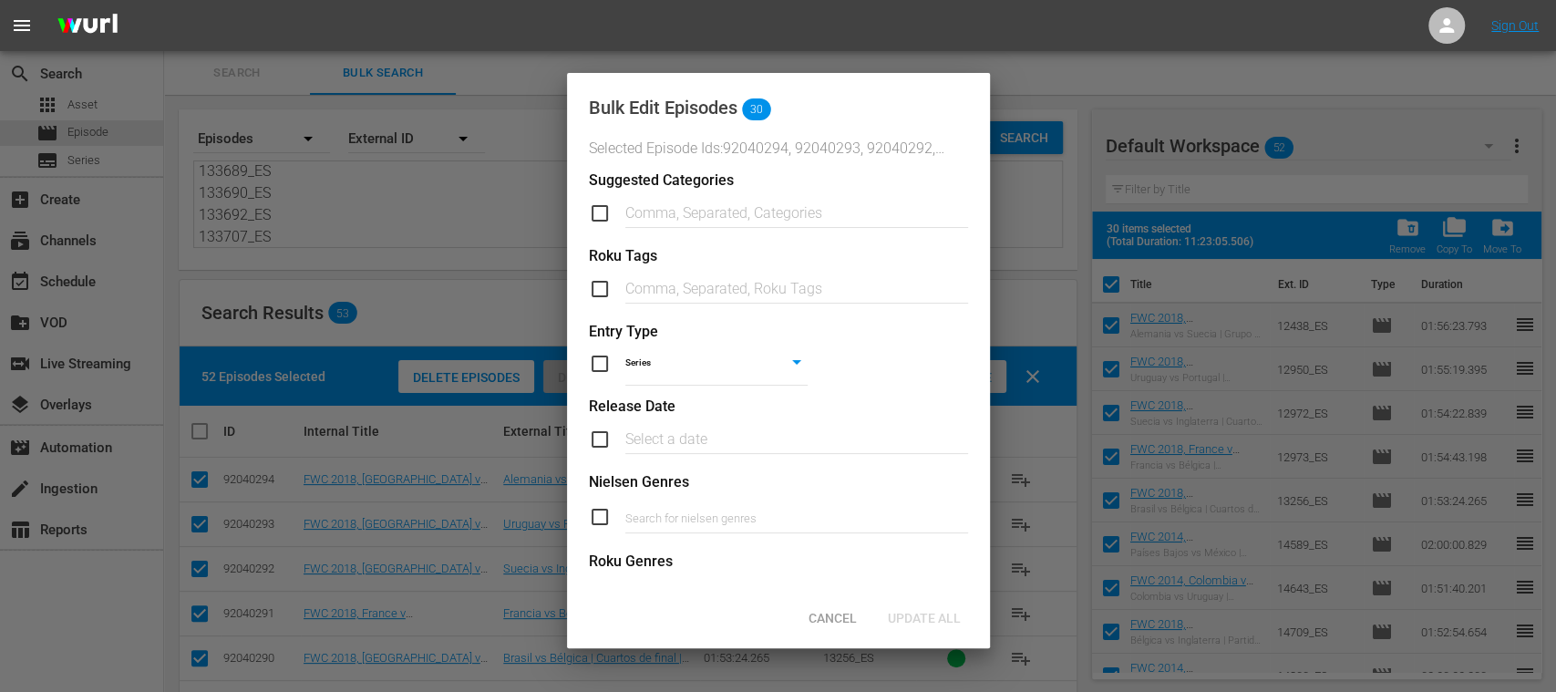
scroll to position [750, 0]
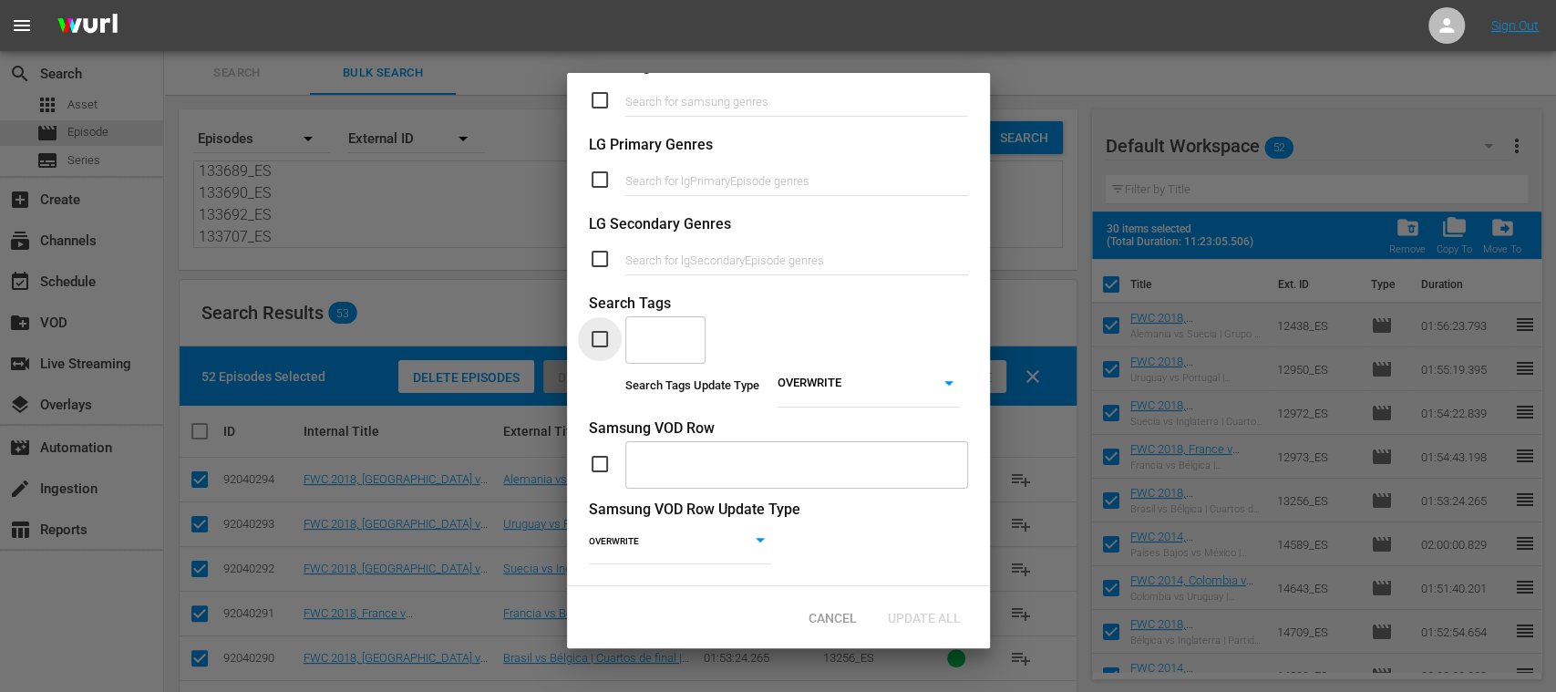
click at [599, 328] on input "checkbox" at bounding box center [607, 339] width 36 height 22
click at [662, 323] on input "text" at bounding box center [652, 339] width 36 height 33
click at [641, 387] on span "TYPE_Full Match Replay" at bounding box center [667, 390] width 57 height 57
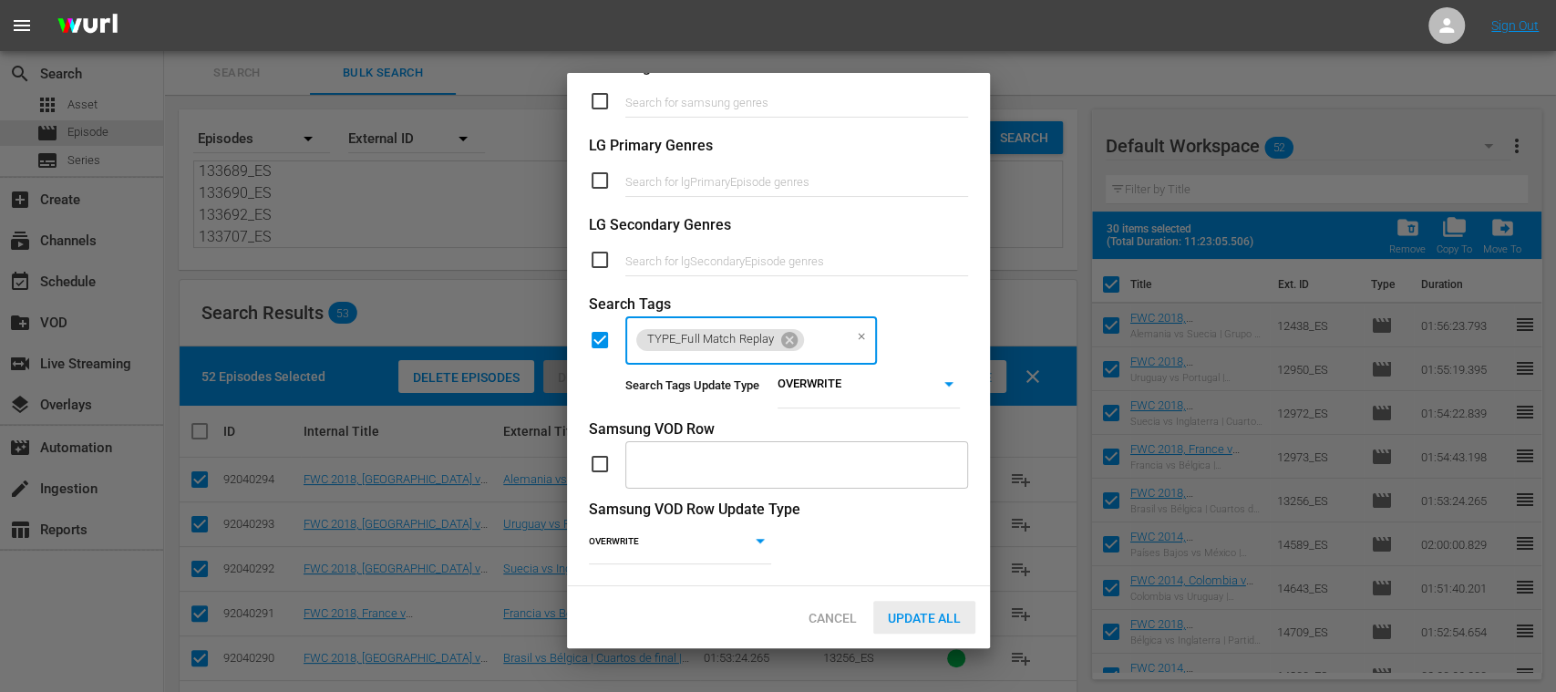
click at [925, 612] on span "Update All" at bounding box center [924, 618] width 102 height 15
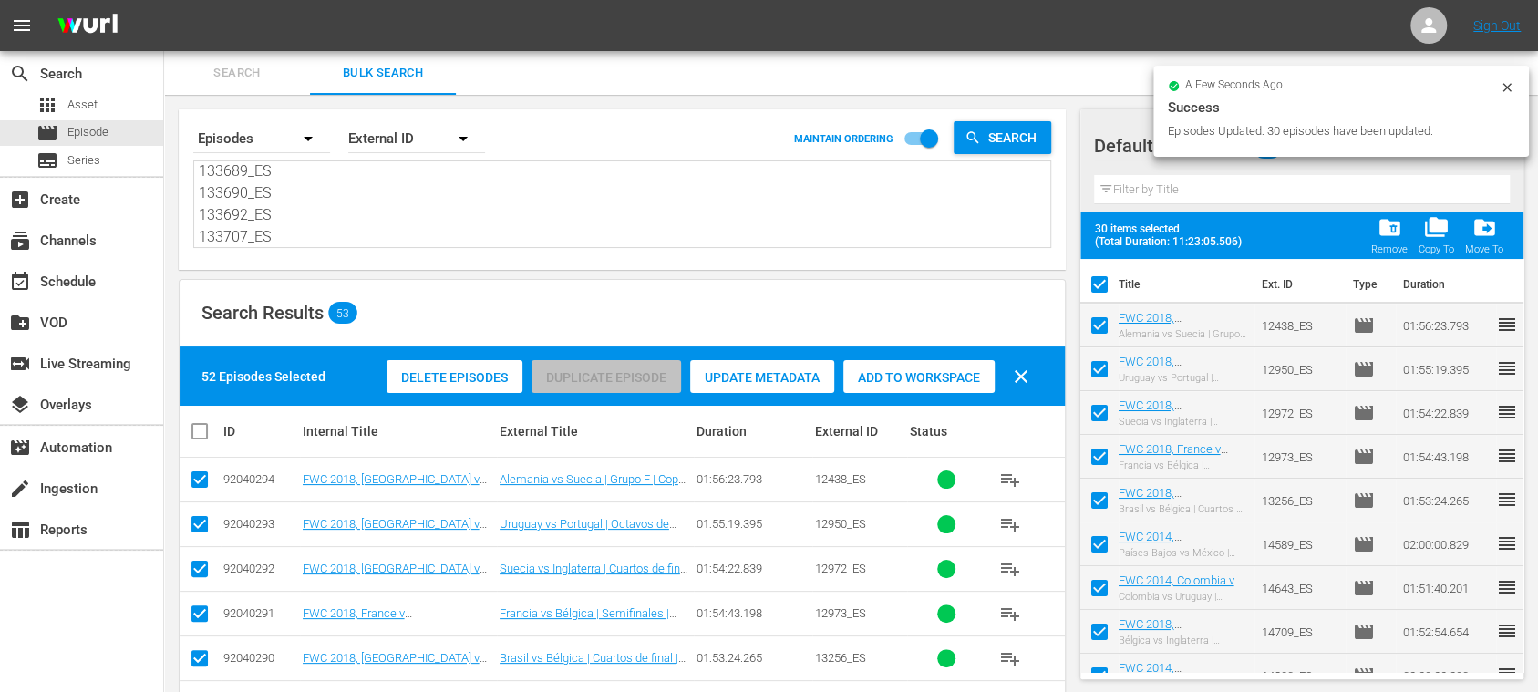
click at [1510, 86] on icon at bounding box center [1507, 87] width 15 height 15
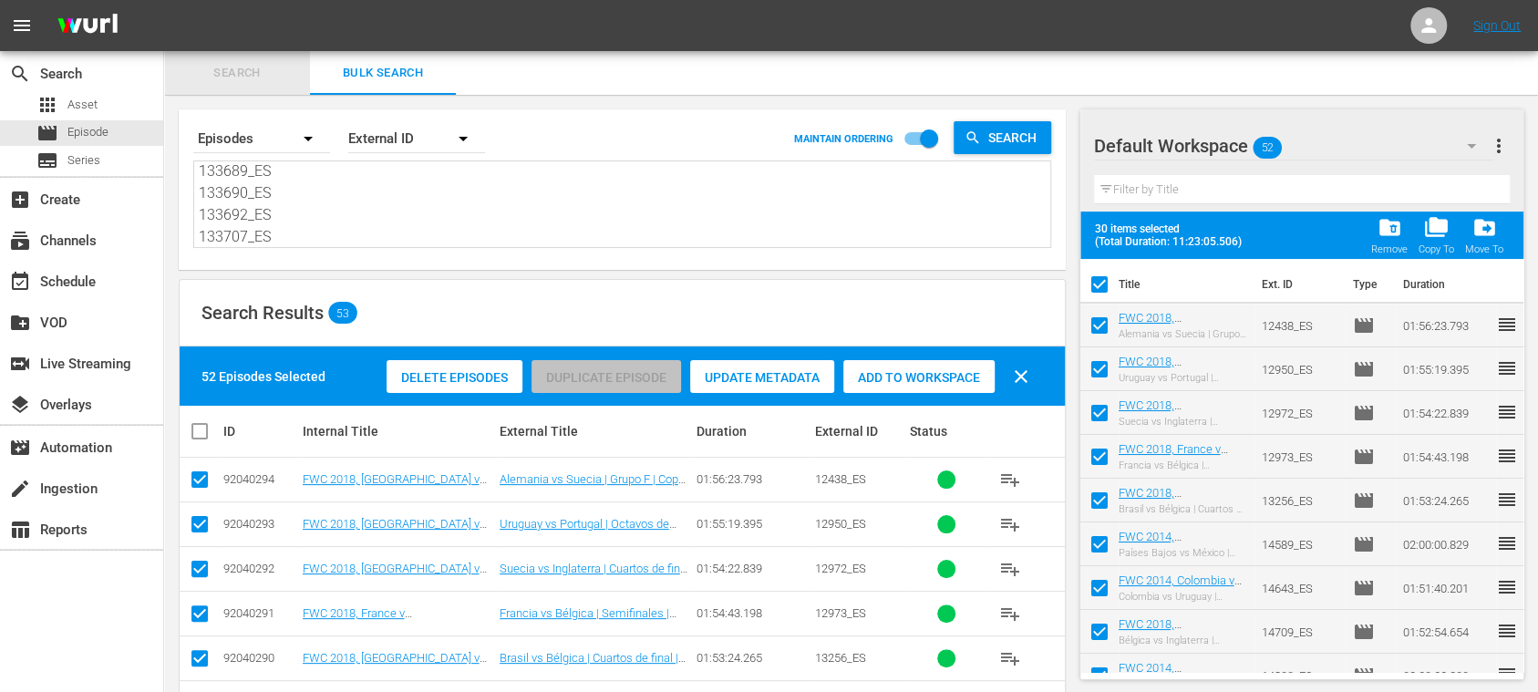
click at [239, 67] on span "Search" at bounding box center [237, 73] width 124 height 21
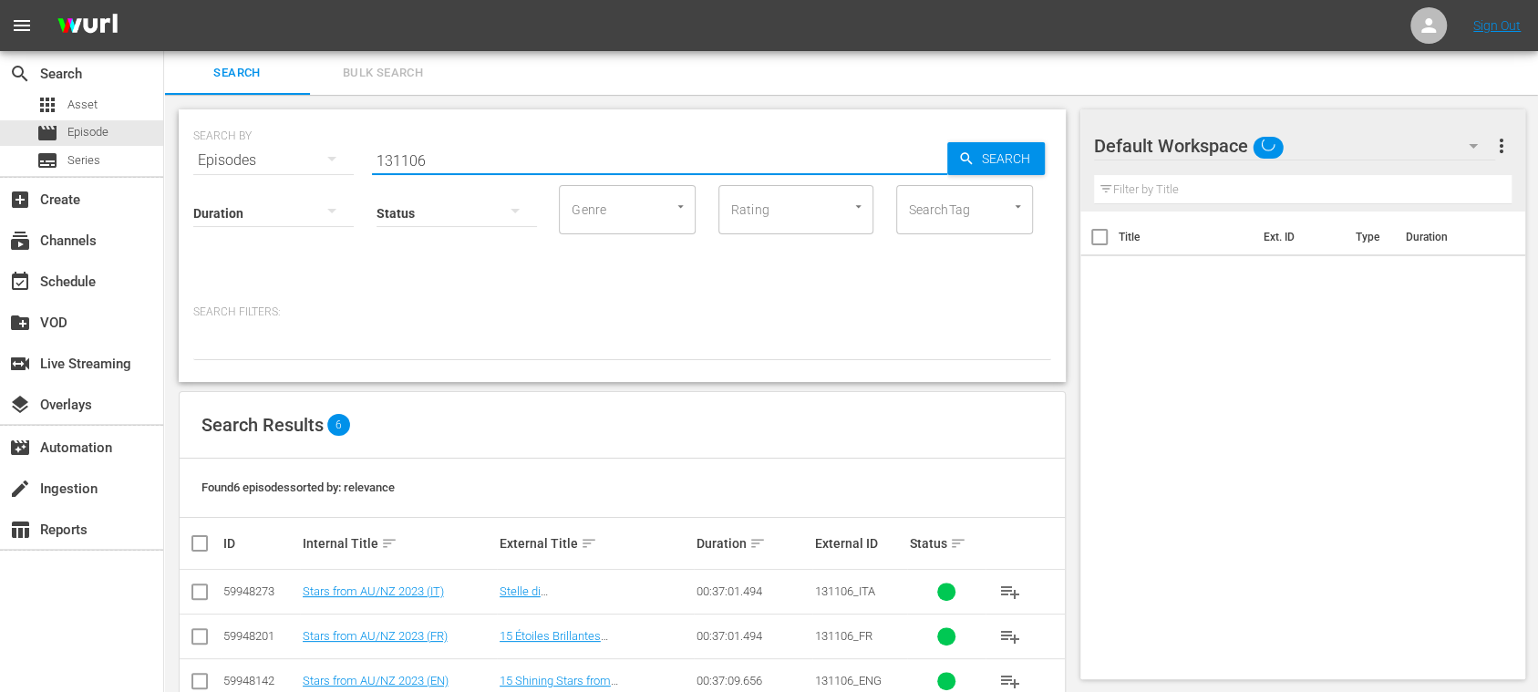
drag, startPoint x: 290, startPoint y: 160, endPoint x: 269, endPoint y: 166, distance: 21.7
click at [262, 163] on div "SEARCH BY Search By Episodes Search ID, Title, Description, Keywords, or Catego…" at bounding box center [622, 150] width 858 height 66
paste input "49vj3pGgnTdTtEhWYo4DbM_ES"
click at [972, 160] on icon "button" at bounding box center [966, 158] width 16 height 16
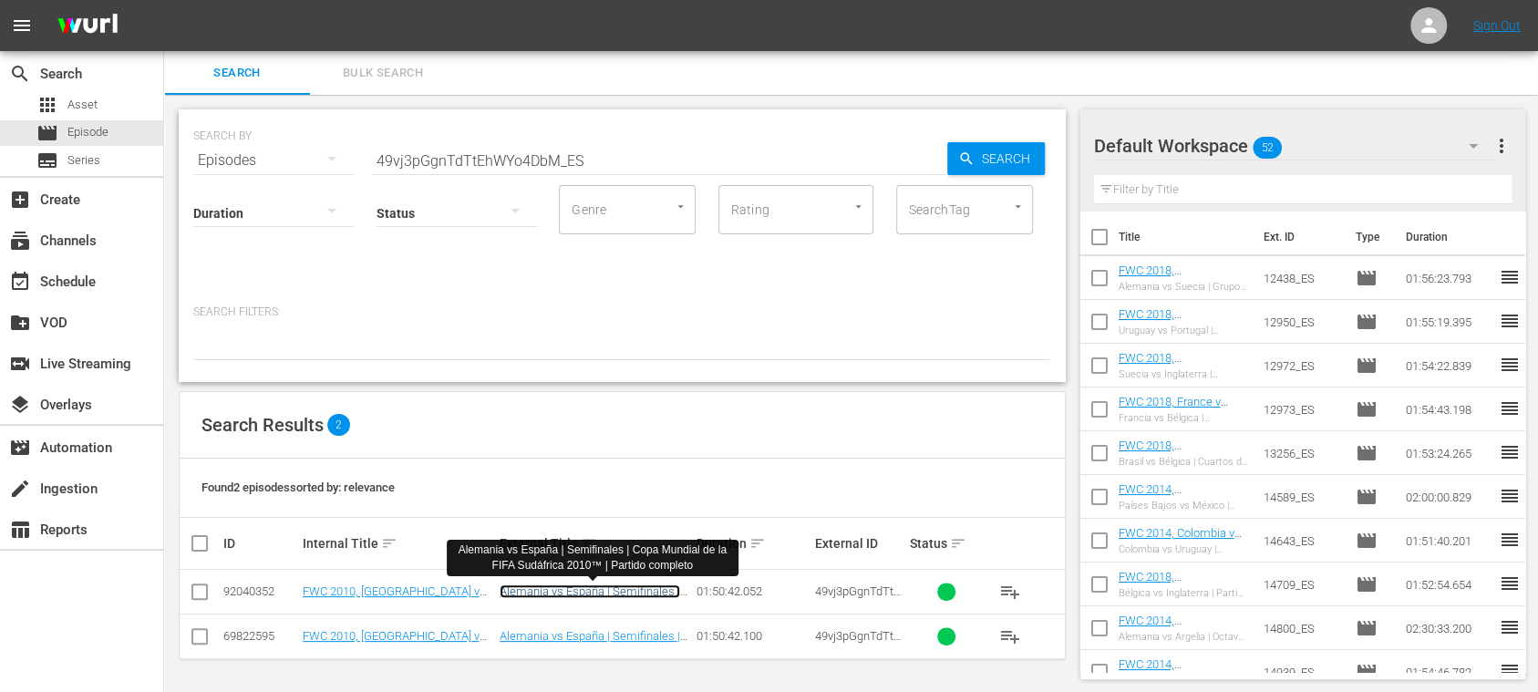
click at [551, 591] on link "Alemania vs España | Semifinales | Copa Mundial de la FIFA Sudáfrica 2010™ | Pa…" at bounding box center [590, 604] width 180 height 41
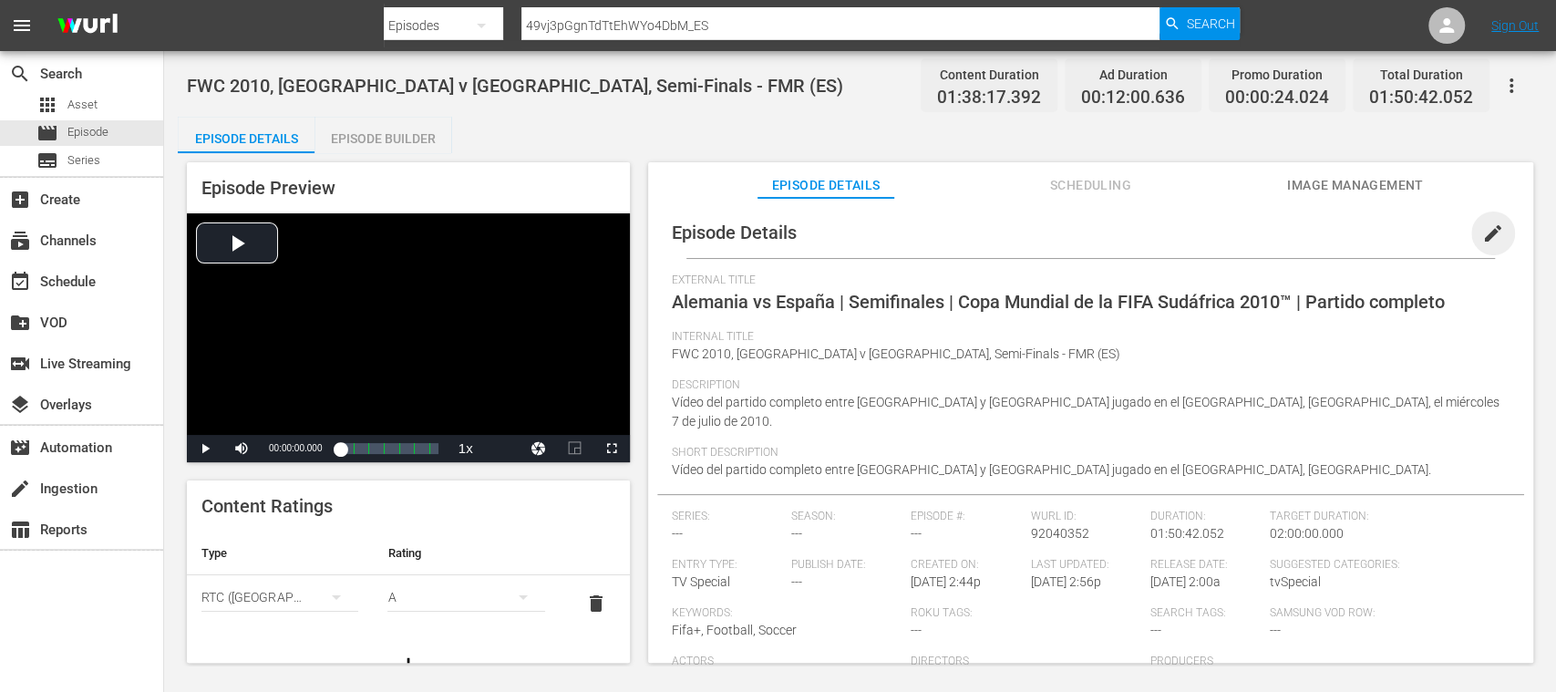
click at [1488, 232] on span "edit" at bounding box center [1493, 233] width 22 height 22
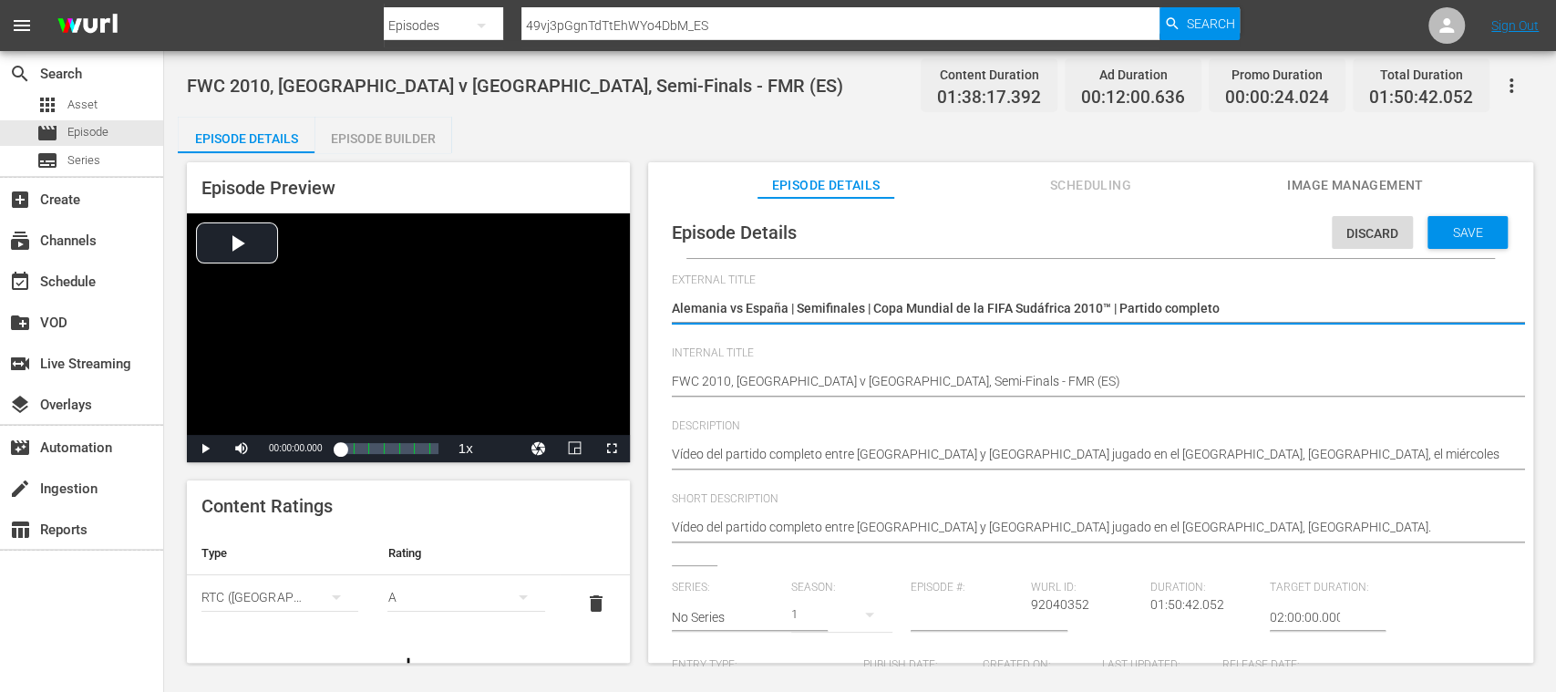
scroll to position [324, 0]
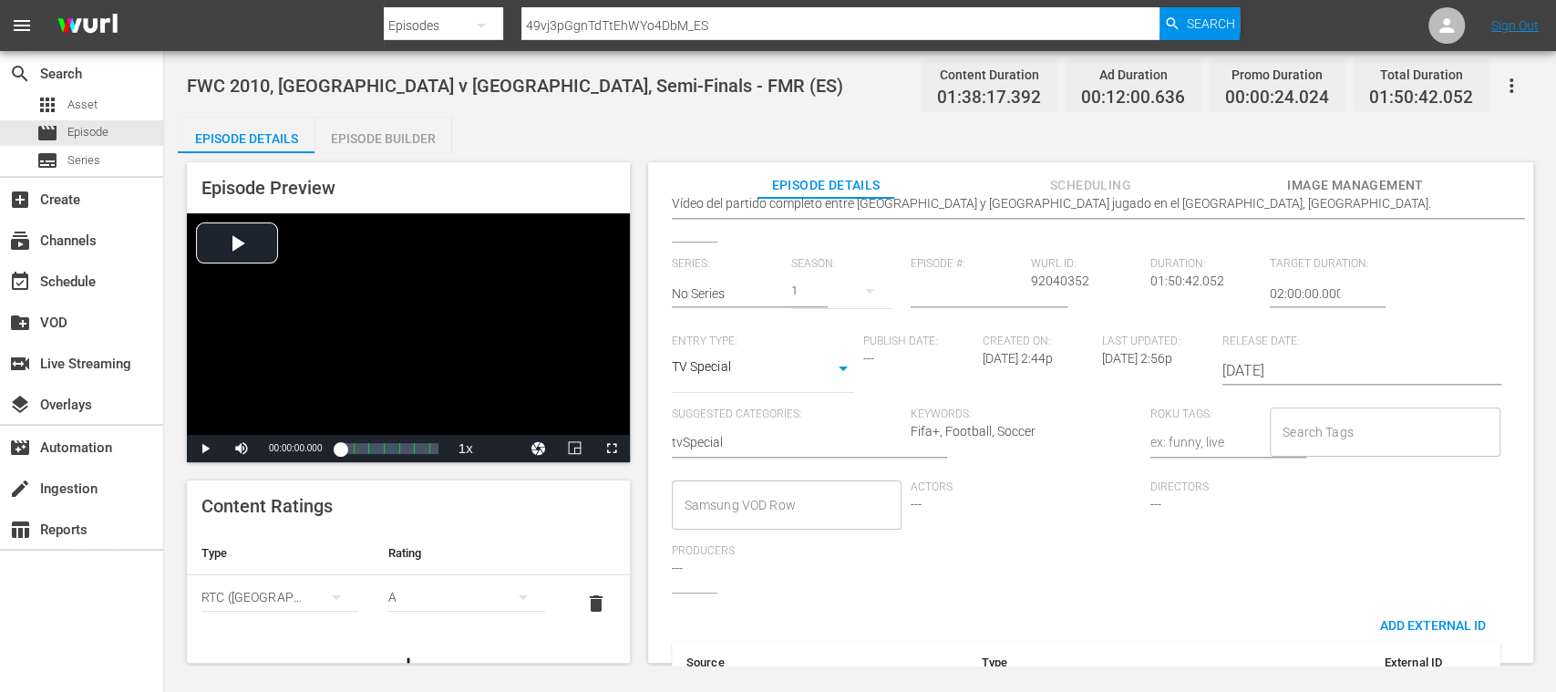
click at [1333, 443] on input "Search Tags" at bounding box center [1371, 432] width 187 height 33
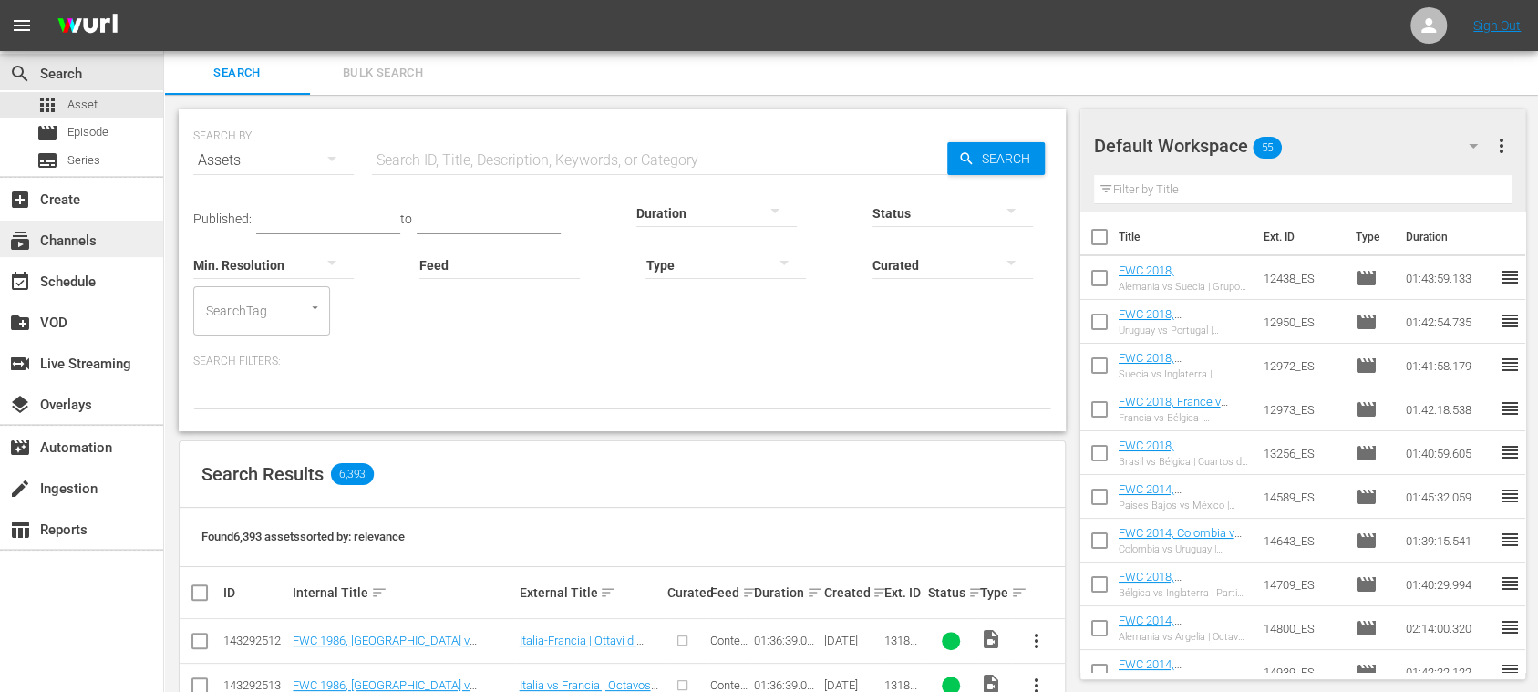
click at [94, 230] on div "subscriptions Channels" at bounding box center [51, 238] width 102 height 16
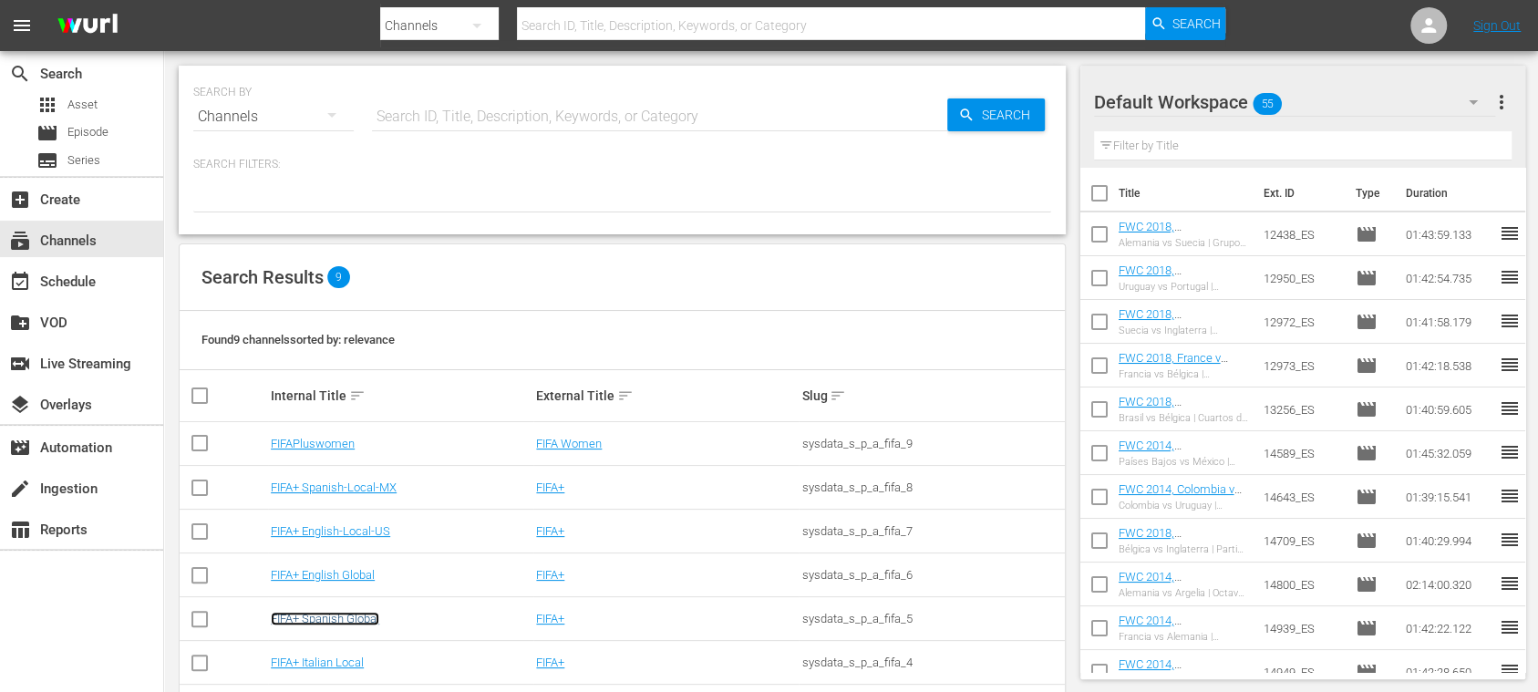
click at [373, 618] on link "FIFA+ Spanish Global" at bounding box center [325, 619] width 108 height 14
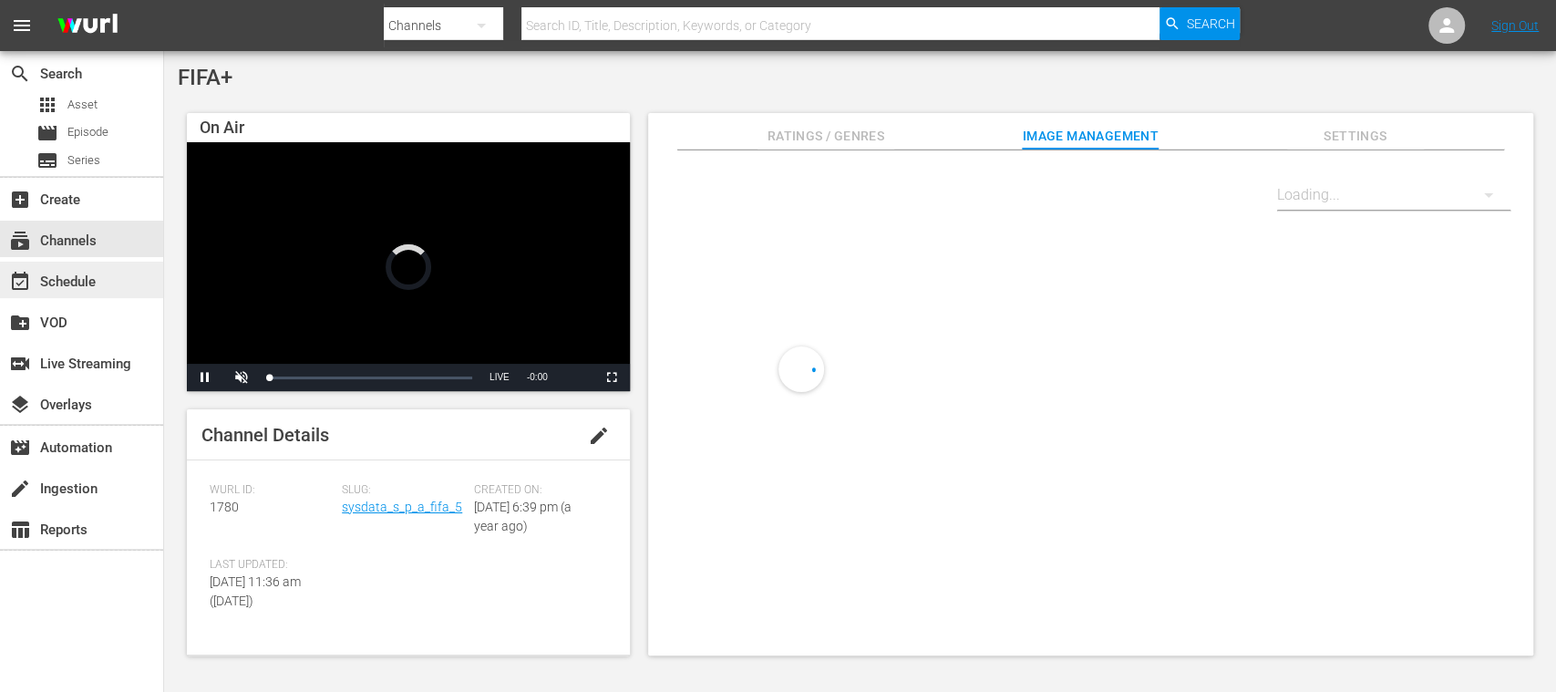
click at [103, 285] on div "event_available Schedule" at bounding box center [81, 280] width 163 height 36
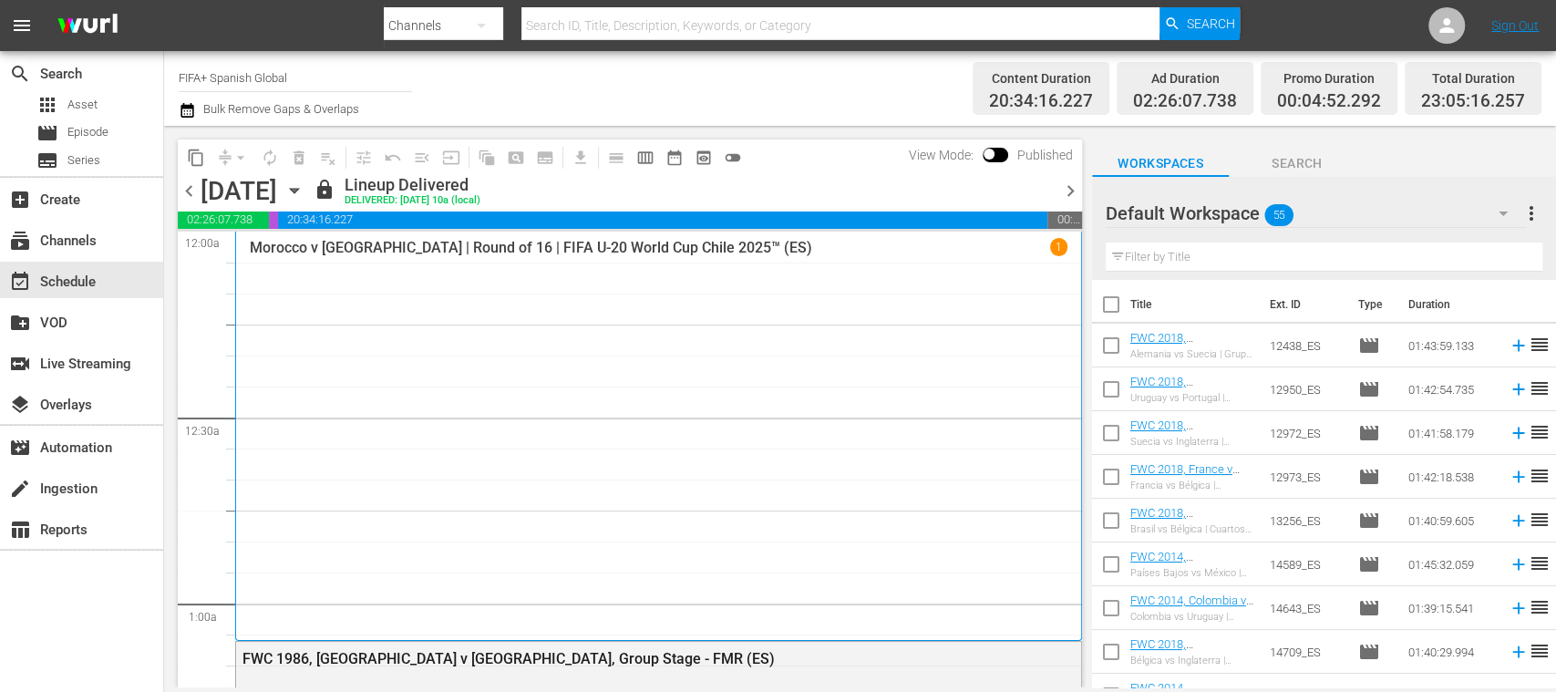
click at [1074, 187] on span "chevron_right" at bounding box center [1070, 191] width 23 height 23
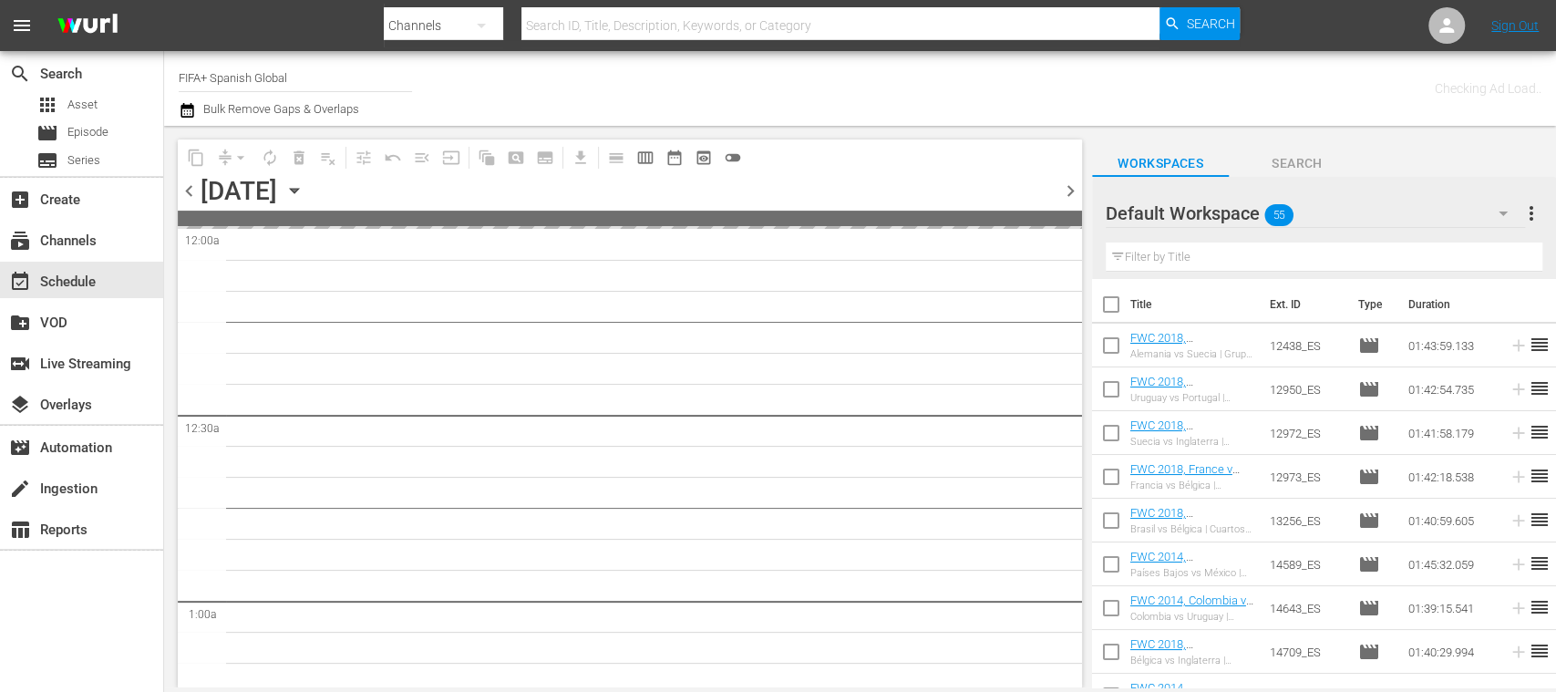
click at [1074, 187] on span "chevron_right" at bounding box center [1070, 191] width 23 height 23
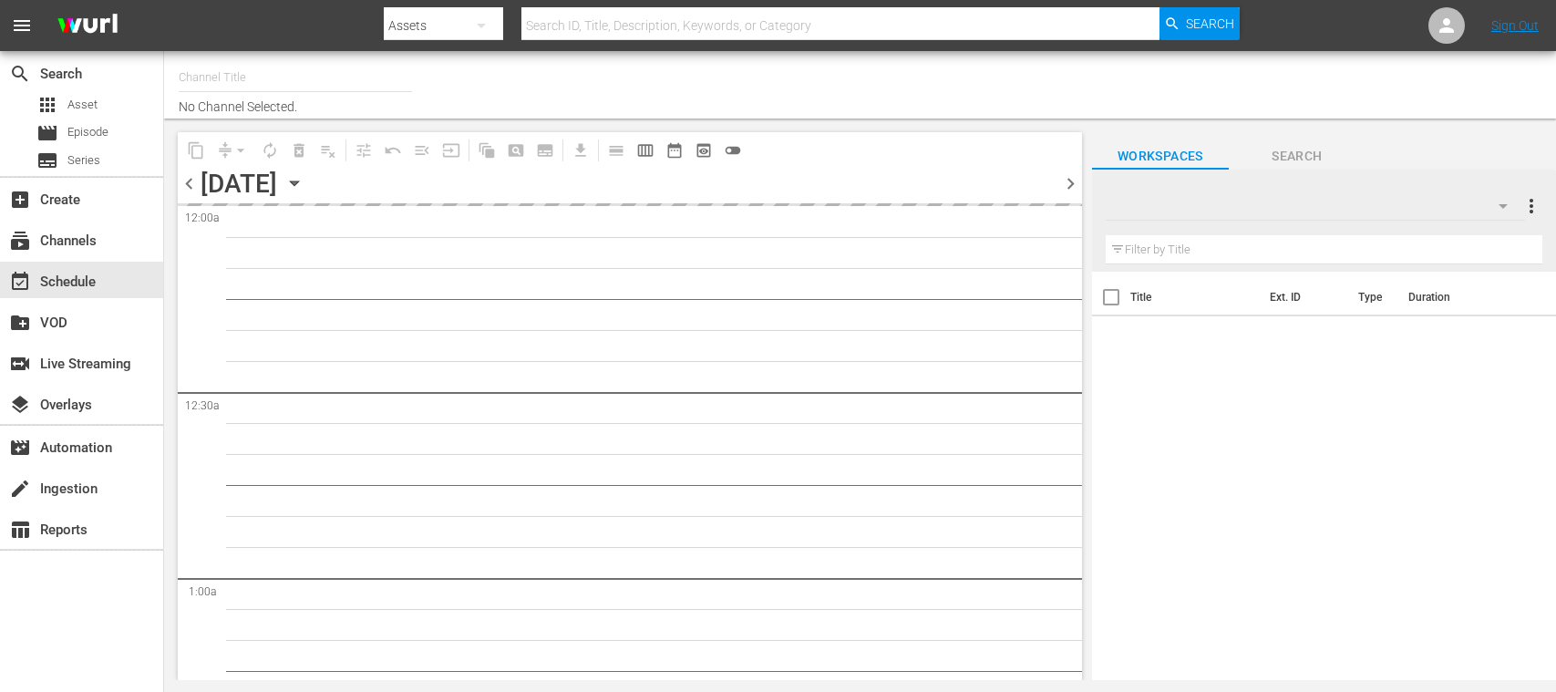
type input "FIFA+ Spanish Global (1780)"
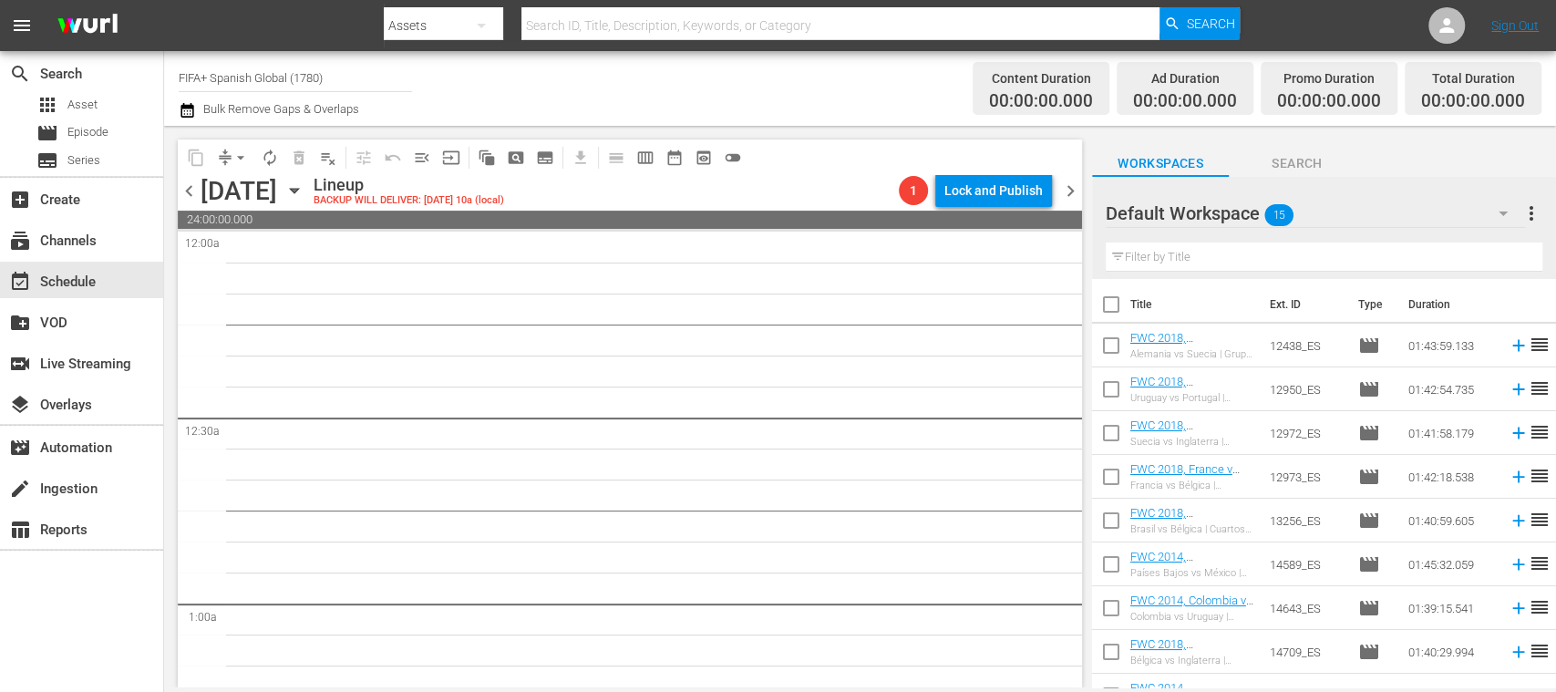
click at [1114, 300] on input "checkbox" at bounding box center [1111, 308] width 38 height 38
checkbox input "true"
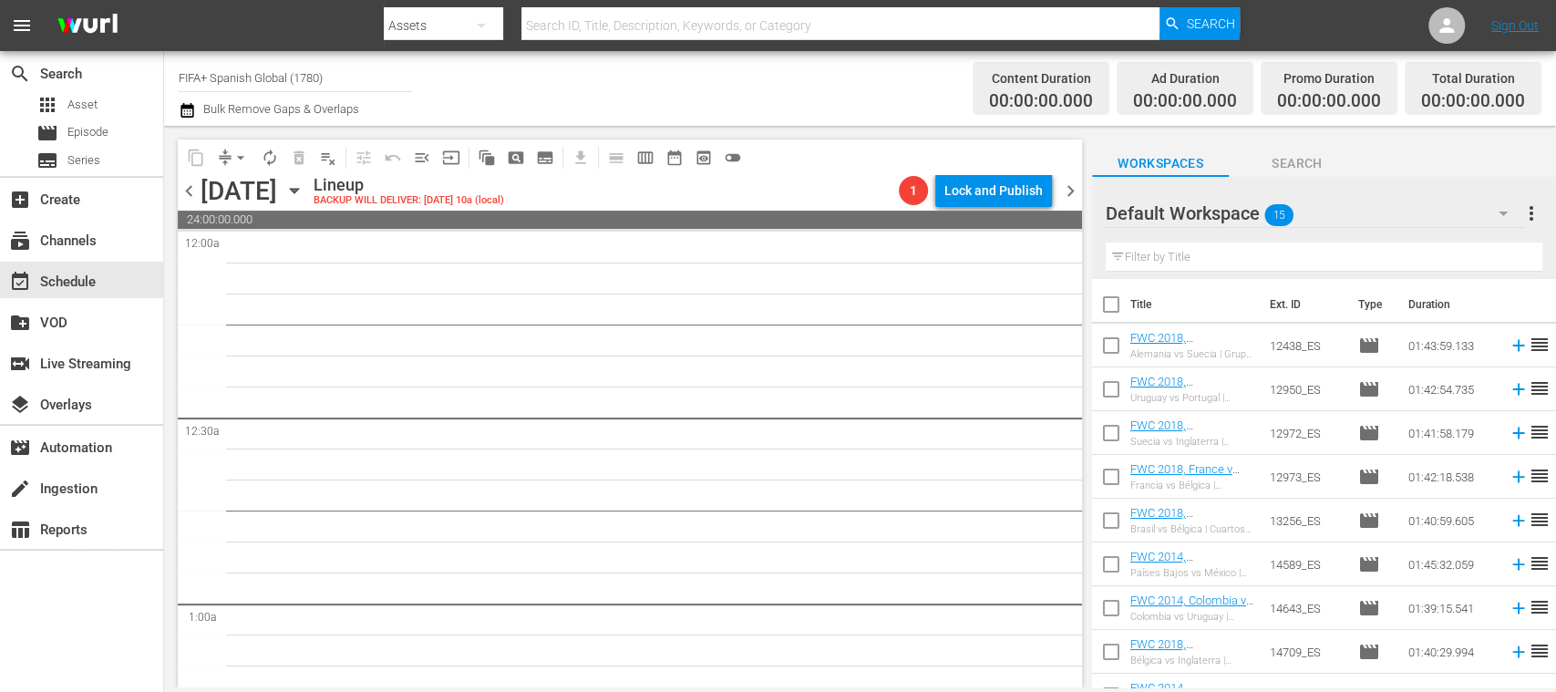
checkbox input "true"
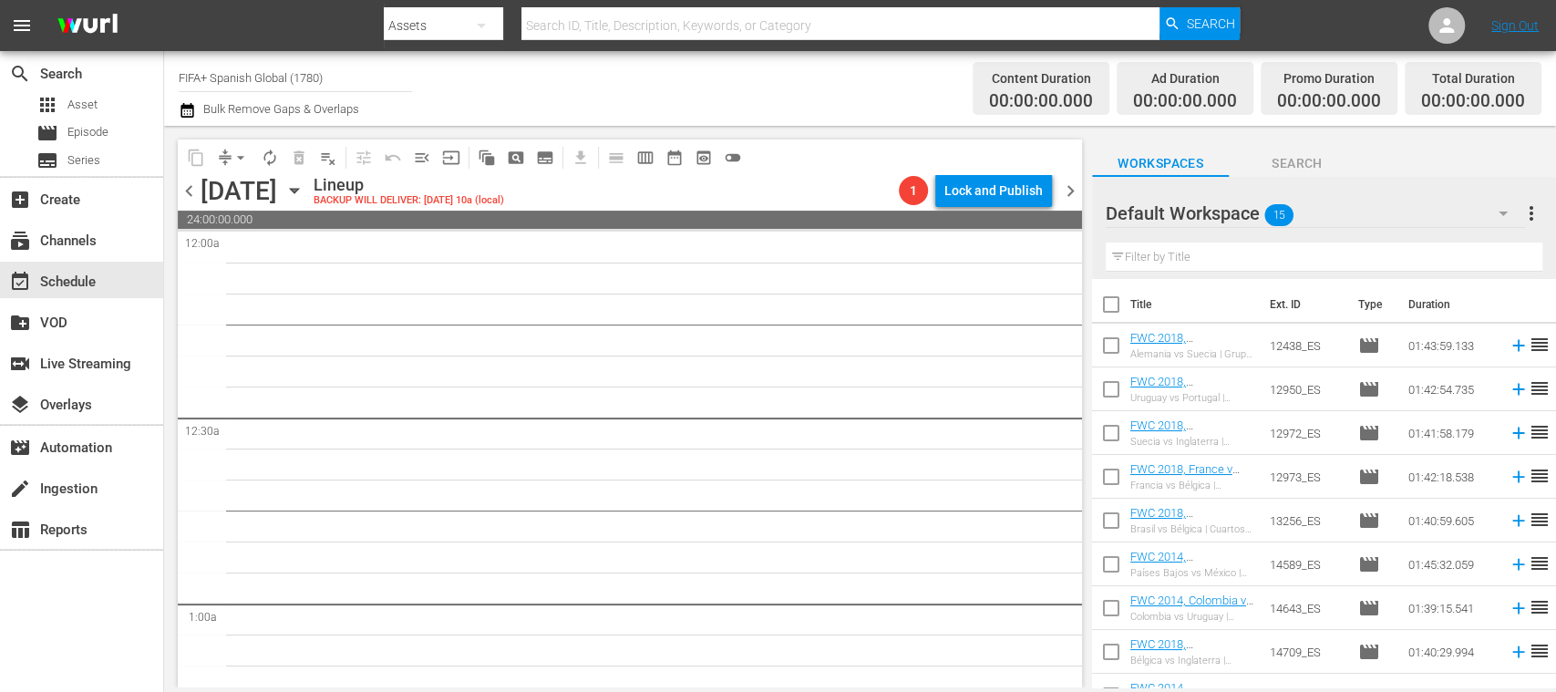
checkbox input "true"
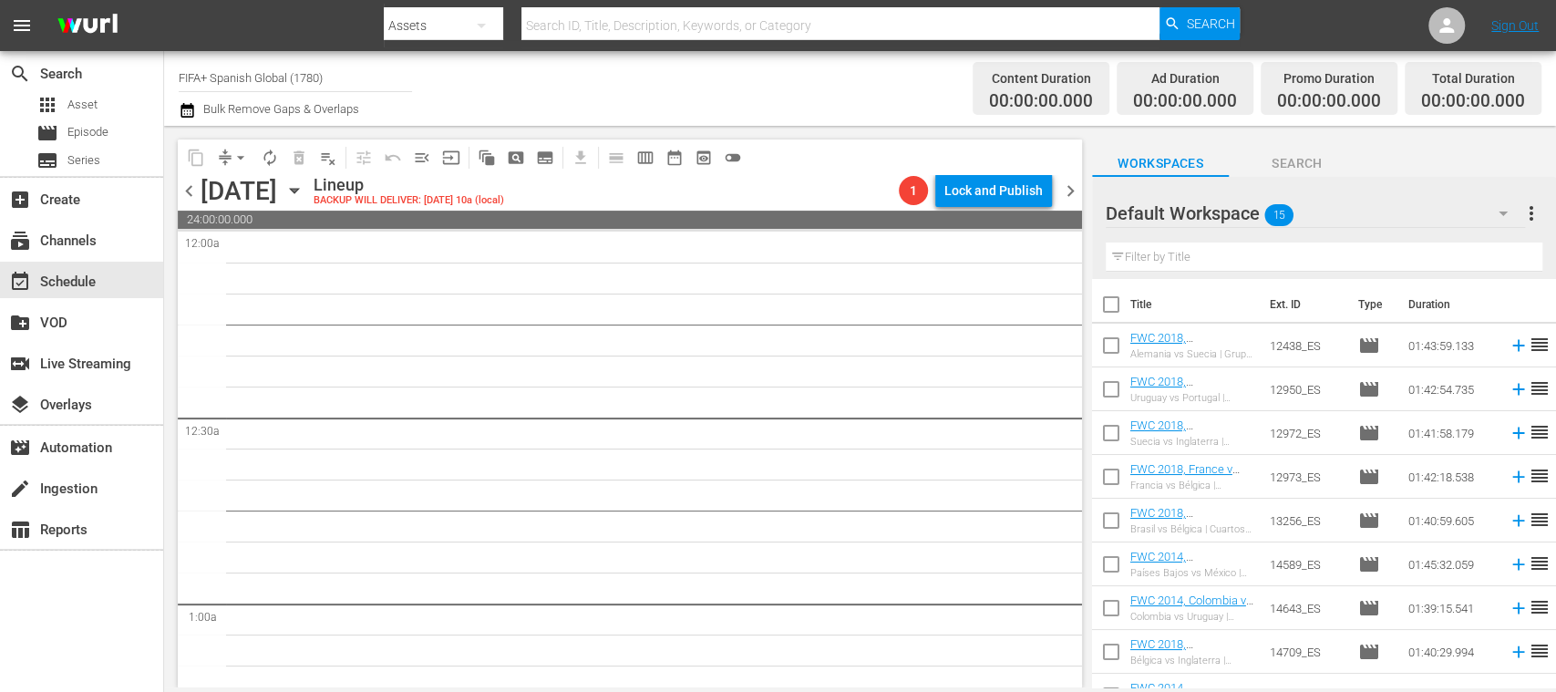
checkbox input "true"
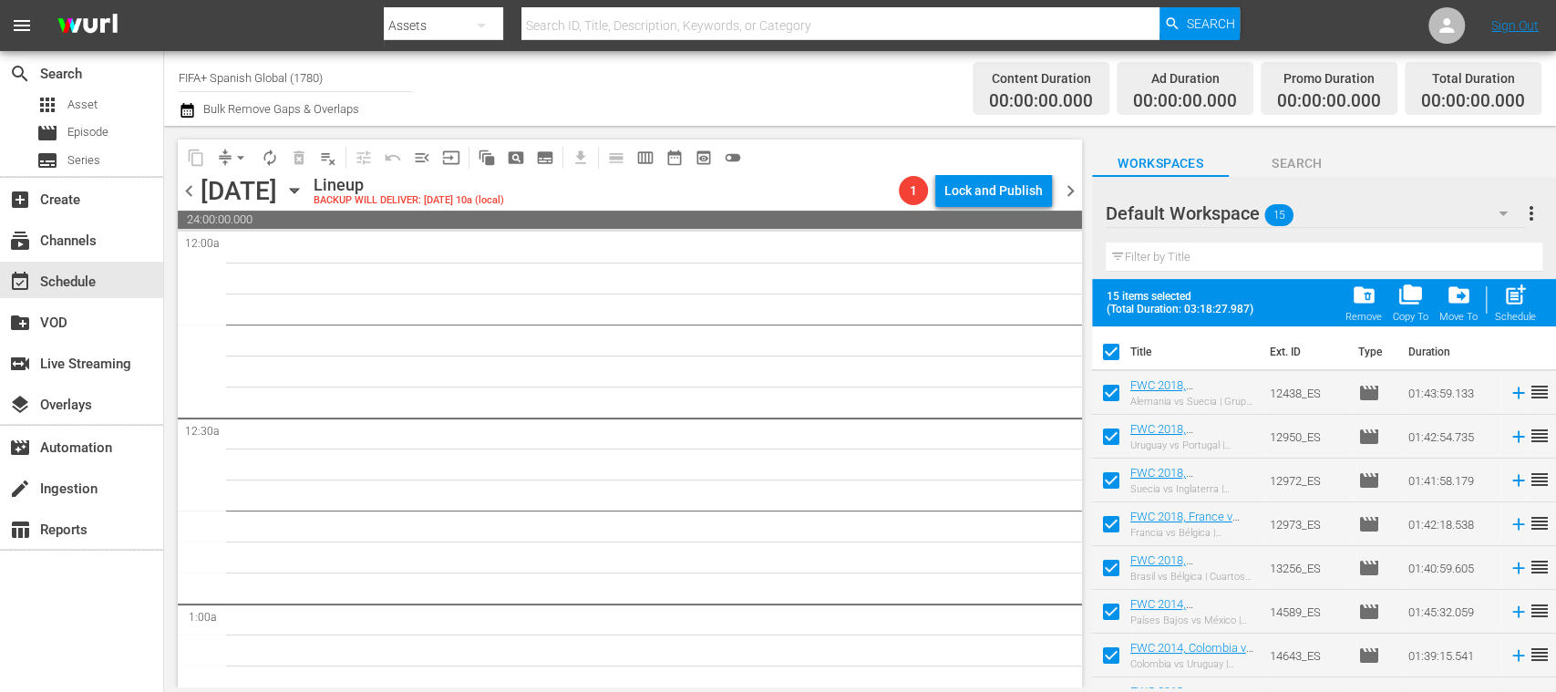
click at [1511, 295] on span "post_add" at bounding box center [1515, 295] width 25 height 25
checkbox input "false"
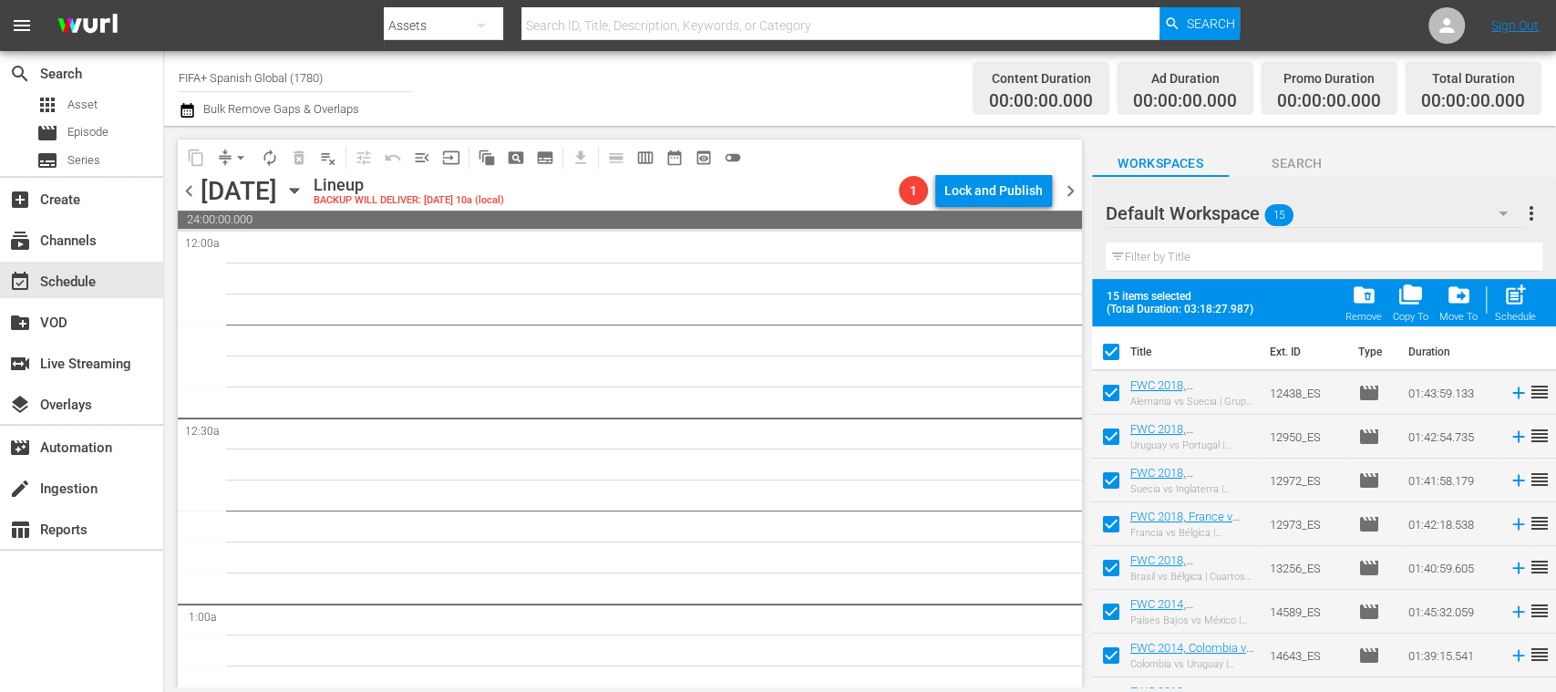
checkbox input "false"
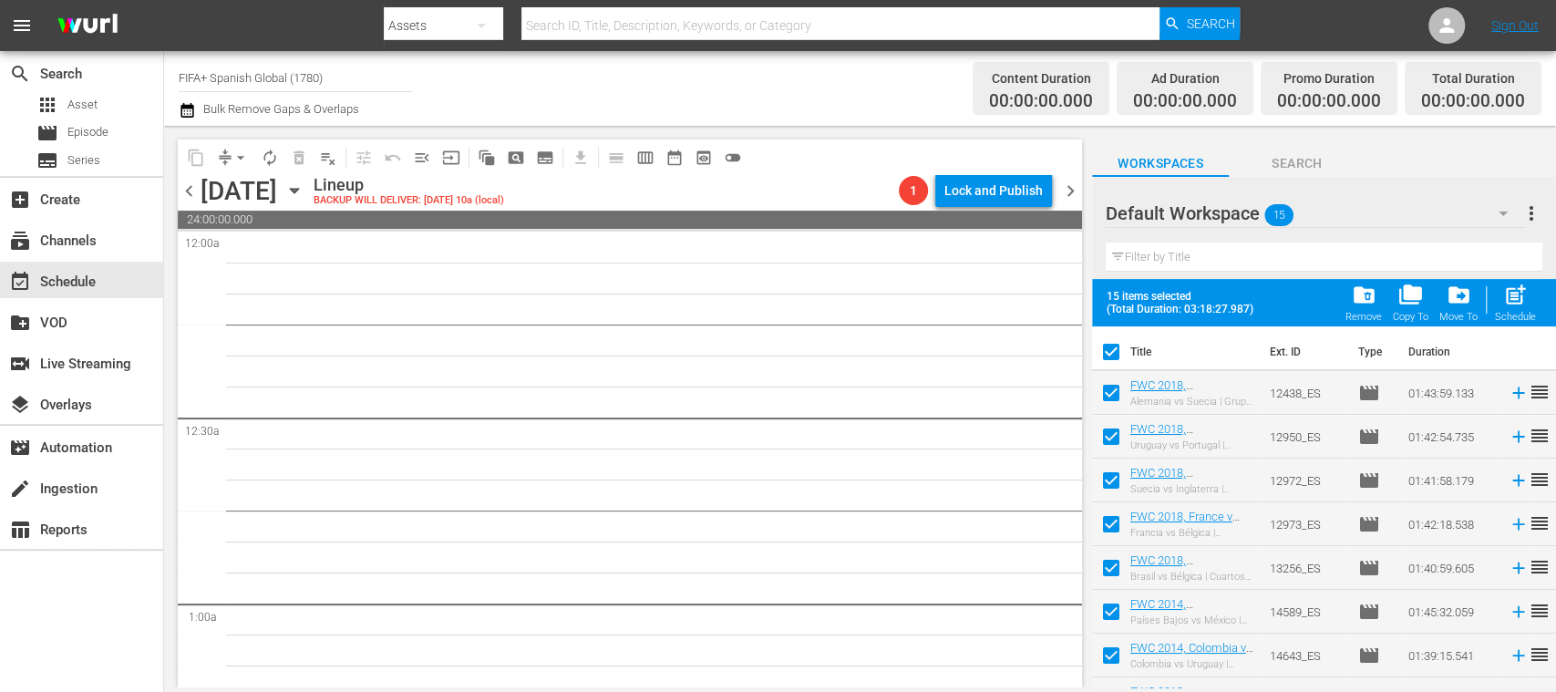
checkbox input "false"
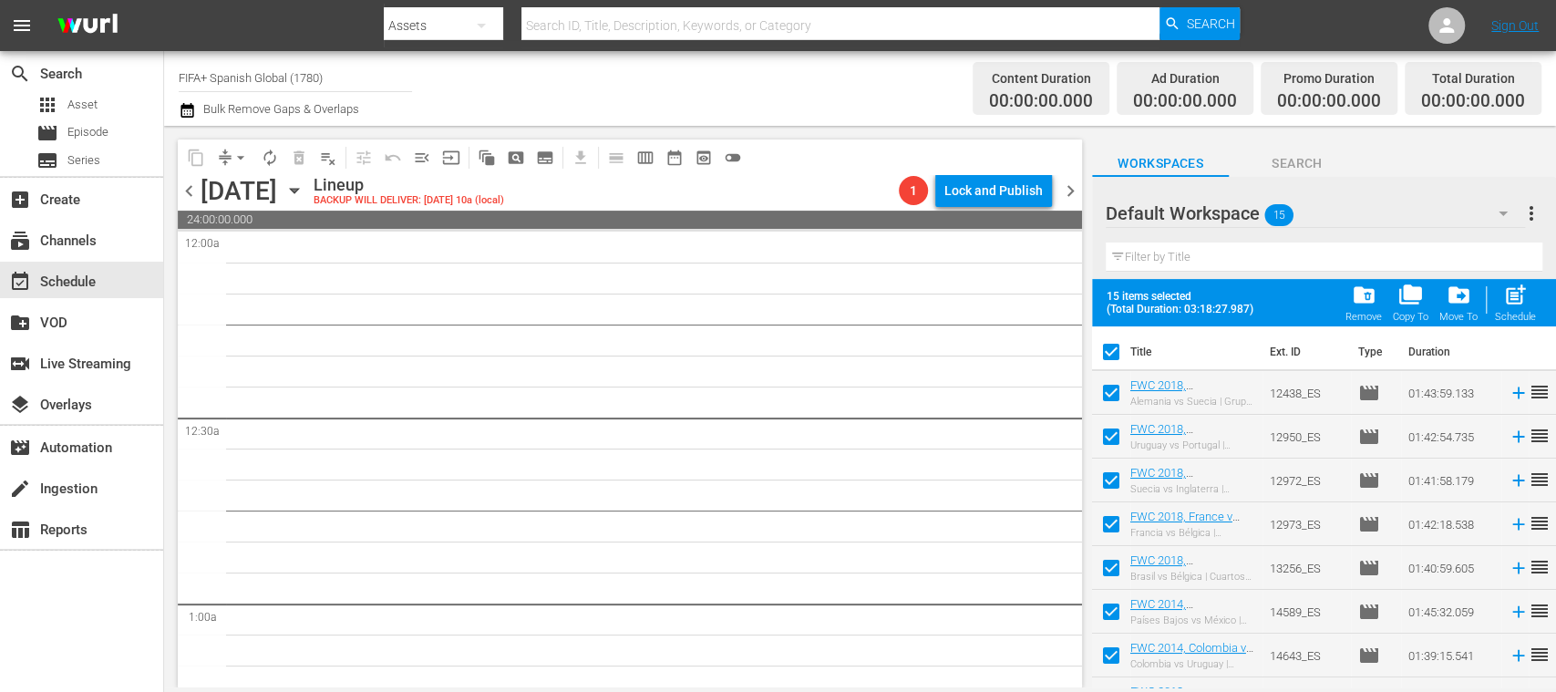
checkbox input "false"
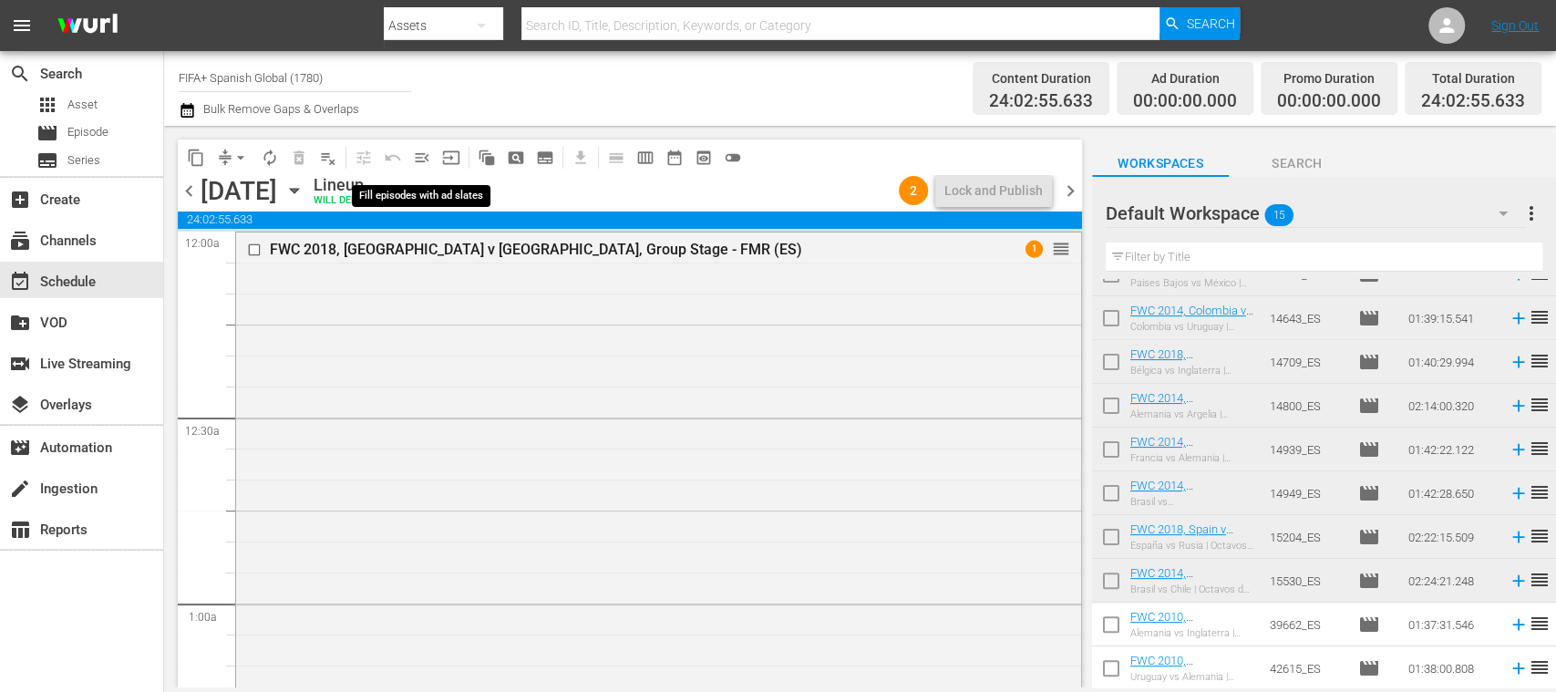
click at [424, 161] on span "menu_open" at bounding box center [422, 158] width 18 height 18
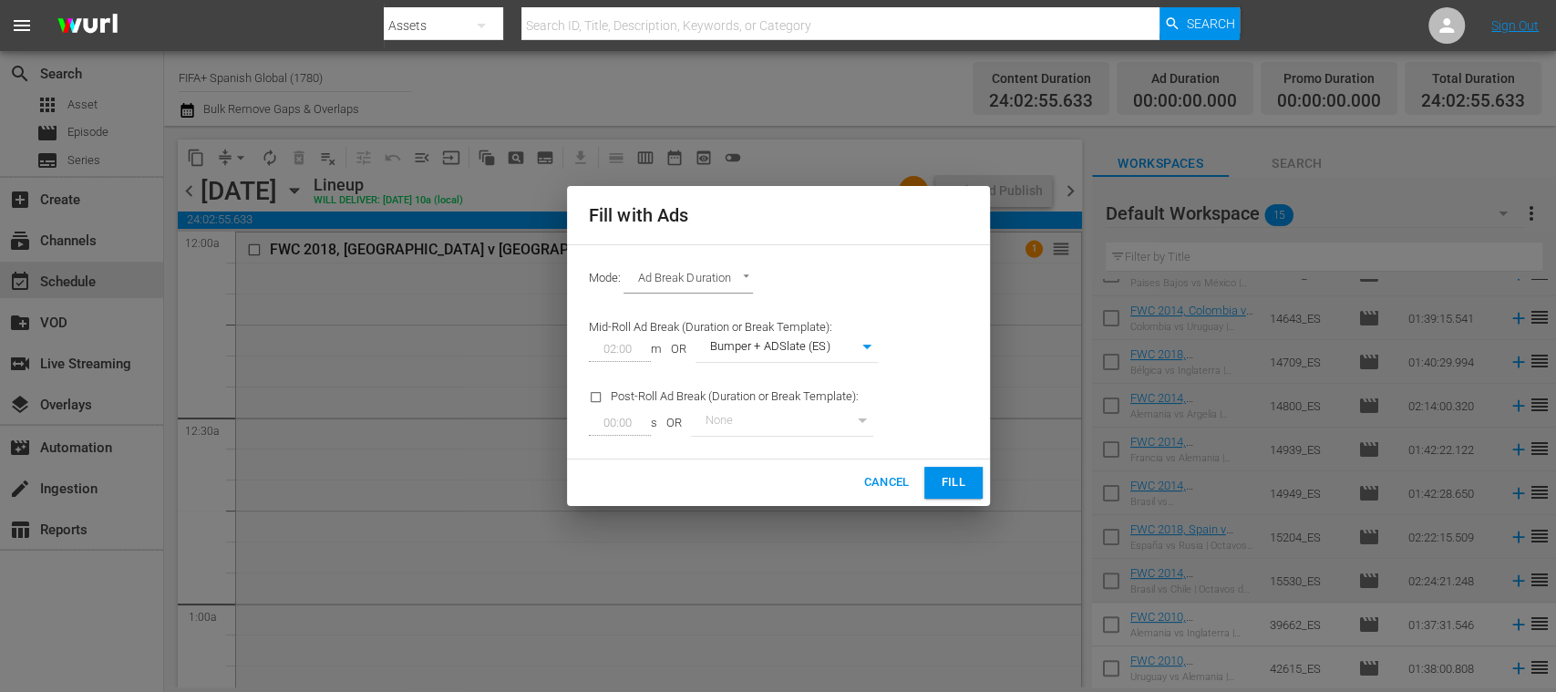
click at [952, 473] on span "Fill" at bounding box center [953, 482] width 29 height 21
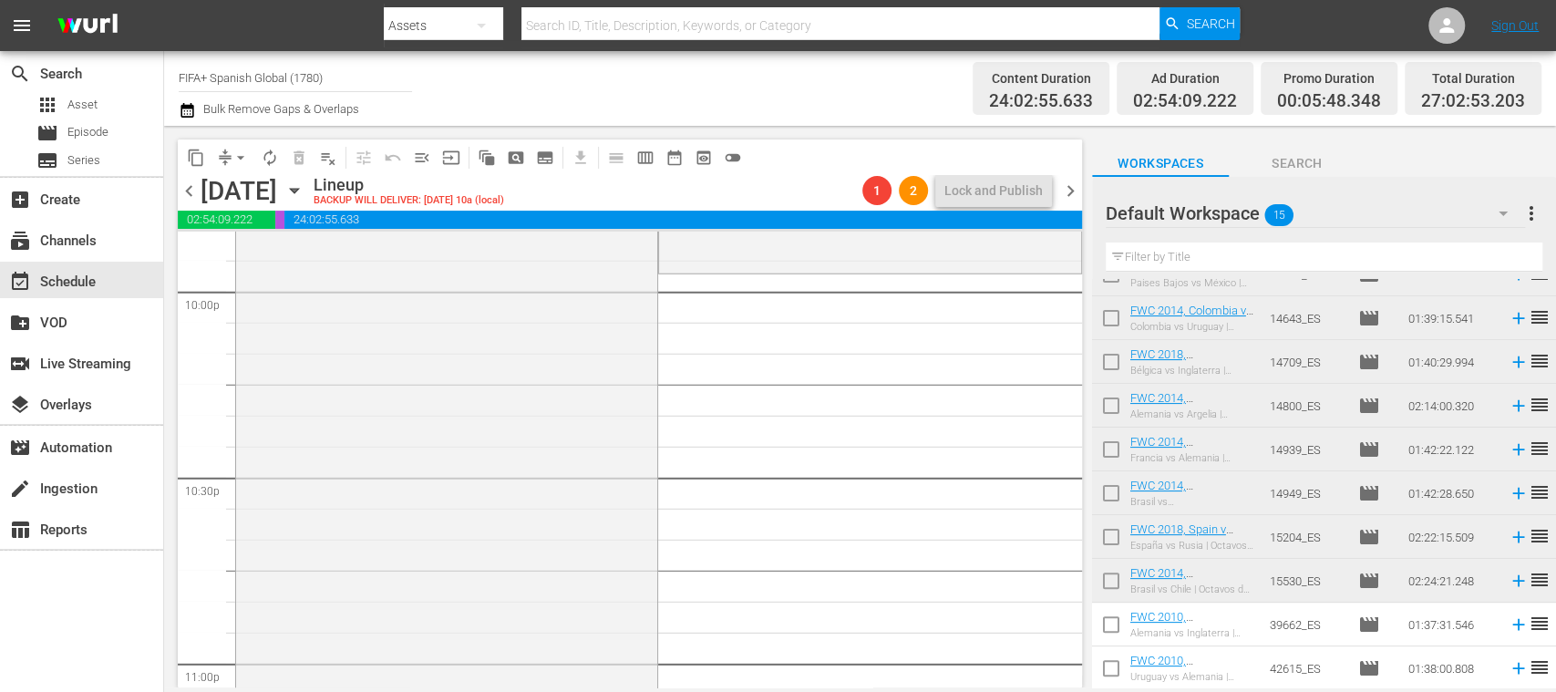
scroll to position [8029, 0]
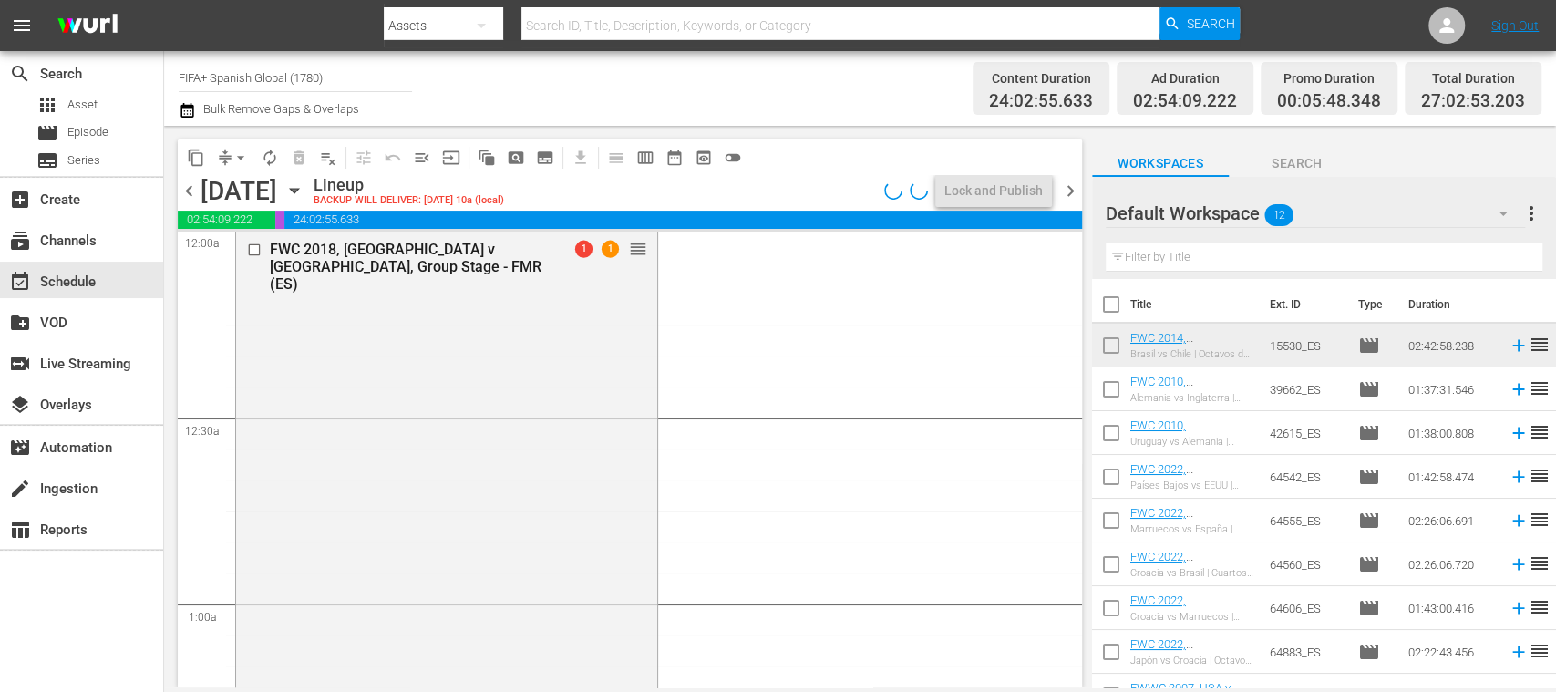
click at [326, 162] on span "playlist_remove_outlined" at bounding box center [328, 158] width 18 height 18
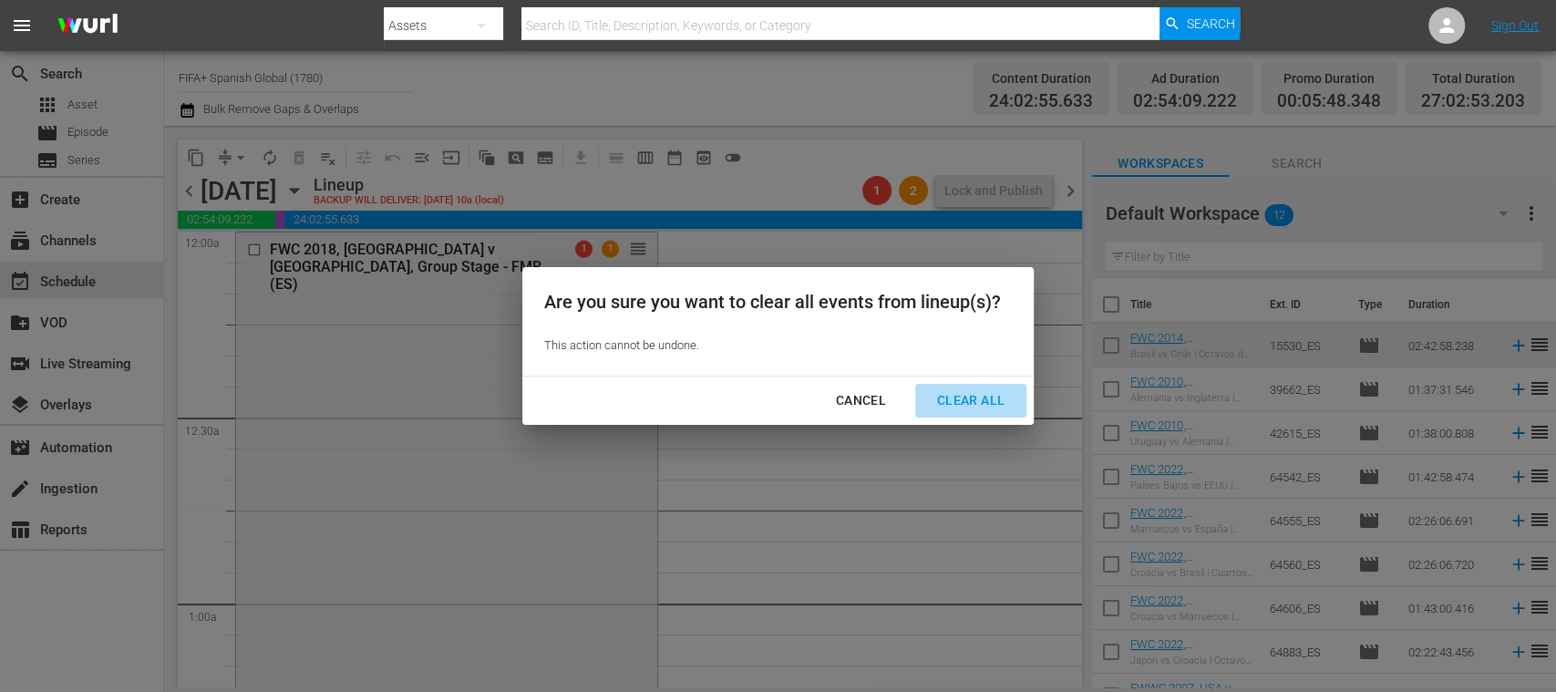
drag, startPoint x: 973, startPoint y: 397, endPoint x: 1110, endPoint y: 428, distance: 140.9
click at [974, 397] on div "Clear All" at bounding box center [971, 400] width 97 height 23
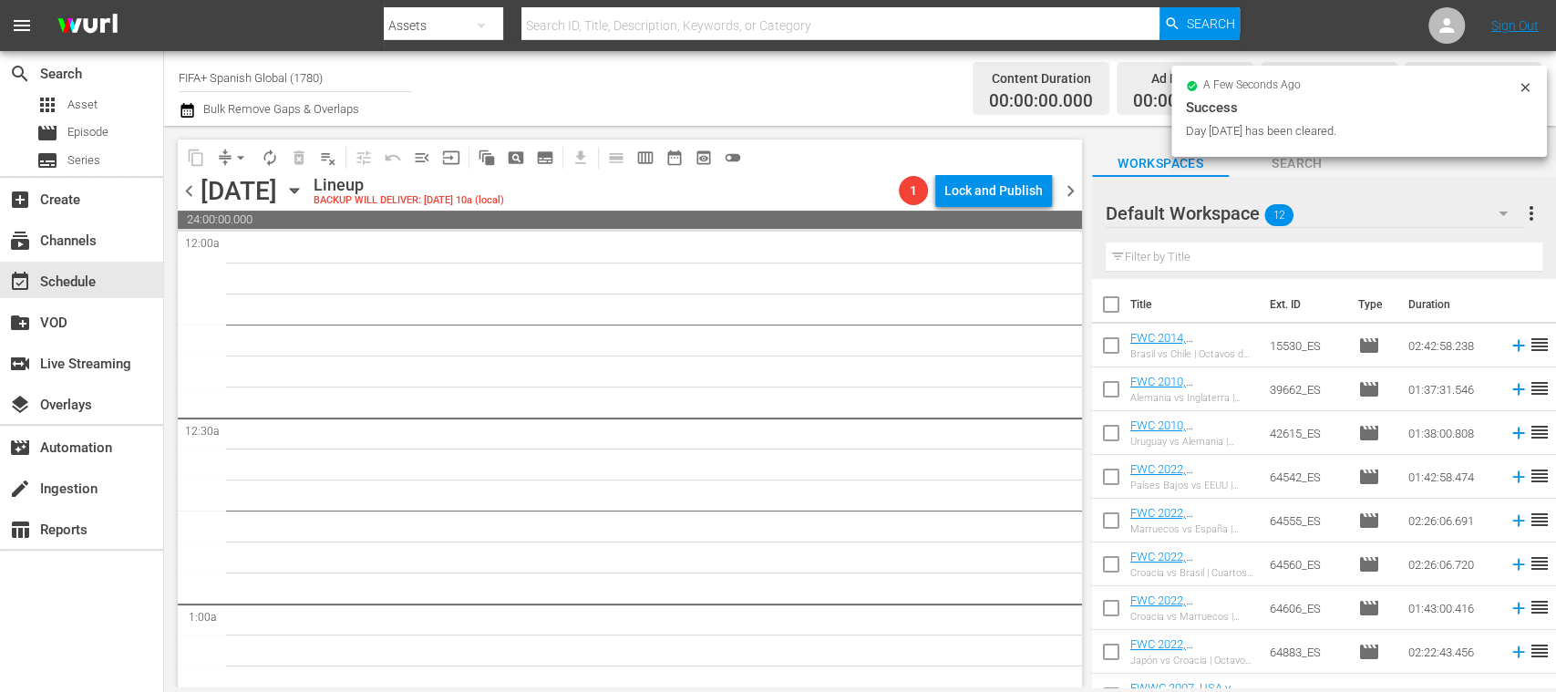
click at [1114, 308] on input "checkbox" at bounding box center [1111, 308] width 38 height 38
checkbox input "true"
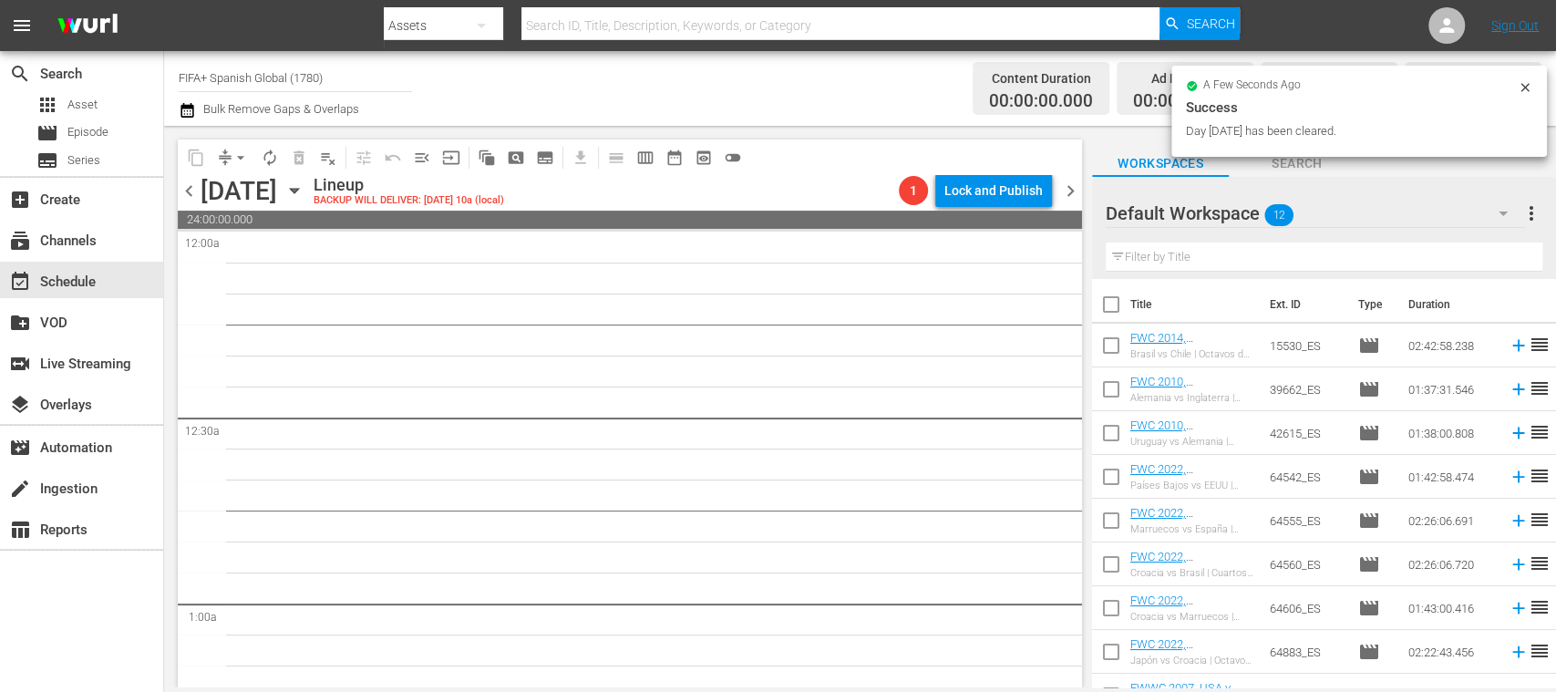
checkbox input "true"
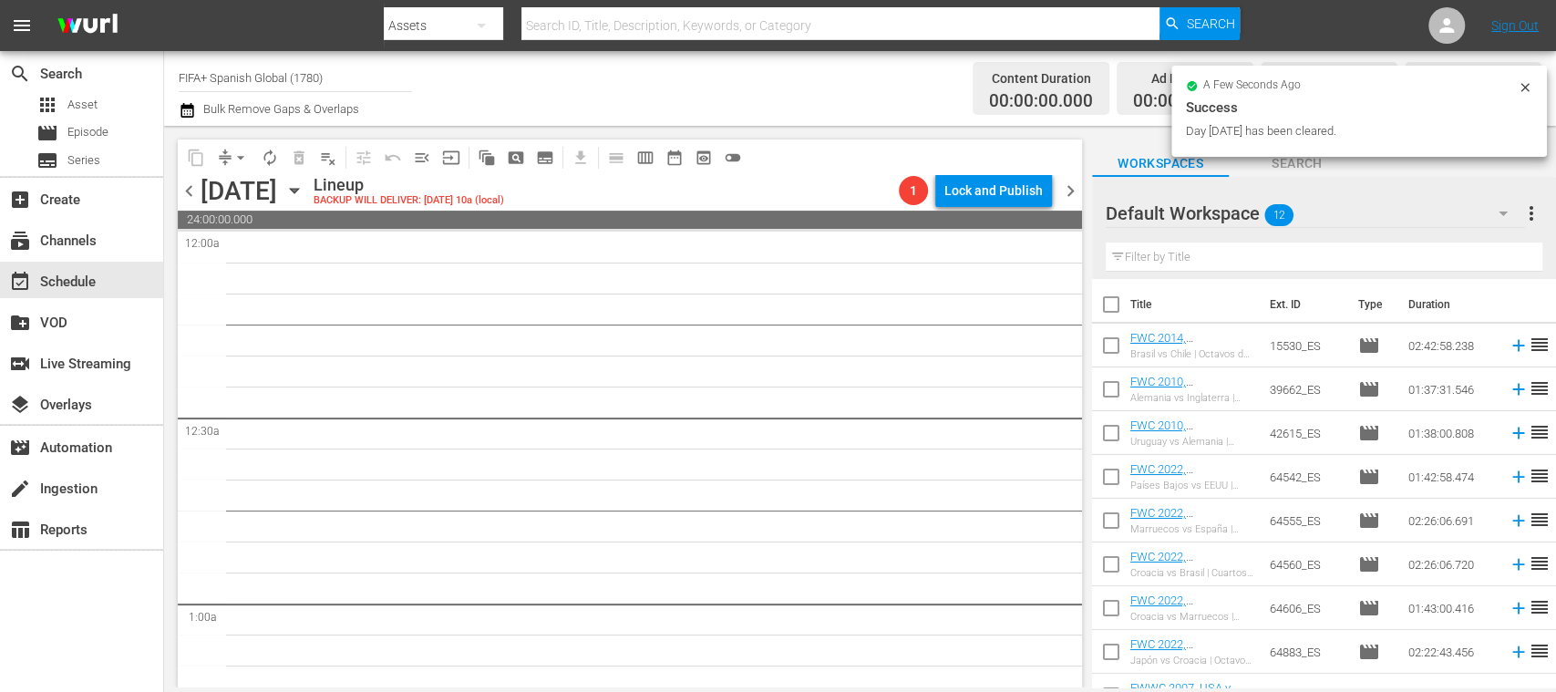
checkbox input "true"
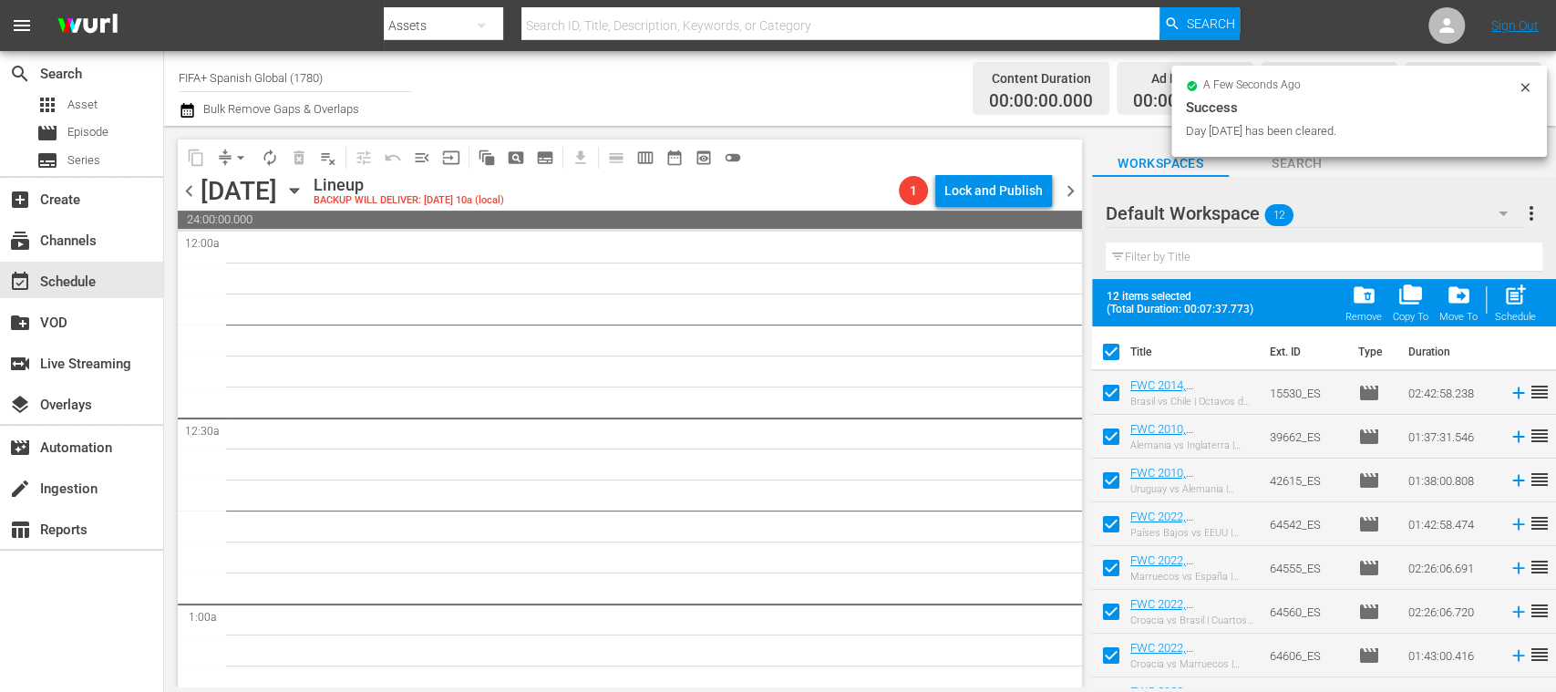
click at [1524, 305] on span "post_add" at bounding box center [1515, 295] width 25 height 25
checkbox input "false"
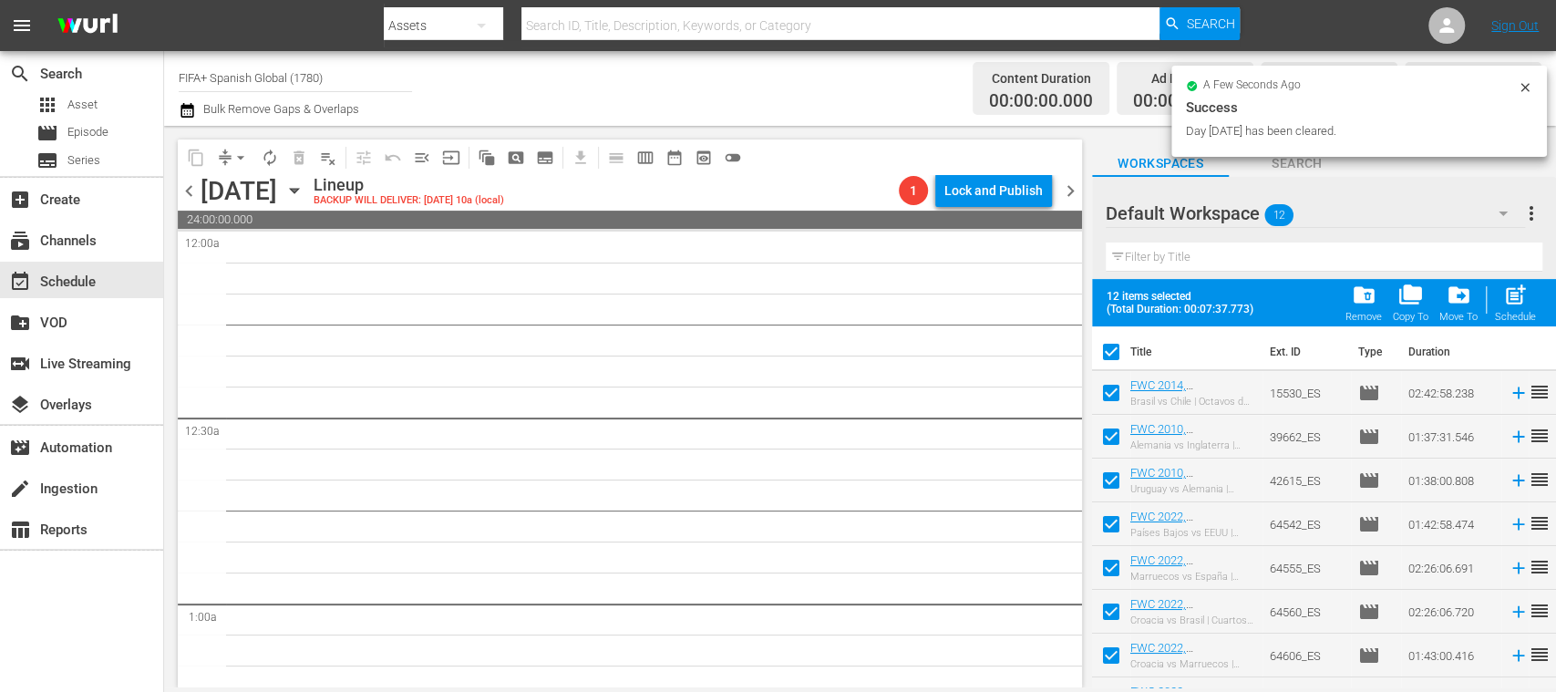
checkbox input "false"
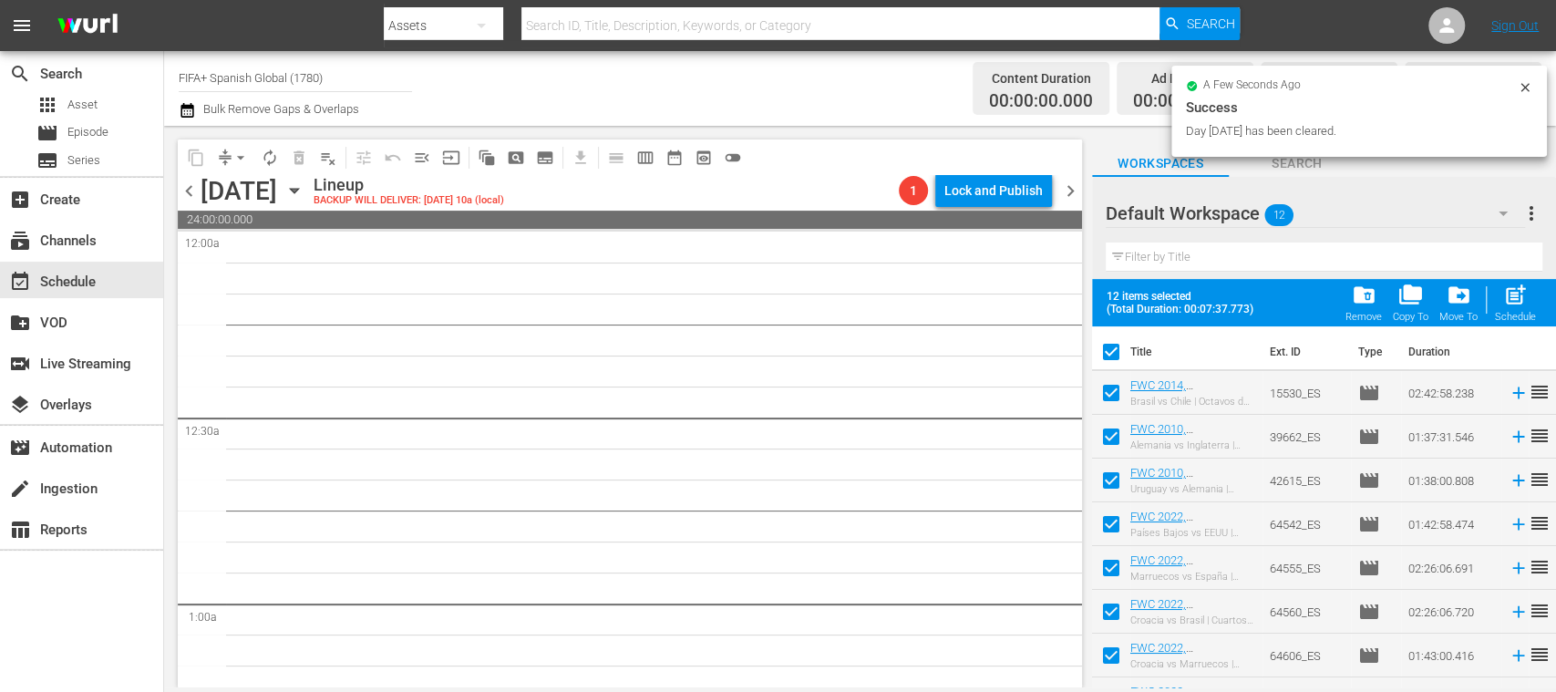
checkbox input "false"
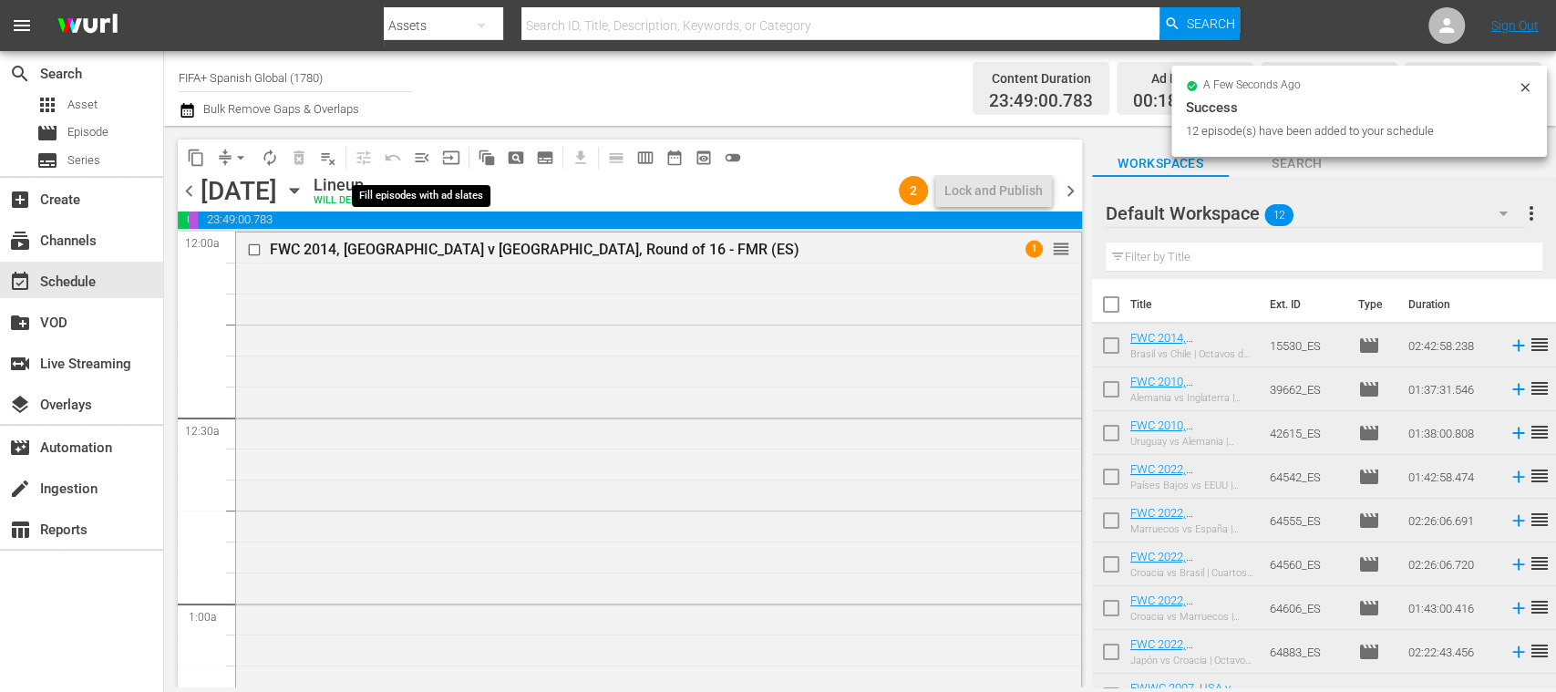
click at [425, 159] on span "menu_open" at bounding box center [422, 158] width 18 height 18
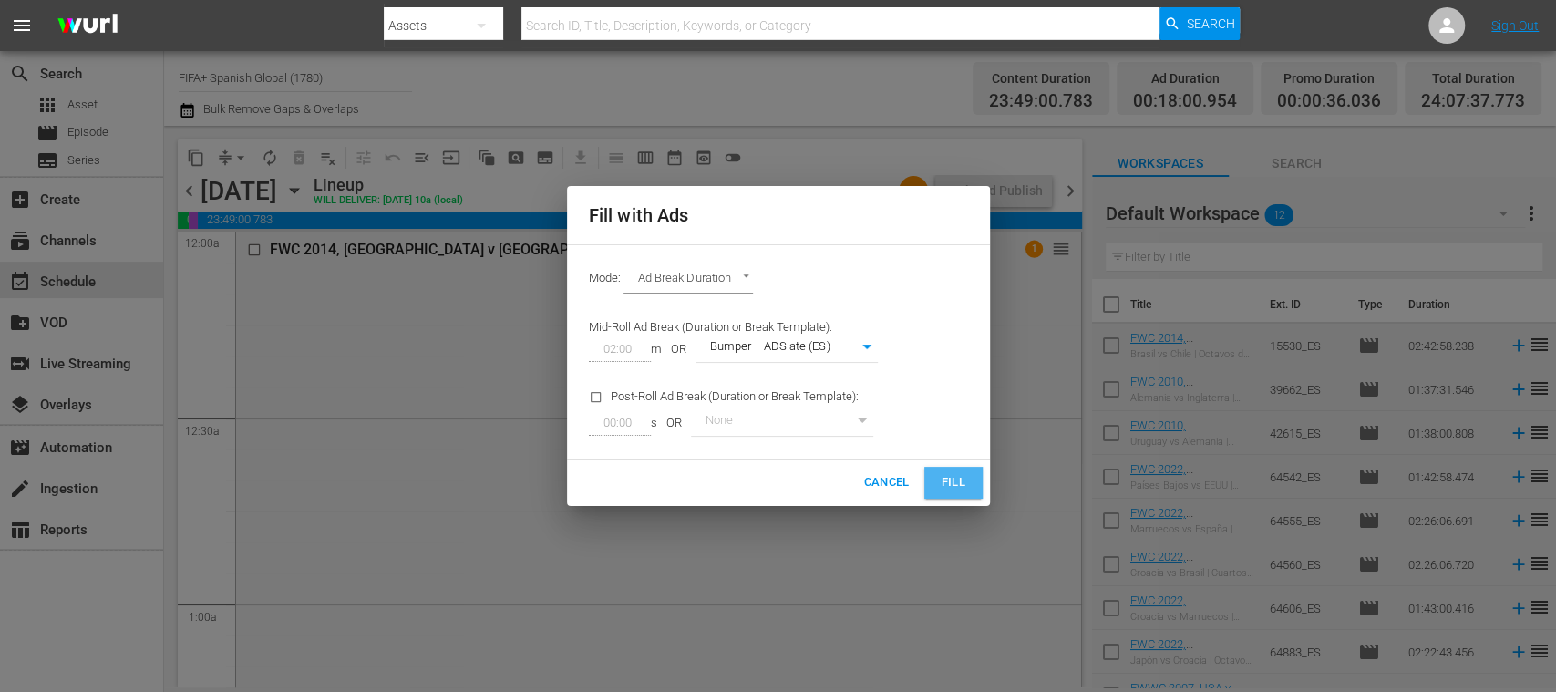
click at [954, 478] on span "Fill" at bounding box center [953, 482] width 29 height 21
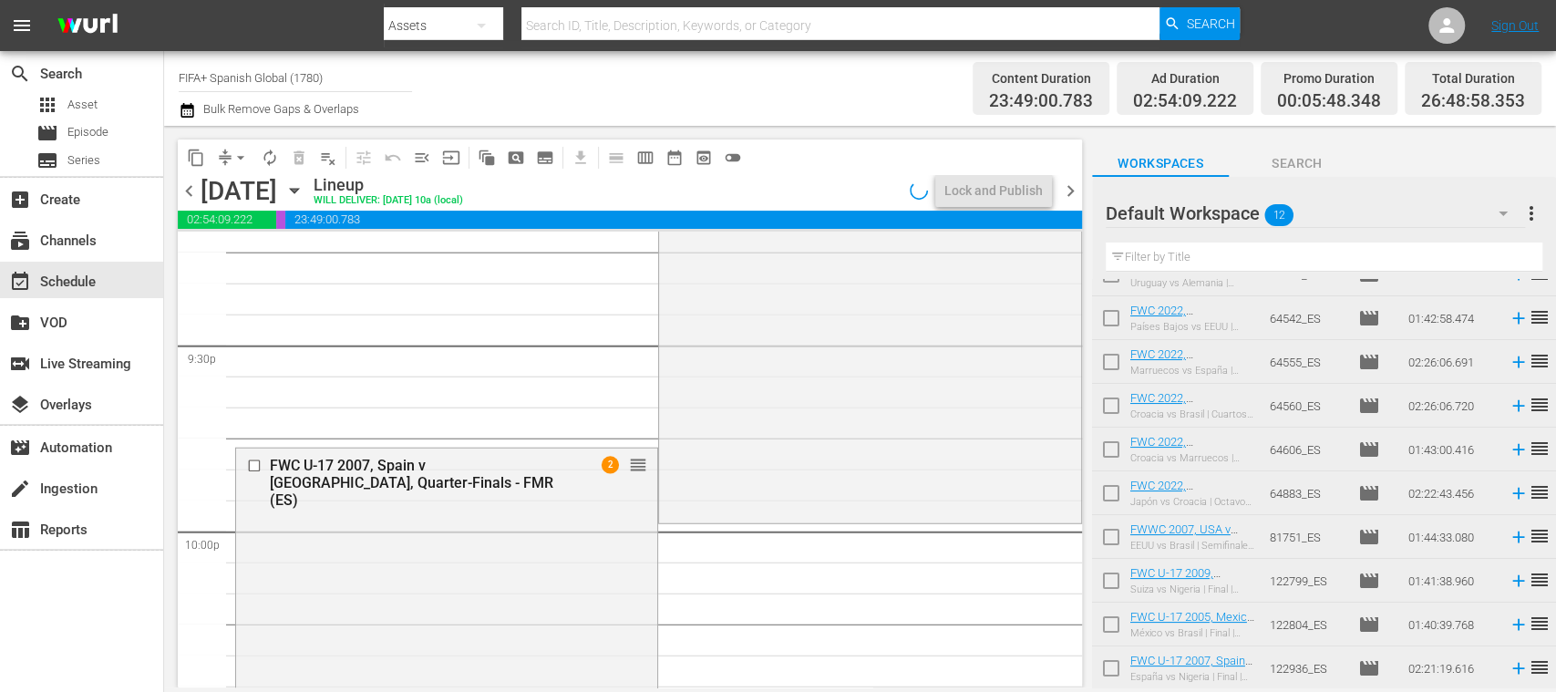
scroll to position [7852, 0]
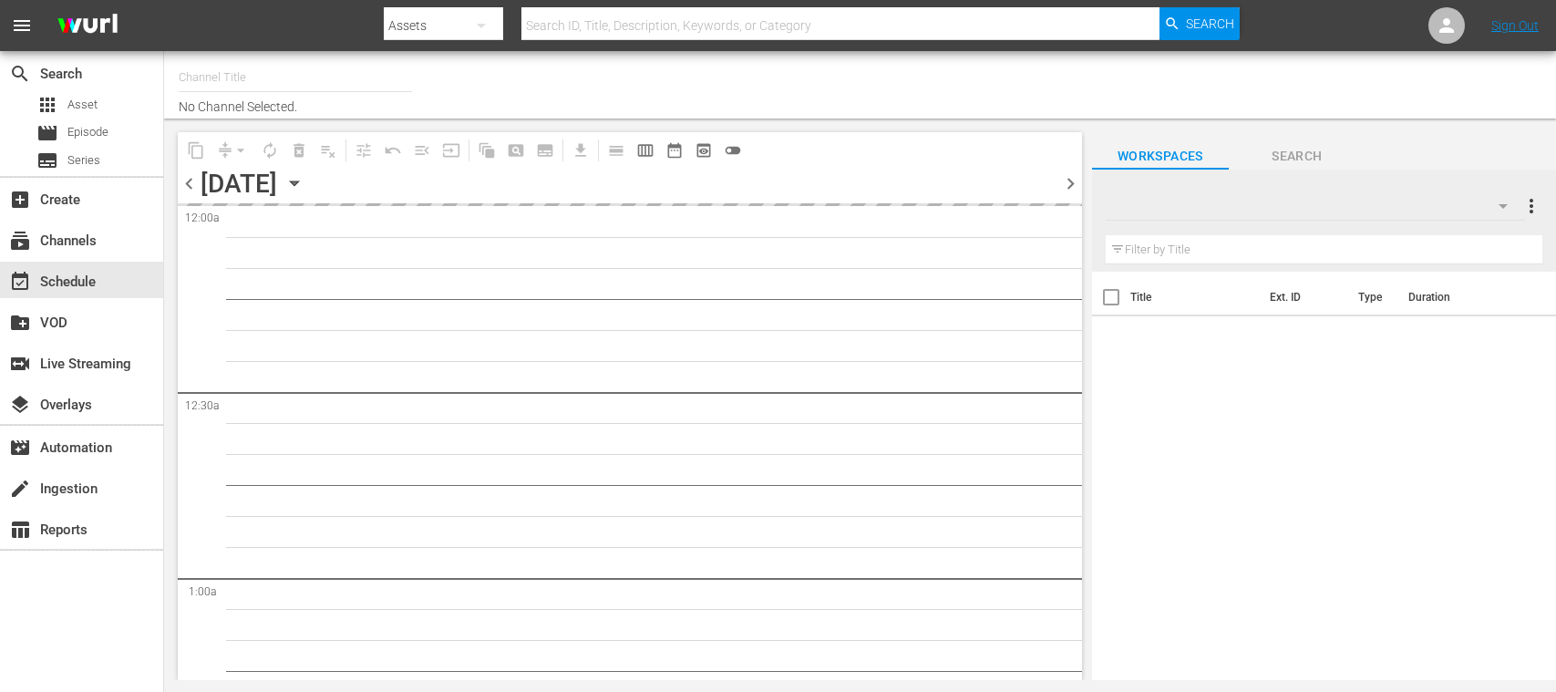
type input "FIFA+ Spanish Global (1780)"
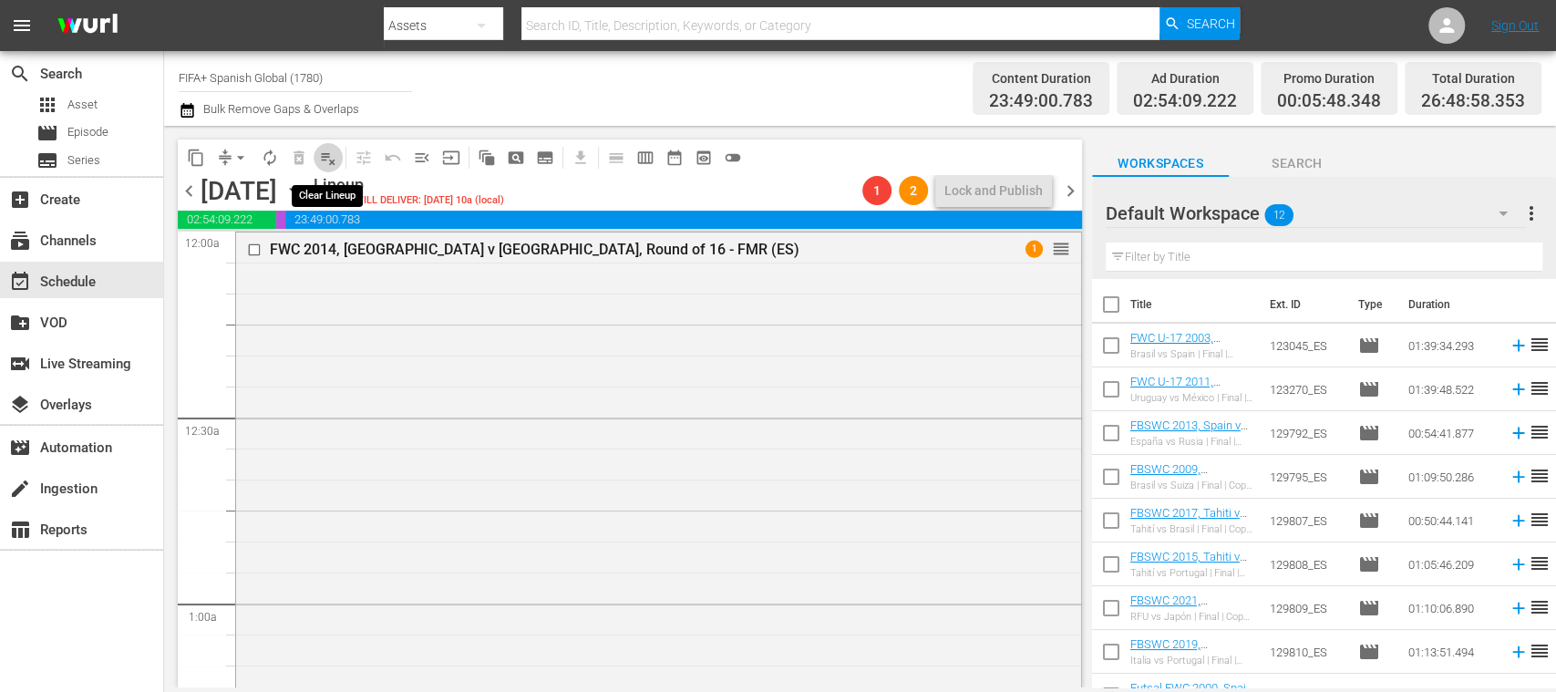
click at [332, 154] on span "playlist_remove_outlined" at bounding box center [328, 158] width 18 height 18
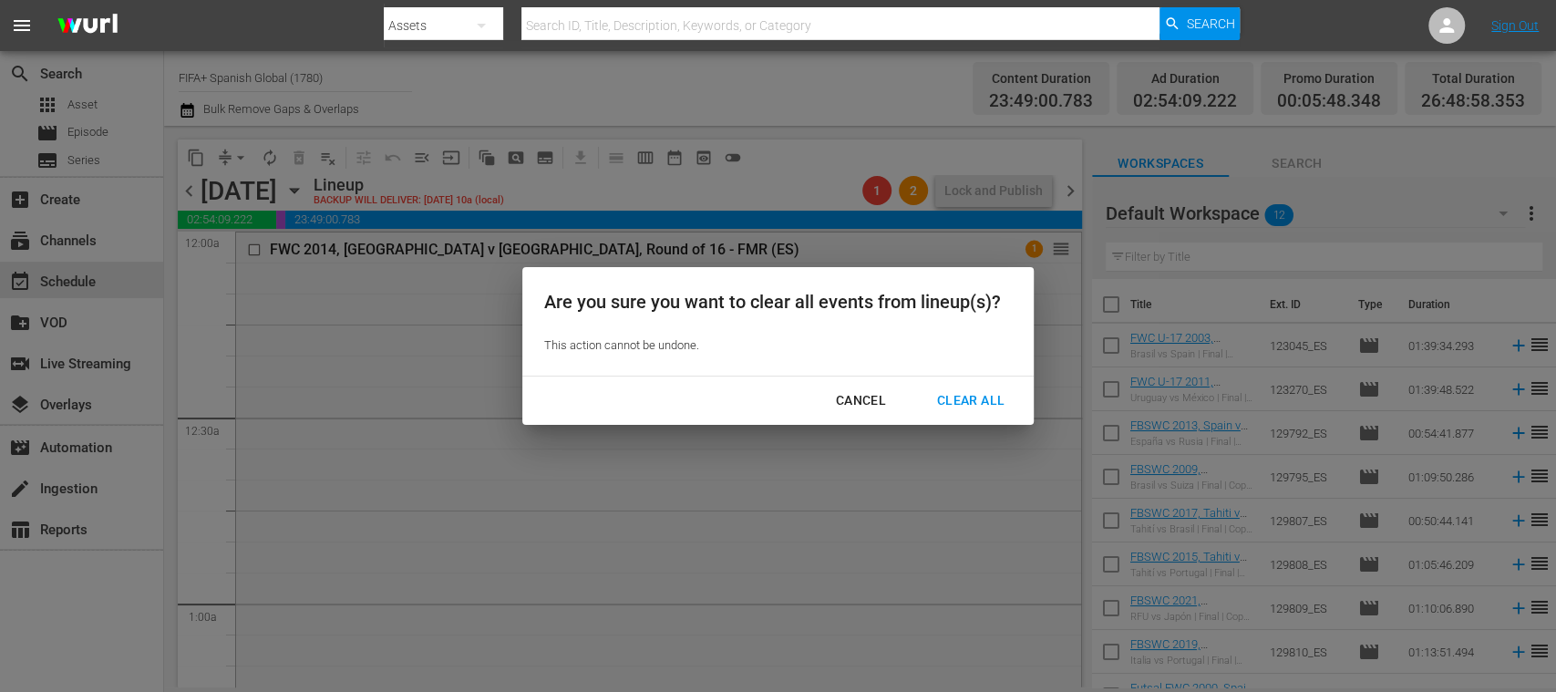
click at [951, 389] on div "Clear All" at bounding box center [971, 400] width 97 height 23
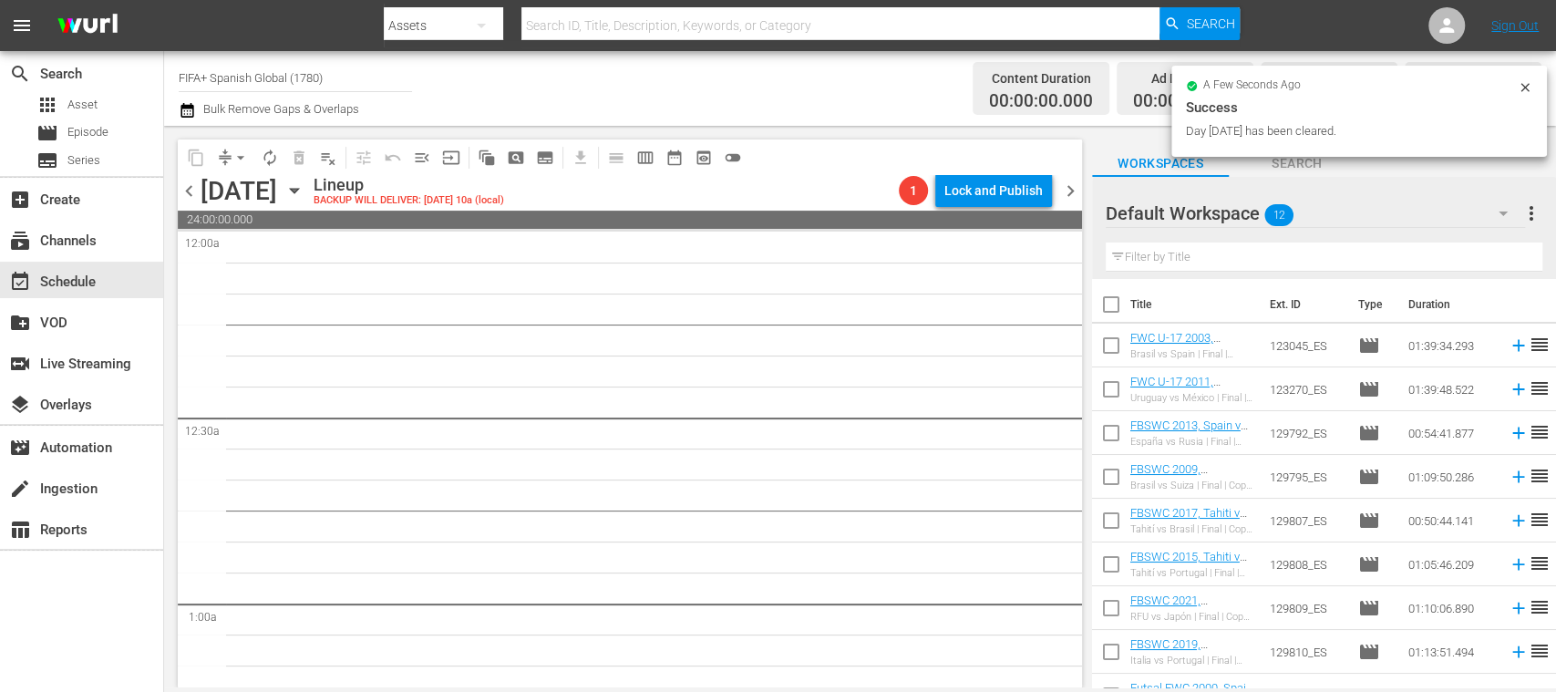
click at [1112, 304] on input "checkbox" at bounding box center [1111, 308] width 38 height 38
checkbox input "true"
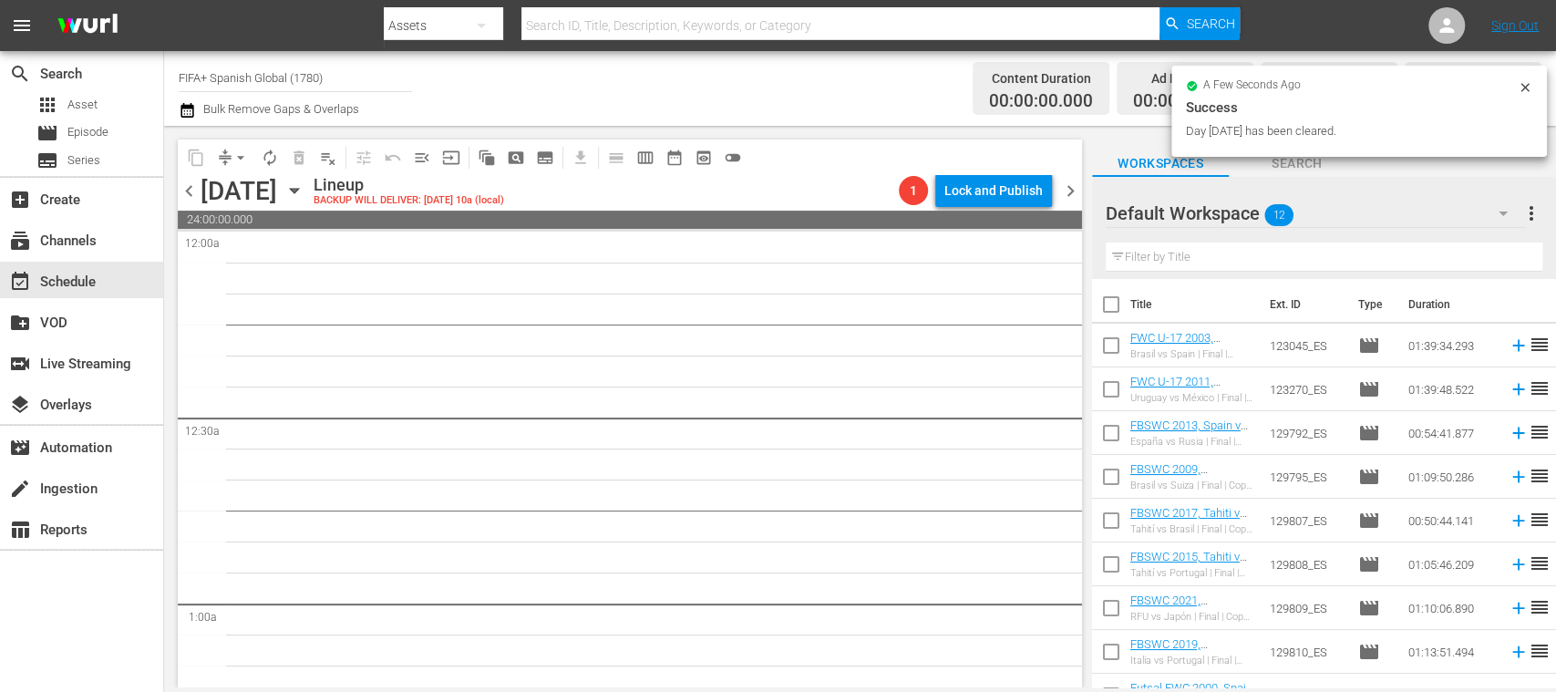
checkbox input "true"
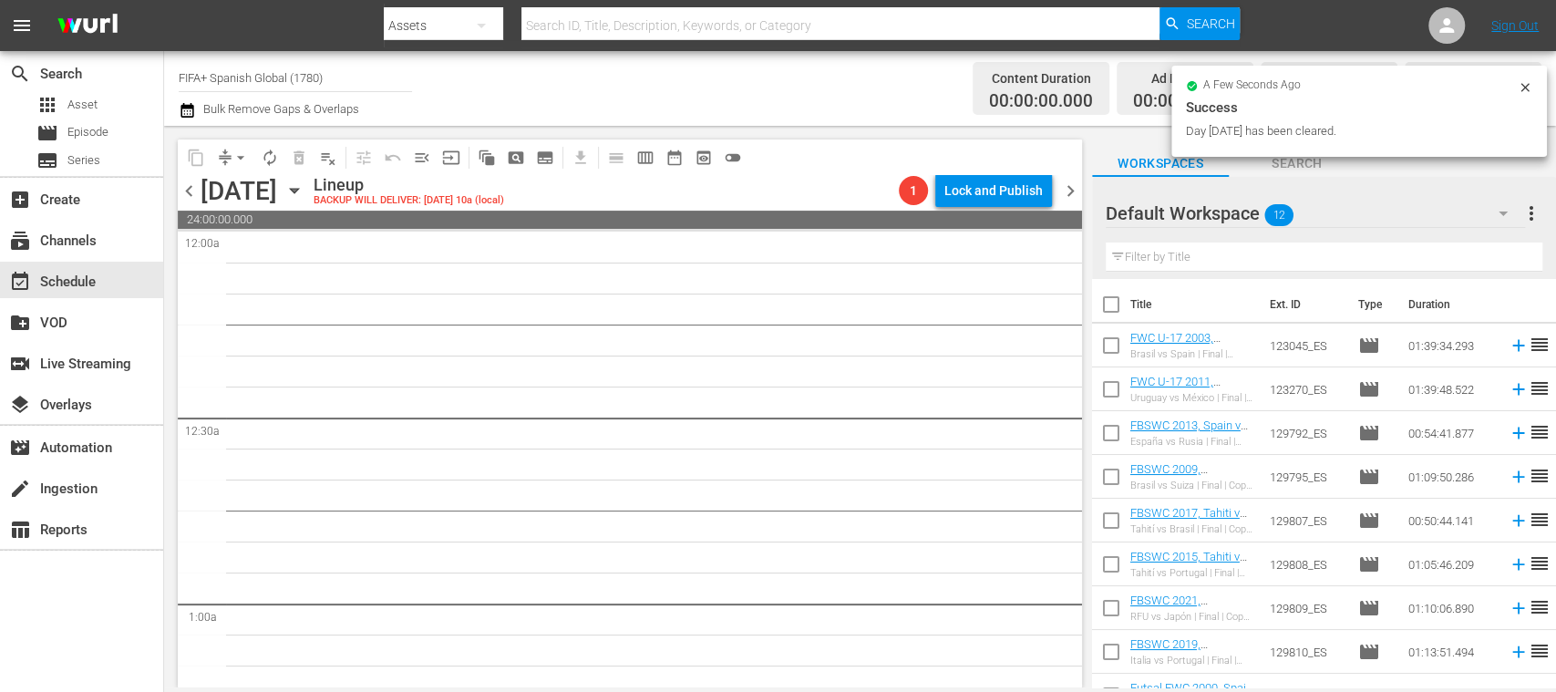
checkbox input "true"
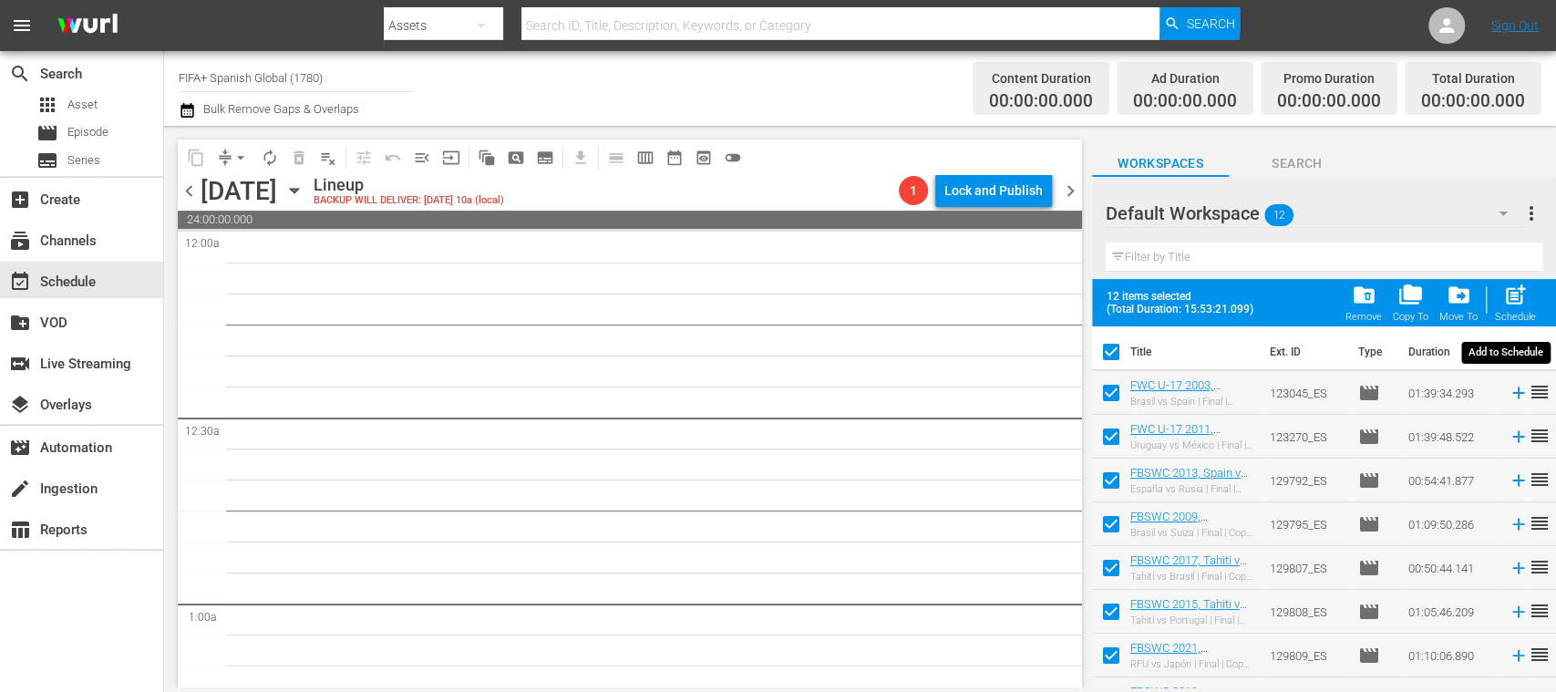
click at [1526, 301] on span "post_add" at bounding box center [1515, 295] width 25 height 25
checkbox input "false"
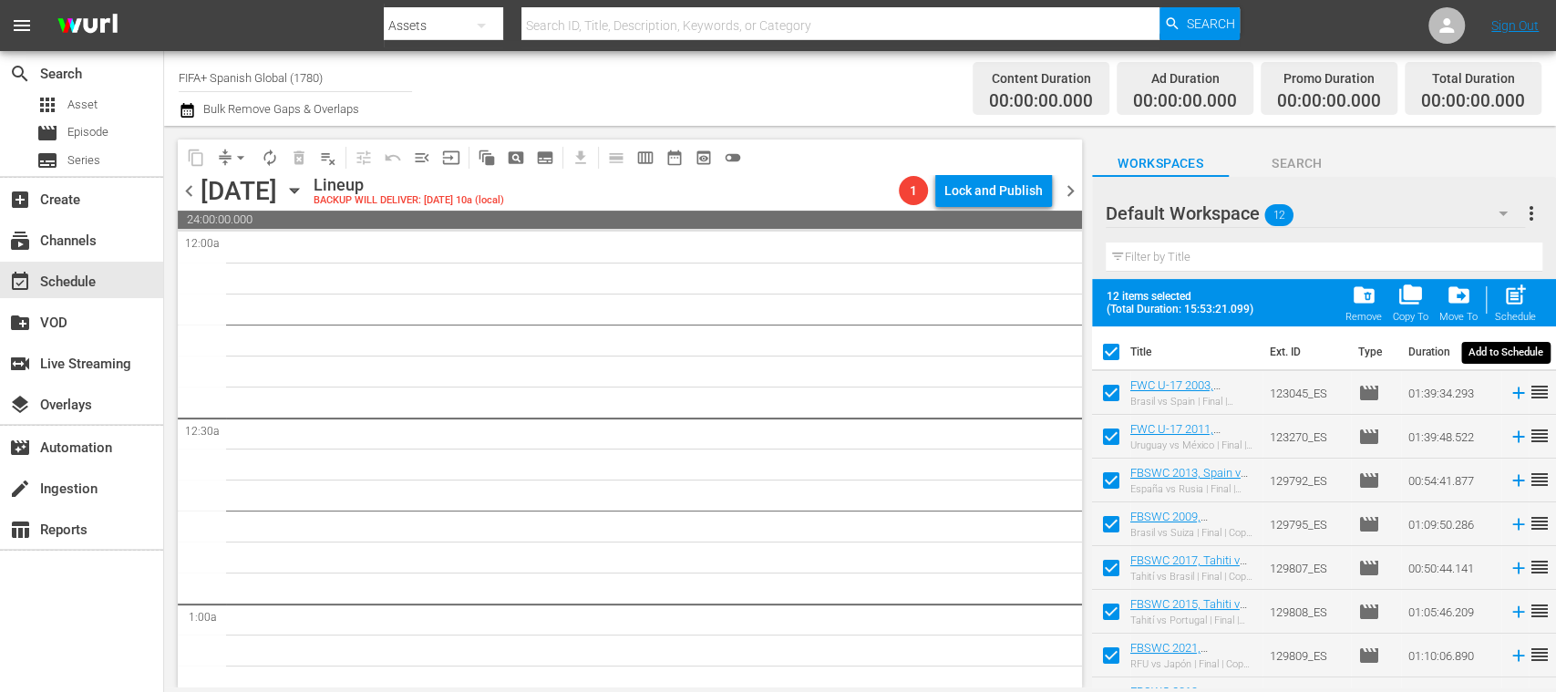
checkbox input "false"
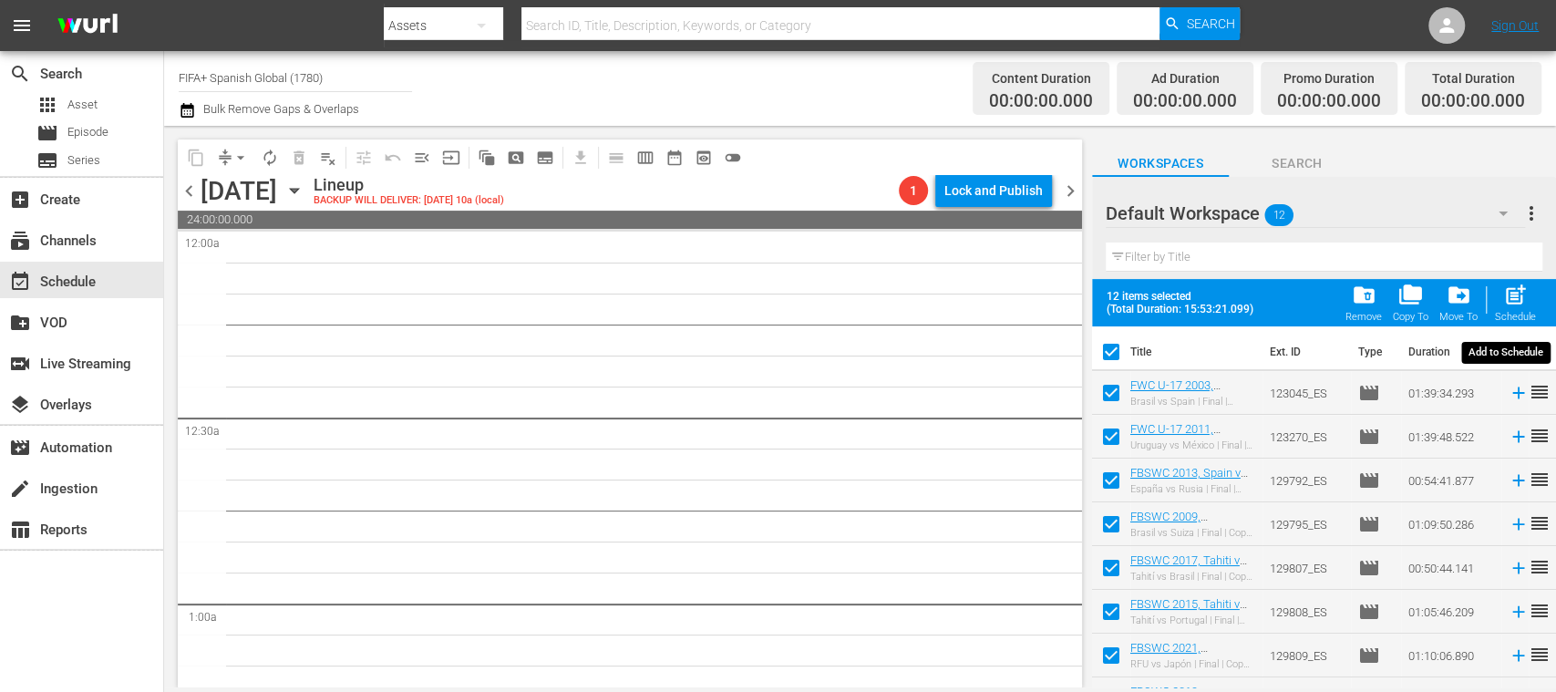
checkbox input "false"
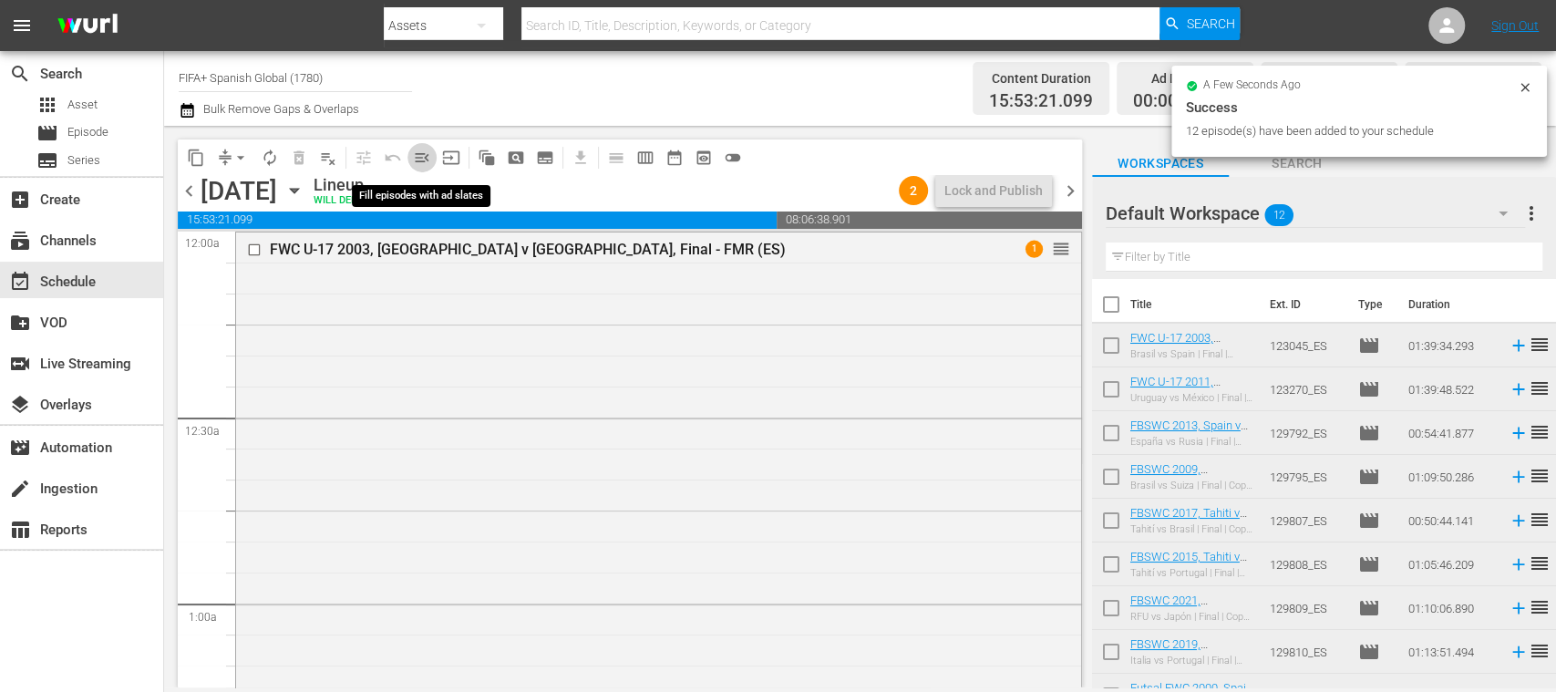
click at [418, 156] on span "menu_open" at bounding box center [422, 158] width 18 height 18
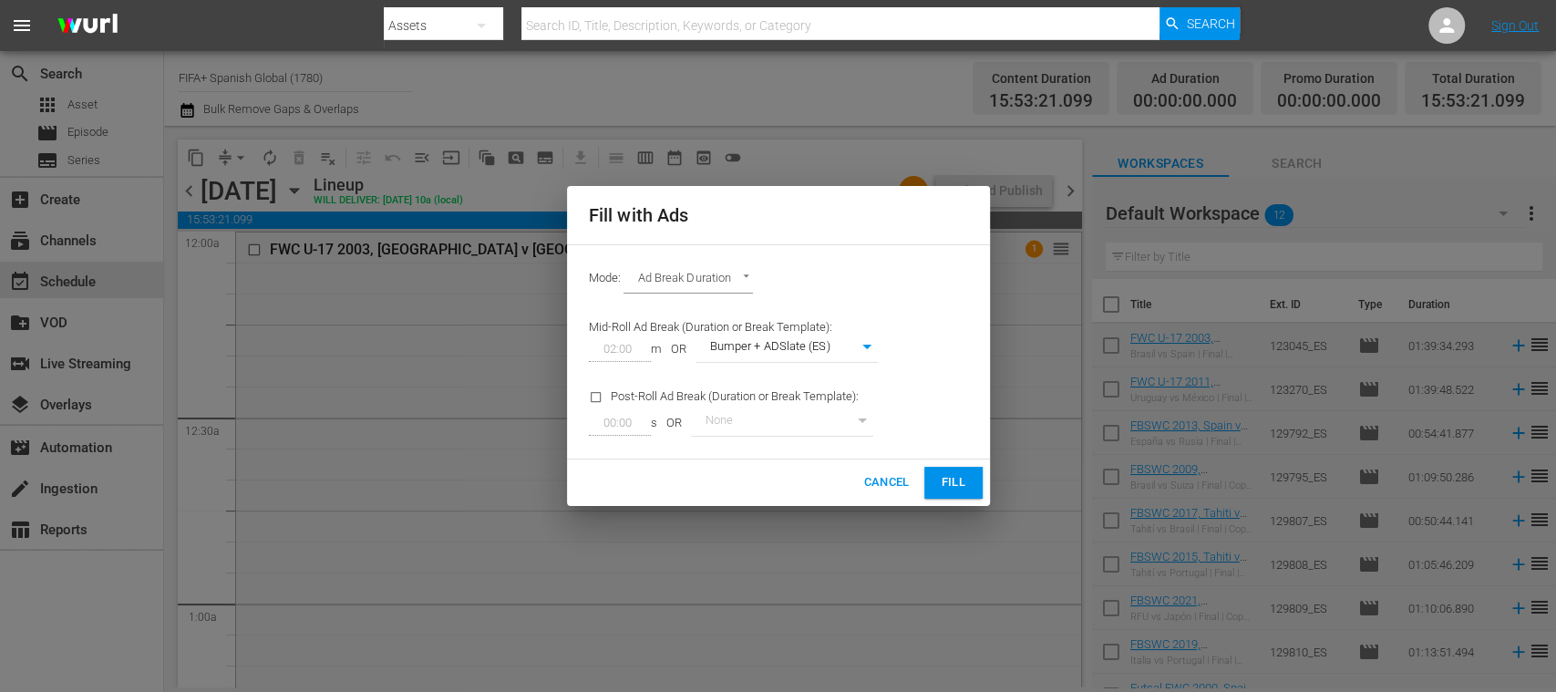
click at [955, 480] on span "Fill" at bounding box center [953, 482] width 29 height 21
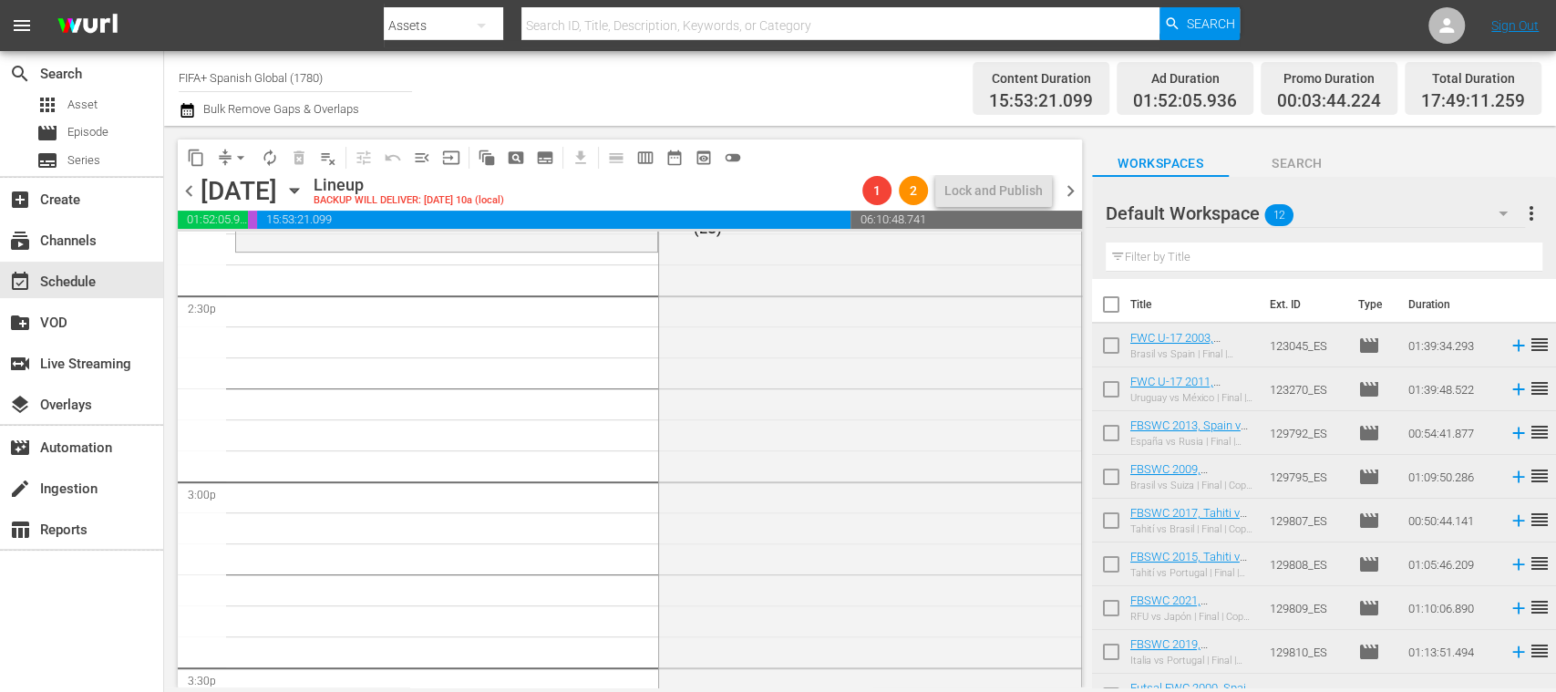
scroll to position [5654, 0]
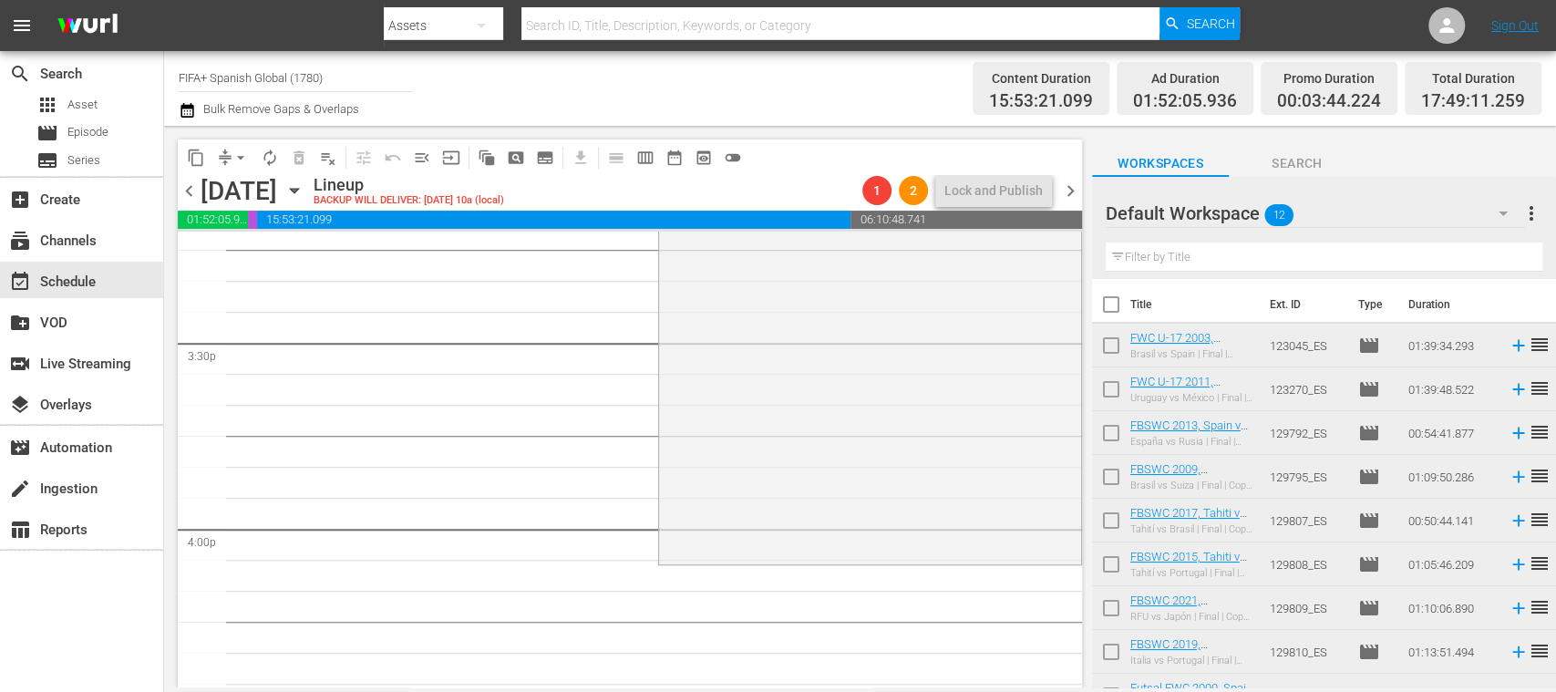
click at [330, 159] on span "playlist_remove_outlined" at bounding box center [328, 158] width 18 height 18
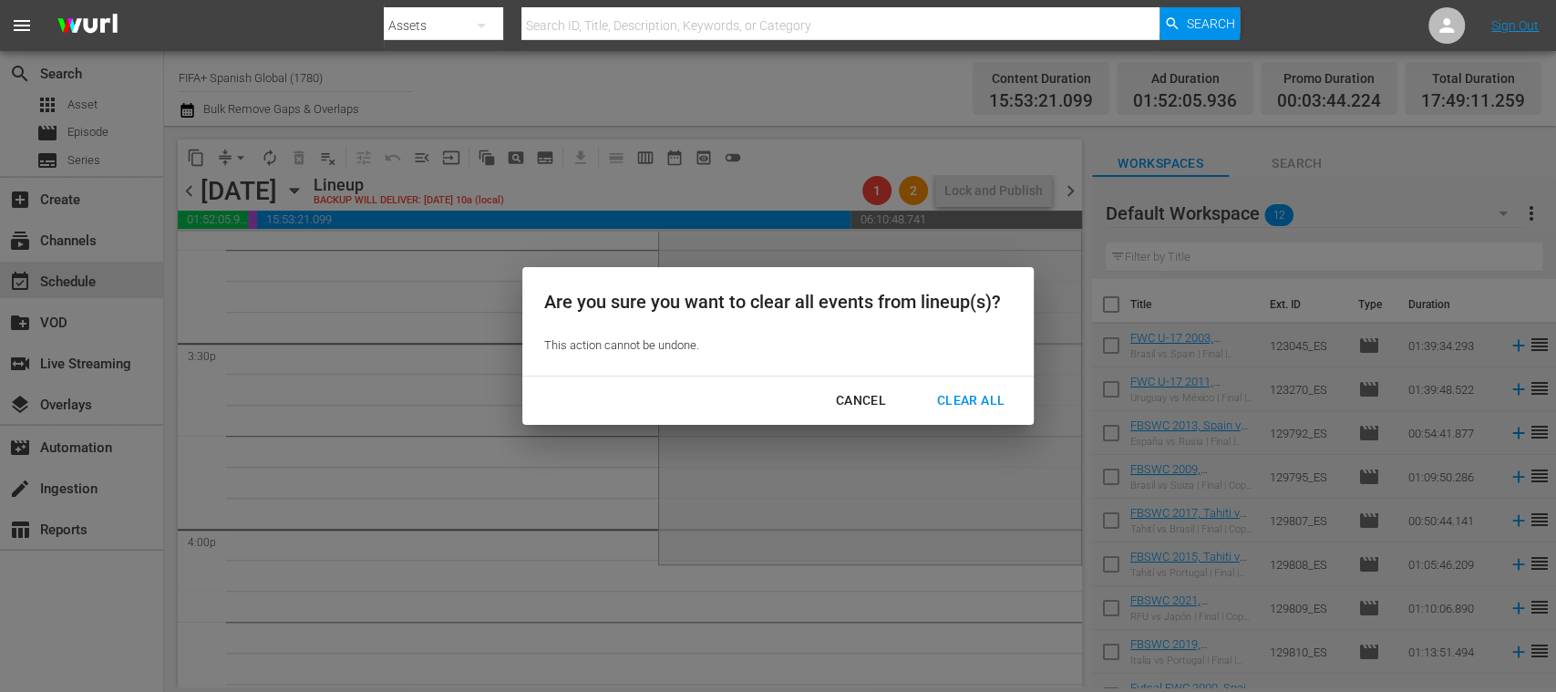
click at [975, 393] on div "Clear All" at bounding box center [971, 400] width 97 height 23
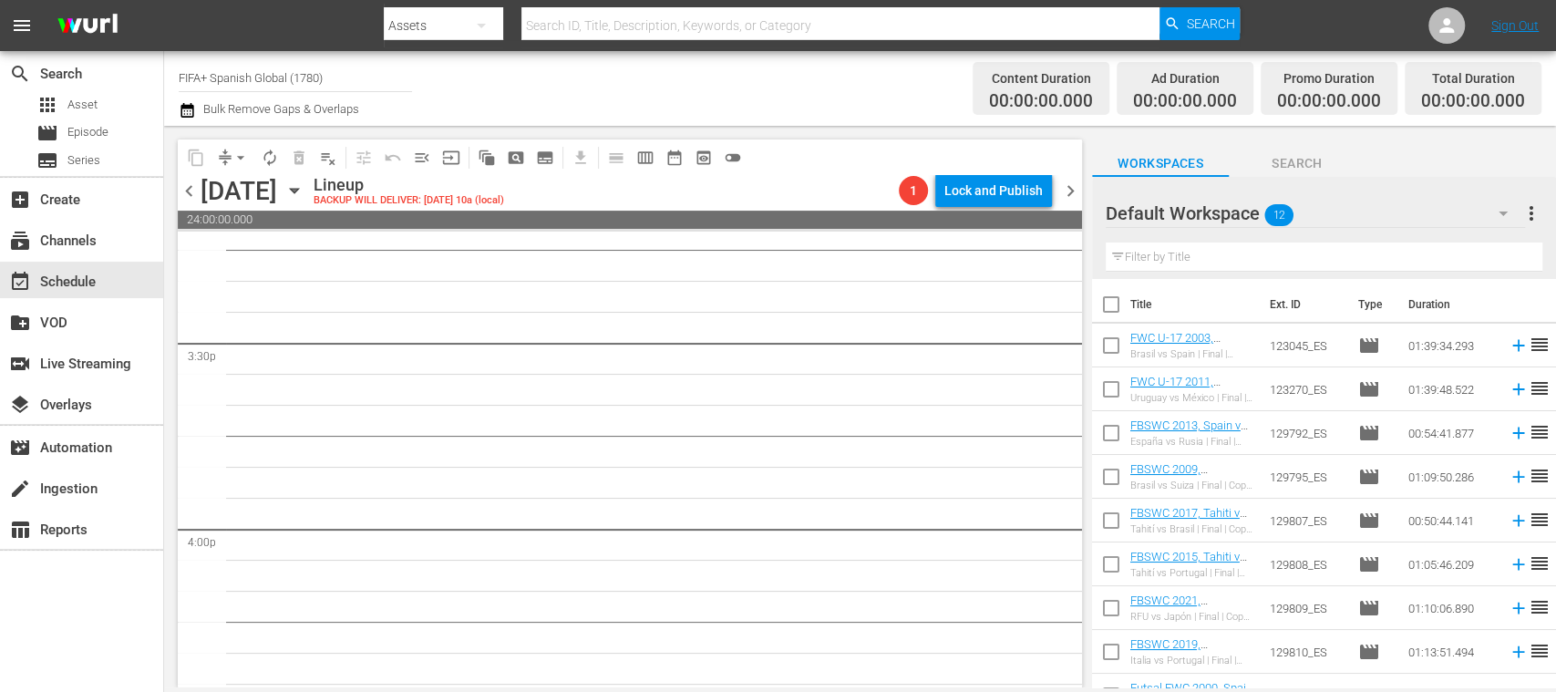
scroll to position [5902, 0]
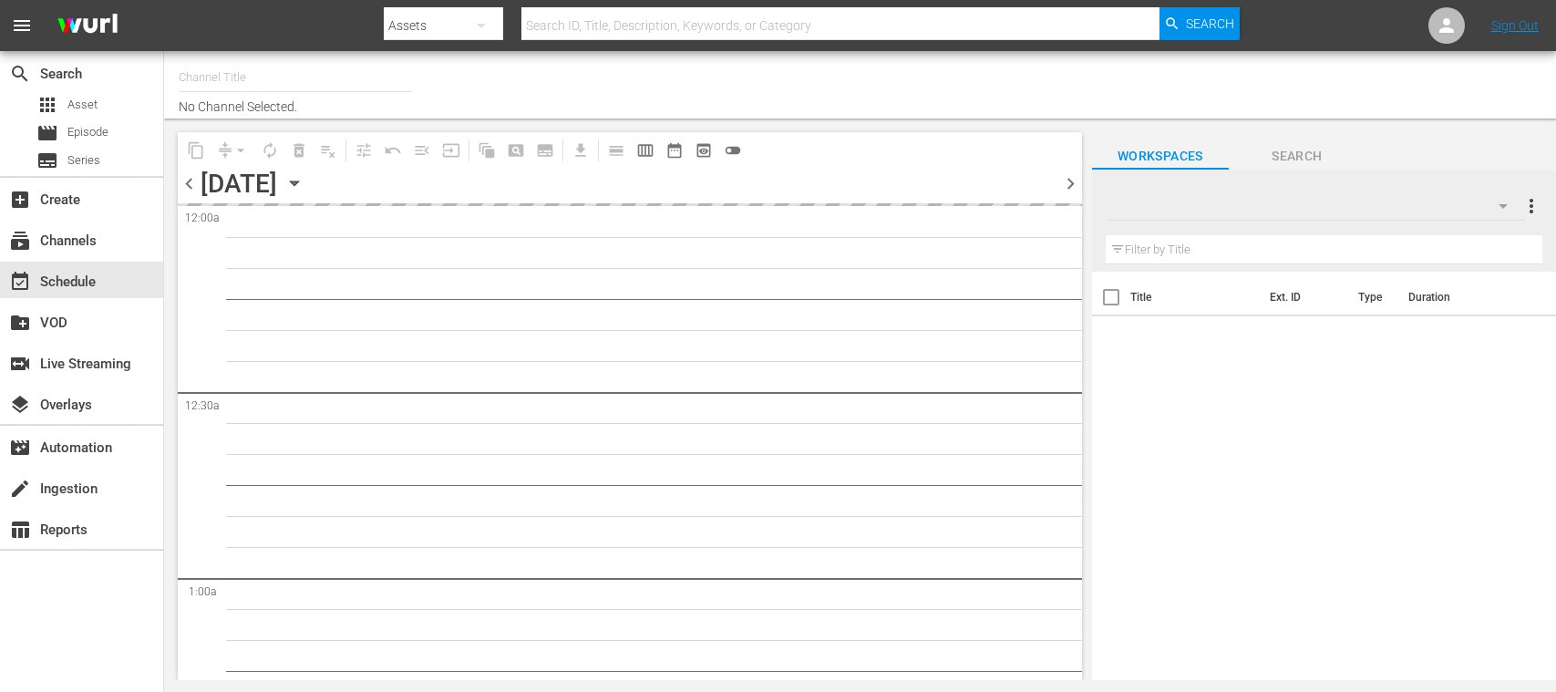
type input "FIFA+ Spanish Global (1780)"
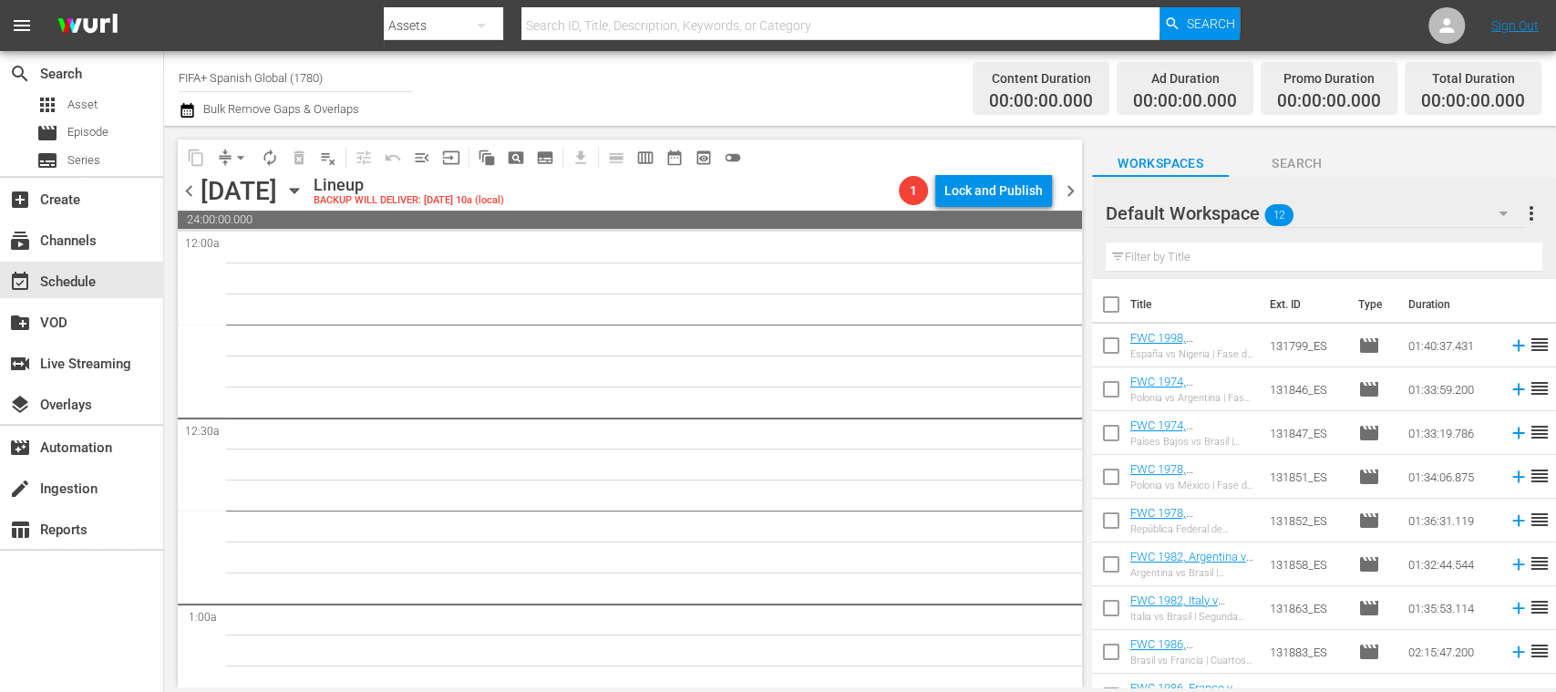
click at [1110, 305] on input "checkbox" at bounding box center [1111, 308] width 38 height 38
checkbox input "true"
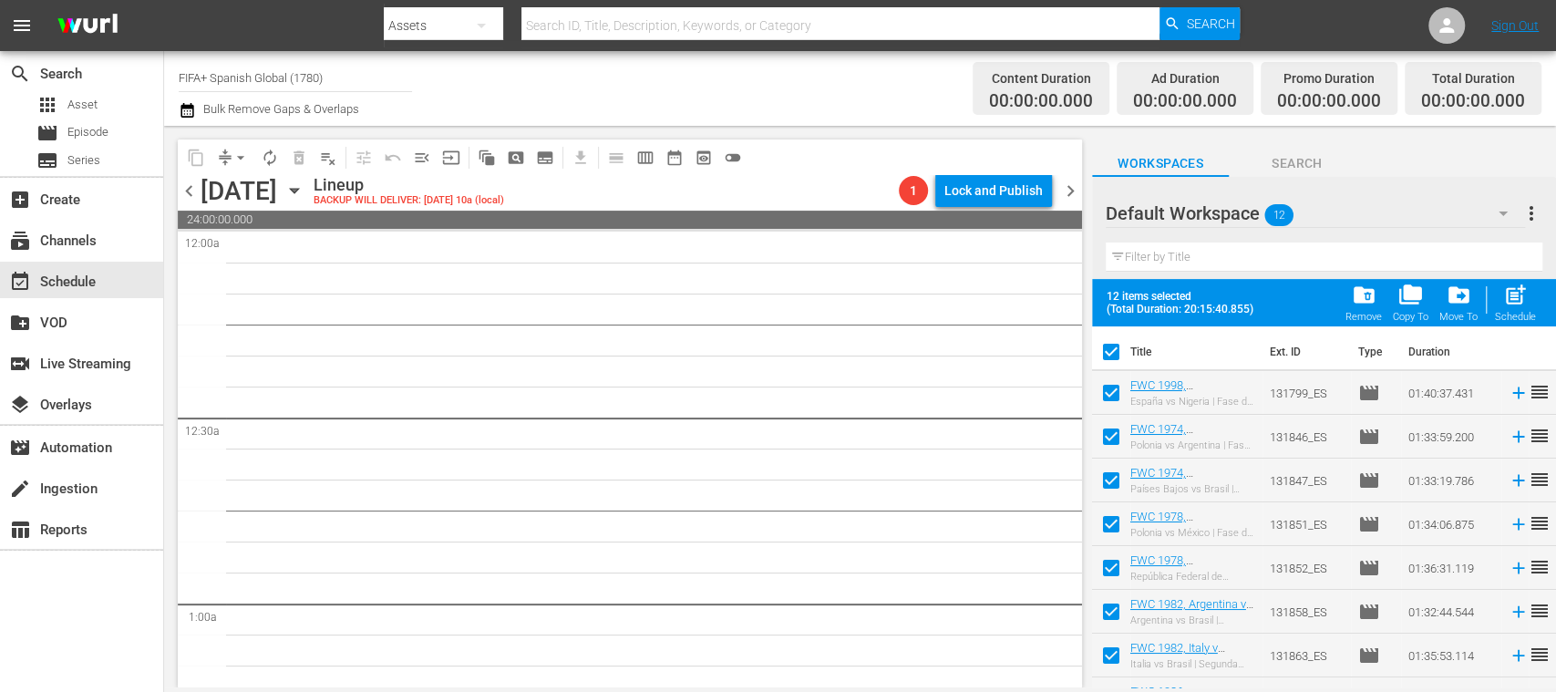
checkbox input "true"
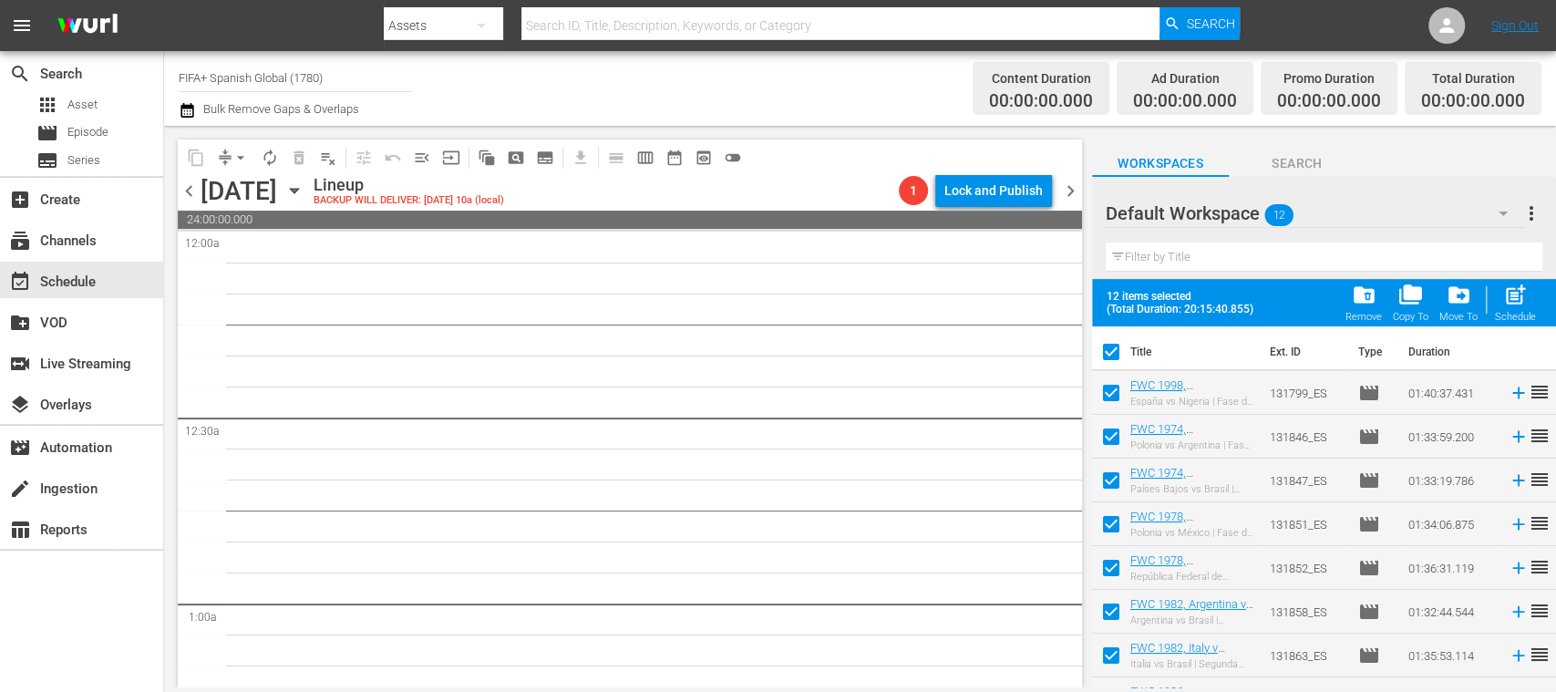
checkbox input "true"
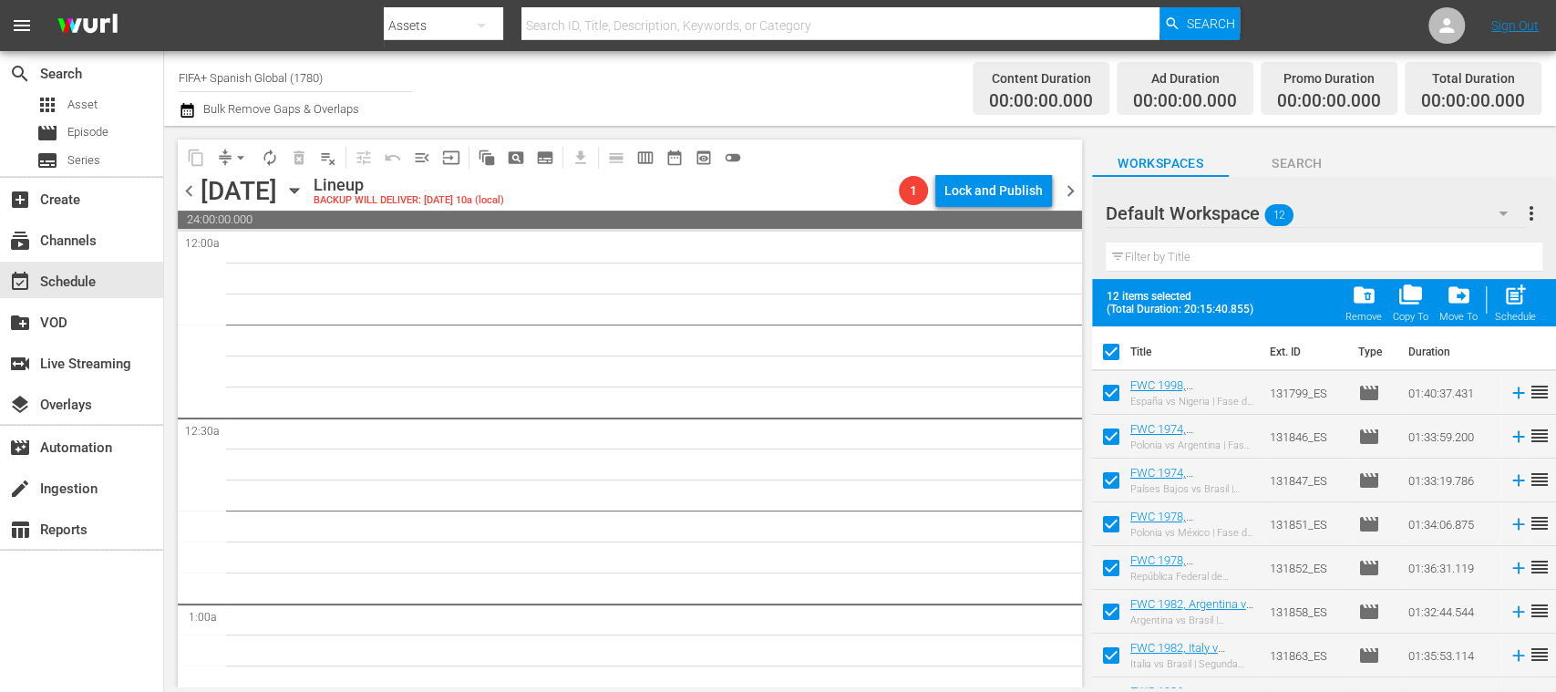
checkbox input "true"
click at [1520, 303] on span "post_add" at bounding box center [1515, 295] width 25 height 25
checkbox input "false"
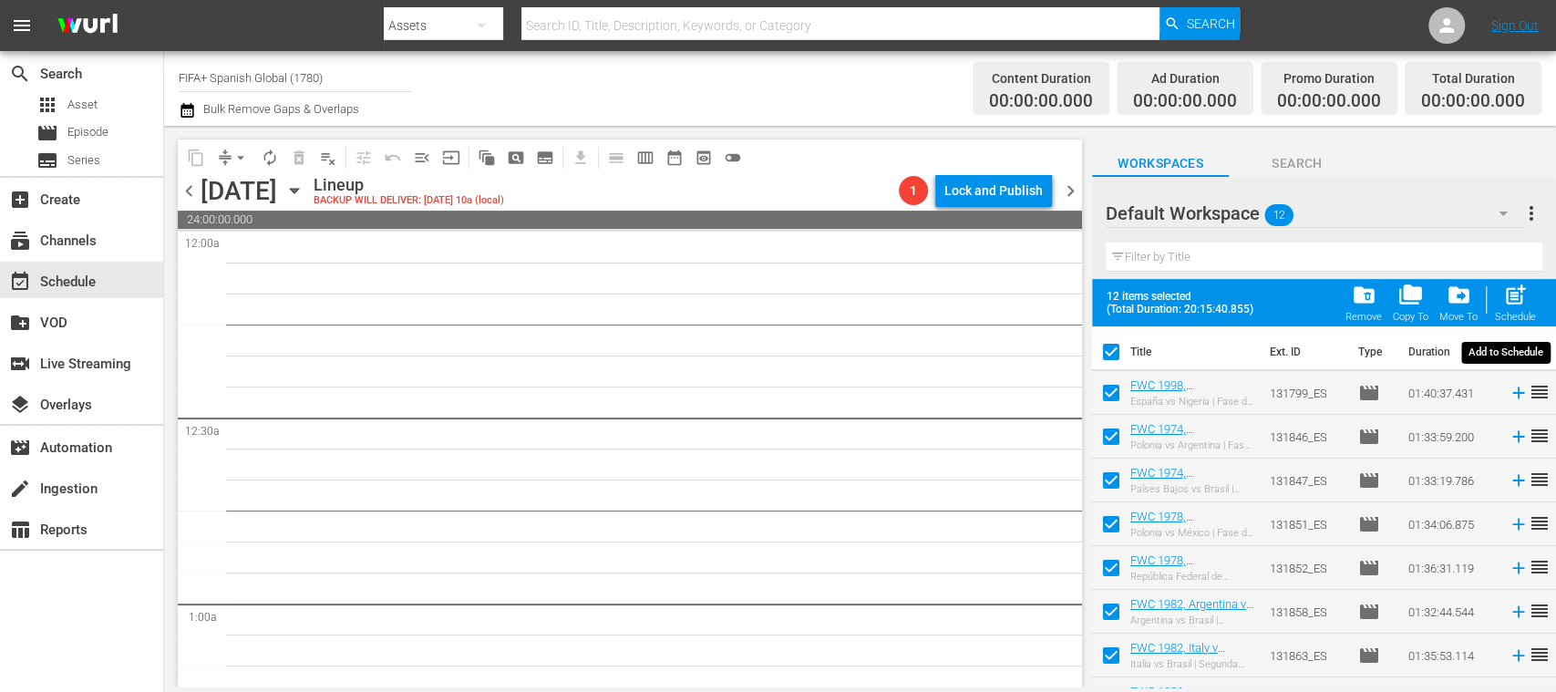
checkbox input "false"
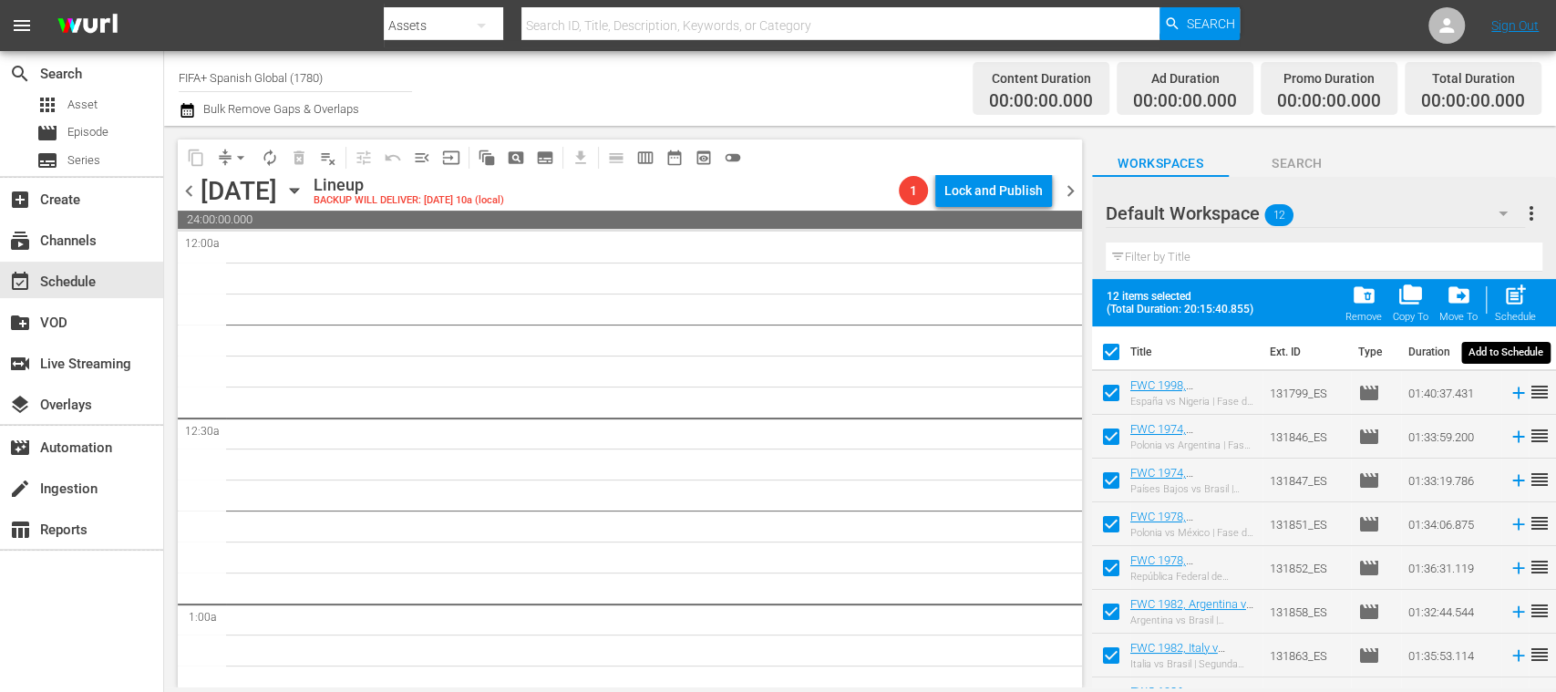
checkbox input "false"
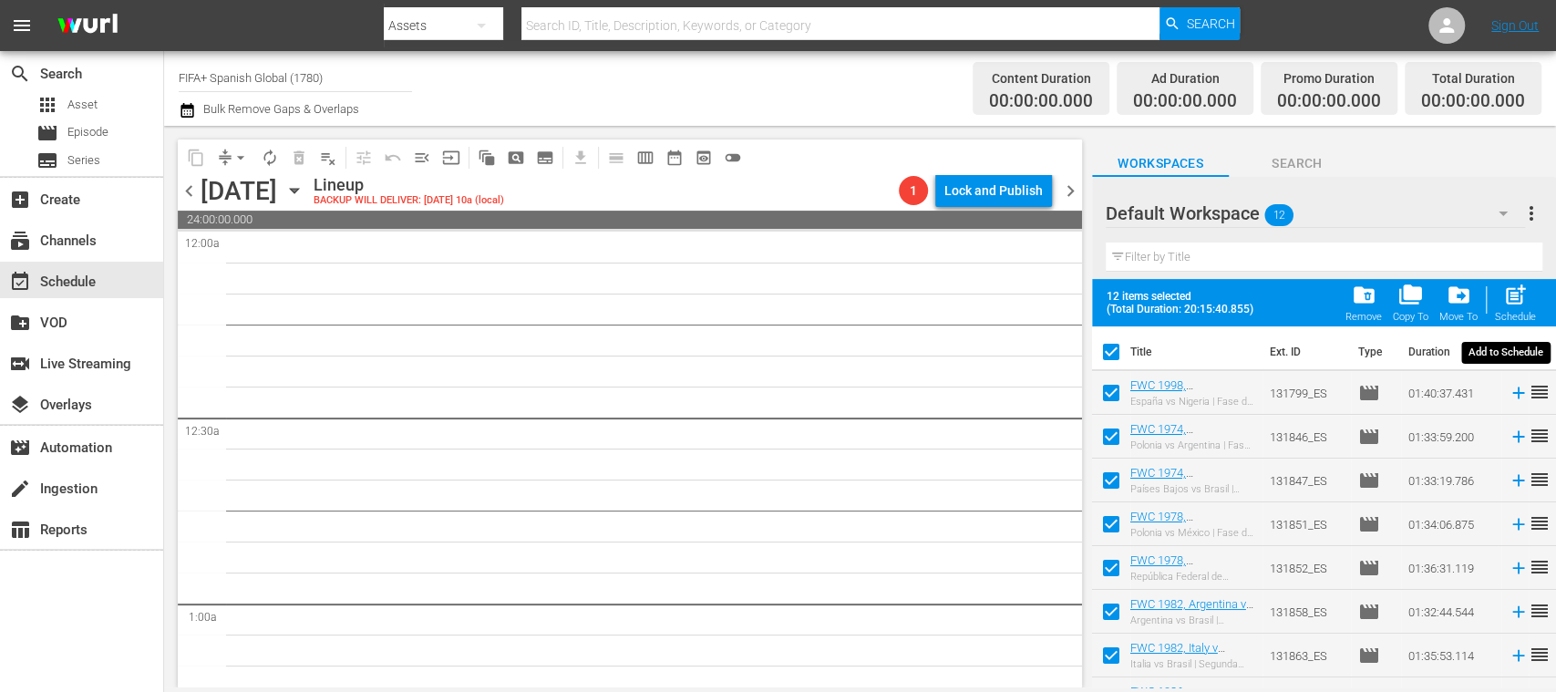
checkbox input "false"
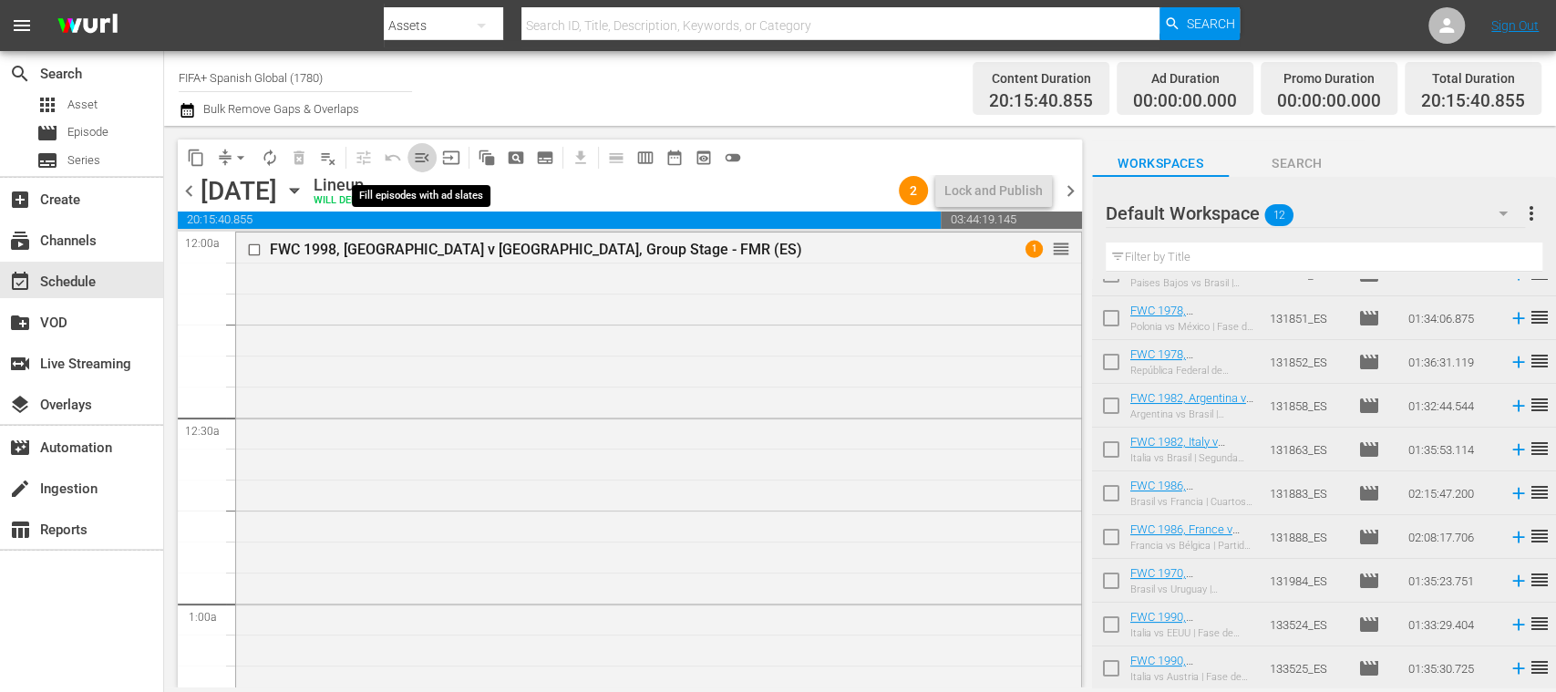
click at [418, 159] on span "menu_open" at bounding box center [422, 158] width 18 height 18
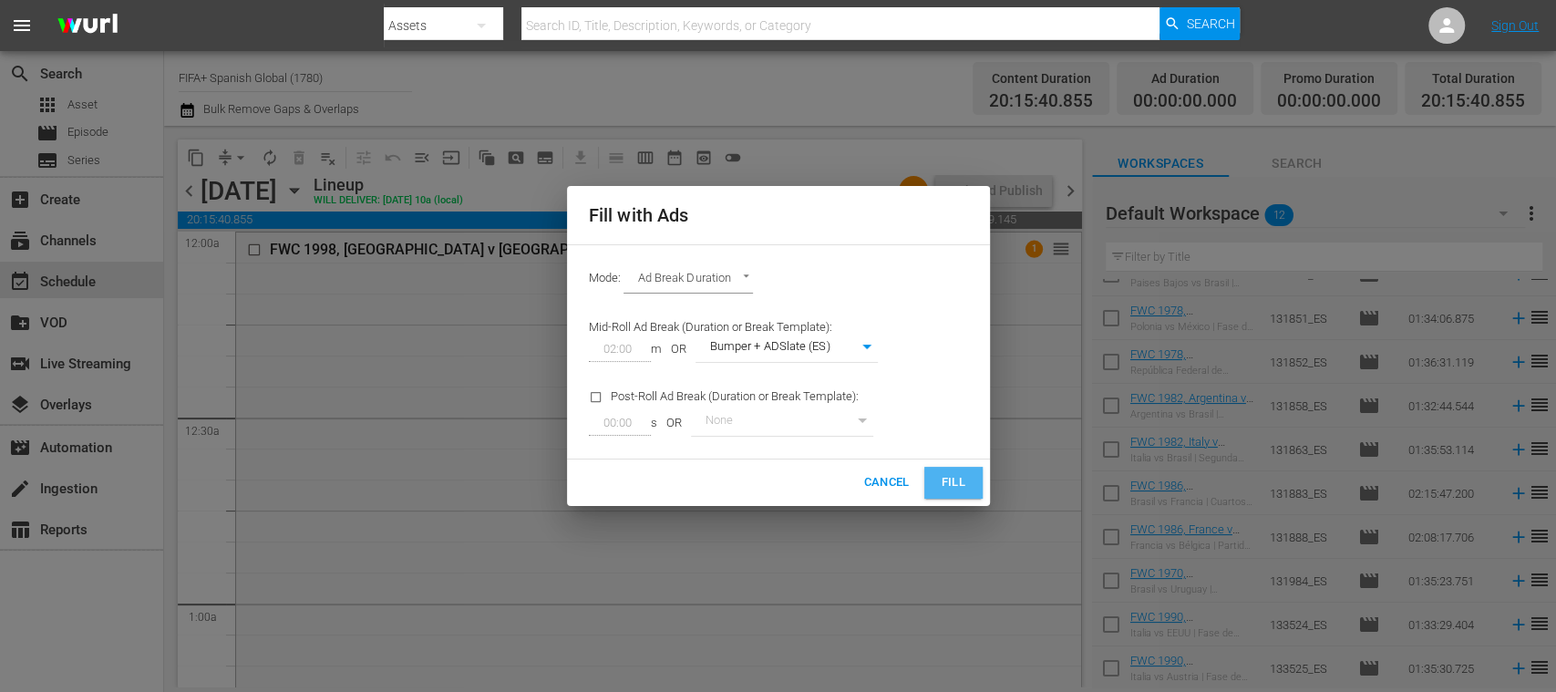
click at [956, 484] on span "Fill" at bounding box center [953, 482] width 29 height 21
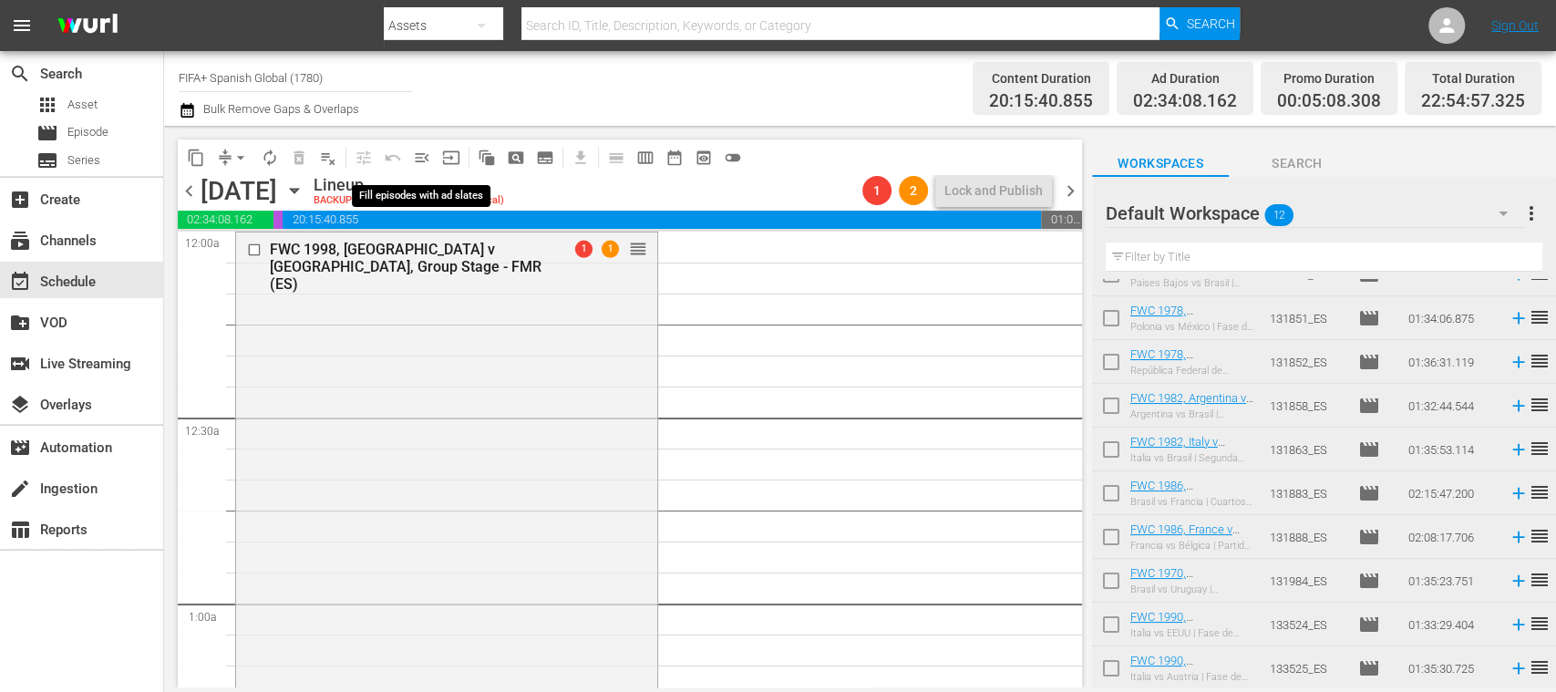
click at [422, 157] on span "menu_open" at bounding box center [422, 158] width 18 height 18
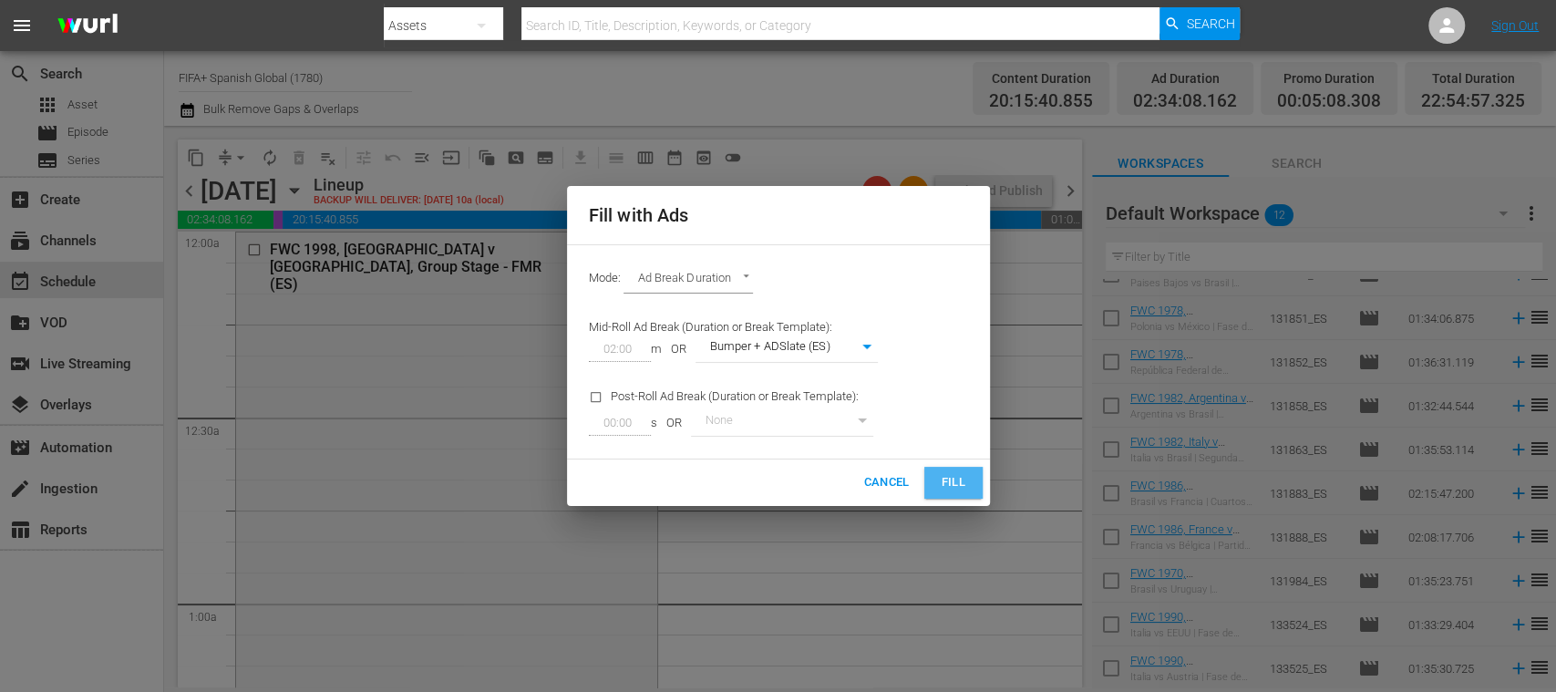
click at [950, 477] on span "Fill" at bounding box center [953, 482] width 29 height 21
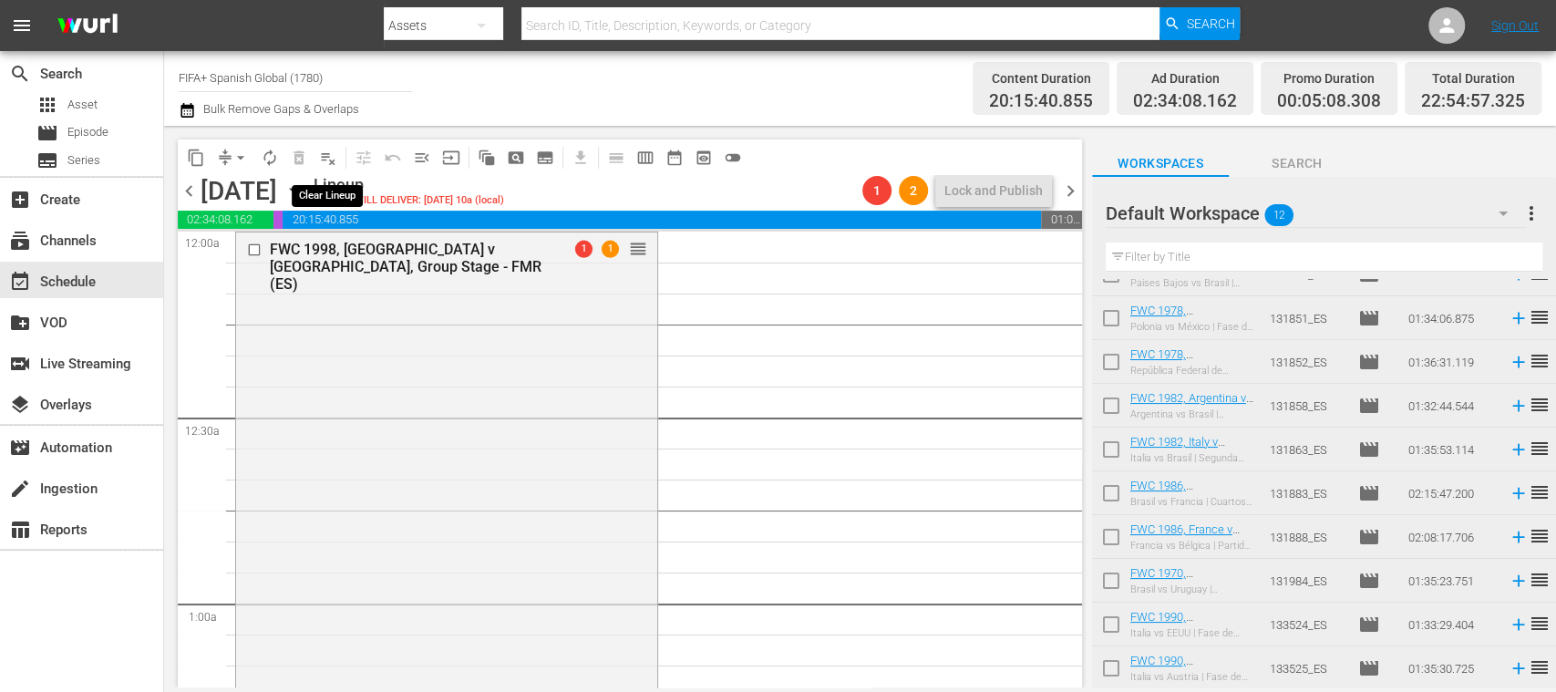
click at [333, 157] on span "playlist_remove_outlined" at bounding box center [328, 158] width 18 height 18
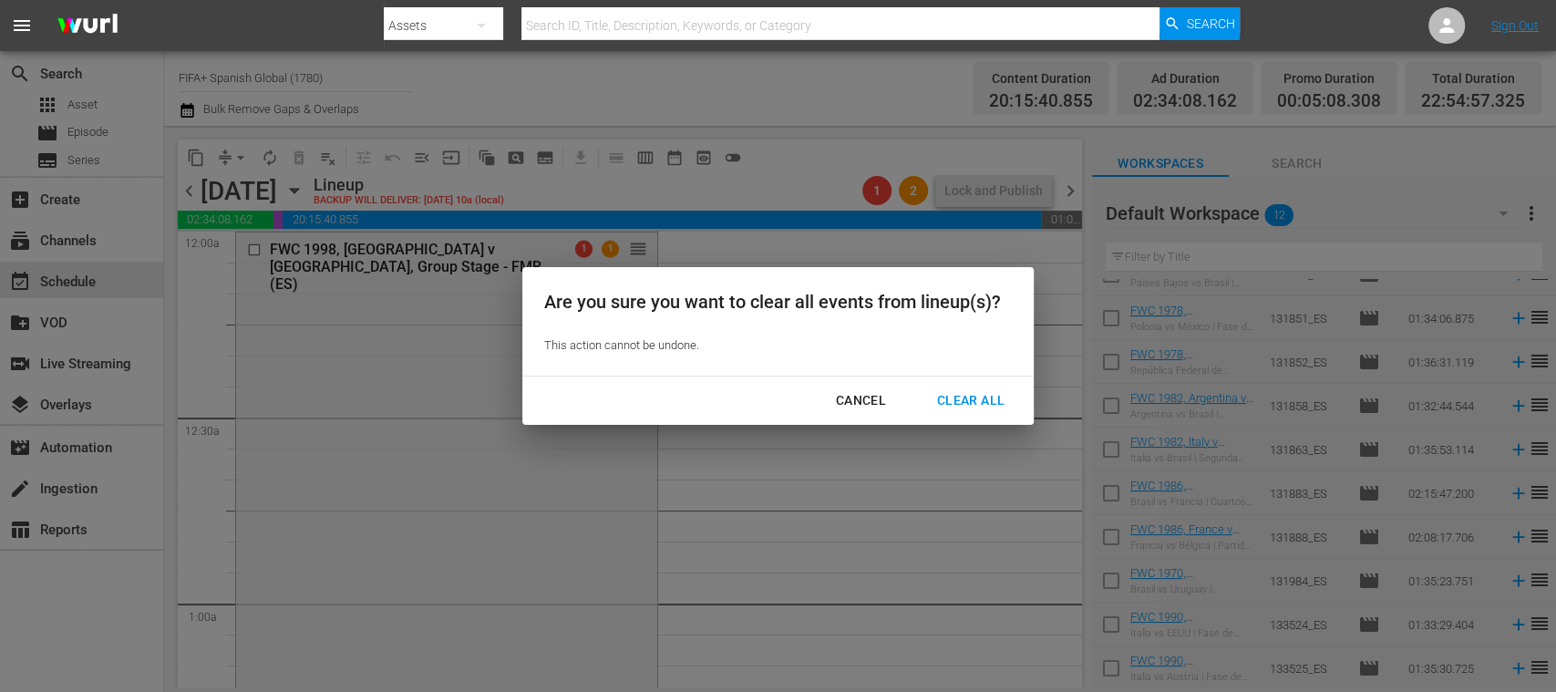
click at [968, 396] on div "Clear All" at bounding box center [971, 400] width 97 height 23
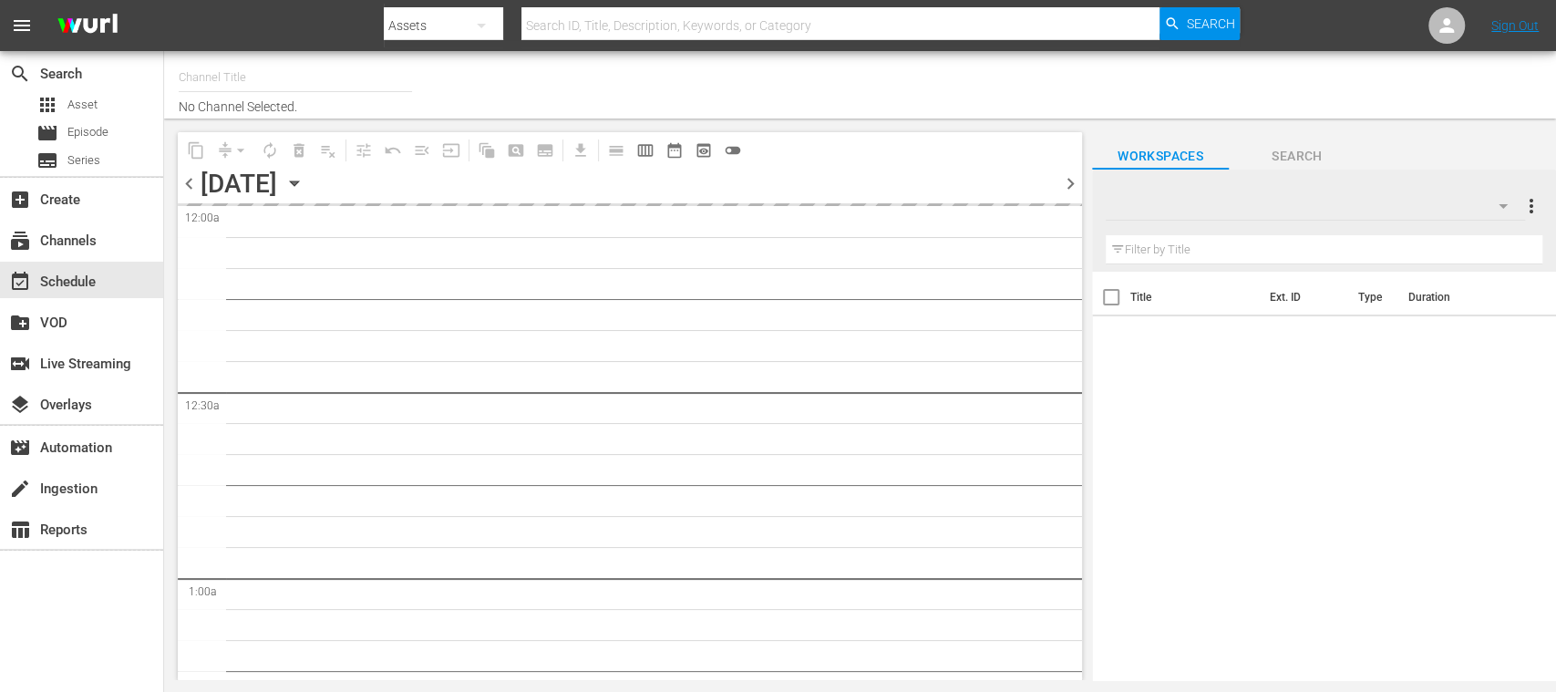
type input "FIFA+ Spanish Global (1780)"
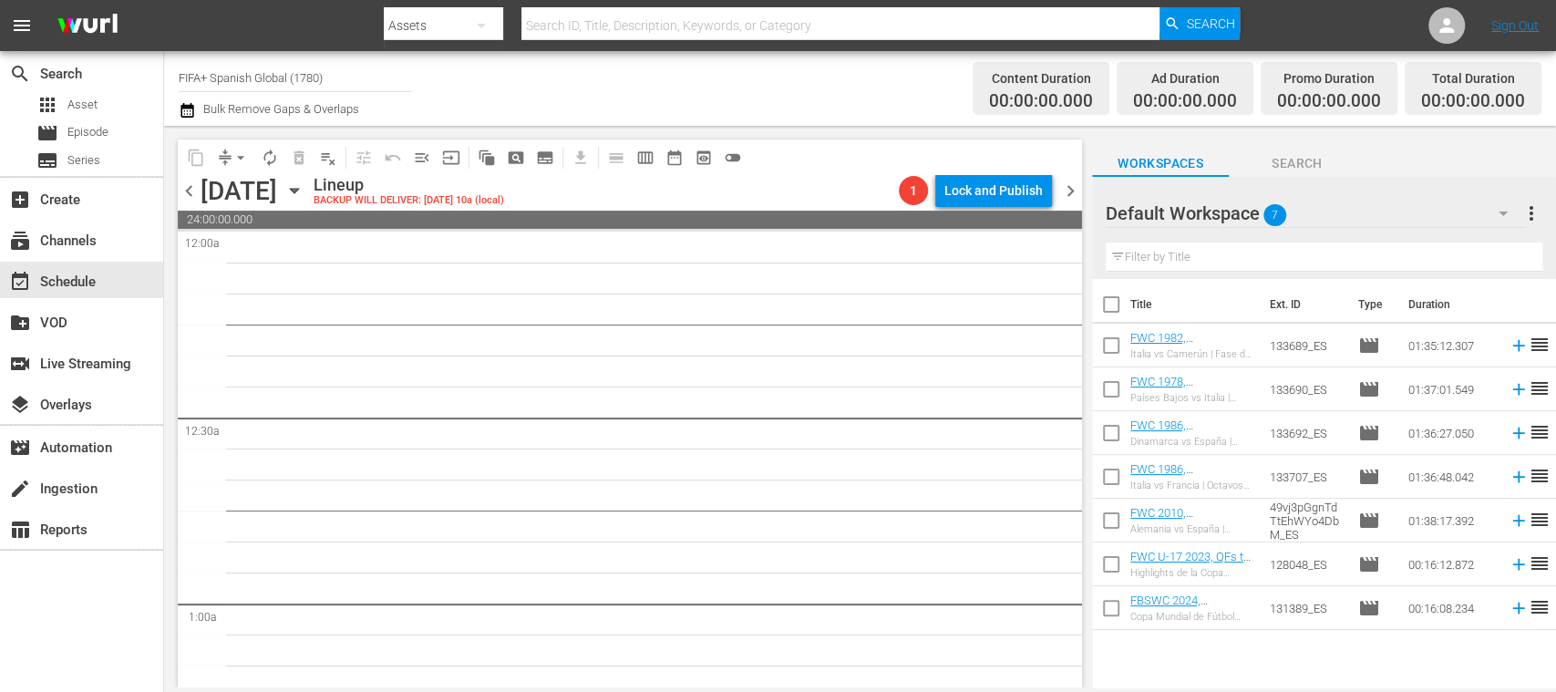
click at [1109, 310] on input "checkbox" at bounding box center [1111, 308] width 38 height 38
checkbox input "true"
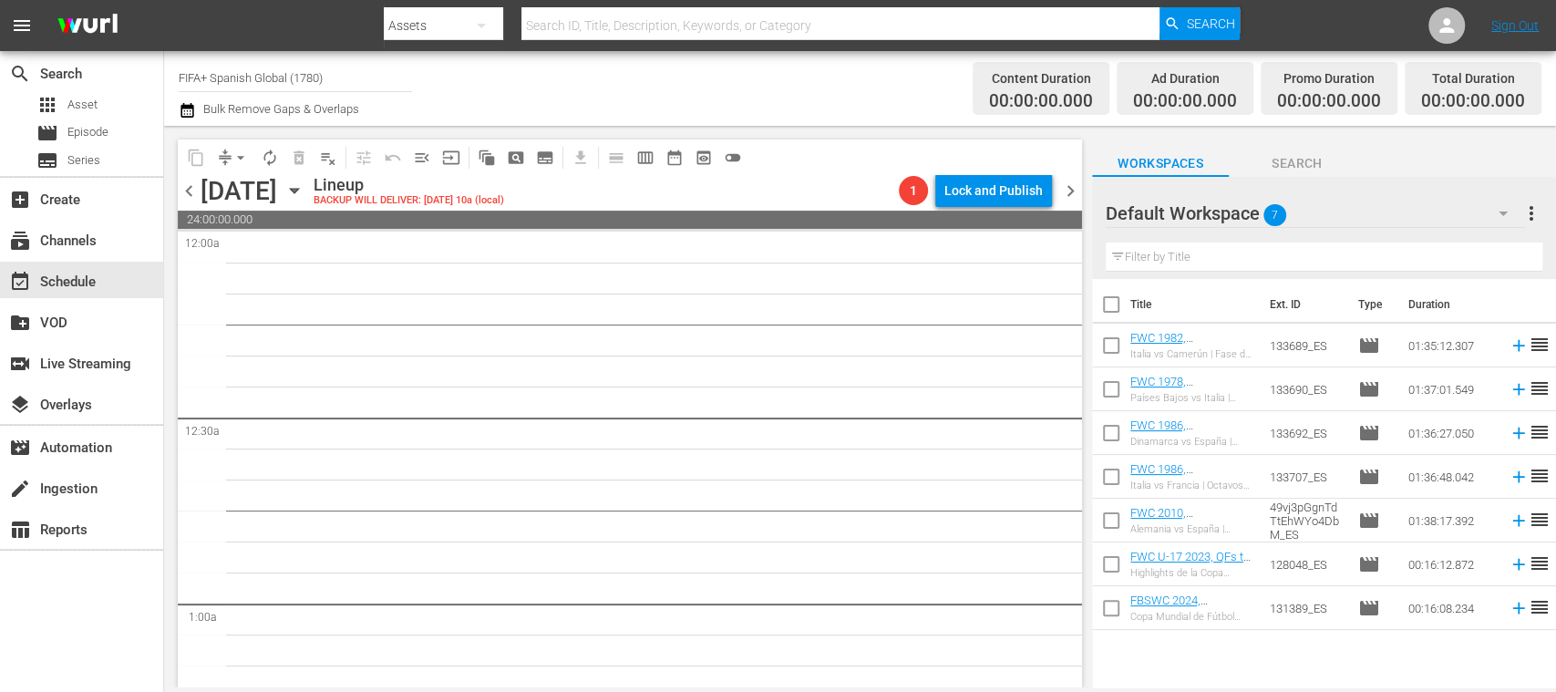
checkbox input "true"
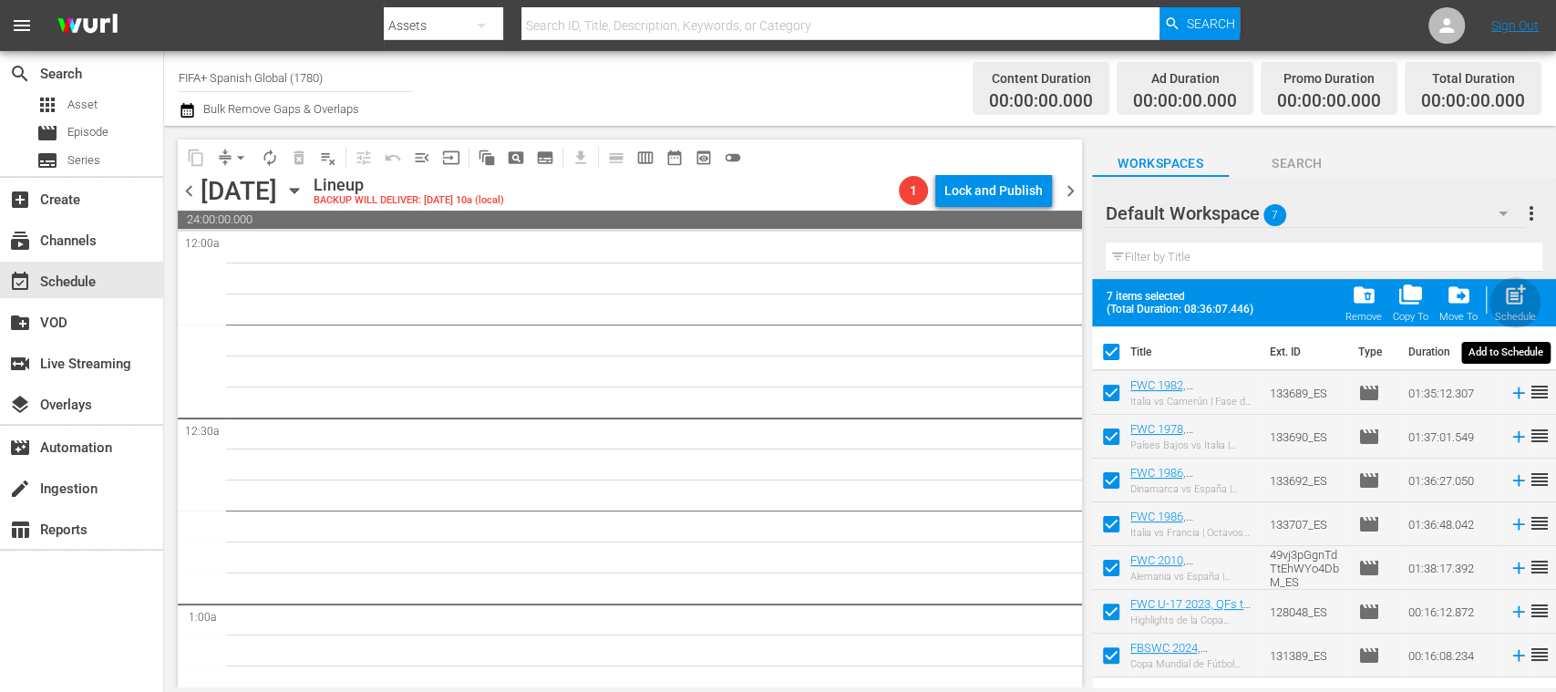
click at [1526, 299] on span "post_add" at bounding box center [1515, 295] width 25 height 25
checkbox input "false"
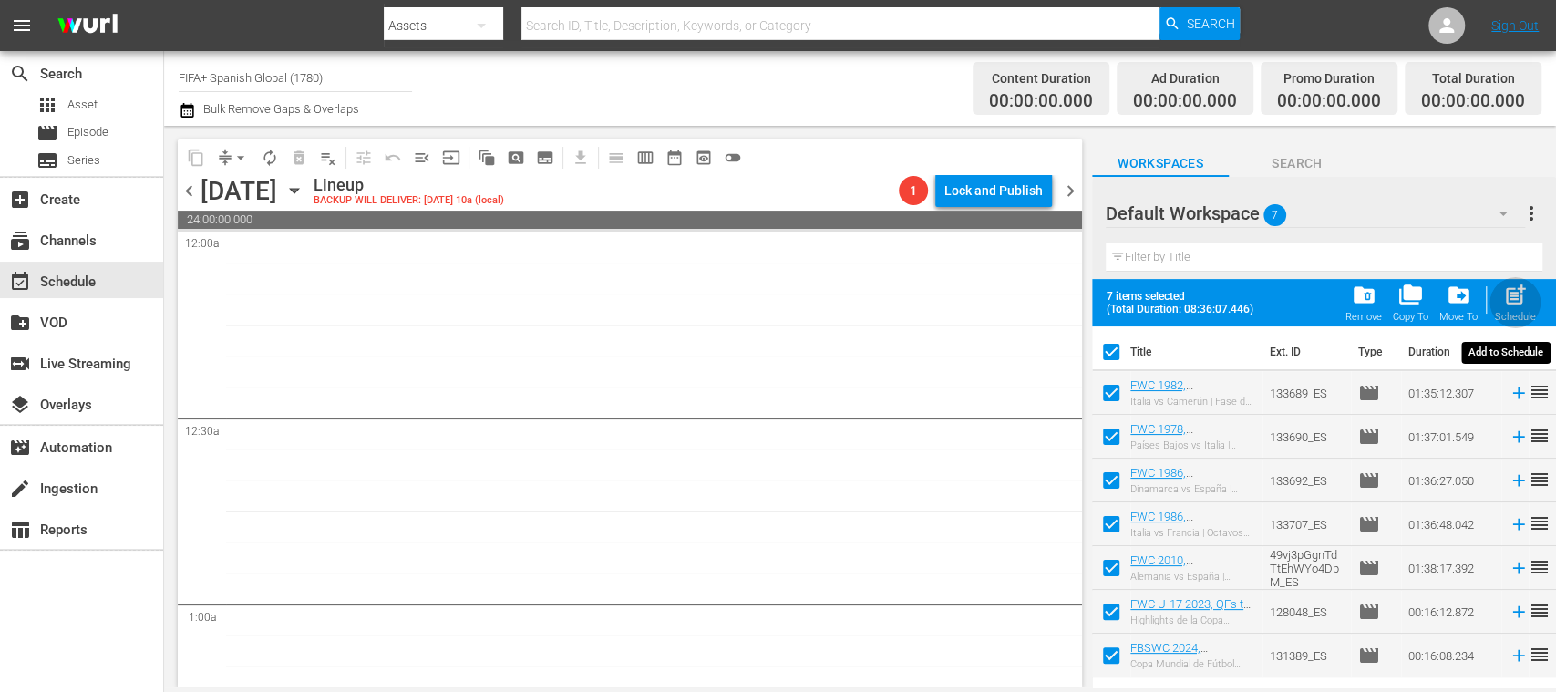
checkbox input "false"
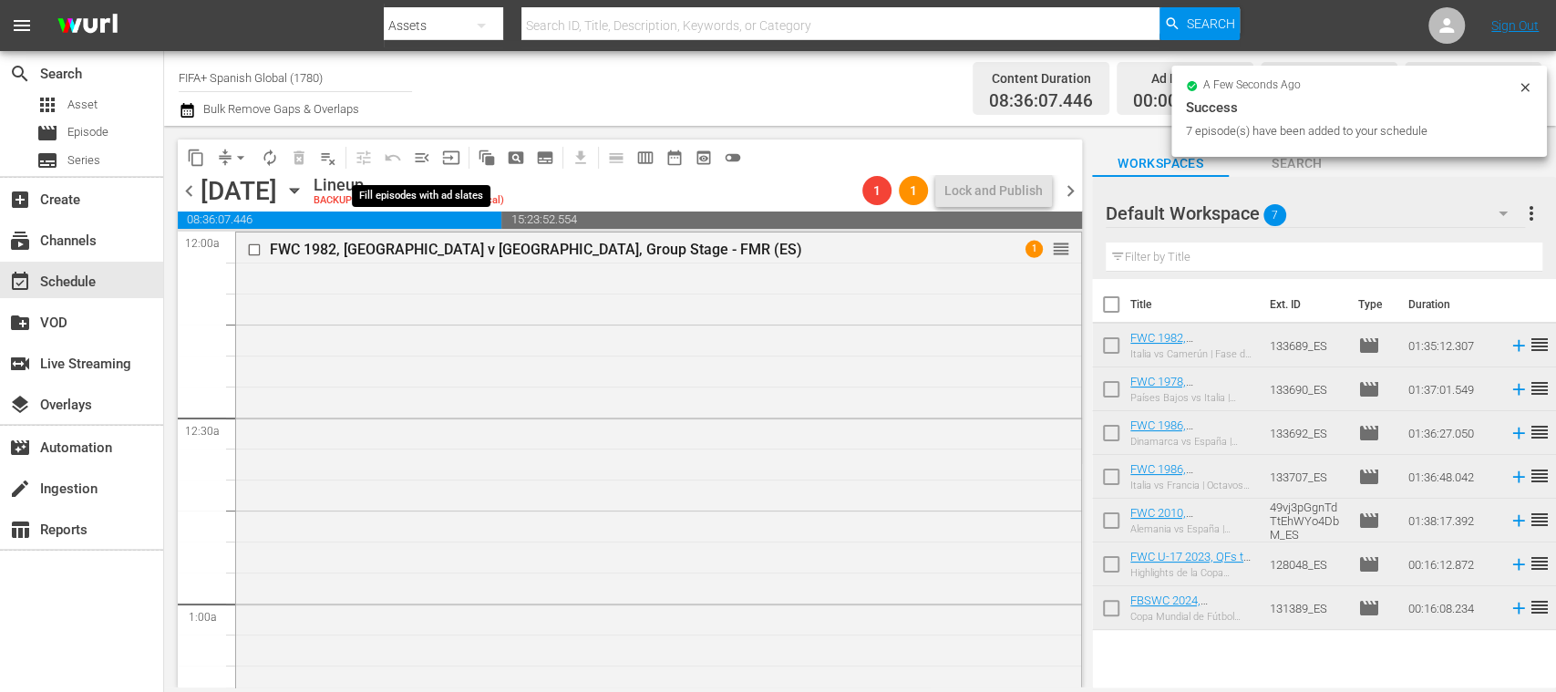
click at [427, 150] on span "menu_open" at bounding box center [422, 158] width 18 height 18
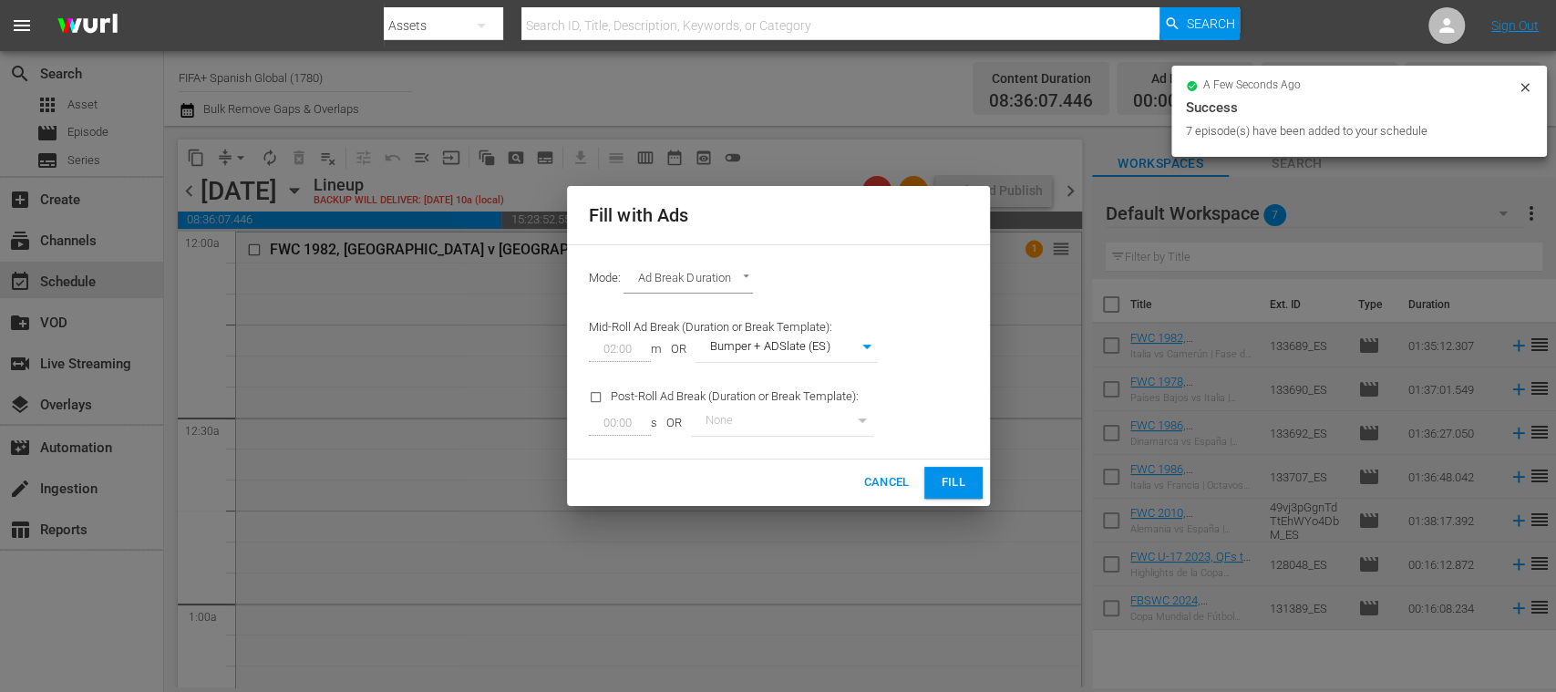
click at [963, 477] on span "Fill" at bounding box center [953, 482] width 29 height 21
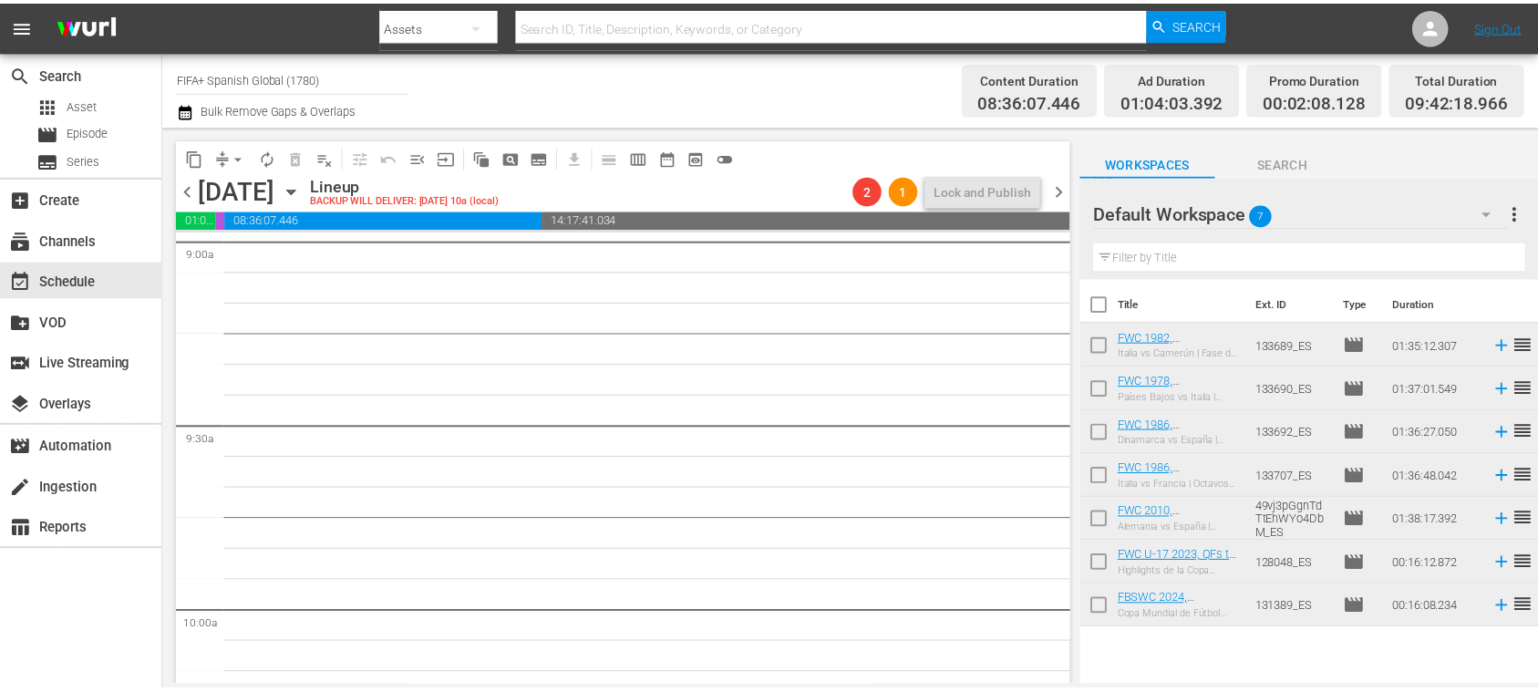
scroll to position [2982, 0]
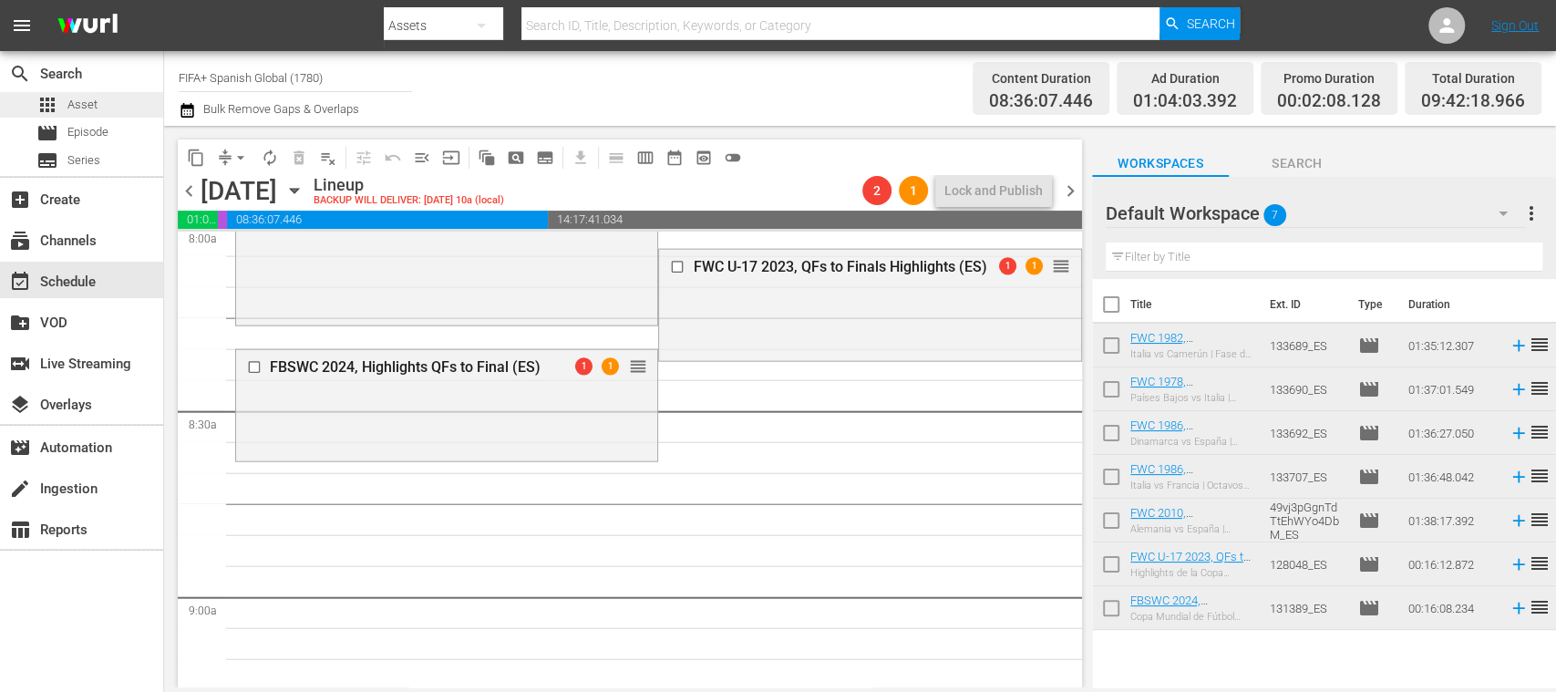
click at [84, 104] on span "Asset" at bounding box center [82, 105] width 30 height 18
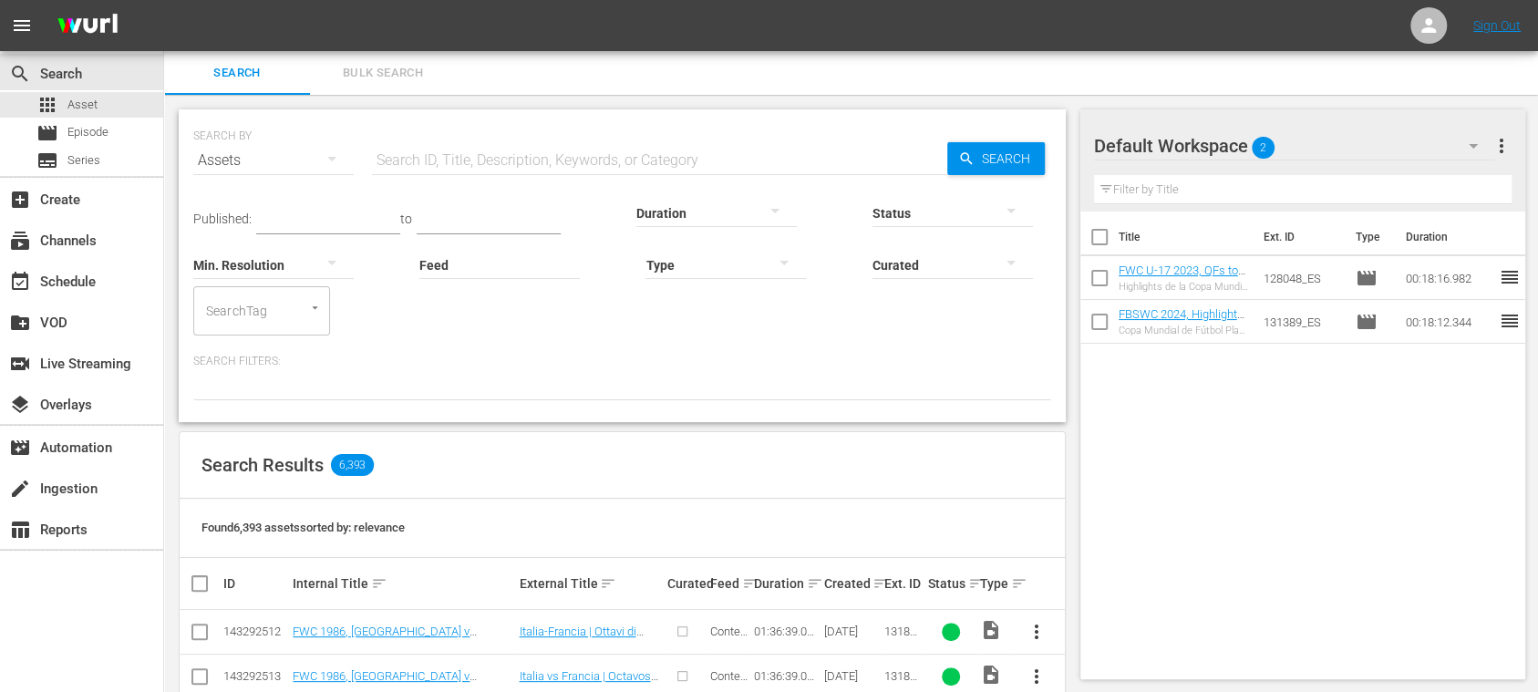
click at [397, 74] on span "Bulk Search" at bounding box center [383, 73] width 124 height 21
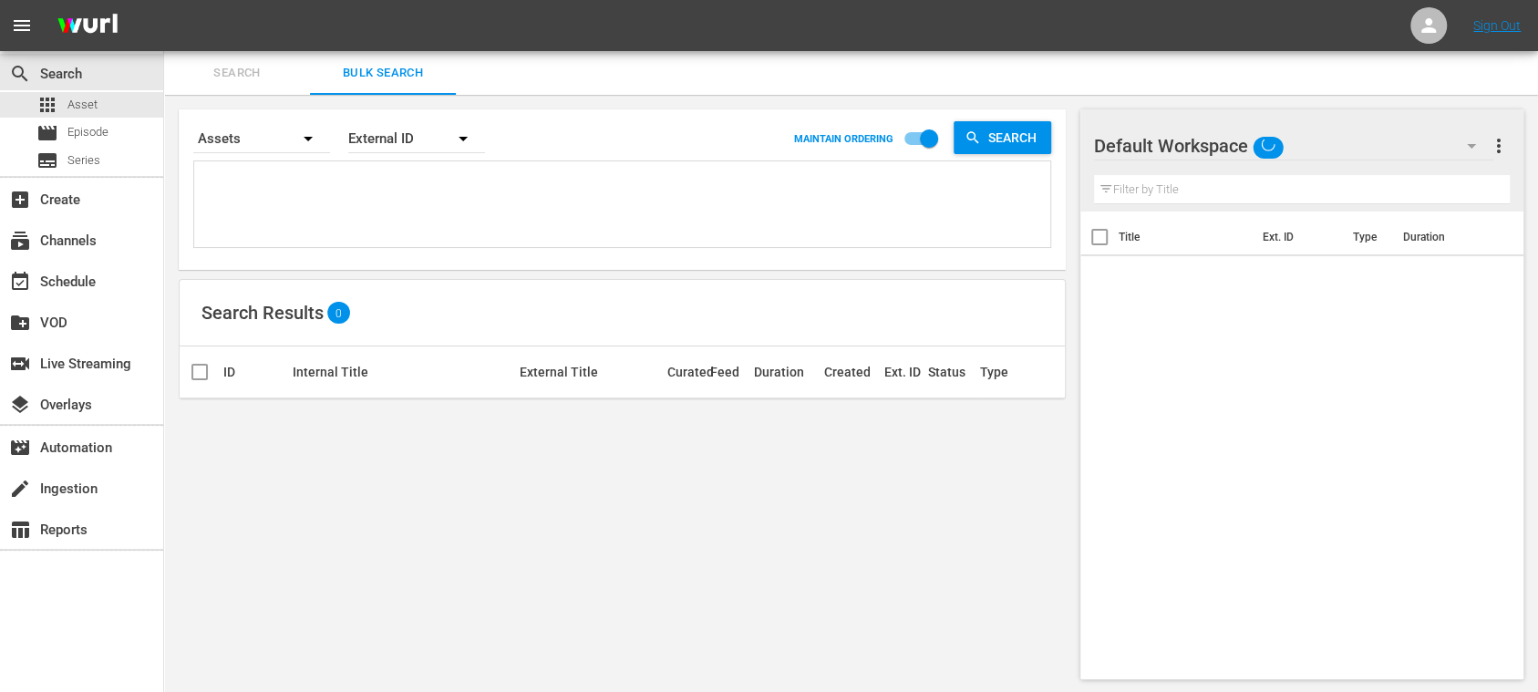
click at [303, 173] on textarea at bounding box center [624, 207] width 851 height 83
paste textarea "5cExZm151dMkS4IsIWT0bx_ENG 129795_ENG 129856_ENG 129792_ENG 129808_ENG 129807_E…"
type textarea "5cExZm151dMkS4IsIWT0bx_ENG 129795_ENG 129856_ENG 129792_ENG 129808_ENG 129807_E…"
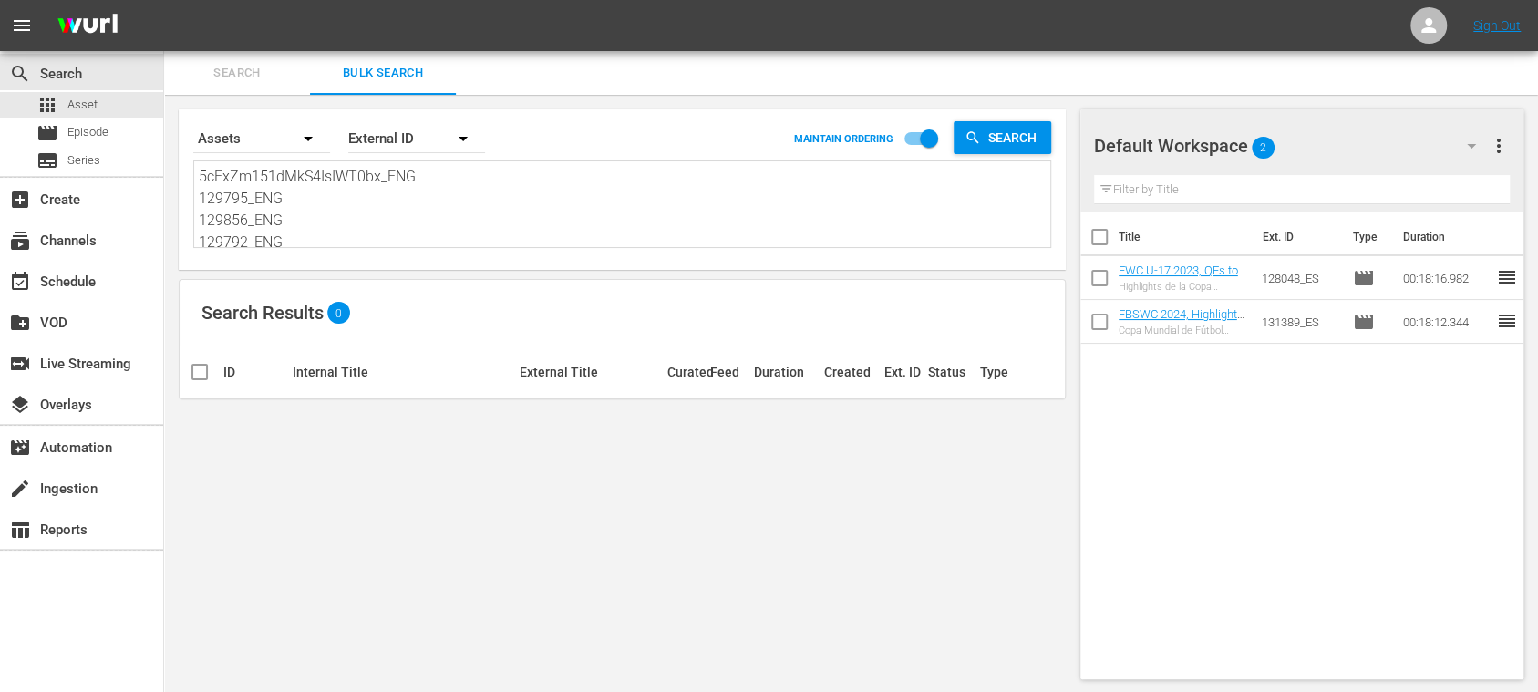
scroll to position [1, 0]
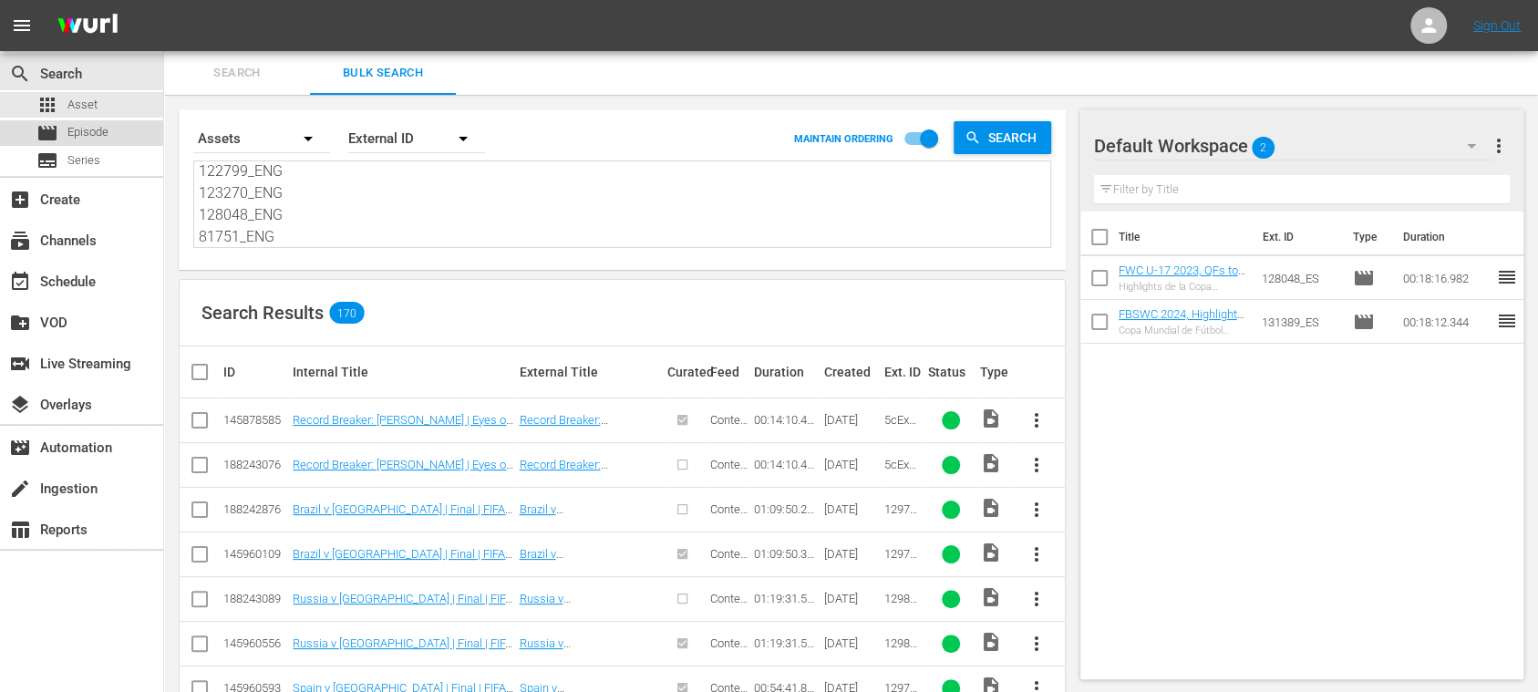
click at [98, 136] on span "Episode" at bounding box center [87, 132] width 41 height 18
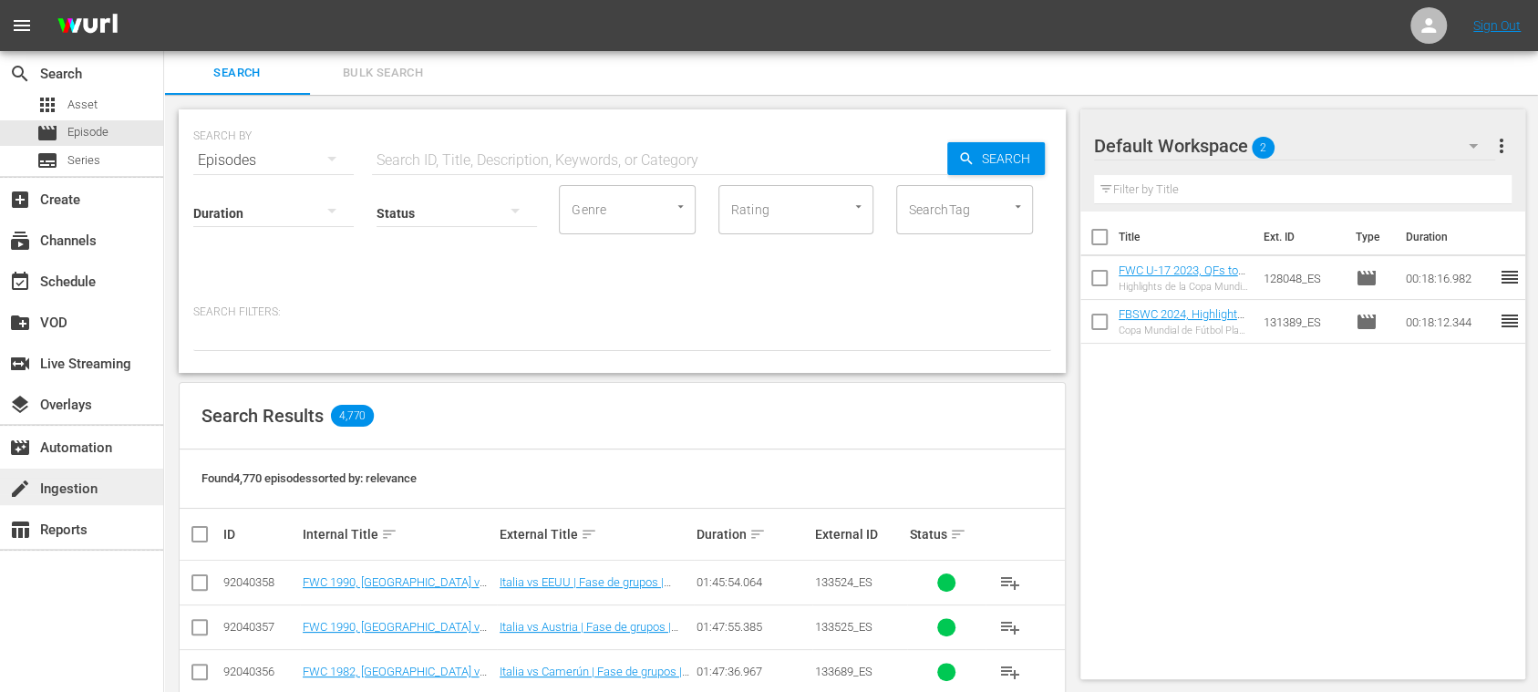
click at [98, 489] on div "create Ingestion" at bounding box center [51, 486] width 102 height 16
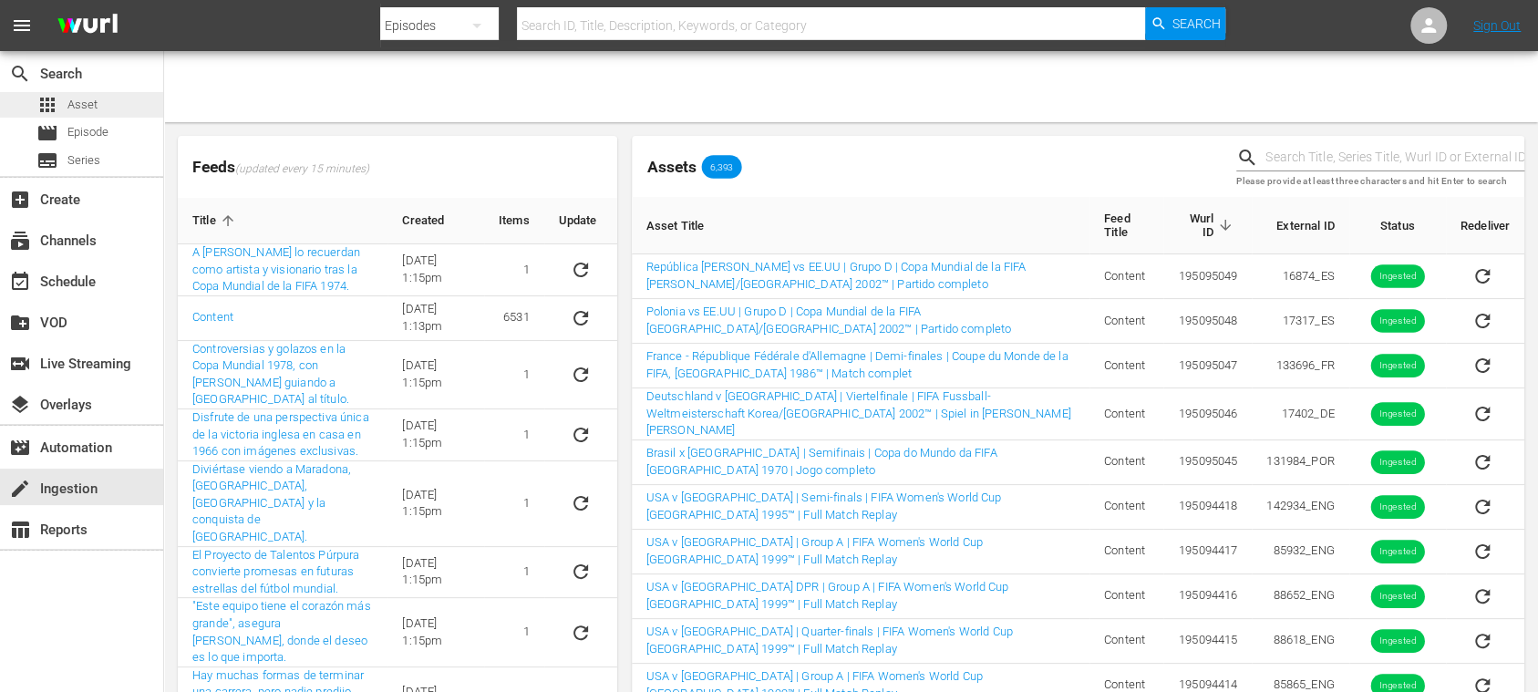
click at [91, 106] on span "Asset" at bounding box center [82, 105] width 30 height 18
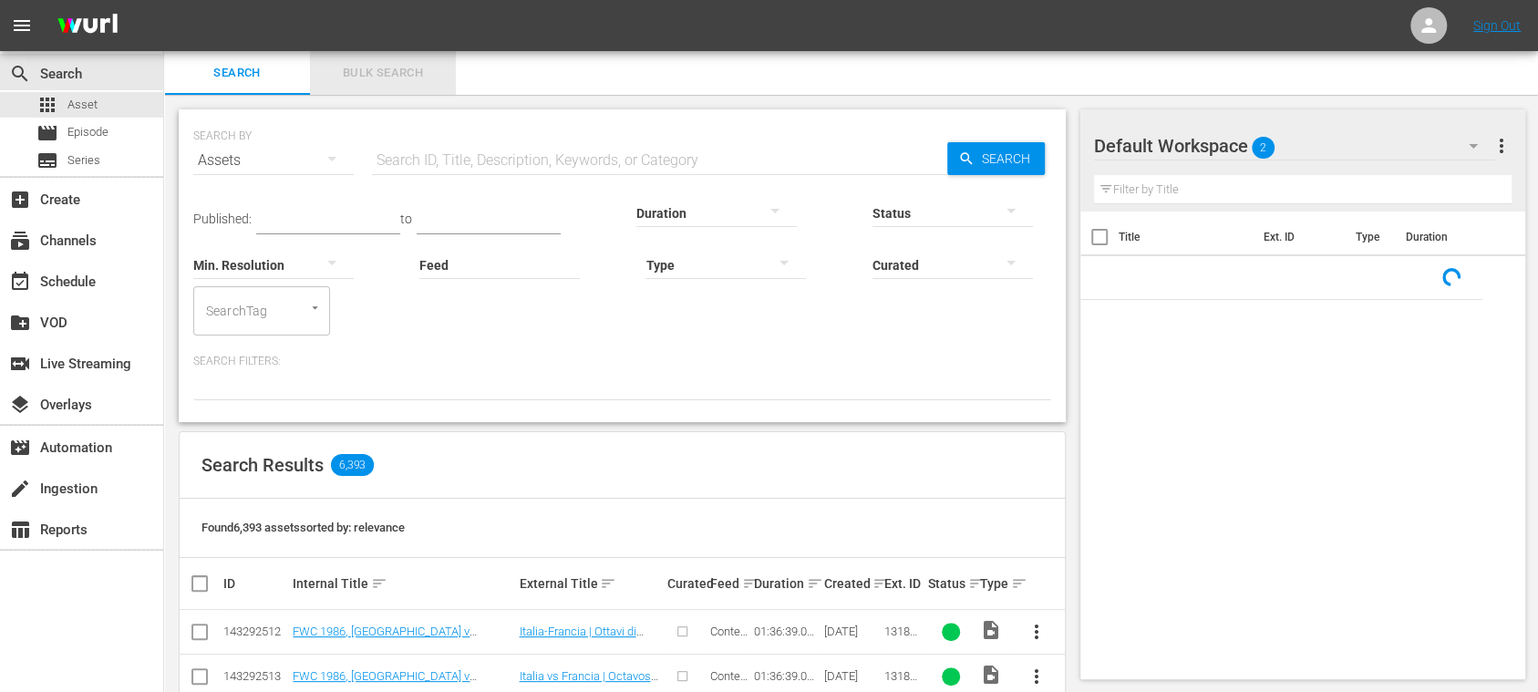
click at [368, 77] on span "Bulk Search" at bounding box center [383, 73] width 124 height 21
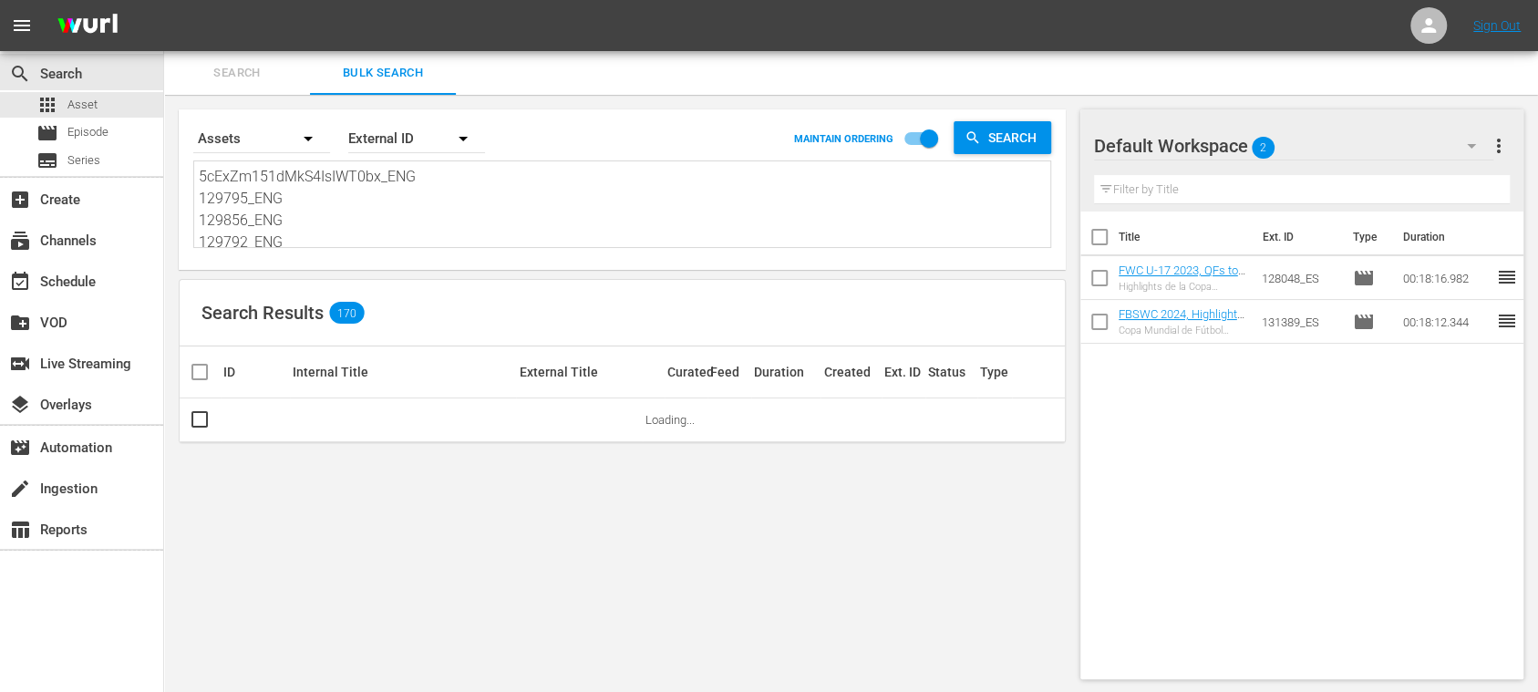
drag, startPoint x: 202, startPoint y: 180, endPoint x: 749, endPoint y: 286, distance: 557.1
click at [682, 367] on div "Search By Assets Order By External ID MAINTAIN ORDERING Search 5cExZm151dMkS4Is…" at bounding box center [622, 394] width 916 height 599
type textarea "131847_ENG 131846_ENG 131852_ENG 133690_ENG 131851_ENG 131853_ENG 131858_ENG 13…"
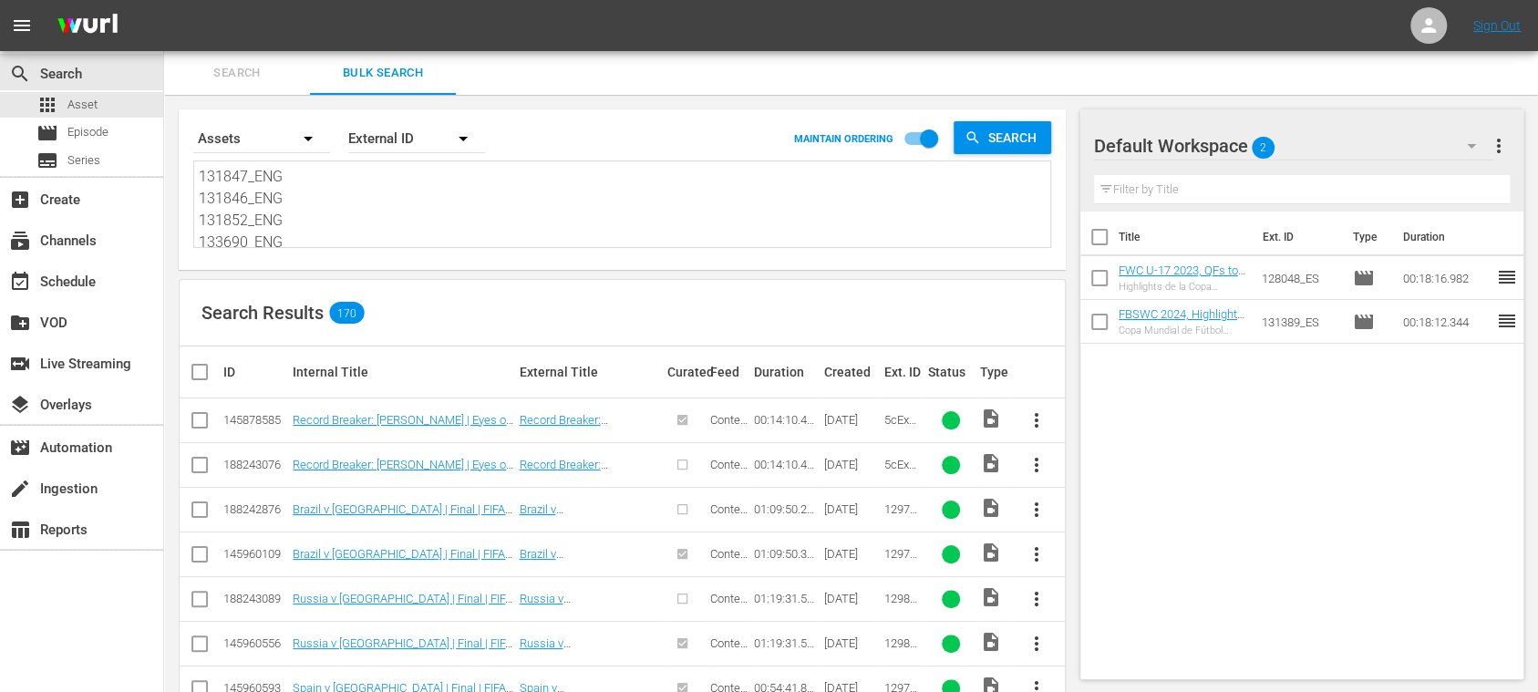
type textarea "131847_ENG 131846_ENG 131852_ENG 133690_ENG 131851_ENG 131853_ENG 131858_ENG 13…"
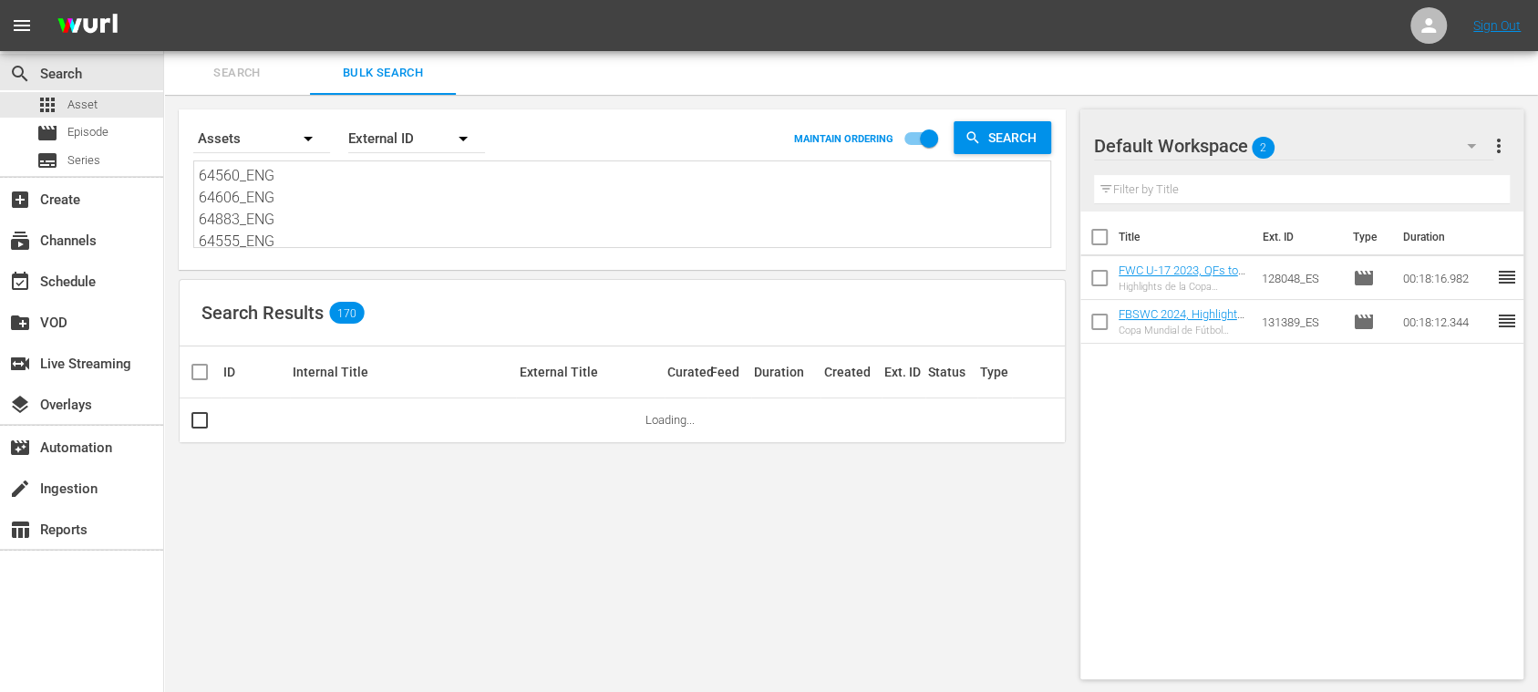
scroll to position [1579, 0]
drag, startPoint x: 269, startPoint y: 231, endPoint x: 339, endPoint y: 210, distance: 73.3
click at [436, 308] on div "Search By Assets Order By External ID MAINTAIN ORDERING Search 131847_ENG 13184…" at bounding box center [622, 394] width 916 height 599
click at [341, 207] on textarea "131847_ENG 131846_ENG 131852_ENG 133690_ENG 131851_ENG 131853_ENG 131858_ENG 13…" at bounding box center [624, 207] width 851 height 83
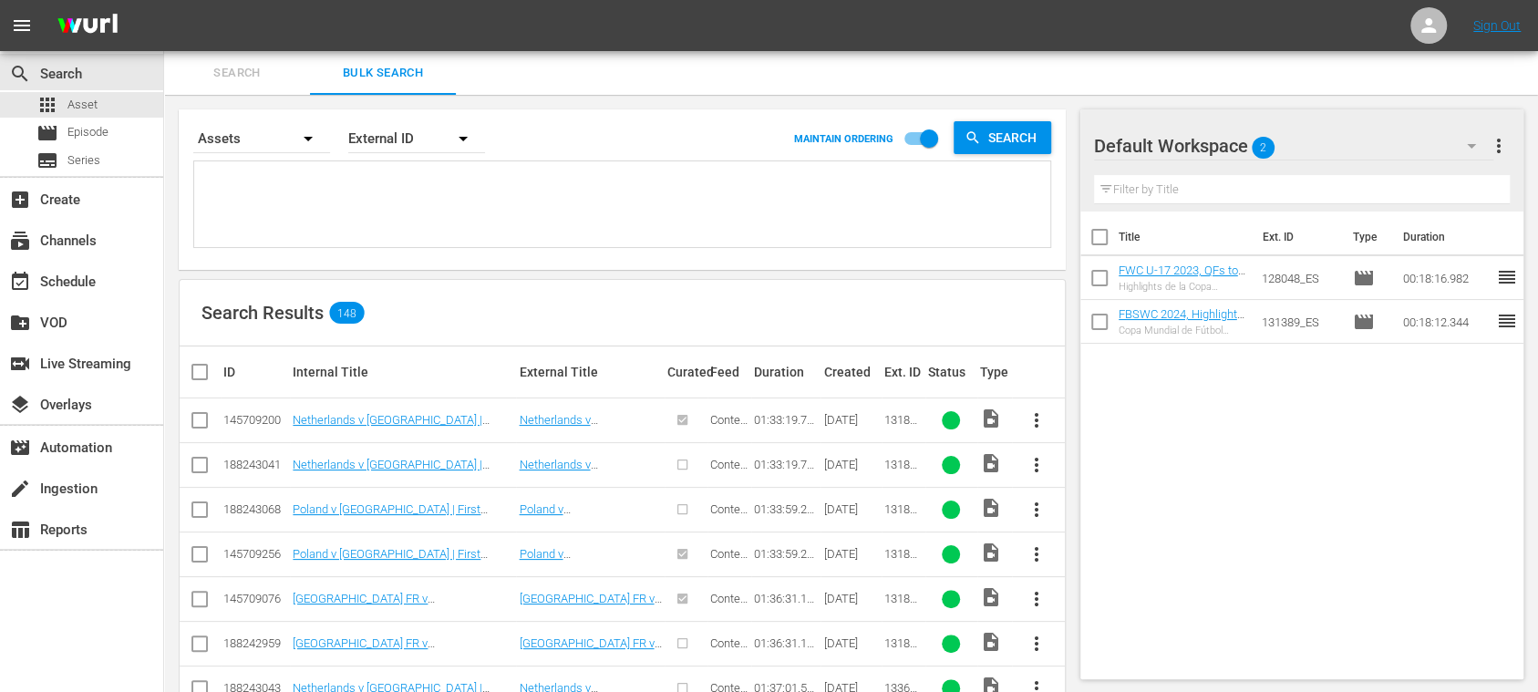
scroll to position [0, 0]
drag, startPoint x: 328, startPoint y: 216, endPoint x: 314, endPoint y: 213, distance: 14.8
click at [314, 213] on textarea at bounding box center [624, 207] width 851 height 83
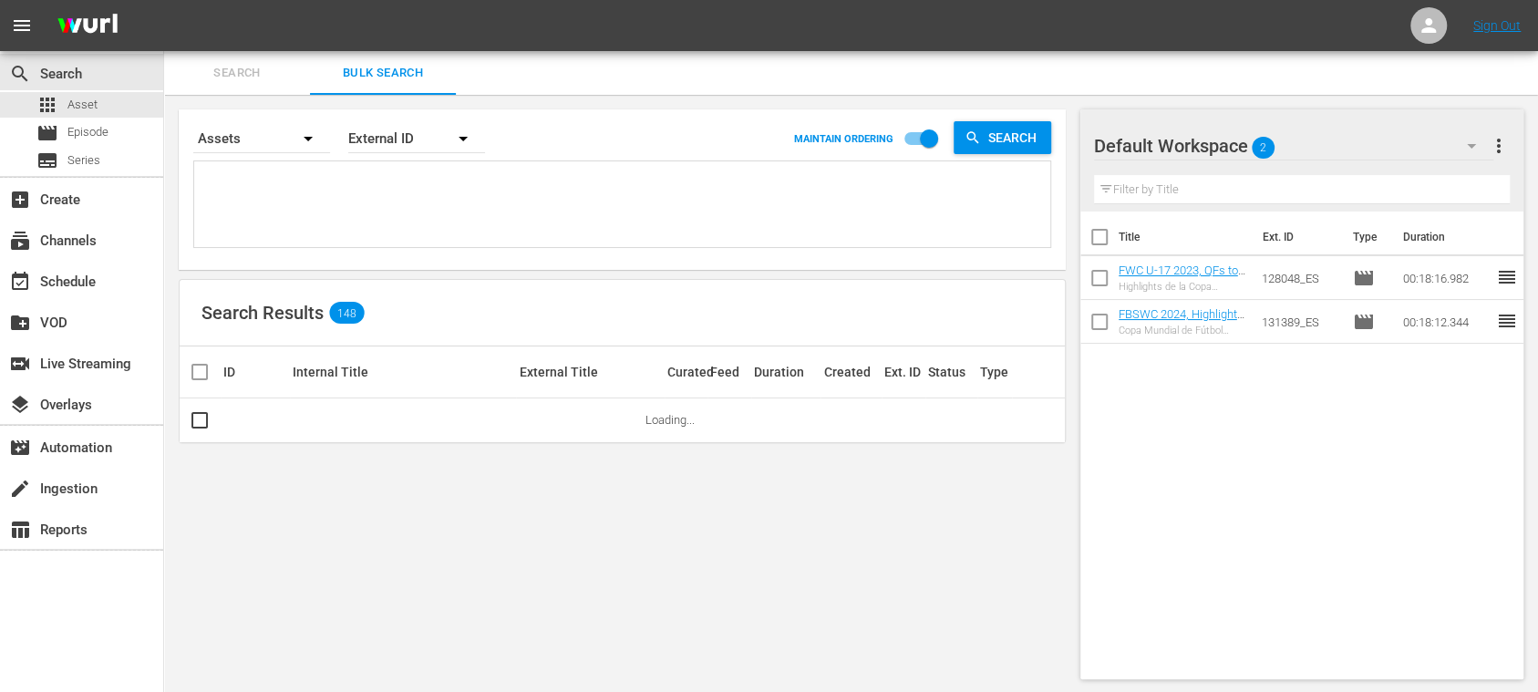
paste textarea "21426_ES 21301_ES 131792_ES 16848_ES QoixmsLb9WHynRWJmuliC_ES 16874_ES 17317_ES"
type textarea "21426_ES 21301_ES 131792_ES 16848_ES QoixmsLb9WHynRWJmuliC_ES 16874_ES 17317_ES"
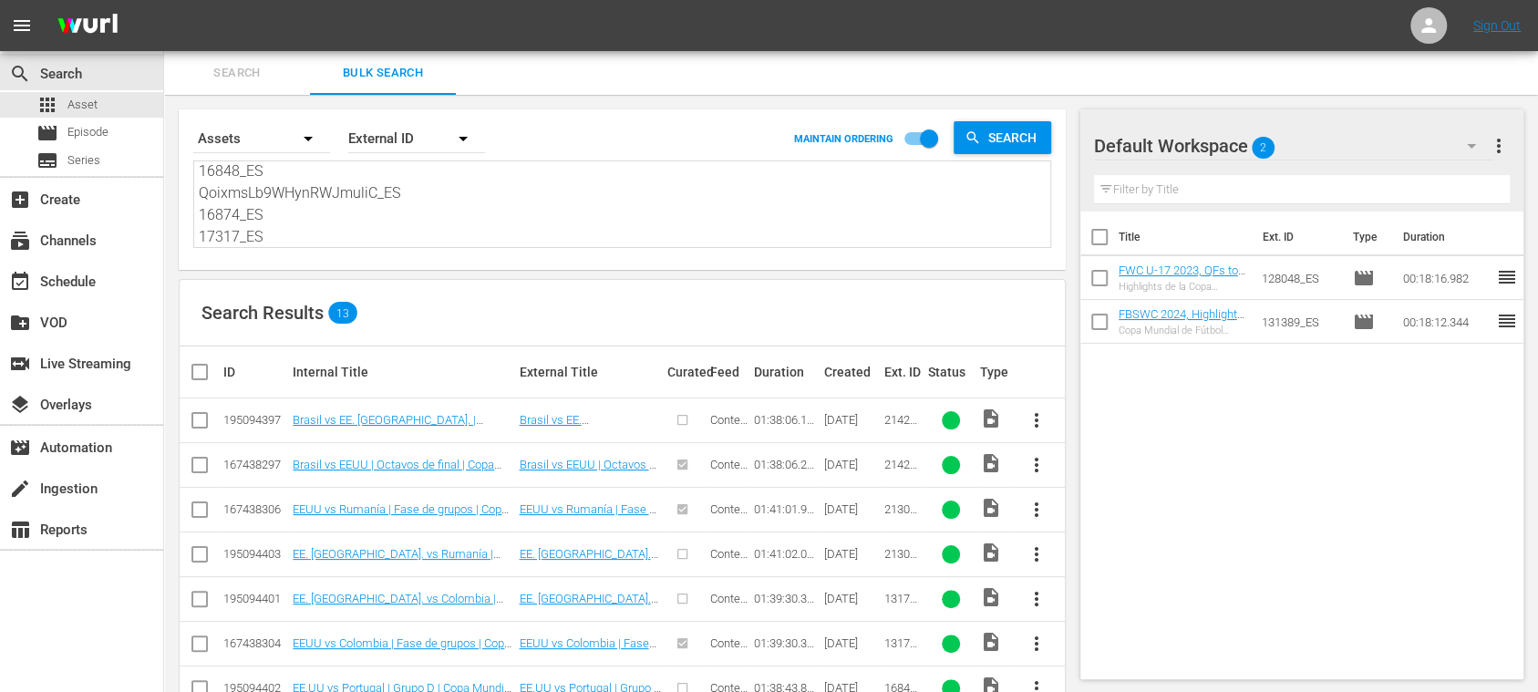
type textarea "21426_ES 21301_ES 131792_ES 16848_ES QoixmsLb9WHynRWJmuliC_ES 16874_ES 17317_ES"
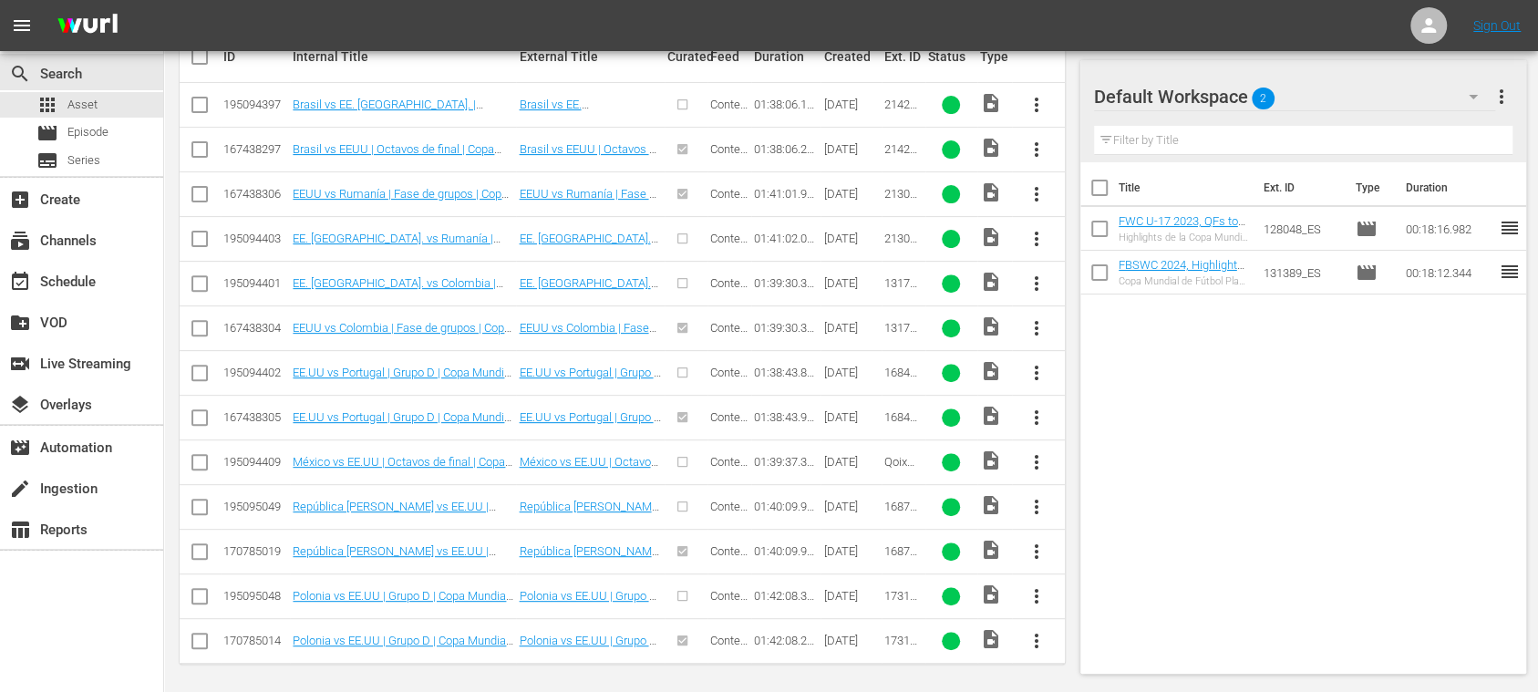
scroll to position [0, 0]
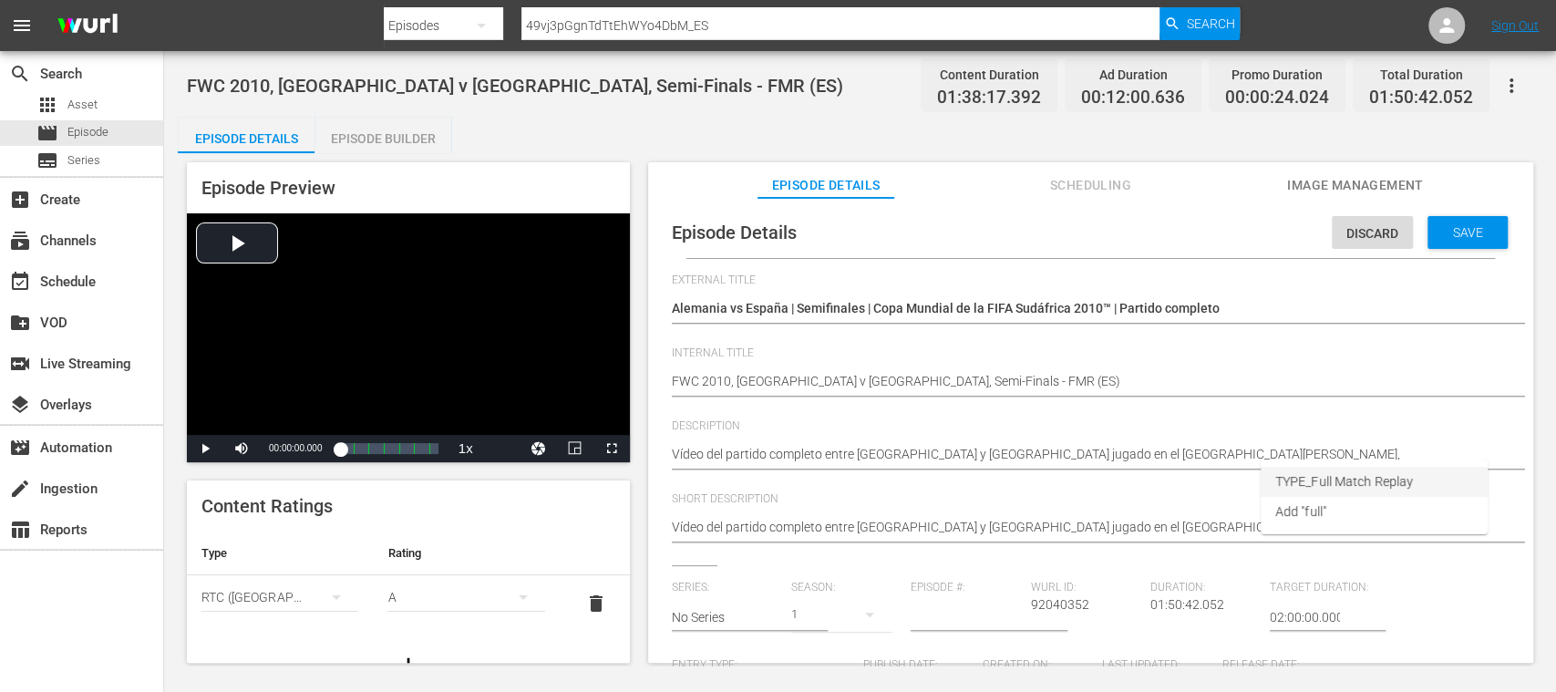
scroll to position [324, 0]
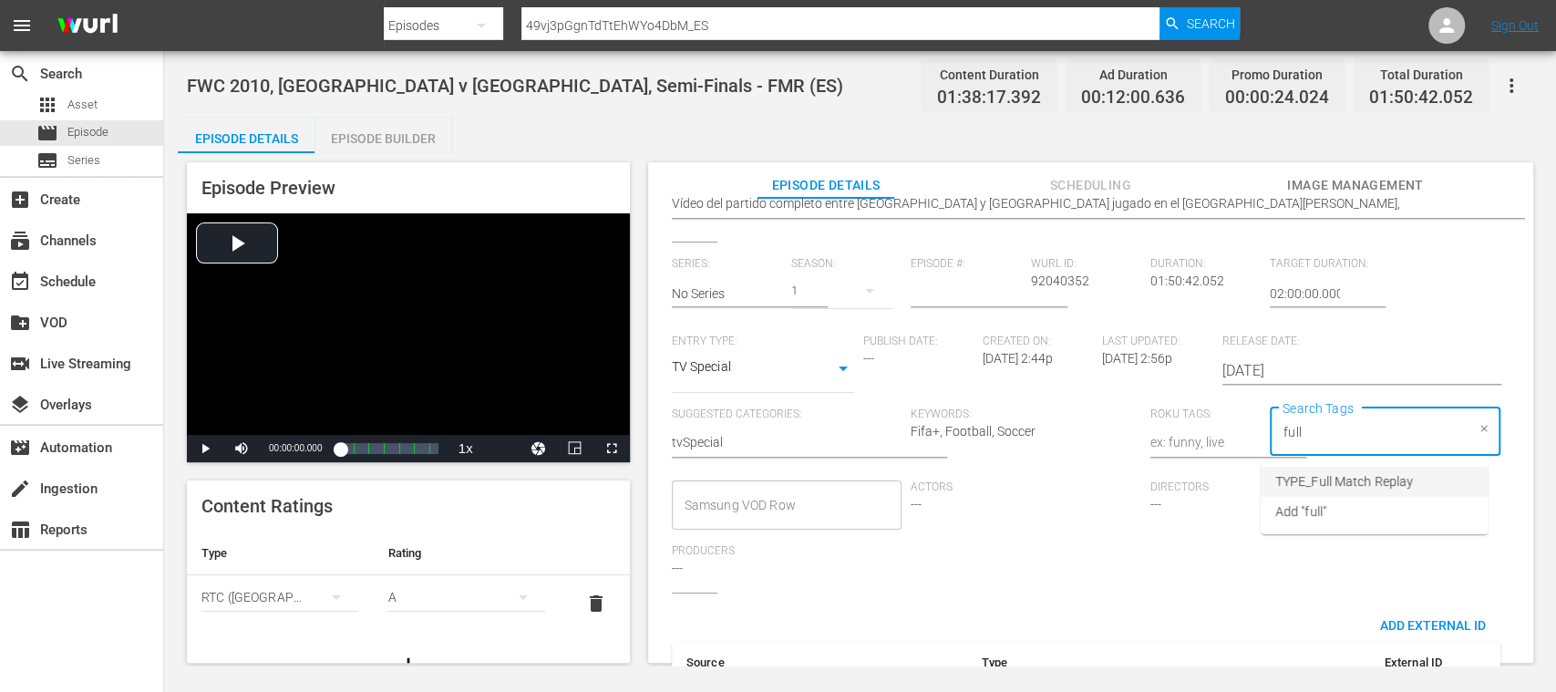
click at [1382, 481] on span "TYPE_Full Match Replay" at bounding box center [1344, 481] width 138 height 19
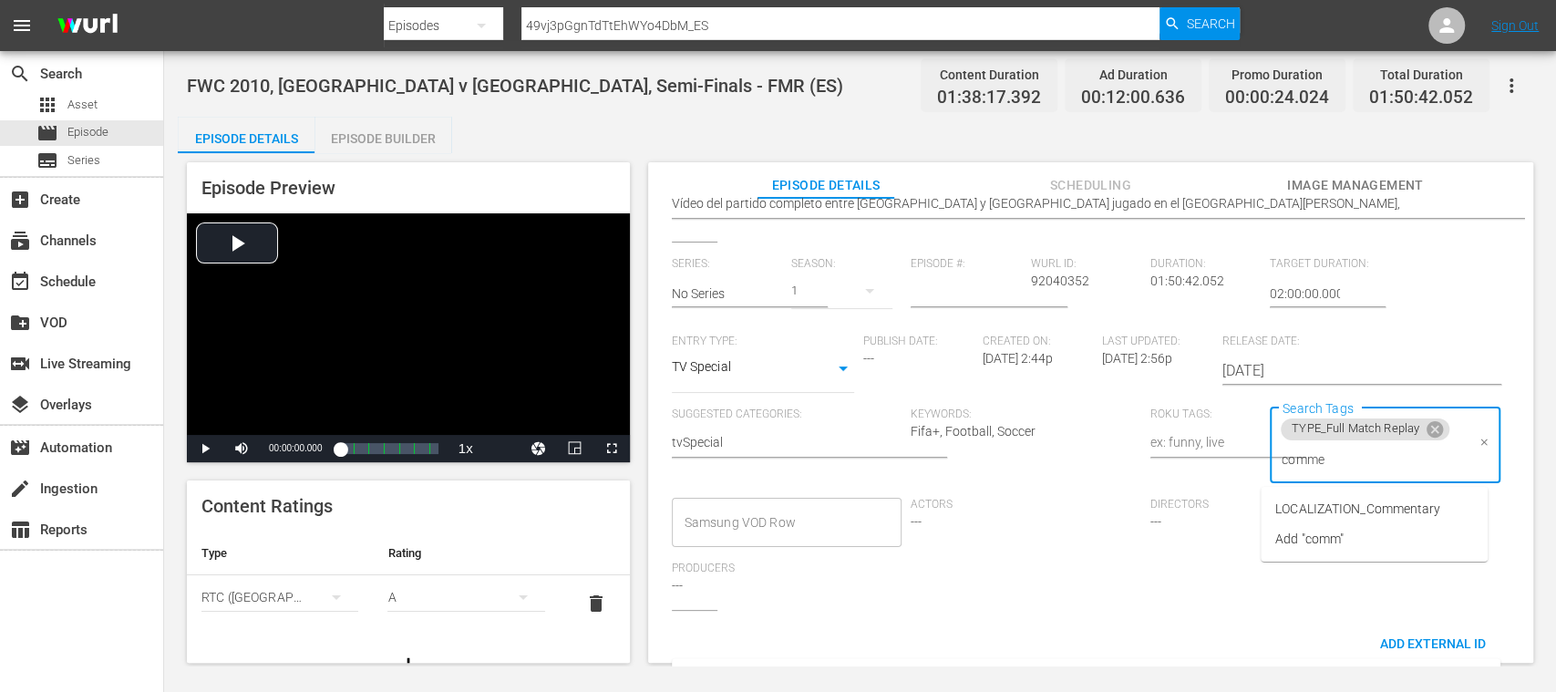
type input "commen"
click at [1371, 507] on span "LOCALIZATION_Commentary" at bounding box center [1357, 509] width 165 height 19
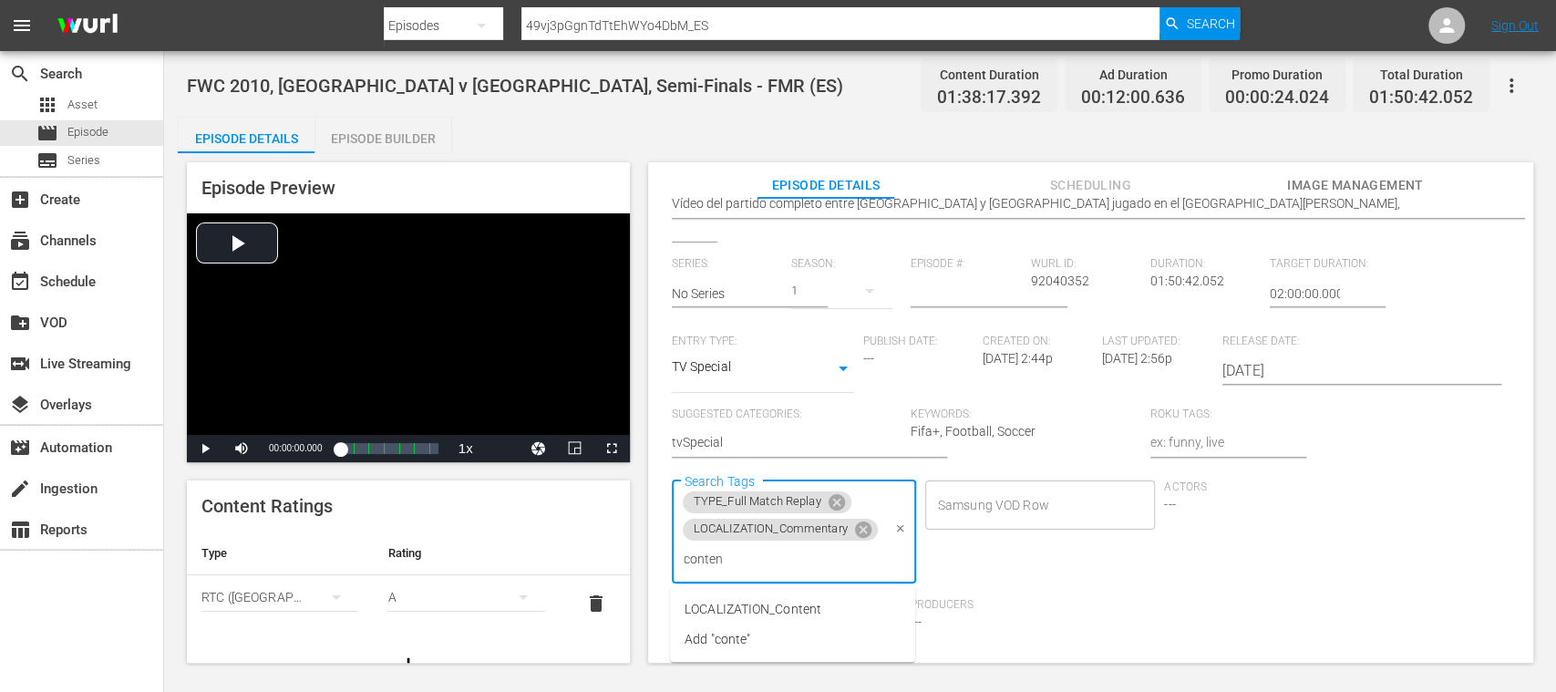
type input "content"
click at [808, 612] on span "LOCALIZATION_Content" at bounding box center [753, 609] width 137 height 19
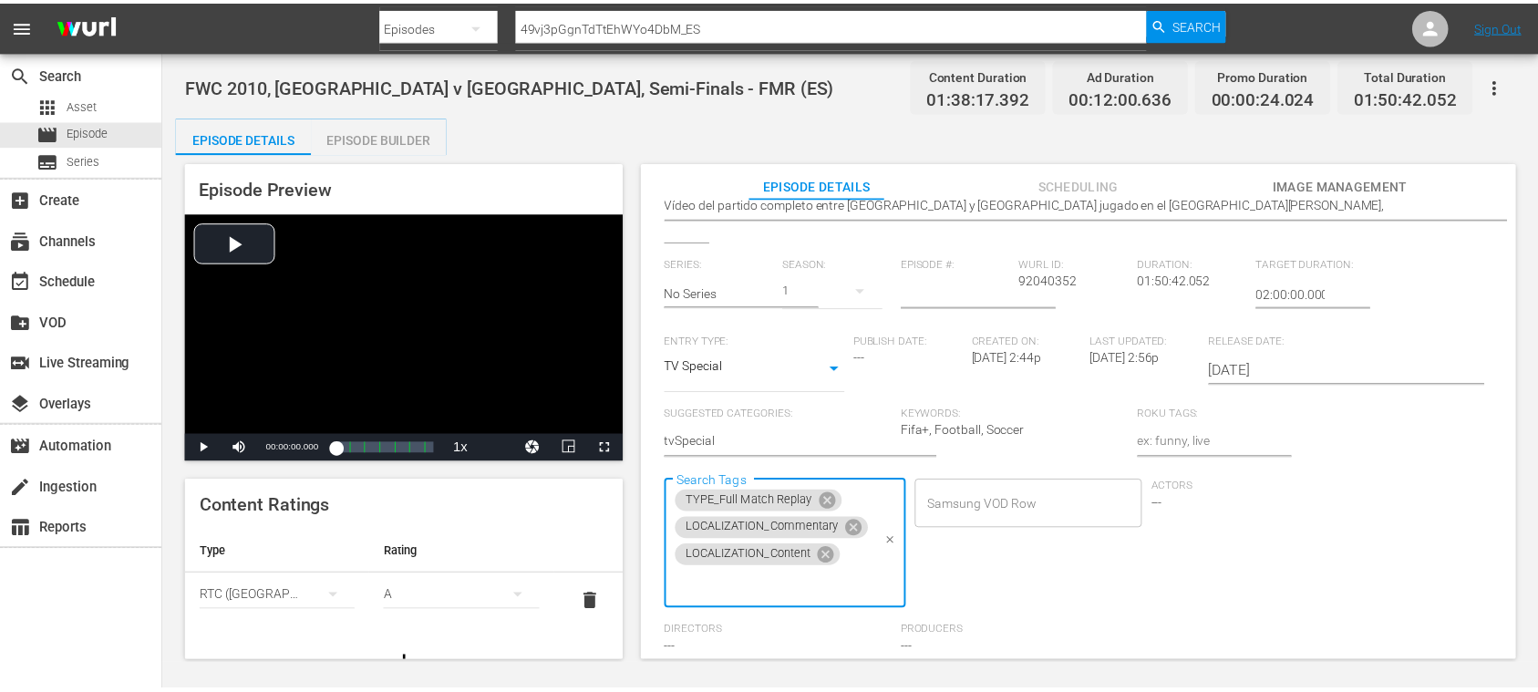
scroll to position [0, 0]
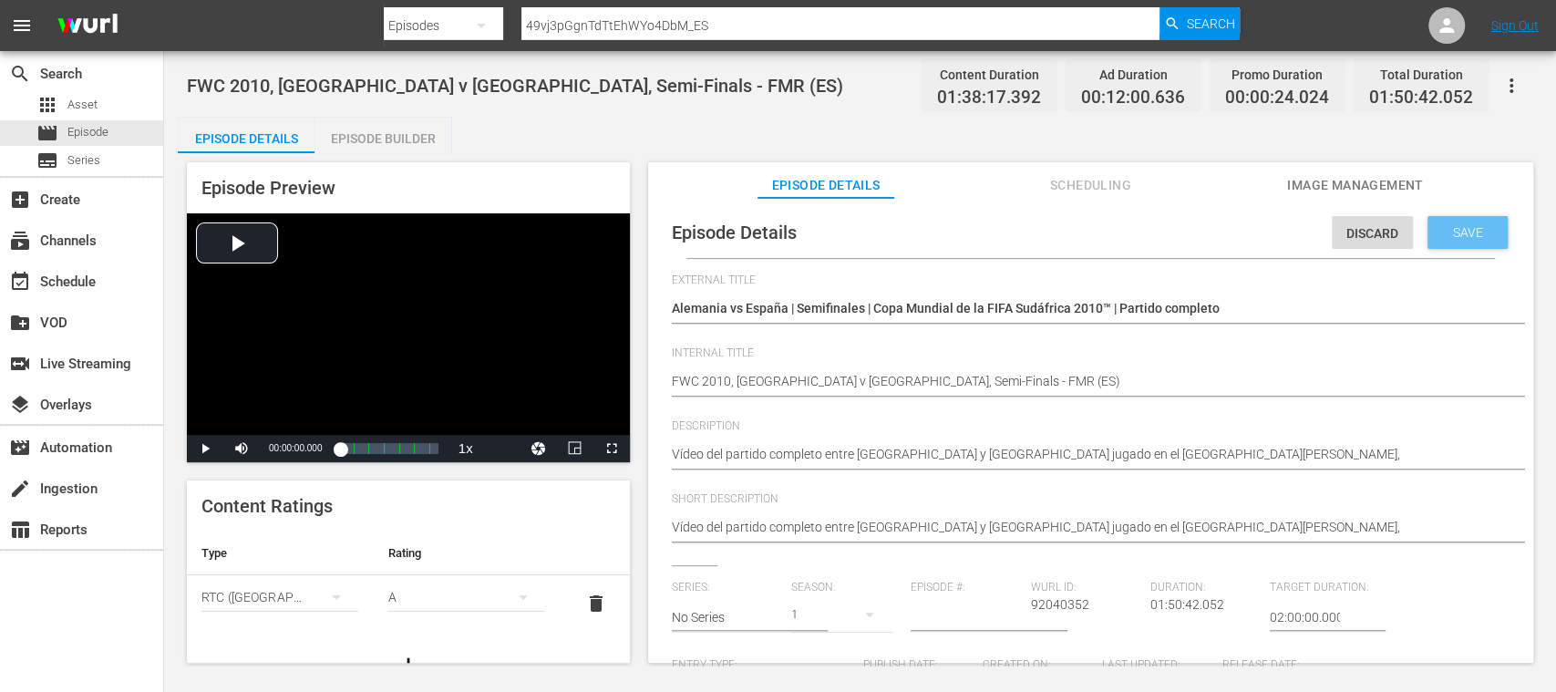
click at [1473, 235] on span "Save" at bounding box center [1467, 232] width 59 height 15
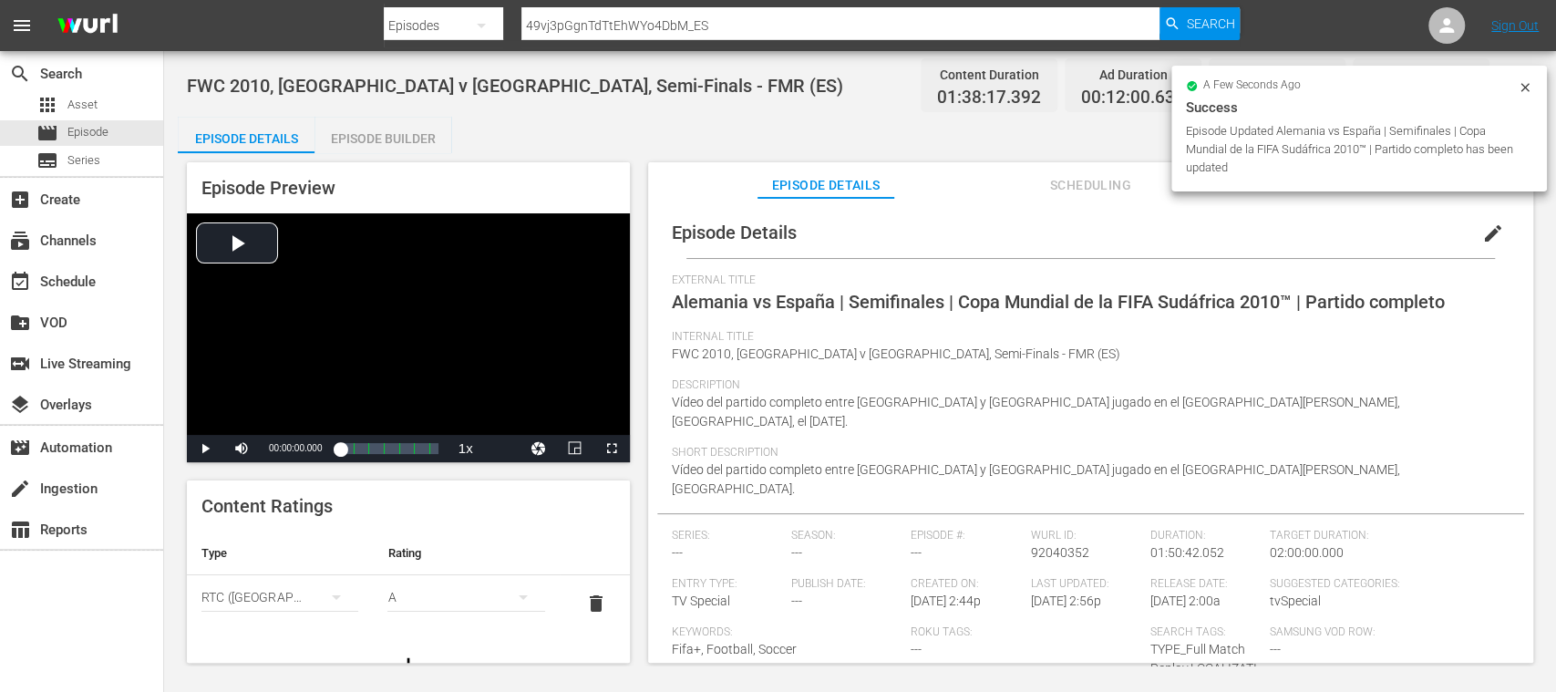
click at [397, 139] on div "Episode Builder" at bounding box center [382, 139] width 137 height 44
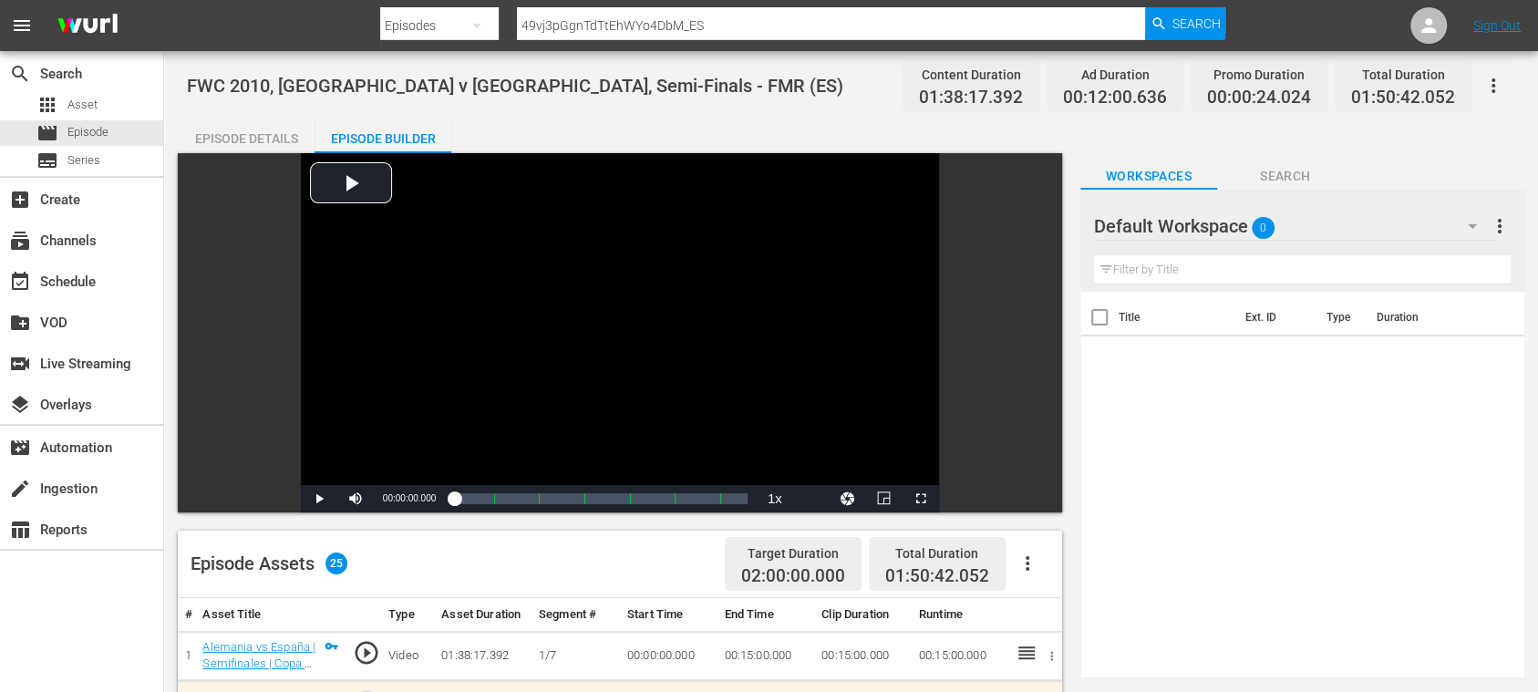
click at [269, 137] on div "Episode Details" at bounding box center [246, 139] width 137 height 44
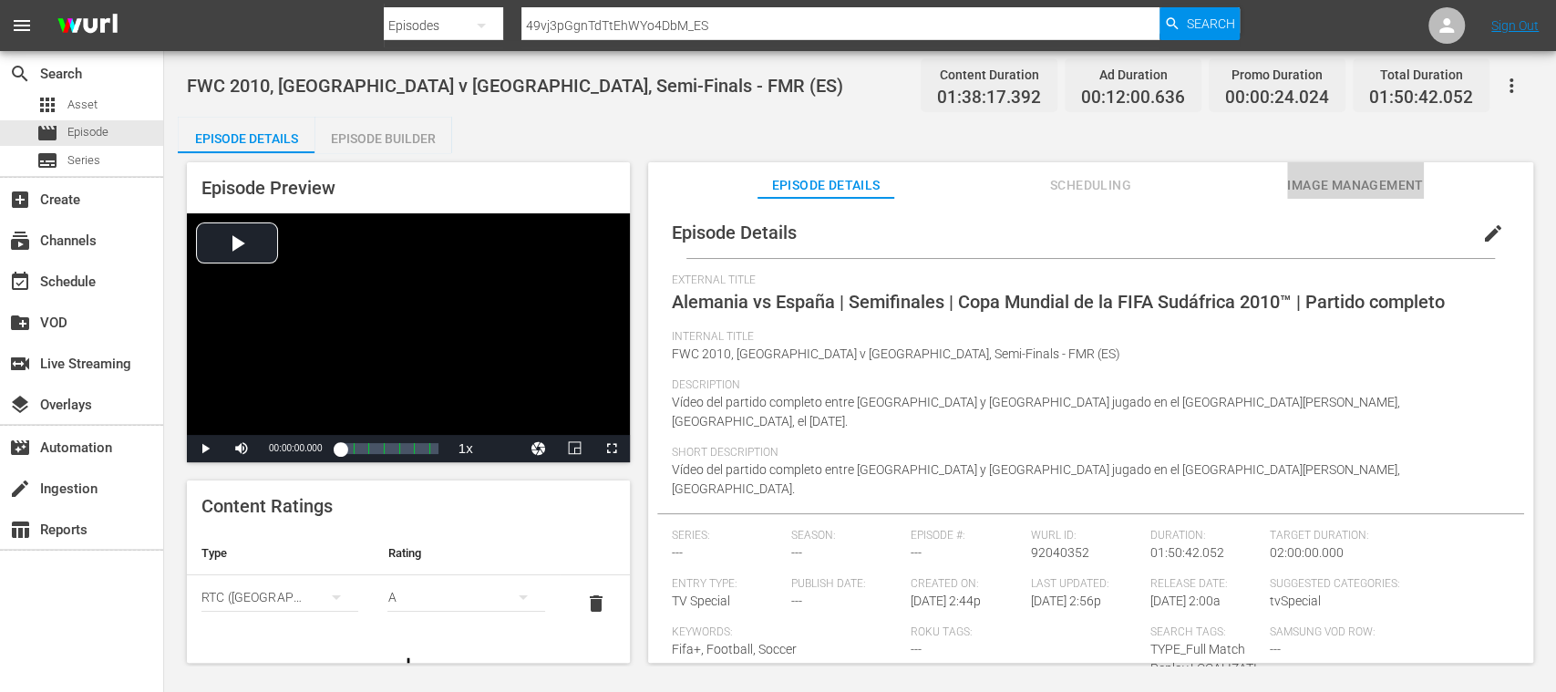
click at [1382, 186] on span "Image Management" at bounding box center [1355, 185] width 137 height 23
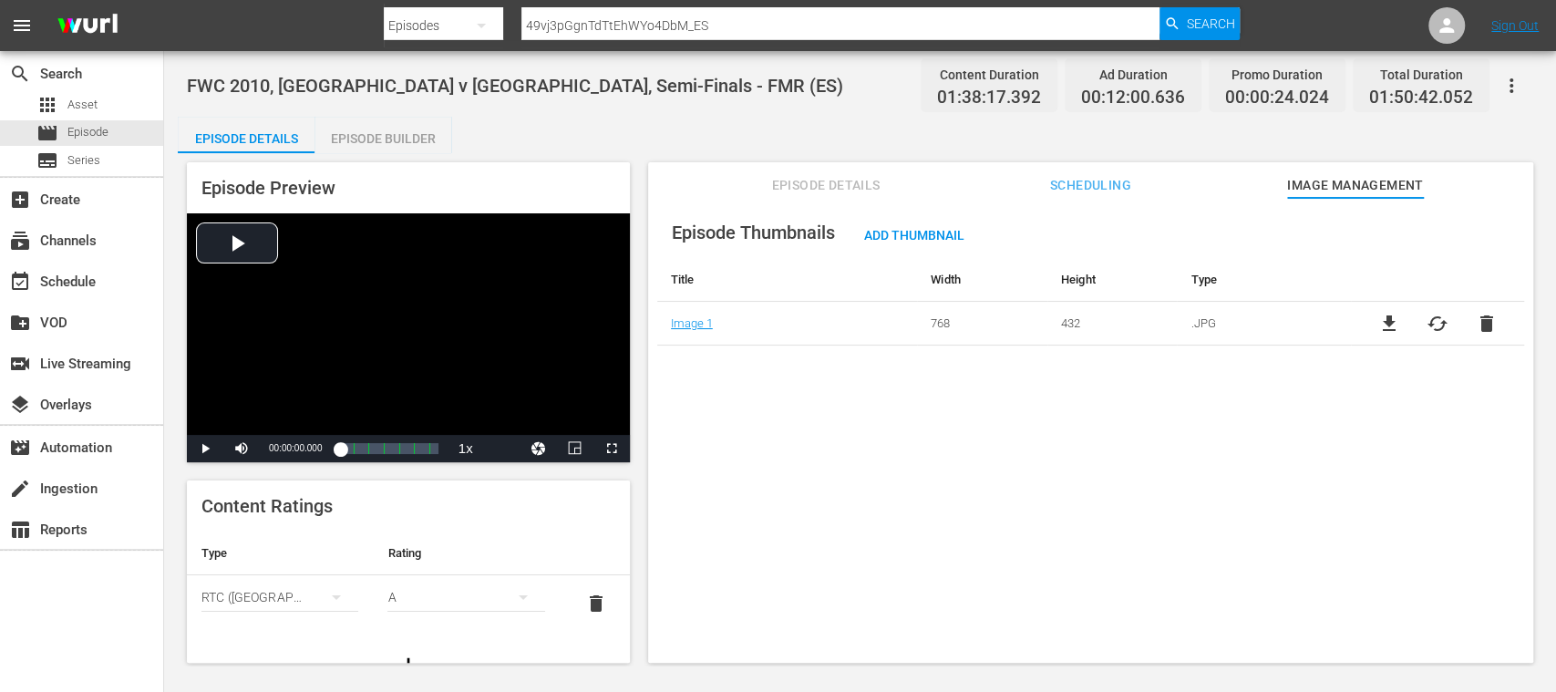
click at [859, 479] on div "Episode Thumbnails Add Thumbnail Title Width Height Type Image 1 768 432 .JPG f…" at bounding box center [1090, 439] width 885 height 482
click at [89, 132] on span "Episode" at bounding box center [87, 132] width 41 height 18
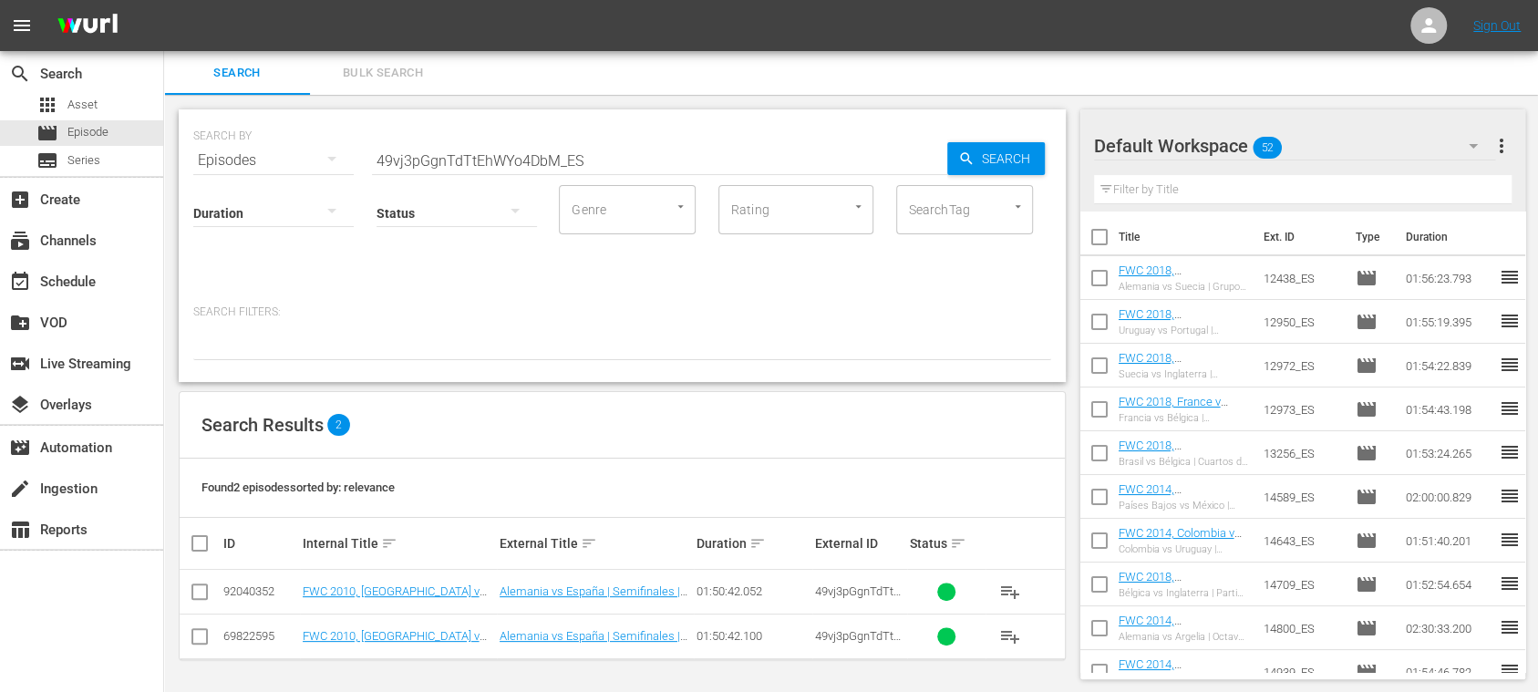
click at [1502, 145] on span "more_vert" at bounding box center [1501, 146] width 22 height 22
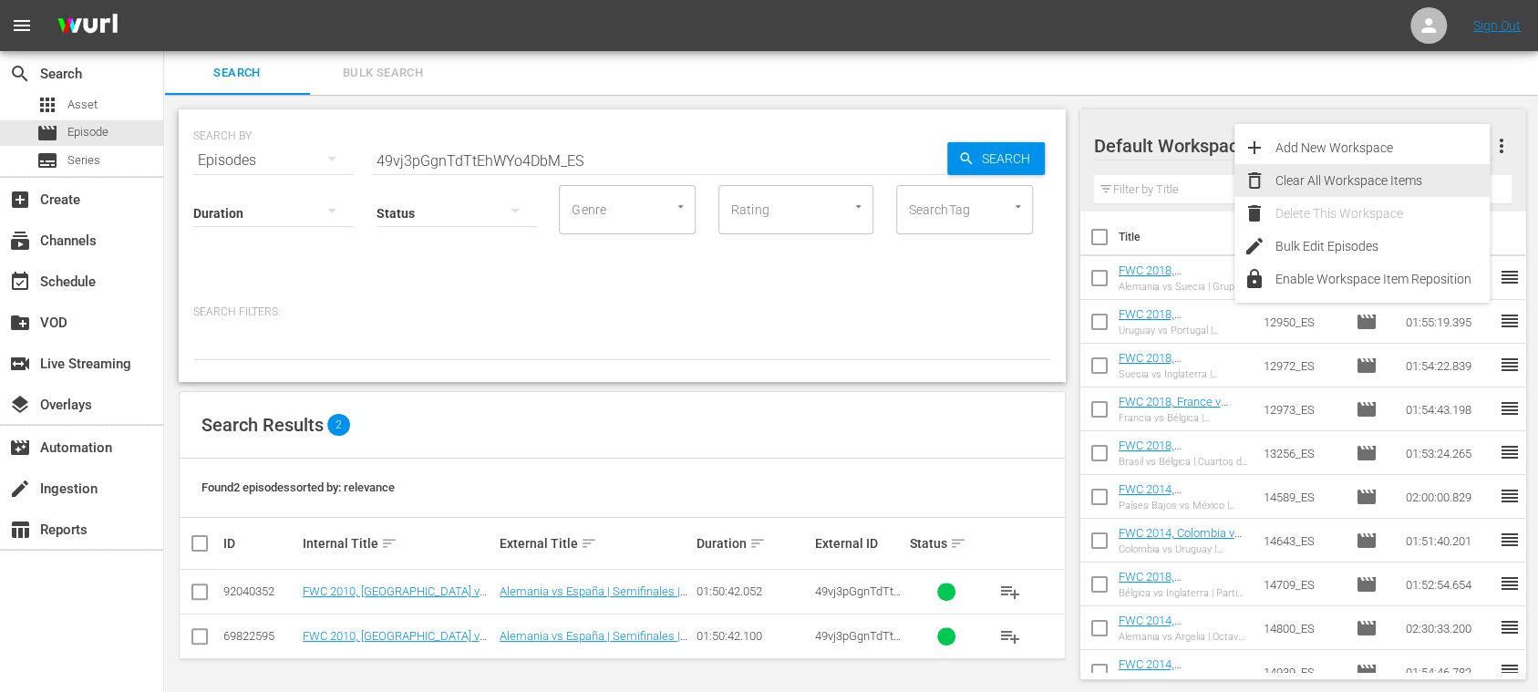
click at [1378, 173] on div "Clear All Workspace Items" at bounding box center [1382, 180] width 214 height 33
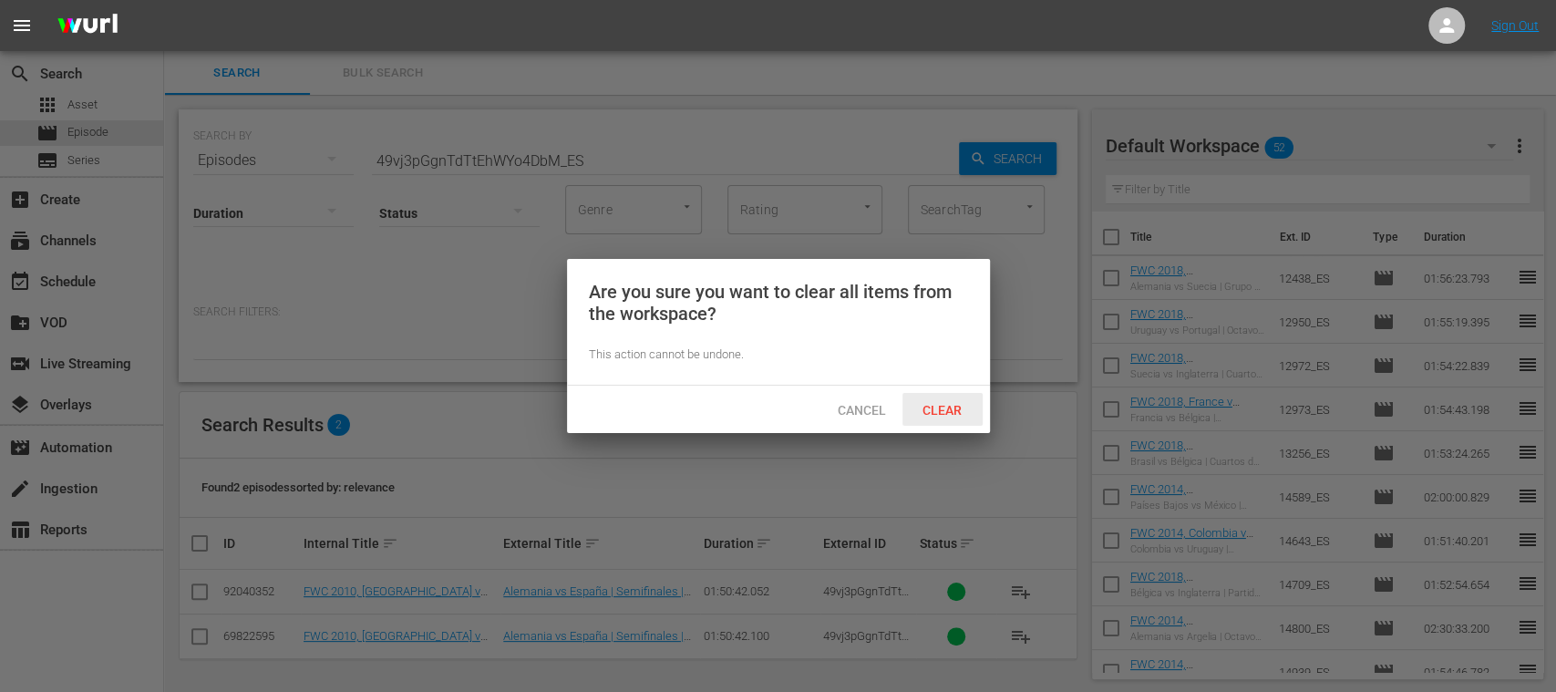
click at [931, 403] on span "Clear" at bounding box center [942, 410] width 68 height 15
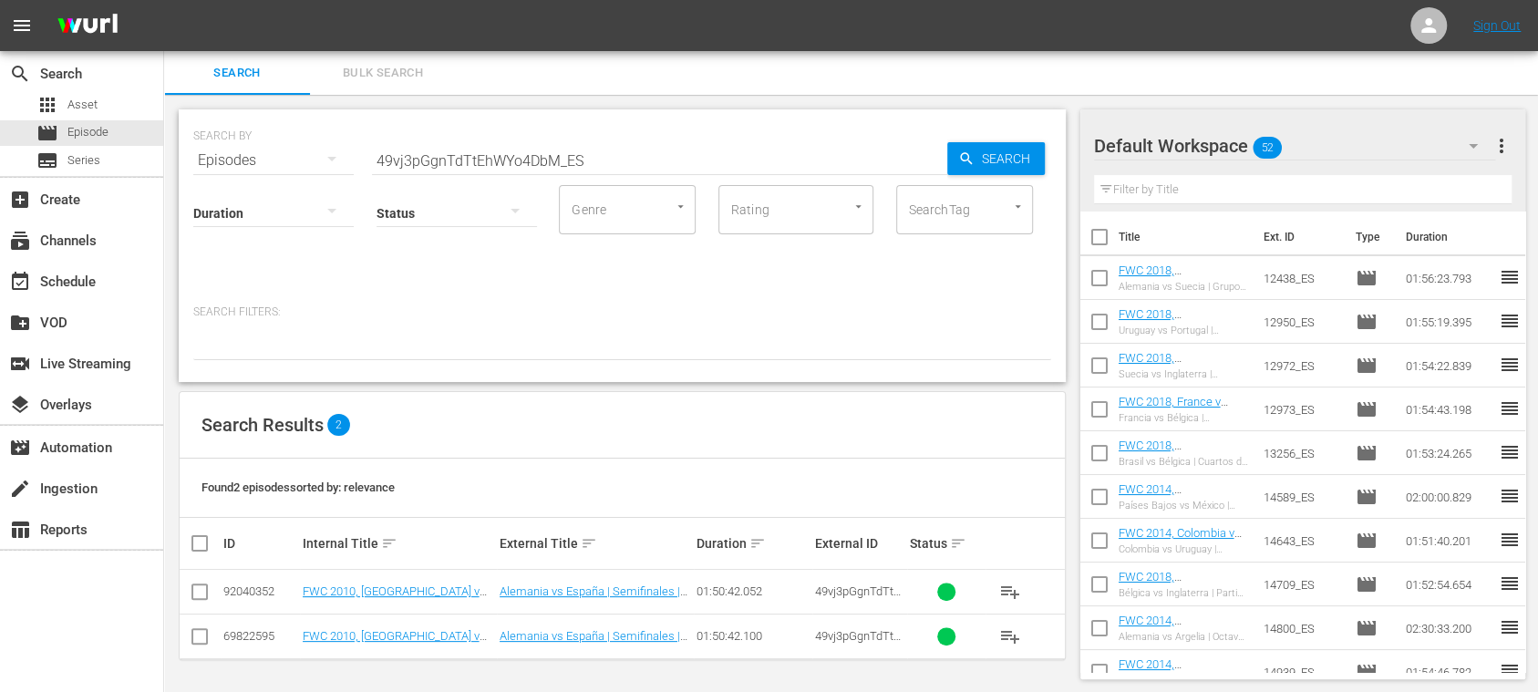
click at [400, 69] on body "menu Sign Out search Search apps Asset movie Episode subtitles Series add_box C…" at bounding box center [769, 346] width 1538 height 692
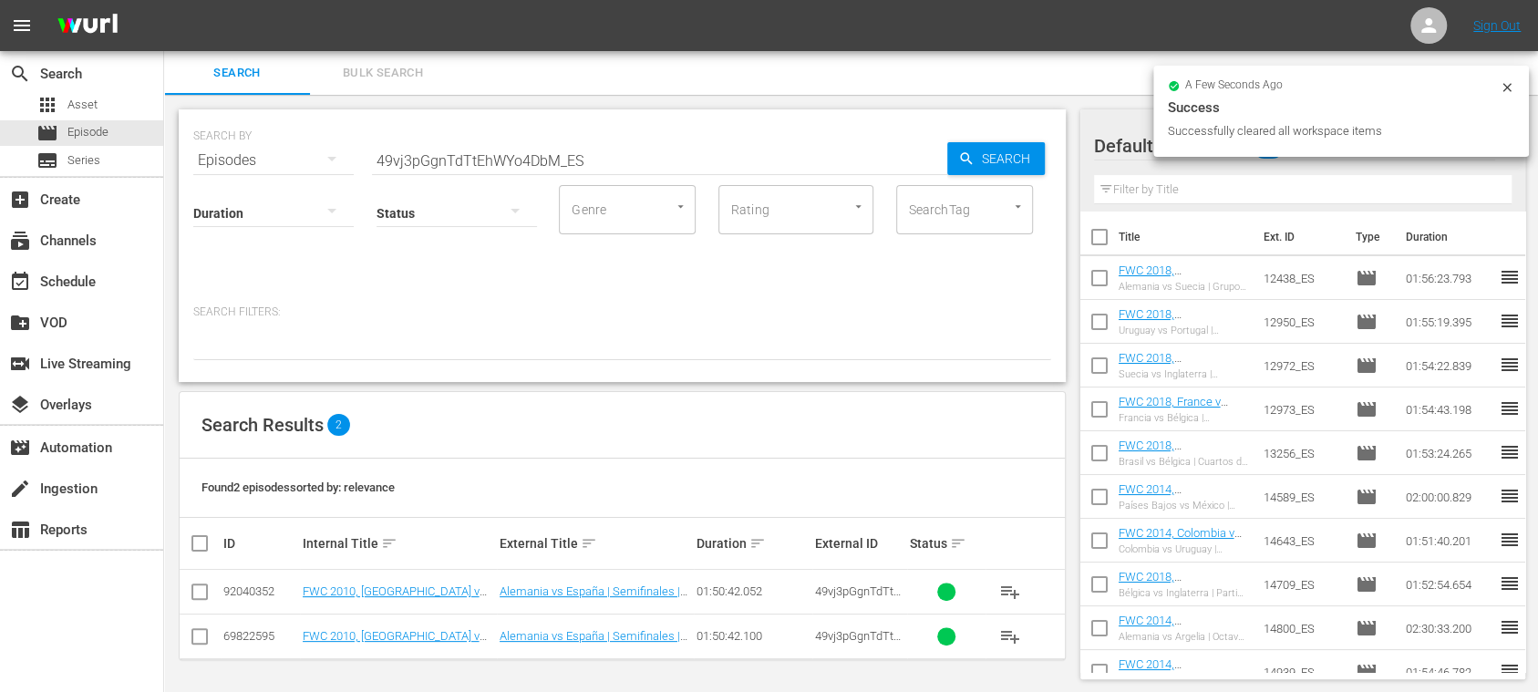
click at [399, 69] on span "Bulk Search" at bounding box center [383, 73] width 124 height 21
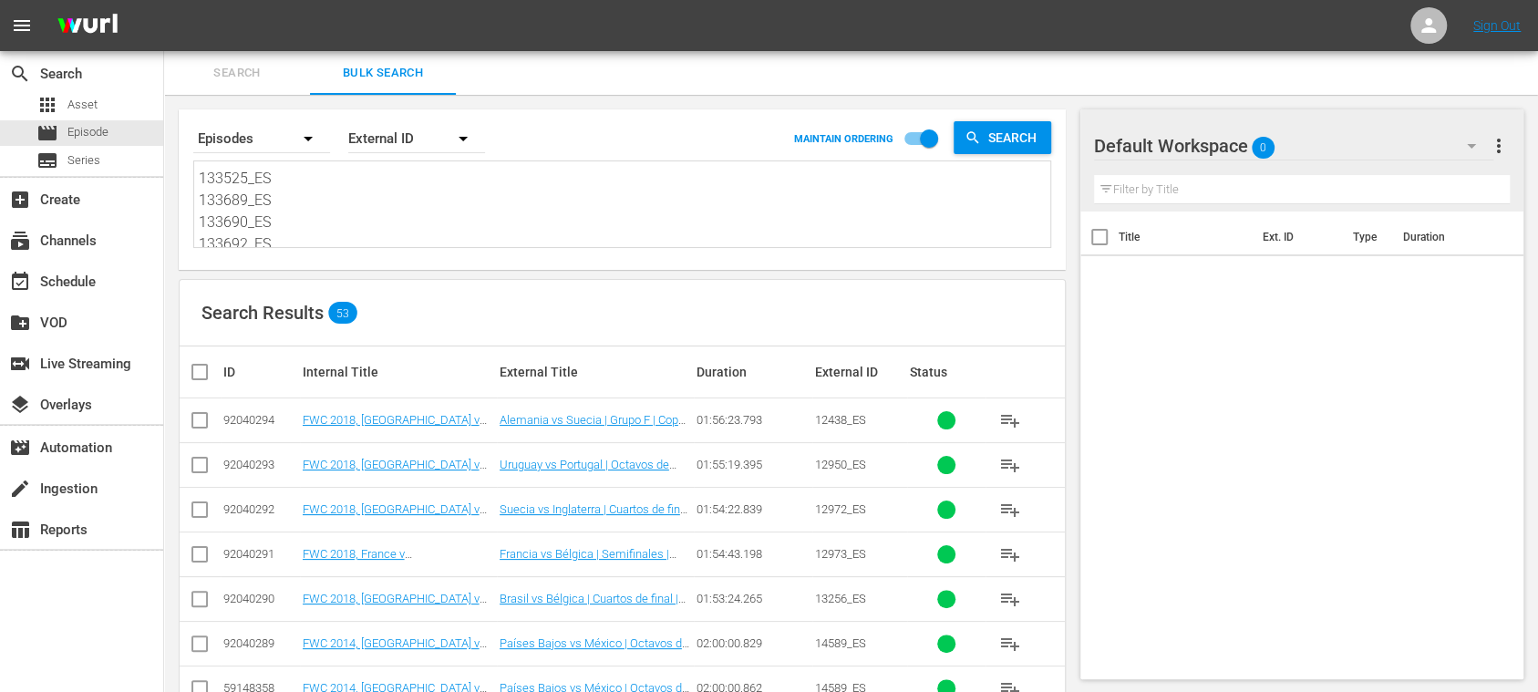
scroll to position [1185, 0]
drag, startPoint x: 202, startPoint y: 177, endPoint x: 609, endPoint y: 346, distance: 440.5
paste textarea "12438_ES 14800_ES 14939_ES 39662_ES 42615_ES 131852_ES"
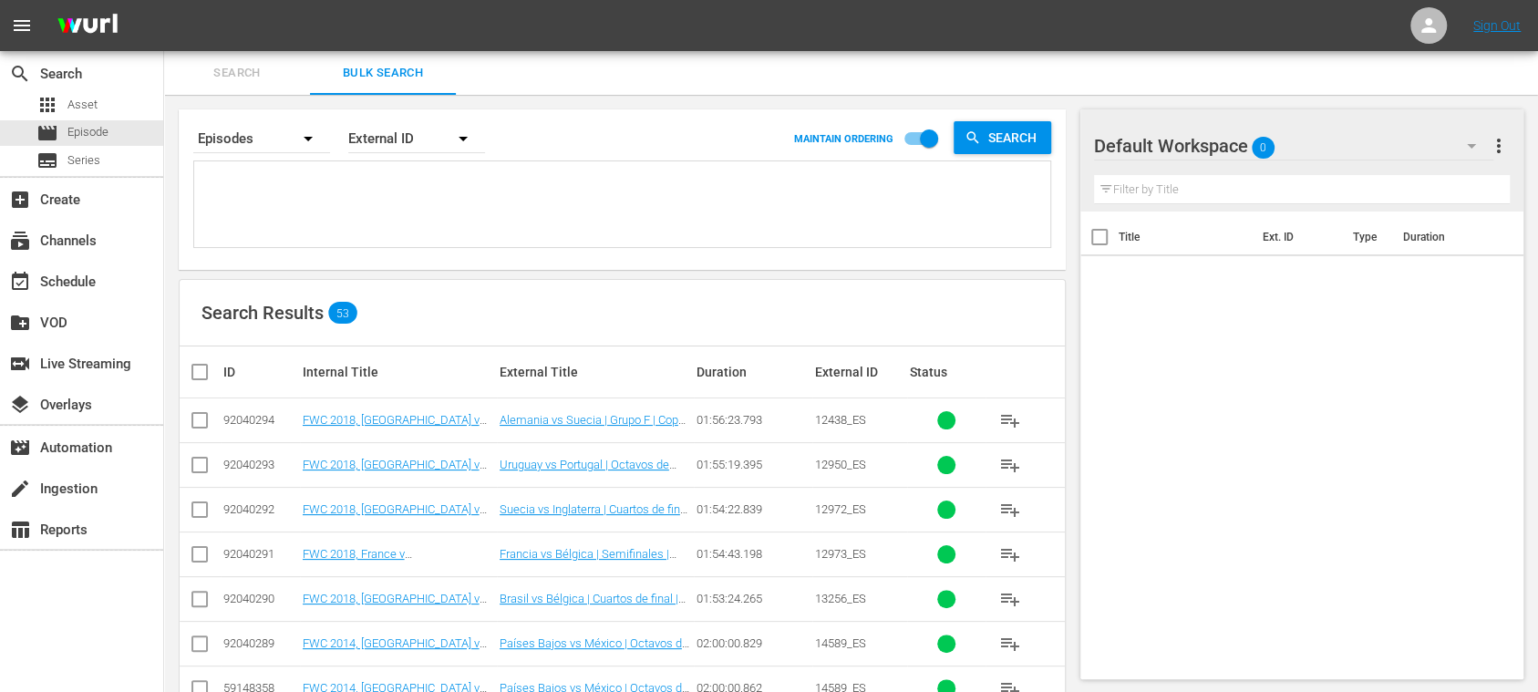
type textarea "12438_ES 14800_ES 14939_ES 39662_ES 42615_ES 131852_ES"
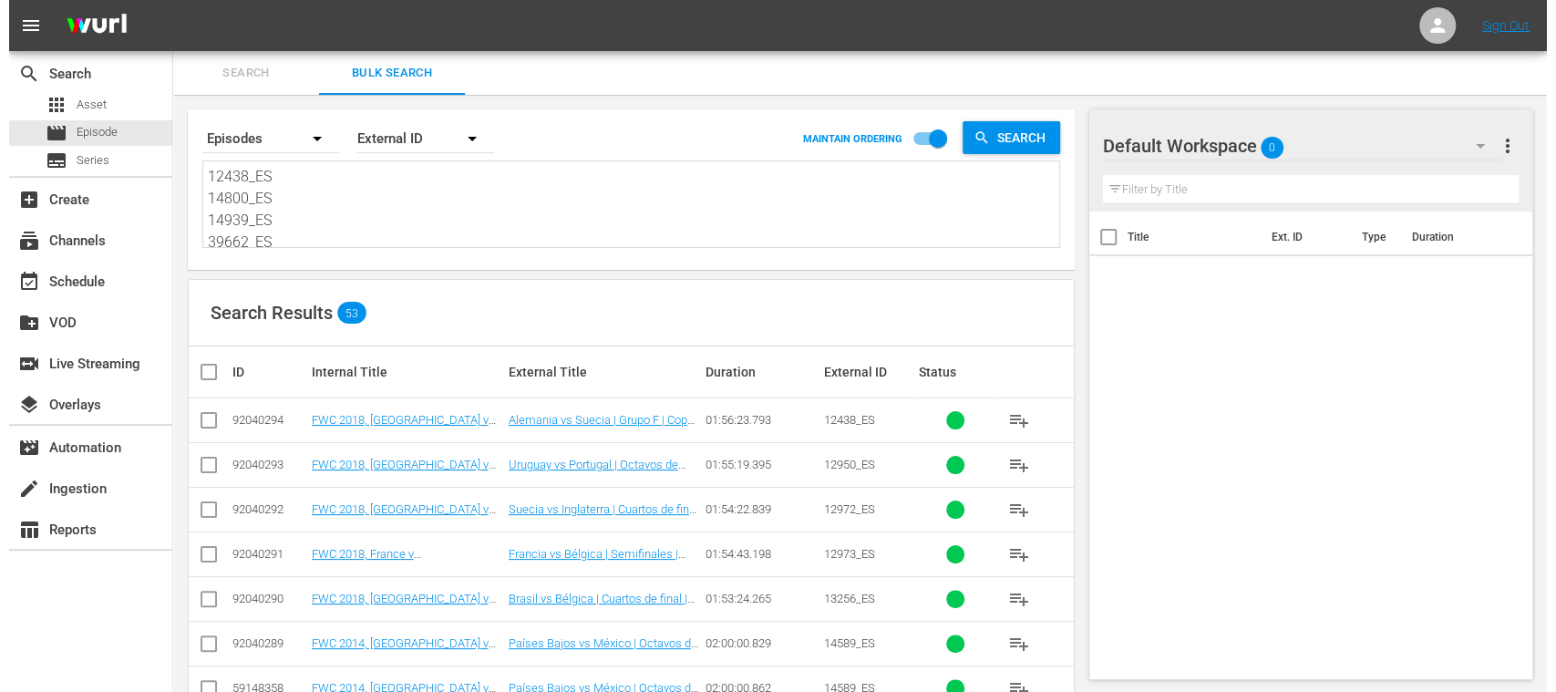
scroll to position [1, 0]
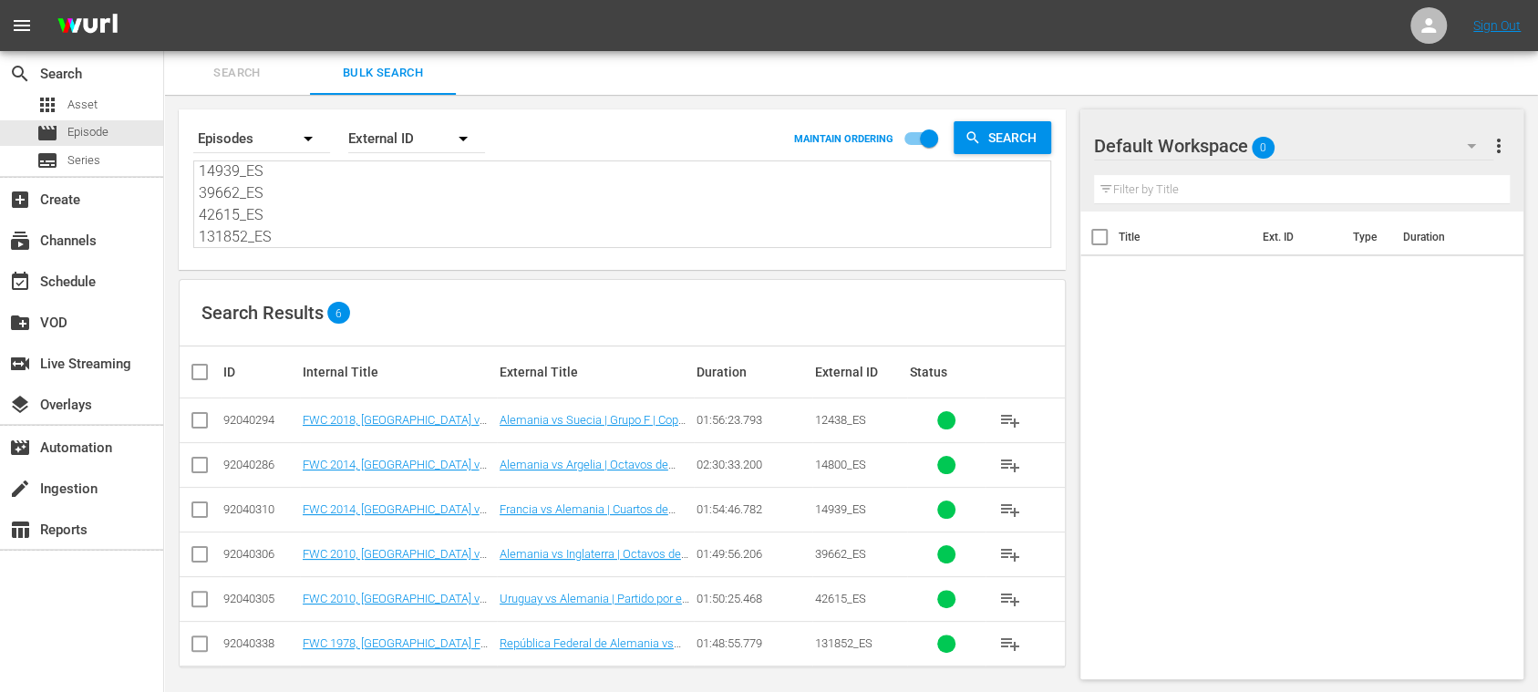
type textarea "12438_ES 14800_ES 14939_ES 39662_ES 42615_ES 131852_ES"
click at [201, 373] on input "checkbox" at bounding box center [207, 372] width 36 height 22
checkbox input "true"
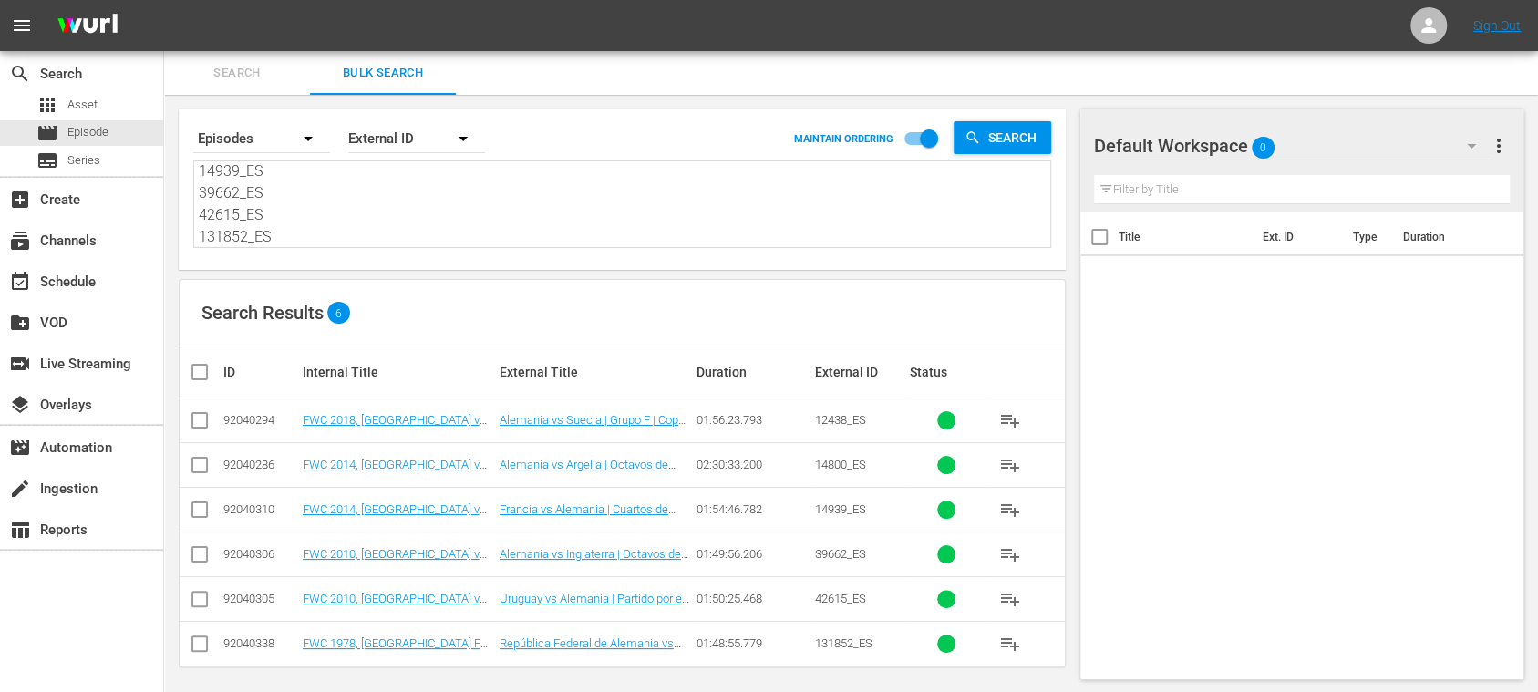
checkbox input "true"
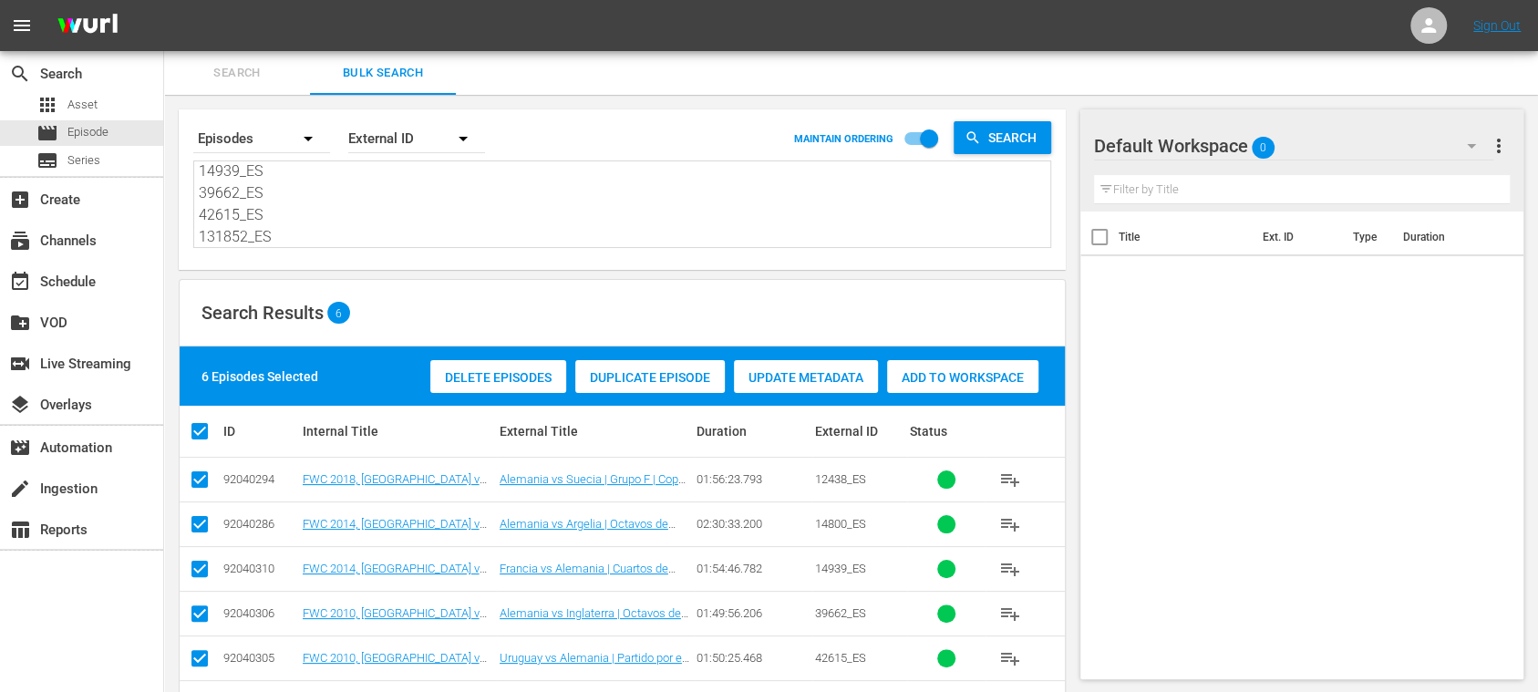
click at [992, 375] on span "Add to Workspace" at bounding box center [962, 377] width 151 height 15
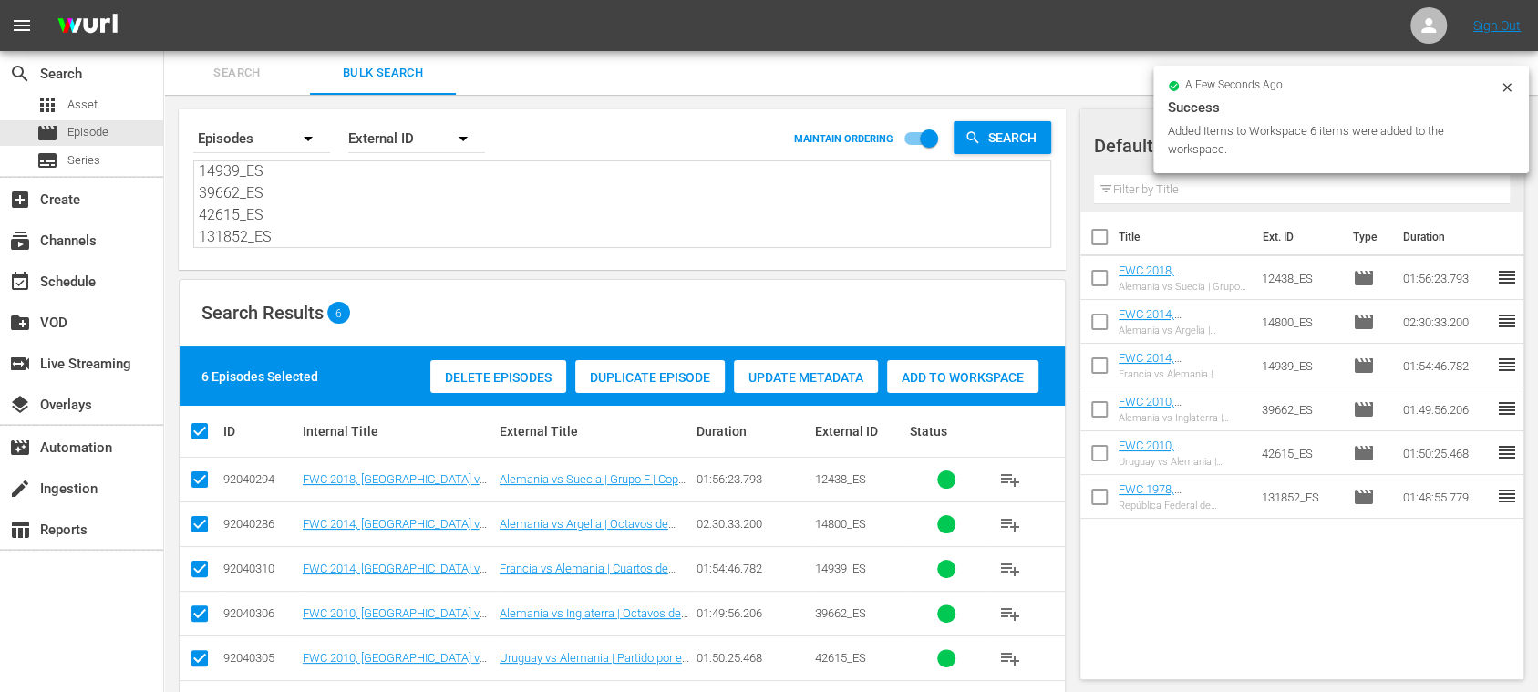
click at [1511, 86] on icon at bounding box center [1507, 87] width 15 height 15
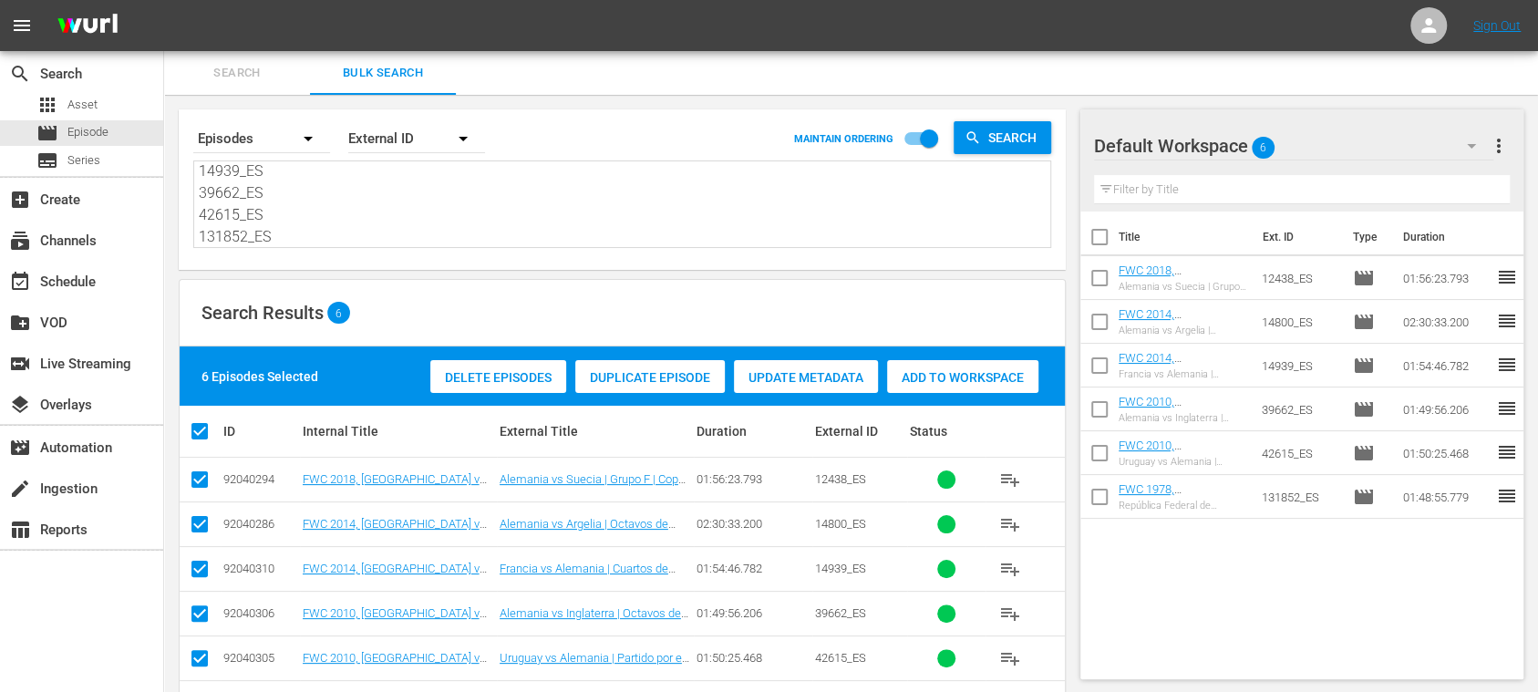
click at [1104, 232] on input "checkbox" at bounding box center [1099, 241] width 38 height 38
checkbox input "true"
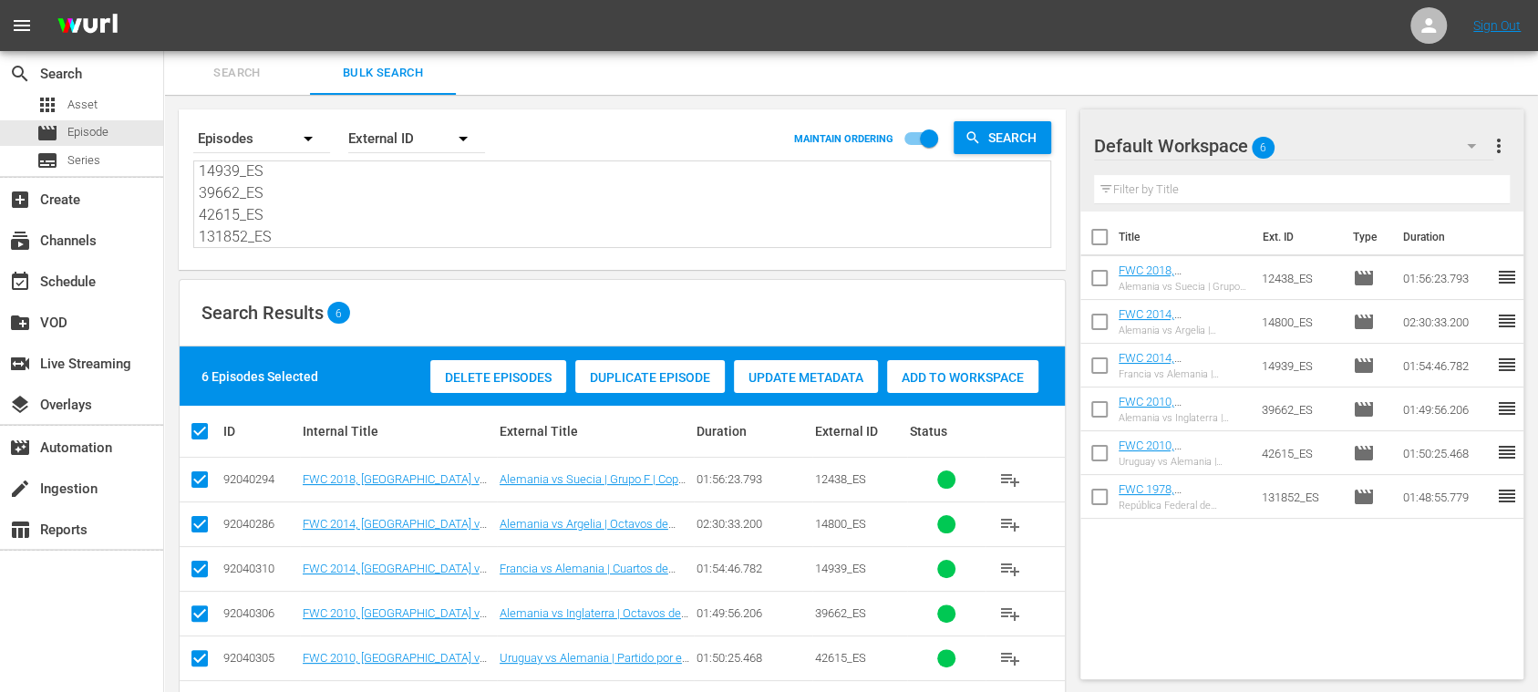
checkbox input "true"
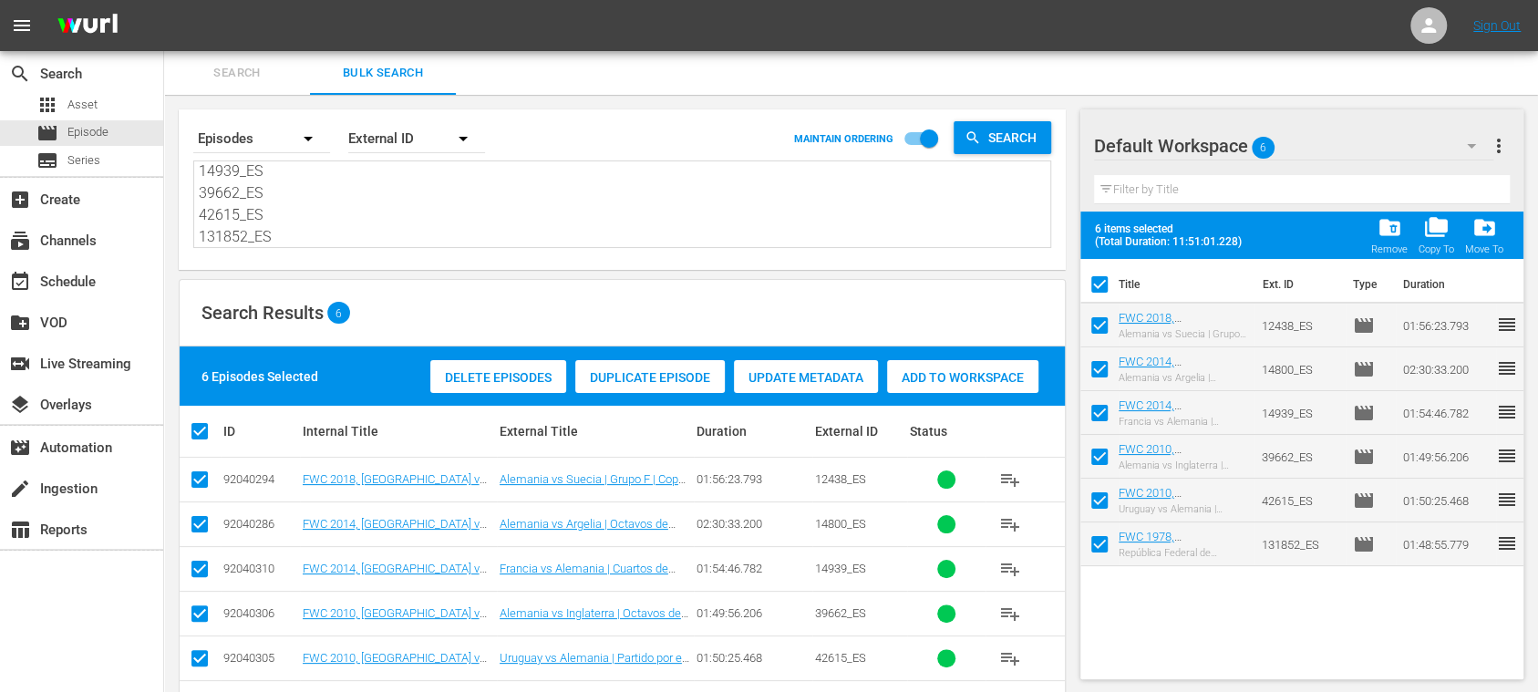
click at [1499, 144] on span "more_vert" at bounding box center [1499, 146] width 22 height 22
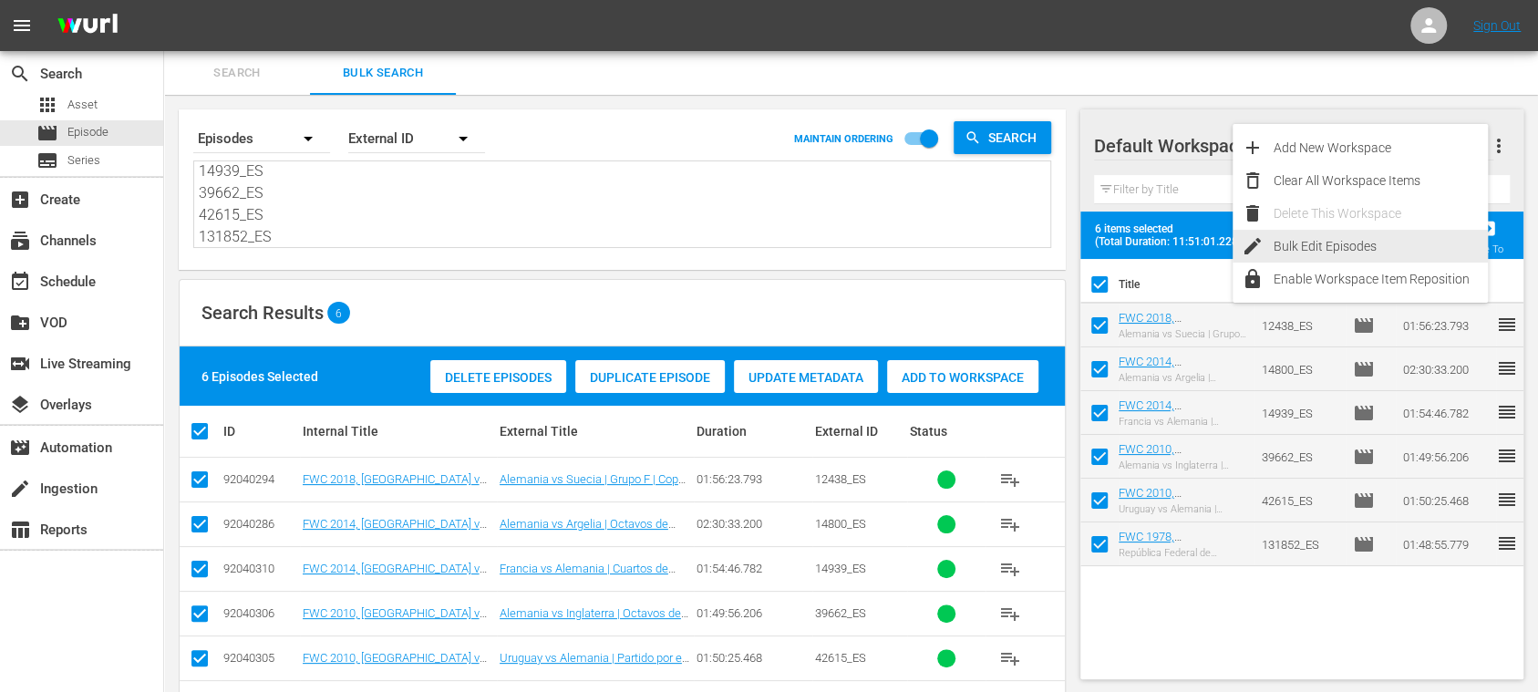
click at [1349, 244] on div "Bulk Edit Episodes" at bounding box center [1380, 246] width 214 height 33
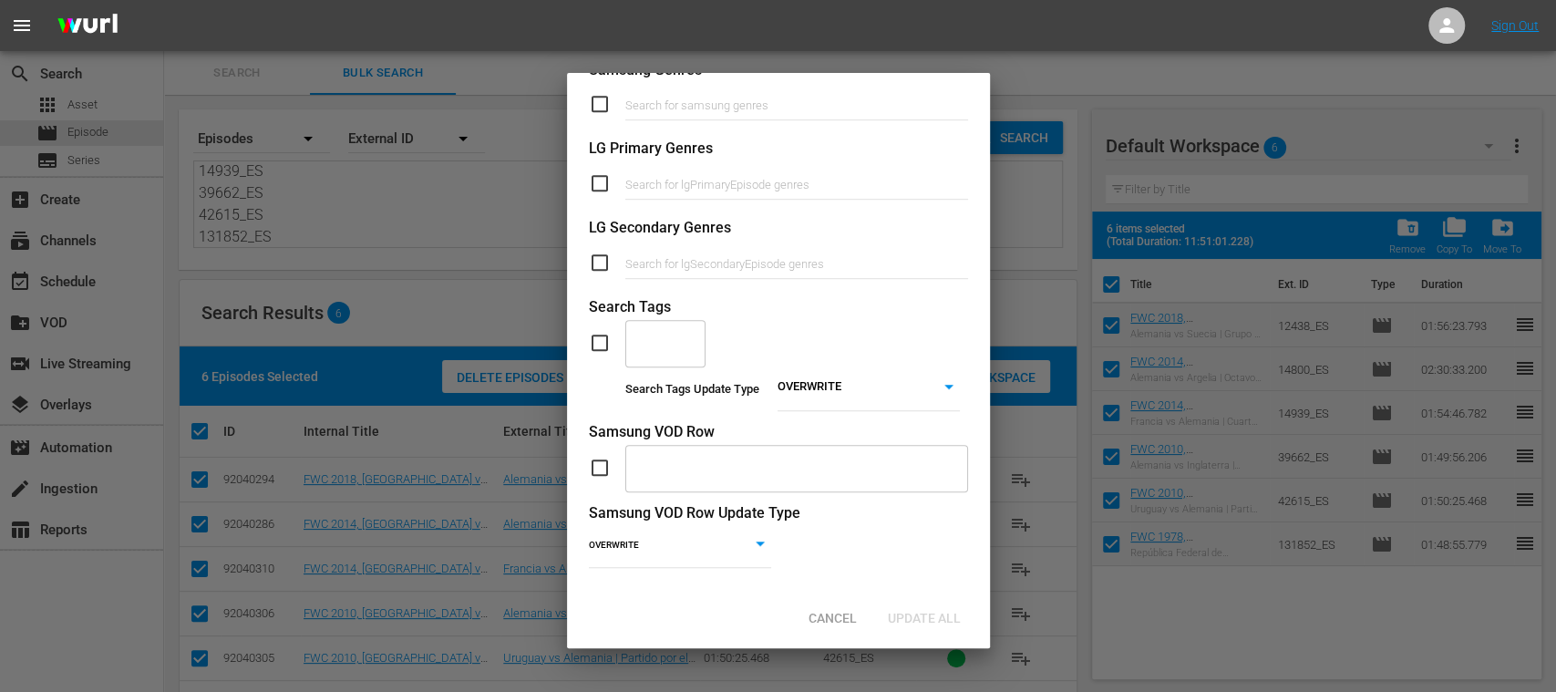
scroll to position [750, 0]
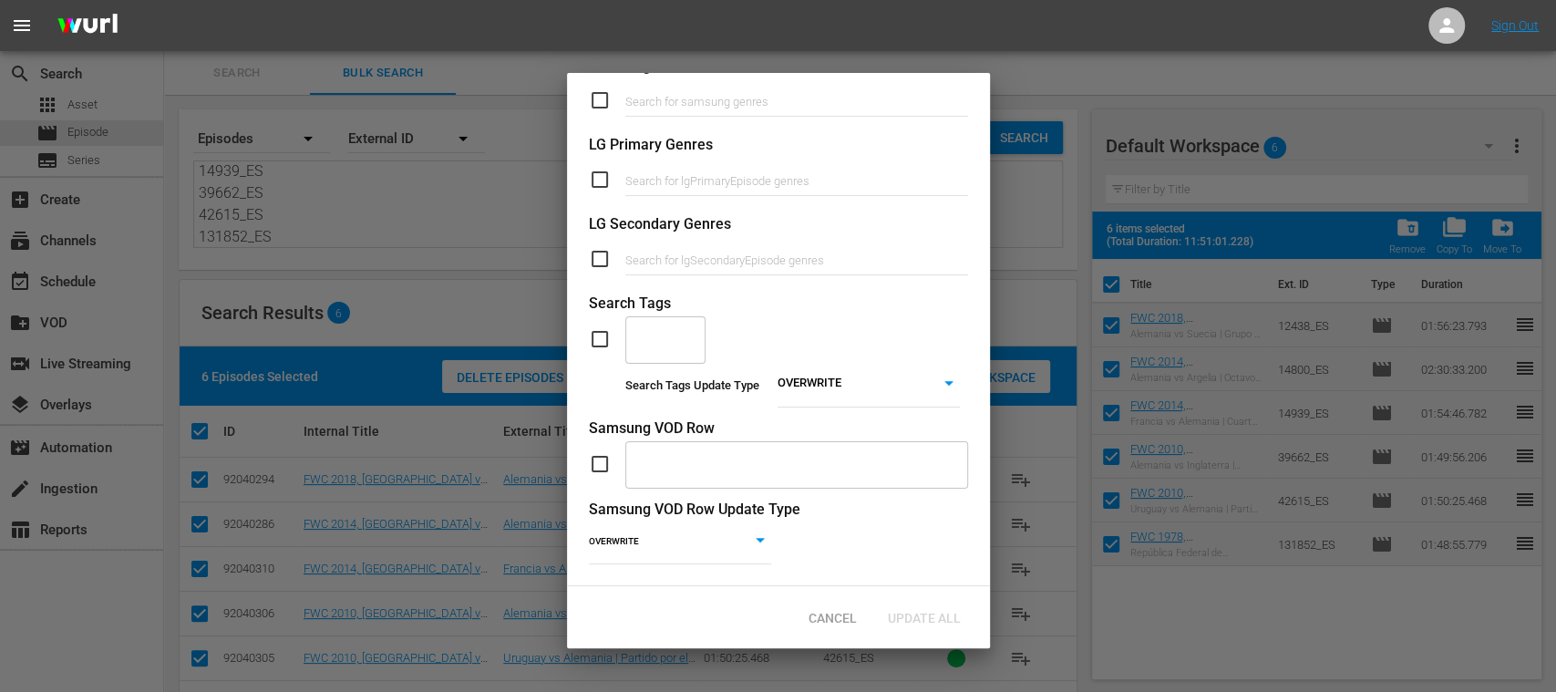
drag, startPoint x: 602, startPoint y: 324, endPoint x: 771, endPoint y: 346, distance: 171.1
click at [602, 328] on input "checkbox" at bounding box center [607, 339] width 36 height 22
checkbox input "true"
click at [800, 365] on body "menu Sign Out search Search apps Asset movie Episode subtitles Series add_box C…" at bounding box center [778, 346] width 1556 height 692
click at [801, 392] on li "ADD" at bounding box center [858, 392] width 182 height 25
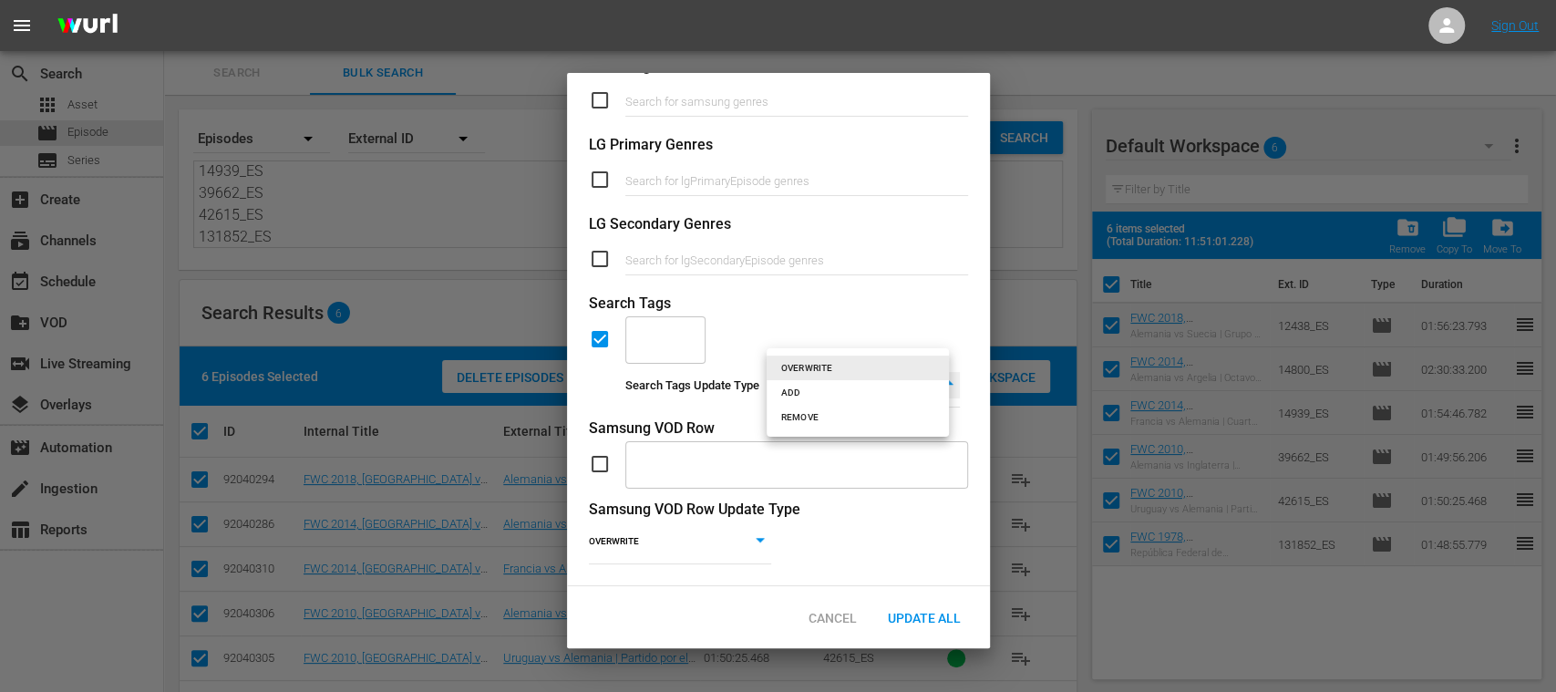
type input "ADD"
click at [665, 323] on input "text" at bounding box center [652, 339] width 36 height 33
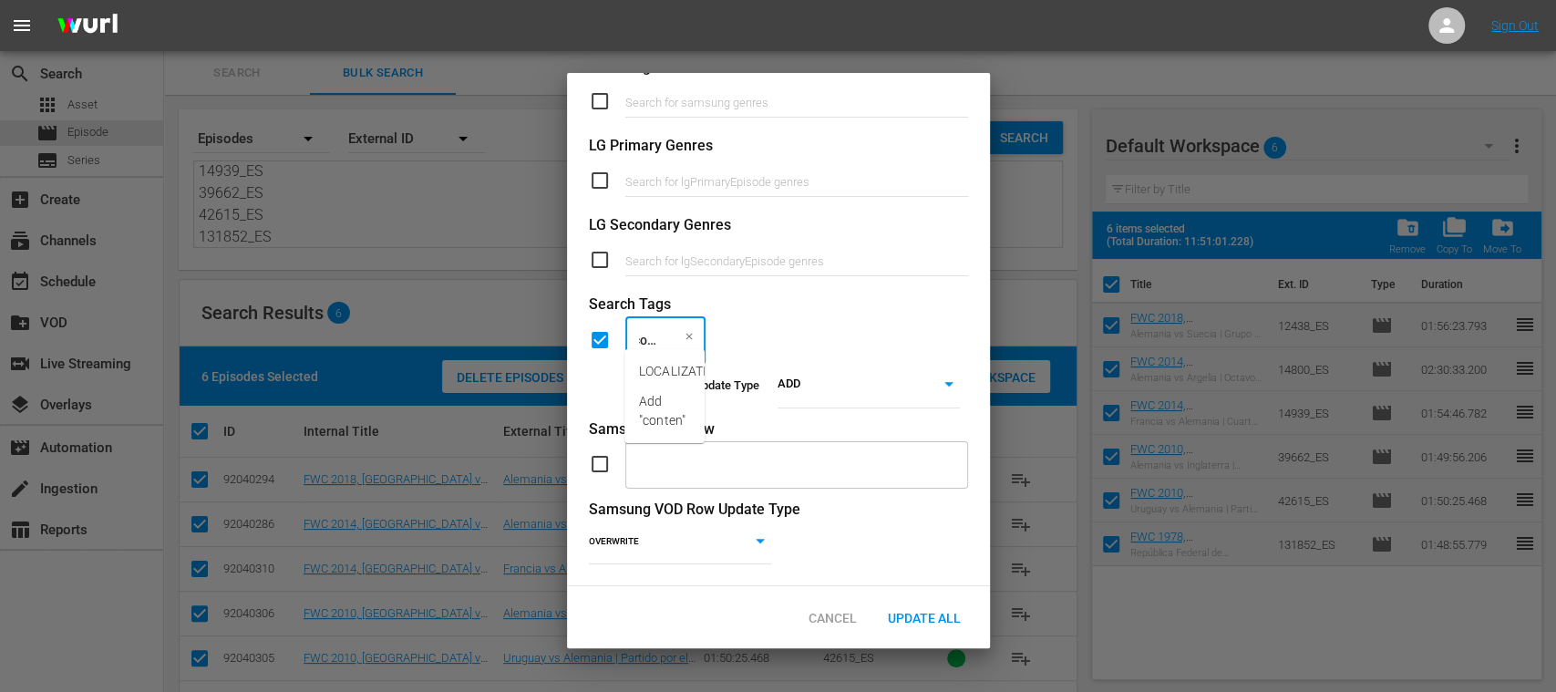
type input "content"
click at [661, 368] on span "LOCALIZATION_Content" at bounding box center [707, 371] width 137 height 19
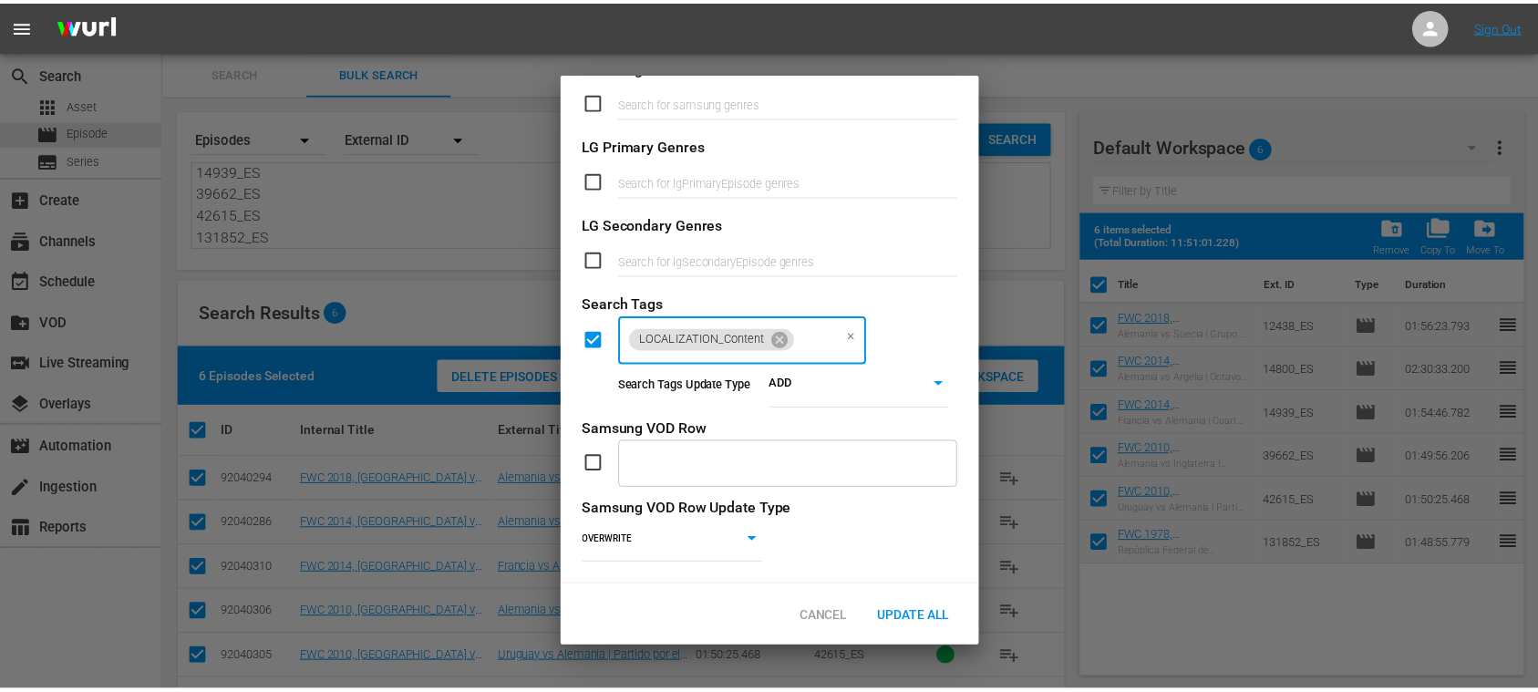
scroll to position [0, 0]
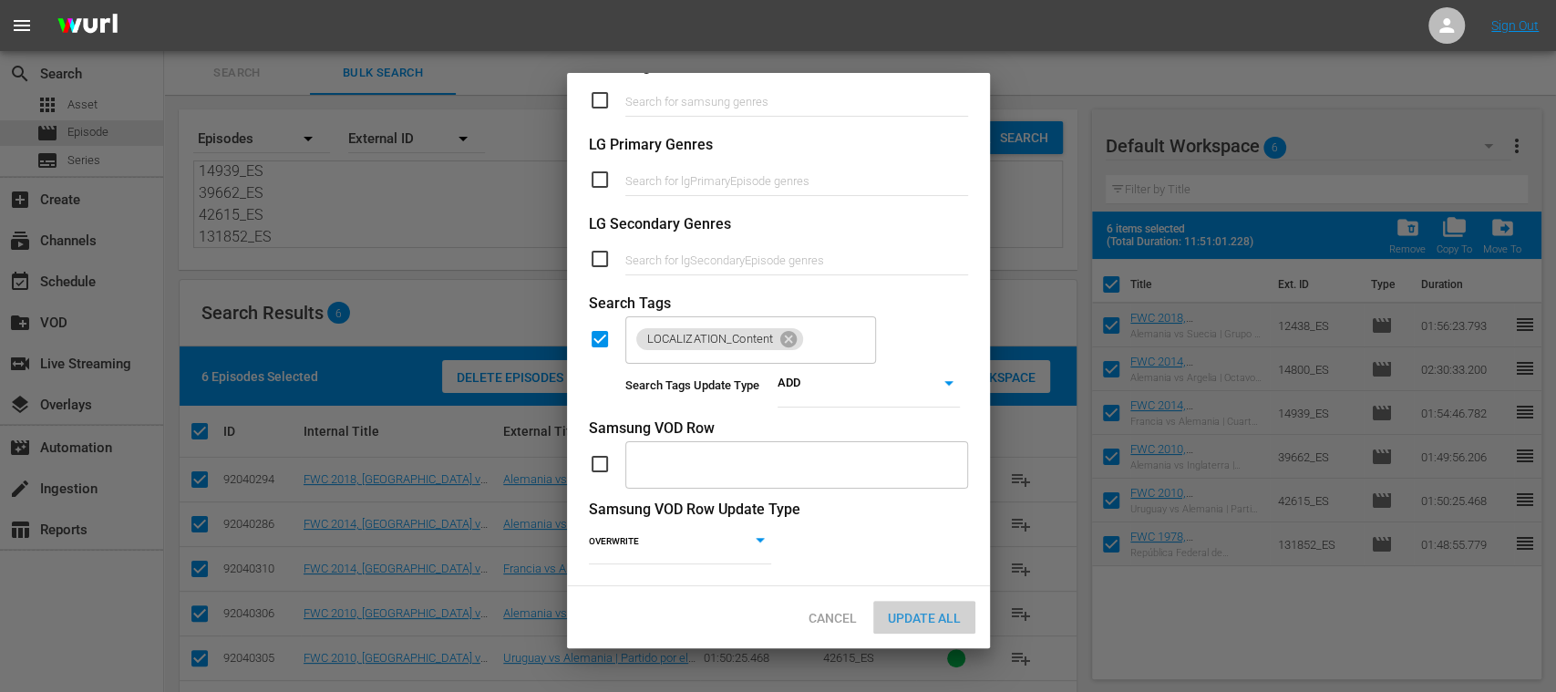
click at [921, 613] on span "Update All" at bounding box center [924, 618] width 102 height 15
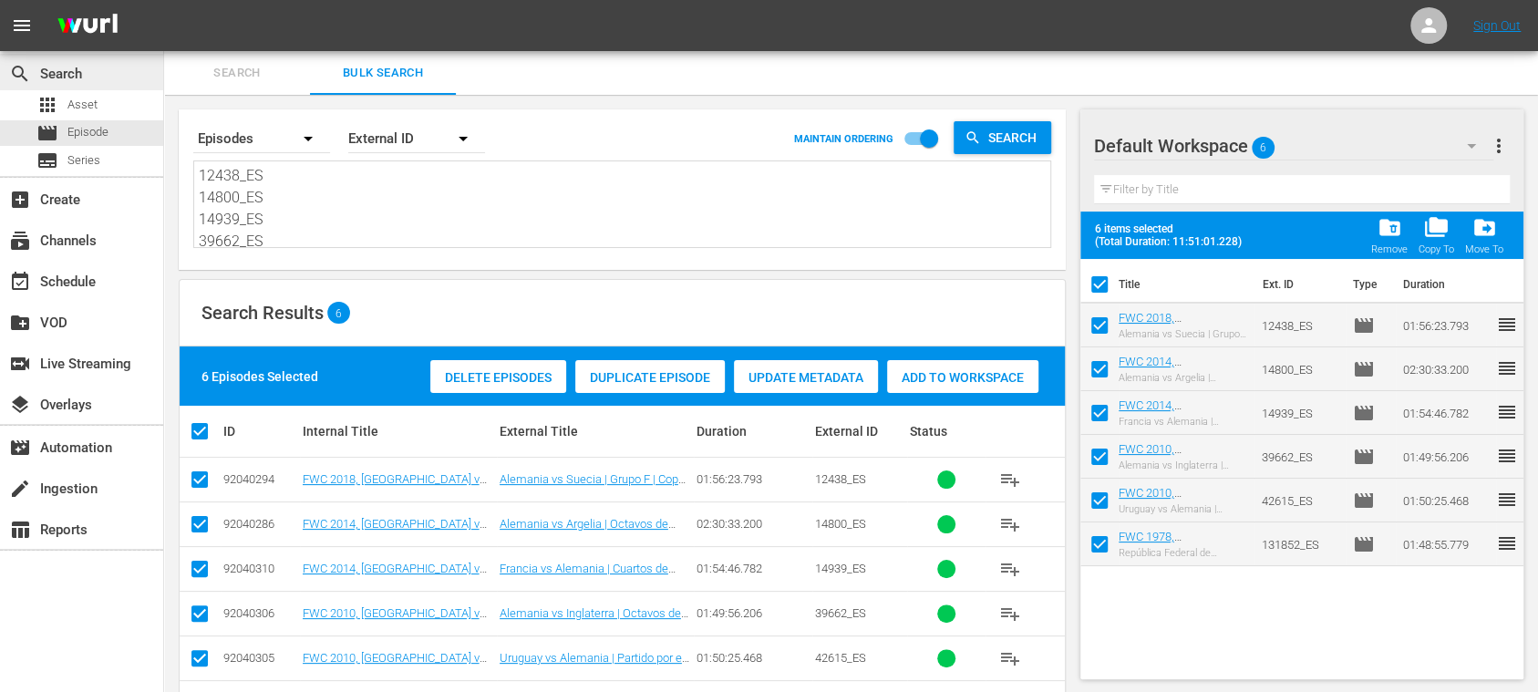
drag, startPoint x: 266, startPoint y: 201, endPoint x: 106, endPoint y: 69, distance: 207.3
click at [164, 0] on div "search Search apps Asset movie Episode subtitles Series add_box Create subscrip…" at bounding box center [851, 0] width 1374 height 0
paste textarea "8048_ES 131389_ES"
type textarea "128048_ES 131389_ES"
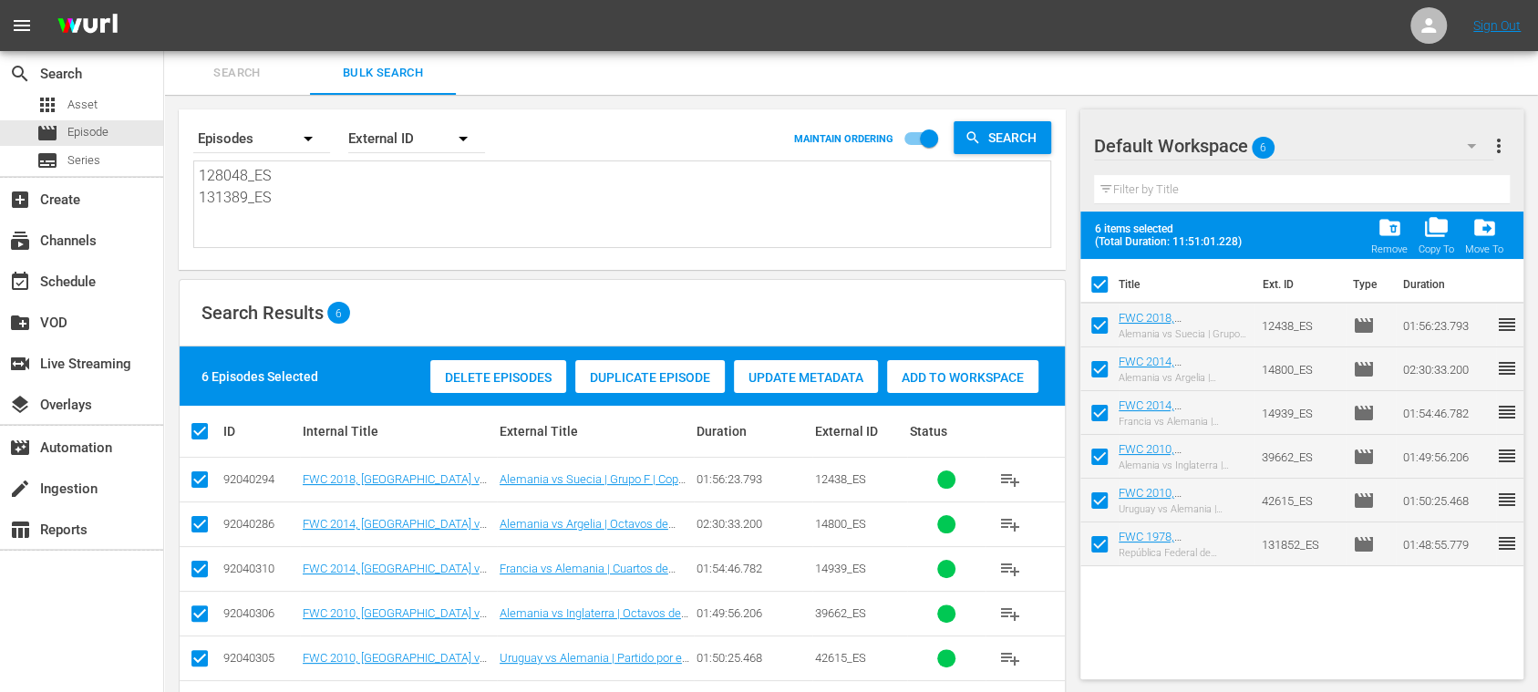
type textarea "128048_ES 131389_ES"
click at [1500, 146] on span "more_vert" at bounding box center [1499, 146] width 22 height 22
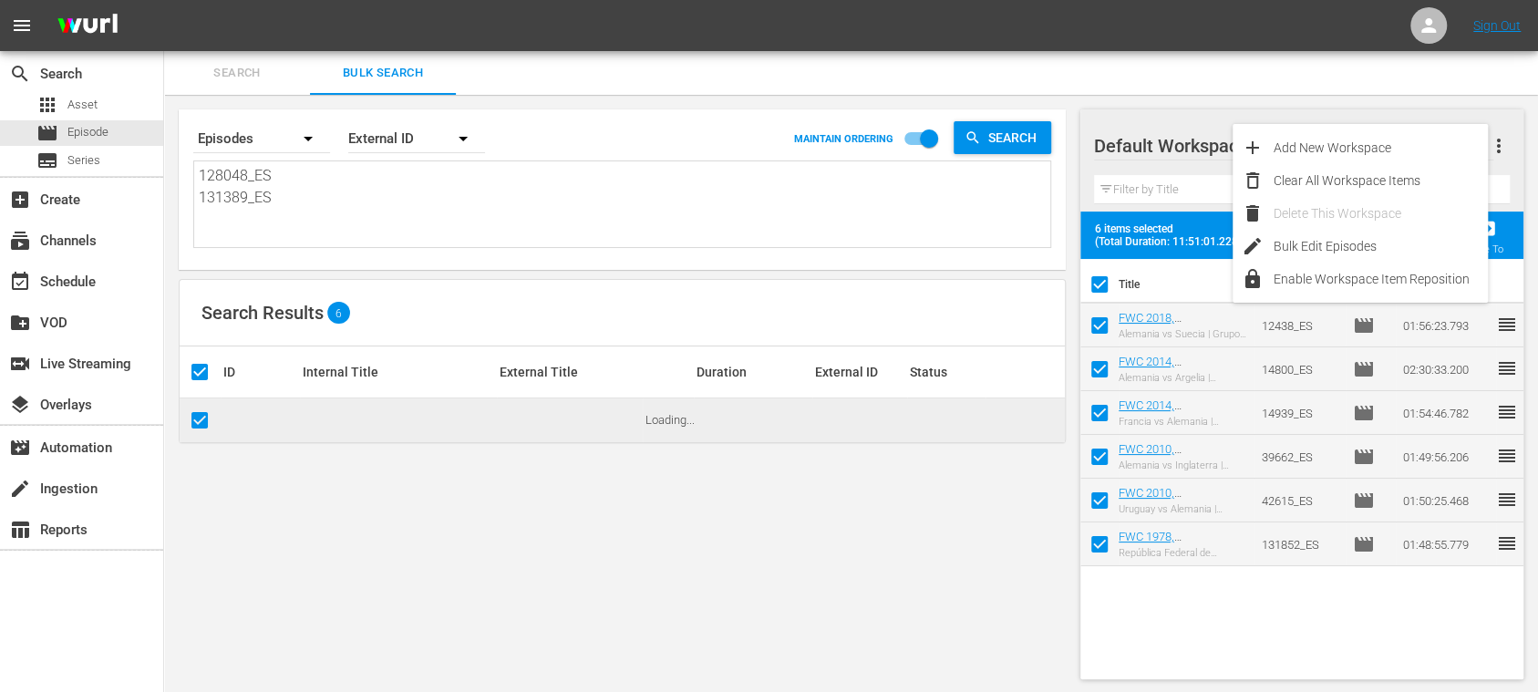
click at [1377, 173] on div "Clear All Workspace Items" at bounding box center [1380, 180] width 214 height 33
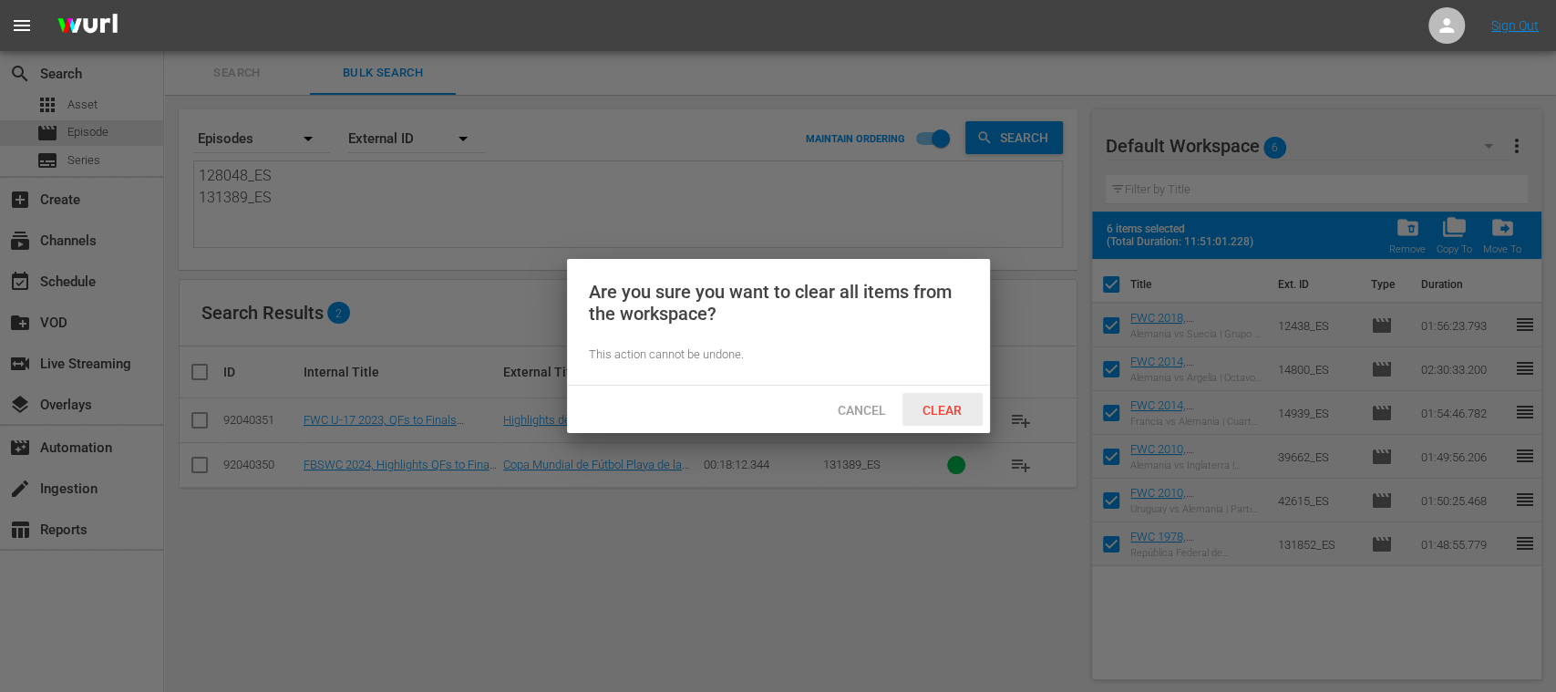
click at [939, 403] on span "Clear" at bounding box center [942, 410] width 68 height 15
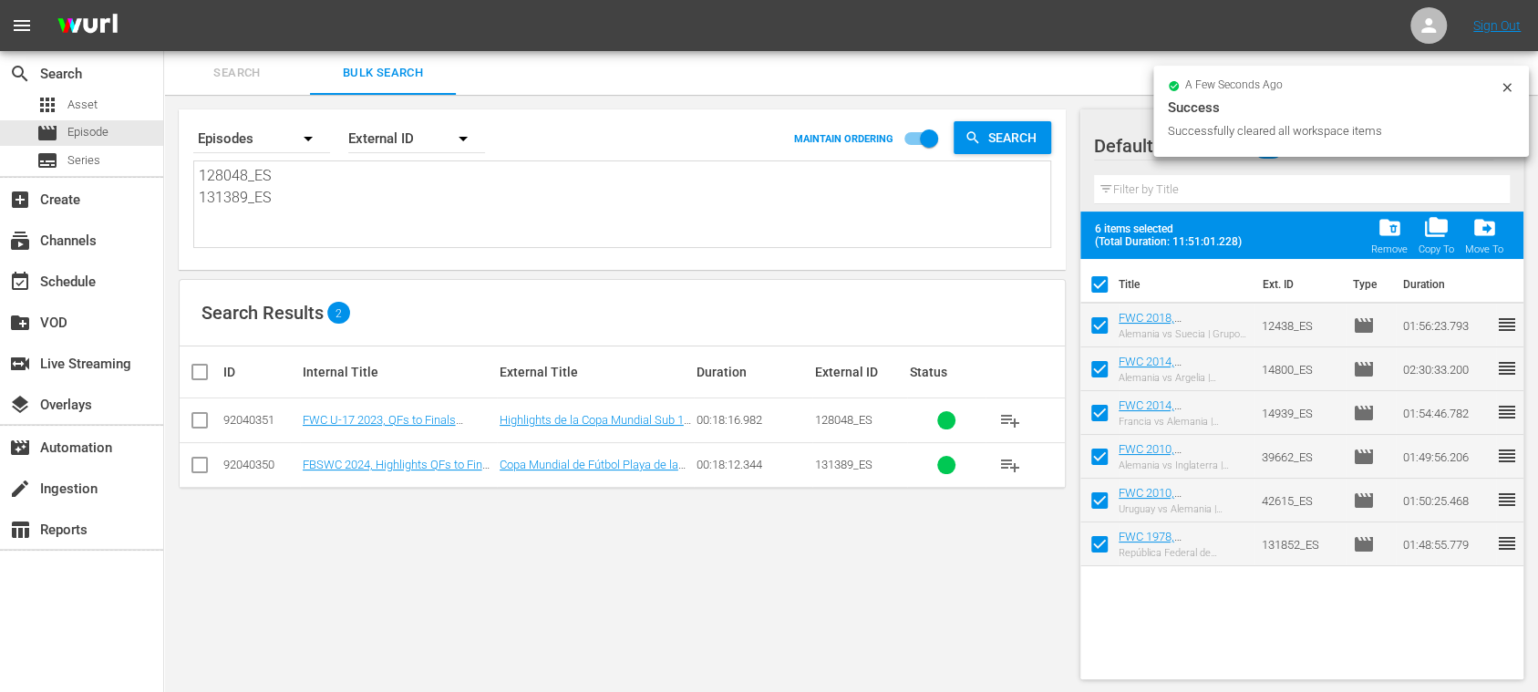
click at [195, 369] on input "checkbox" at bounding box center [207, 372] width 36 height 22
checkbox input "true"
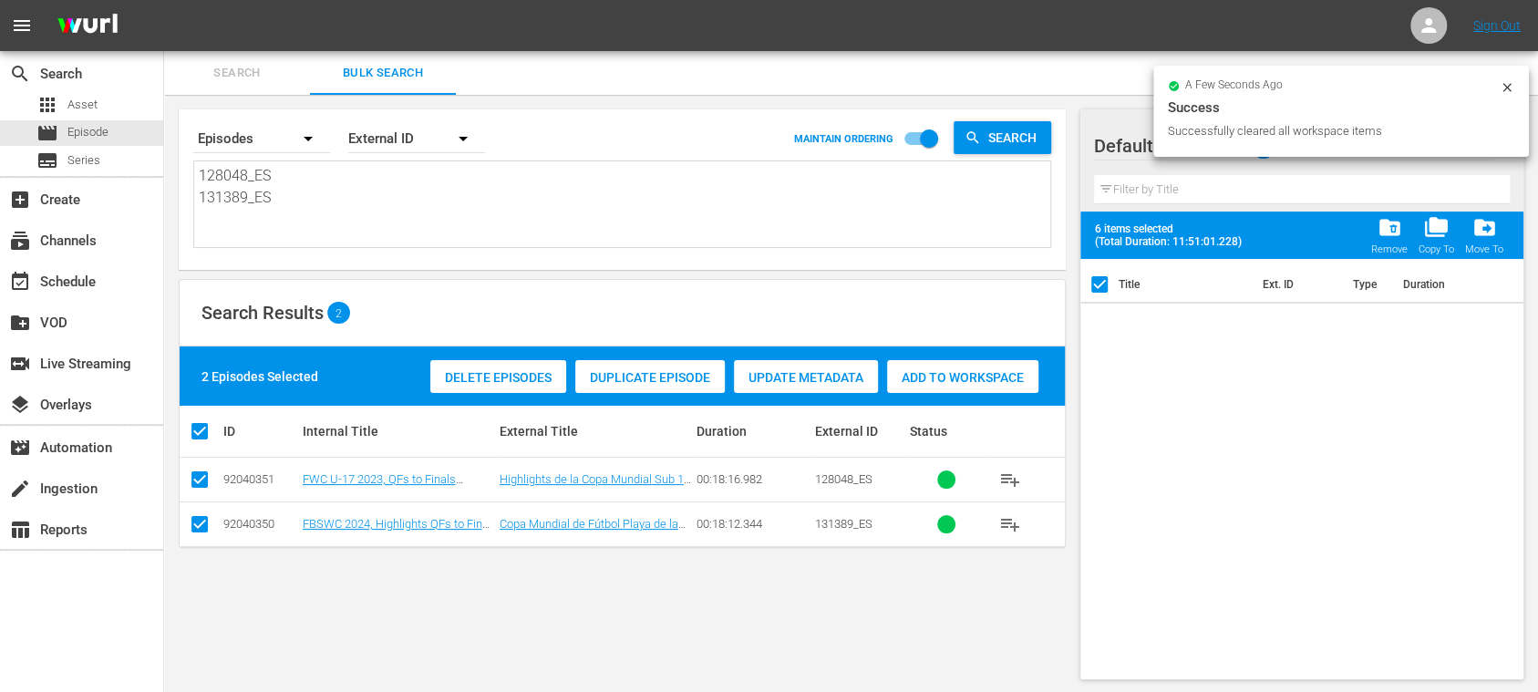
click at [934, 364] on div "Add to Workspace" at bounding box center [962, 377] width 151 height 35
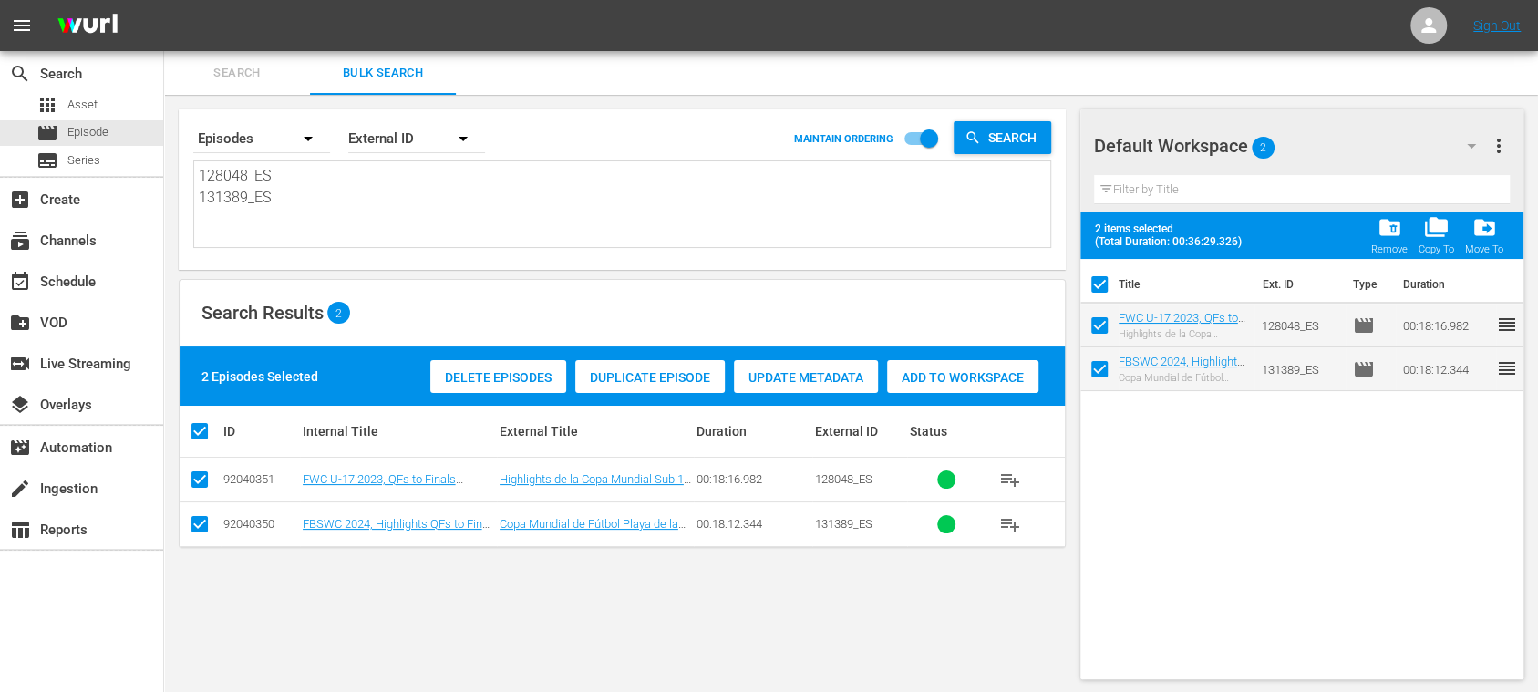
click at [1496, 131] on button "more_vert" at bounding box center [1499, 146] width 22 height 44
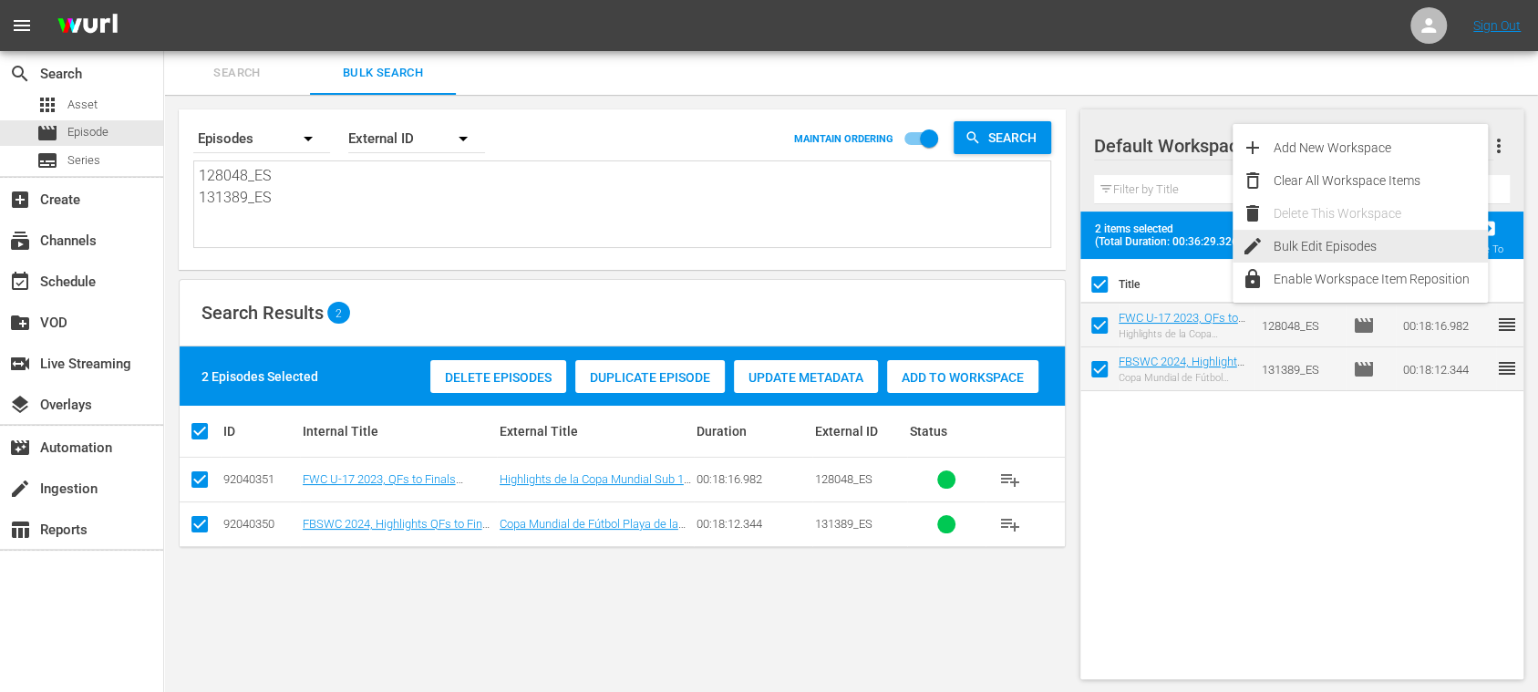
click at [1309, 243] on div "Bulk Edit Episodes" at bounding box center [1380, 246] width 214 height 33
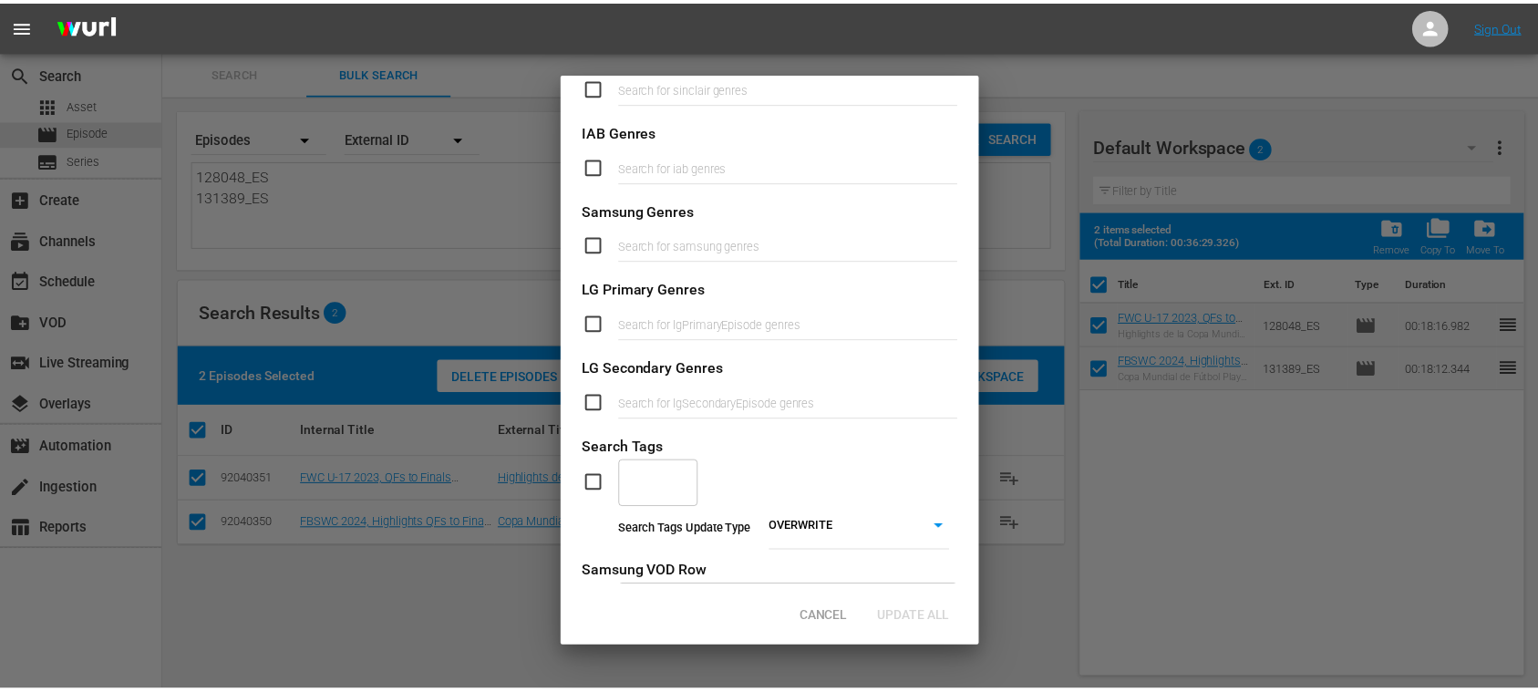
scroll to position [750, 0]
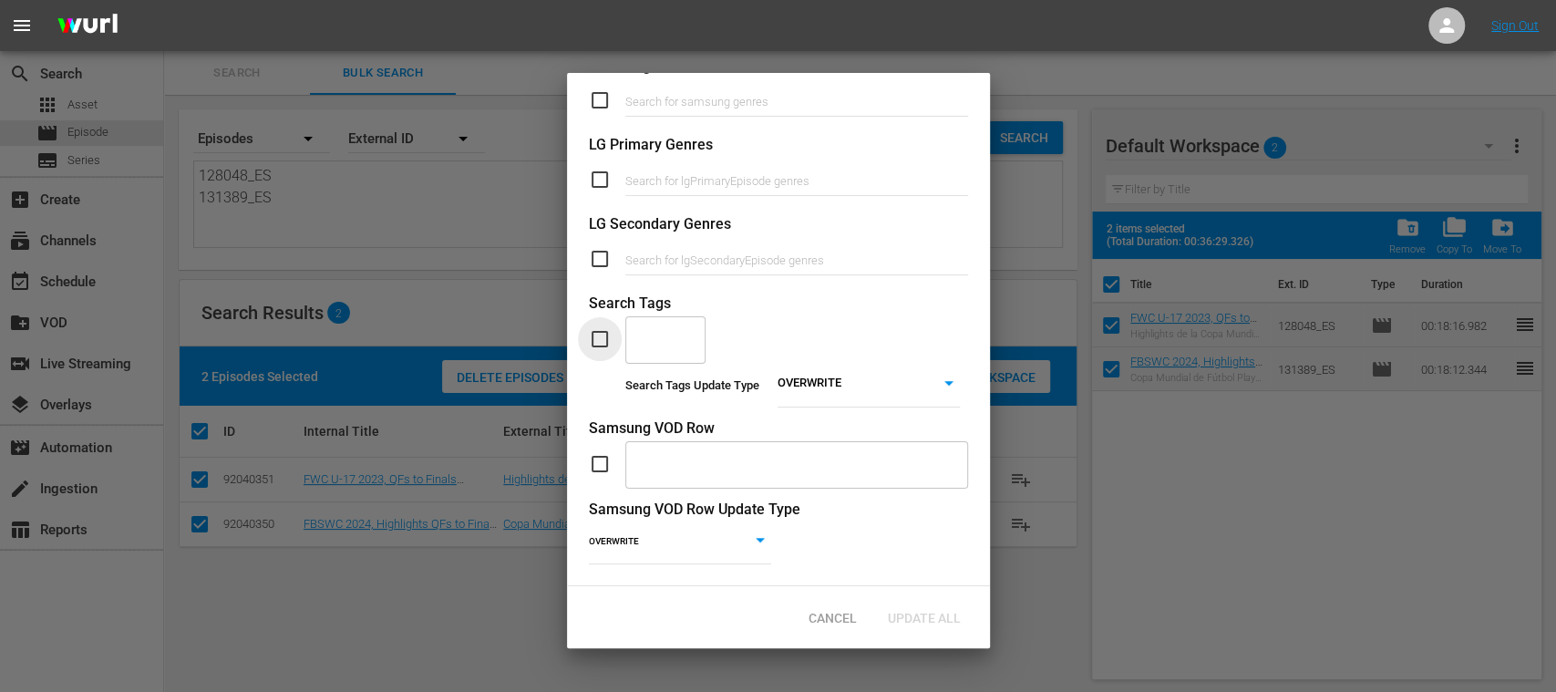
click at [595, 328] on input "checkbox" at bounding box center [607, 339] width 36 height 22
checkbox input "true"
click at [642, 323] on input "text" at bounding box center [652, 339] width 36 height 33
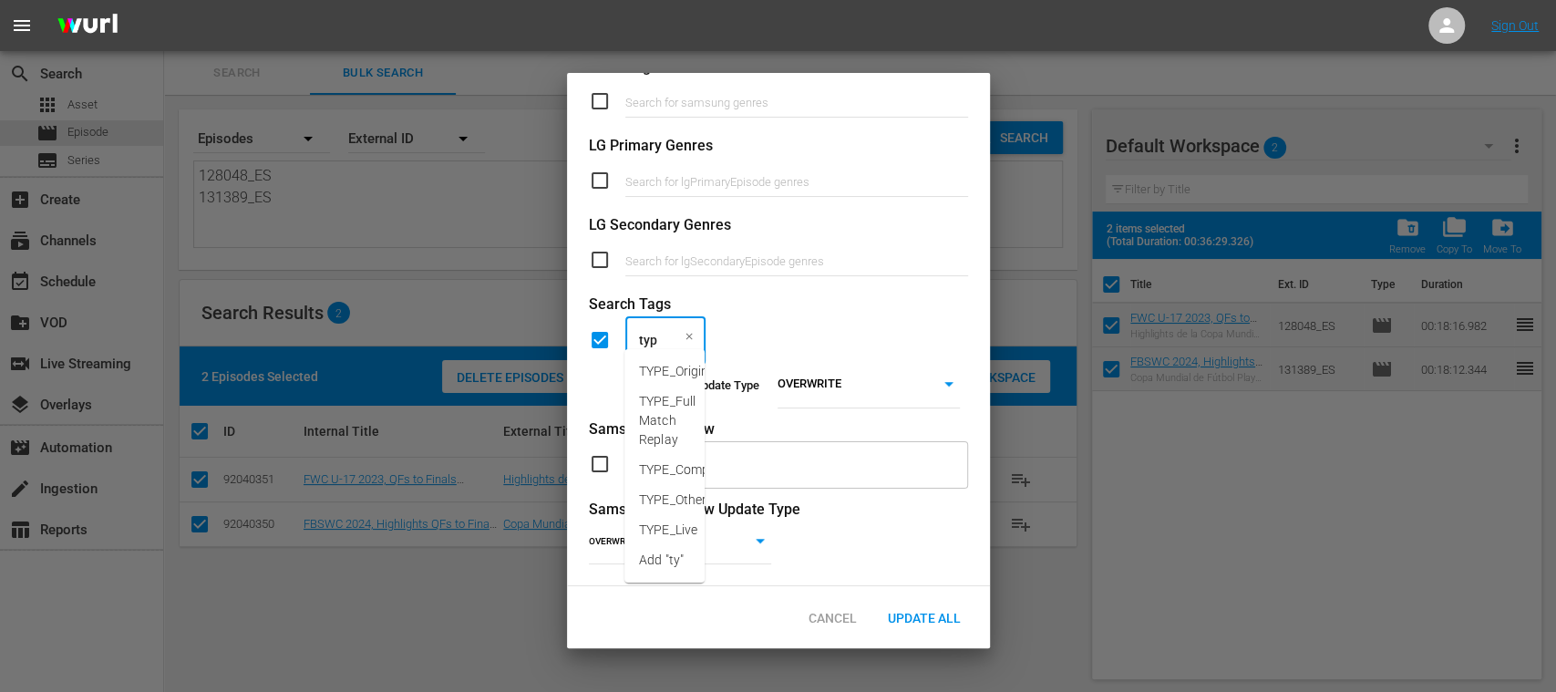
type input "type"
click at [689, 467] on span "TYPE_Compilation" at bounding box center [692, 469] width 106 height 19
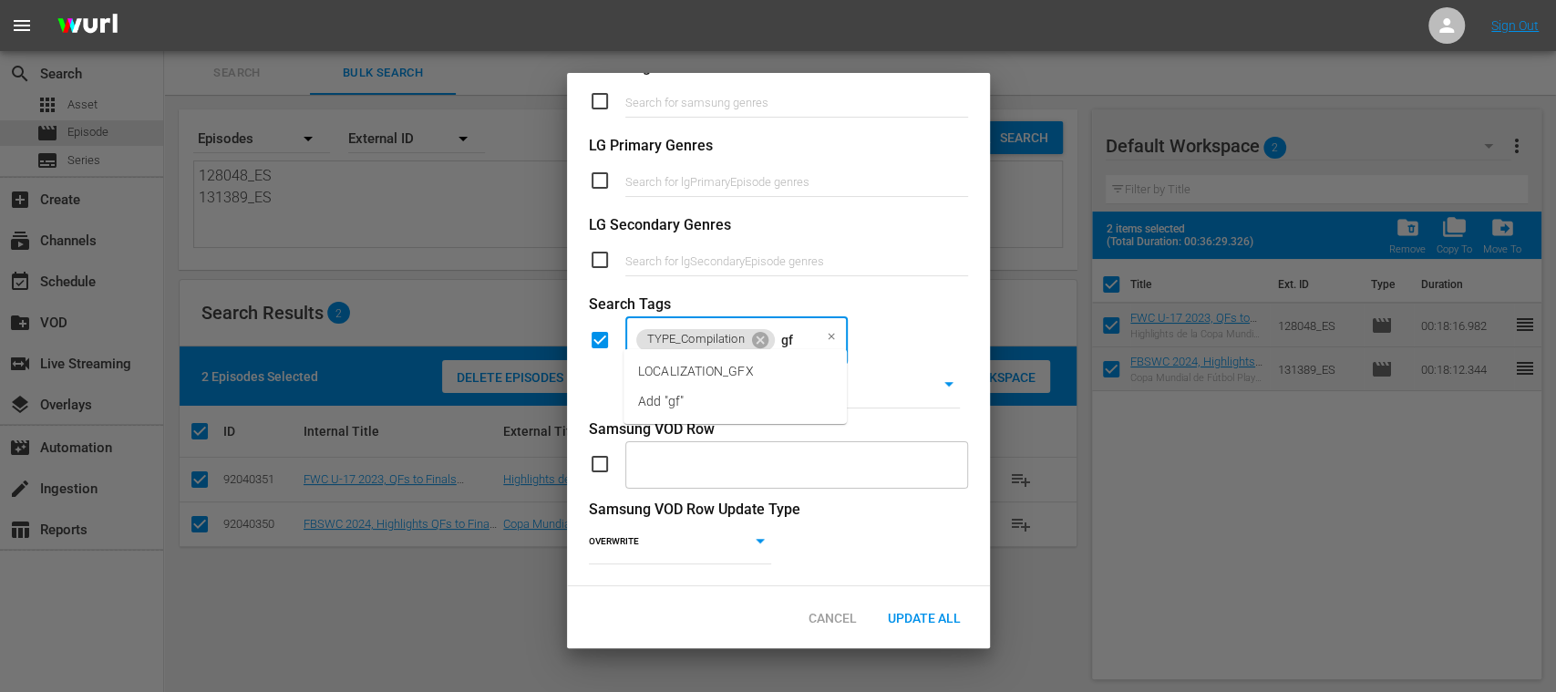
type input "gfx"
click at [737, 374] on span "LOCALIZATION_GFX" at bounding box center [696, 371] width 116 height 19
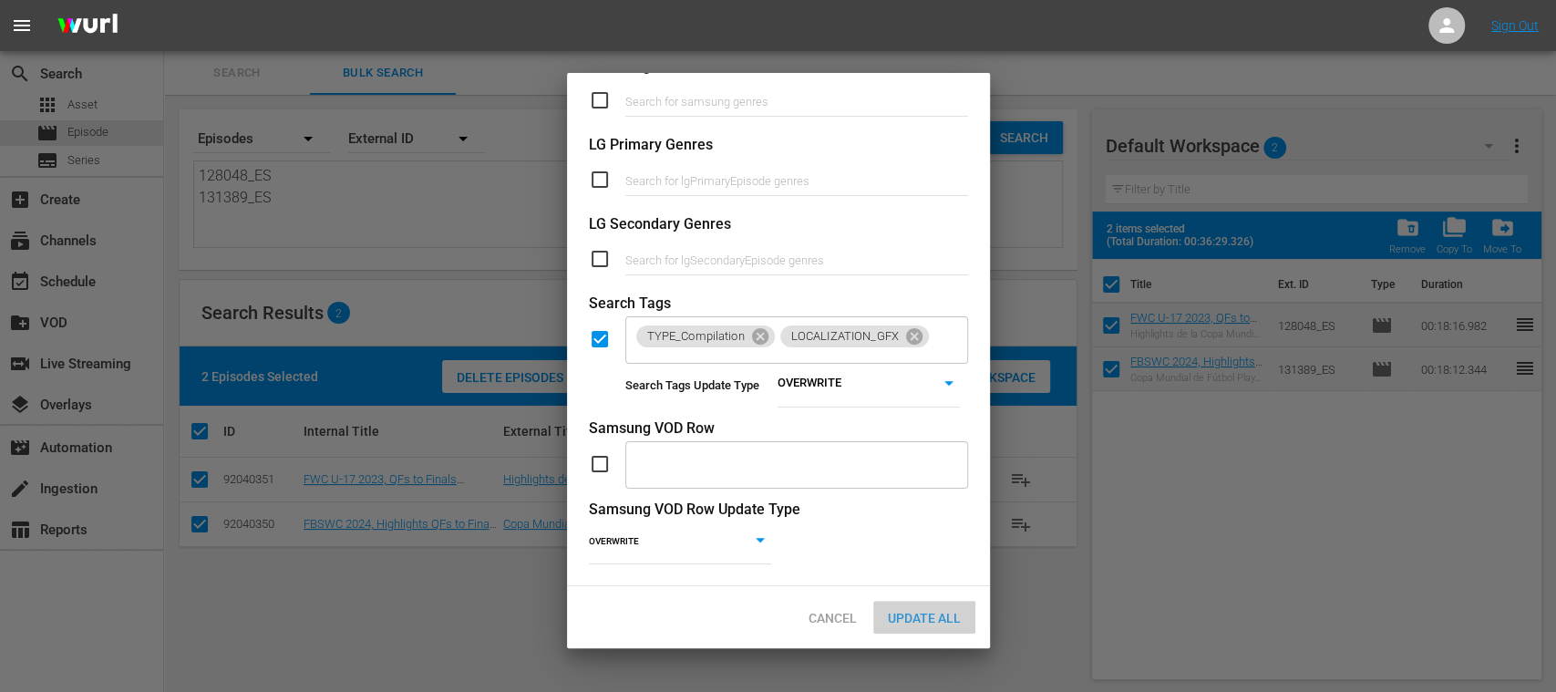
click at [933, 620] on span "Update All" at bounding box center [924, 618] width 102 height 15
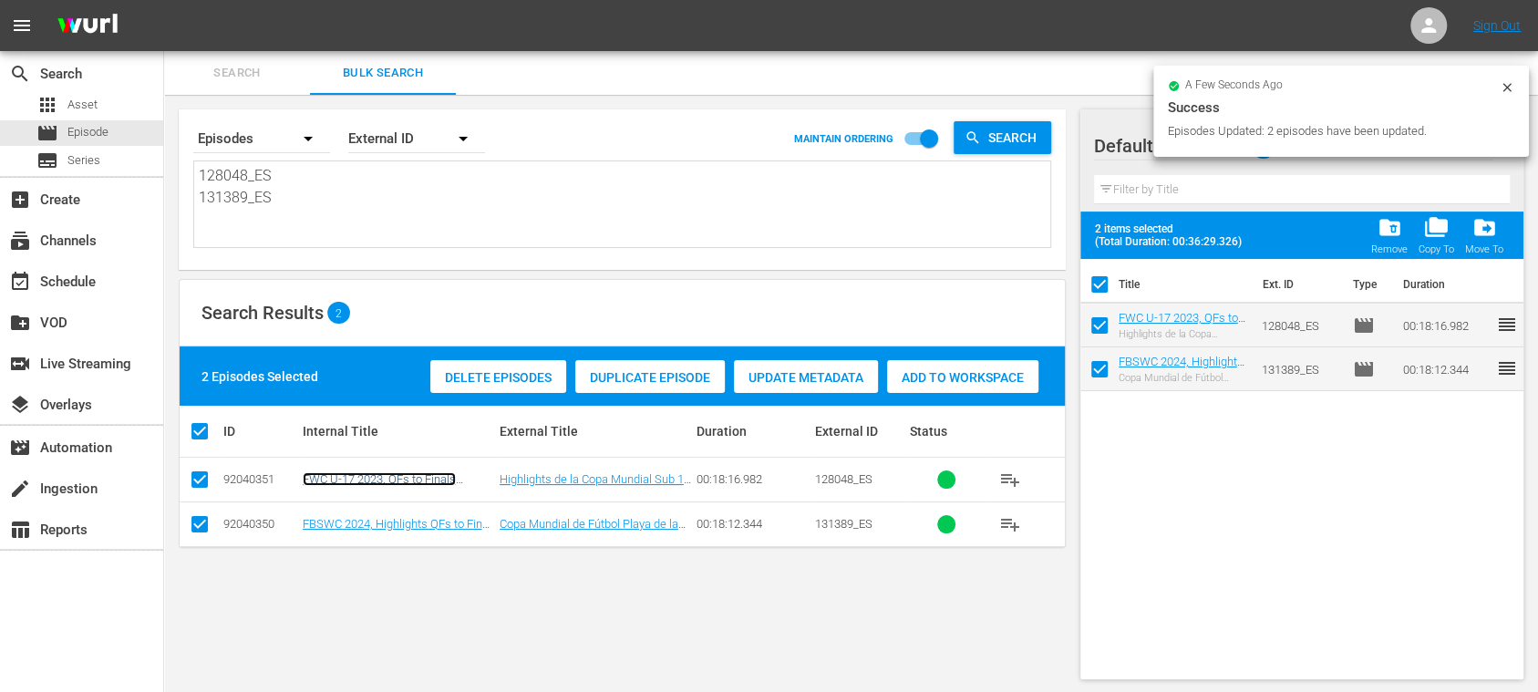
click at [418, 480] on link "FWC U-17 2023, QFs to Finals Highlights (ES)" at bounding box center [379, 485] width 153 height 27
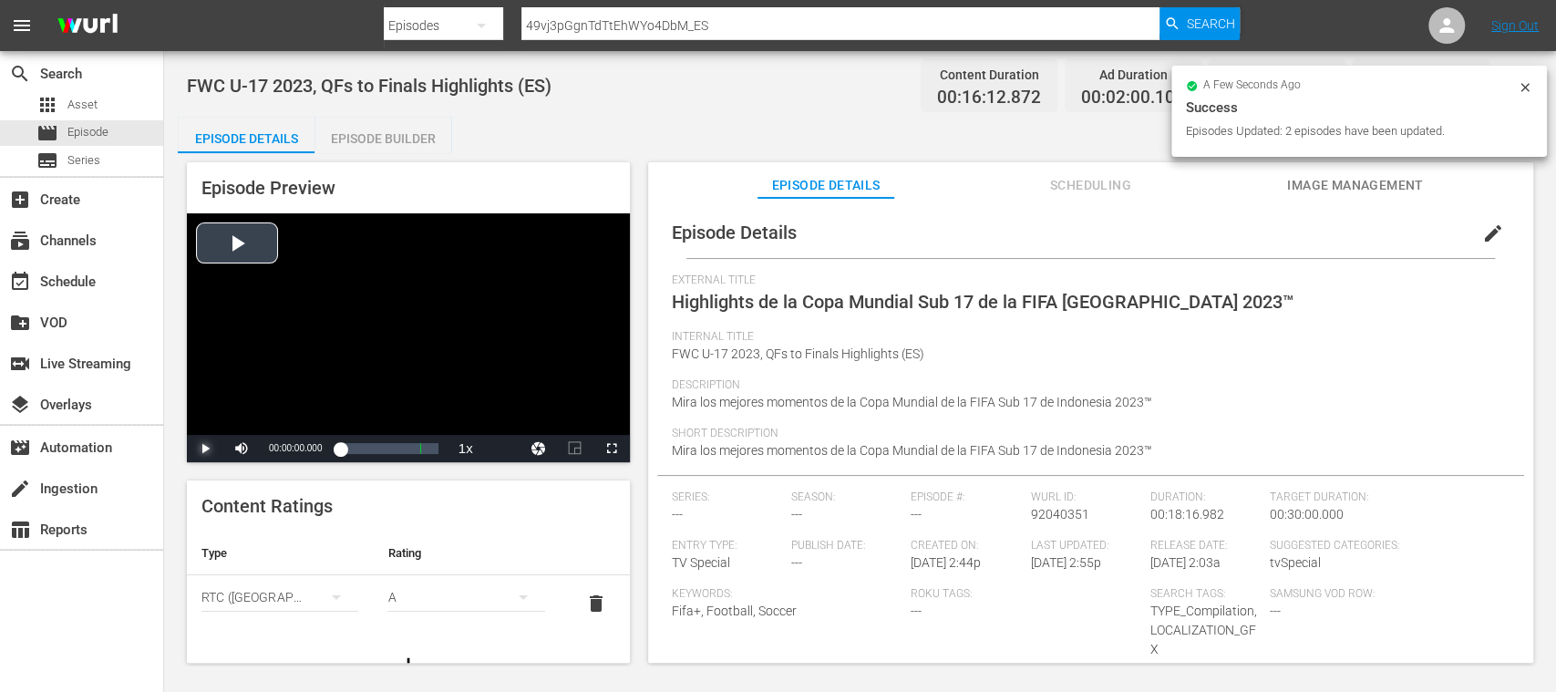
click at [205, 449] on span "Video Player" at bounding box center [205, 449] width 0 height 0
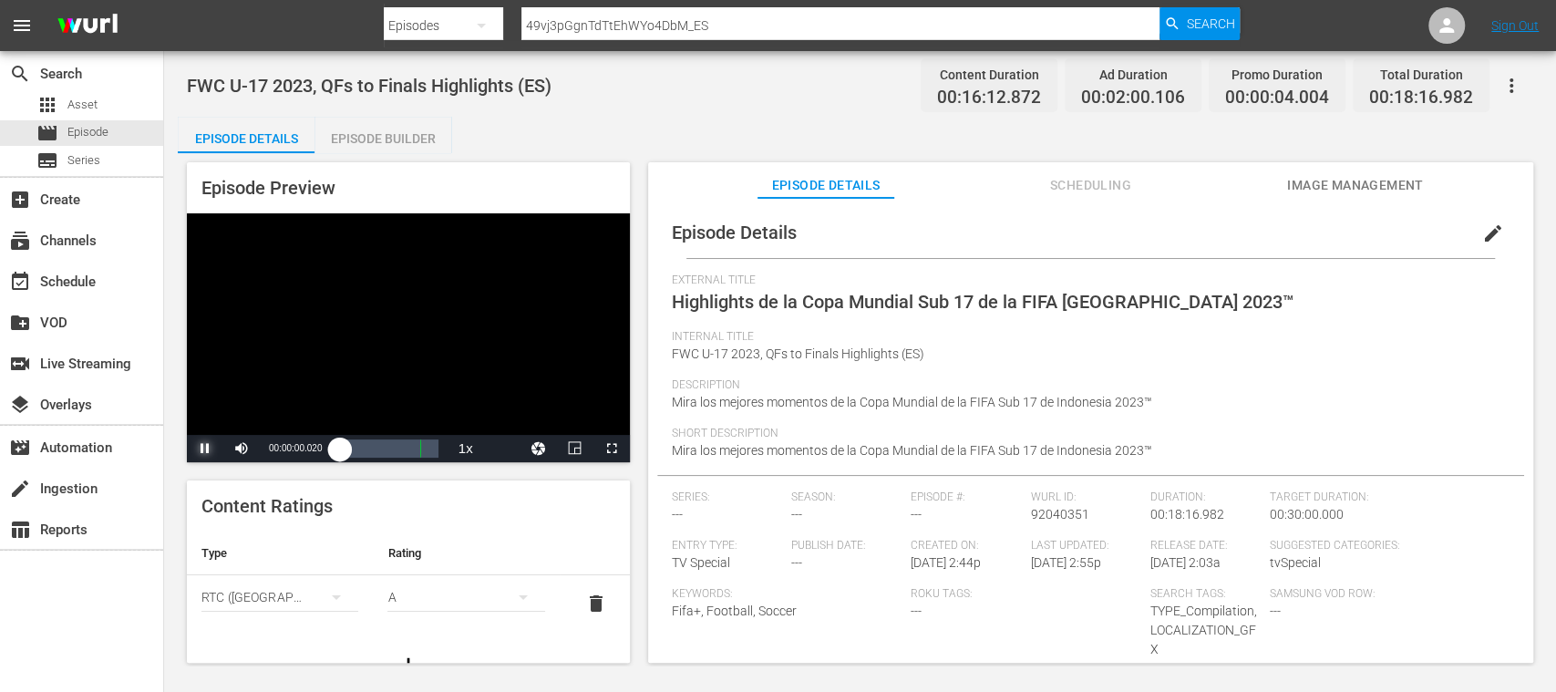
drag, startPoint x: 350, startPoint y: 450, endPoint x: 366, endPoint y: 453, distance: 16.6
click at [340, 453] on div "00:00:00.020" at bounding box center [340, 448] width 0 height 18
click at [205, 449] on span "Video Player" at bounding box center [205, 449] width 0 height 0
click at [378, 139] on div "Episode Builder" at bounding box center [382, 139] width 137 height 44
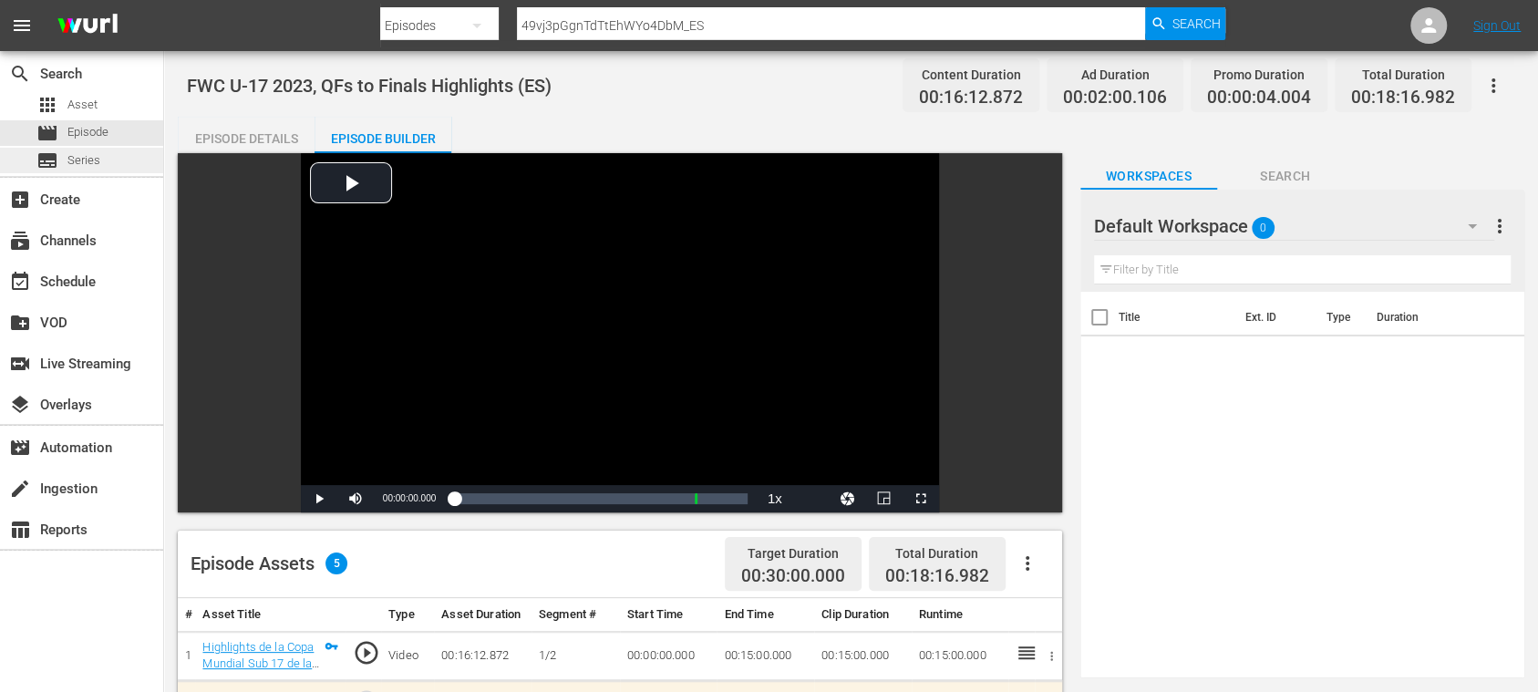
click at [86, 153] on span "Series" at bounding box center [83, 160] width 33 height 18
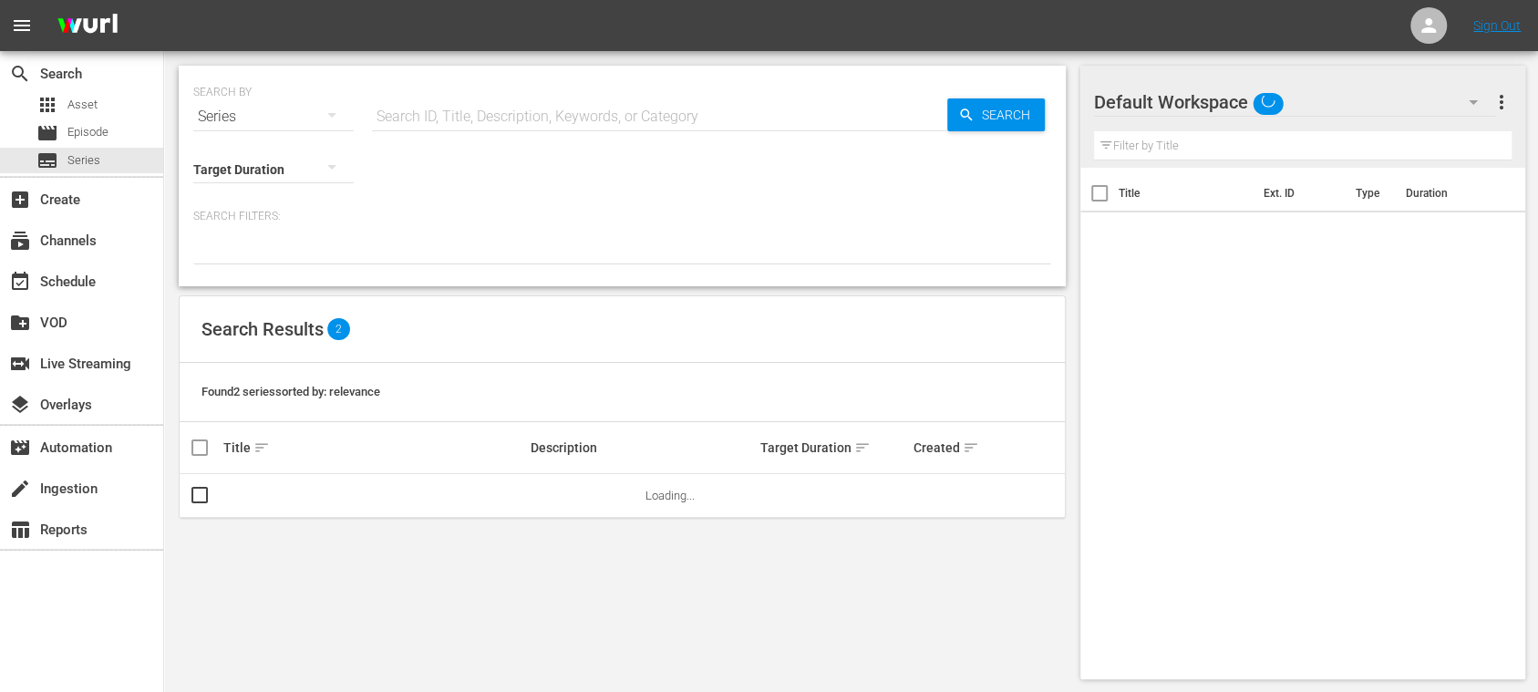
click at [95, 137] on span "Episode" at bounding box center [87, 132] width 41 height 18
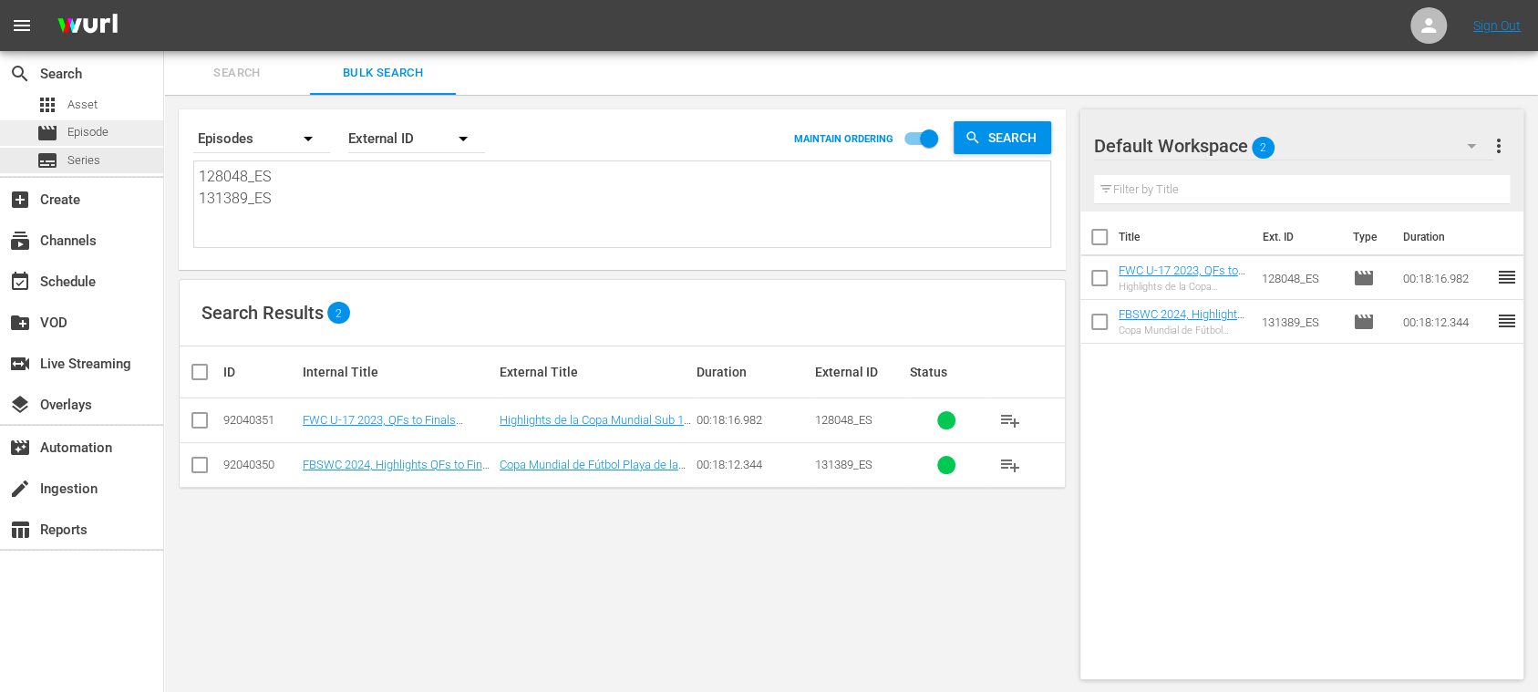
drag, startPoint x: 236, startPoint y: 183, endPoint x: 130, endPoint y: 131, distance: 117.8
click at [164, 0] on div "search Search apps Asset movie Episode subtitles Series add_box Create subscrip…" at bounding box center [851, 0] width 1374 height 0
paste textarea "38040_FR 24615_FR 133696_FR 140940_FR 38563_FR"
type textarea "138040_FR 24615_FR 133696_FR 140940_FR 38563_FR"
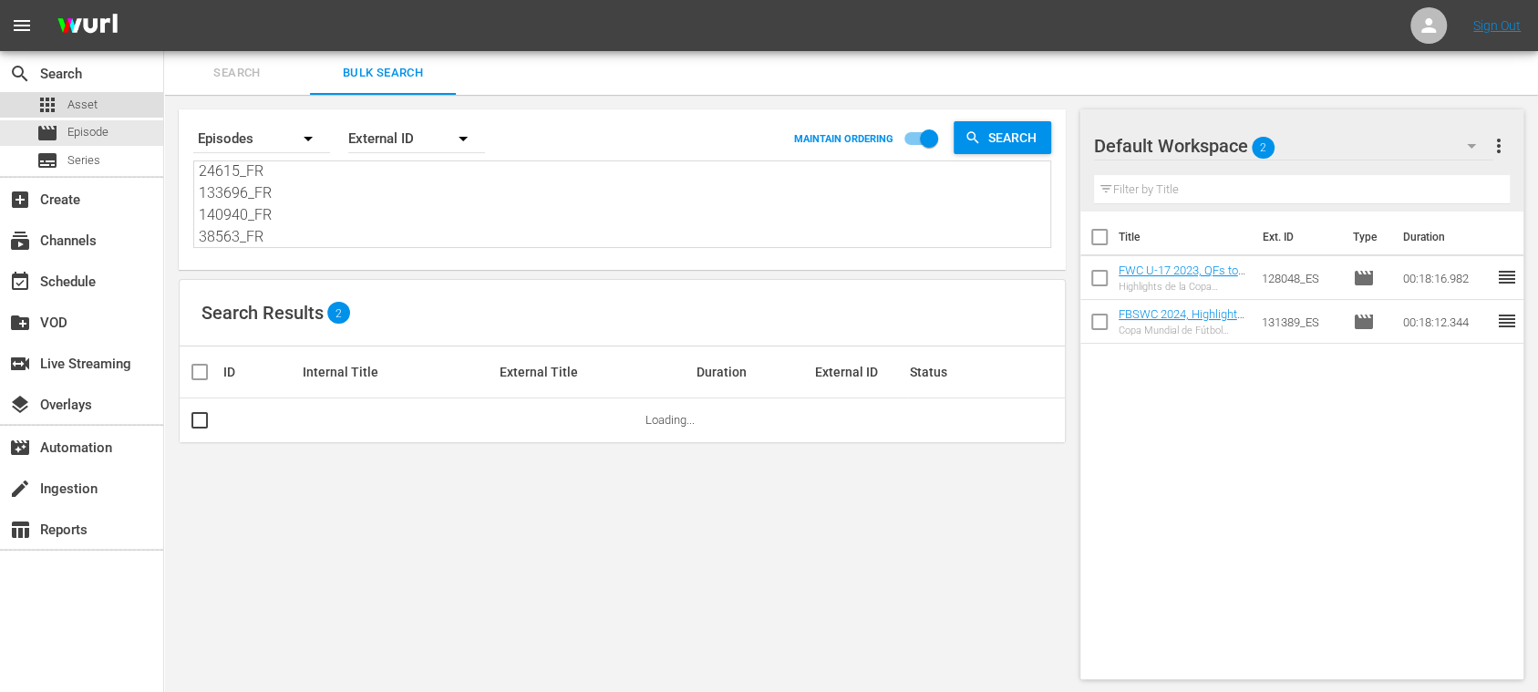
click at [99, 105] on div "apps Asset" at bounding box center [81, 105] width 163 height 26
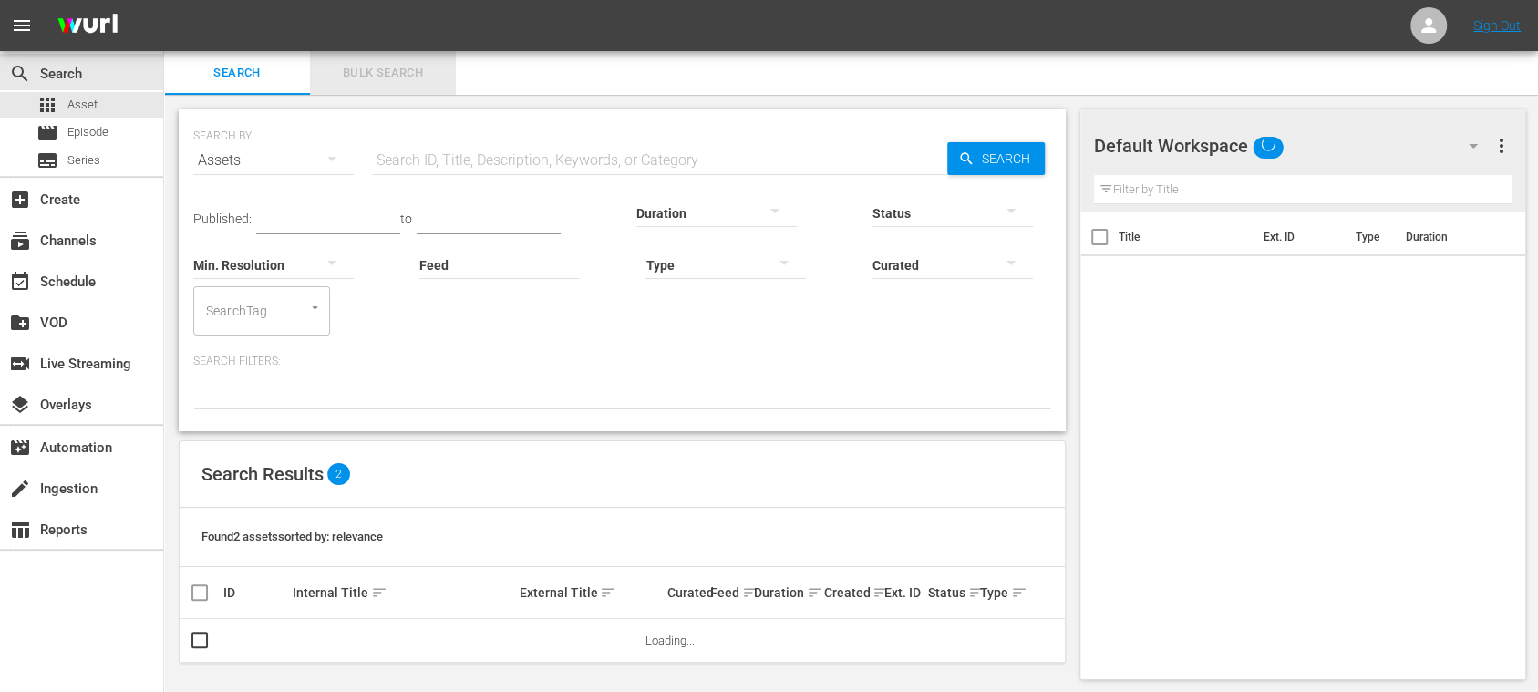
click at [366, 73] on span "Bulk Search" at bounding box center [383, 73] width 124 height 21
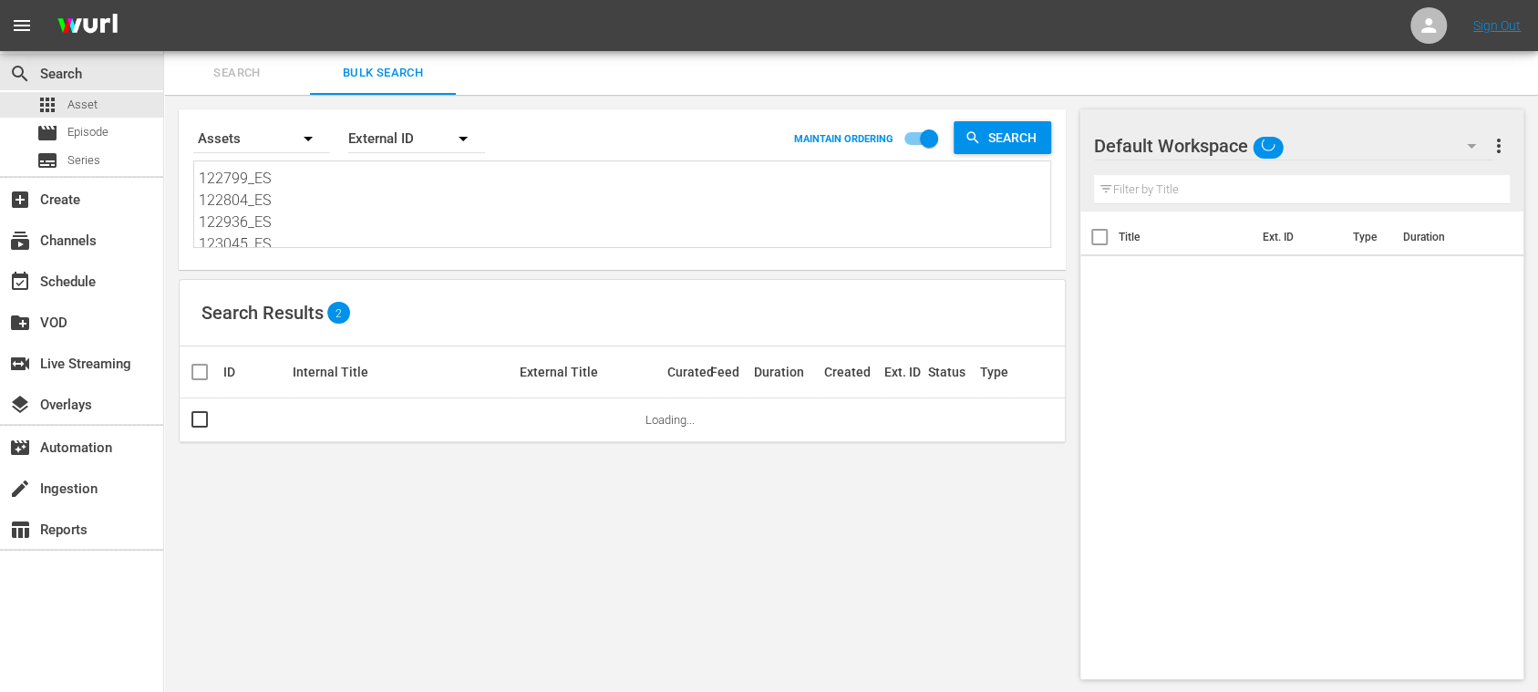
scroll to position [1141, 0]
drag, startPoint x: 202, startPoint y: 179, endPoint x: 440, endPoint y: 312, distance: 272.6
click at [428, 305] on div "Search By Assets Order By External ID MAINTAIN ORDERING Search 12438_ES 12950_E…" at bounding box center [622, 394] width 916 height 599
paste textarea "138040_FR 24615_FR 133696_FR 140940_FR 38563_FR"
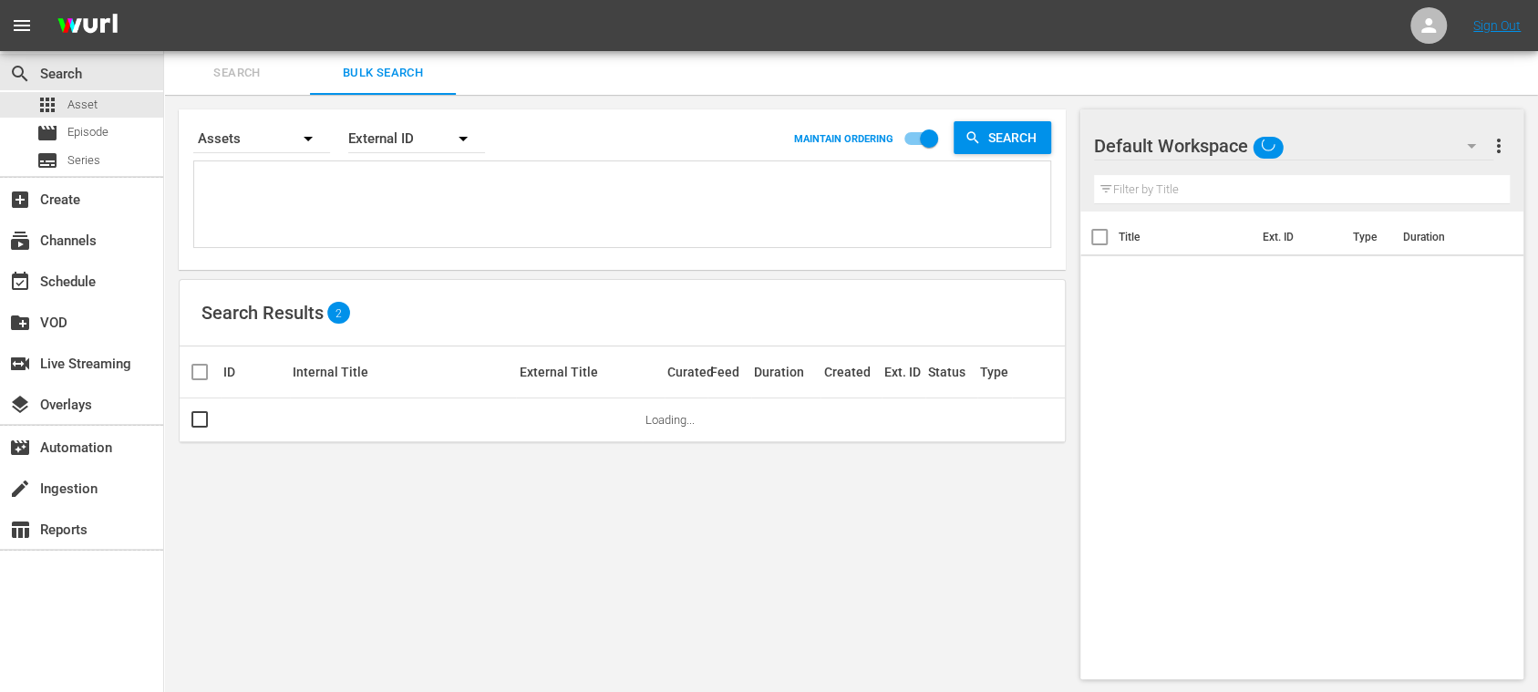
type textarea "138040_FR 24615_FR 133696_FR 140940_FR 38563_FR"
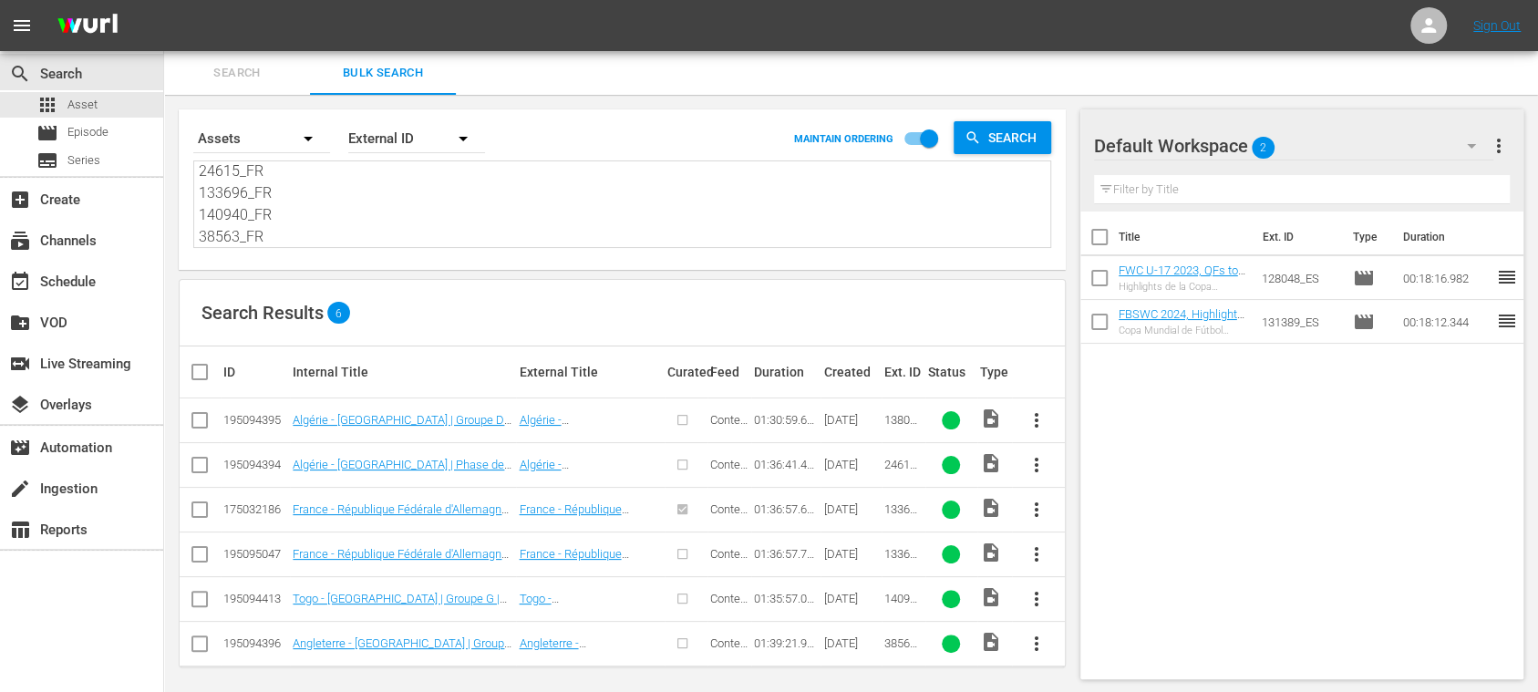
type textarea "138040_FR 24615_FR 133696_FR 140940_FR 38563_FR"
